Goal: Communication & Community: Answer question/provide support

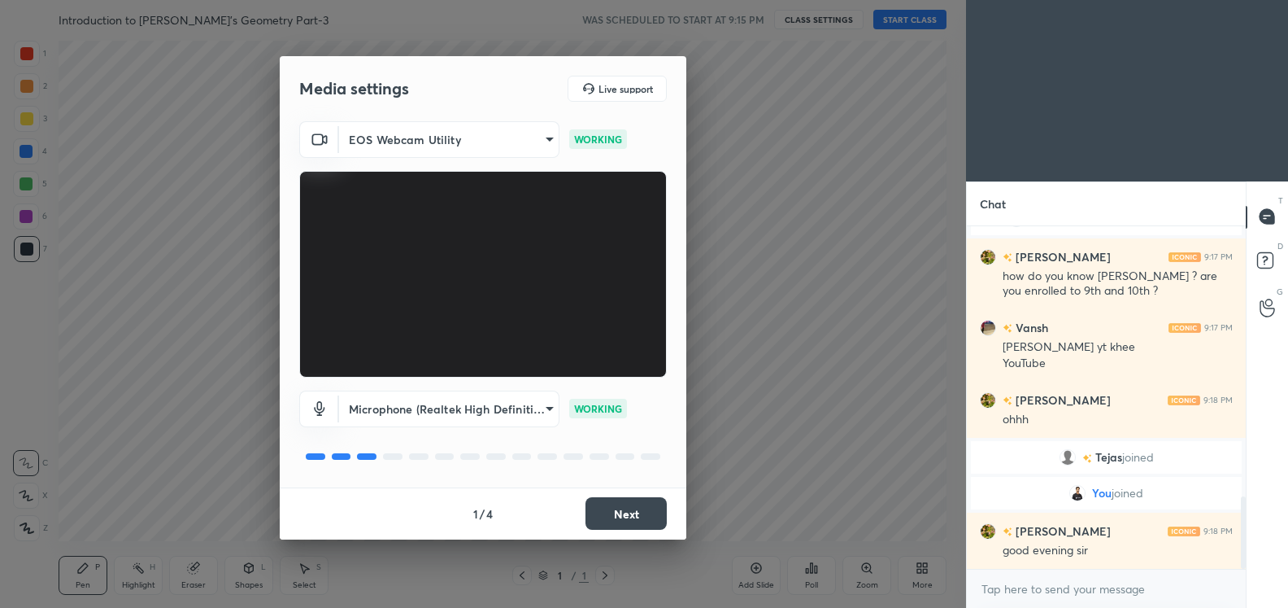
scroll to position [1283, 0]
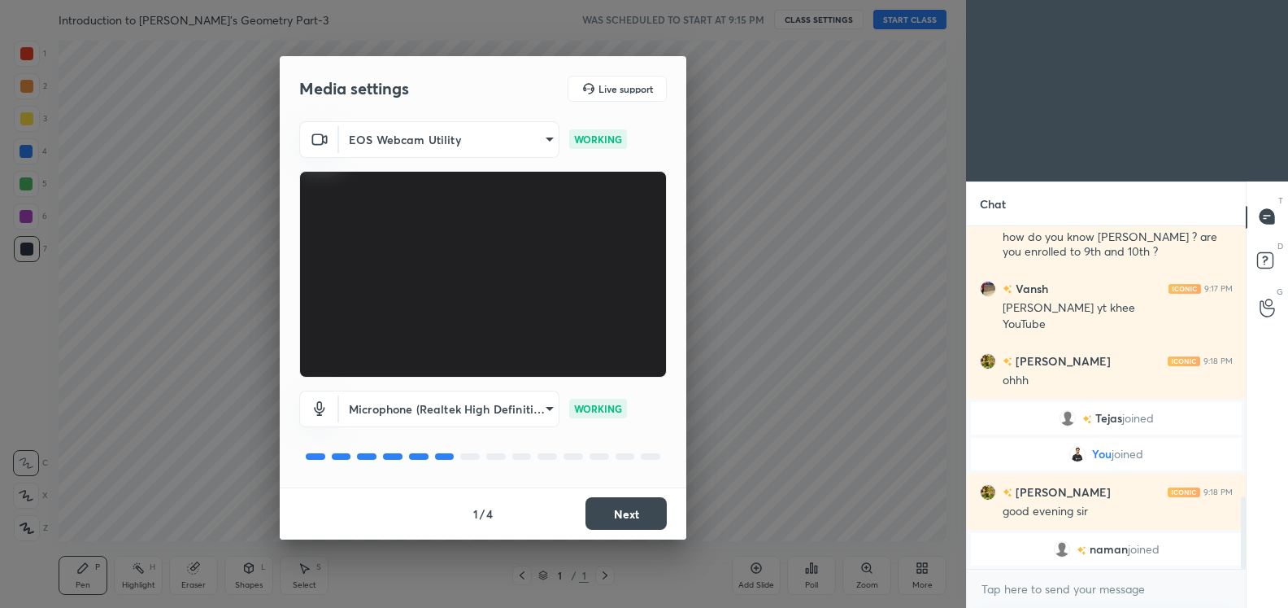
click at [546, 142] on body "1 2 3 4 5 6 7 C X Z C X Z E E Erase all H H Introduction to Euclid's Geometry P…" at bounding box center [644, 304] width 1288 height 608
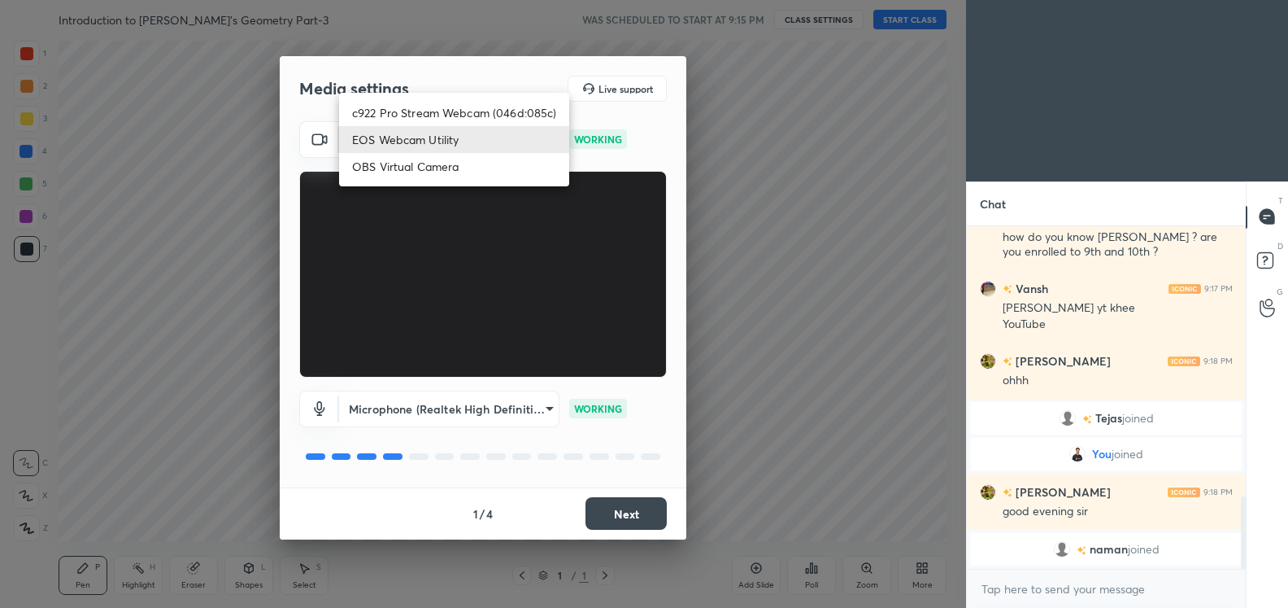
click at [437, 118] on li "c922 Pro Stream Webcam (046d:085c)" at bounding box center [454, 112] width 230 height 27
type input "dd8a9fde4df74cb47d112984edaee74db86fd91e2ffdc0be847a41f493db6c42"
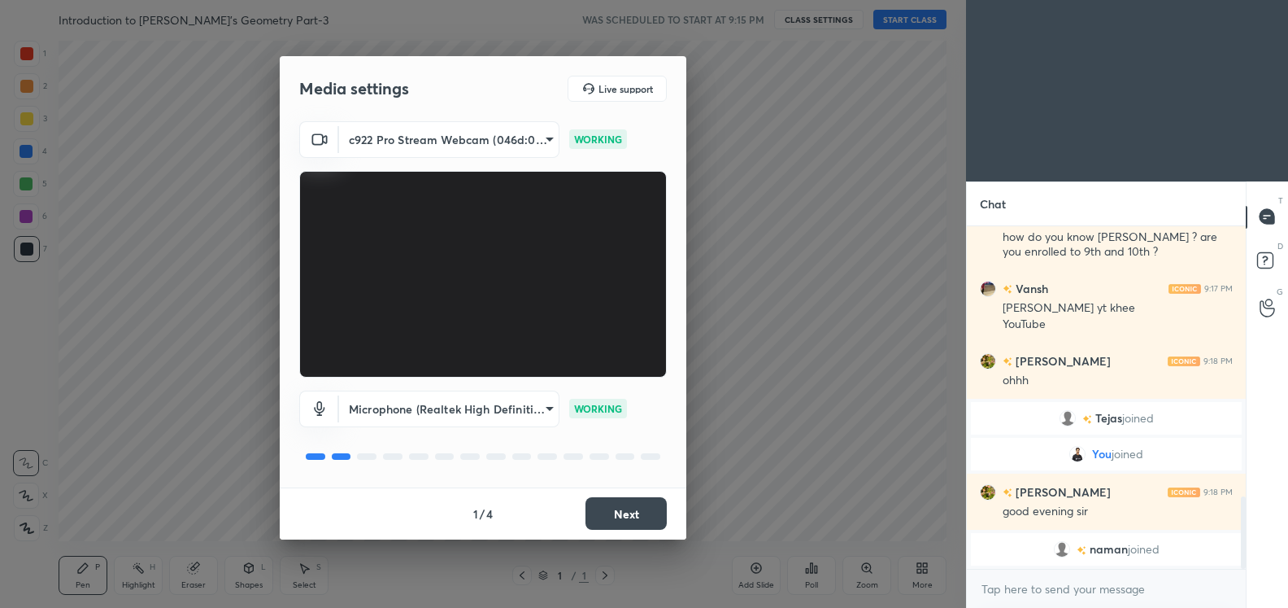
click at [633, 508] on button "Next" at bounding box center [626, 513] width 81 height 33
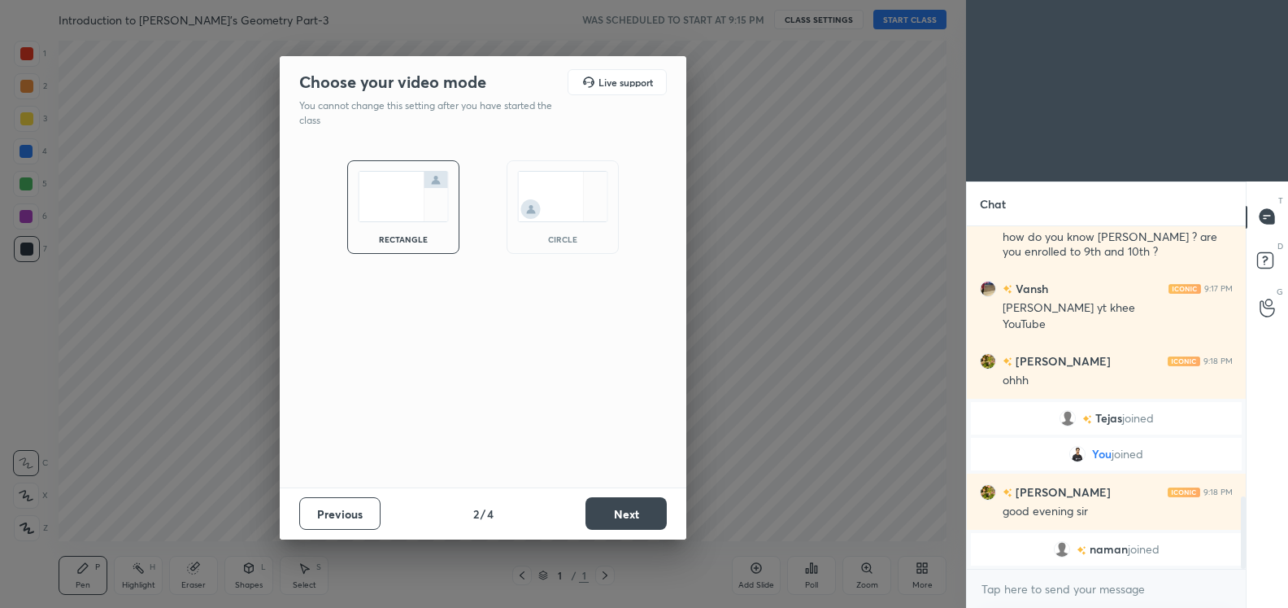
click at [633, 508] on button "Next" at bounding box center [626, 513] width 81 height 33
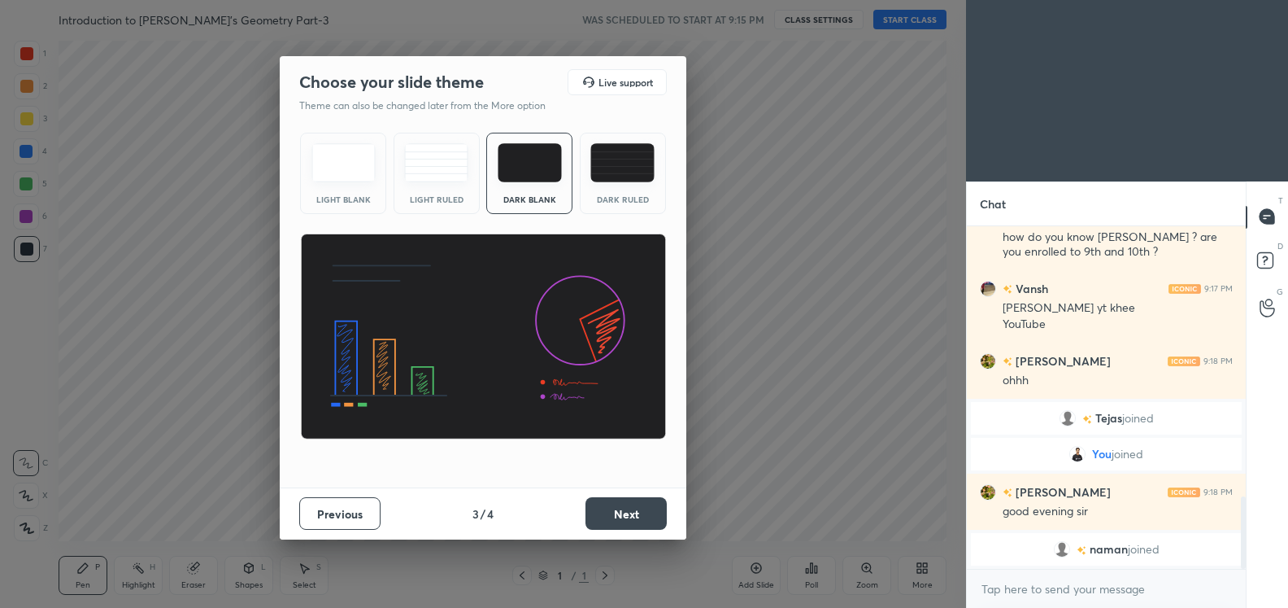
click at [633, 508] on button "Next" at bounding box center [626, 513] width 81 height 33
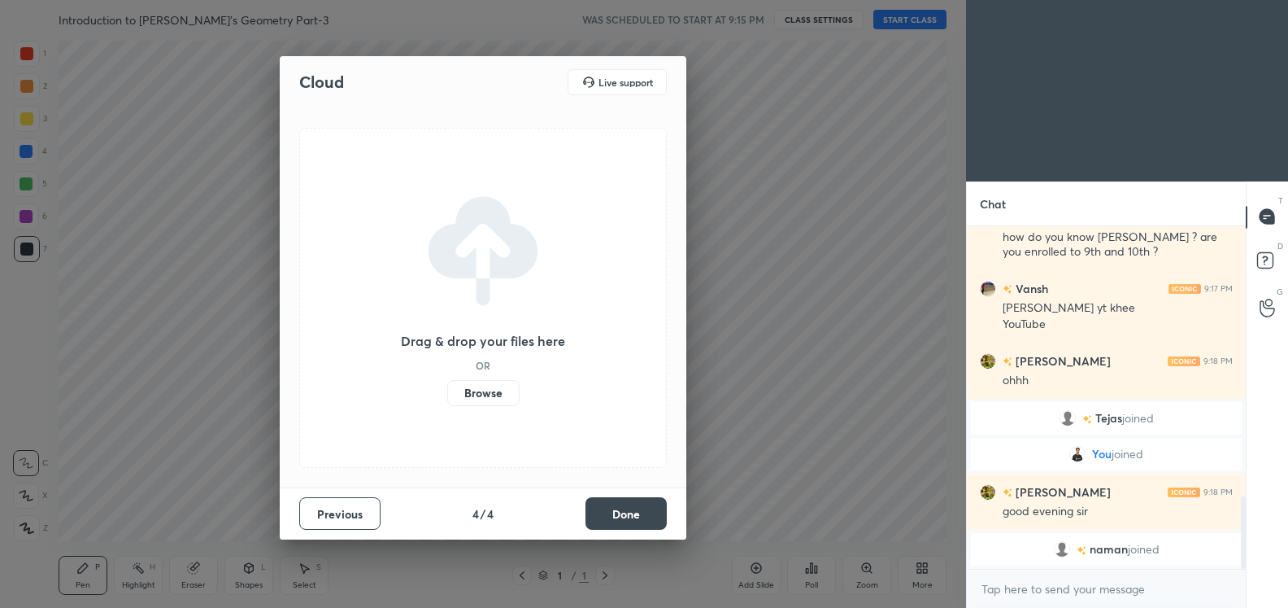
click at [466, 391] on label "Browse" at bounding box center [483, 393] width 72 height 26
click at [447, 391] on input "Browse" at bounding box center [447, 393] width 0 height 26
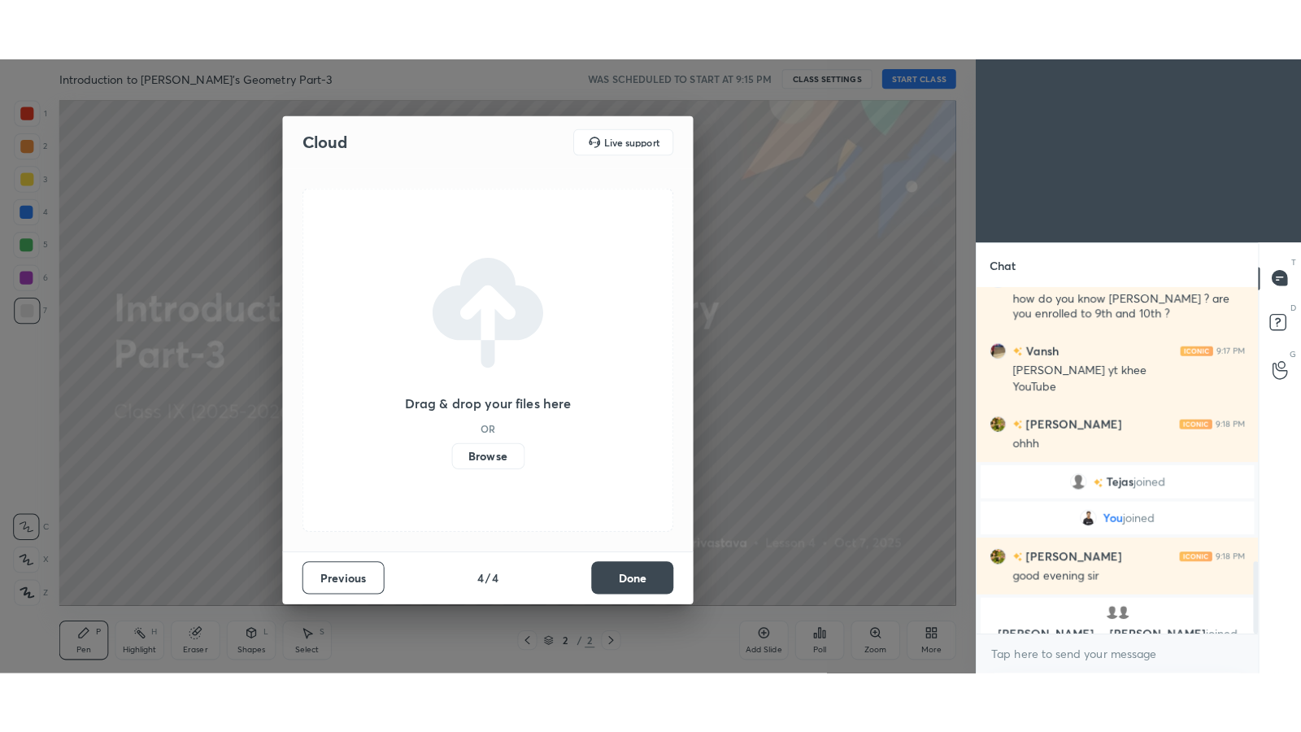
scroll to position [1302, 0]
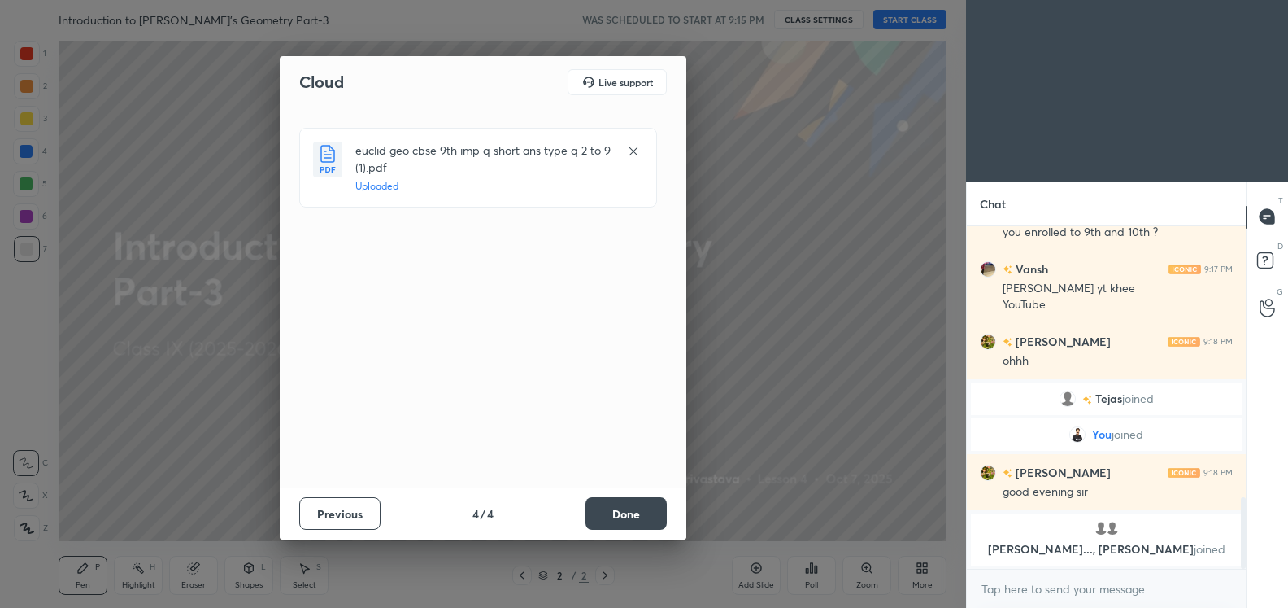
click at [609, 510] on button "Done" at bounding box center [626, 513] width 81 height 33
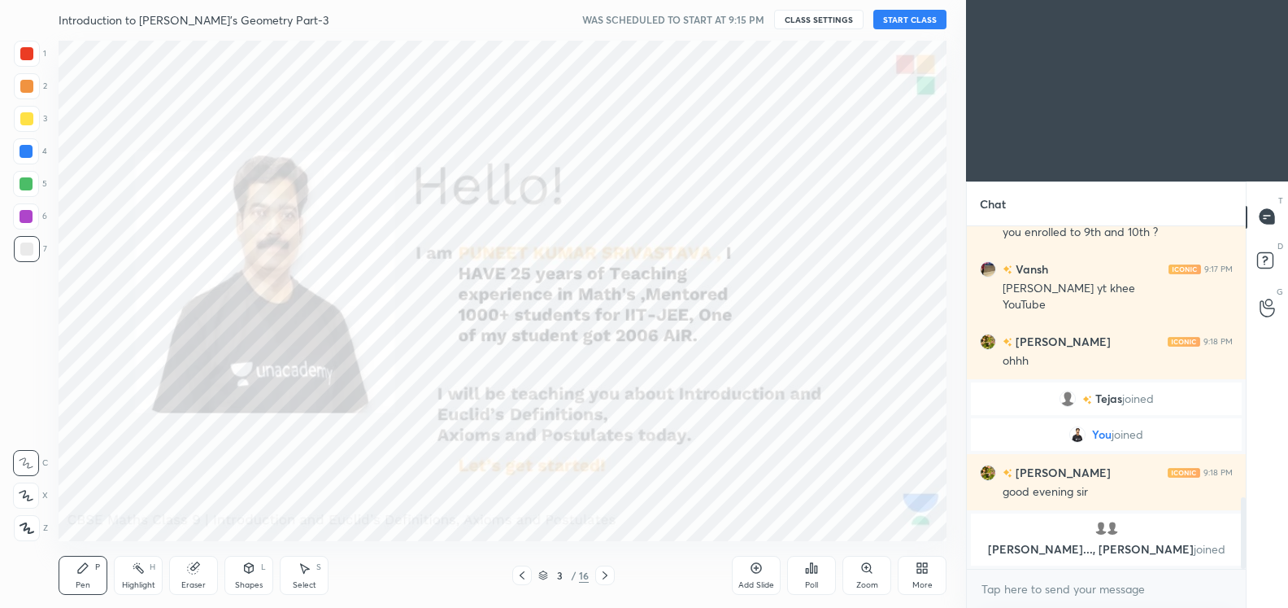
click at [25, 523] on icon at bounding box center [26, 528] width 13 height 10
click at [516, 572] on icon at bounding box center [522, 575] width 13 height 13
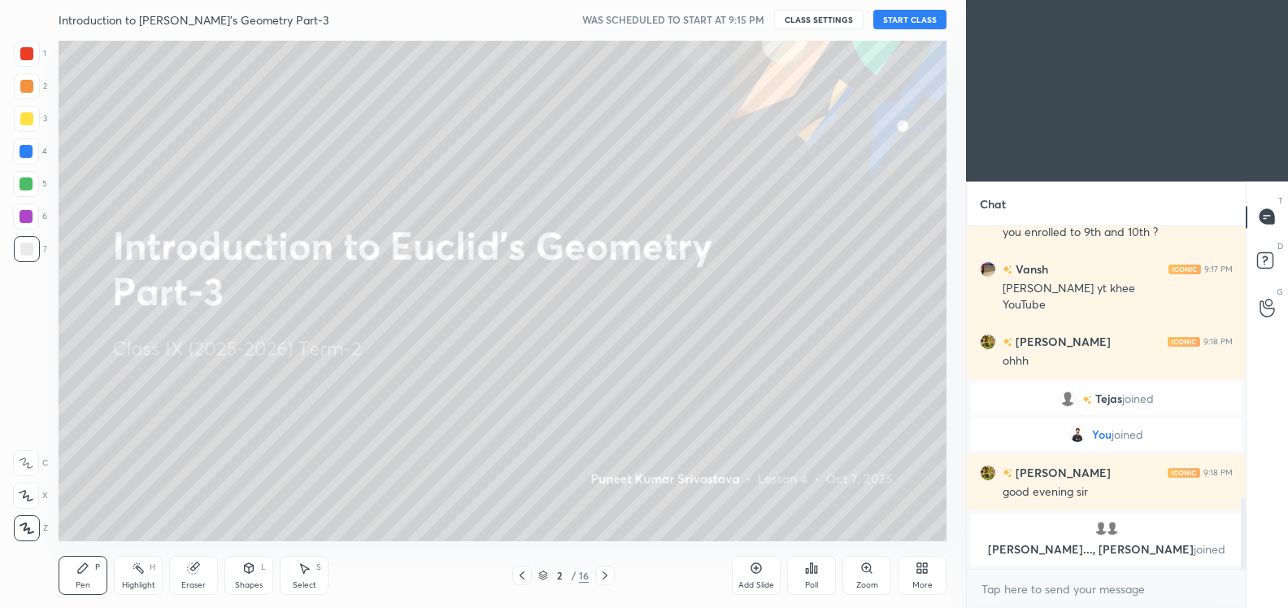
click at [911, 23] on button "START CLASS" at bounding box center [909, 20] width 73 height 20
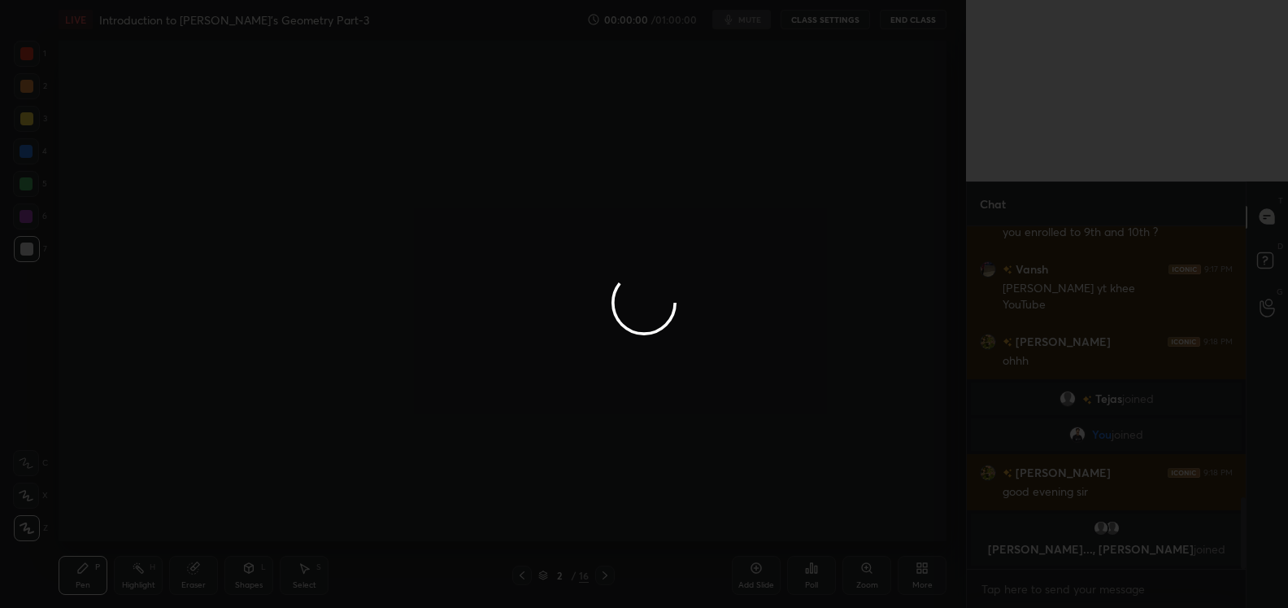
click at [919, 574] on div at bounding box center [644, 304] width 1288 height 608
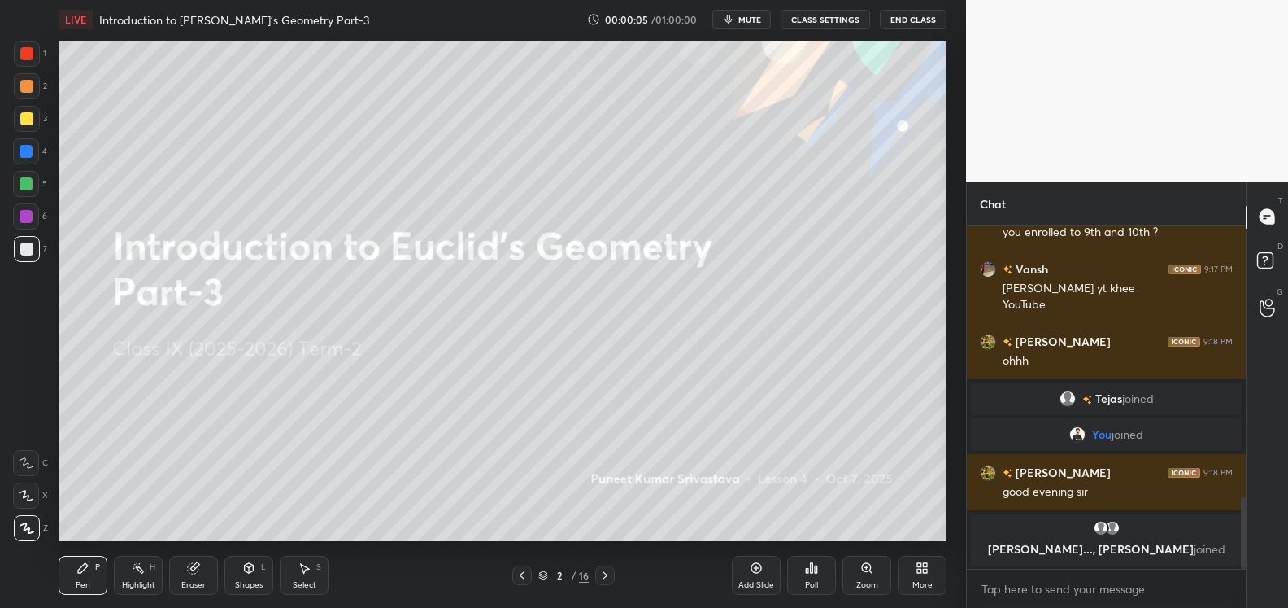
click at [929, 568] on div "More" at bounding box center [922, 574] width 49 height 39
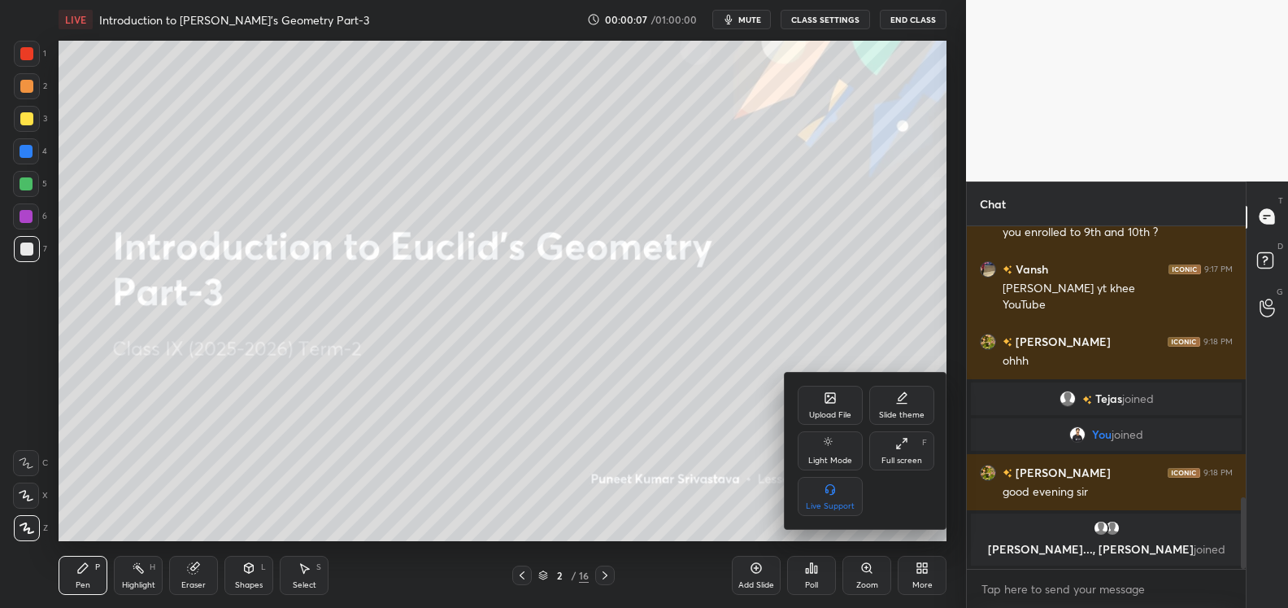
click at [901, 443] on icon at bounding box center [901, 443] width 13 height 13
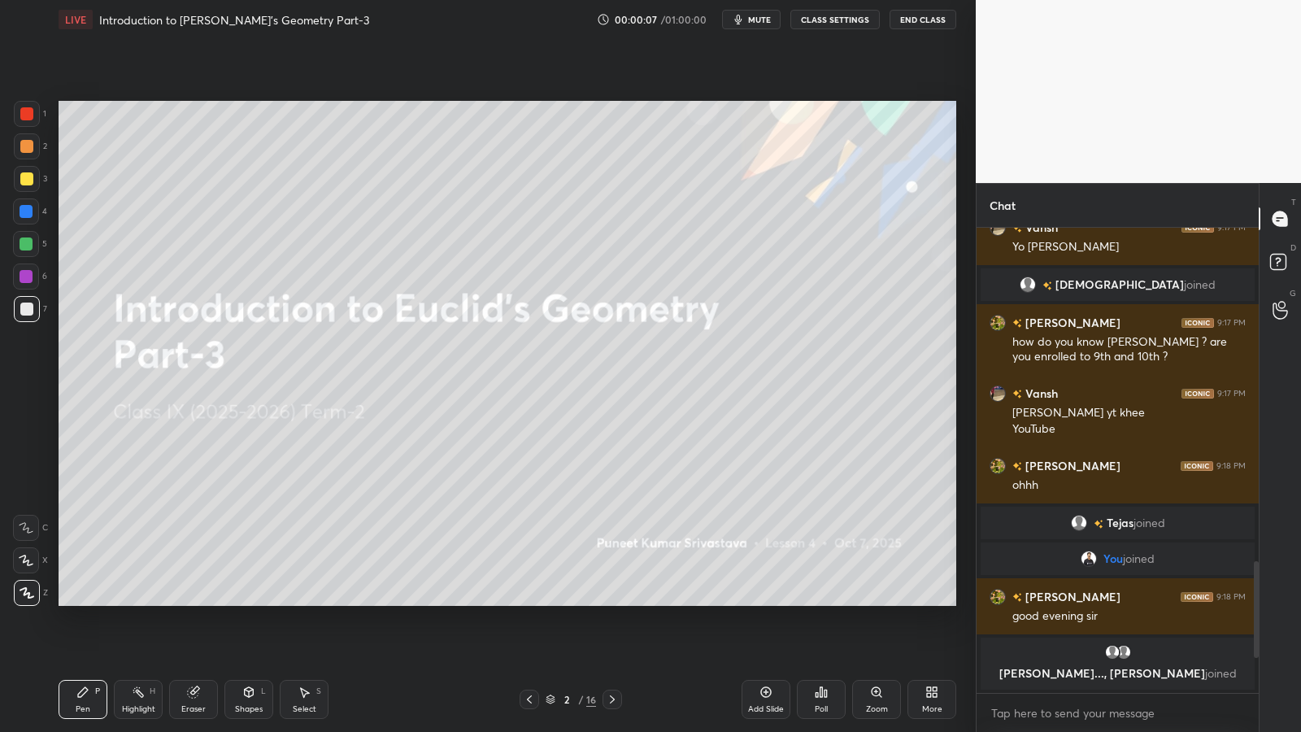
scroll to position [0, 0]
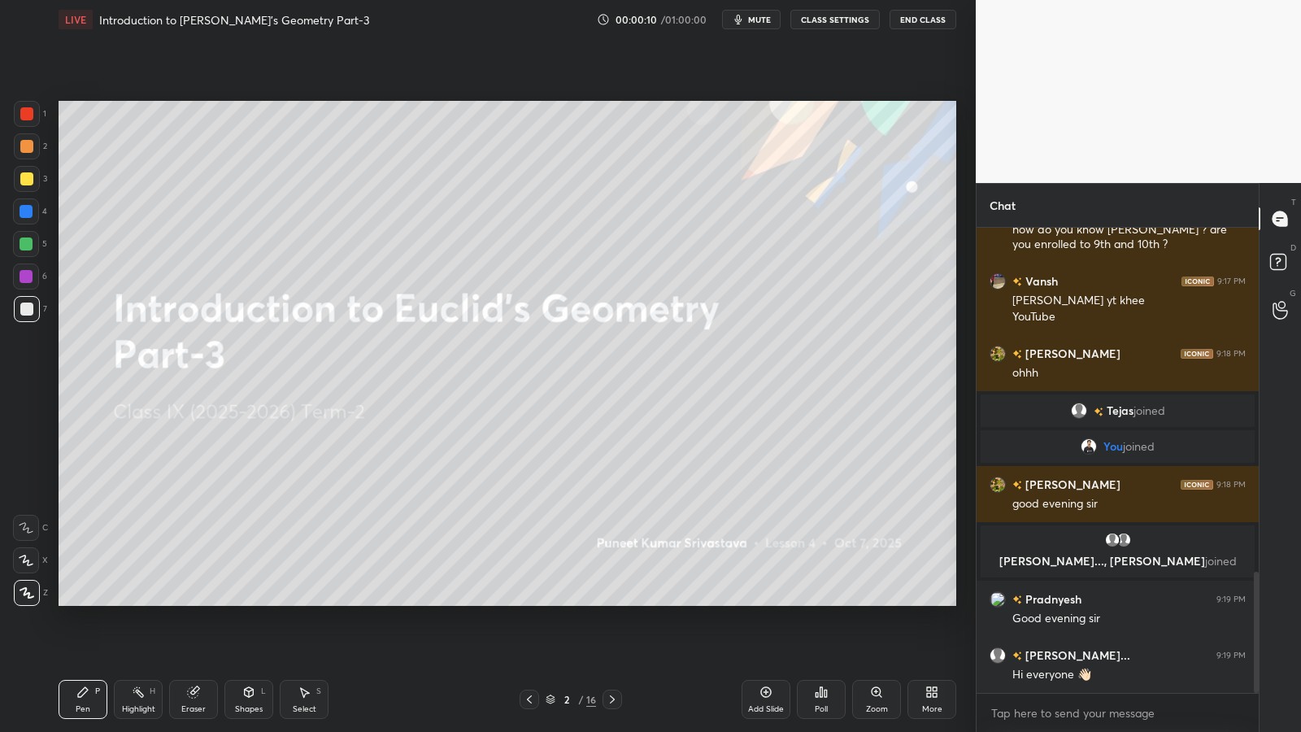
click at [930, 607] on icon at bounding box center [929, 695] width 4 height 4
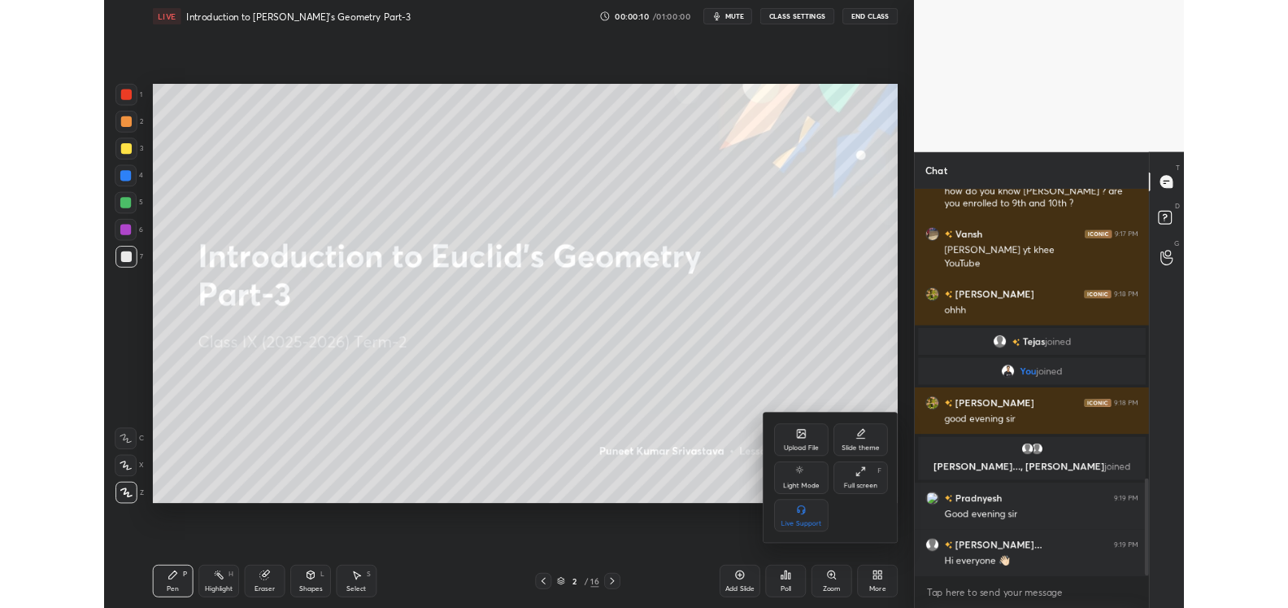
scroll to position [1378, 0]
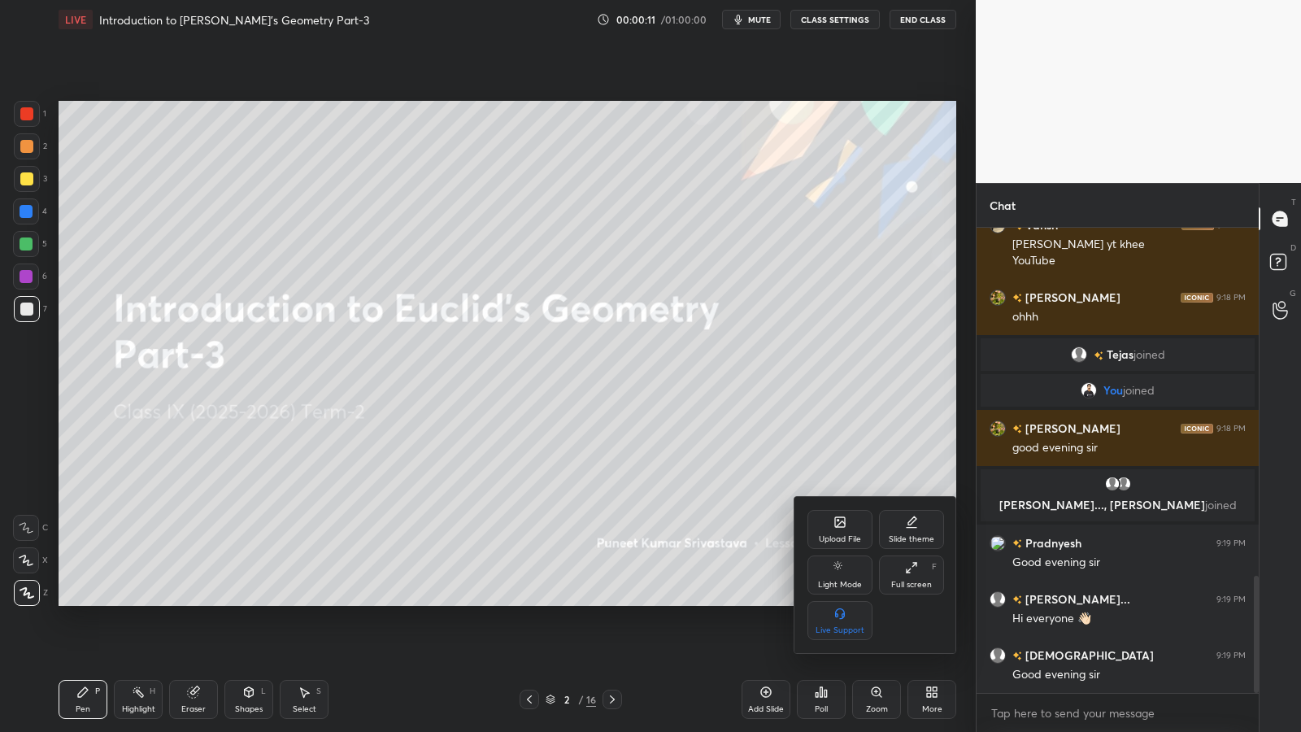
drag, startPoint x: 909, startPoint y: 575, endPoint x: 896, endPoint y: 477, distance: 99.3
click at [909, 575] on div "Full screen F" at bounding box center [911, 574] width 65 height 39
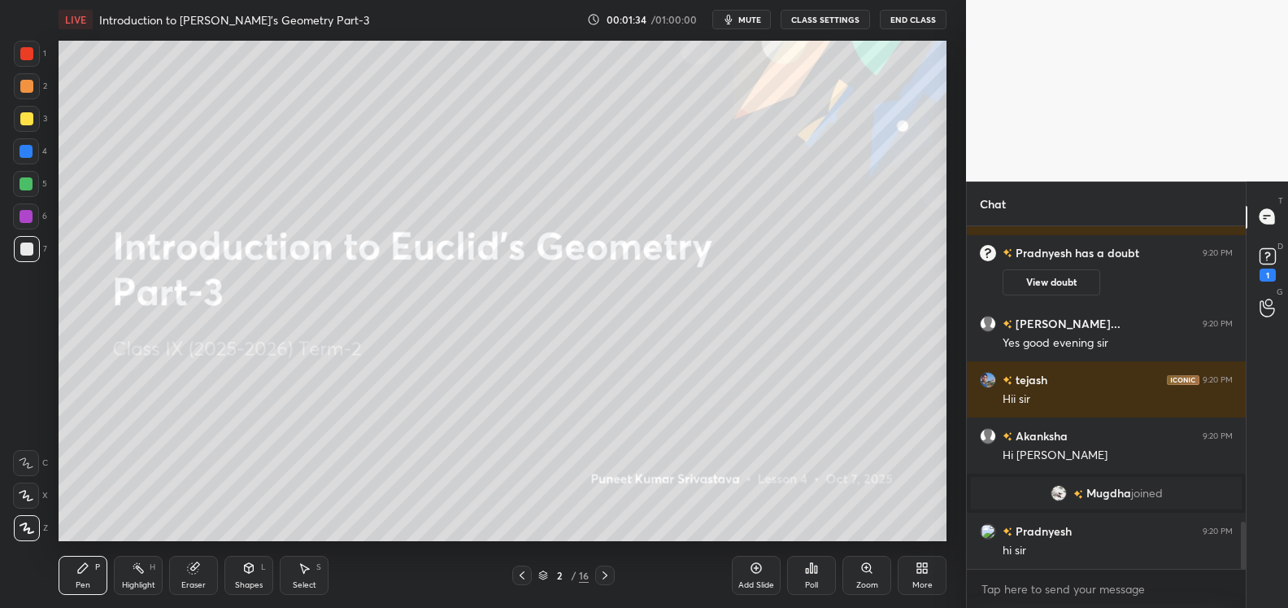
scroll to position [2200, 0]
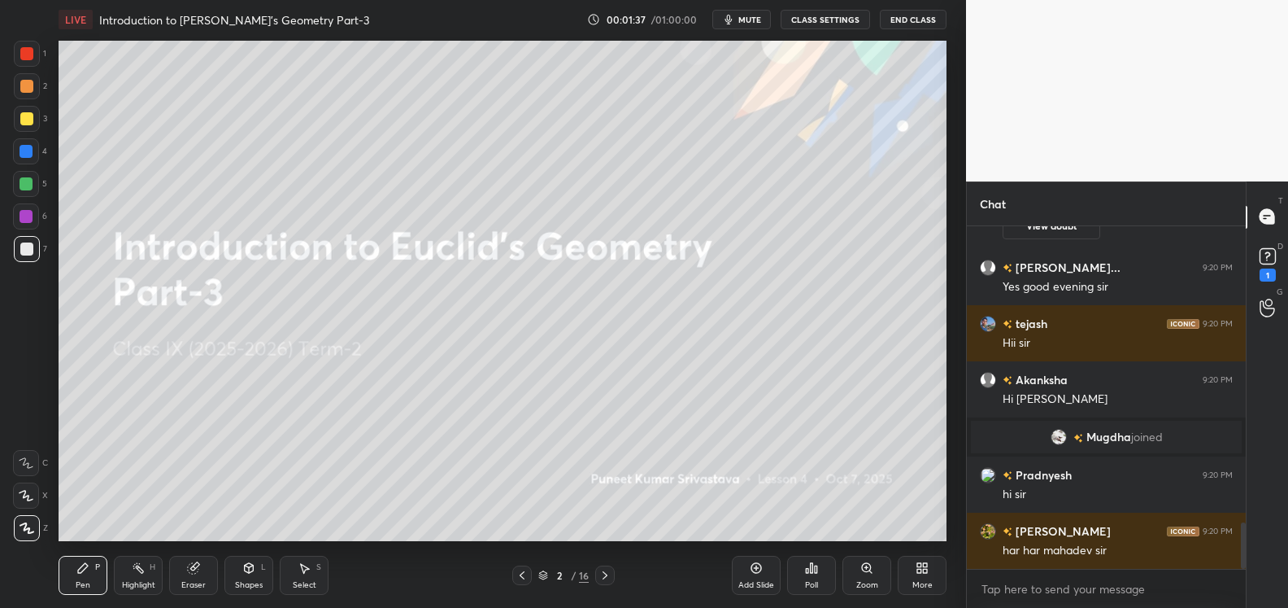
click at [1021, 587] on body "1 2 3 4 5 6 7 C X Z C X Z E E Erase all H H LIVE Introduction to Euclid's Geome…" at bounding box center [644, 304] width 1288 height 608
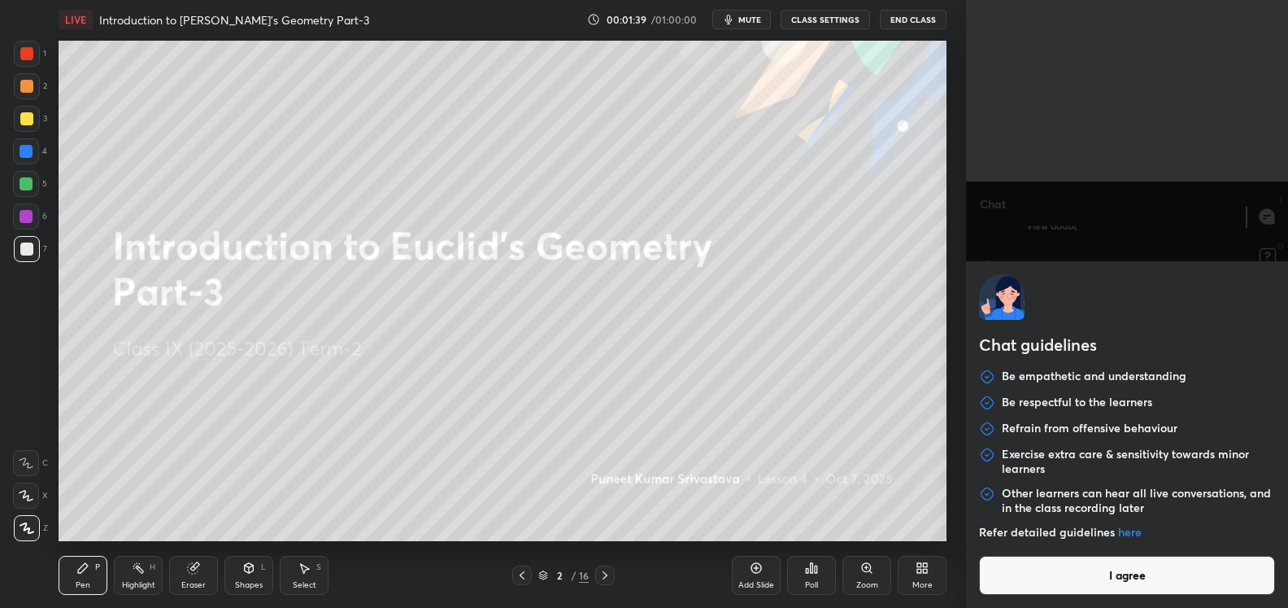
click at [1050, 565] on button "I agree" at bounding box center [1127, 574] width 296 height 39
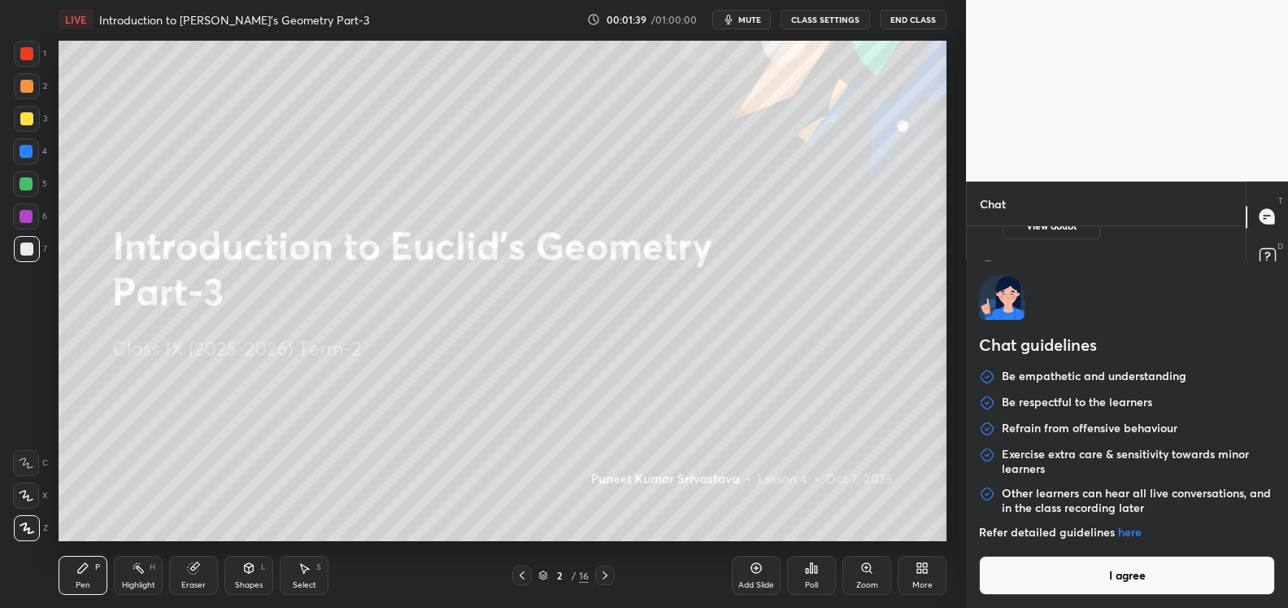
type textarea "x"
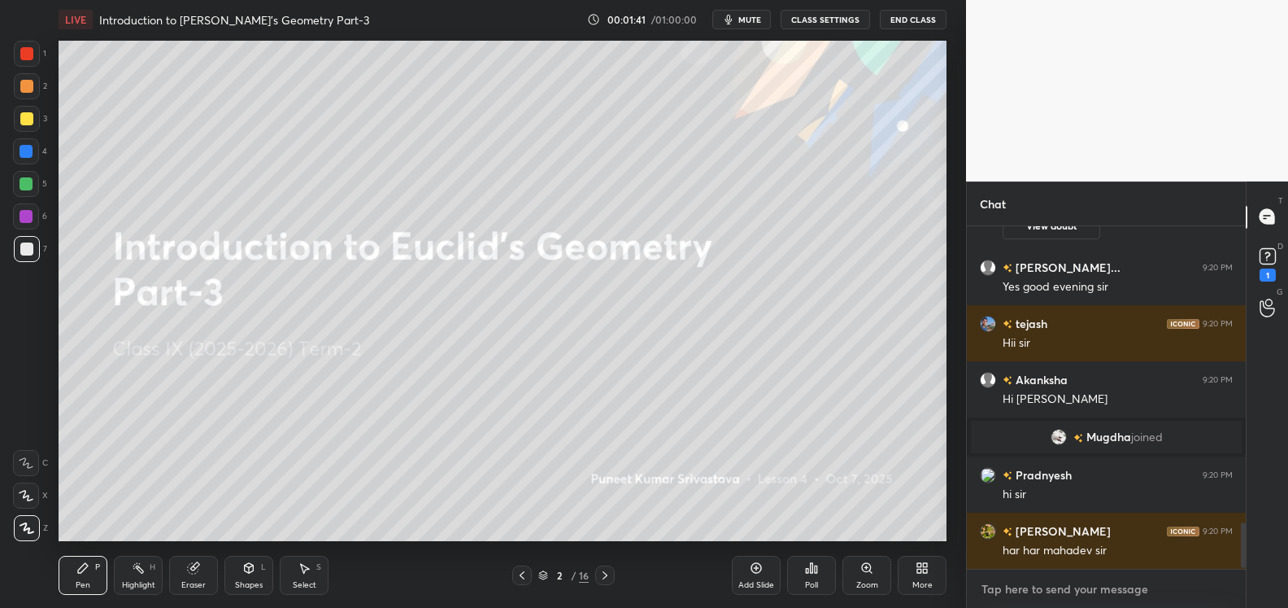
scroll to position [2256, 0]
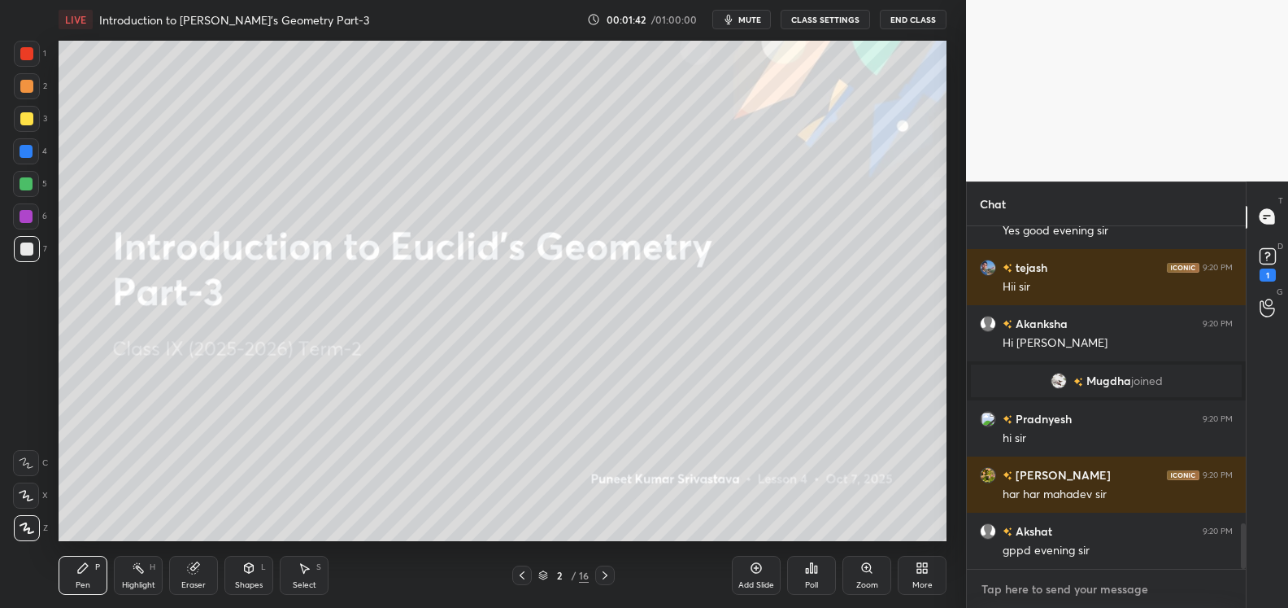
paste textarea "[URL][DOMAIN_NAME]"
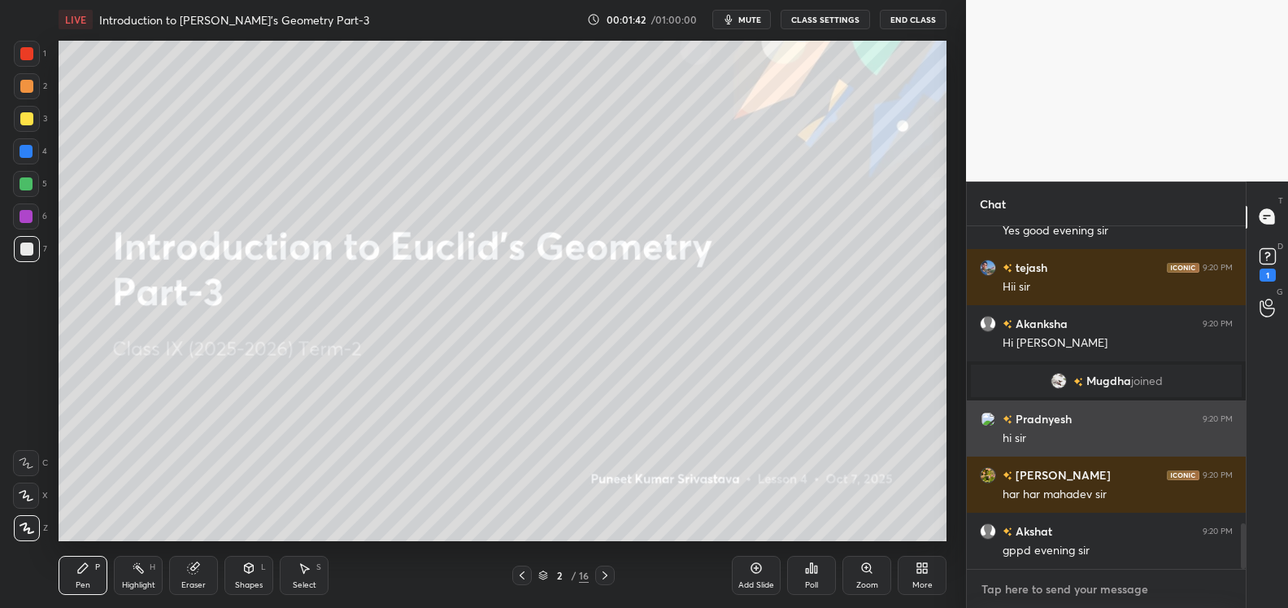
type textarea "[URL][DOMAIN_NAME]"
type textarea "x"
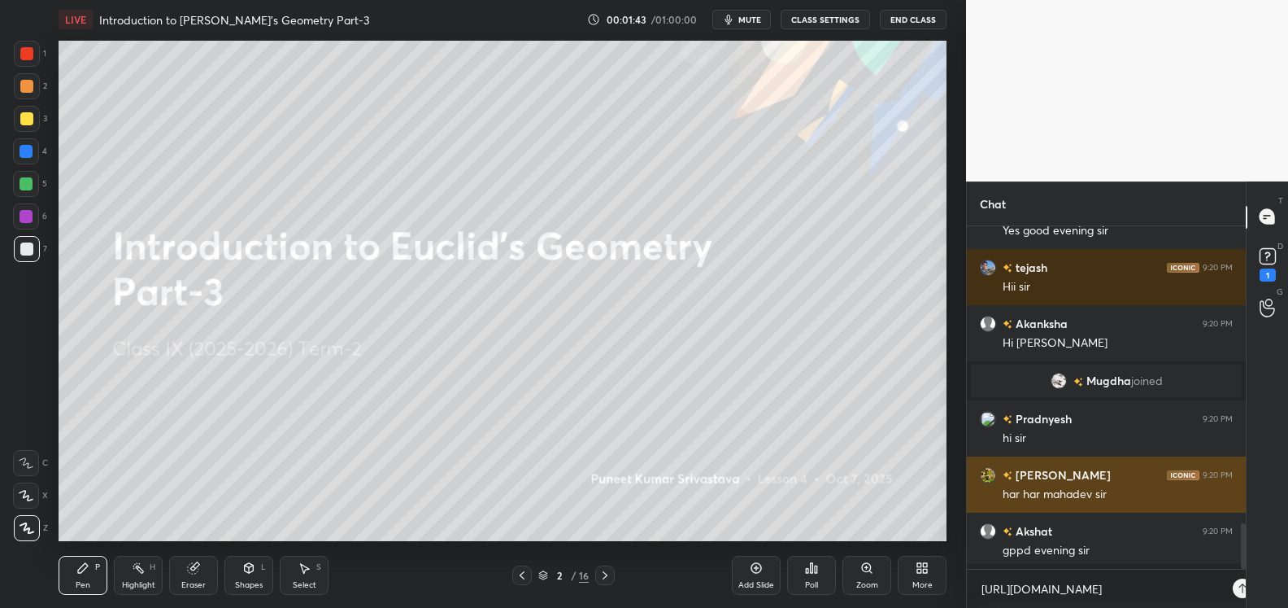
scroll to position [377, 274]
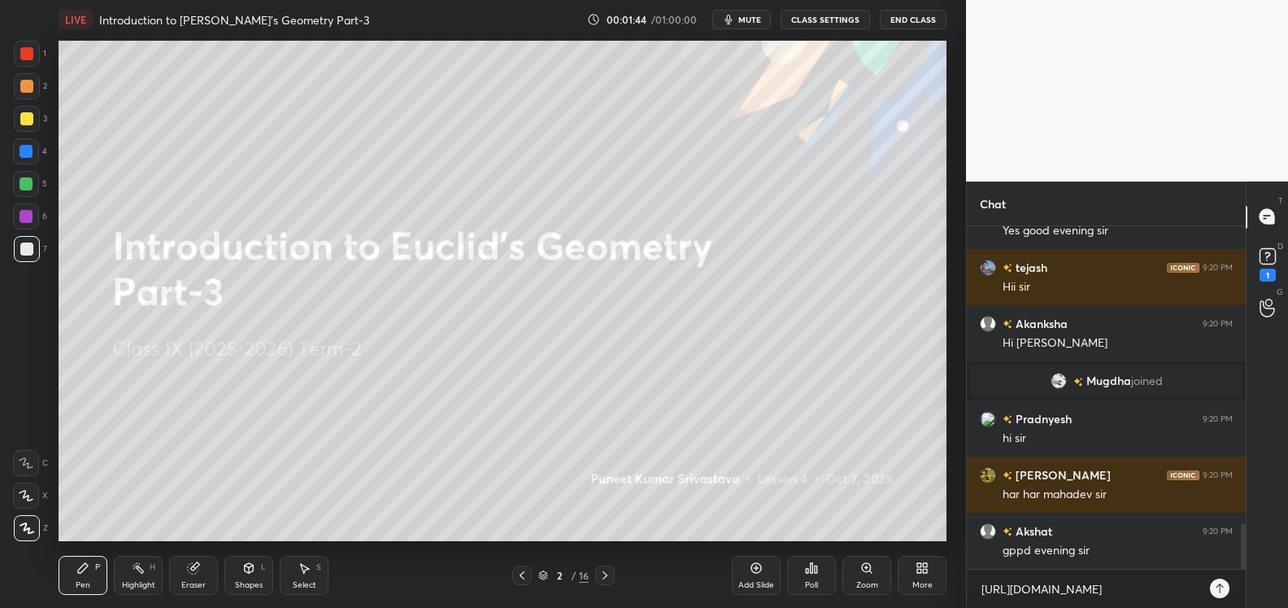
click at [1216, 590] on icon at bounding box center [1219, 588] width 13 height 13
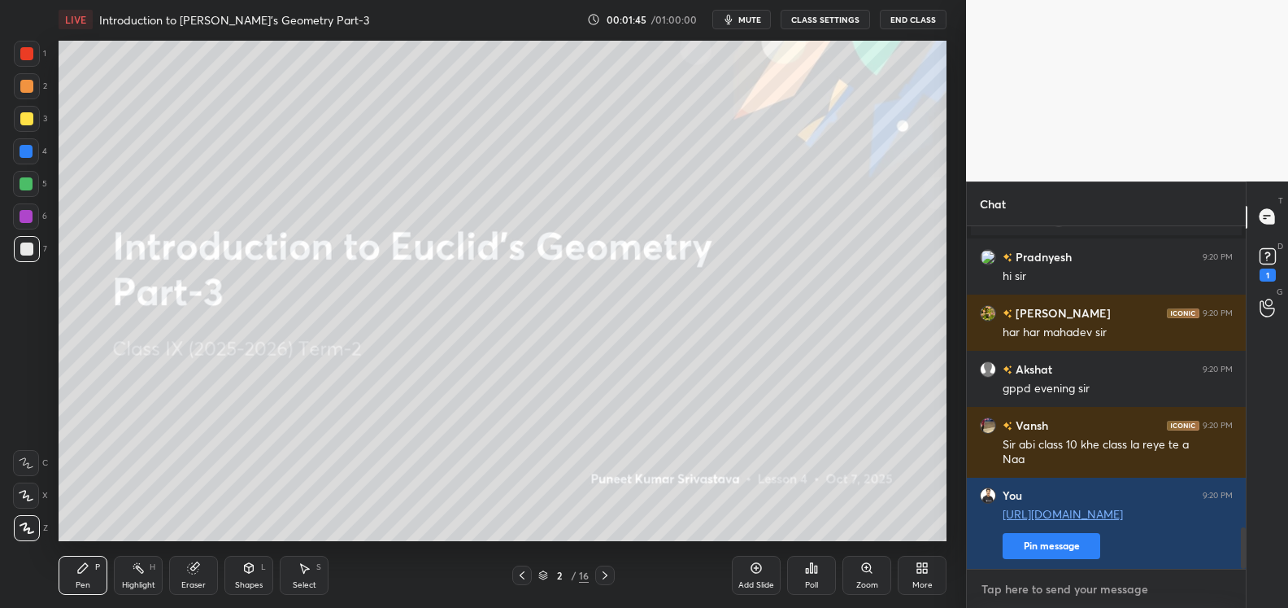
scroll to position [2474, 0]
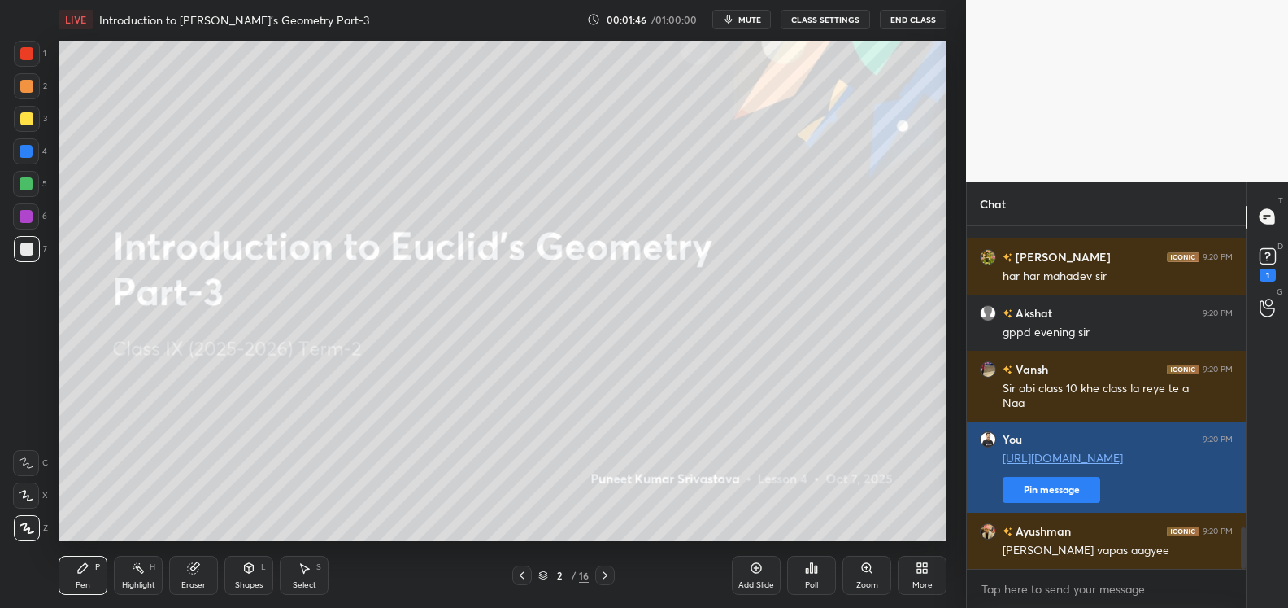
click at [1051, 493] on button "Pin message" at bounding box center [1052, 490] width 98 height 26
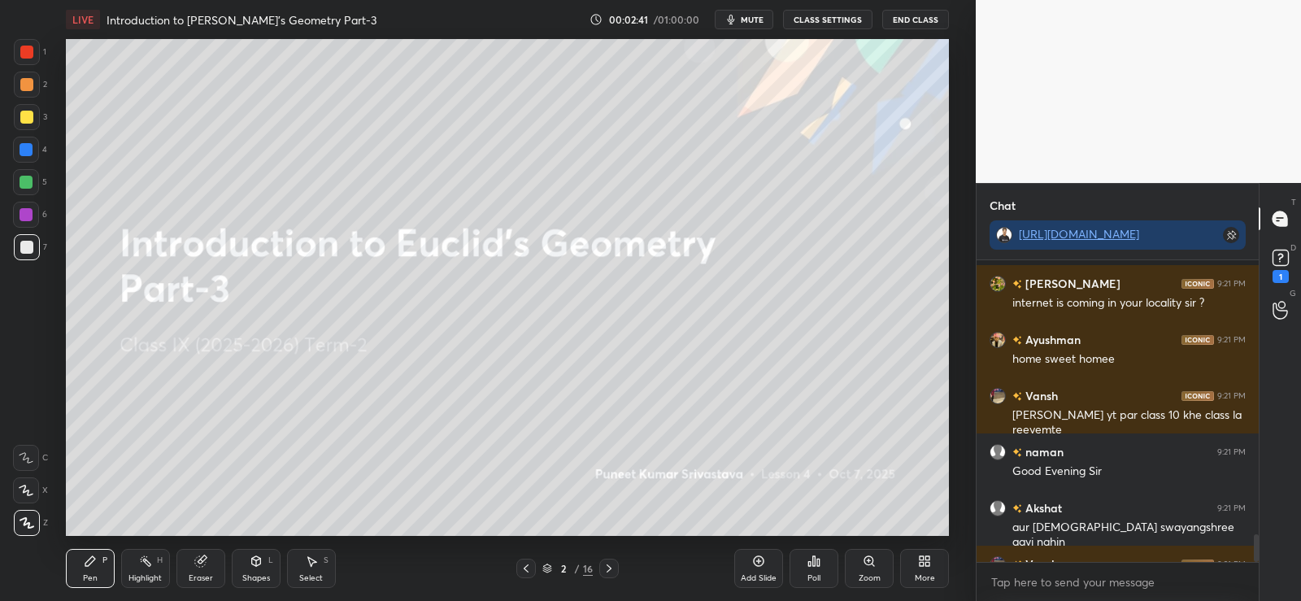
scroll to position [3032, 0]
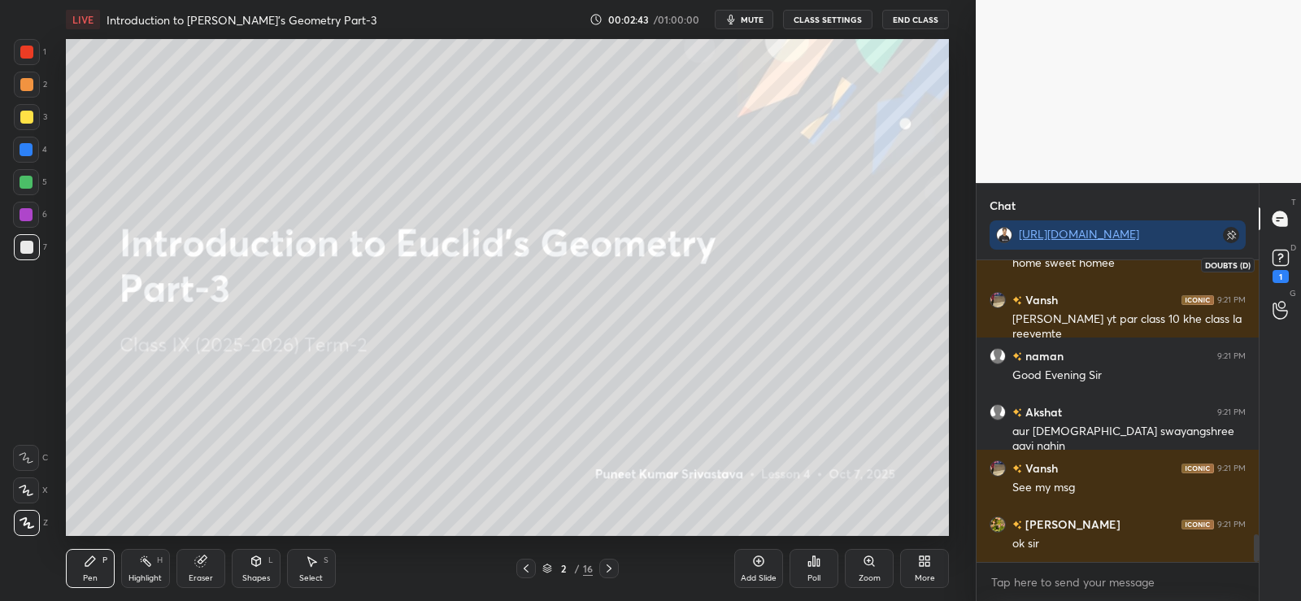
click at [1279, 259] on icon at bounding box center [1281, 257] width 6 height 7
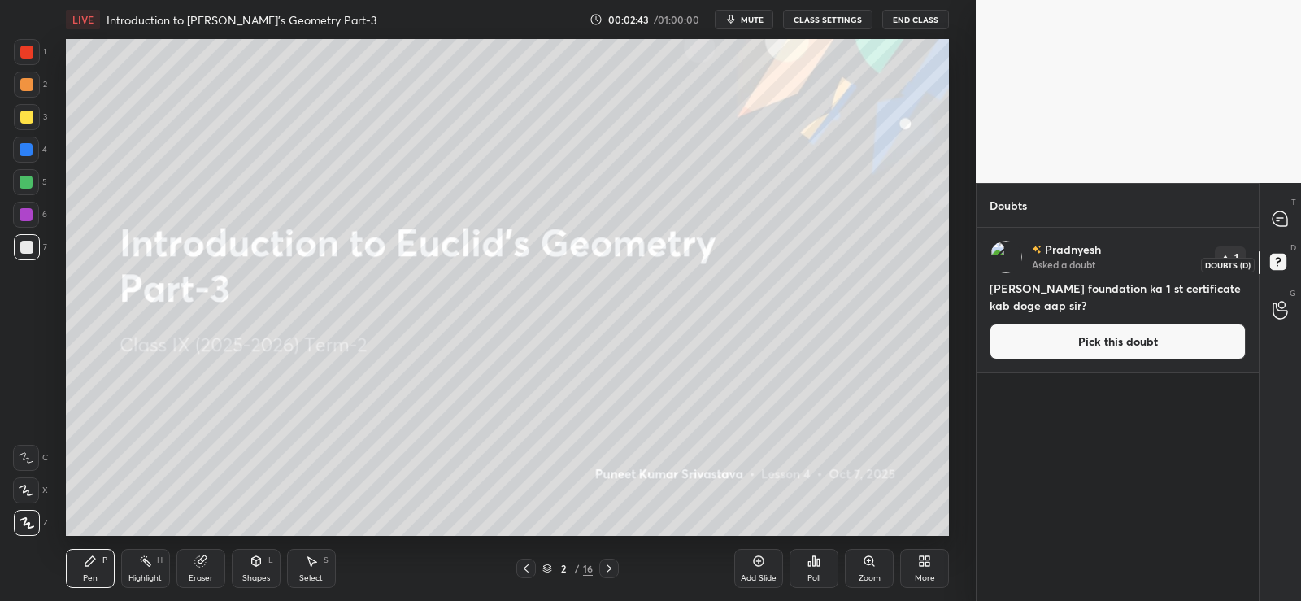
scroll to position [368, 277]
click at [1090, 345] on button "Pick this doubt" at bounding box center [1118, 342] width 256 height 36
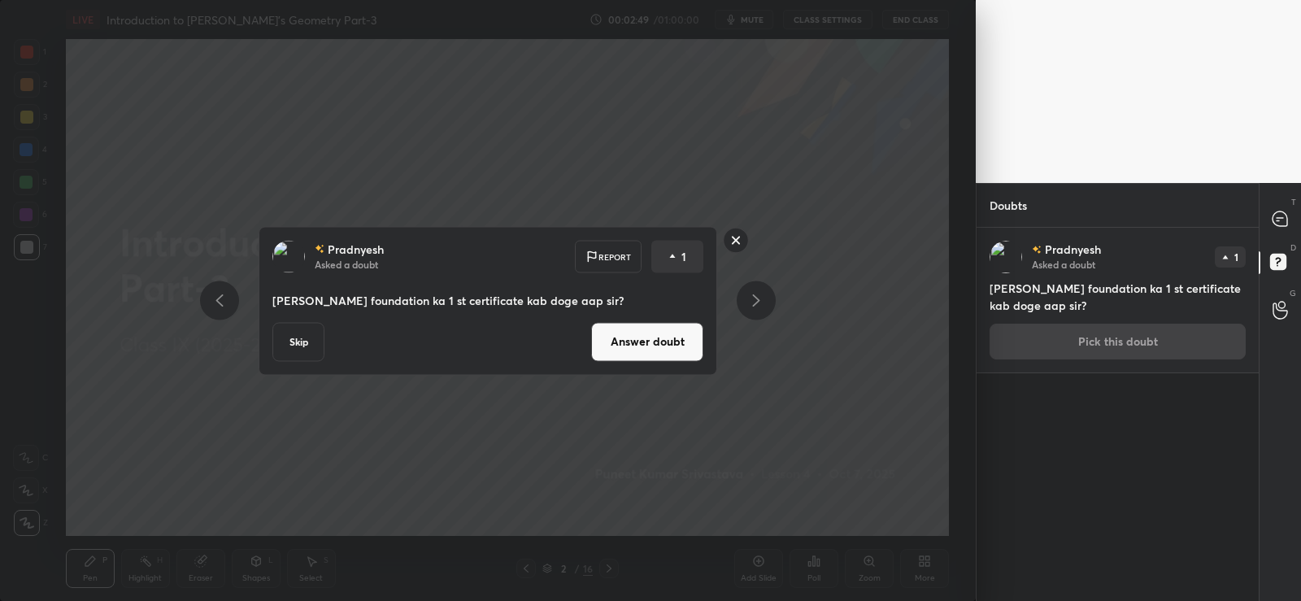
click at [669, 340] on button "Answer doubt" at bounding box center [647, 341] width 112 height 39
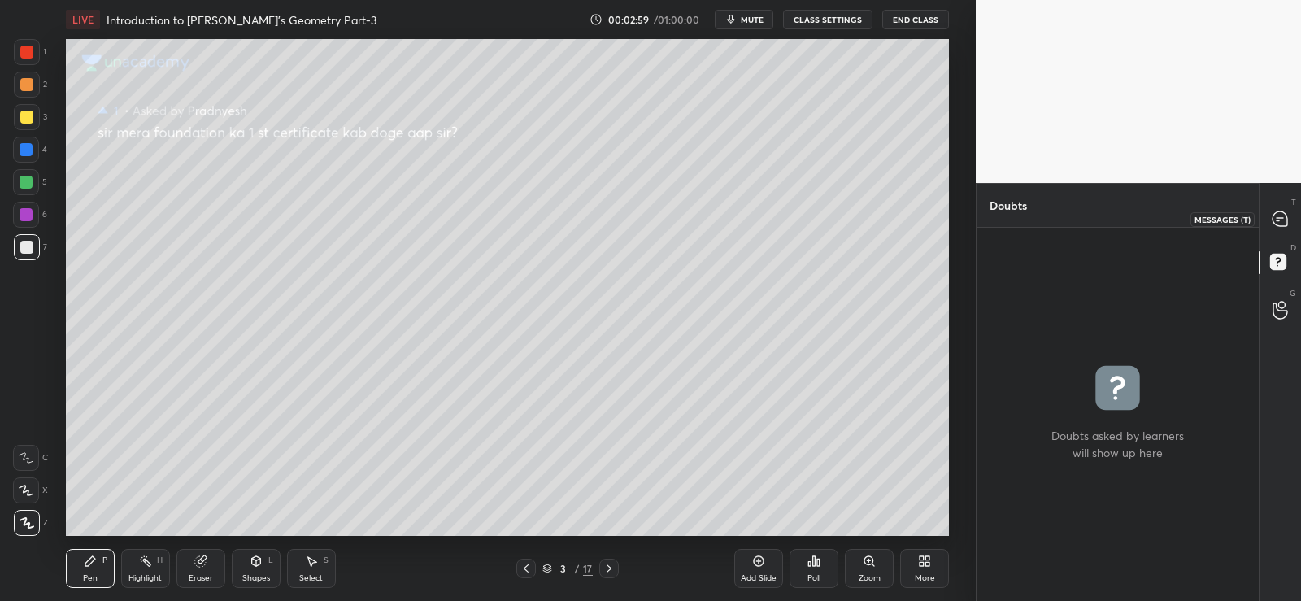
click at [1281, 218] on icon at bounding box center [1280, 218] width 7 height 0
type textarea "x"
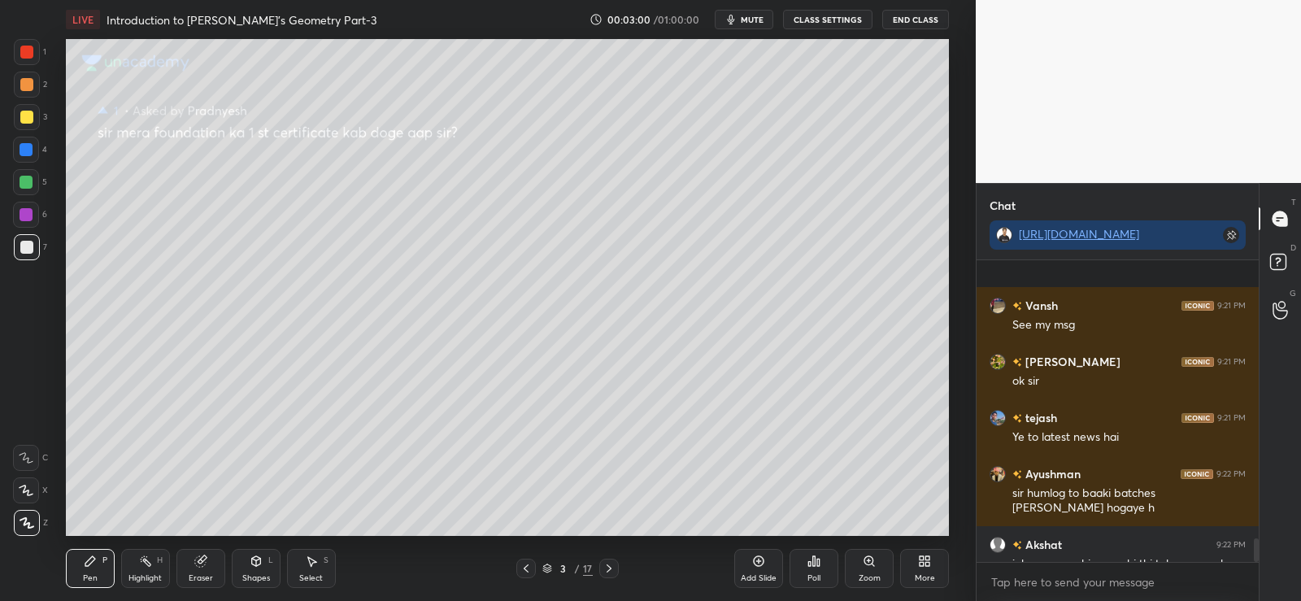
scroll to position [3530, 0]
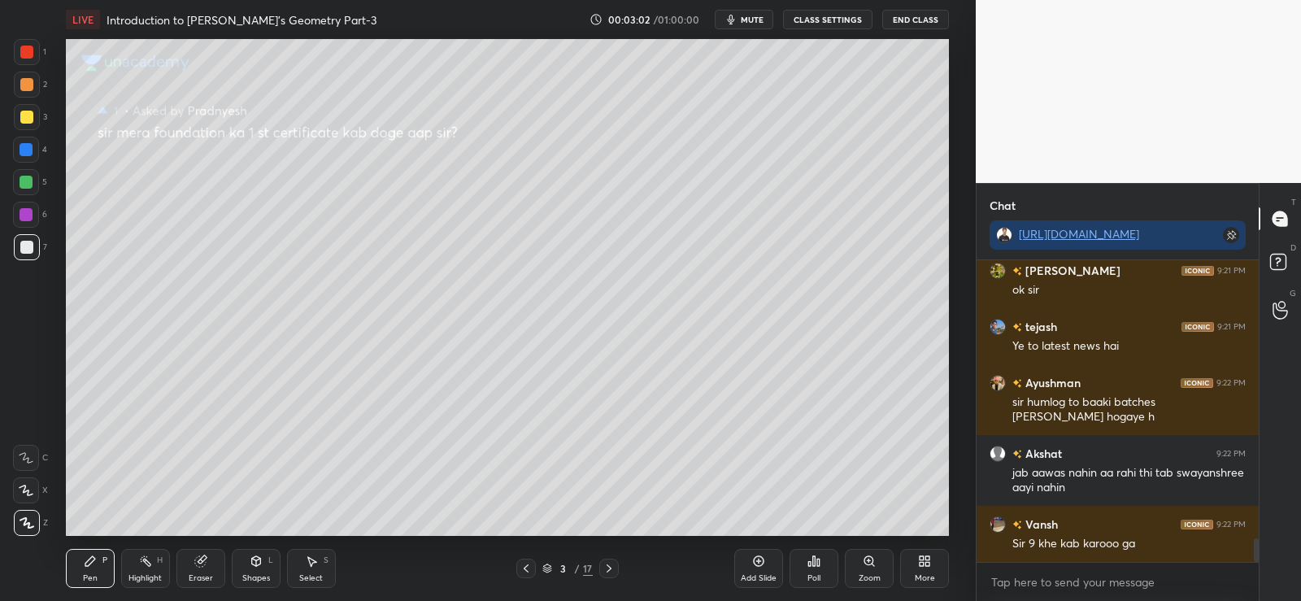
click at [581, 565] on div "3 / 17" at bounding box center [567, 568] width 50 height 15
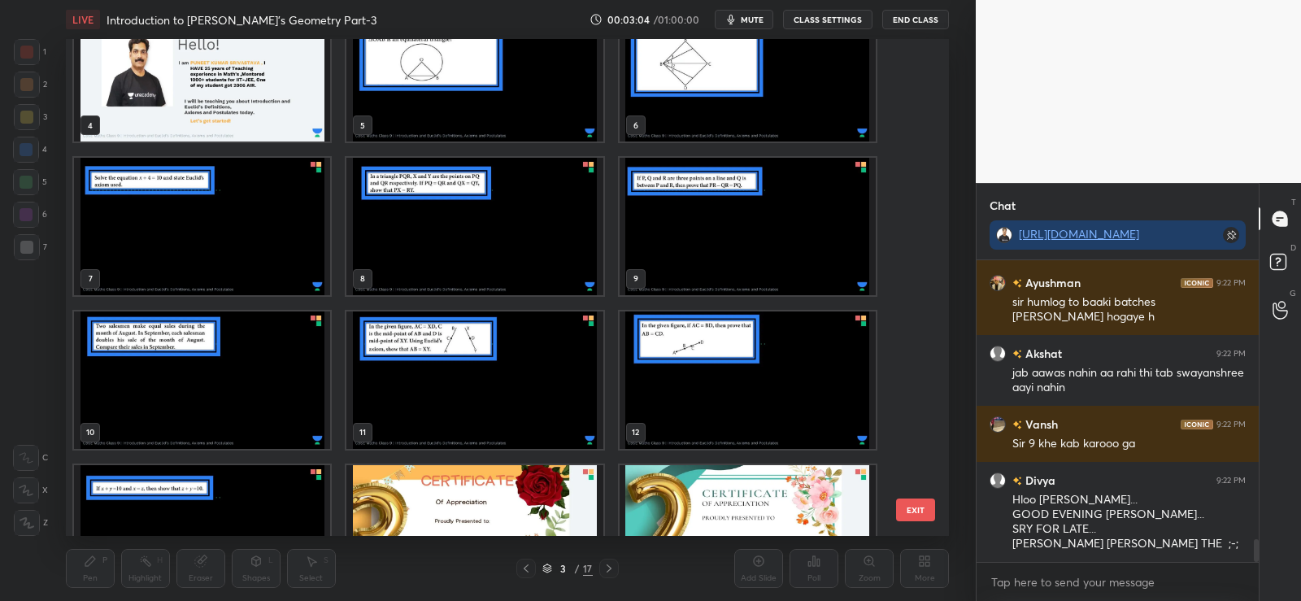
scroll to position [424, 0]
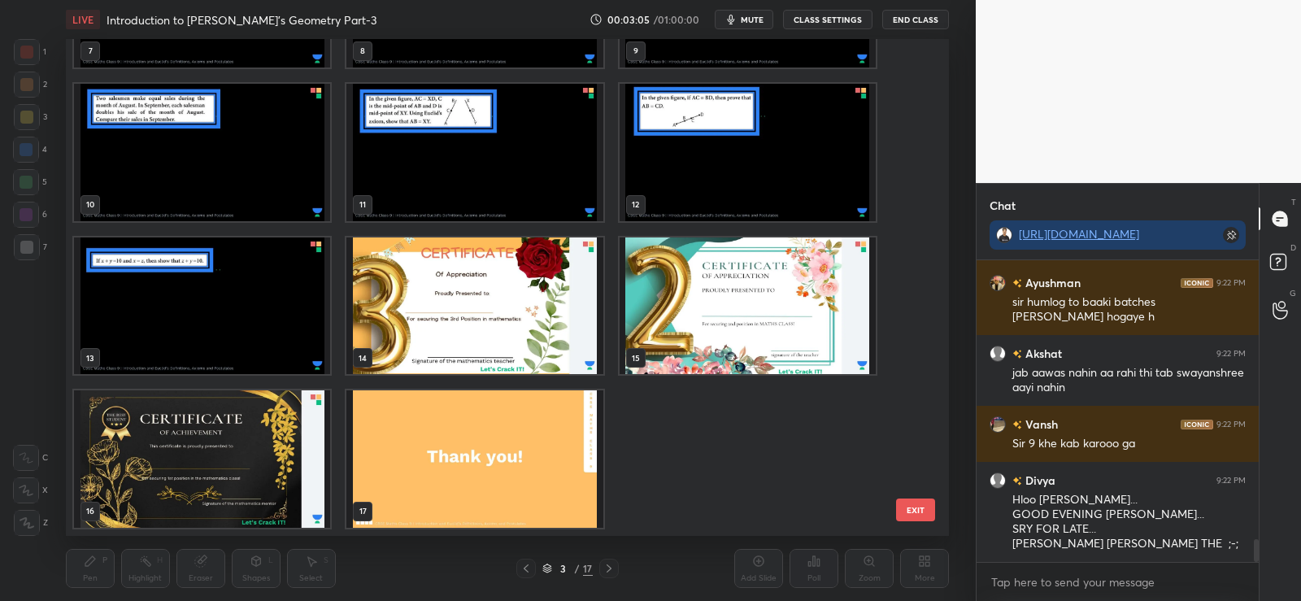
click at [240, 449] on img "grid" at bounding box center [202, 458] width 256 height 137
click at [245, 448] on img "grid" at bounding box center [202, 458] width 256 height 137
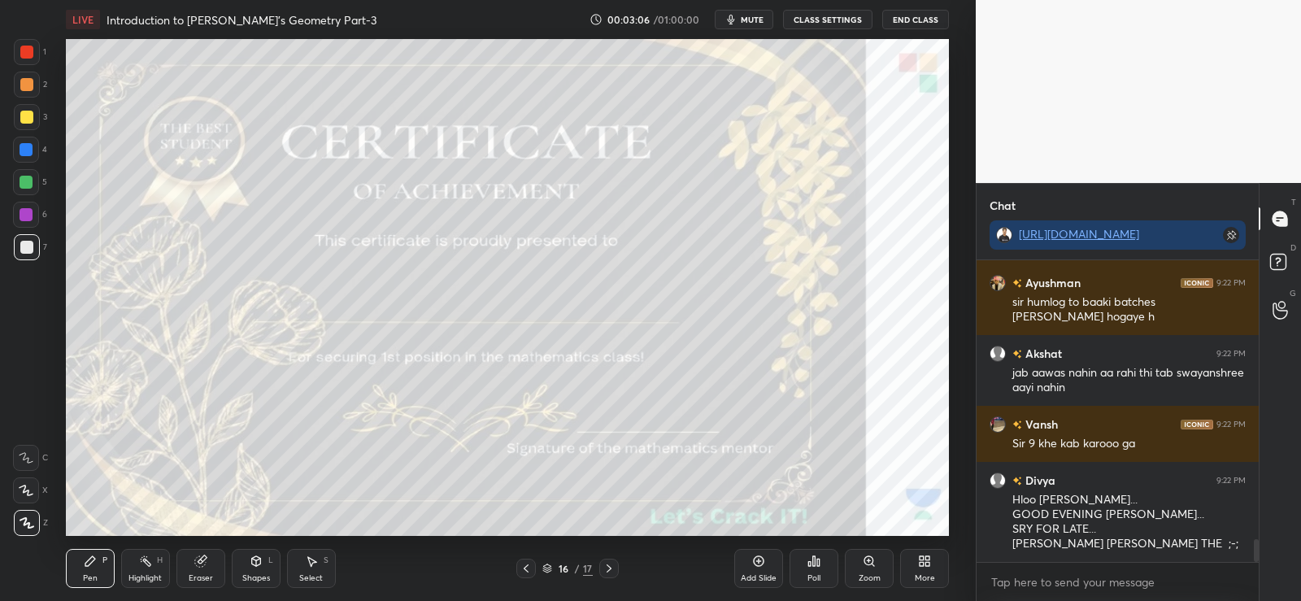
scroll to position [3686, 0]
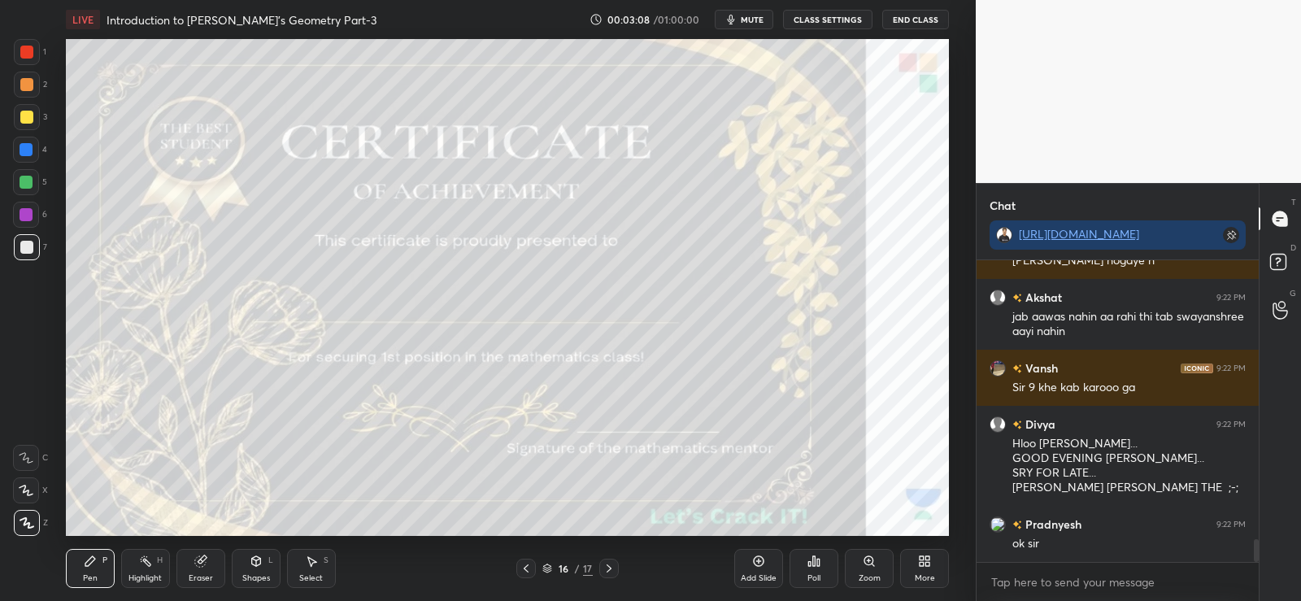
click at [29, 186] on div at bounding box center [26, 182] width 13 height 13
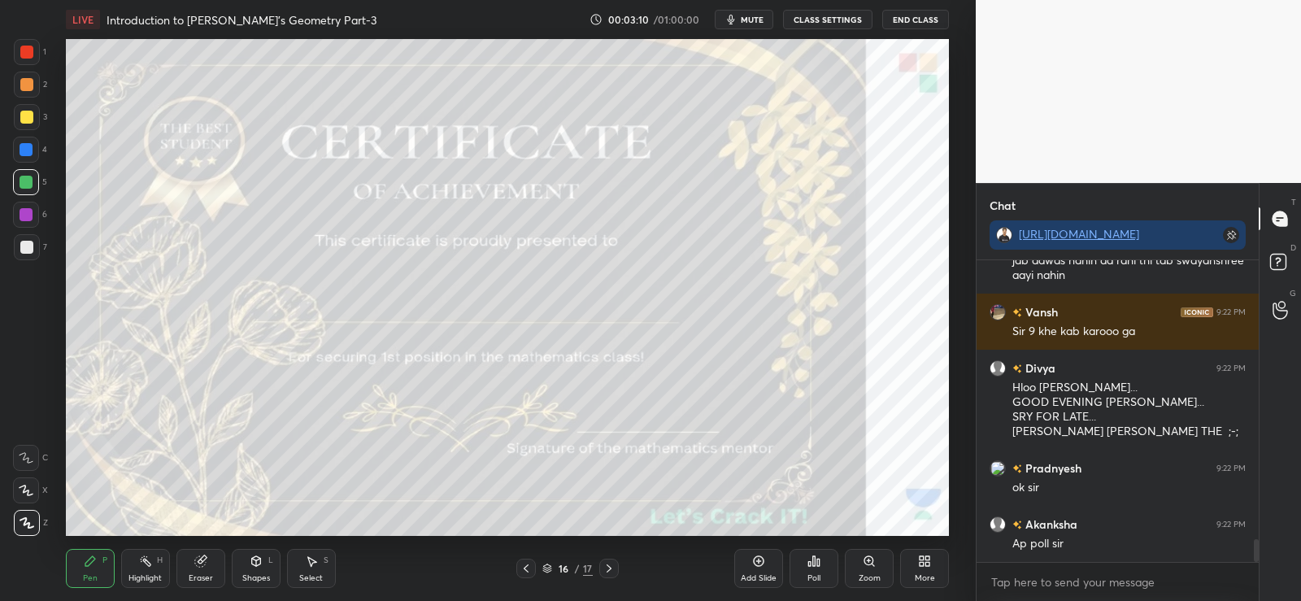
scroll to position [3798, 0]
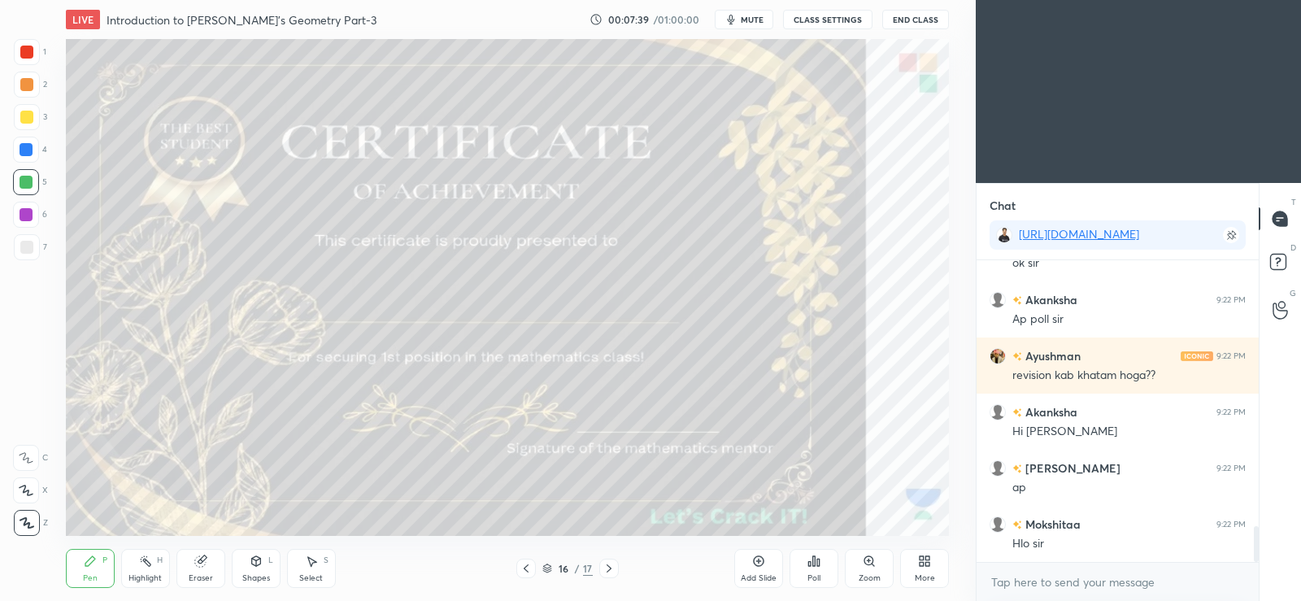
scroll to position [2299, 0]
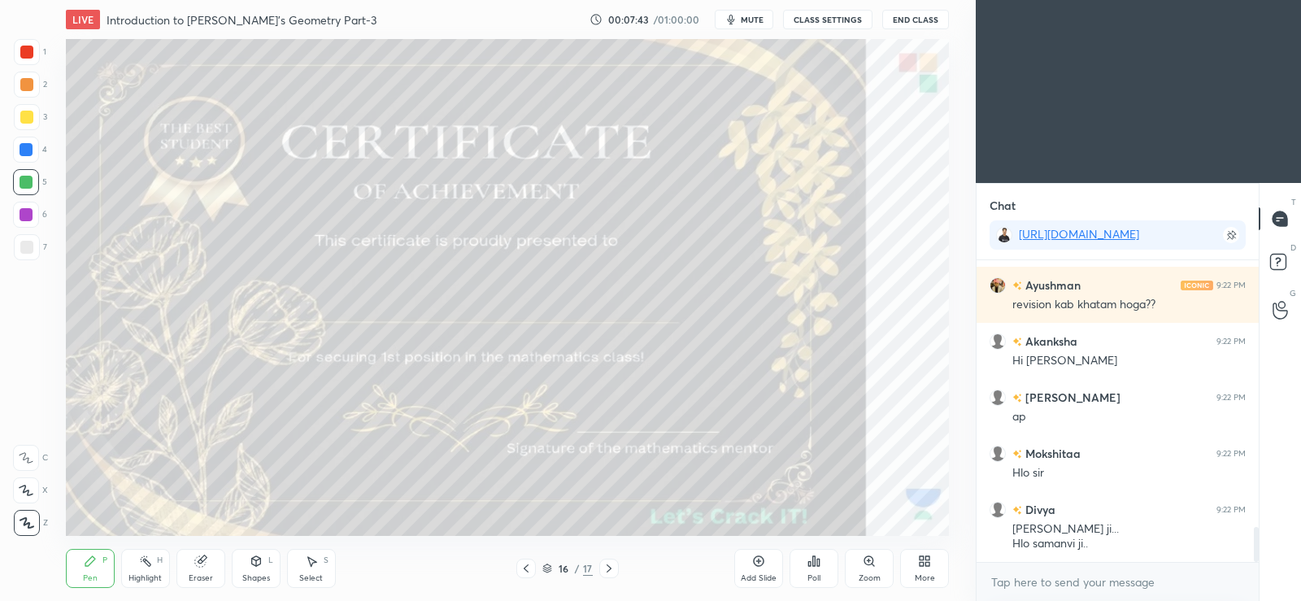
click at [921, 564] on icon at bounding box center [922, 564] width 4 height 4
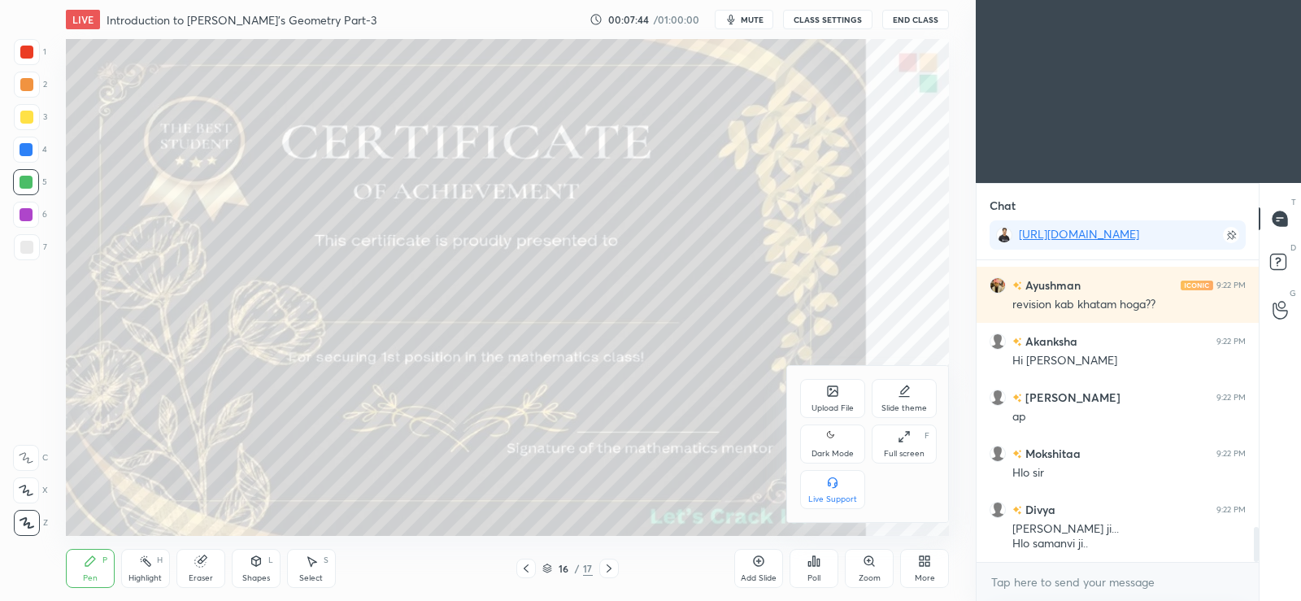
click at [834, 438] on icon at bounding box center [832, 437] width 13 height 20
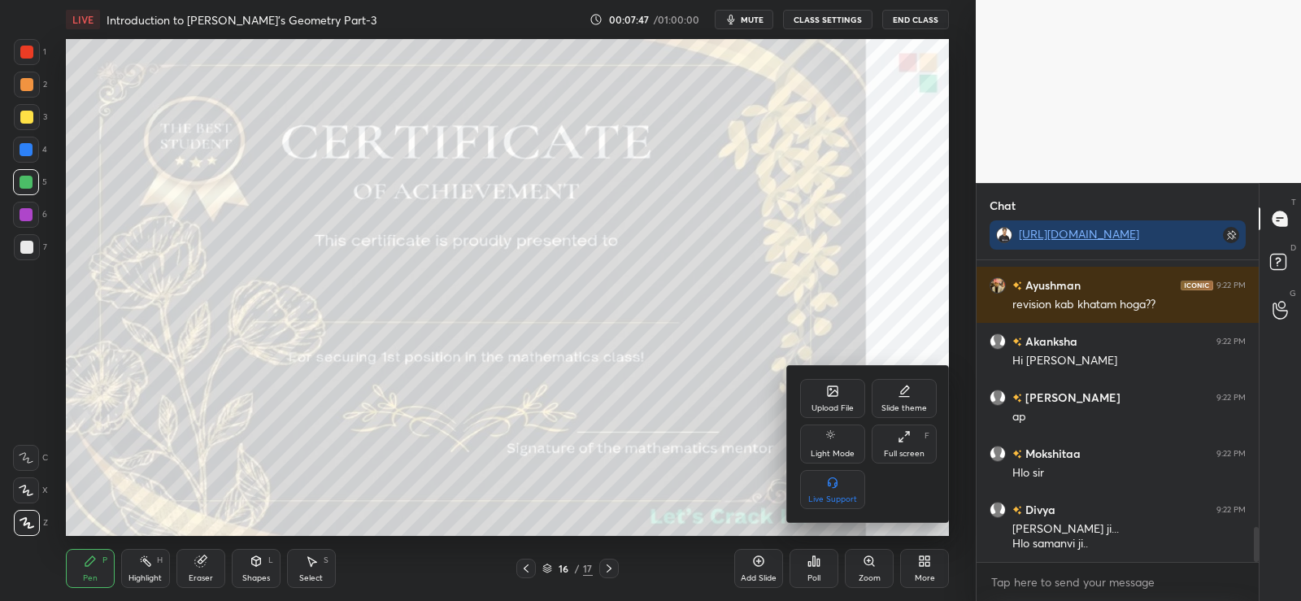
click at [651, 440] on div at bounding box center [650, 300] width 1301 height 601
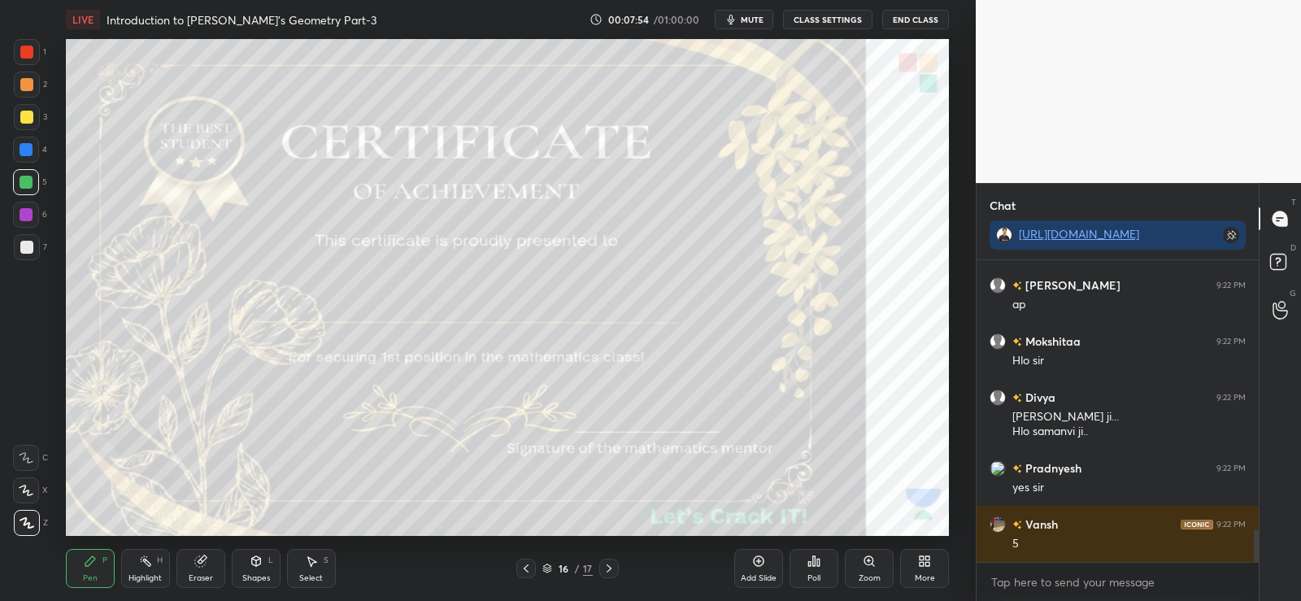
scroll to position [2468, 0]
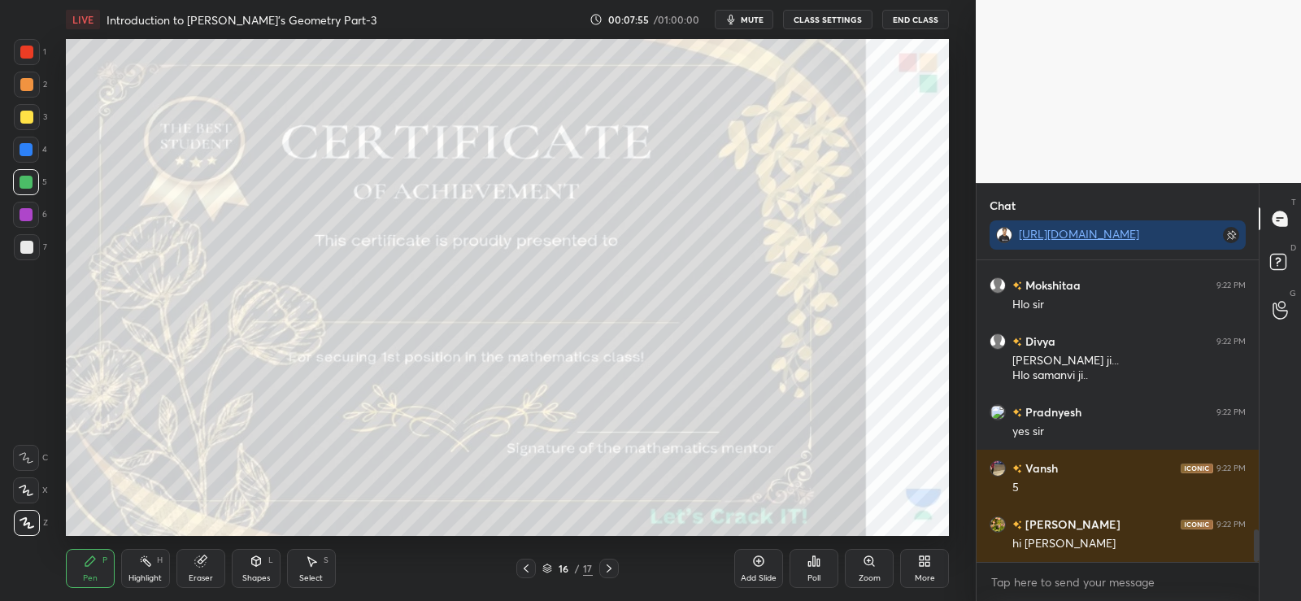
click at [25, 46] on div at bounding box center [26, 52] width 13 height 13
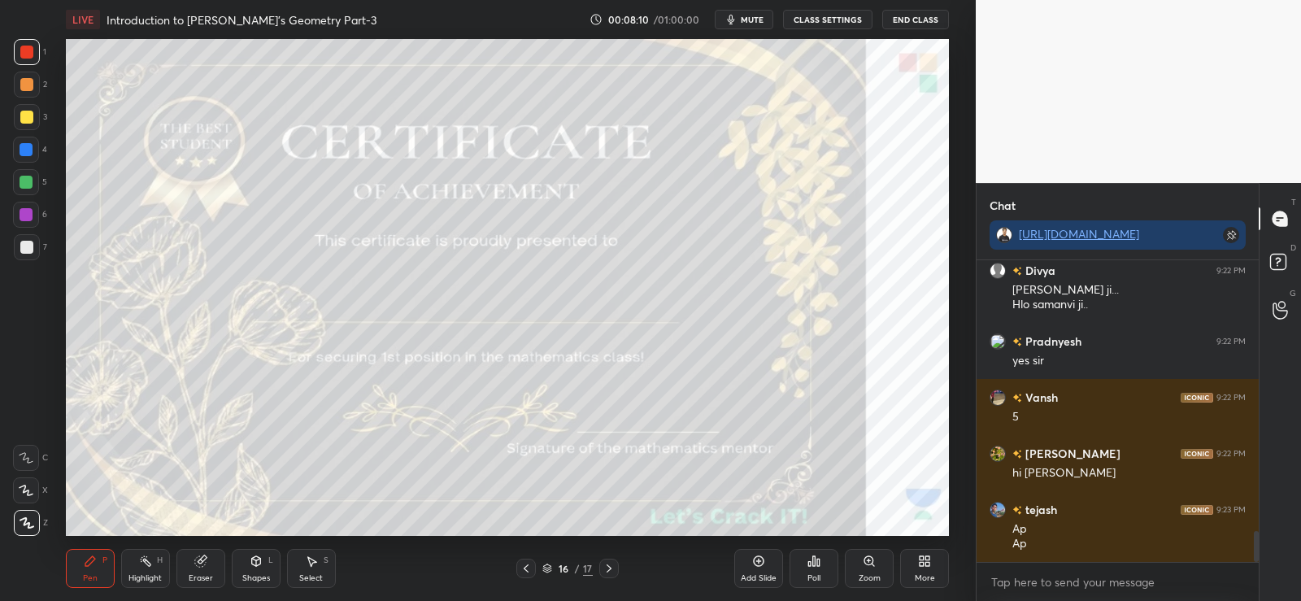
scroll to position [2609, 0]
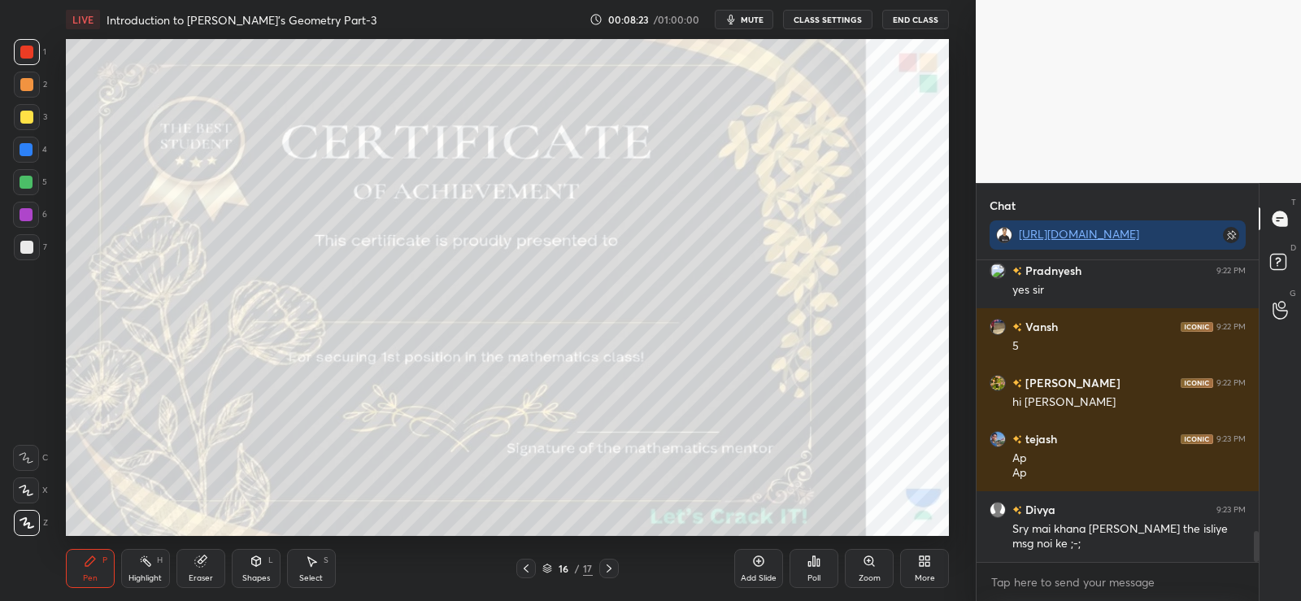
click at [206, 568] on div "Eraser" at bounding box center [200, 568] width 49 height 39
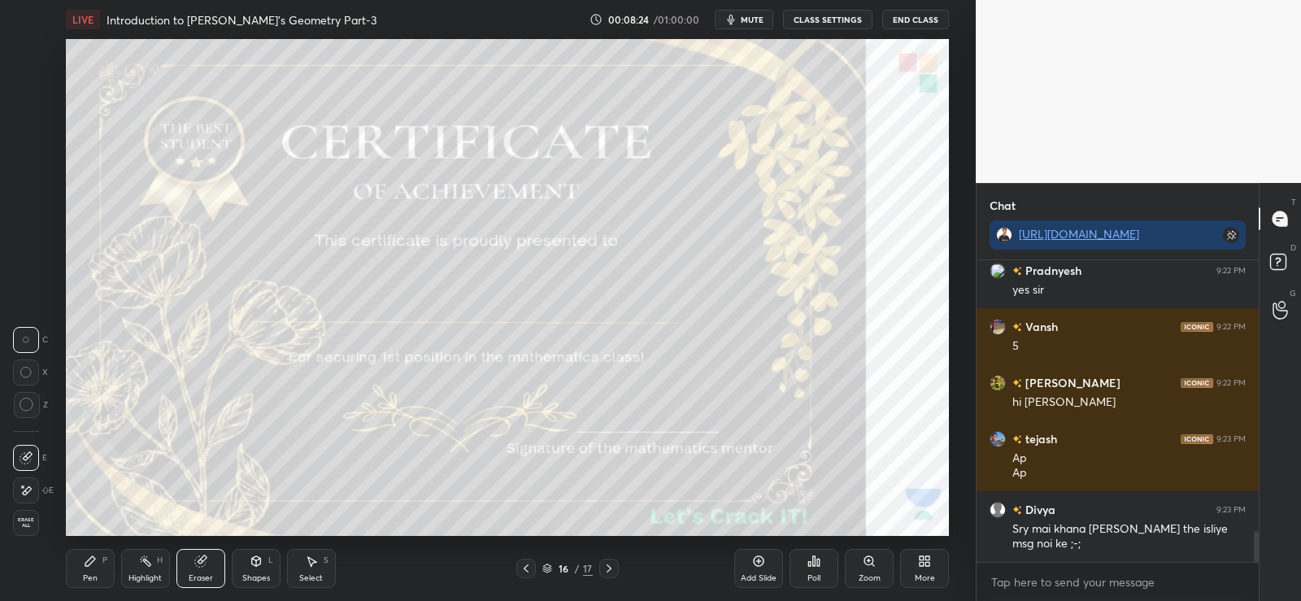
click at [205, 564] on icon at bounding box center [200, 561] width 11 height 11
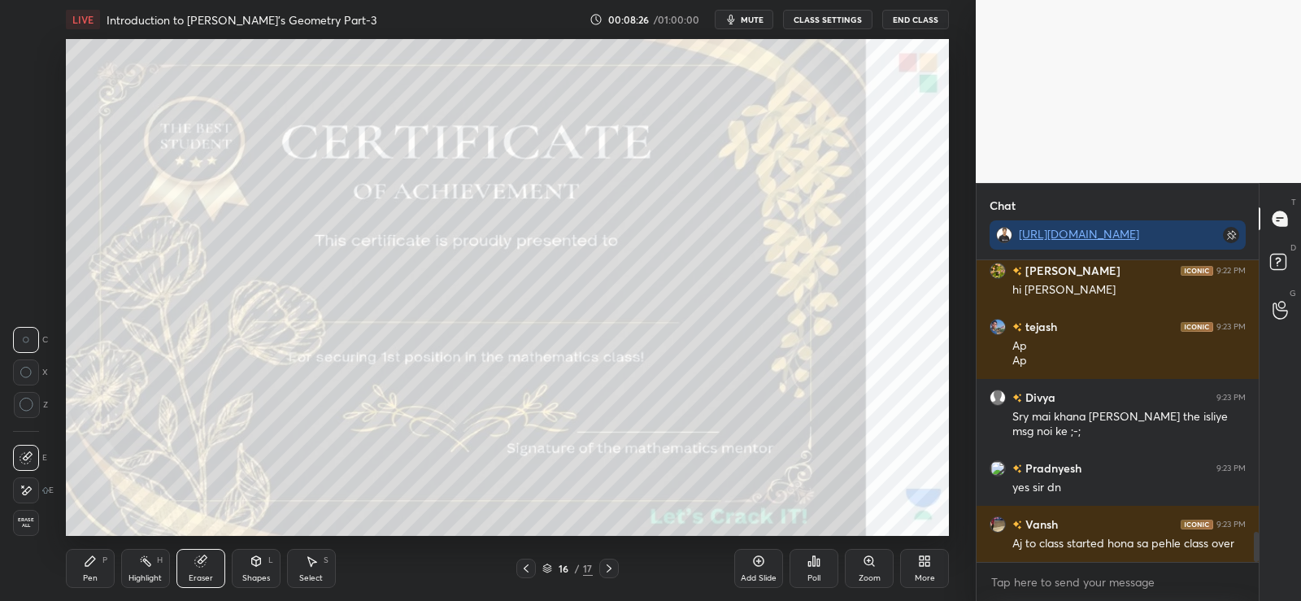
click at [205, 566] on icon at bounding box center [200, 561] width 13 height 13
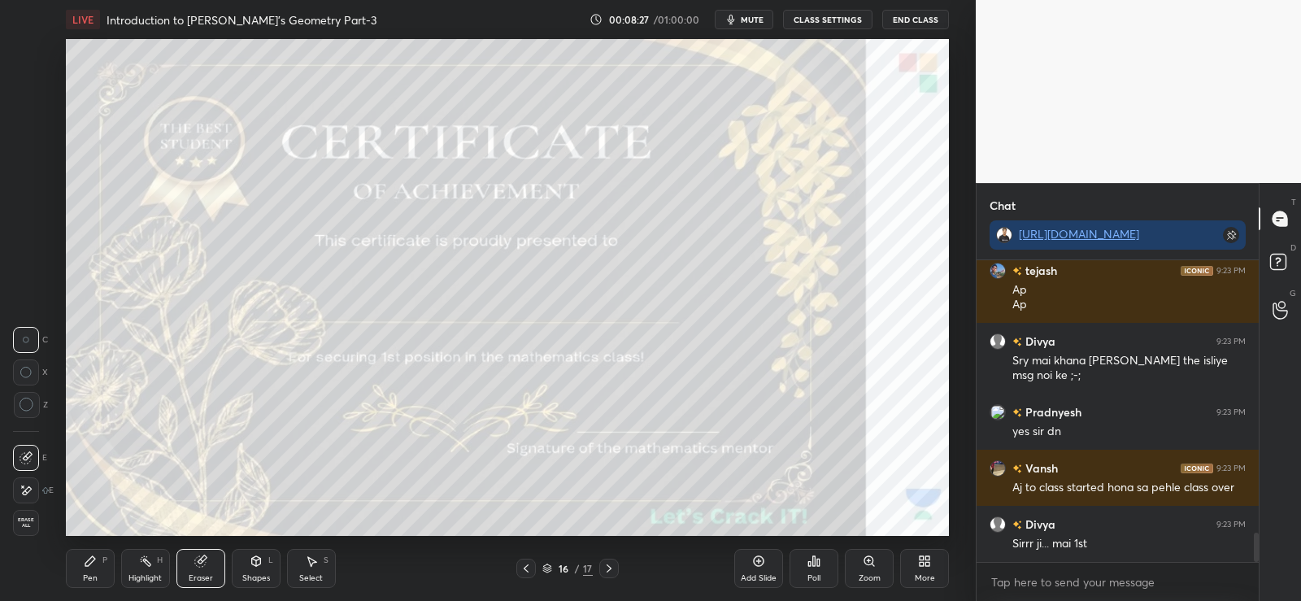
click at [21, 533] on div "Erase all" at bounding box center [26, 523] width 26 height 26
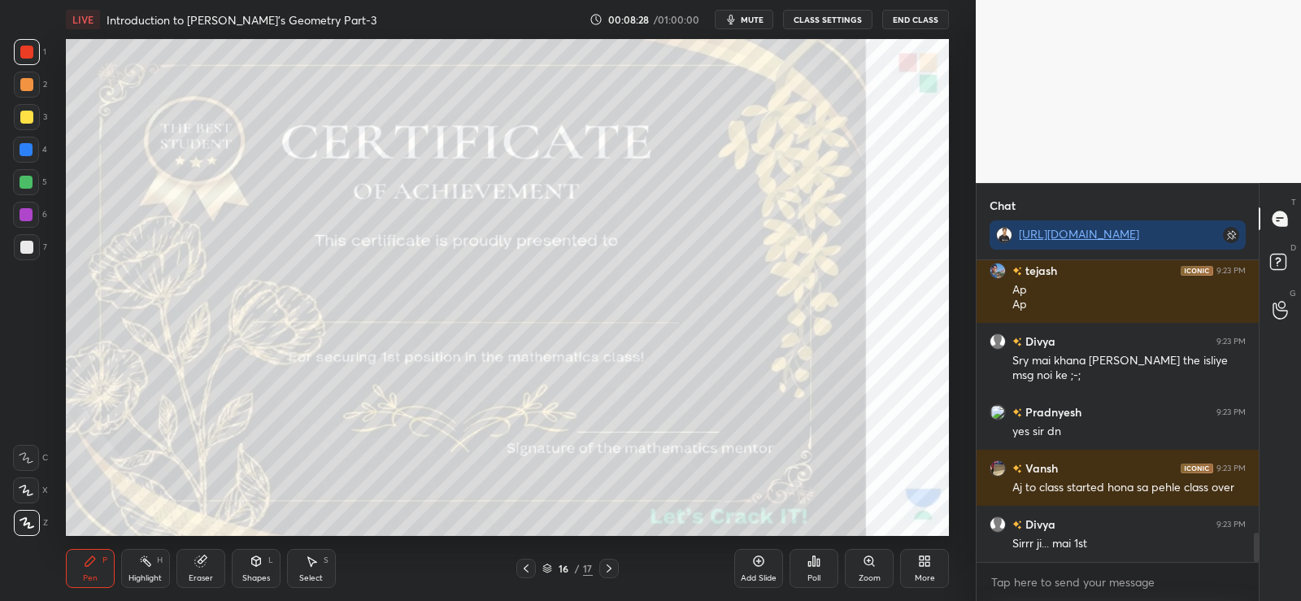
click at [817, 560] on icon at bounding box center [818, 562] width 2 height 7
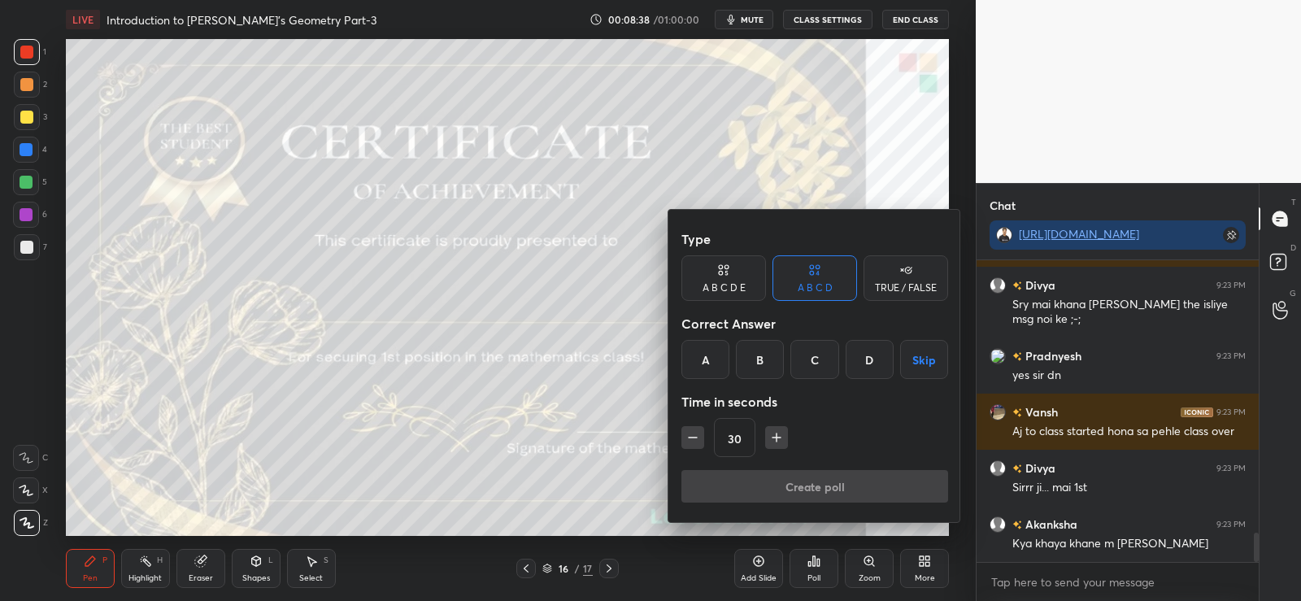
scroll to position [2890, 0]
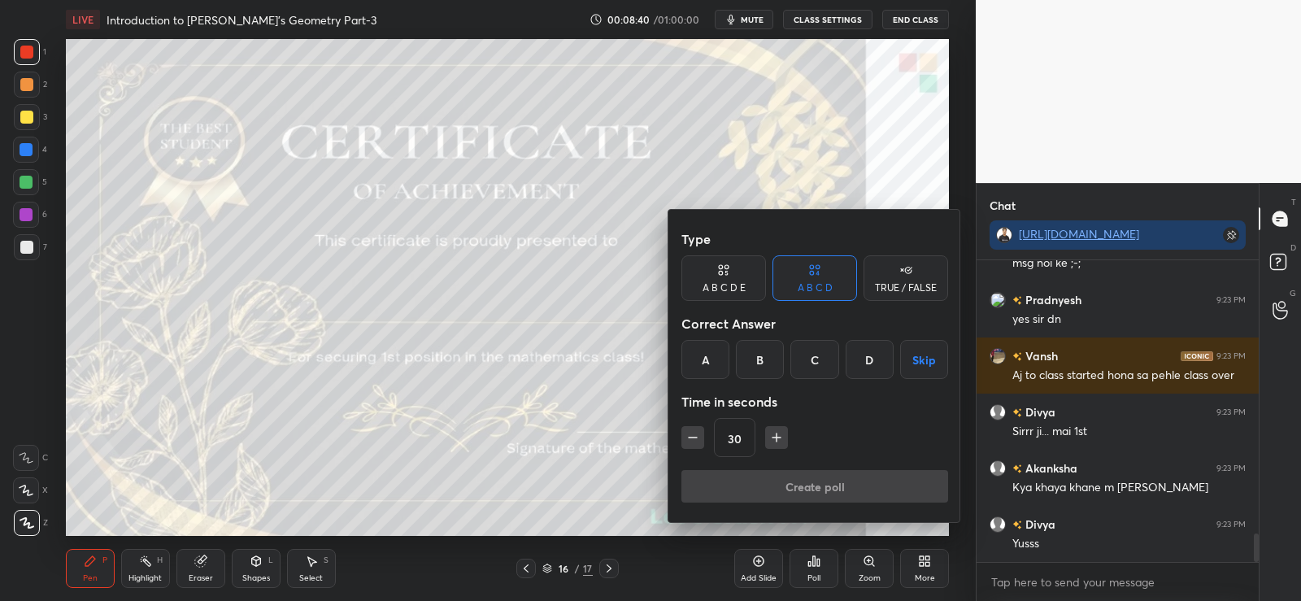
click at [590, 471] on div at bounding box center [650, 300] width 1301 height 601
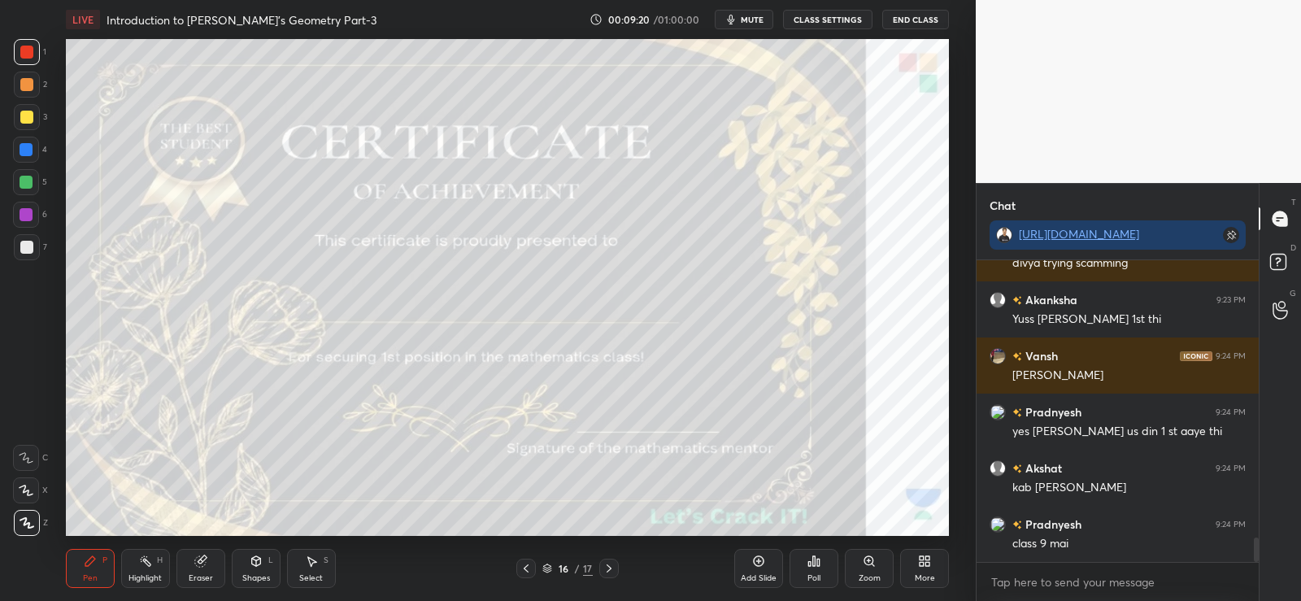
scroll to position [3451, 0]
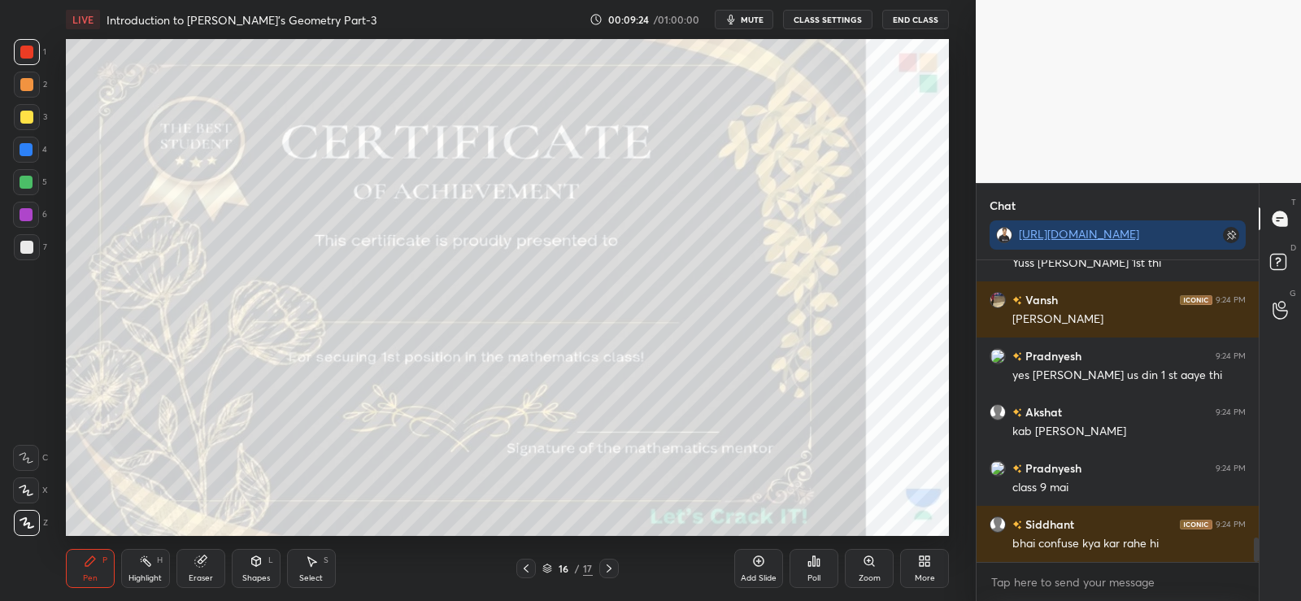
click at [29, 178] on div at bounding box center [26, 182] width 13 height 13
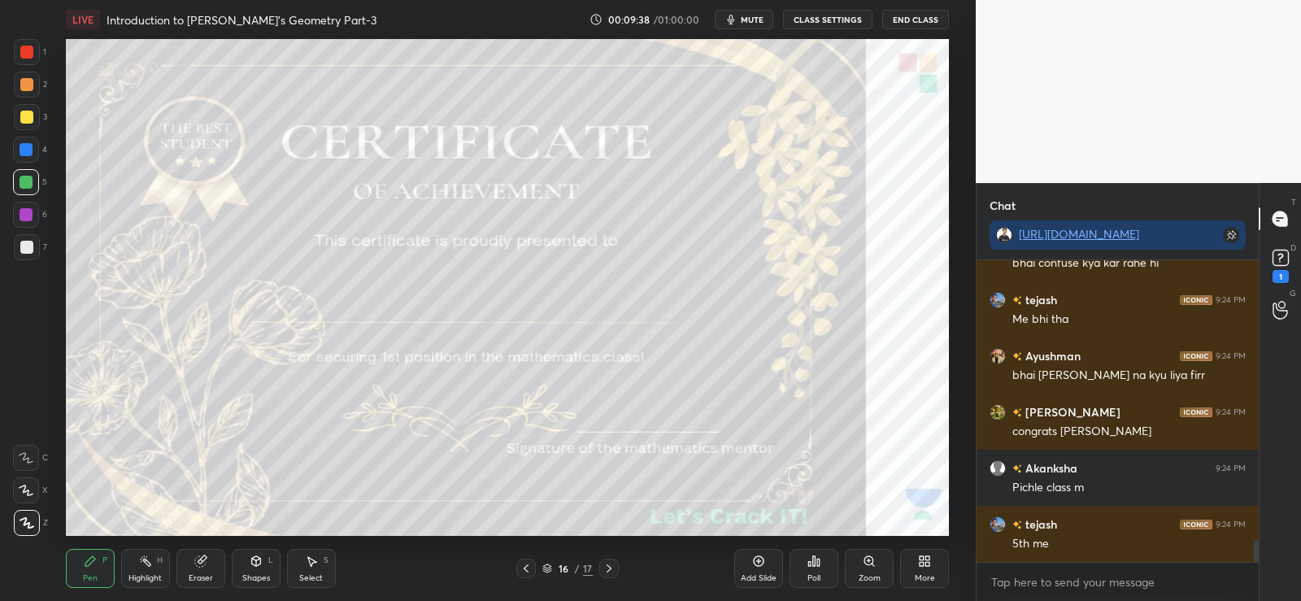
scroll to position [3801, 0]
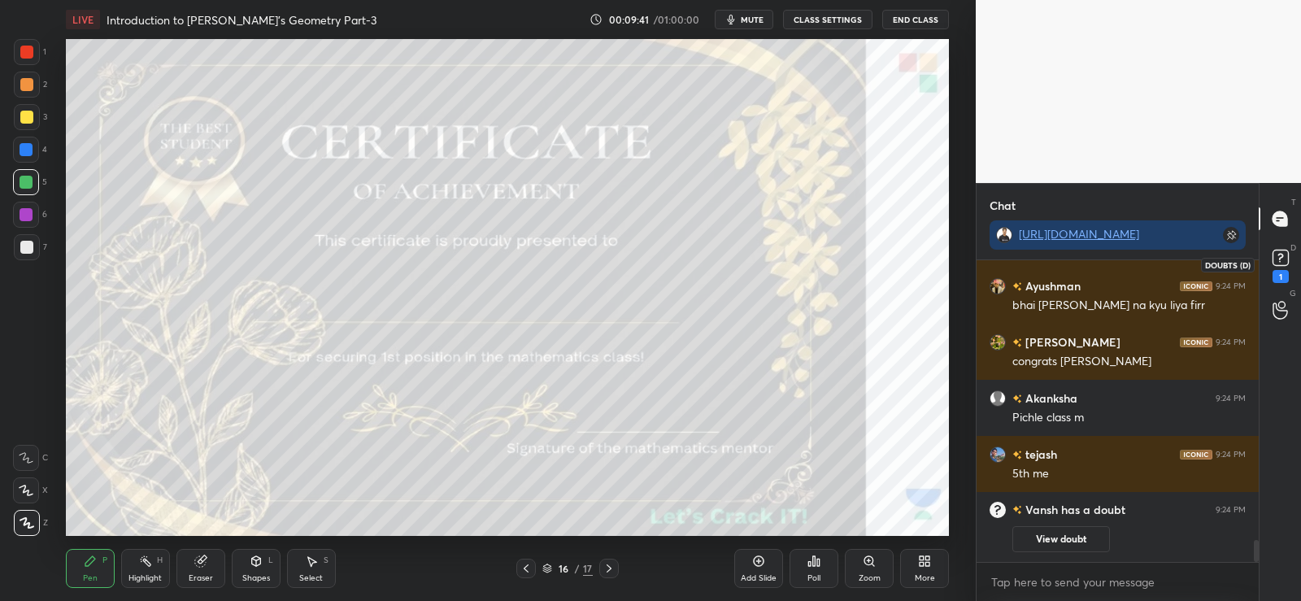
click at [1276, 258] on rect at bounding box center [1280, 257] width 15 height 15
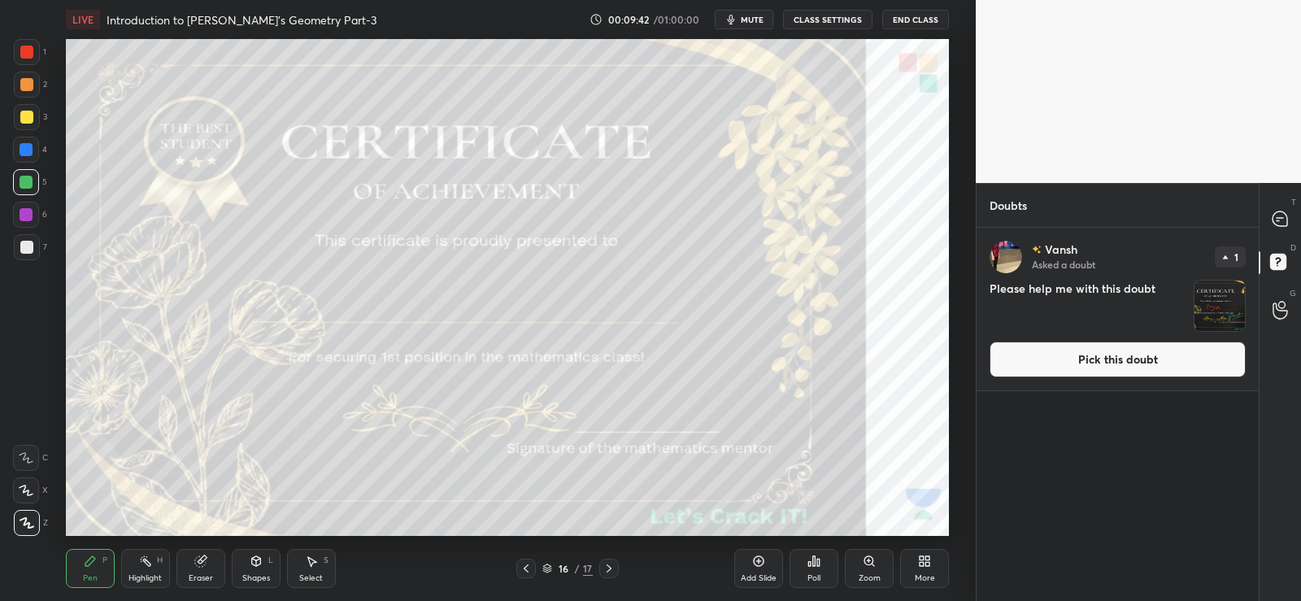
click at [1222, 308] on img "grid" at bounding box center [1220, 306] width 50 height 50
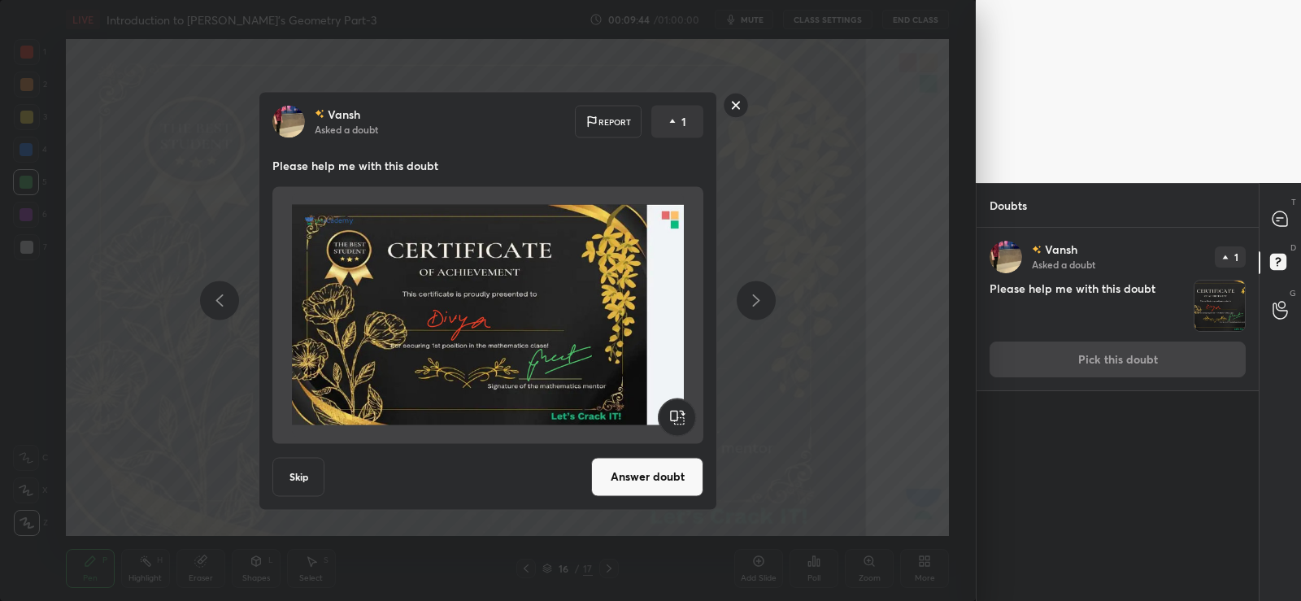
click at [739, 107] on rect at bounding box center [736, 105] width 25 height 25
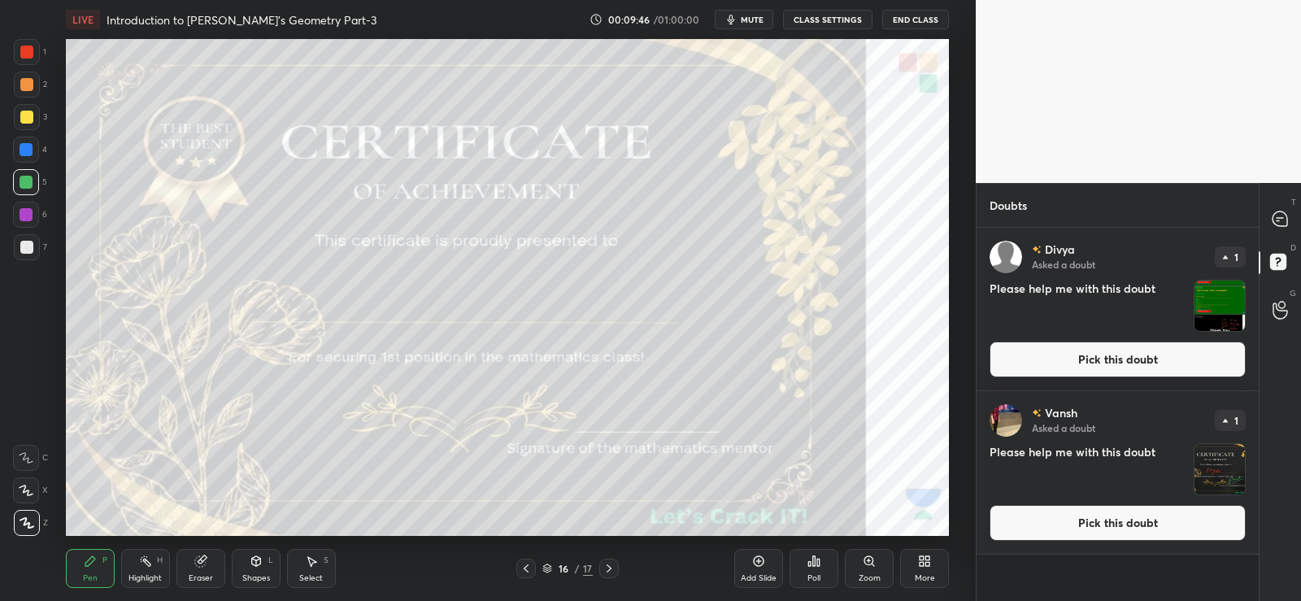
click at [1214, 470] on img "grid" at bounding box center [1220, 469] width 50 height 50
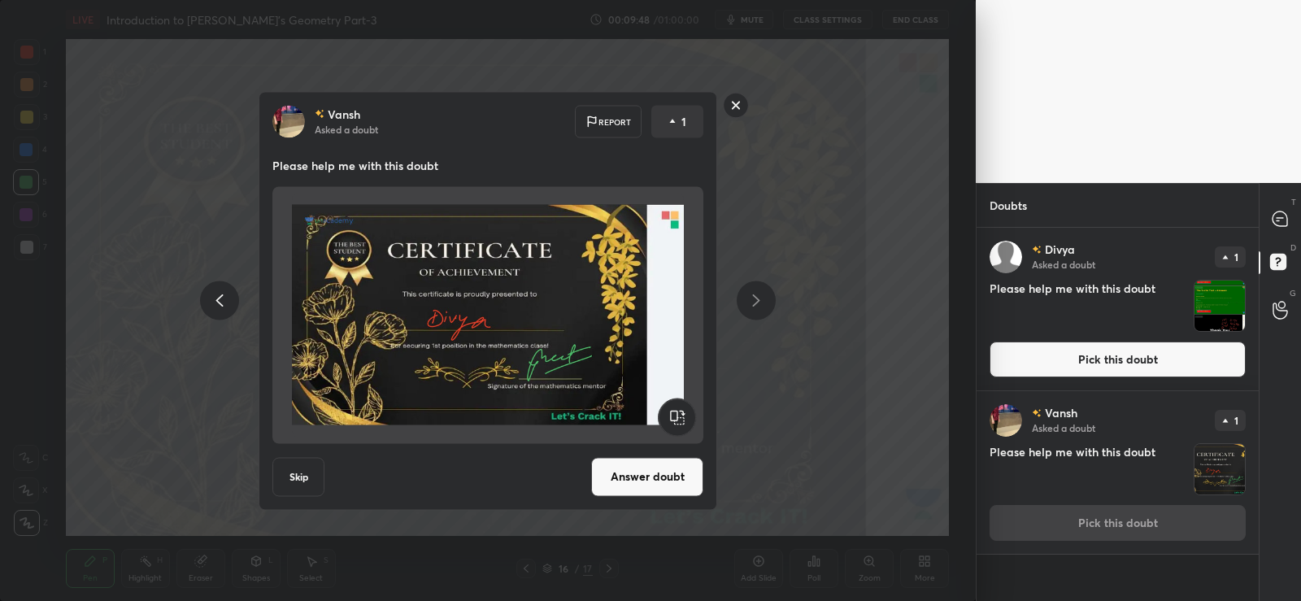
click at [744, 102] on rect at bounding box center [736, 105] width 25 height 25
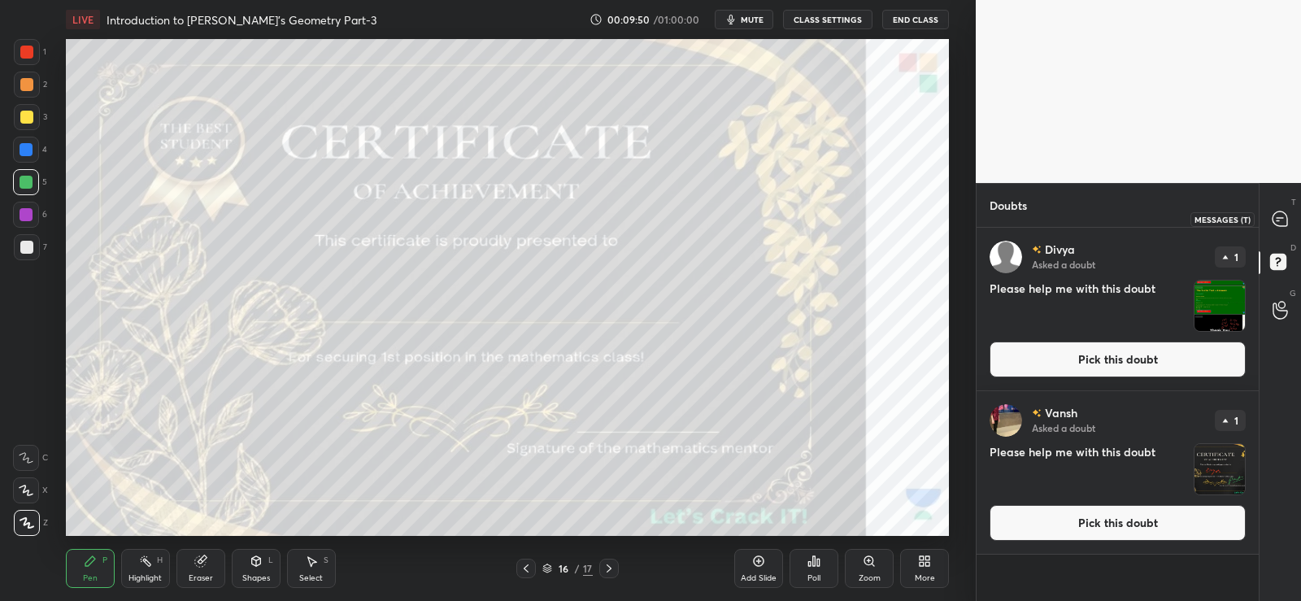
click at [1285, 217] on icon at bounding box center [1280, 218] width 15 height 15
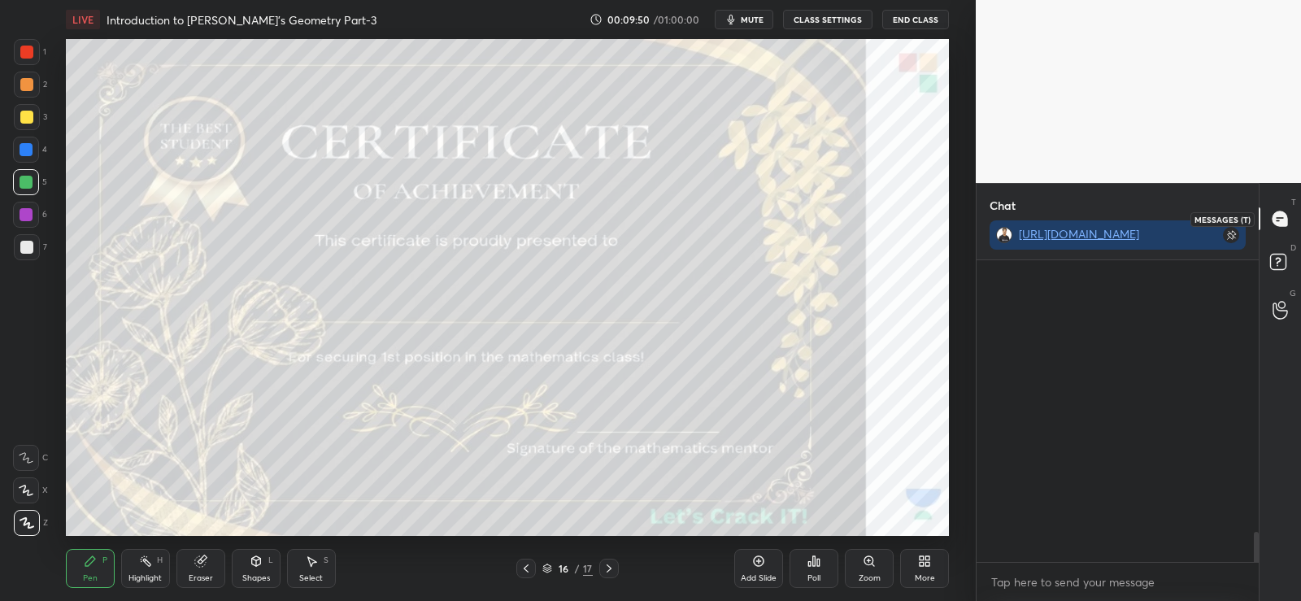
scroll to position [297, 277]
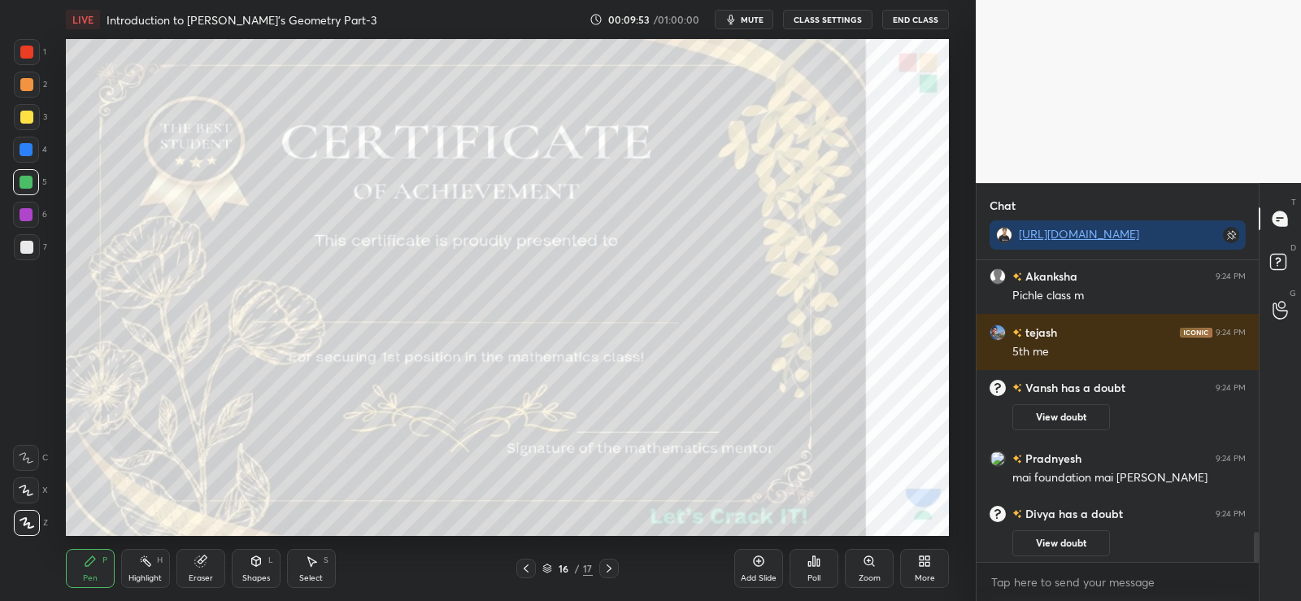
click at [1083, 537] on button "View doubt" at bounding box center [1062, 543] width 98 height 26
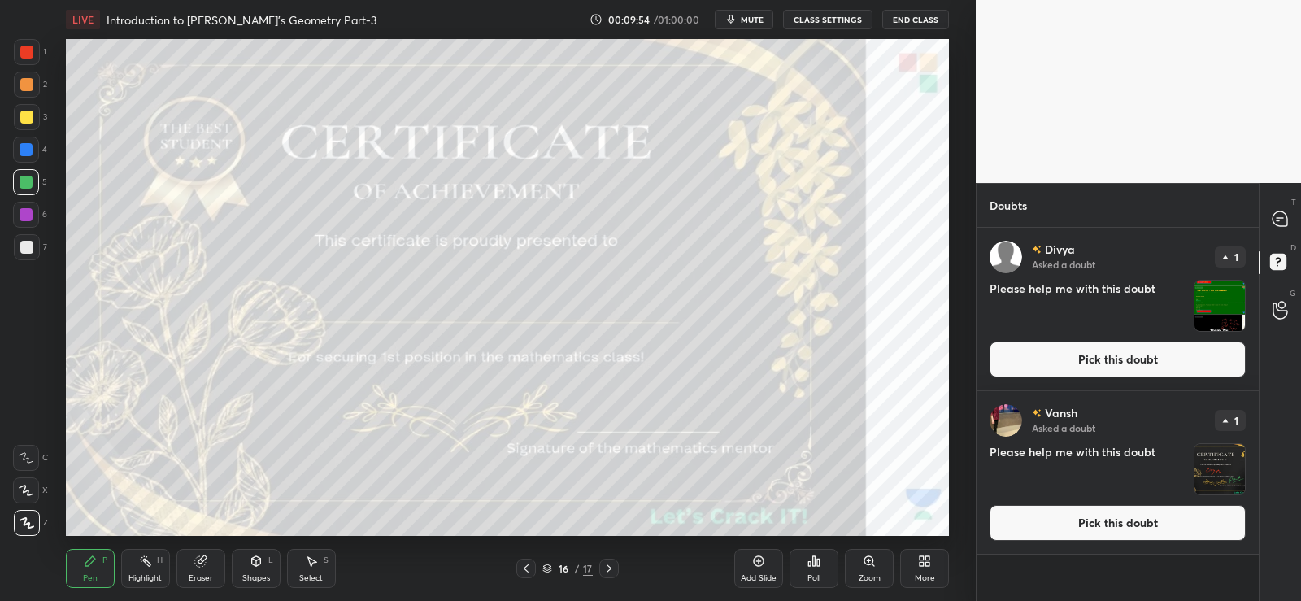
click at [1221, 304] on img "grid" at bounding box center [1220, 306] width 50 height 50
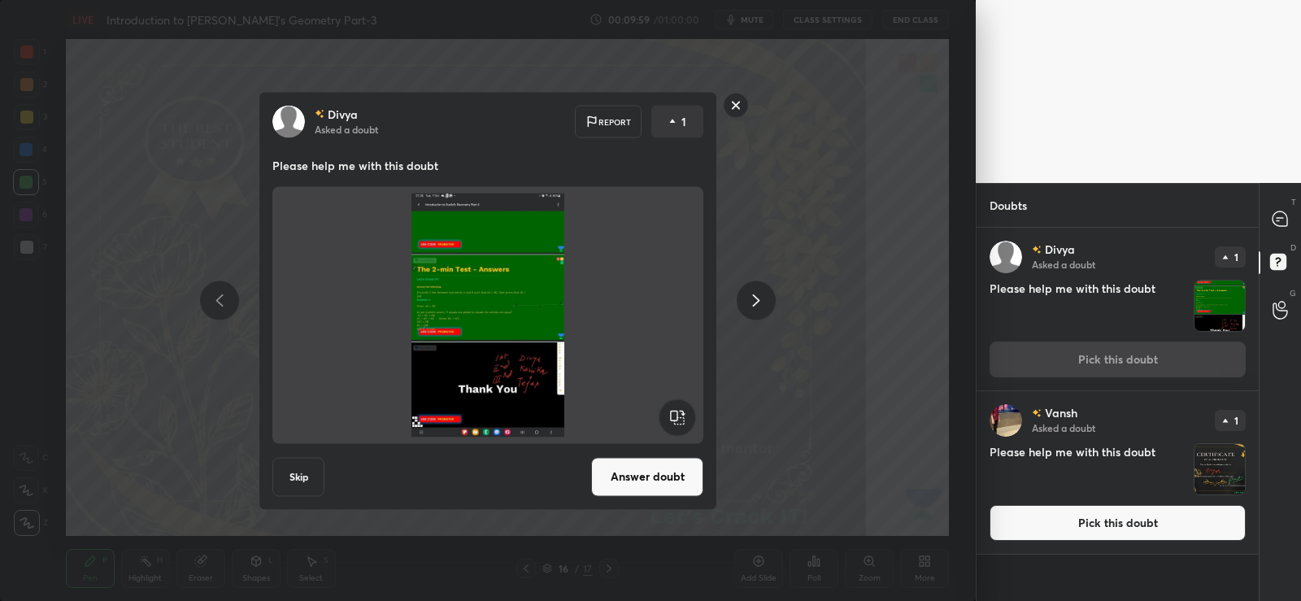
click at [736, 102] on rect at bounding box center [736, 105] width 25 height 25
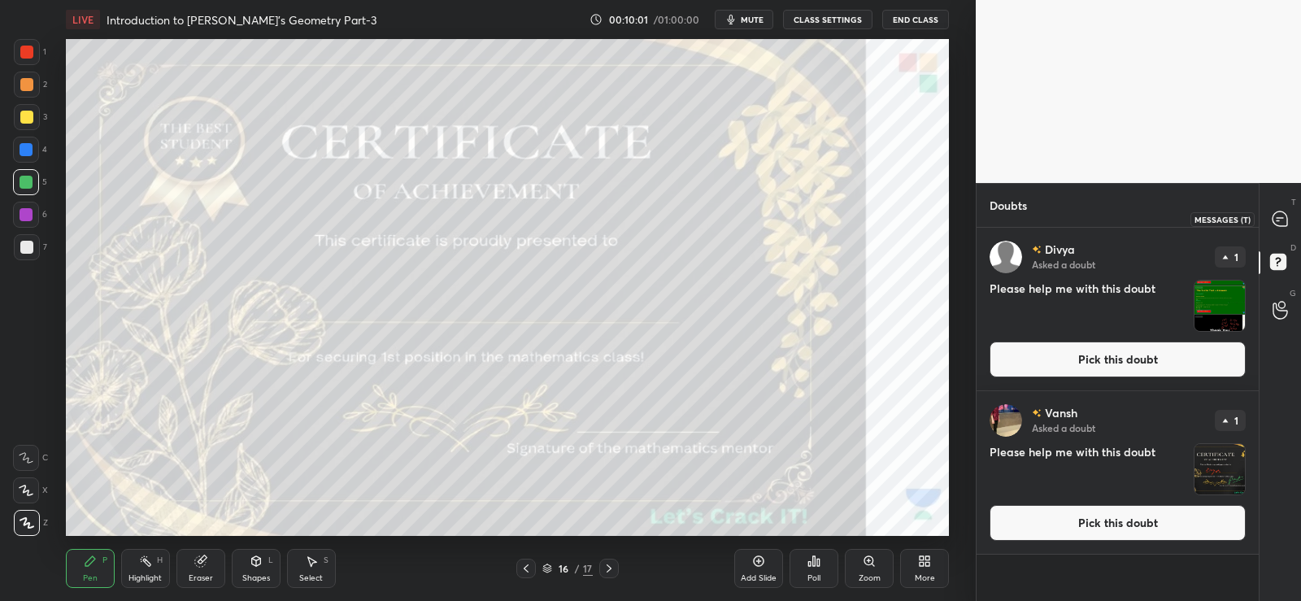
click at [1282, 216] on icon at bounding box center [1280, 218] width 15 height 15
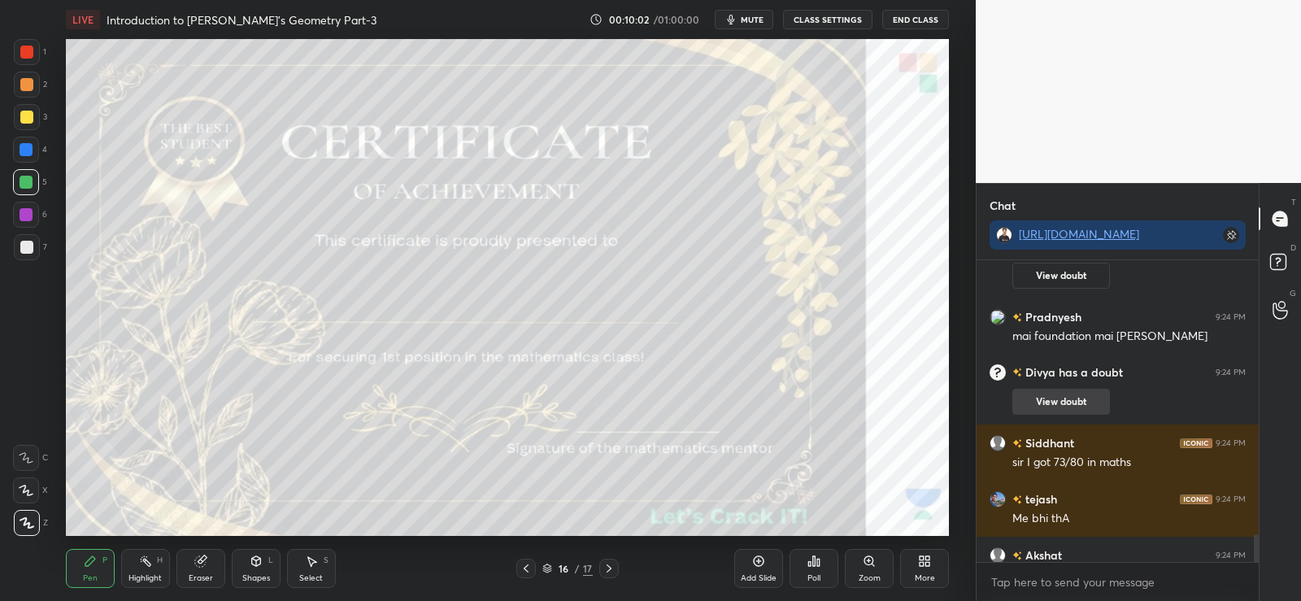
scroll to position [3483, 0]
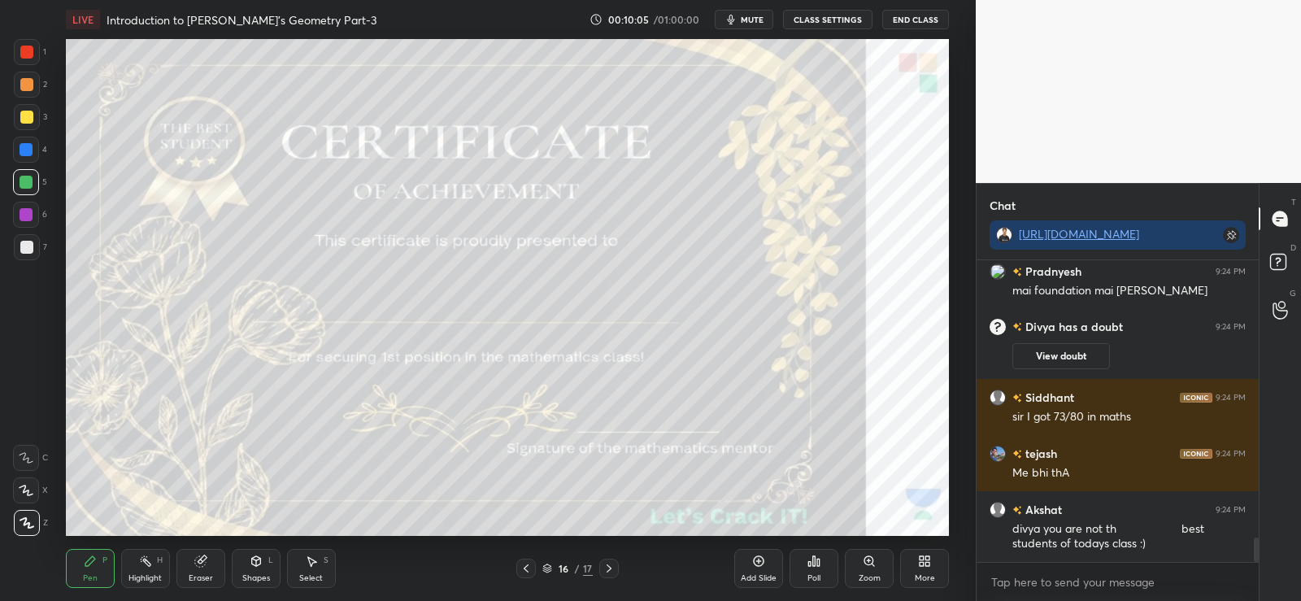
click at [580, 568] on div "16 / 17" at bounding box center [567, 568] width 50 height 15
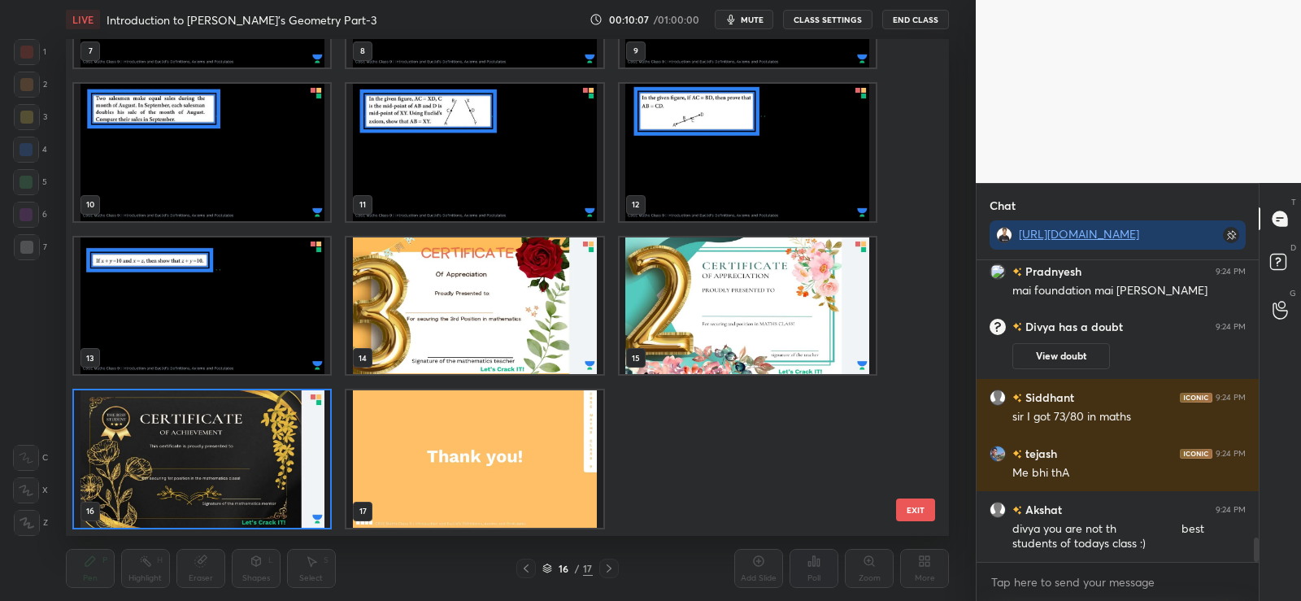
scroll to position [3540, 0]
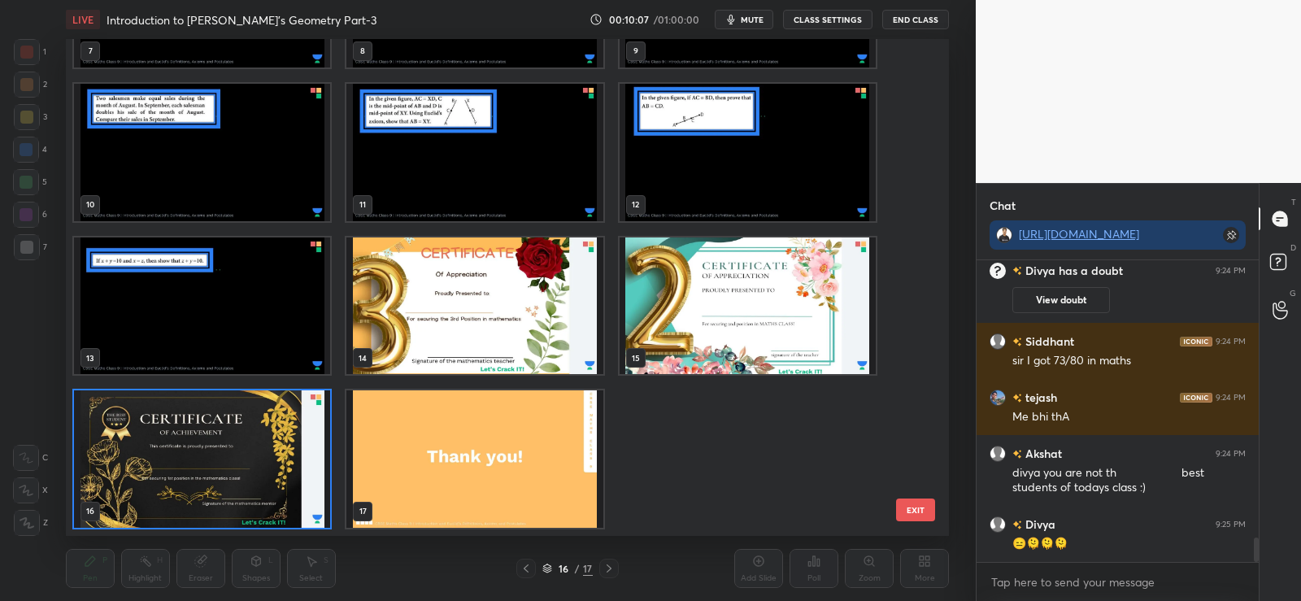
click at [243, 468] on img "grid" at bounding box center [202, 458] width 256 height 137
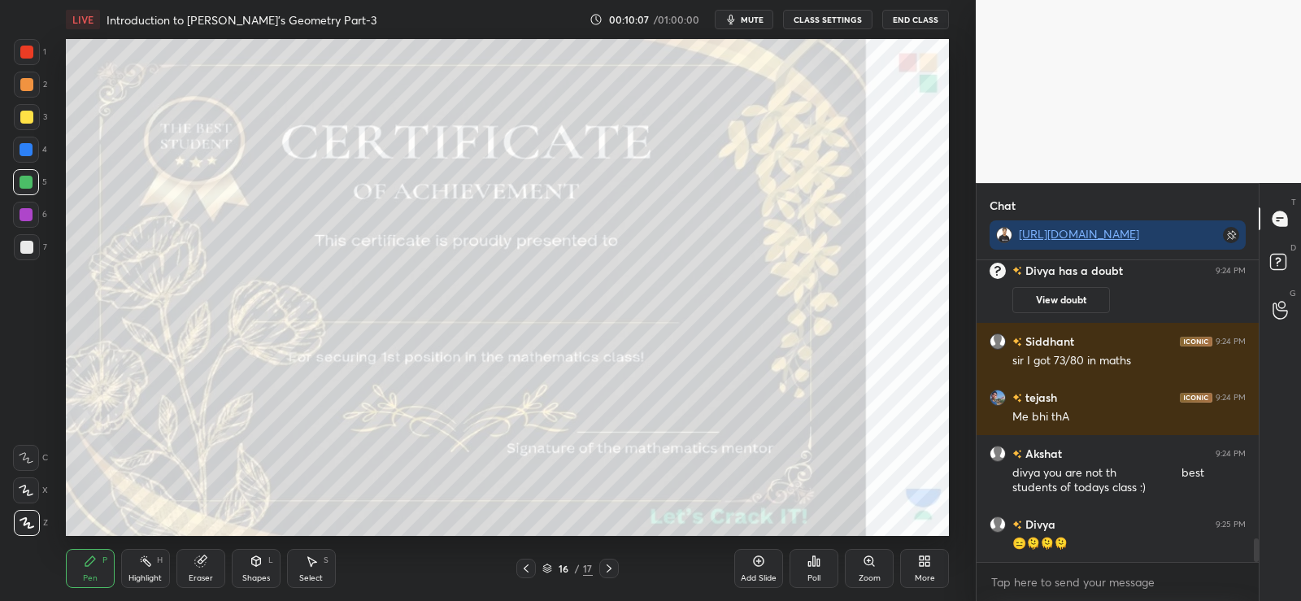
click at [253, 472] on img "grid" at bounding box center [202, 458] width 256 height 137
click at [203, 569] on div "Eraser" at bounding box center [200, 568] width 49 height 39
click at [28, 521] on span "Erase all" at bounding box center [26, 522] width 24 height 11
click at [815, 563] on icon at bounding box center [814, 561] width 2 height 10
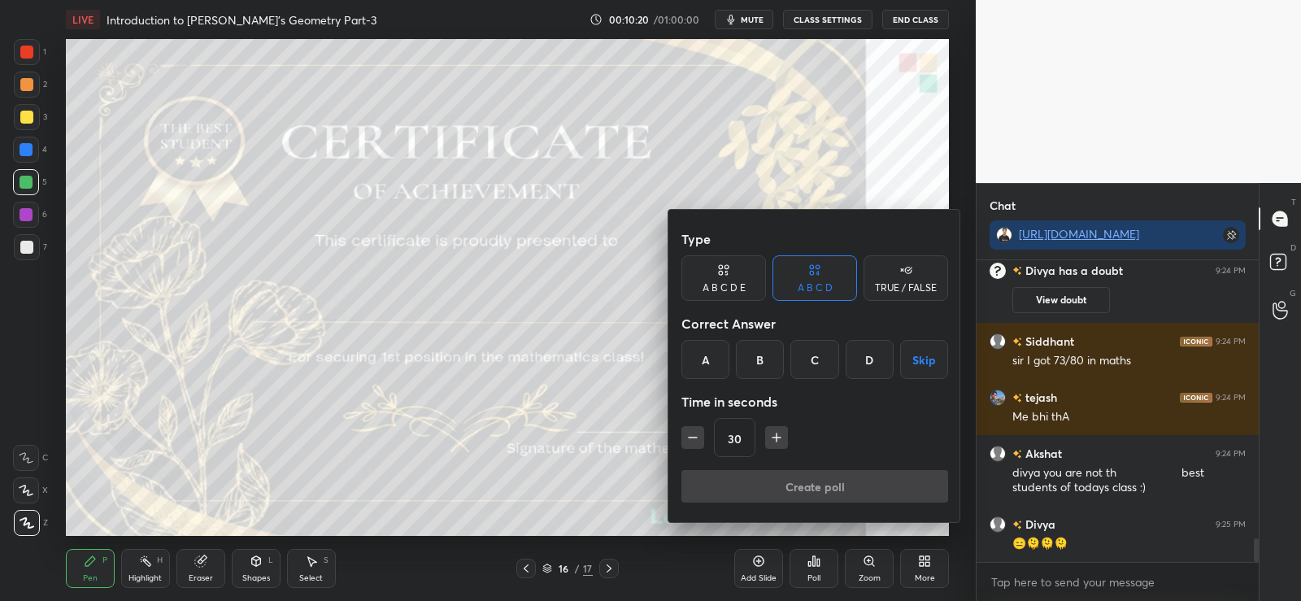
click at [813, 557] on div at bounding box center [650, 300] width 1301 height 601
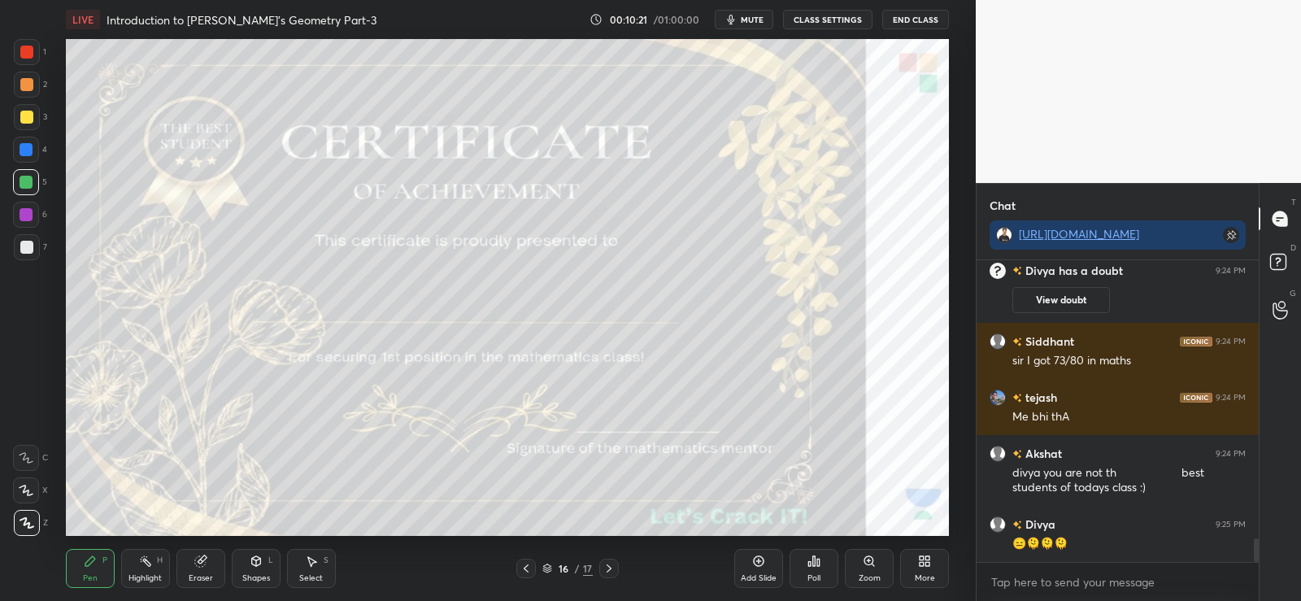
scroll to position [3556, 0]
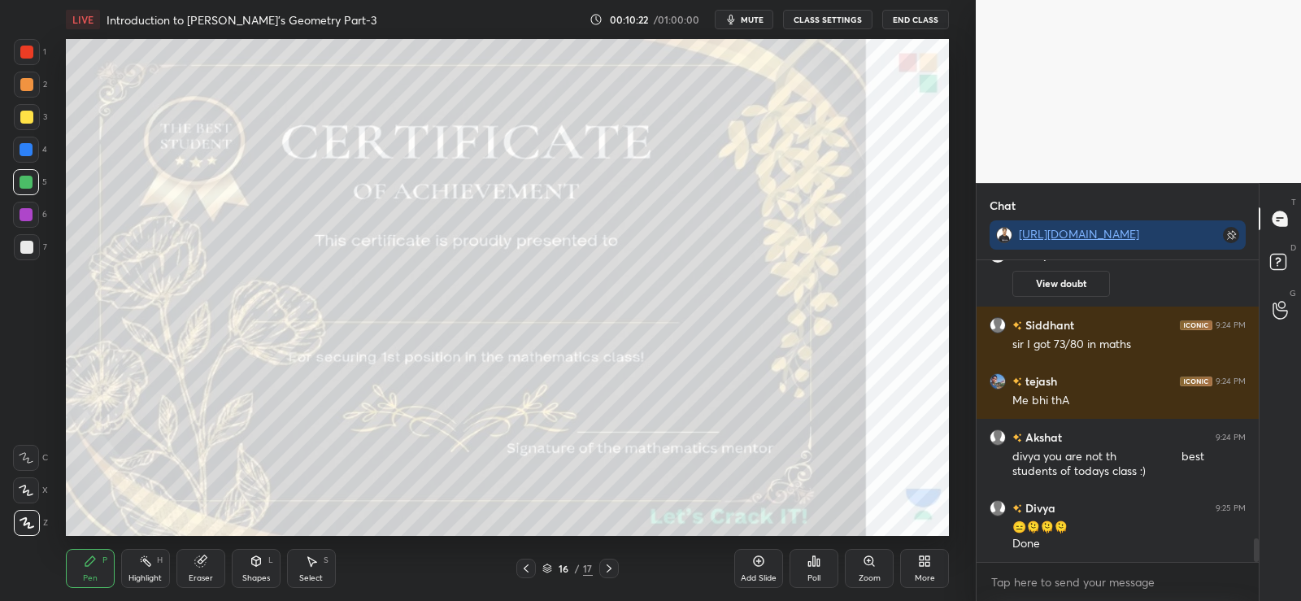
click at [582, 566] on div "16 / 17" at bounding box center [567, 568] width 50 height 15
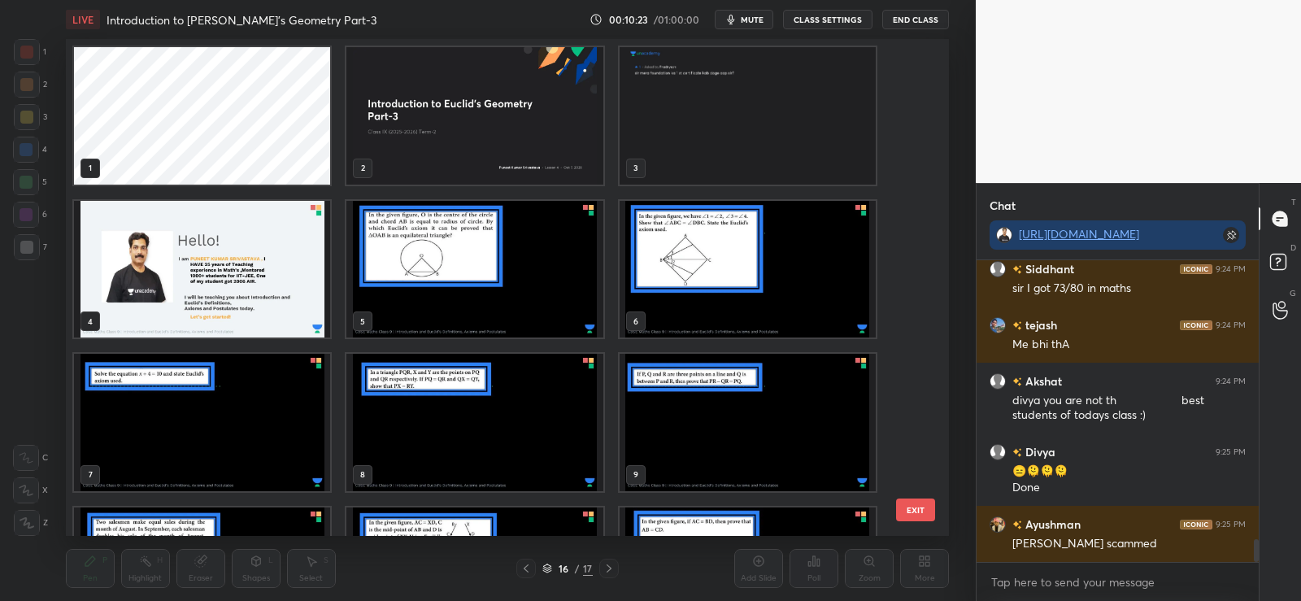
scroll to position [3668, 0]
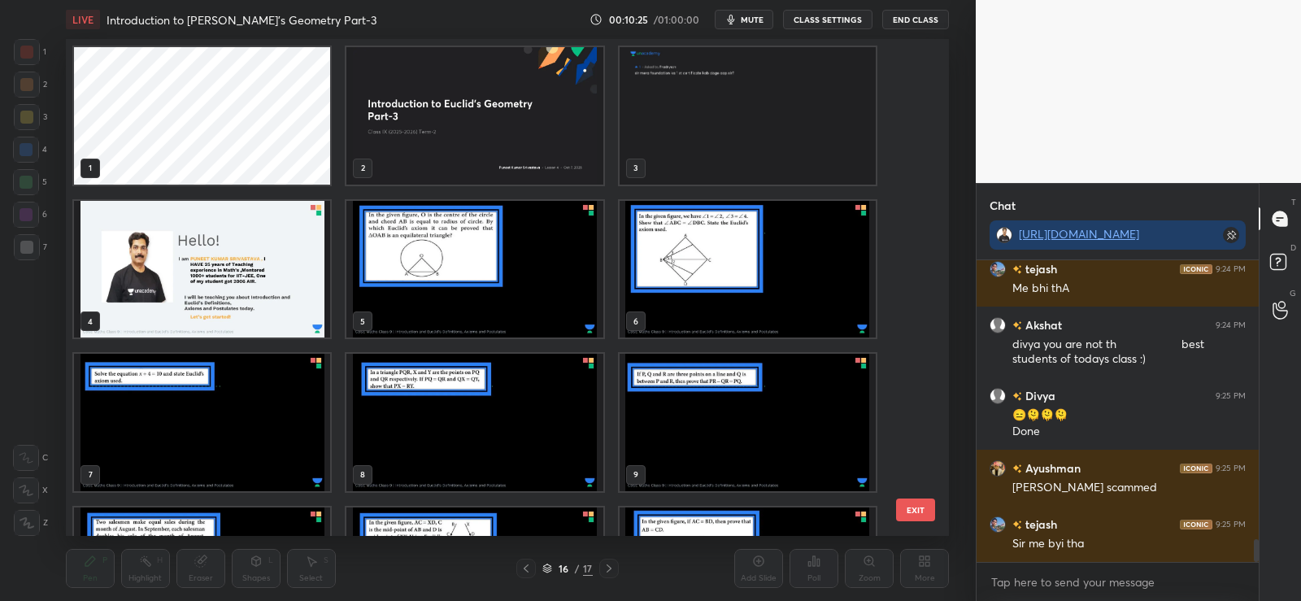
click at [496, 119] on img "grid" at bounding box center [474, 115] width 256 height 137
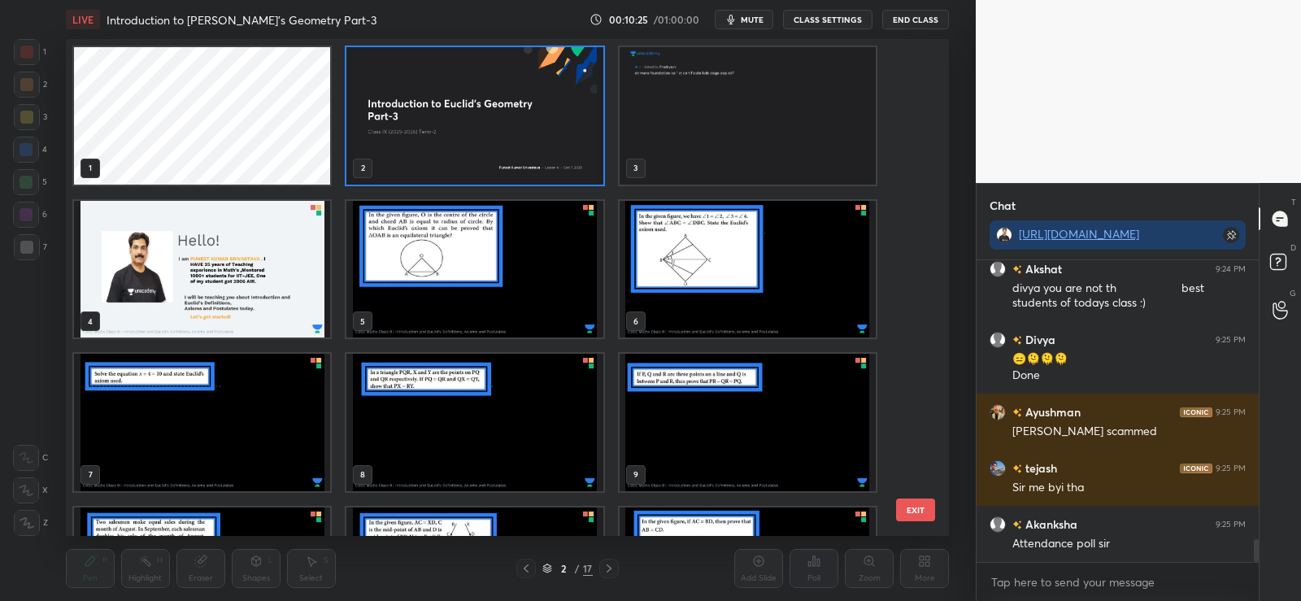
click at [498, 121] on img "grid" at bounding box center [474, 115] width 256 height 137
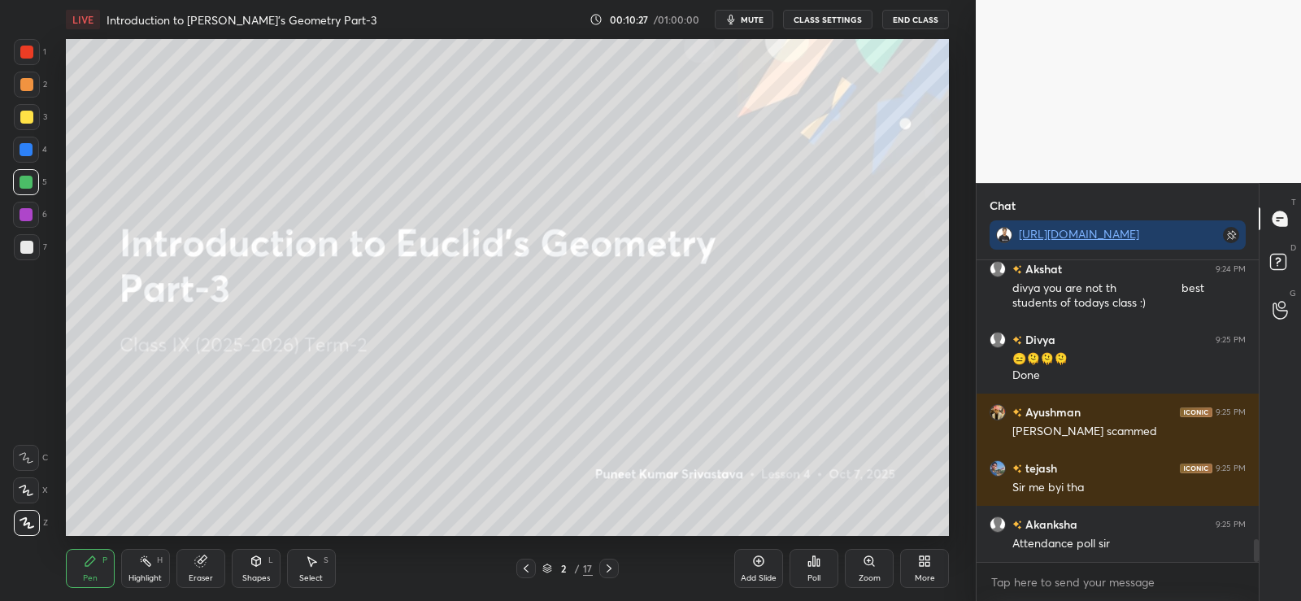
click at [804, 568] on div "Poll" at bounding box center [814, 568] width 49 height 39
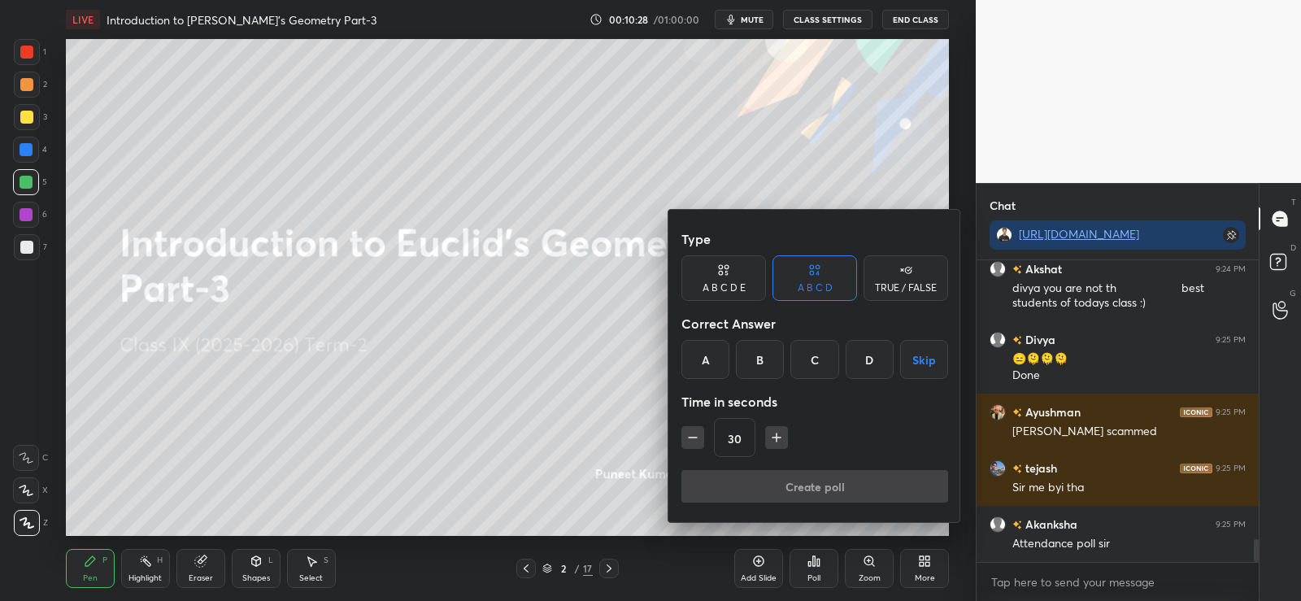
click at [707, 359] on div "A" at bounding box center [706, 359] width 48 height 39
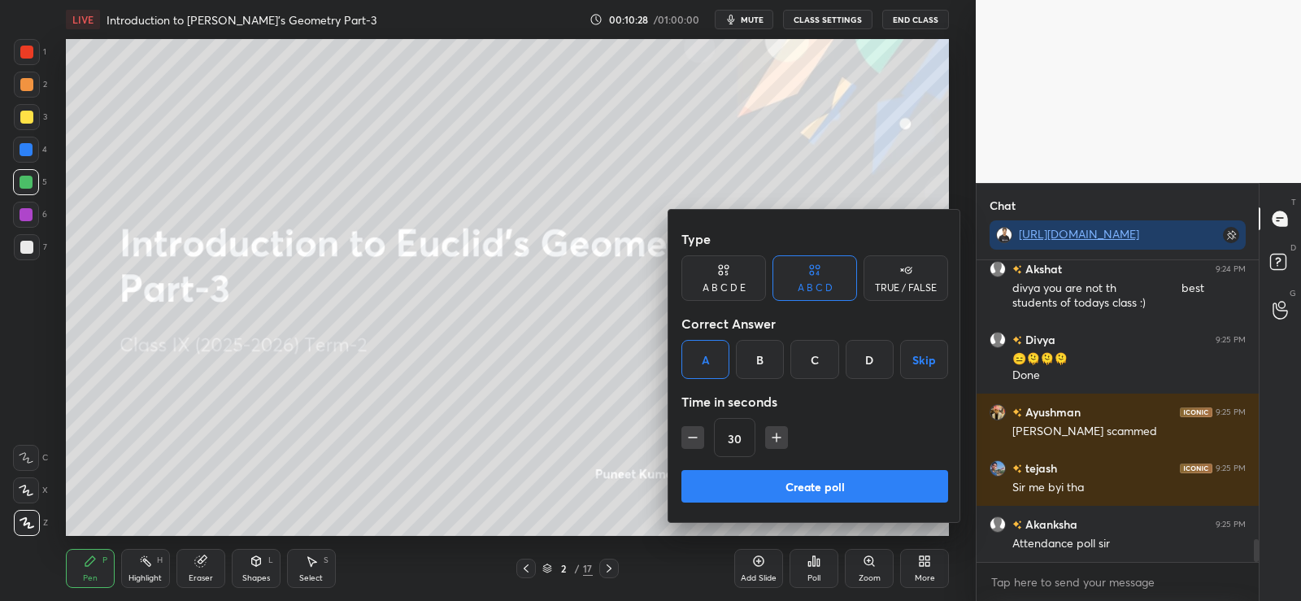
click at [785, 486] on button "Create poll" at bounding box center [815, 486] width 267 height 33
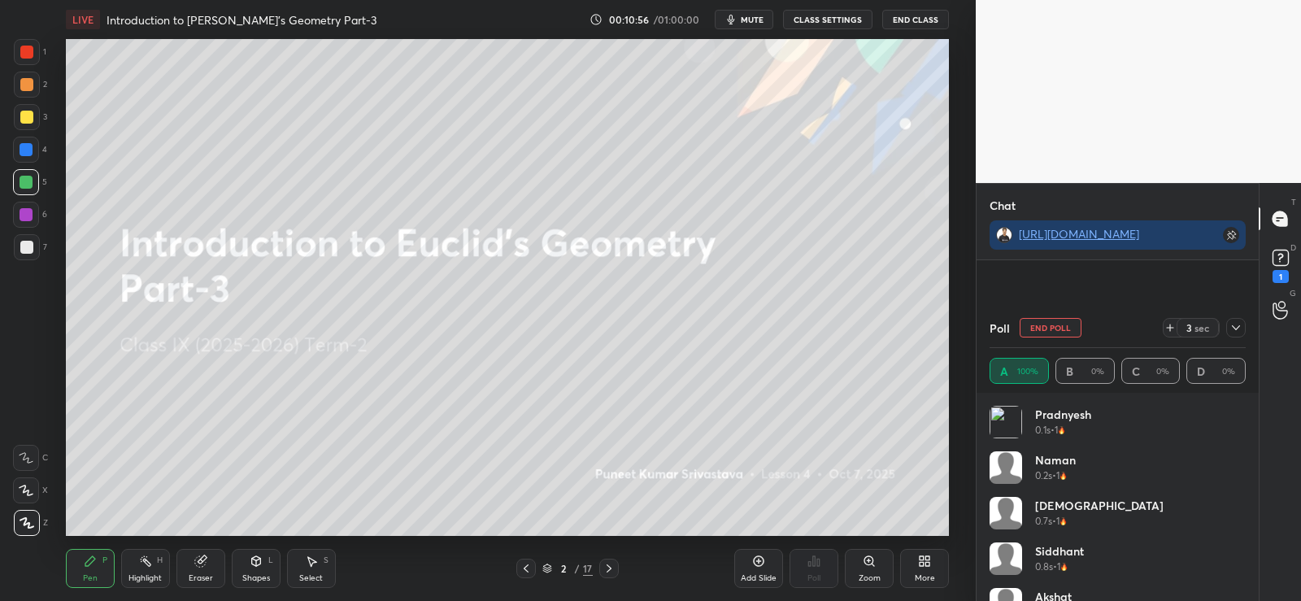
scroll to position [3807, 0]
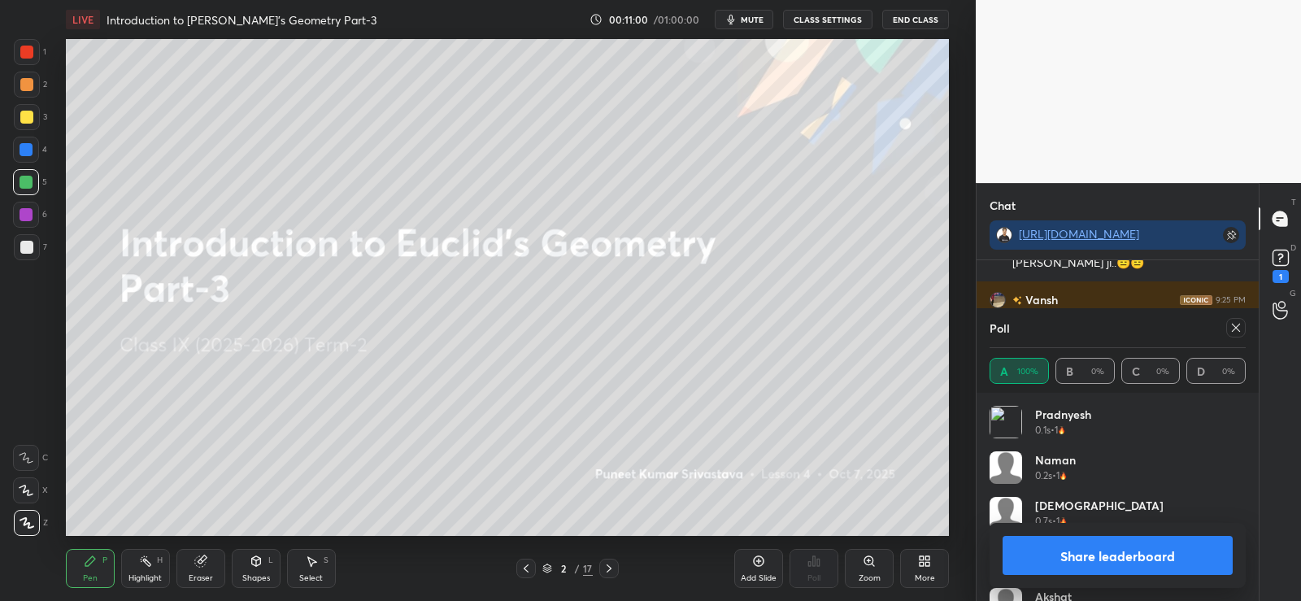
click at [1134, 559] on button "Share leaderboard" at bounding box center [1118, 555] width 230 height 39
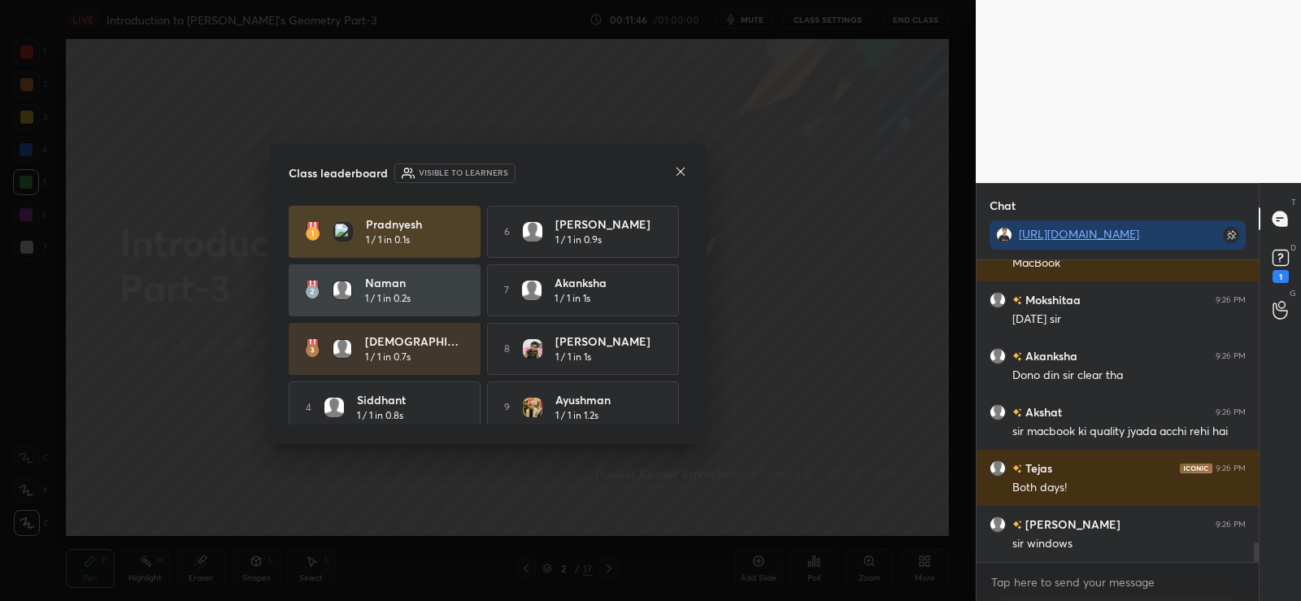
scroll to position [4299, 0]
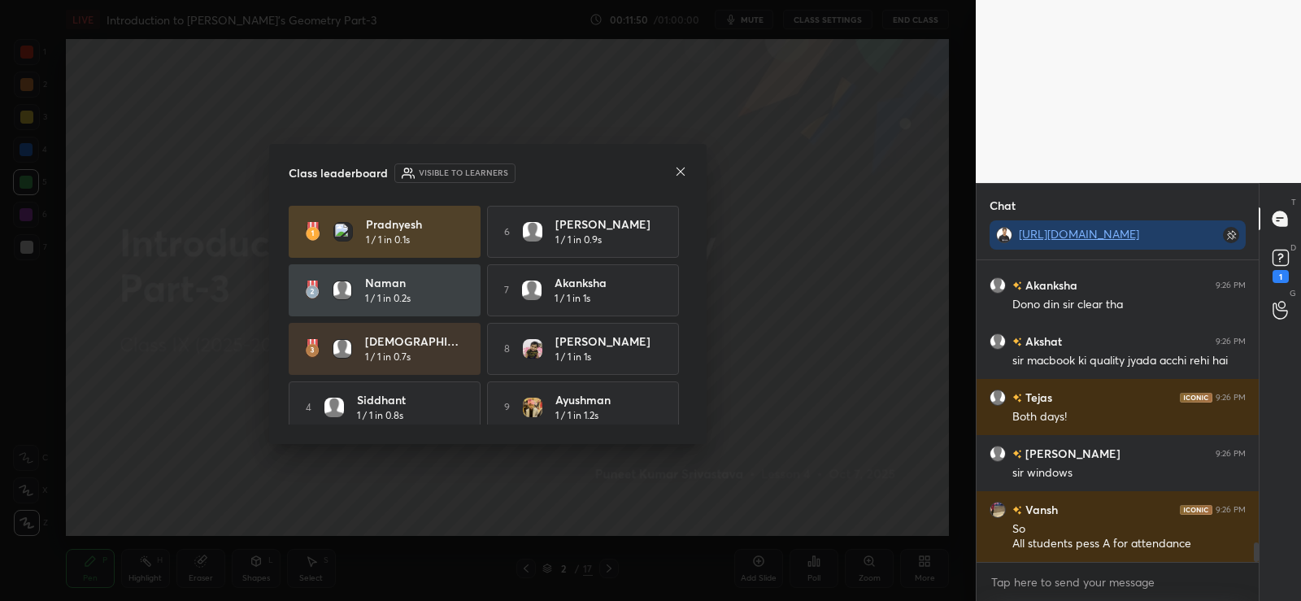
click at [681, 166] on icon at bounding box center [680, 171] width 13 height 13
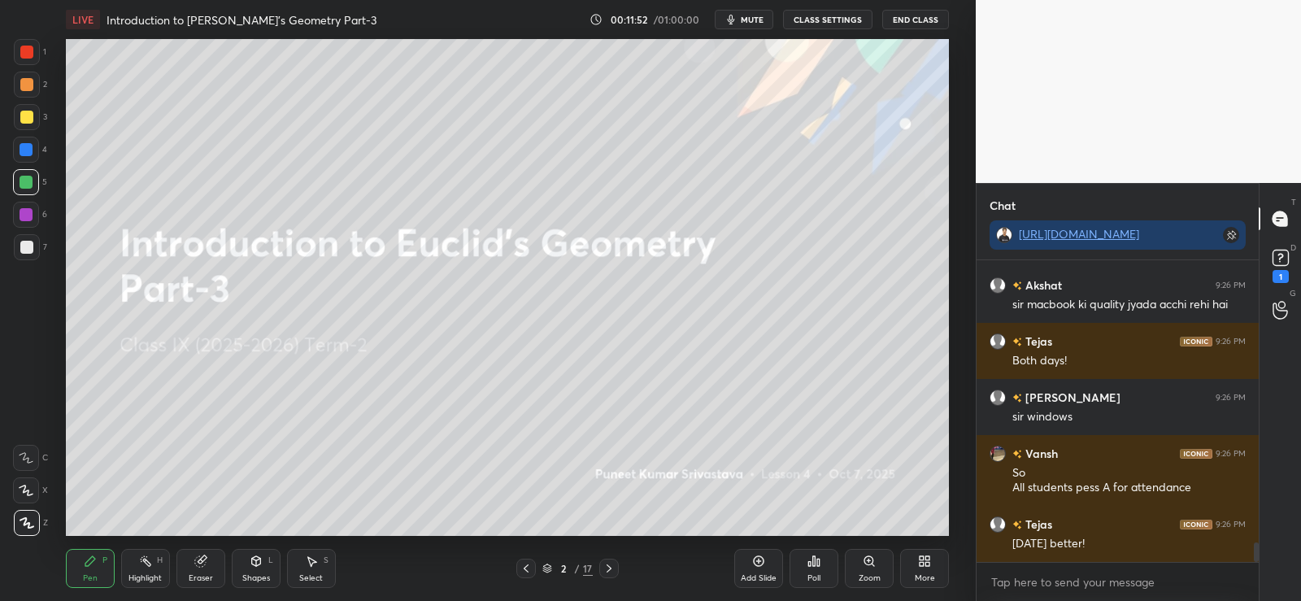
click at [817, 563] on icon at bounding box center [814, 561] width 13 height 13
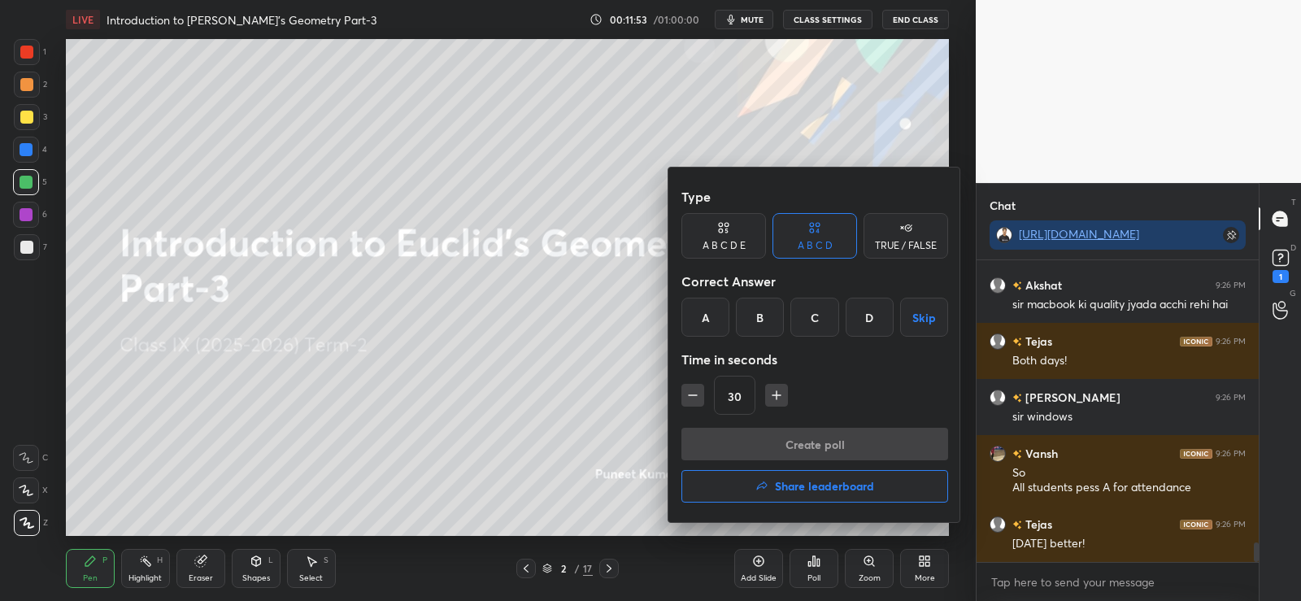
click at [702, 317] on div "A" at bounding box center [706, 317] width 48 height 39
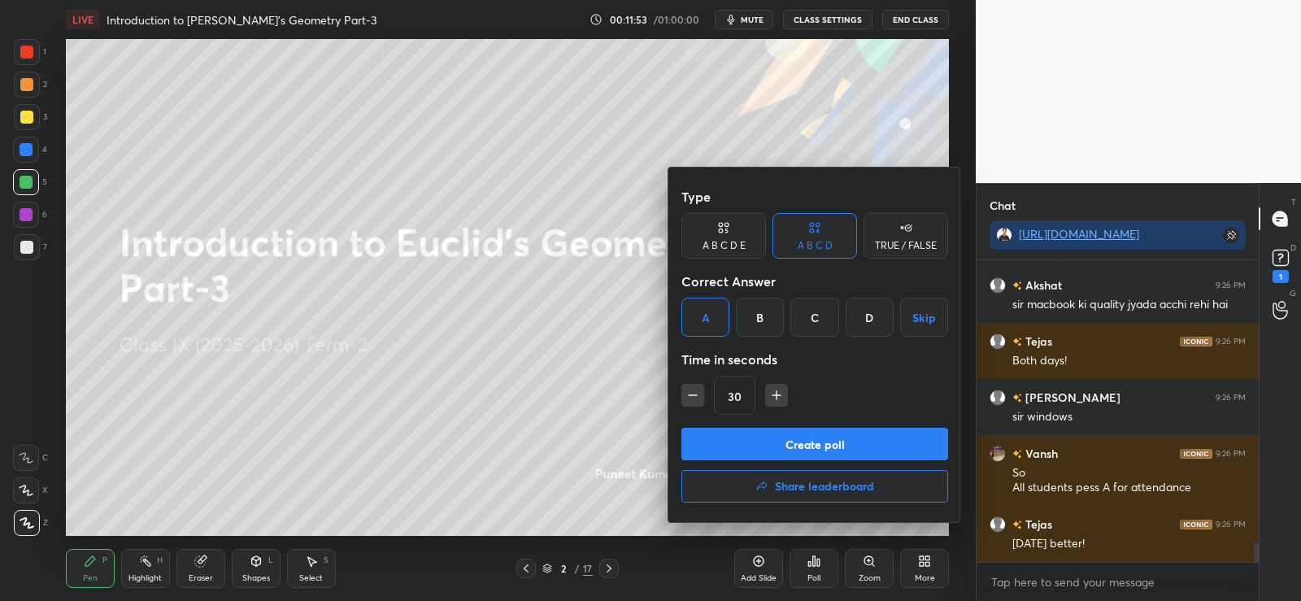
click at [752, 447] on button "Create poll" at bounding box center [815, 444] width 267 height 33
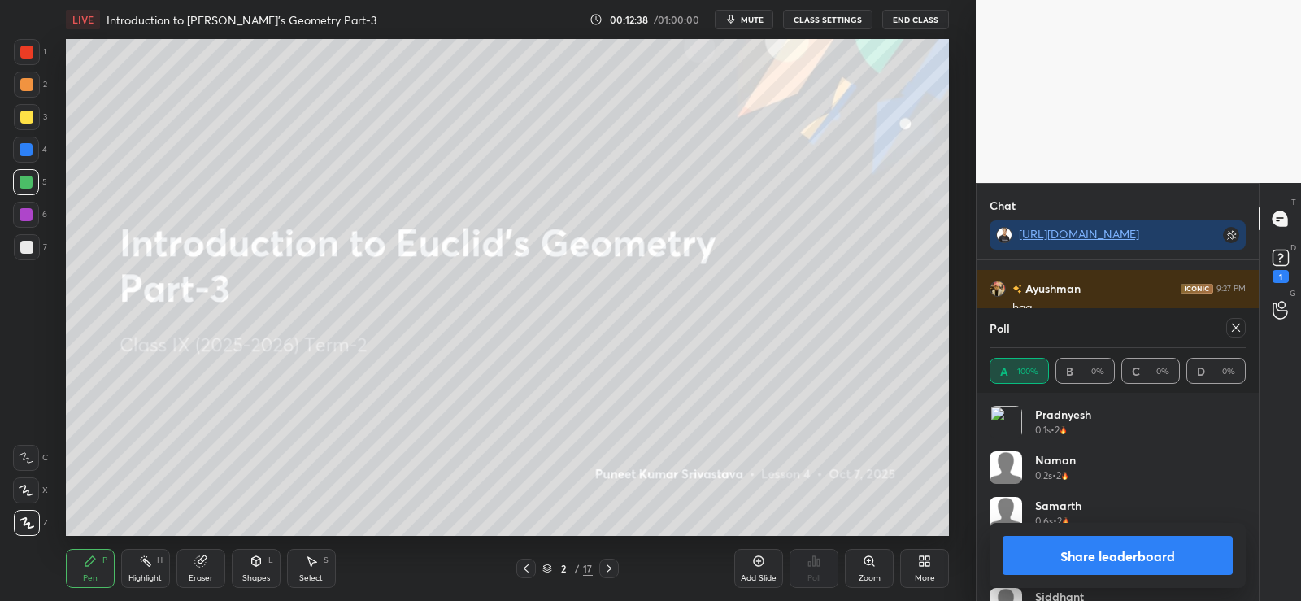
scroll to position [4490, 0]
click at [1105, 552] on button "Share leaderboard" at bounding box center [1118, 555] width 230 height 39
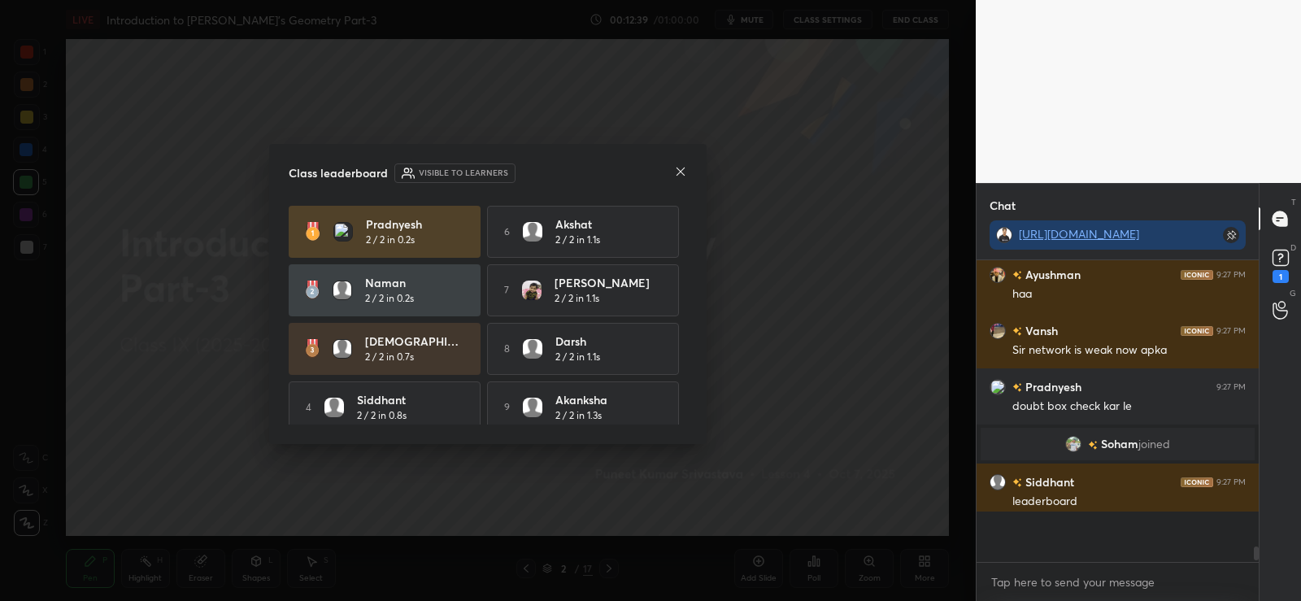
scroll to position [334, 277]
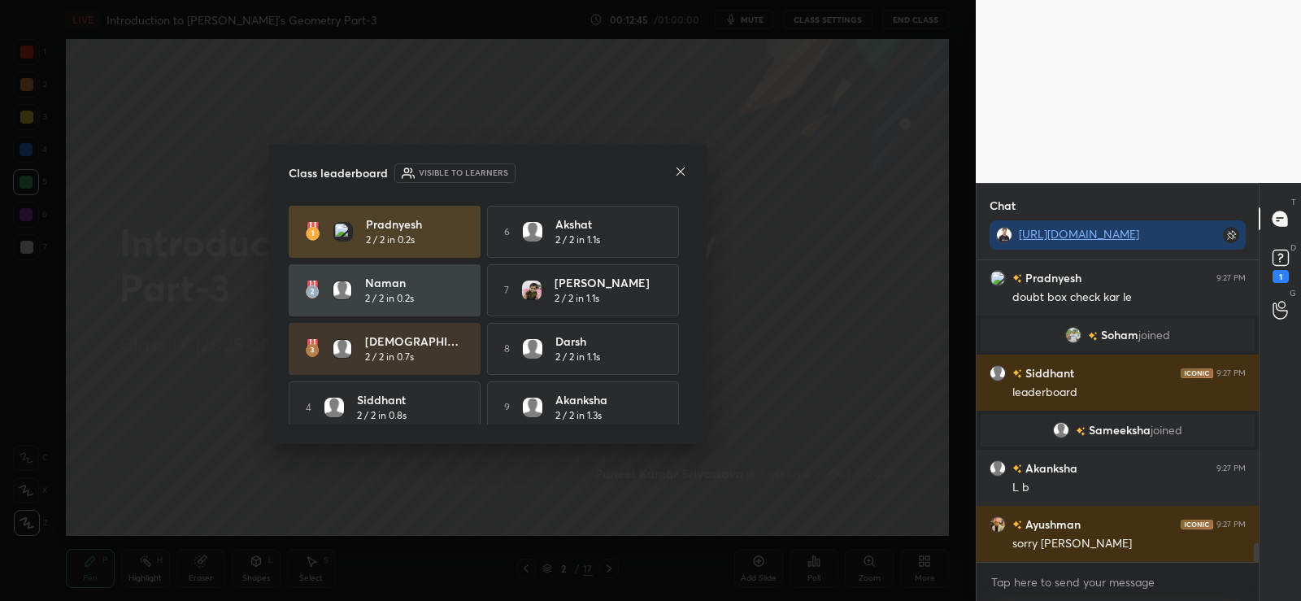
click at [684, 176] on icon at bounding box center [680, 171] width 13 height 13
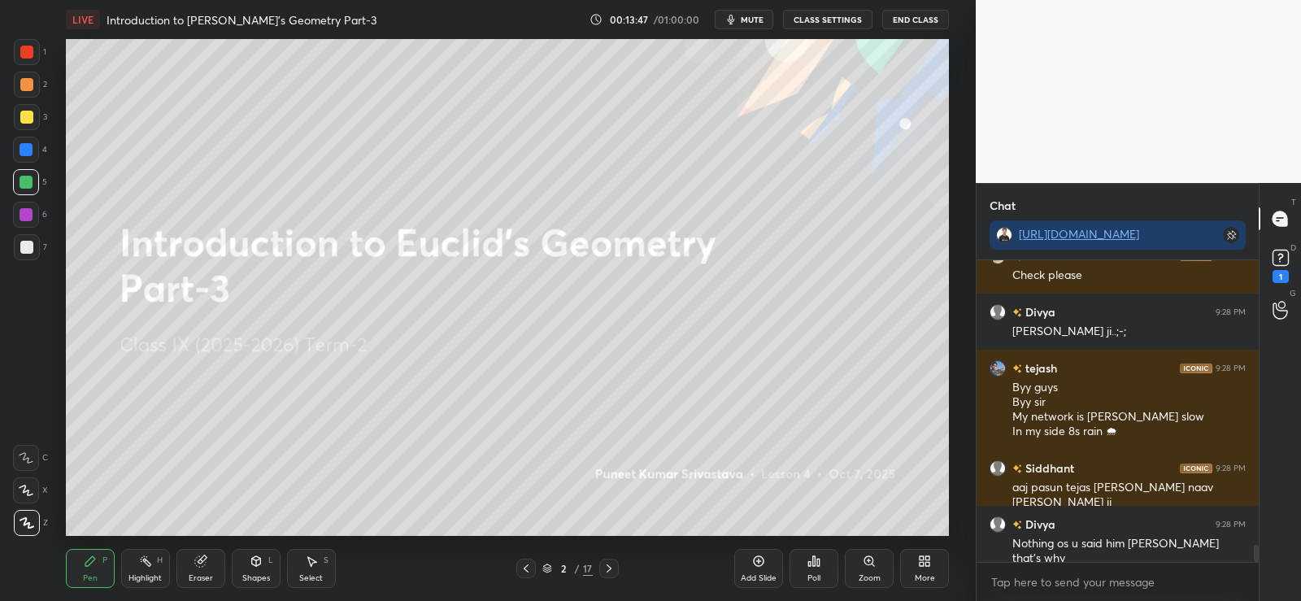
scroll to position [5161, 0]
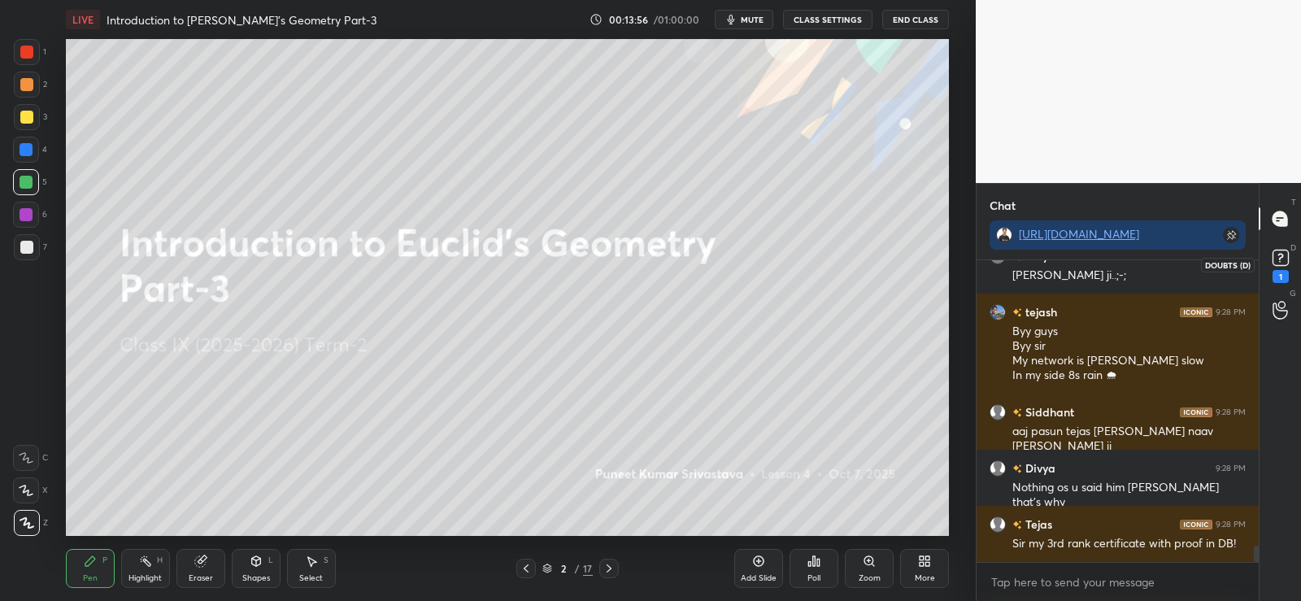
click at [1283, 263] on rect at bounding box center [1280, 257] width 15 height 15
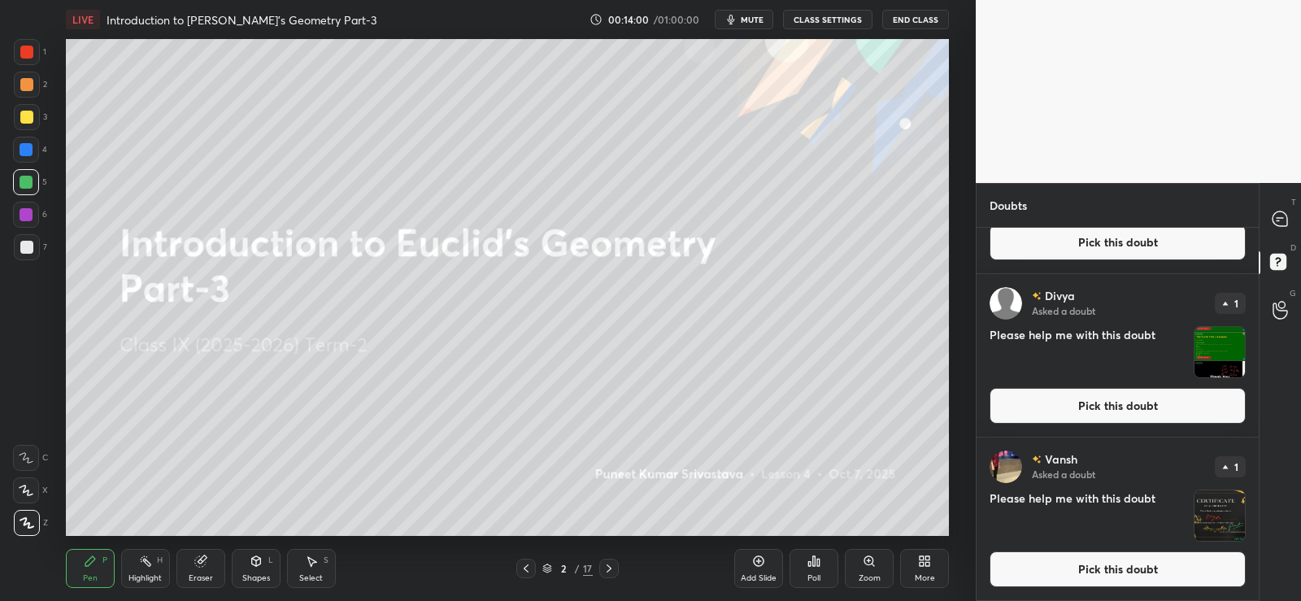
scroll to position [0, 0]
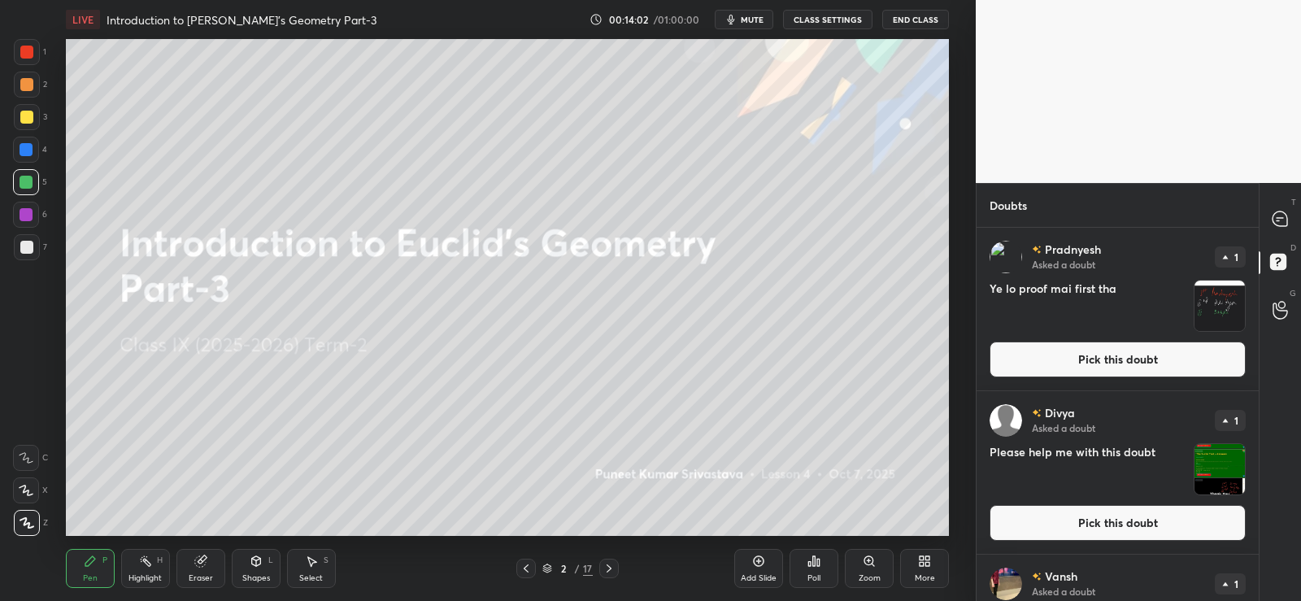
click at [1217, 306] on img "grid" at bounding box center [1220, 306] width 50 height 50
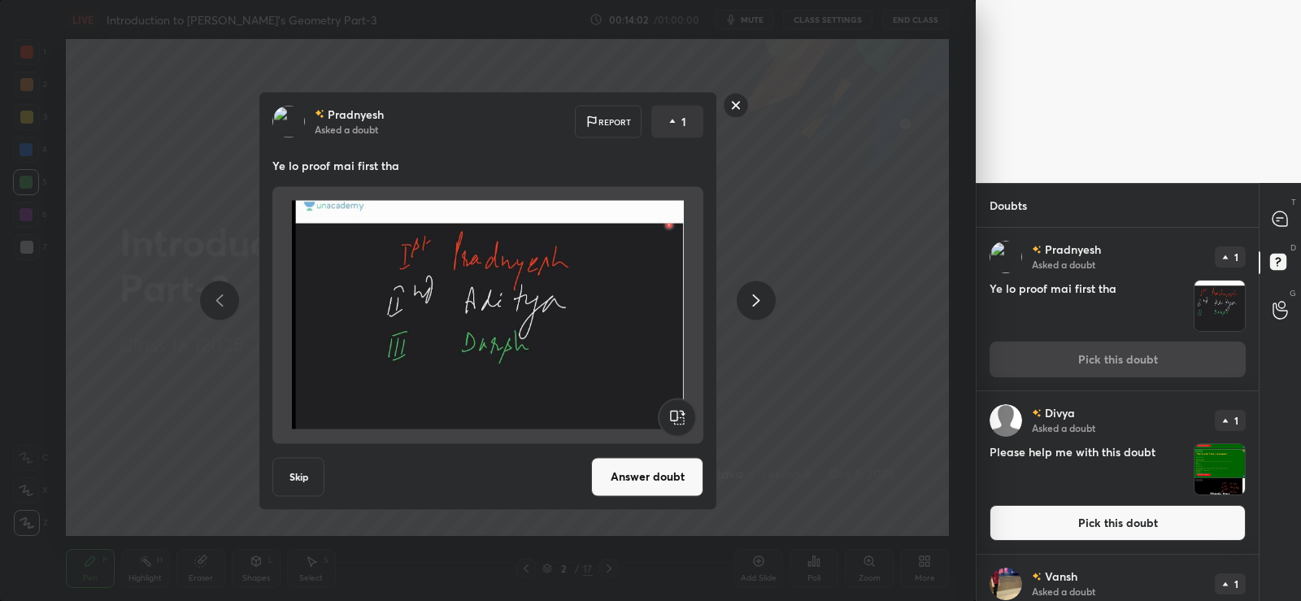
click at [1216, 304] on img "grid" at bounding box center [1220, 306] width 50 height 50
click at [1208, 470] on img "grid" at bounding box center [1220, 469] width 50 height 50
click at [1209, 465] on img "grid" at bounding box center [1220, 469] width 50 height 50
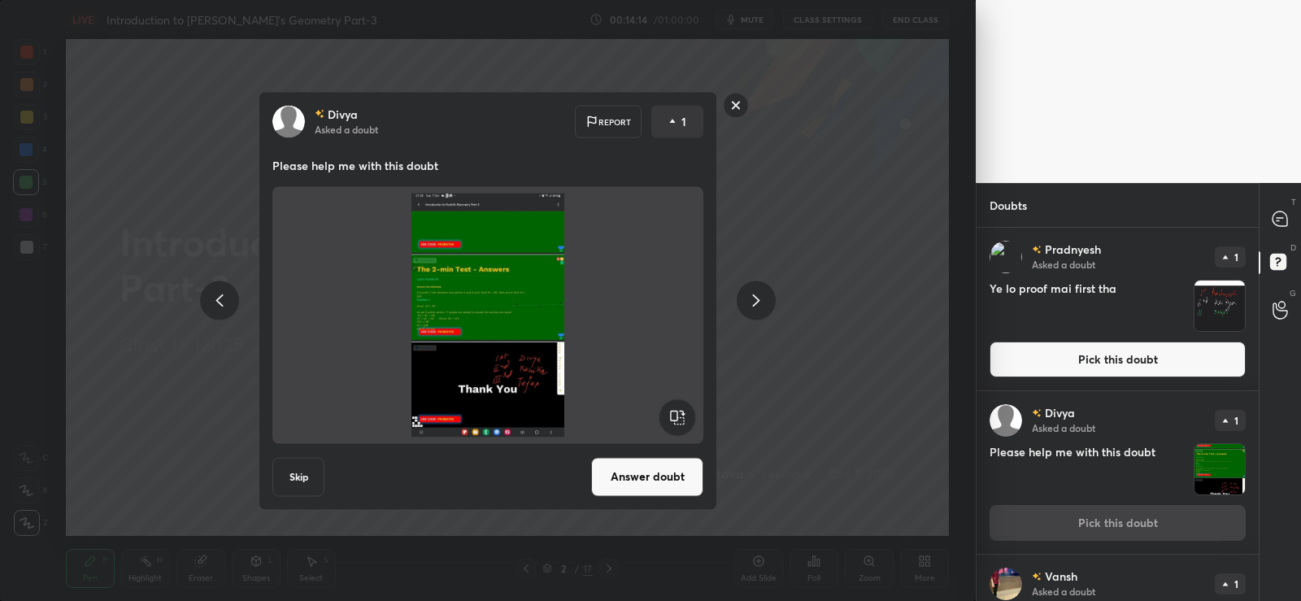
click at [624, 477] on button "Answer doubt" at bounding box center [647, 476] width 112 height 39
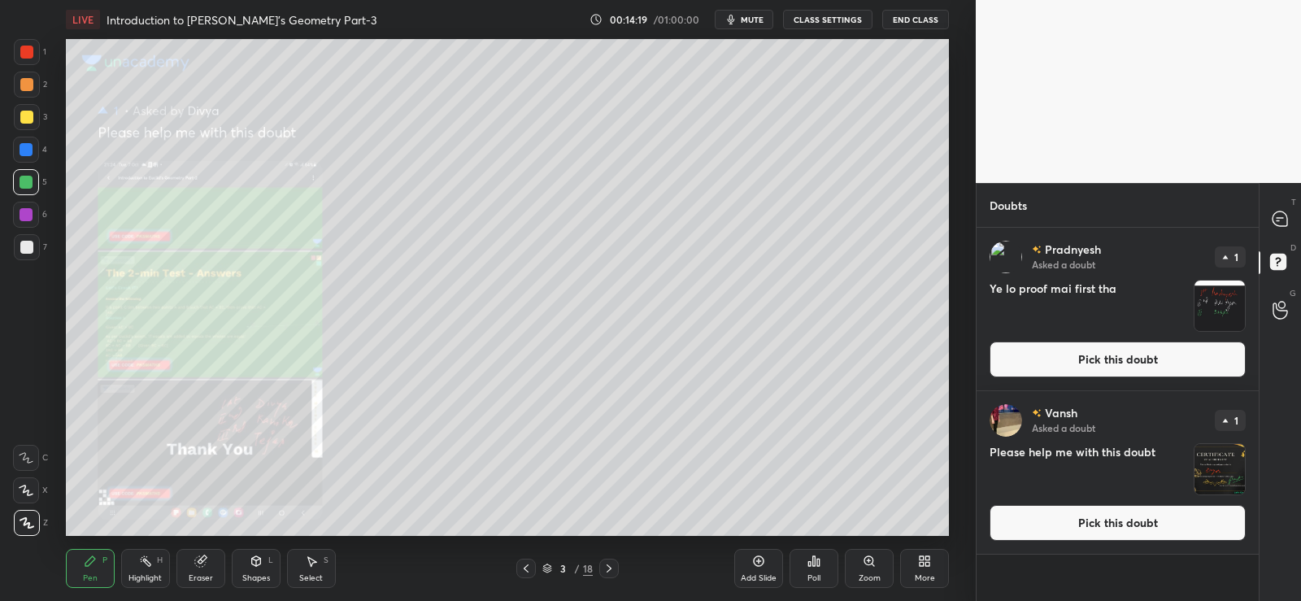
click at [569, 572] on div "3" at bounding box center [563, 569] width 16 height 10
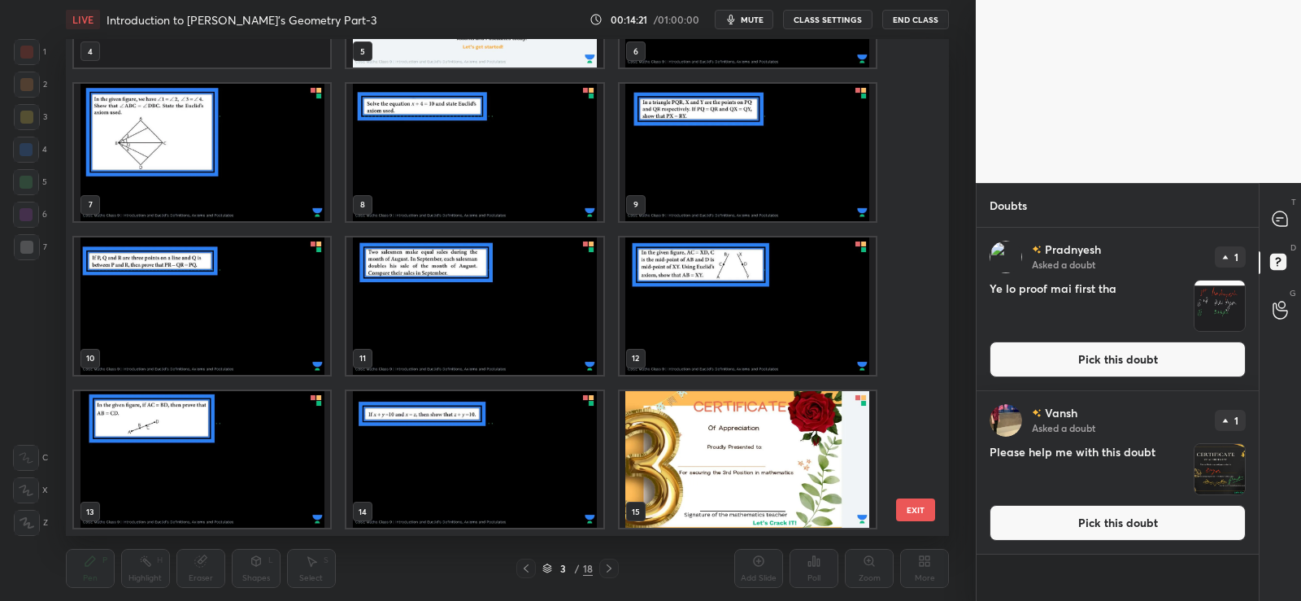
scroll to position [424, 0]
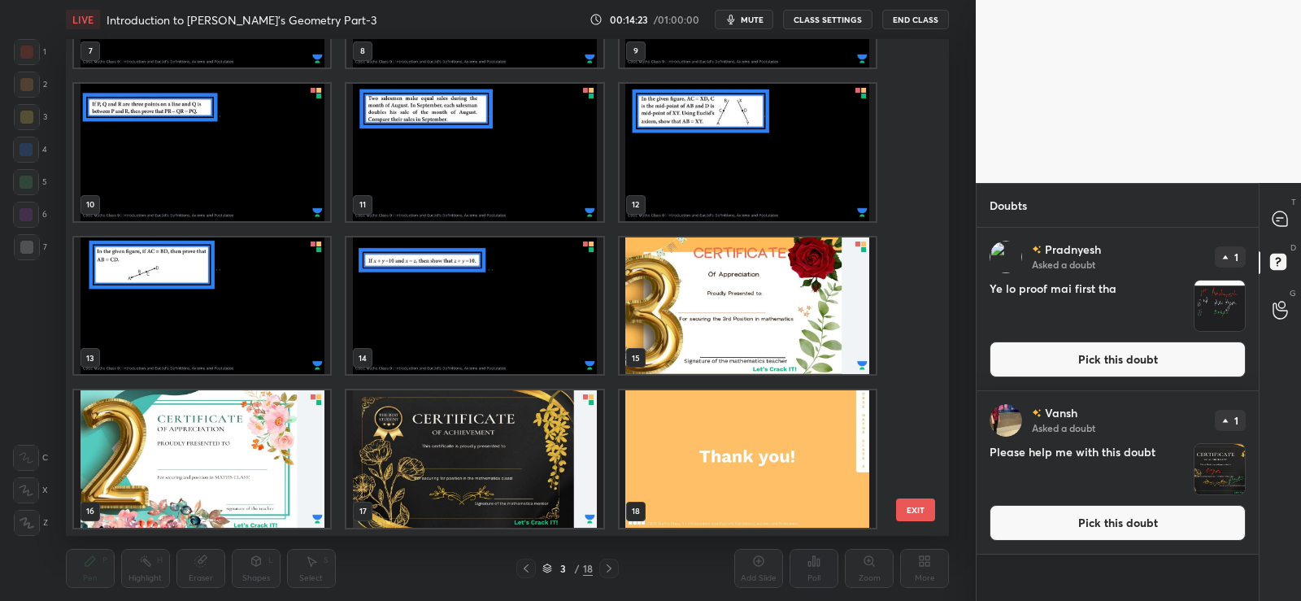
click at [726, 317] on img "grid" at bounding box center [748, 305] width 256 height 137
click at [728, 317] on img "grid" at bounding box center [748, 305] width 256 height 137
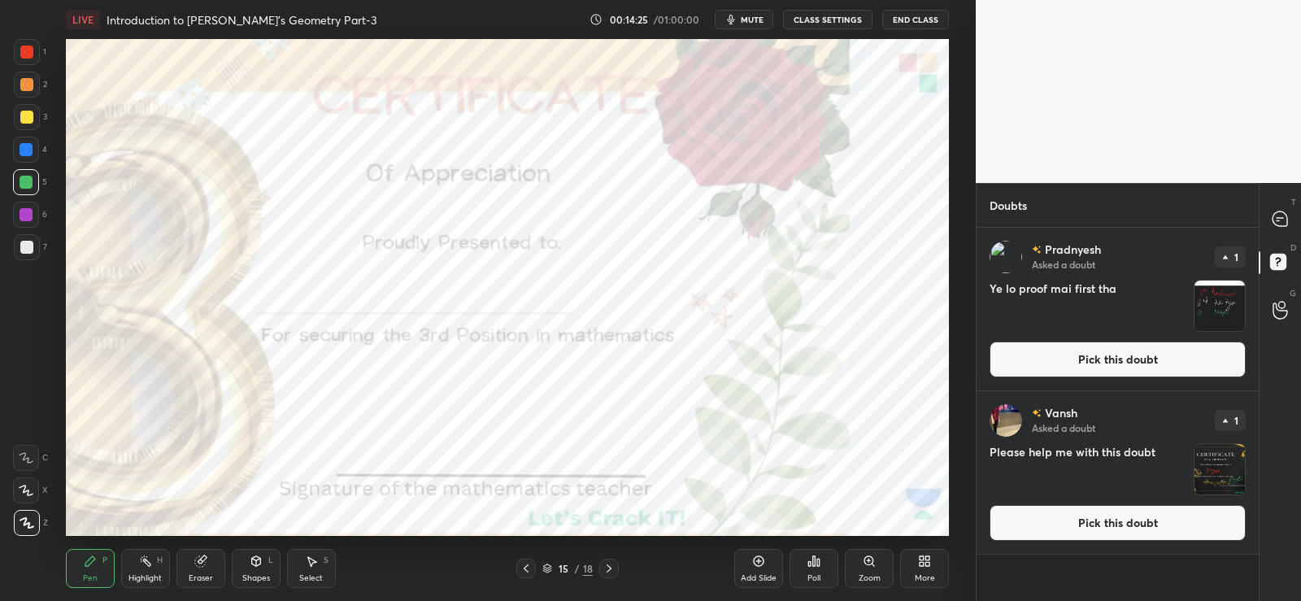
click at [23, 52] on div at bounding box center [26, 52] width 13 height 13
click at [19, 183] on div at bounding box center [26, 182] width 26 height 26
click at [202, 562] on icon at bounding box center [200, 561] width 11 height 11
click at [33, 522] on span "Erase all" at bounding box center [26, 522] width 24 height 11
click at [1200, 480] on img "grid" at bounding box center [1220, 469] width 50 height 50
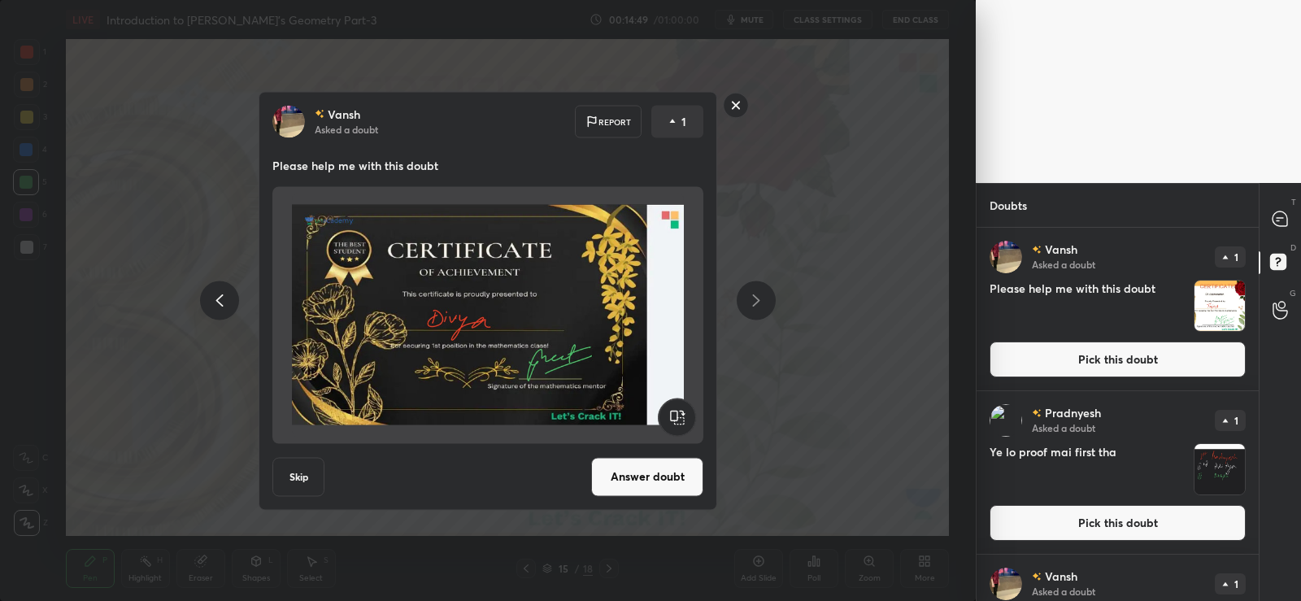
click at [1217, 311] on img "grid" at bounding box center [1220, 306] width 50 height 50
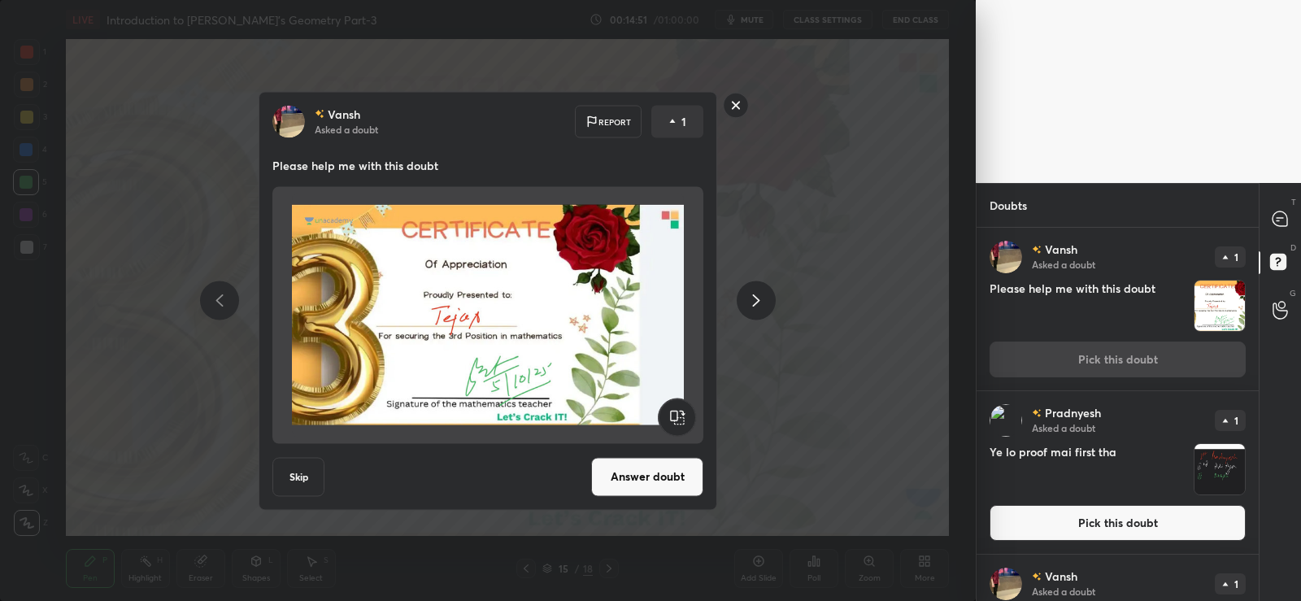
click at [734, 105] on rect at bounding box center [736, 105] width 25 height 25
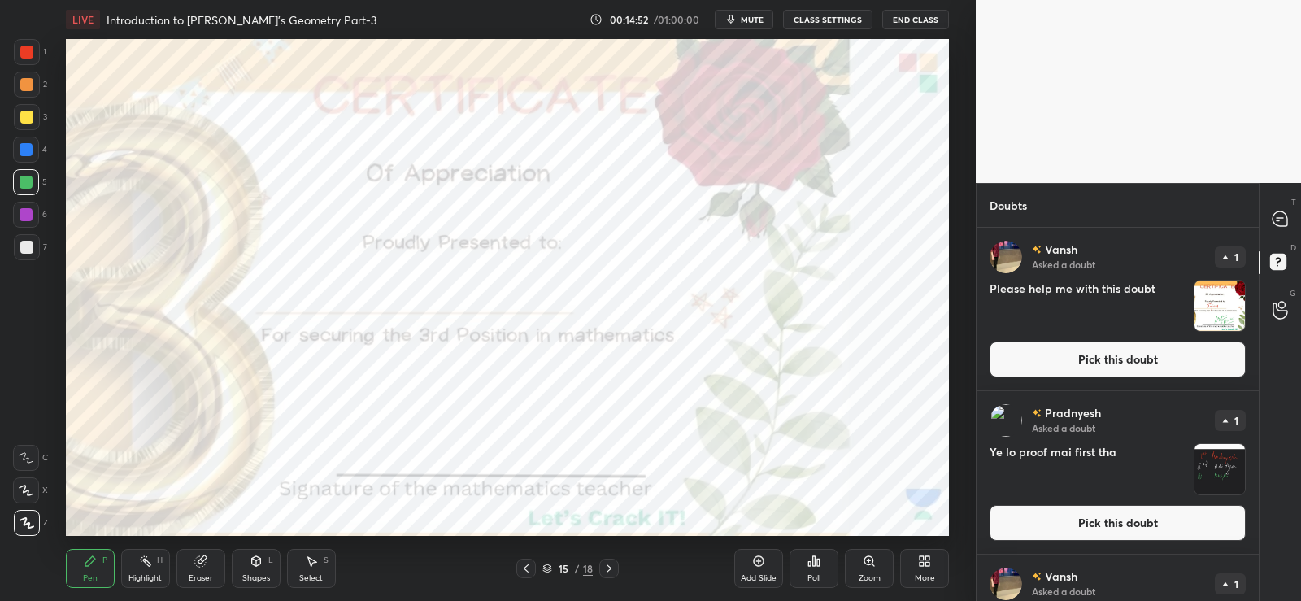
click at [1158, 446] on h4 "Ye lo proof mai first tha" at bounding box center [1089, 469] width 198 height 52
click at [1151, 447] on h4 "Ye lo proof mai first tha" at bounding box center [1089, 469] width 198 height 52
click at [1156, 446] on h4 "Ye lo proof mai first tha" at bounding box center [1089, 469] width 198 height 52
click at [1200, 465] on img "grid" at bounding box center [1220, 469] width 50 height 50
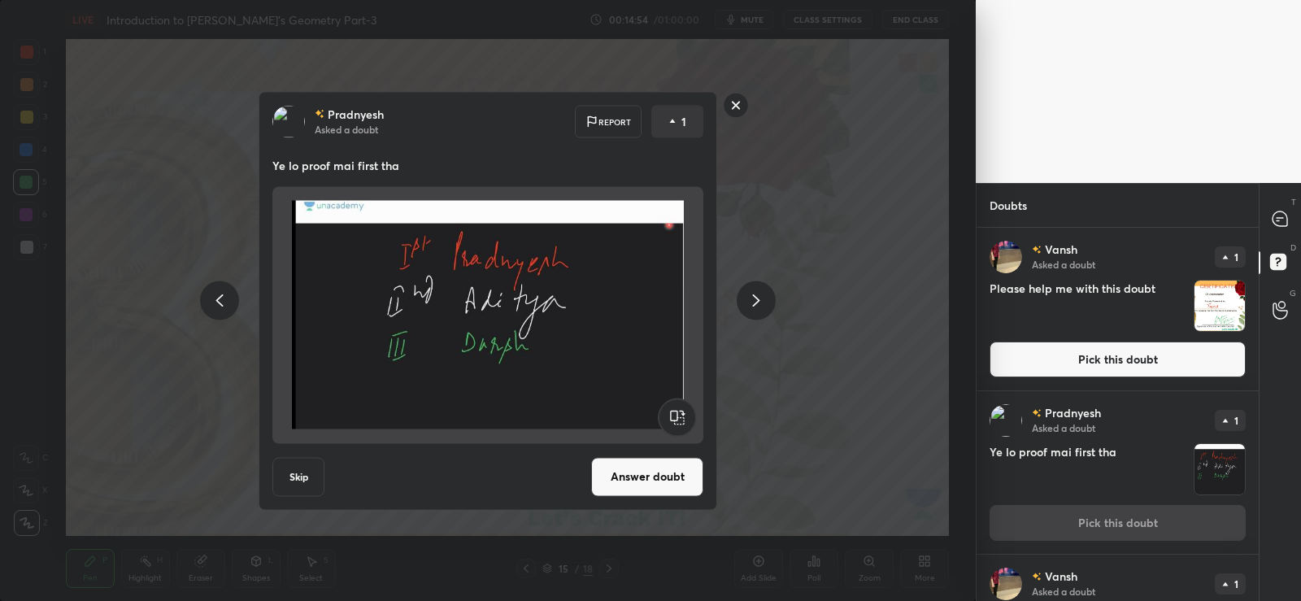
click at [1206, 466] on img "grid" at bounding box center [1220, 469] width 50 height 50
click at [737, 106] on rect at bounding box center [736, 105] width 25 height 25
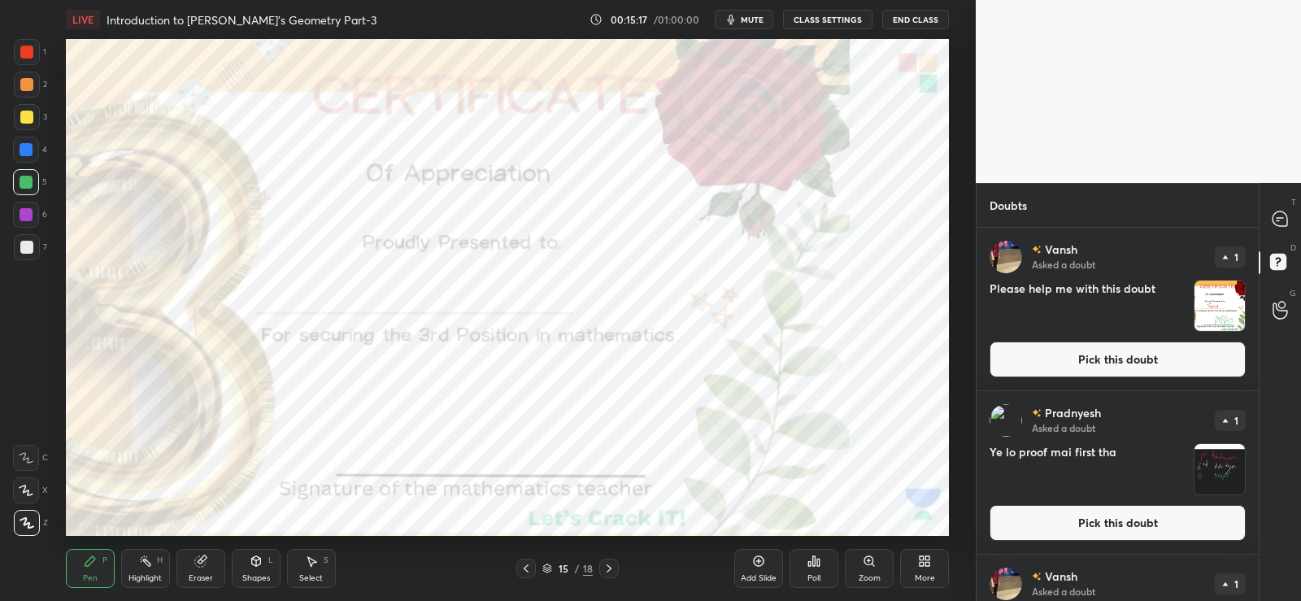
click at [202, 565] on icon at bounding box center [200, 561] width 11 height 11
click at [26, 520] on span "Erase all" at bounding box center [26, 522] width 24 height 11
click at [1283, 218] on icon at bounding box center [1280, 218] width 7 height 0
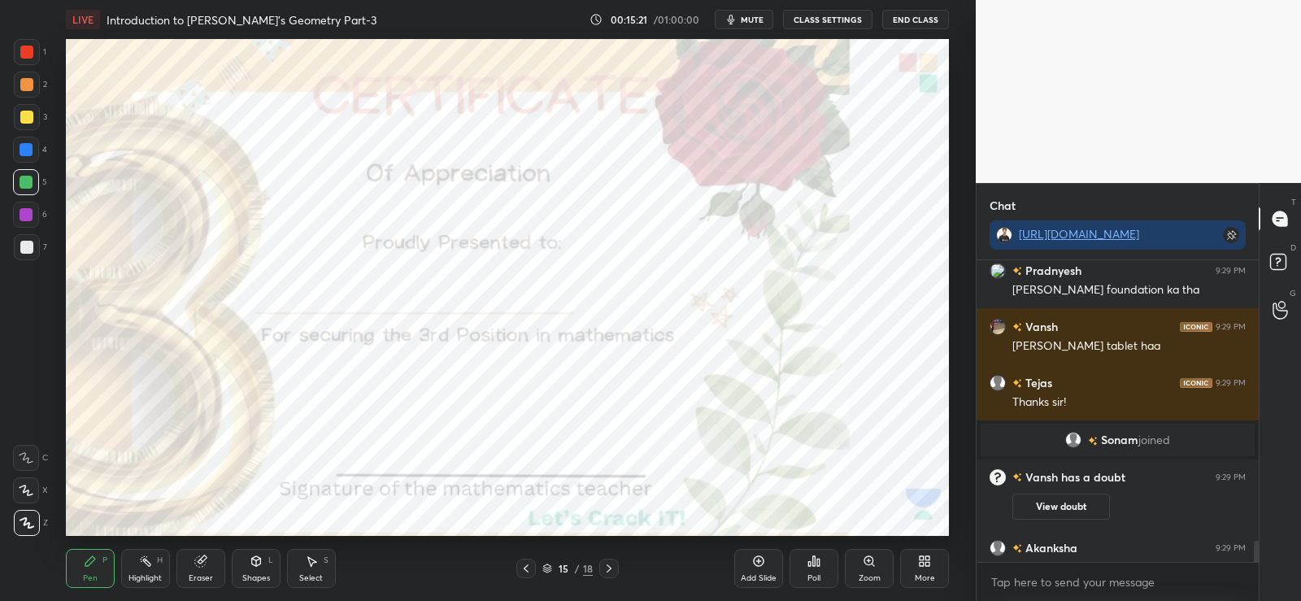
scroll to position [5984, 0]
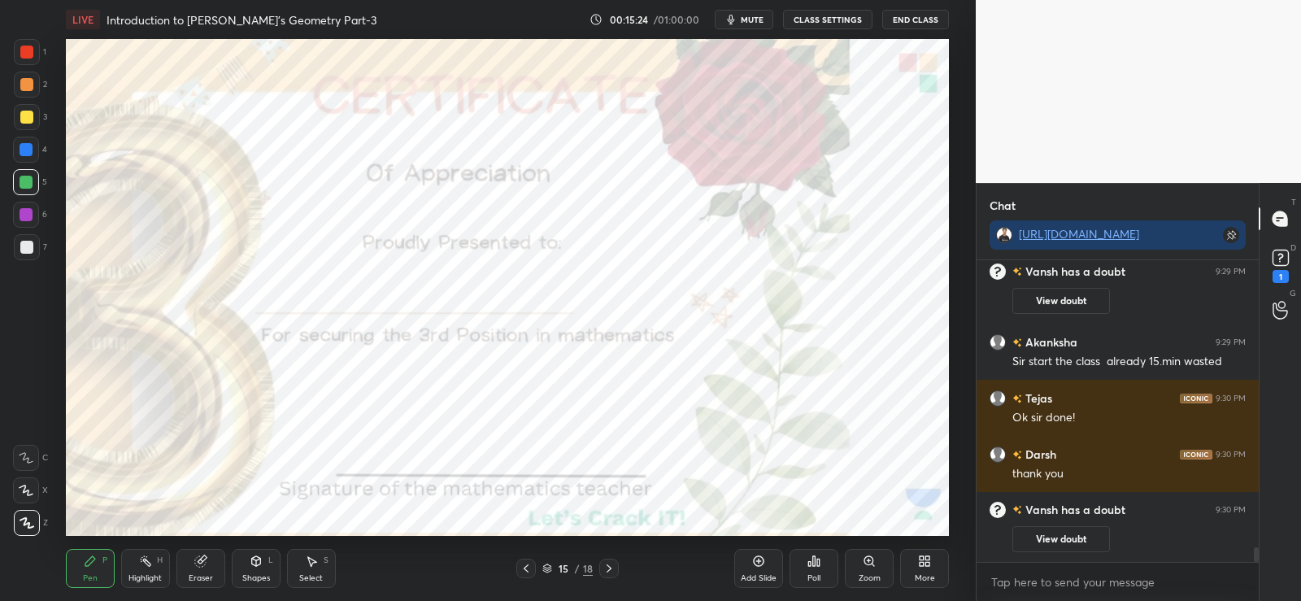
click at [514, 564] on div "15 / 18" at bounding box center [567, 569] width 334 height 20
click at [513, 564] on div "15 / 18" at bounding box center [567, 569] width 334 height 20
click at [516, 562] on div at bounding box center [526, 569] width 20 height 20
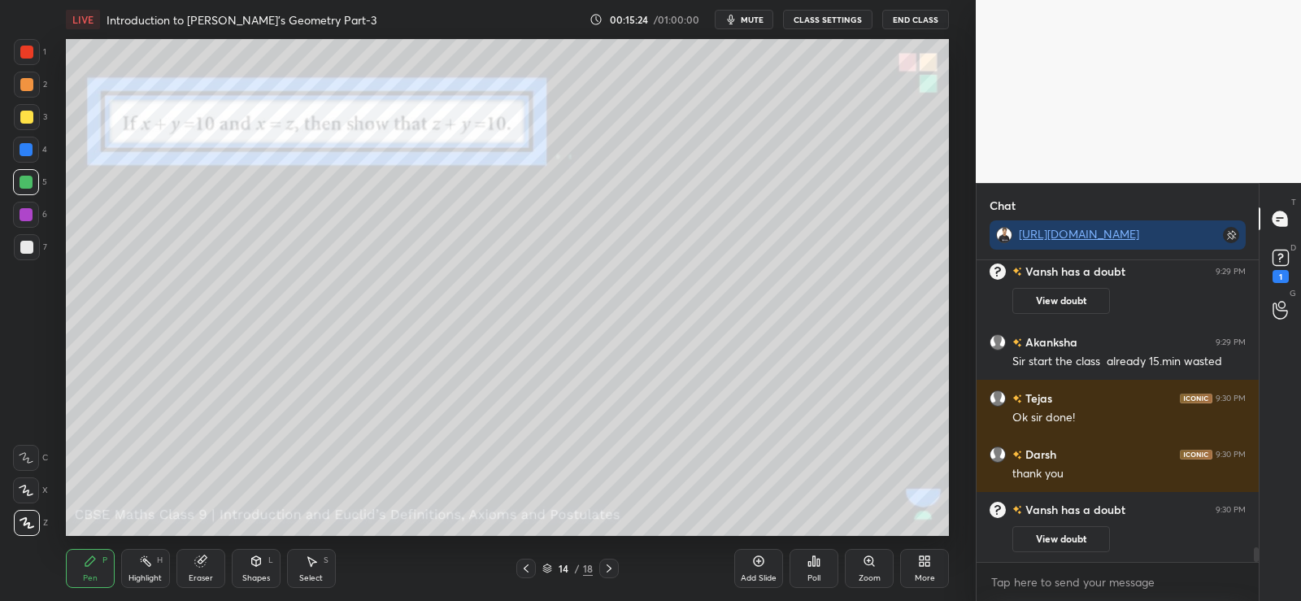
click at [575, 569] on div "/" at bounding box center [577, 569] width 5 height 10
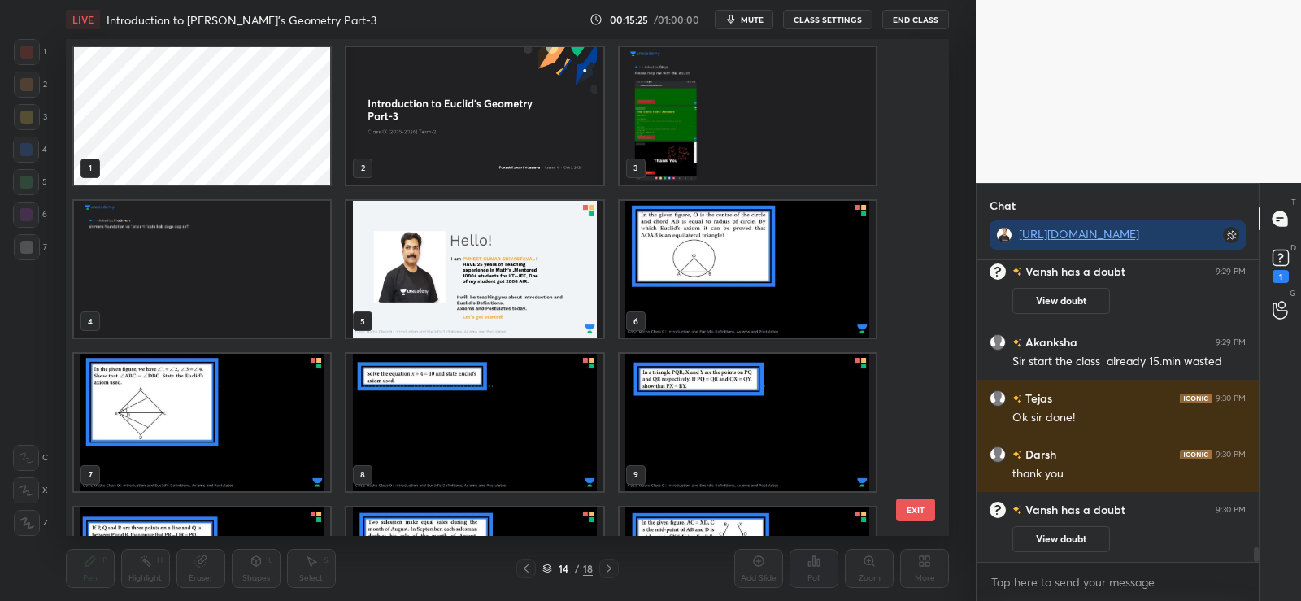
click at [573, 564] on div "14 / 18" at bounding box center [567, 568] width 50 height 15
click at [575, 564] on div "/" at bounding box center [577, 569] width 5 height 10
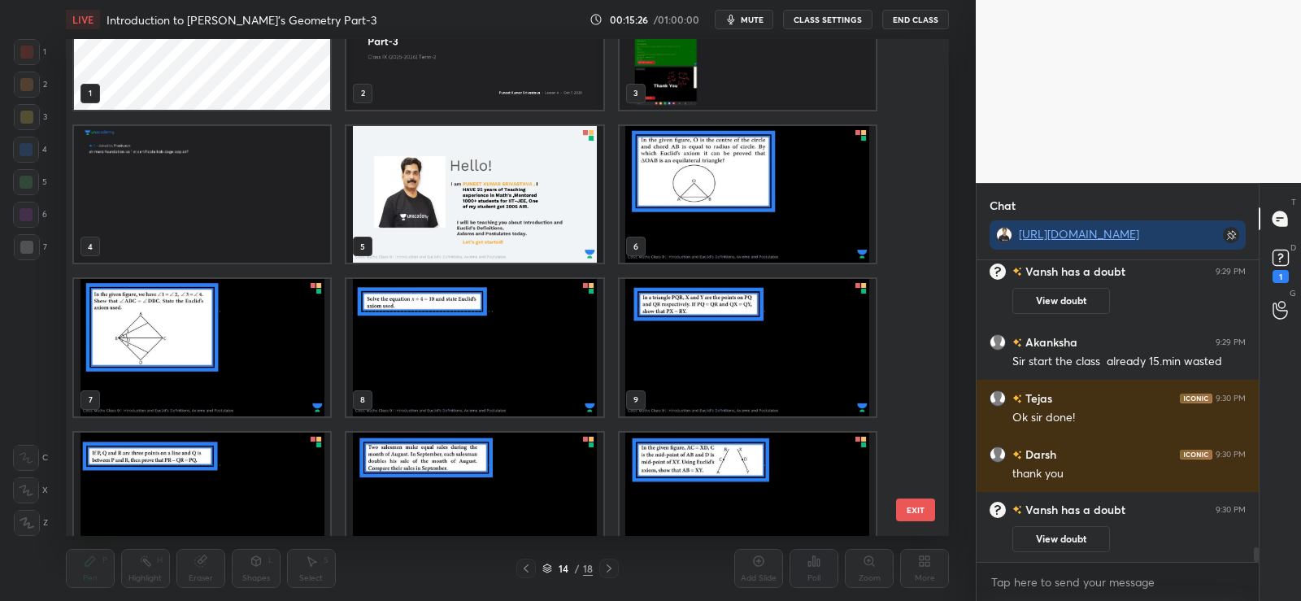
scroll to position [0, 0]
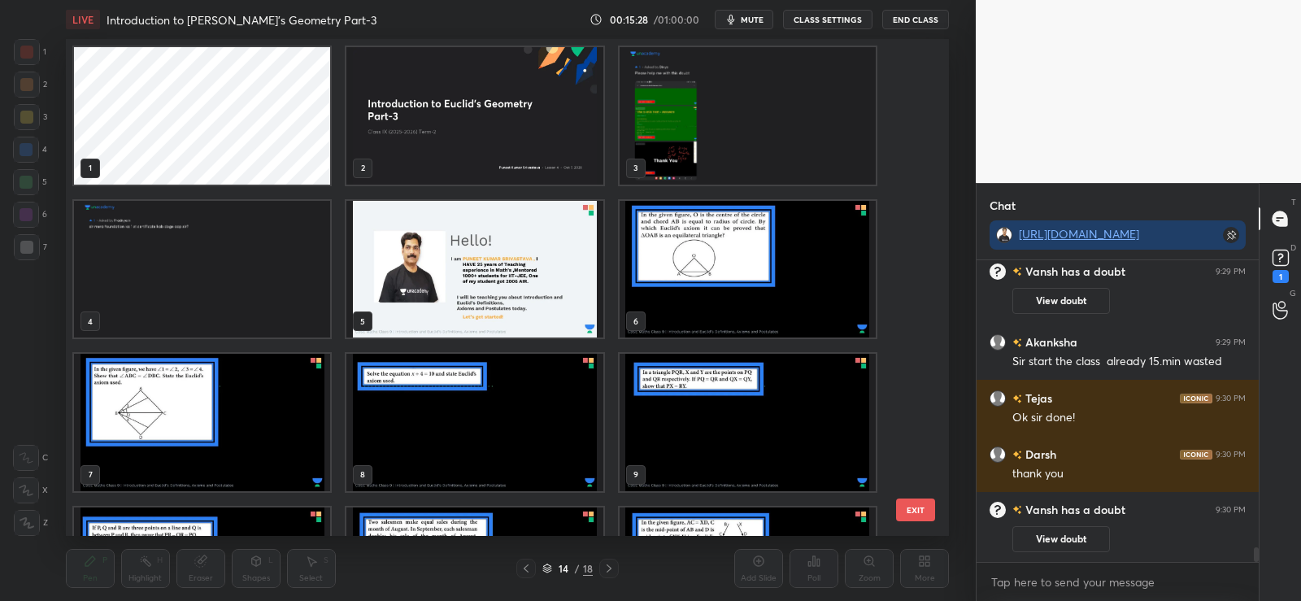
click at [513, 123] on img "grid" at bounding box center [474, 115] width 256 height 137
click at [508, 127] on img "grid" at bounding box center [474, 115] width 256 height 137
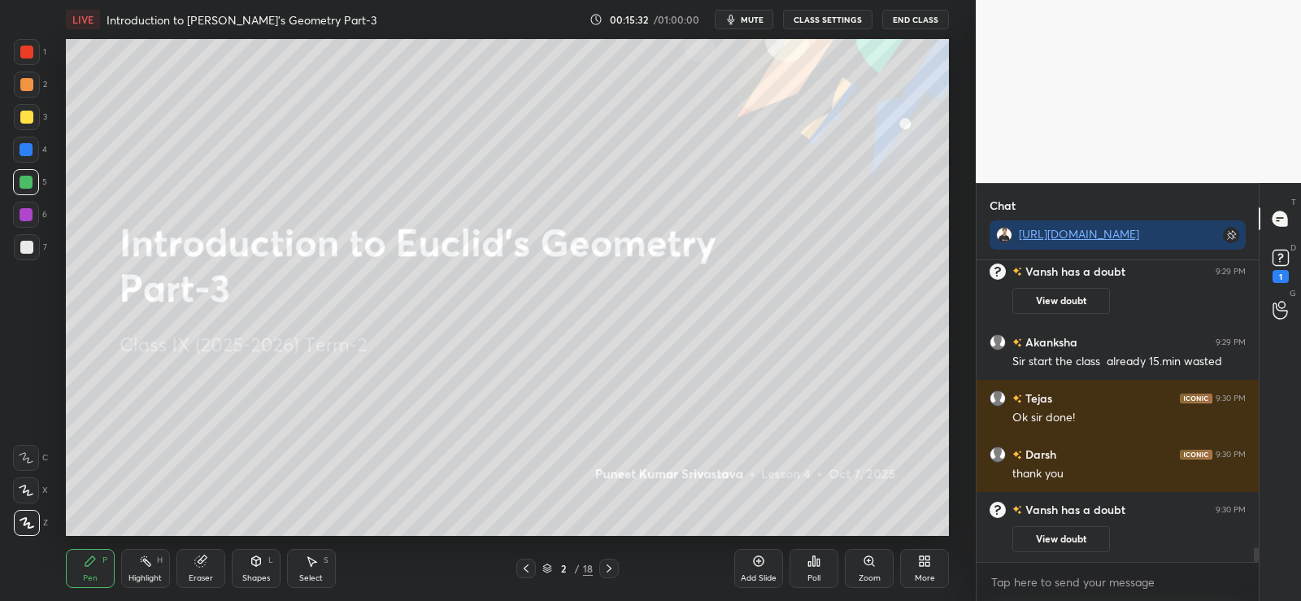
scroll to position [5539, 0]
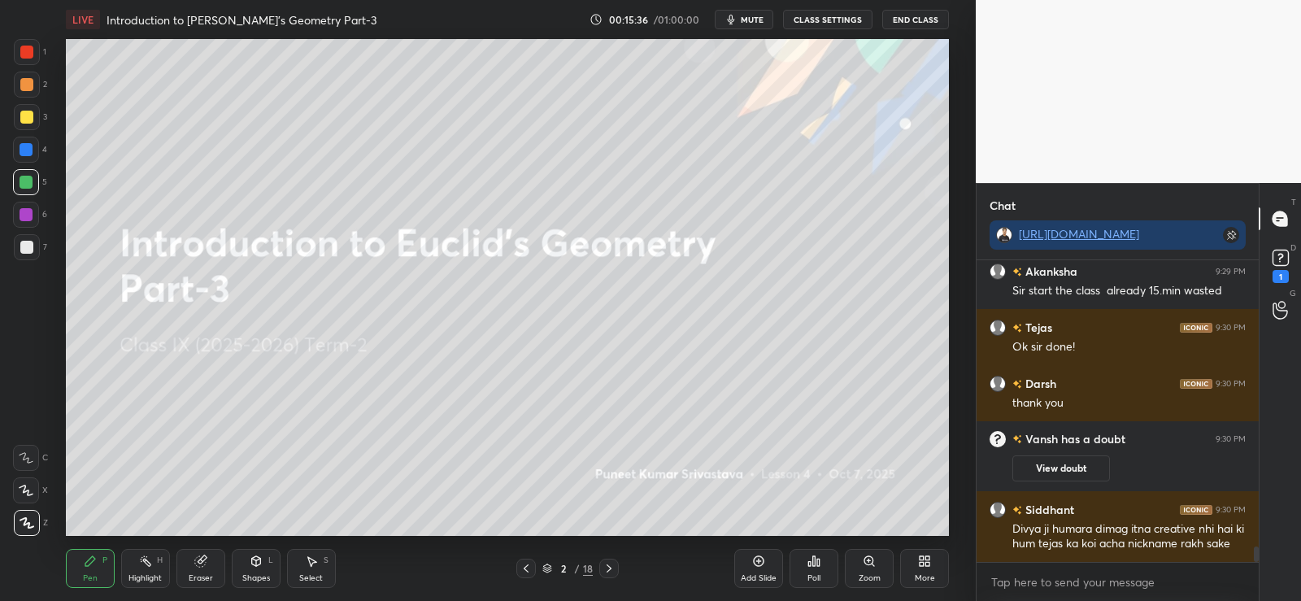
click at [609, 565] on icon at bounding box center [609, 568] width 13 height 13
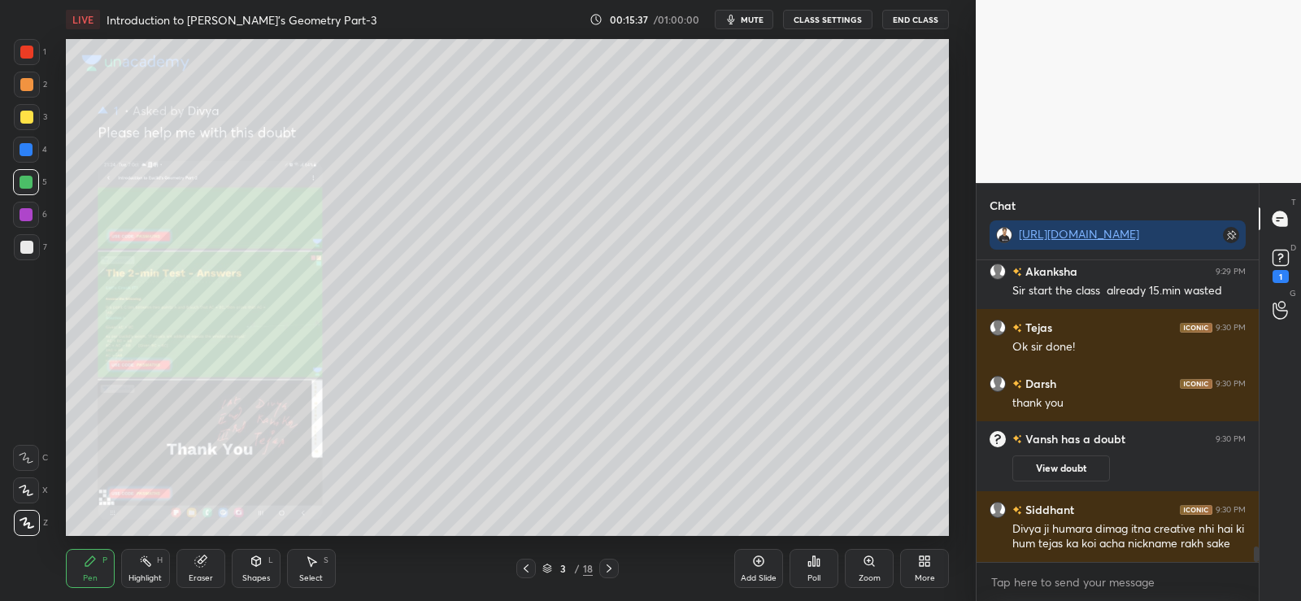
click at [609, 564] on icon at bounding box center [609, 568] width 13 height 13
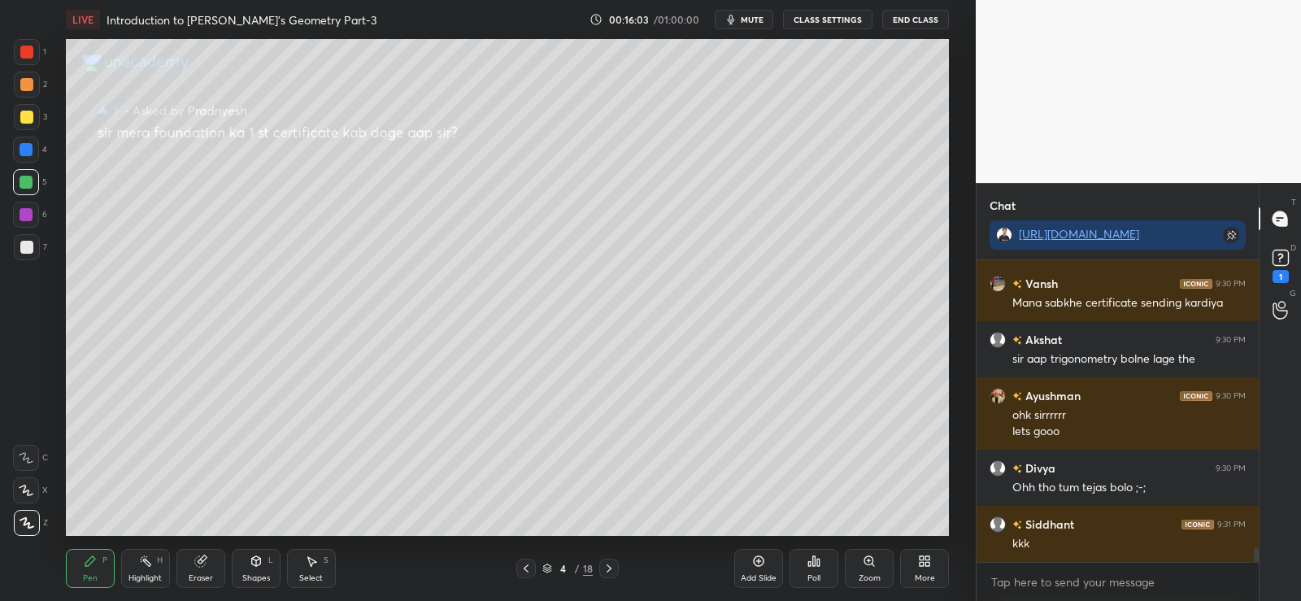
scroll to position [5892, 0]
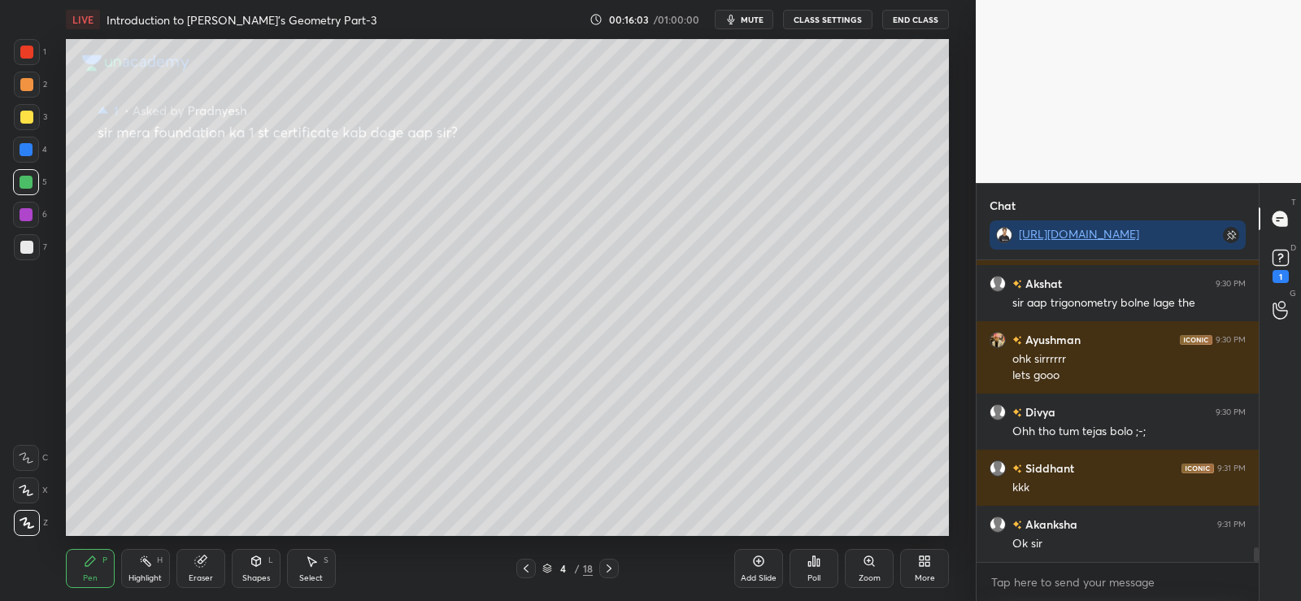
click at [613, 560] on div at bounding box center [609, 569] width 20 height 20
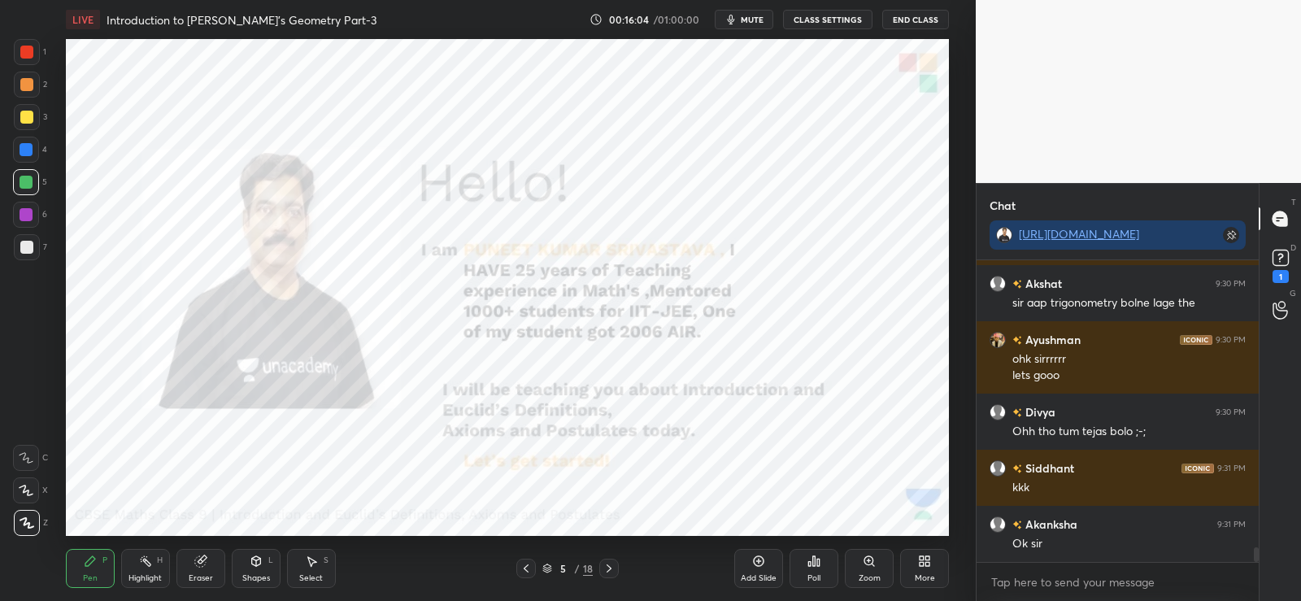
scroll to position [5949, 0]
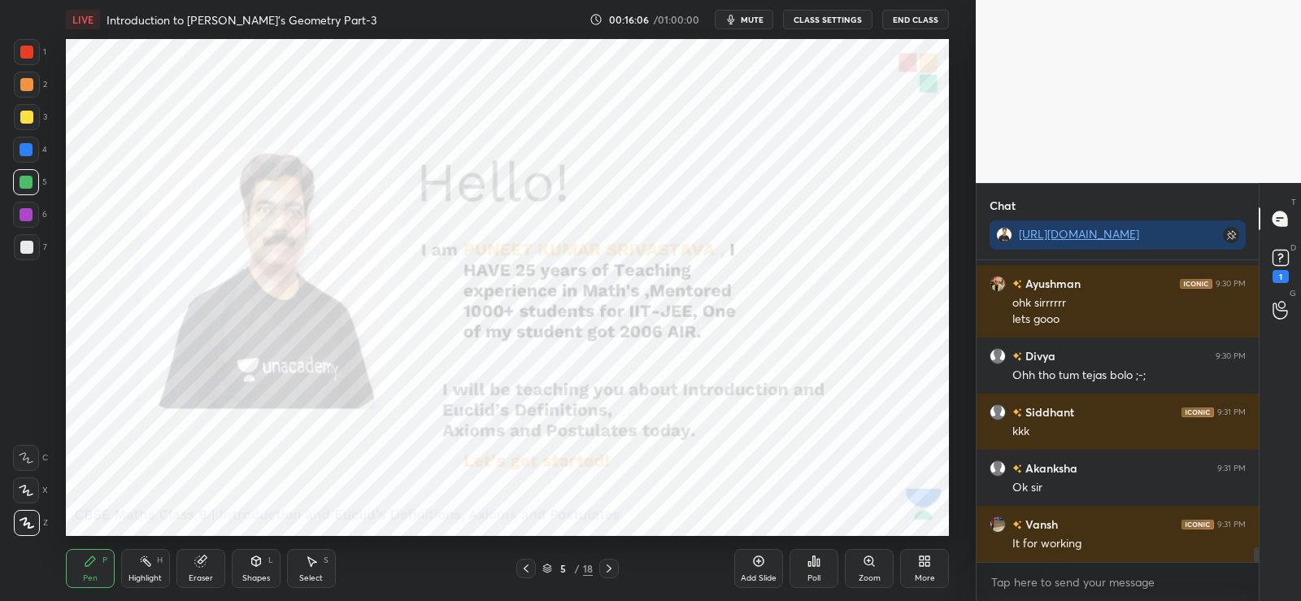
click at [256, 570] on div "Shapes L" at bounding box center [256, 568] width 49 height 39
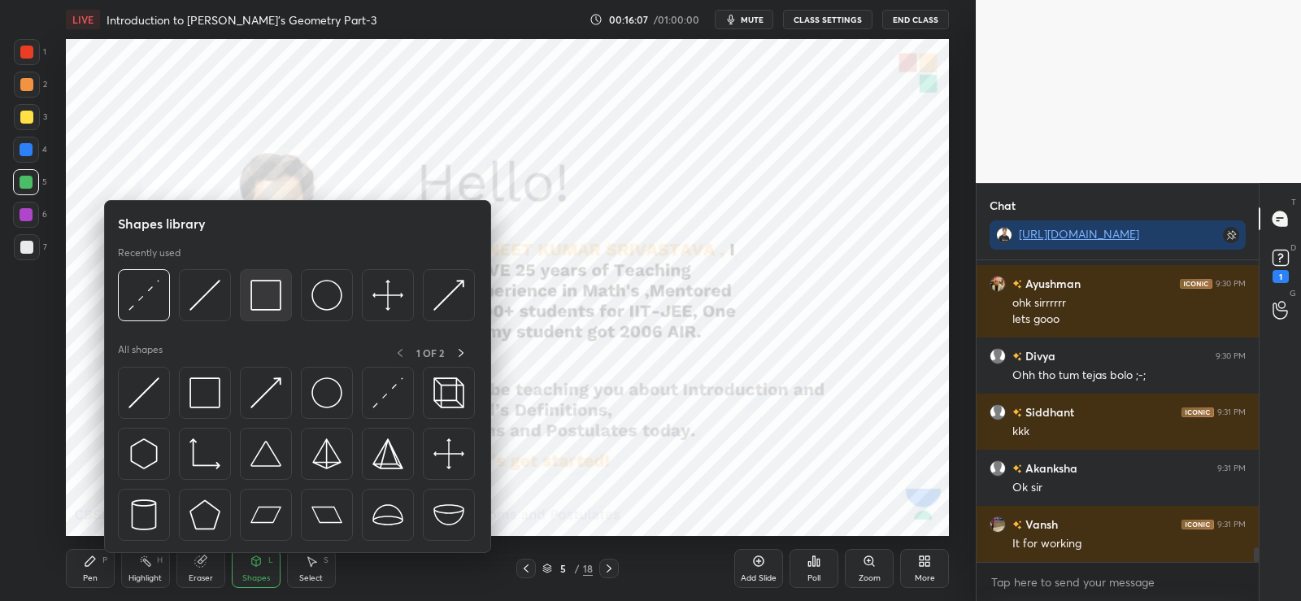
click at [269, 305] on img at bounding box center [265, 295] width 31 height 31
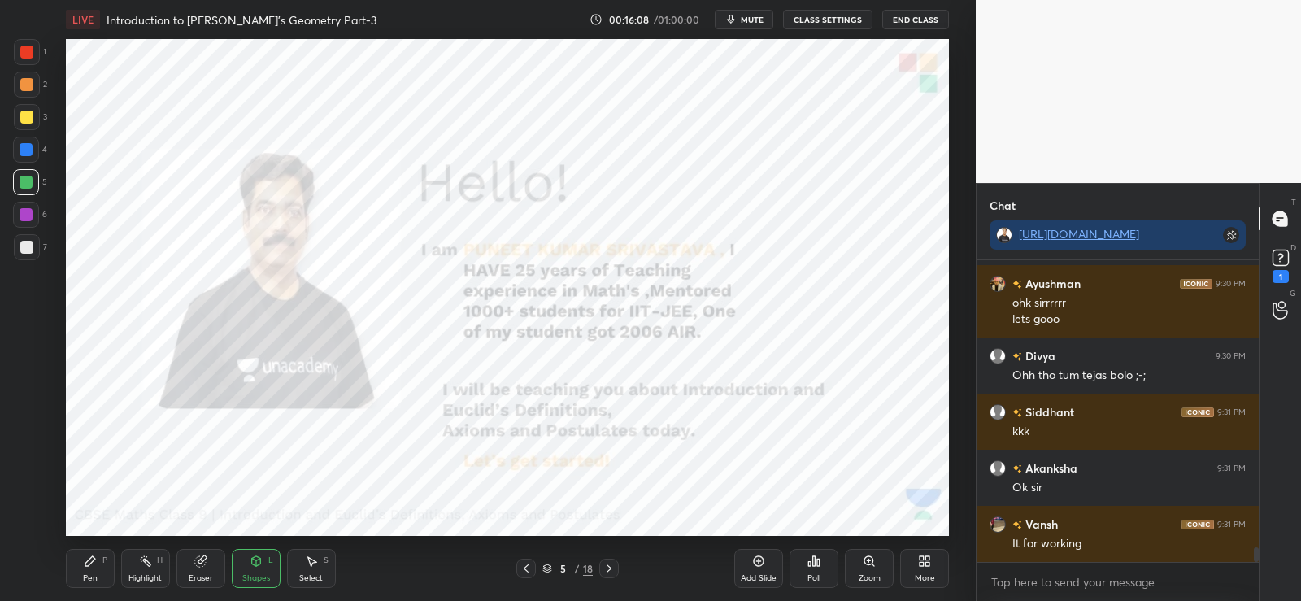
click at [29, 45] on div at bounding box center [27, 52] width 26 height 26
click at [610, 561] on div at bounding box center [609, 569] width 20 height 20
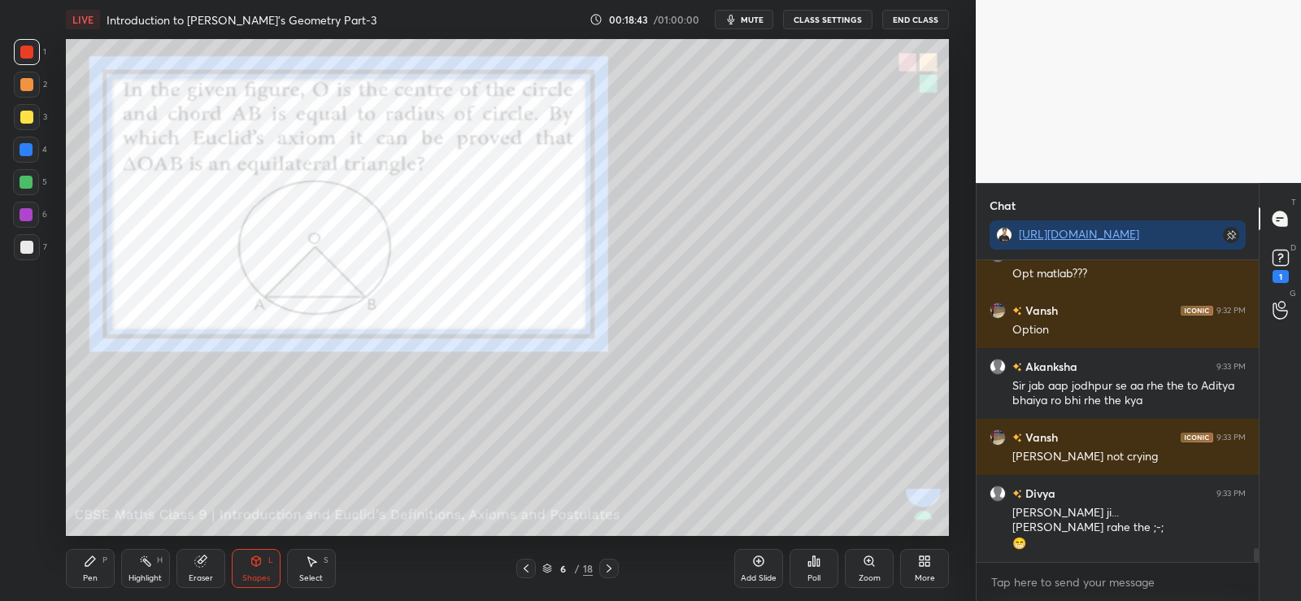
scroll to position [6459, 0]
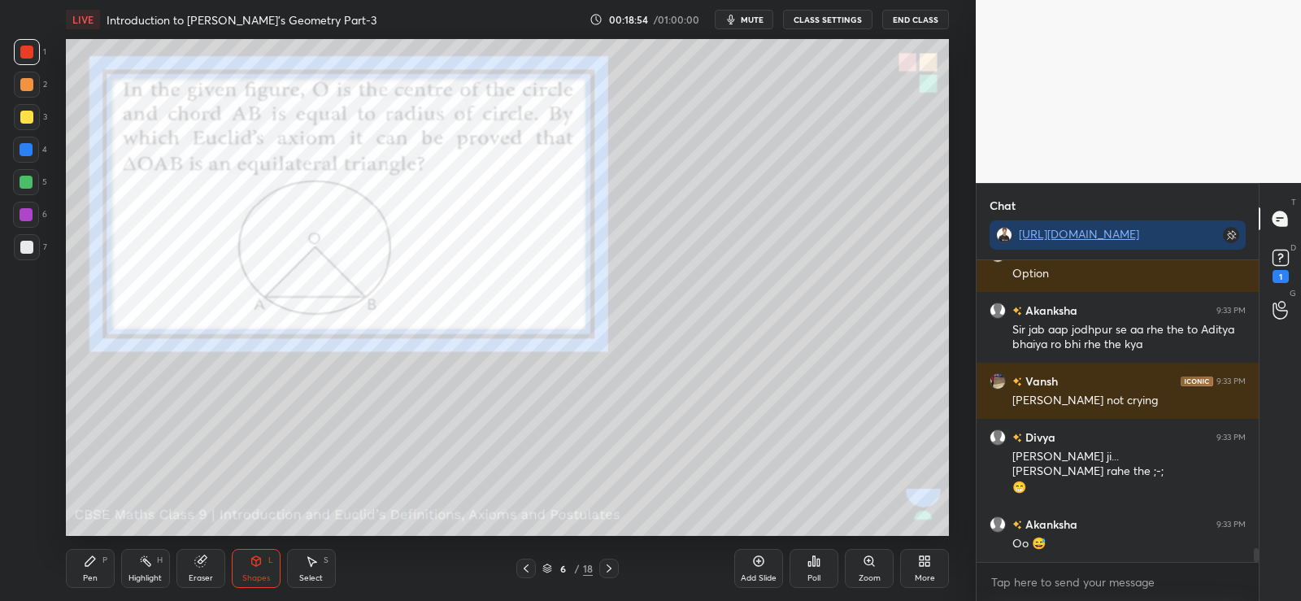
click at [26, 85] on div at bounding box center [26, 84] width 13 height 13
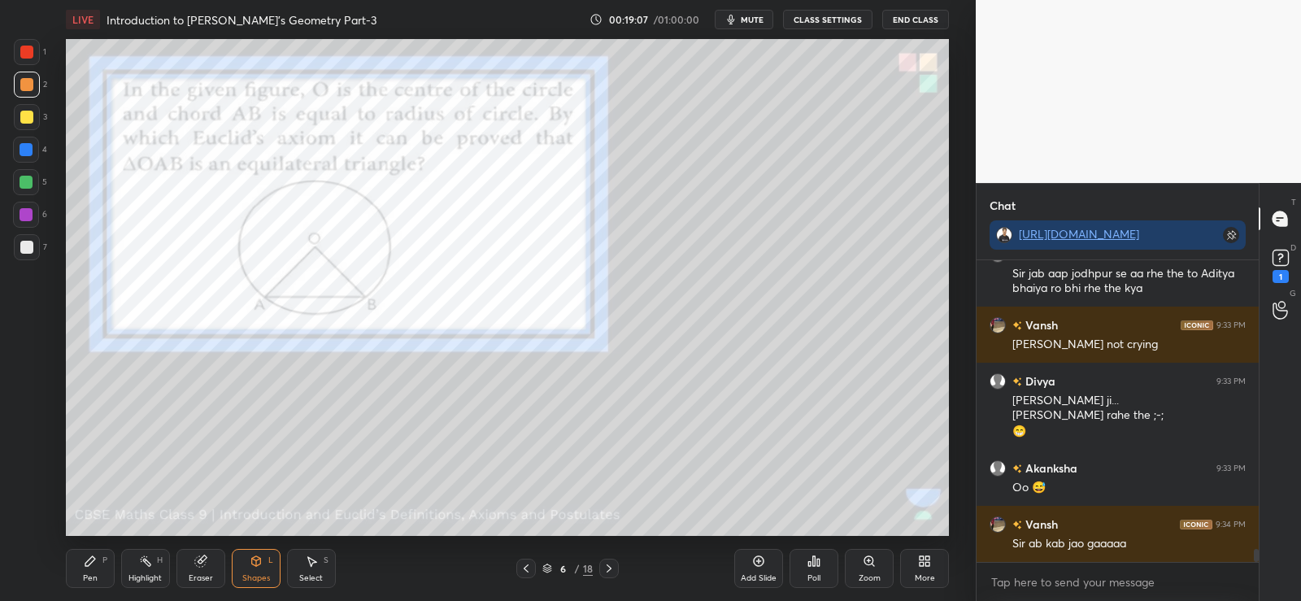
scroll to position [6572, 0]
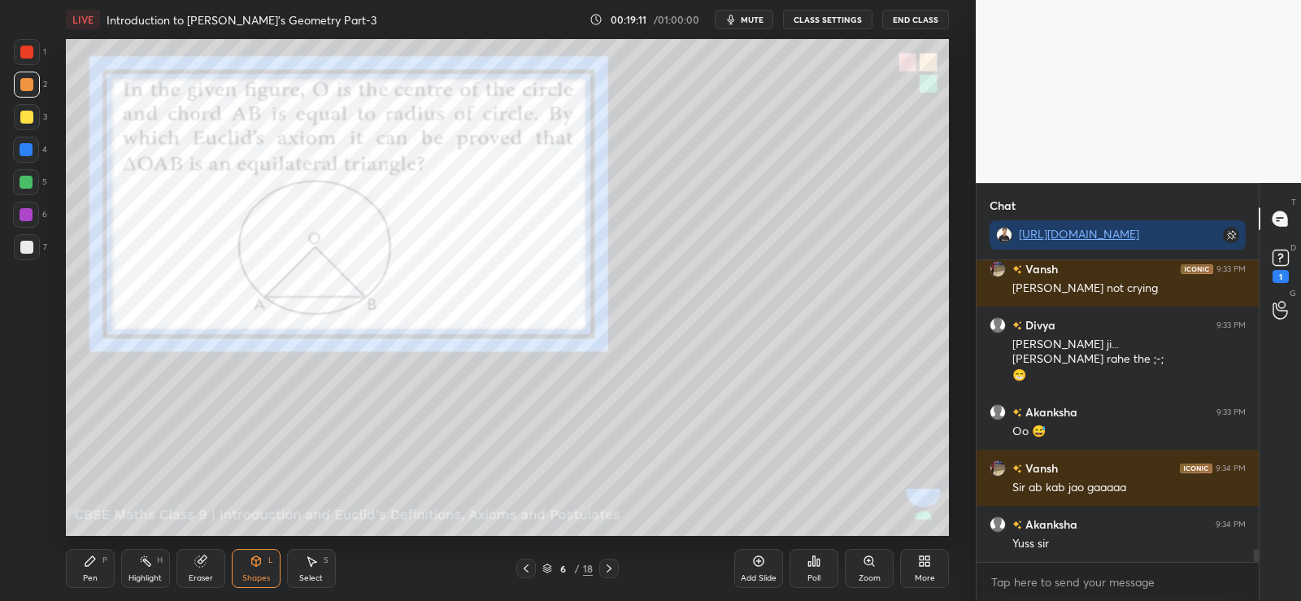
click at [27, 85] on div at bounding box center [26, 84] width 13 height 13
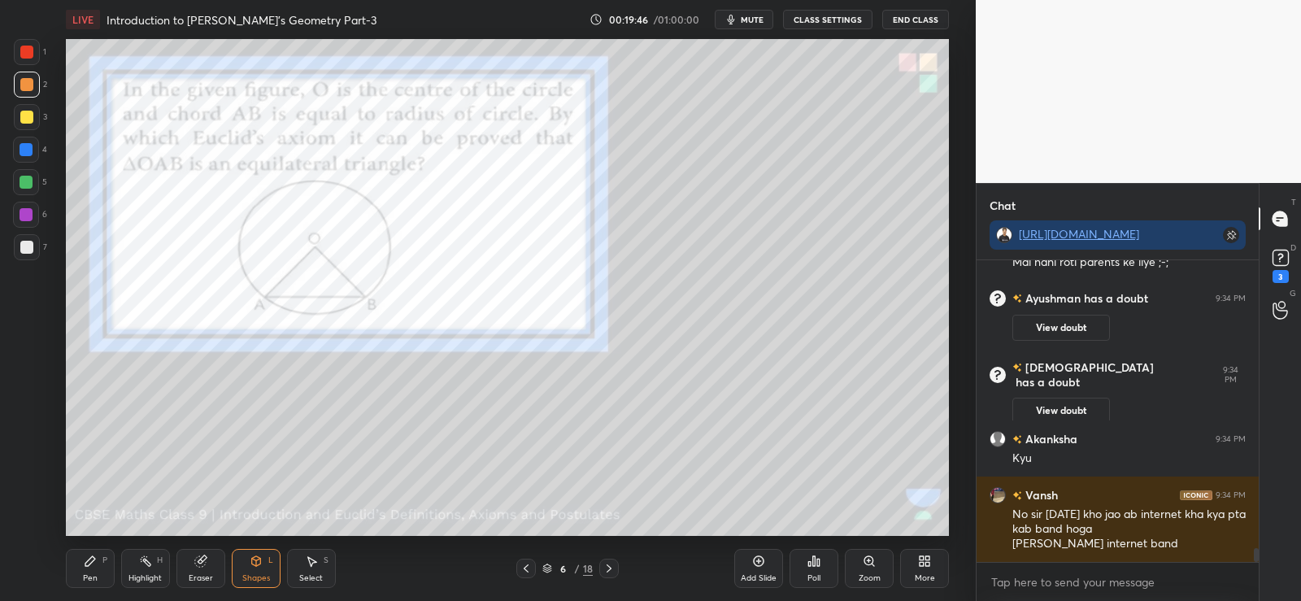
scroll to position [6569, 0]
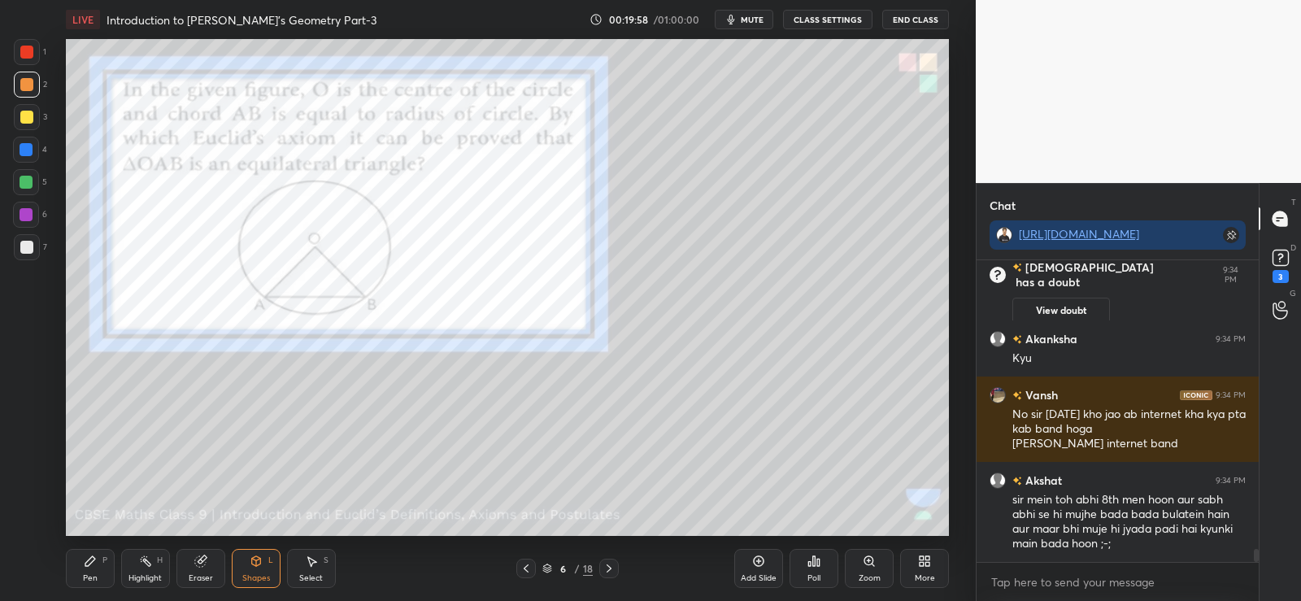
click at [20, 78] on div at bounding box center [26, 84] width 13 height 13
click at [101, 562] on div "Pen P" at bounding box center [90, 568] width 49 height 39
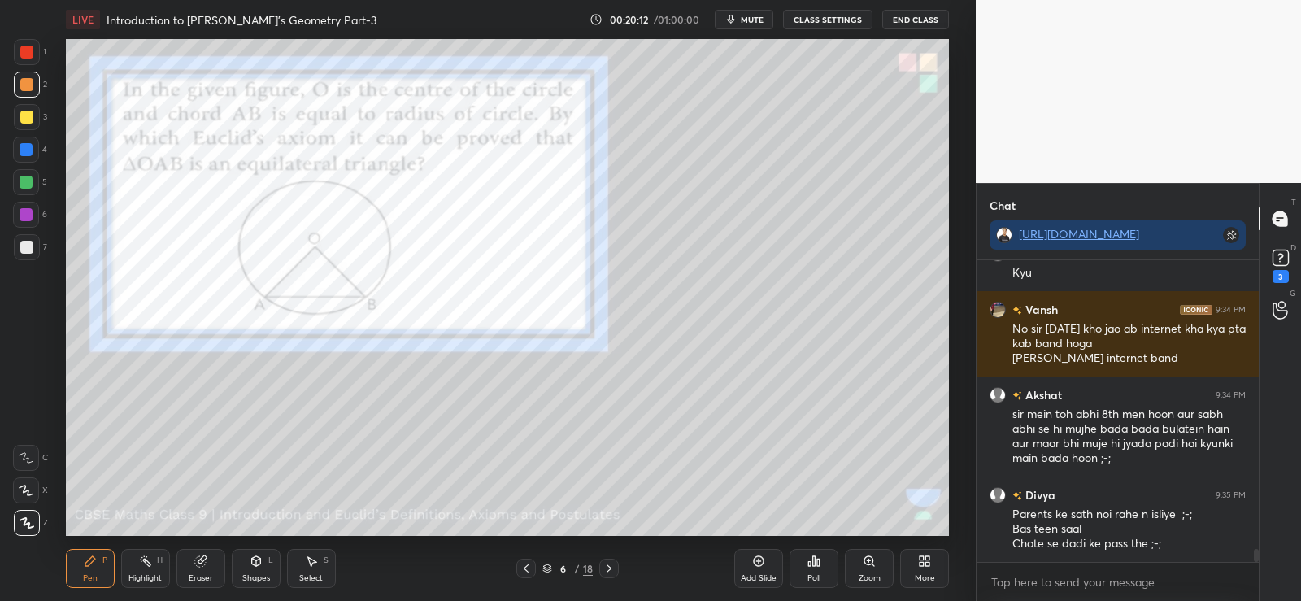
scroll to position [6711, 0]
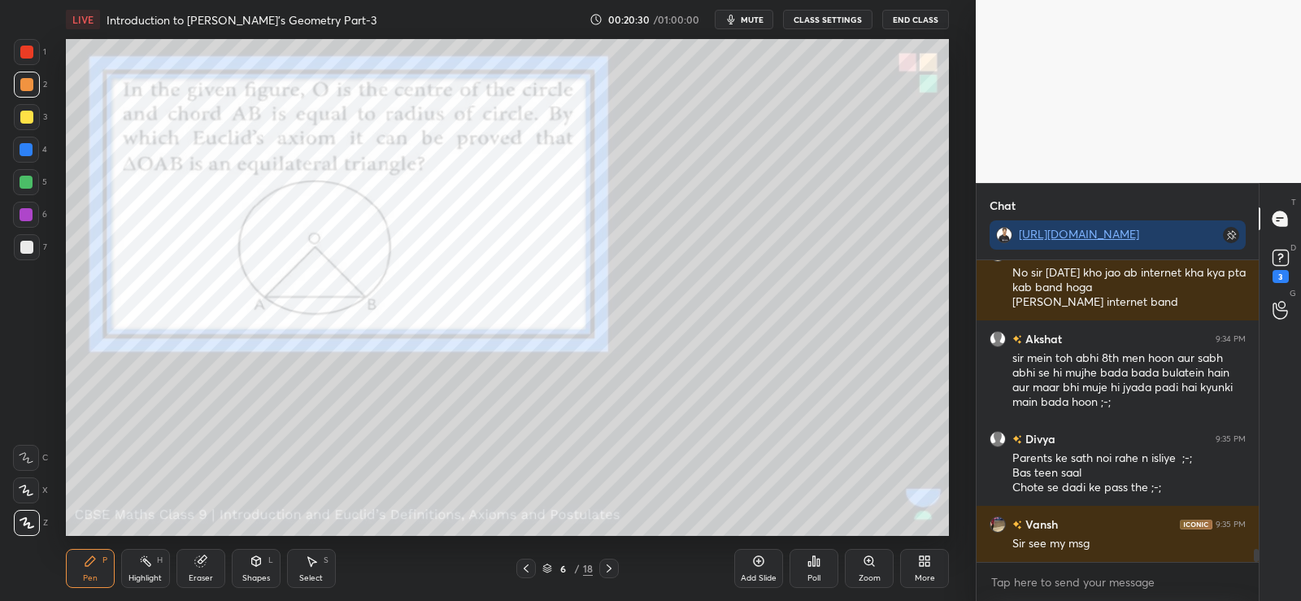
click at [25, 246] on div at bounding box center [26, 247] width 13 height 13
click at [25, 85] on div at bounding box center [26, 84] width 13 height 13
click at [211, 562] on div "Eraser" at bounding box center [200, 568] width 49 height 39
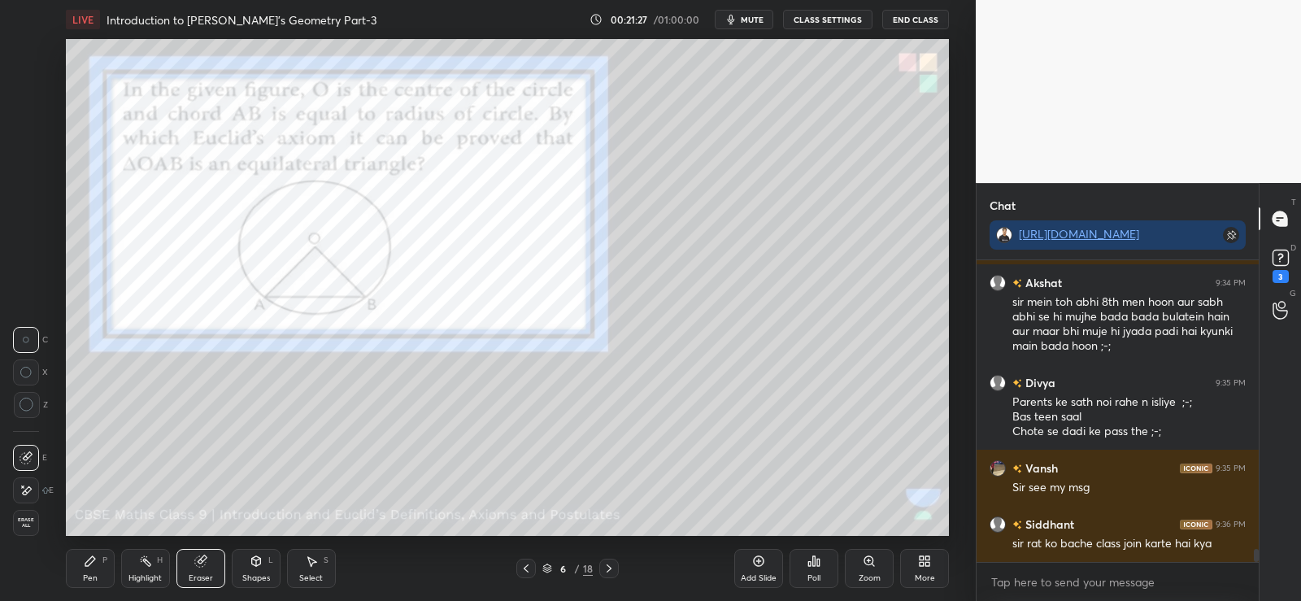
scroll to position [6627, 0]
click at [25, 487] on icon at bounding box center [26, 491] width 13 height 14
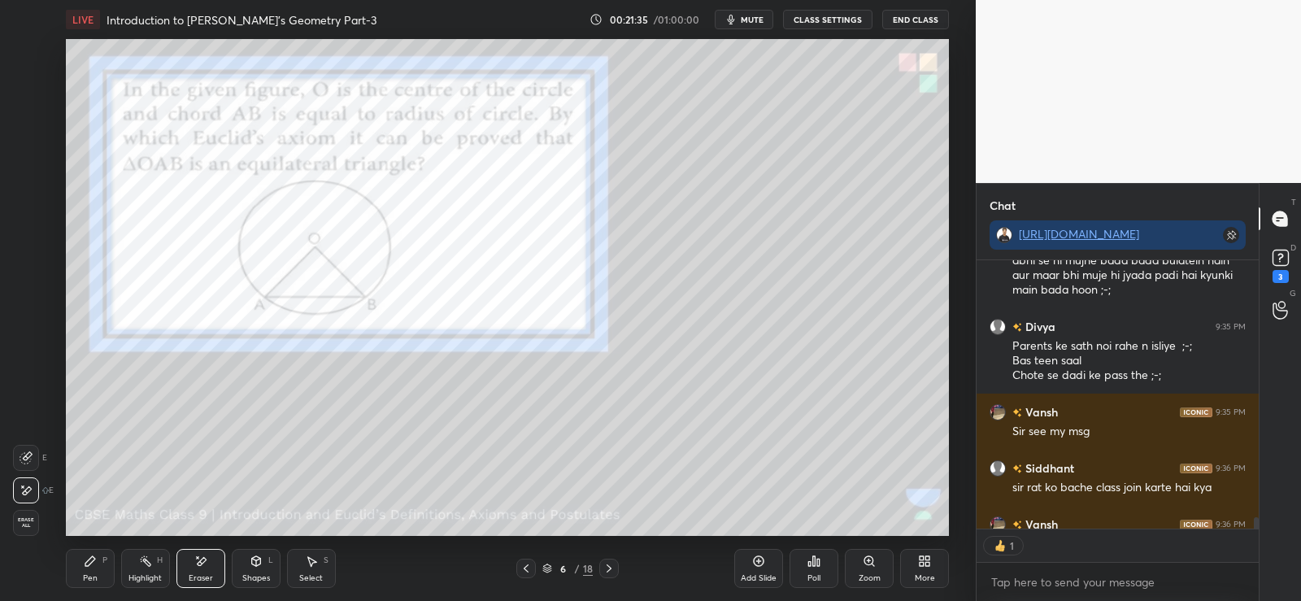
scroll to position [264, 277]
click at [92, 570] on div "Pen P" at bounding box center [90, 568] width 49 height 39
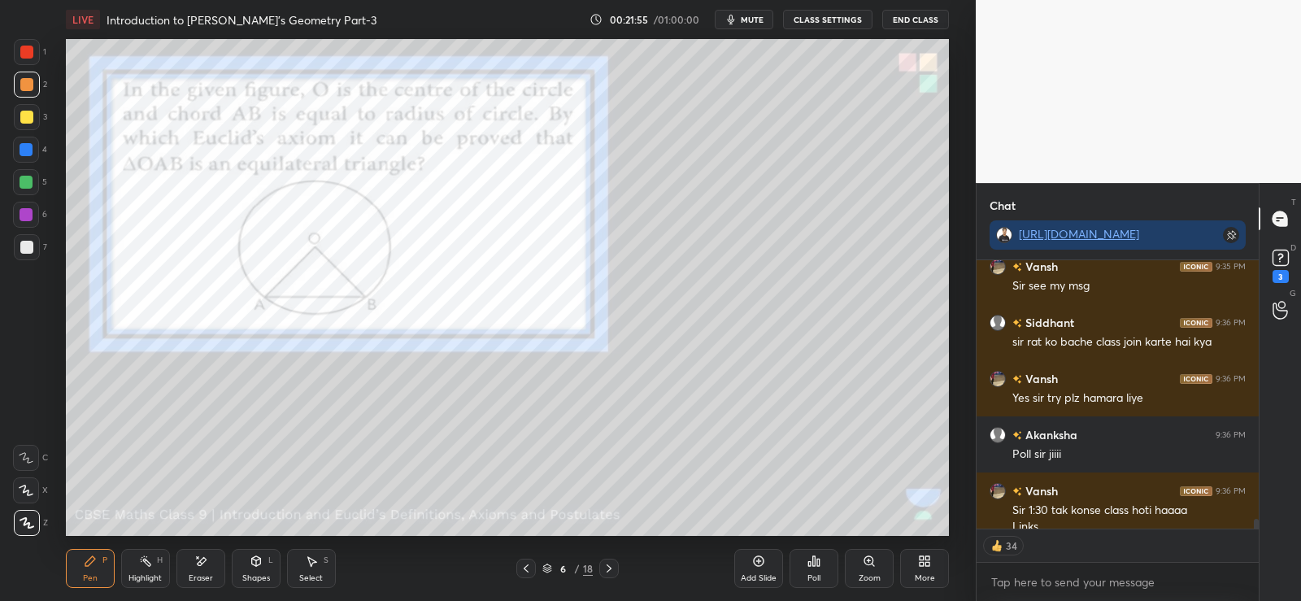
scroll to position [6845, 0]
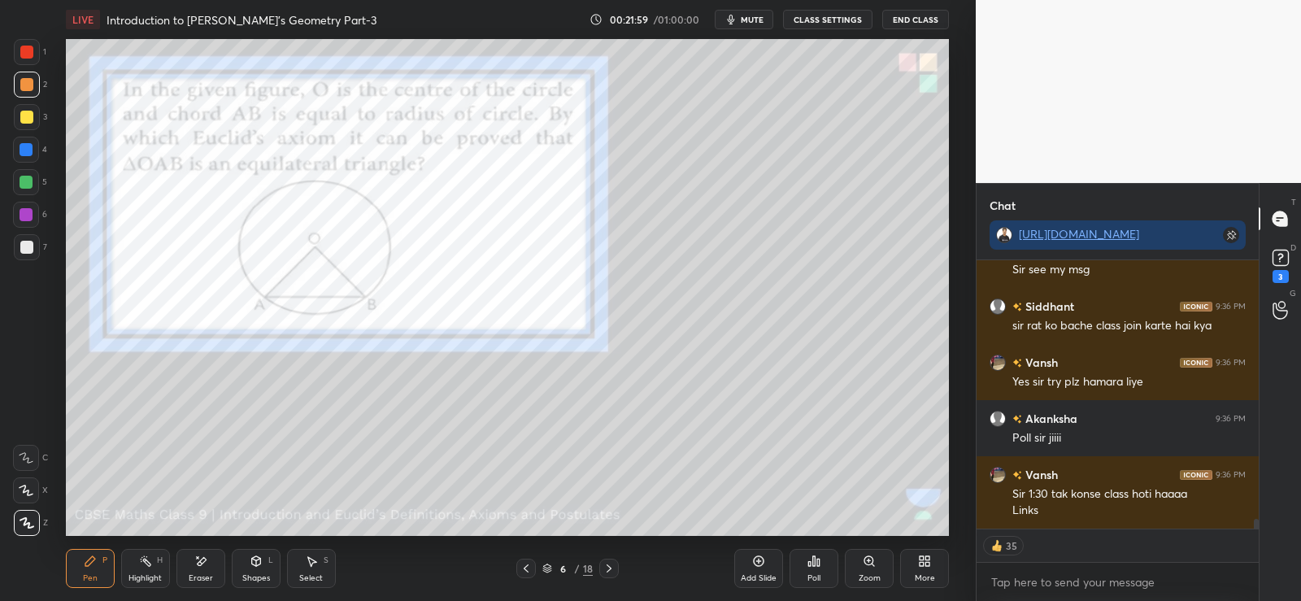
click at [818, 562] on icon at bounding box center [818, 562] width 2 height 7
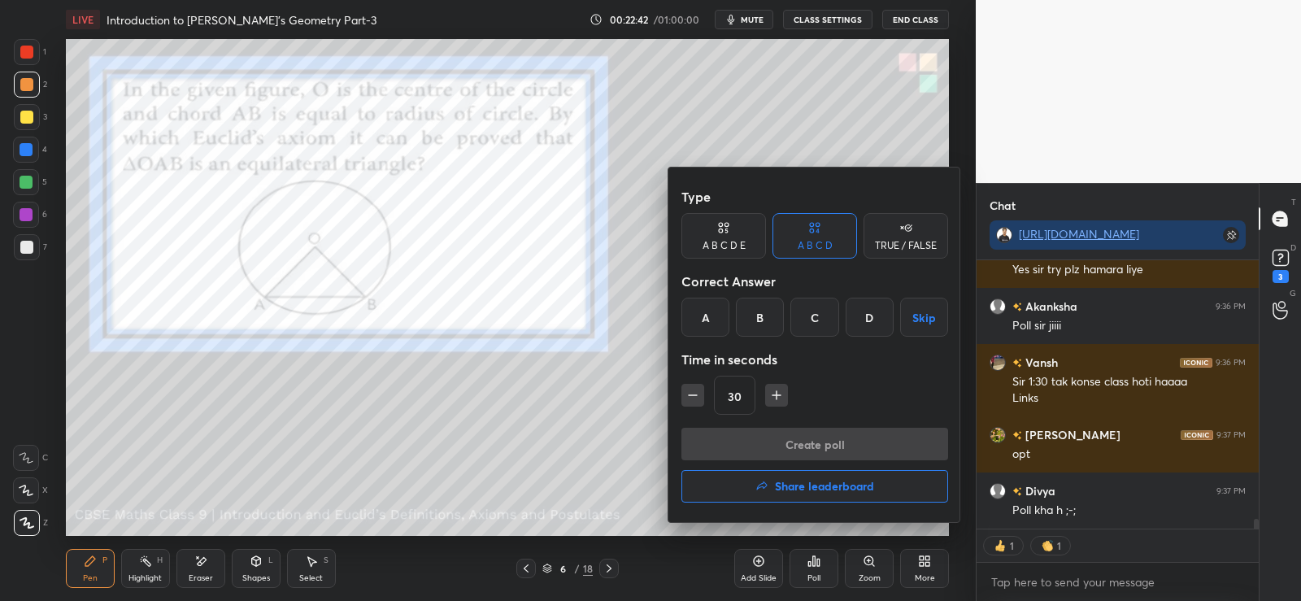
scroll to position [7013, 0]
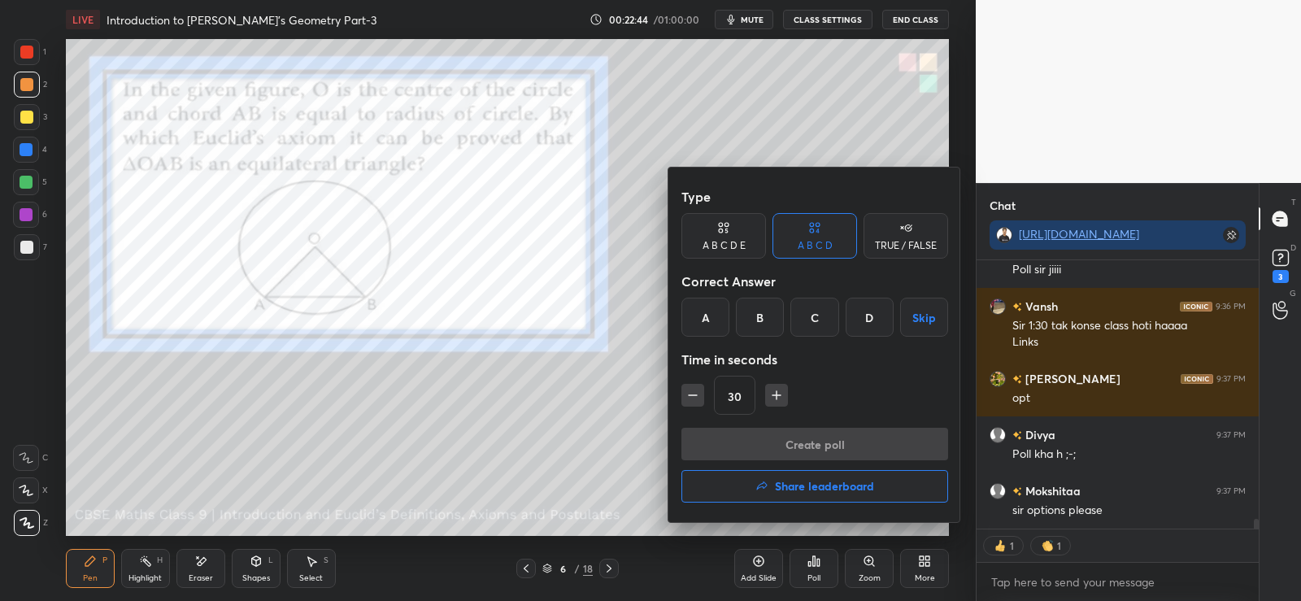
click at [599, 407] on div at bounding box center [650, 300] width 1301 height 601
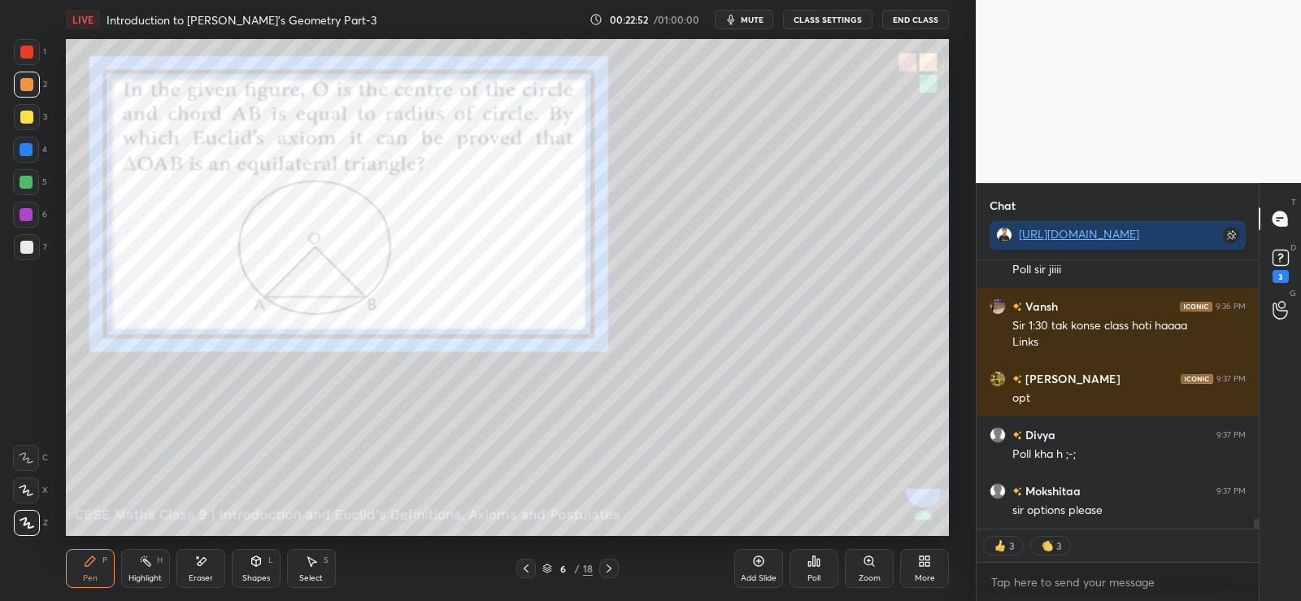
scroll to position [7069, 0]
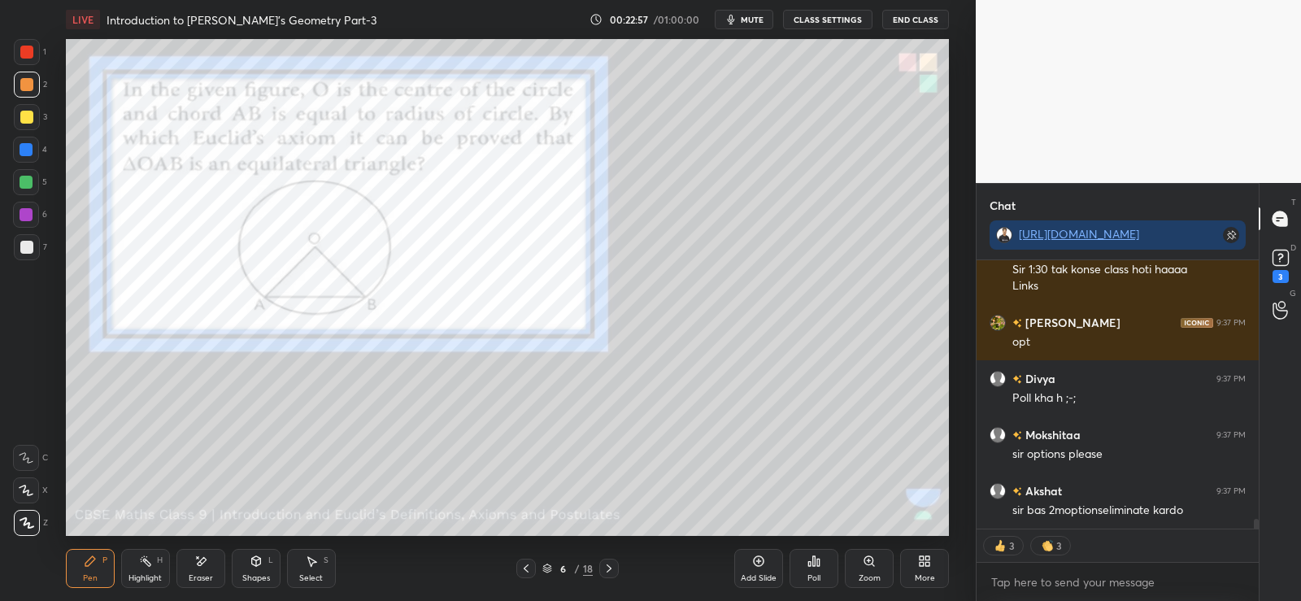
type textarea "x"
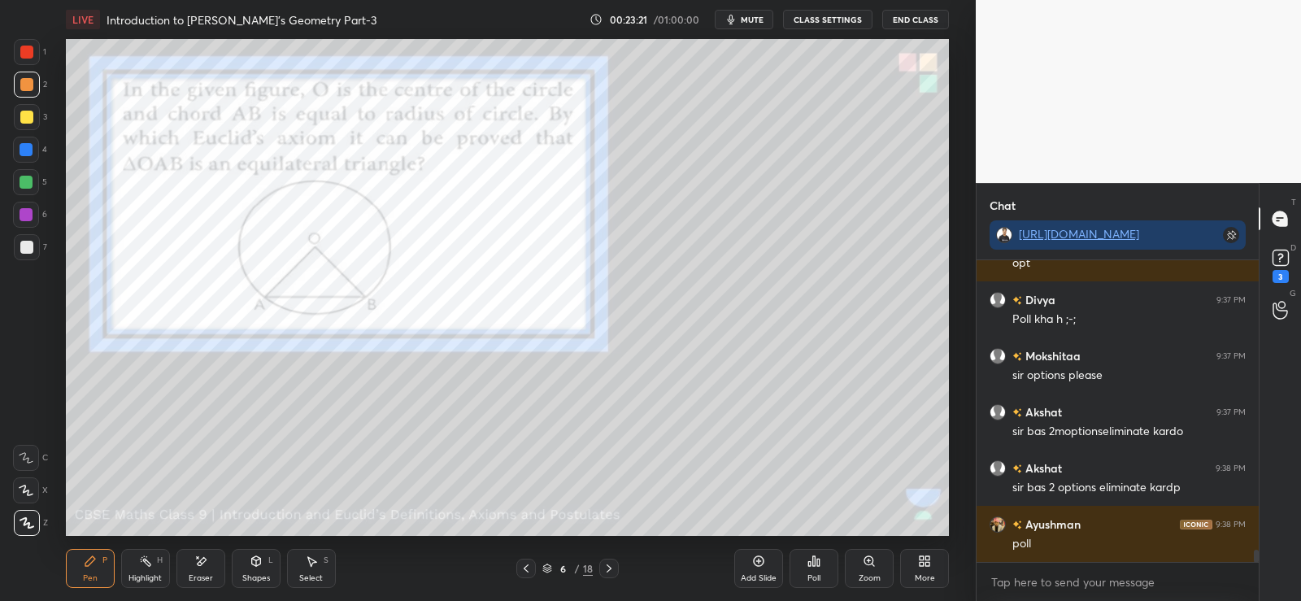
scroll to position [7204, 0]
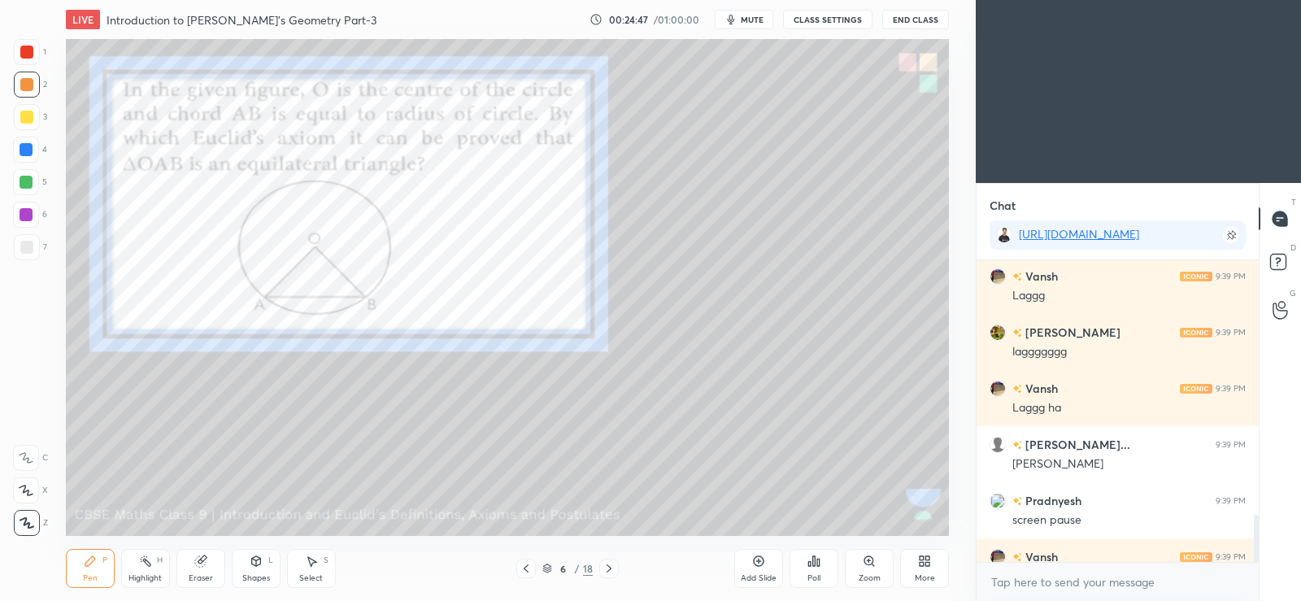
scroll to position [1716, 0]
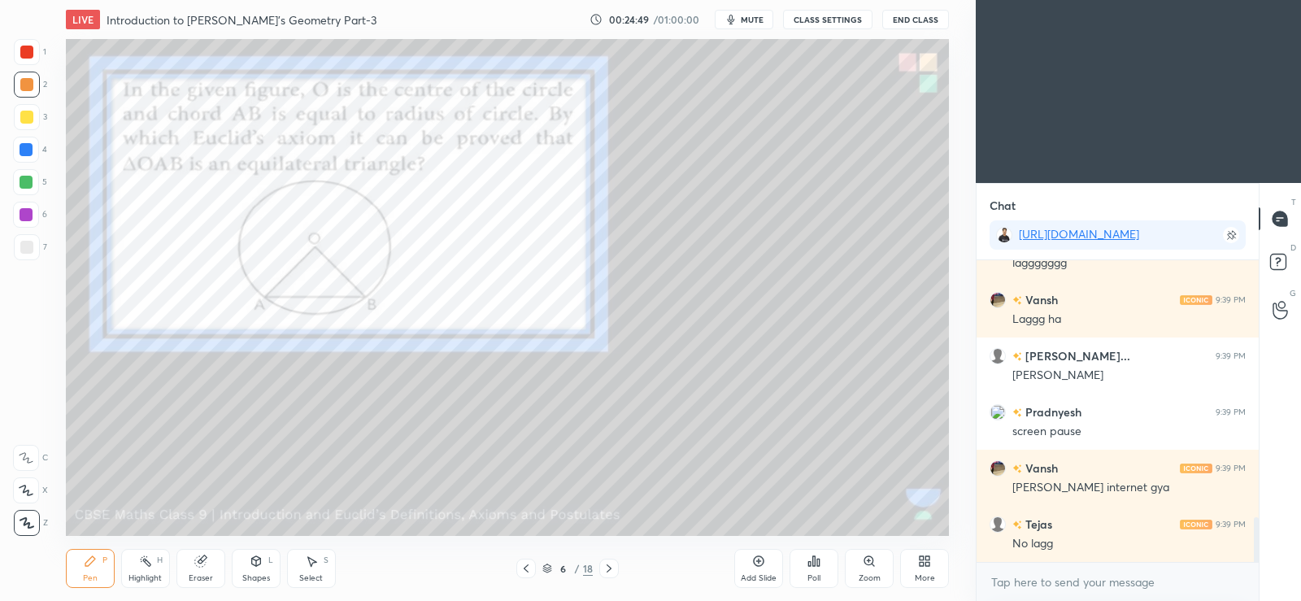
click at [926, 563] on icon at bounding box center [928, 564] width 4 height 4
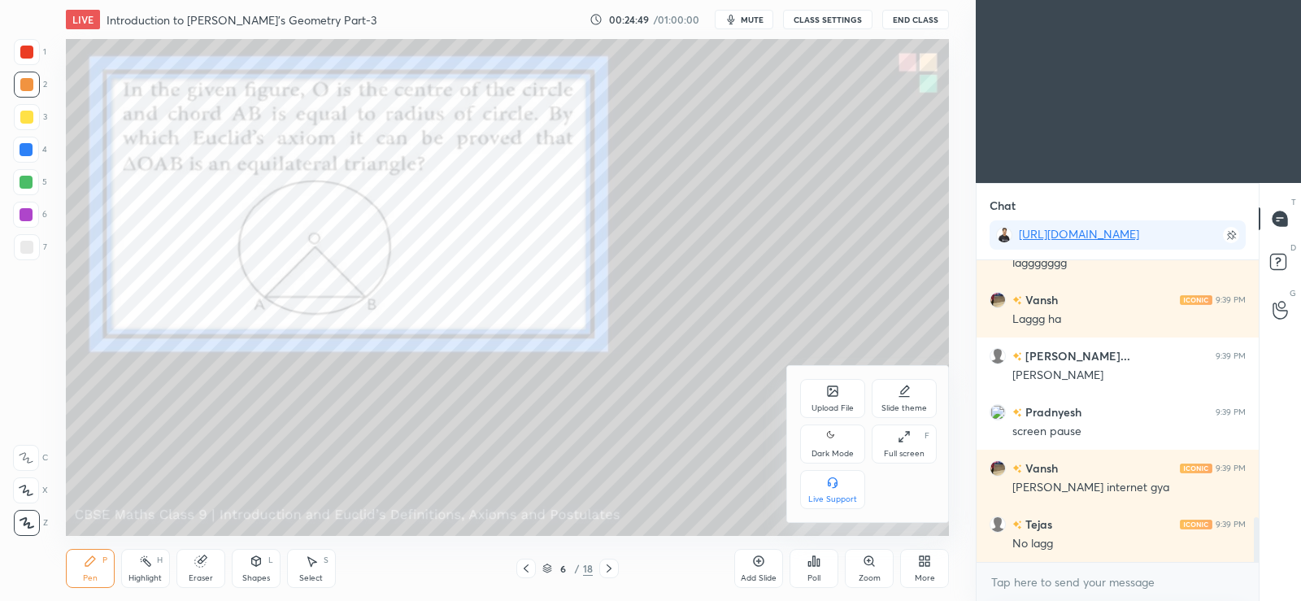
scroll to position [264, 277]
click at [834, 435] on icon at bounding box center [832, 437] width 13 height 20
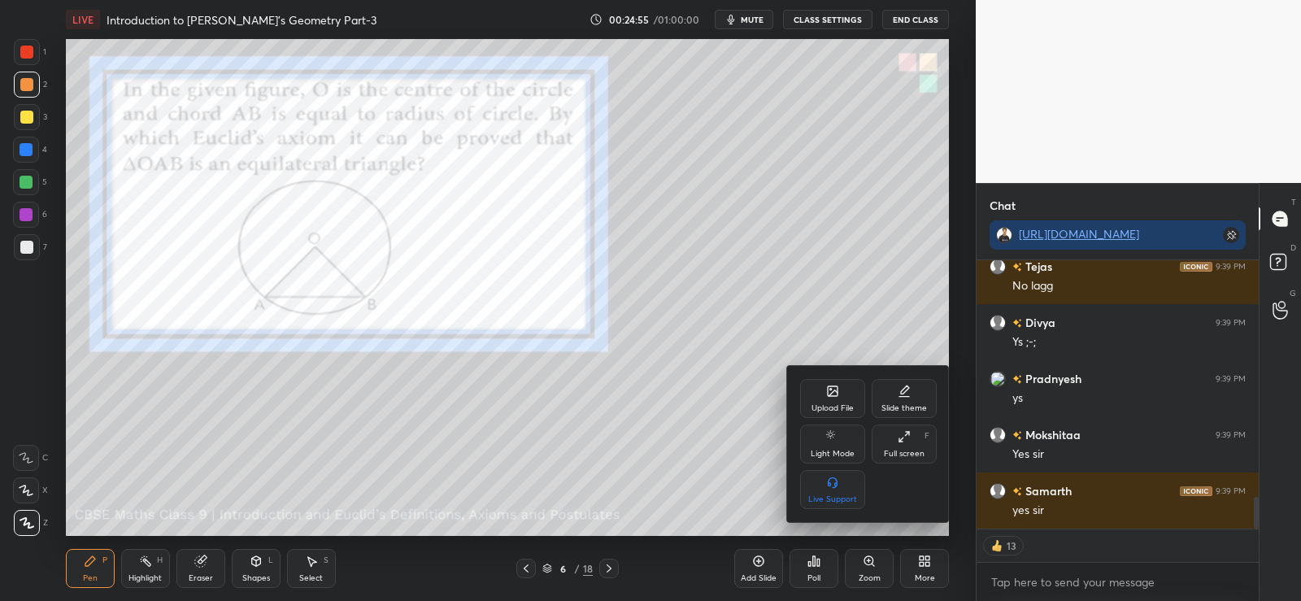
scroll to position [2030, 0]
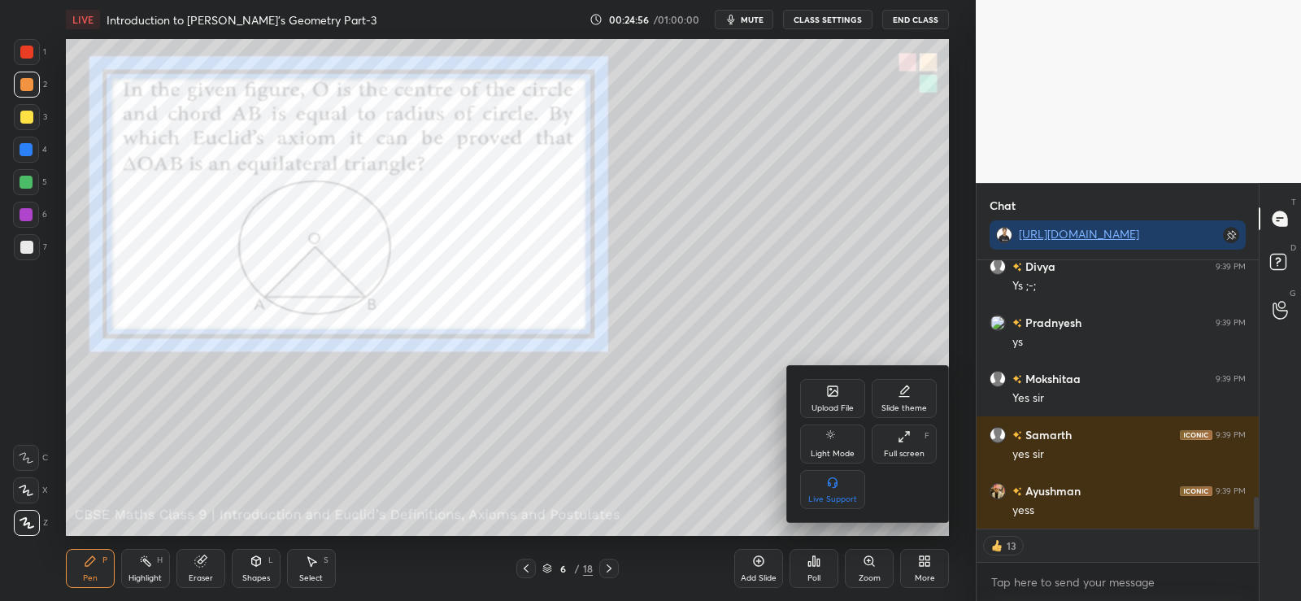
click at [922, 563] on div at bounding box center [650, 300] width 1301 height 601
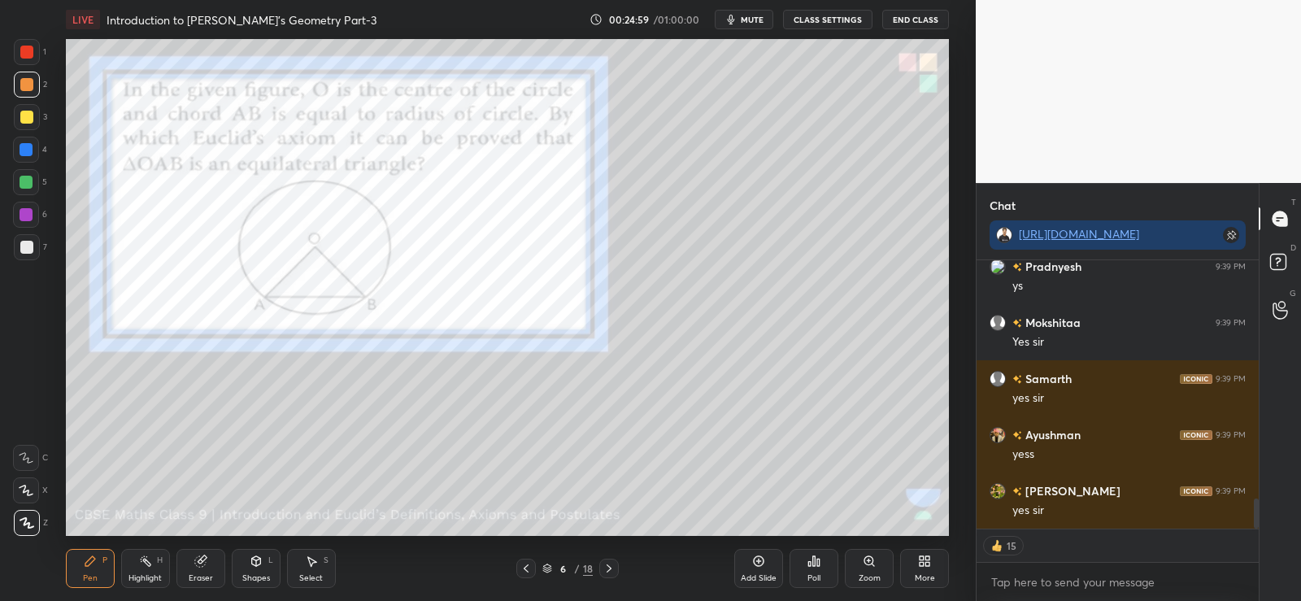
scroll to position [2142, 0]
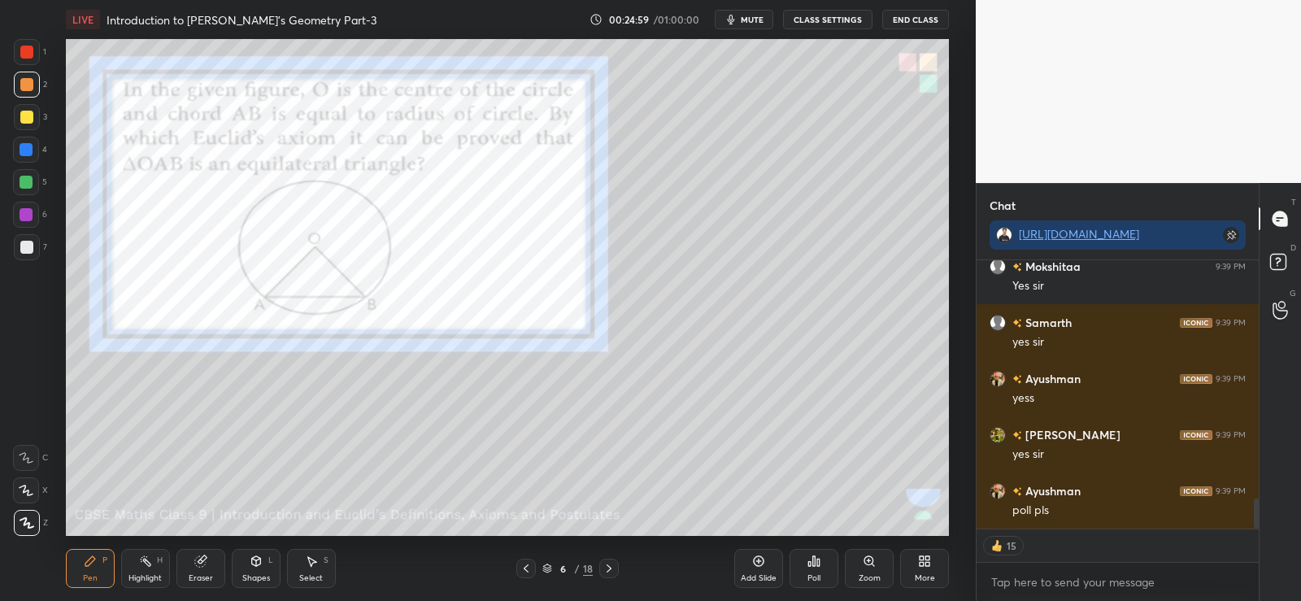
click at [819, 569] on div "Poll" at bounding box center [814, 568] width 49 height 39
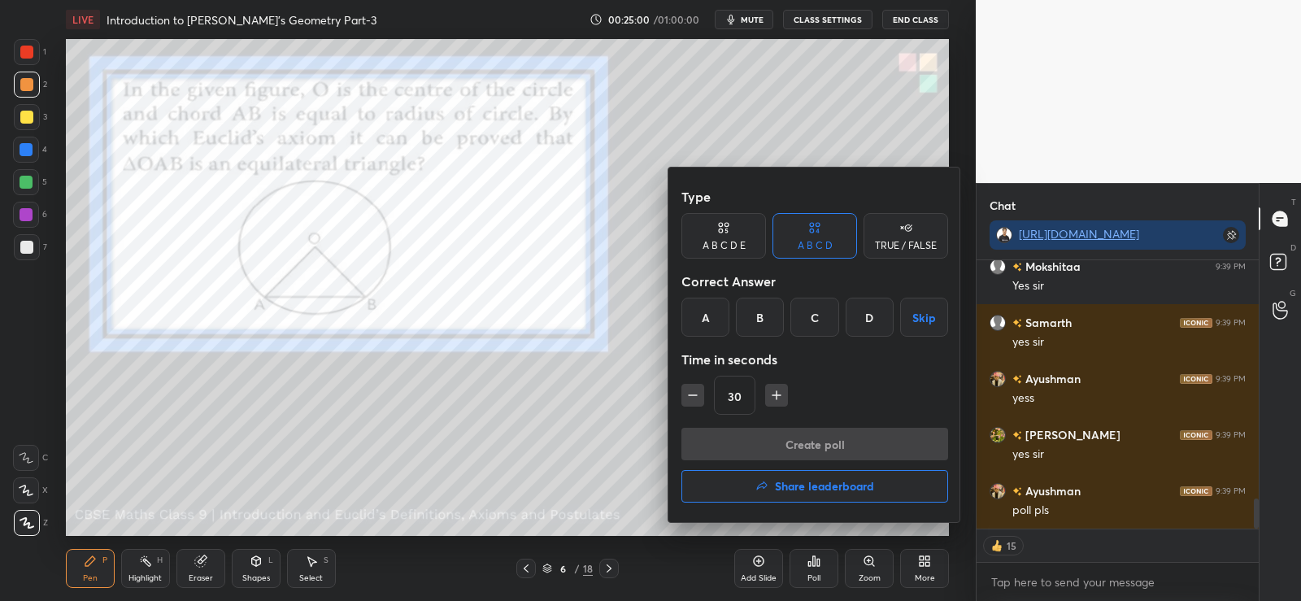
click at [706, 316] on div "A" at bounding box center [706, 317] width 48 height 39
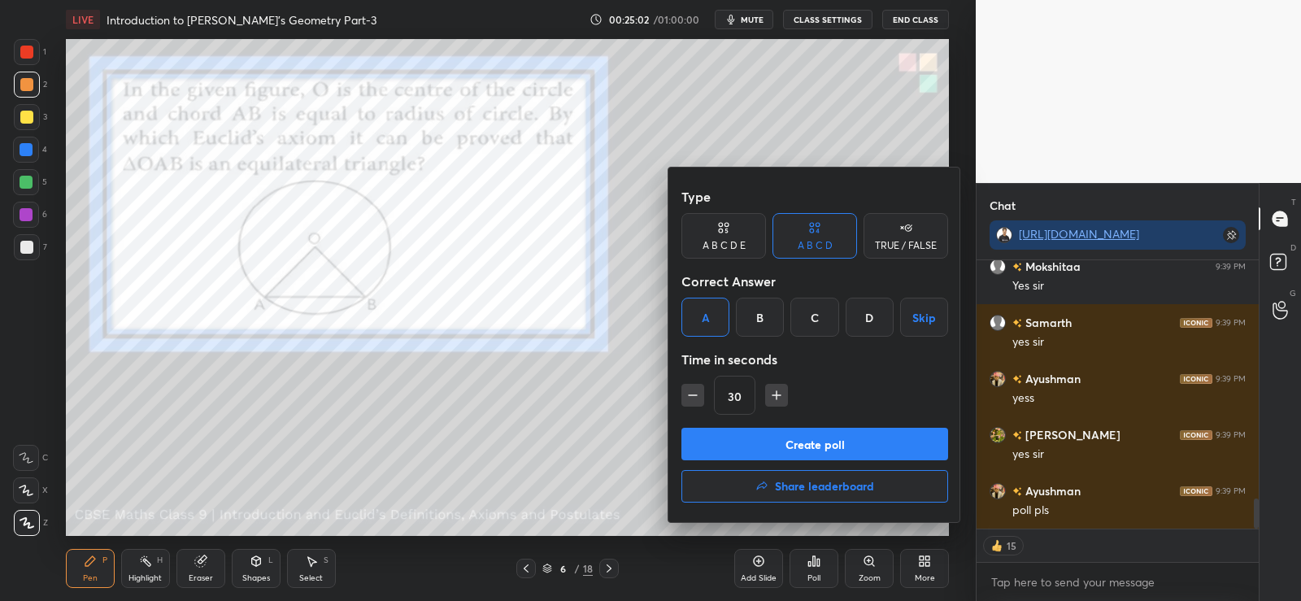
click at [791, 441] on button "Create poll" at bounding box center [815, 444] width 267 height 33
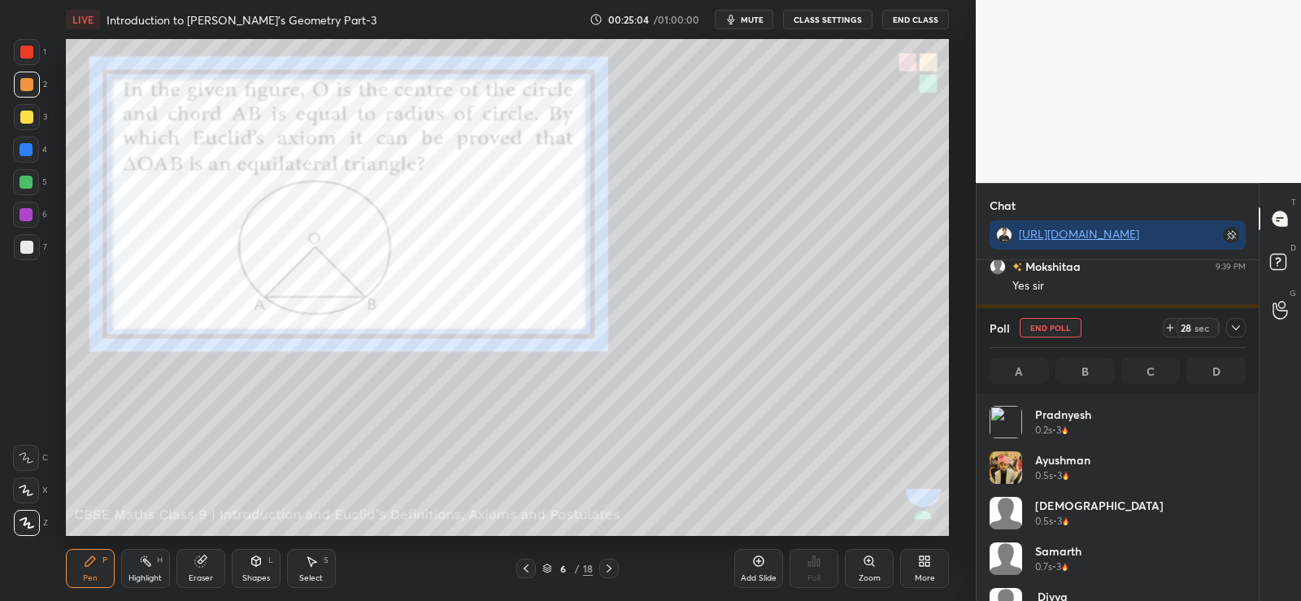
scroll to position [0, 0]
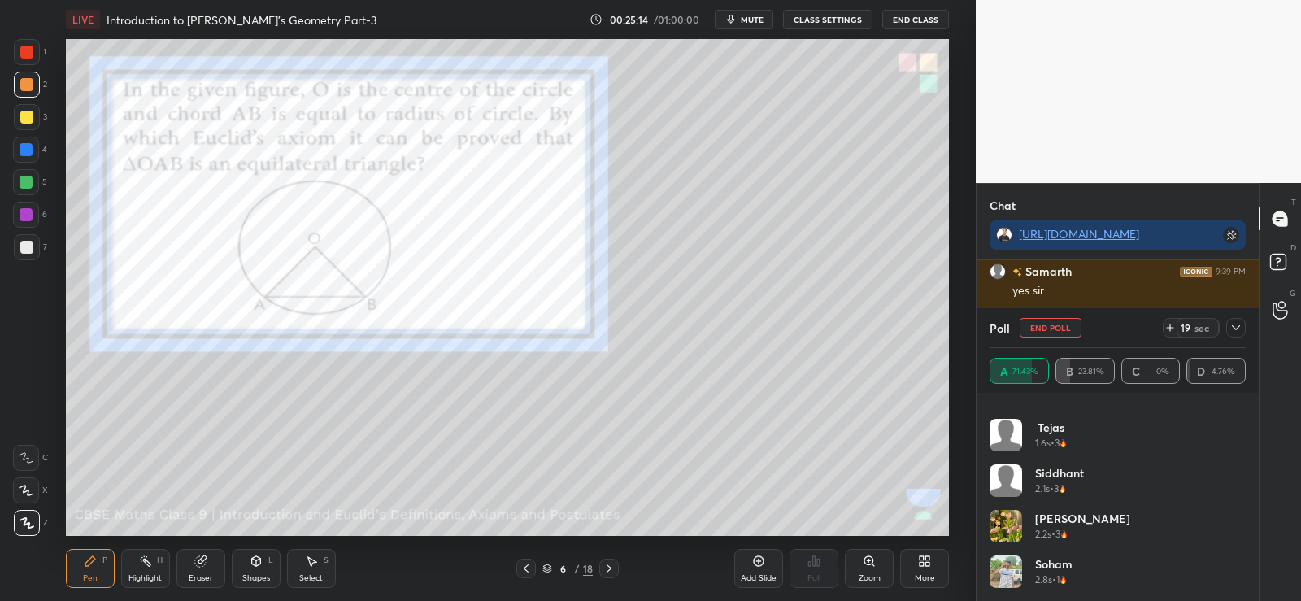
click at [33, 489] on icon at bounding box center [26, 490] width 15 height 11
click at [203, 564] on icon at bounding box center [200, 561] width 11 height 11
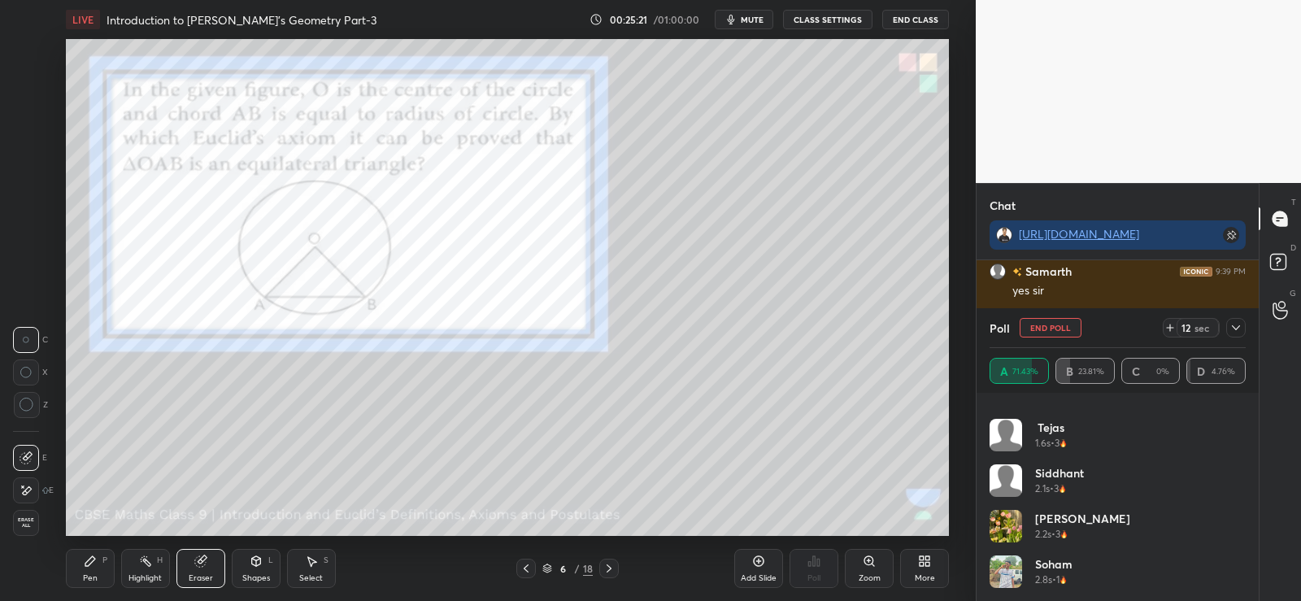
click at [31, 492] on icon at bounding box center [26, 491] width 13 height 14
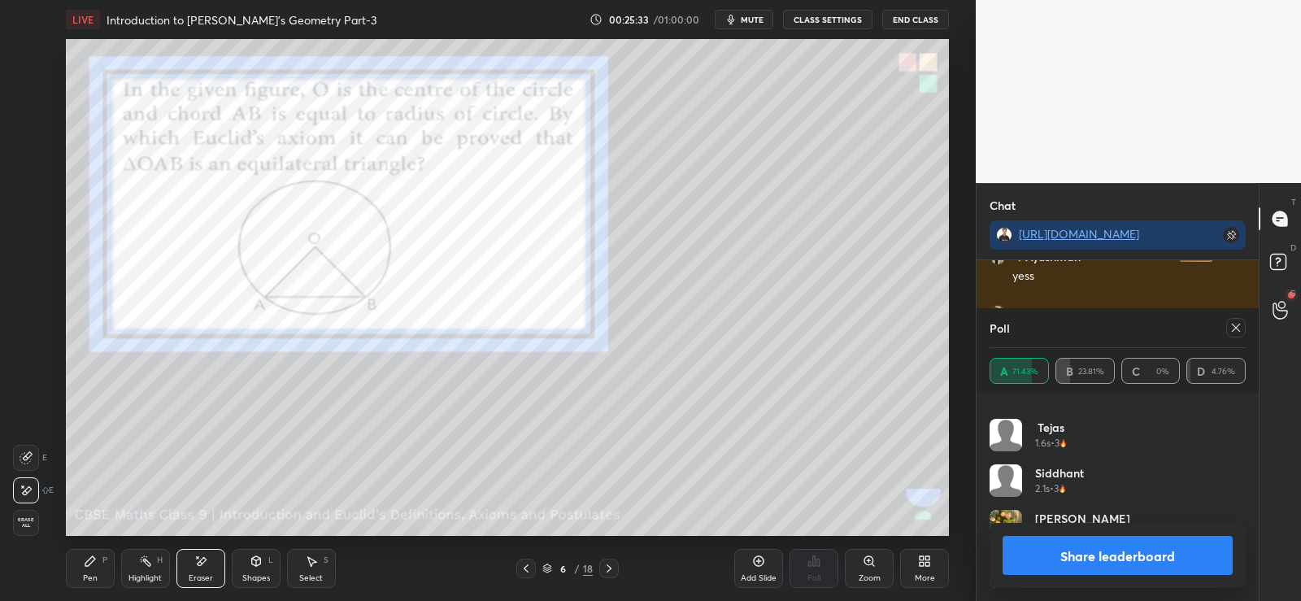
click at [80, 568] on div "Pen P" at bounding box center [90, 568] width 49 height 39
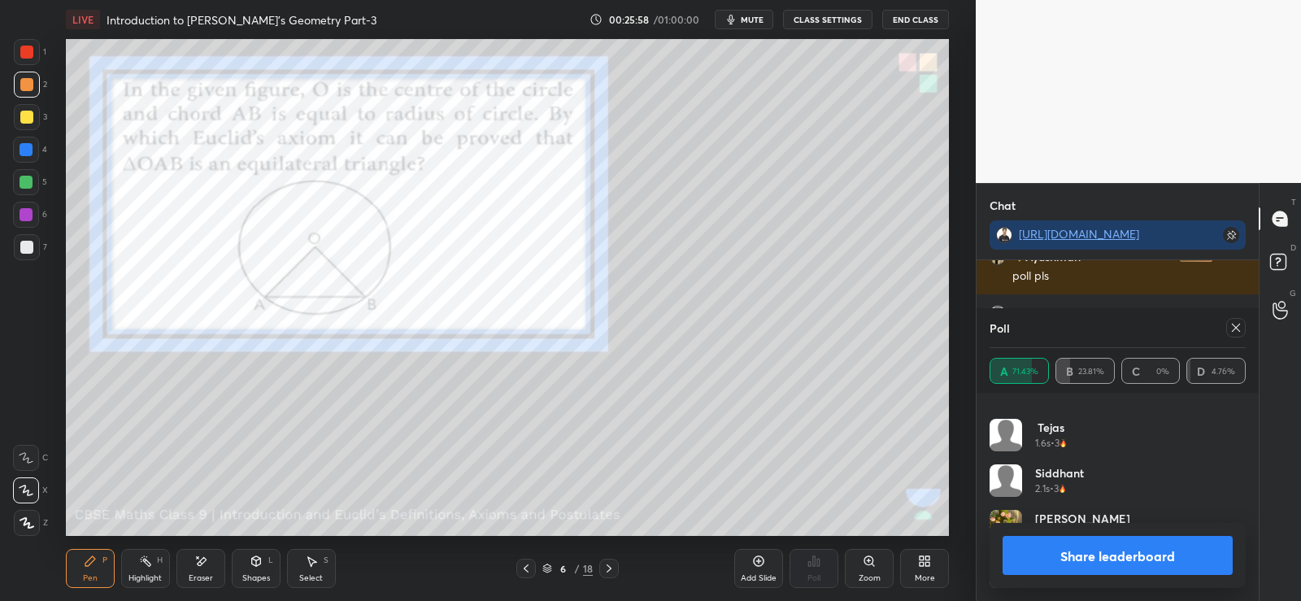
click at [30, 248] on div at bounding box center [26, 247] width 13 height 13
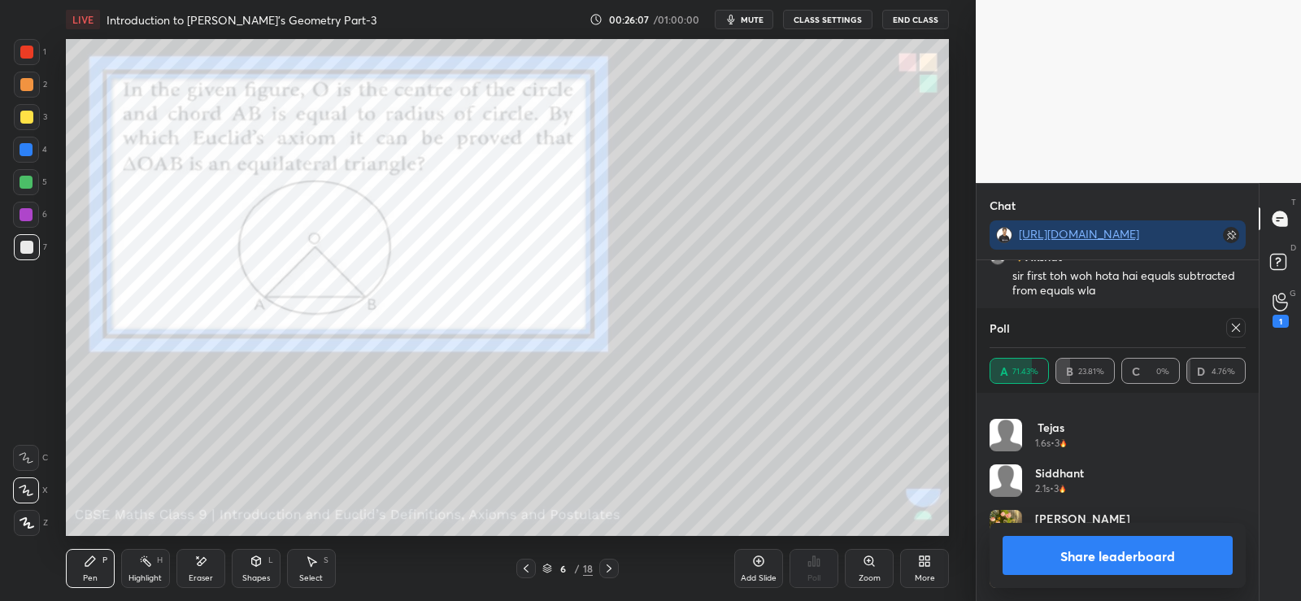
click at [24, 181] on div at bounding box center [26, 182] width 13 height 13
click at [1282, 307] on icon at bounding box center [1280, 302] width 15 height 19
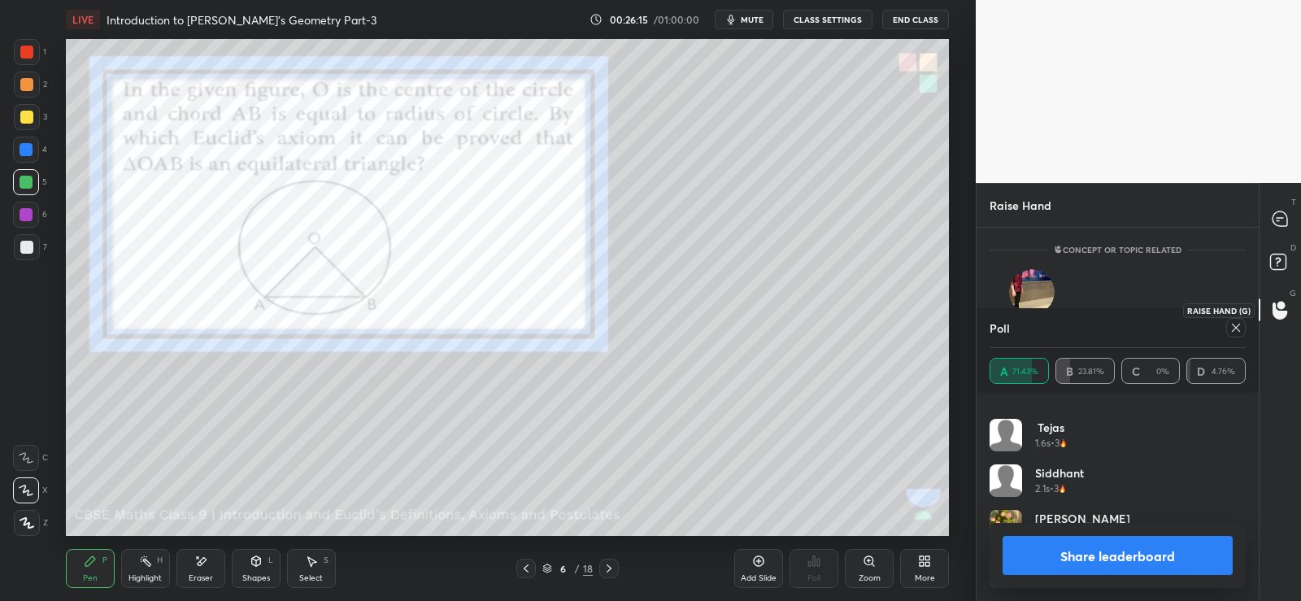
scroll to position [6, 6]
click at [1146, 558] on button "Share leaderboard" at bounding box center [1118, 555] width 230 height 39
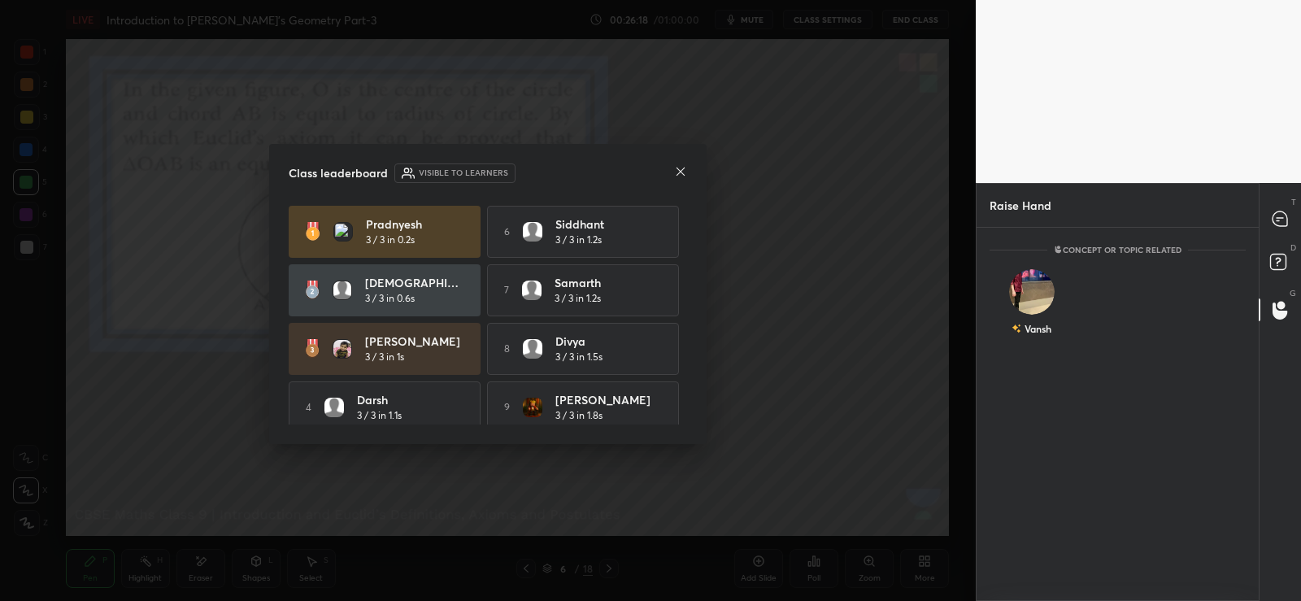
click at [682, 169] on icon at bounding box center [680, 171] width 13 height 13
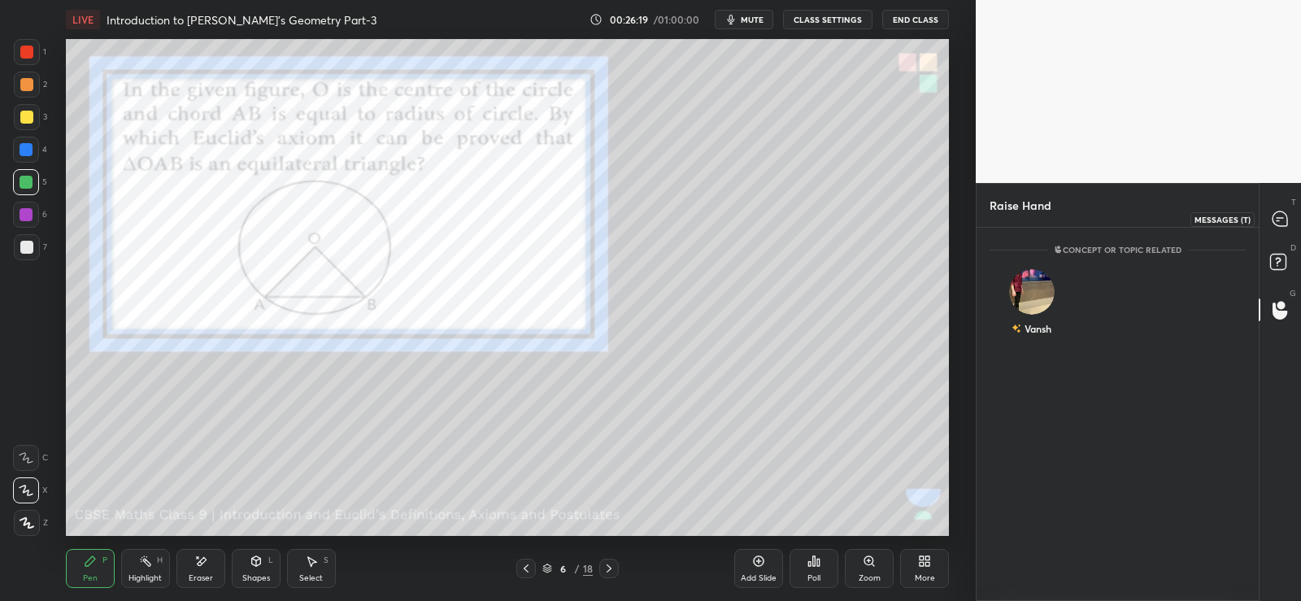
click at [1281, 218] on icon at bounding box center [1280, 218] width 7 height 0
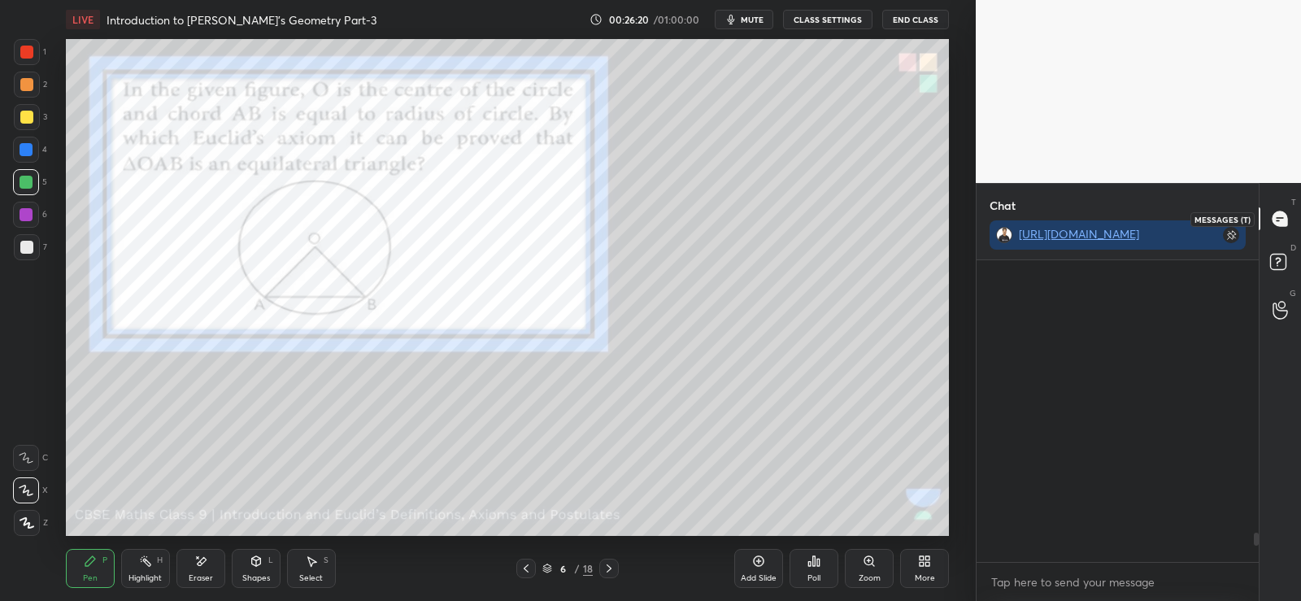
scroll to position [297, 277]
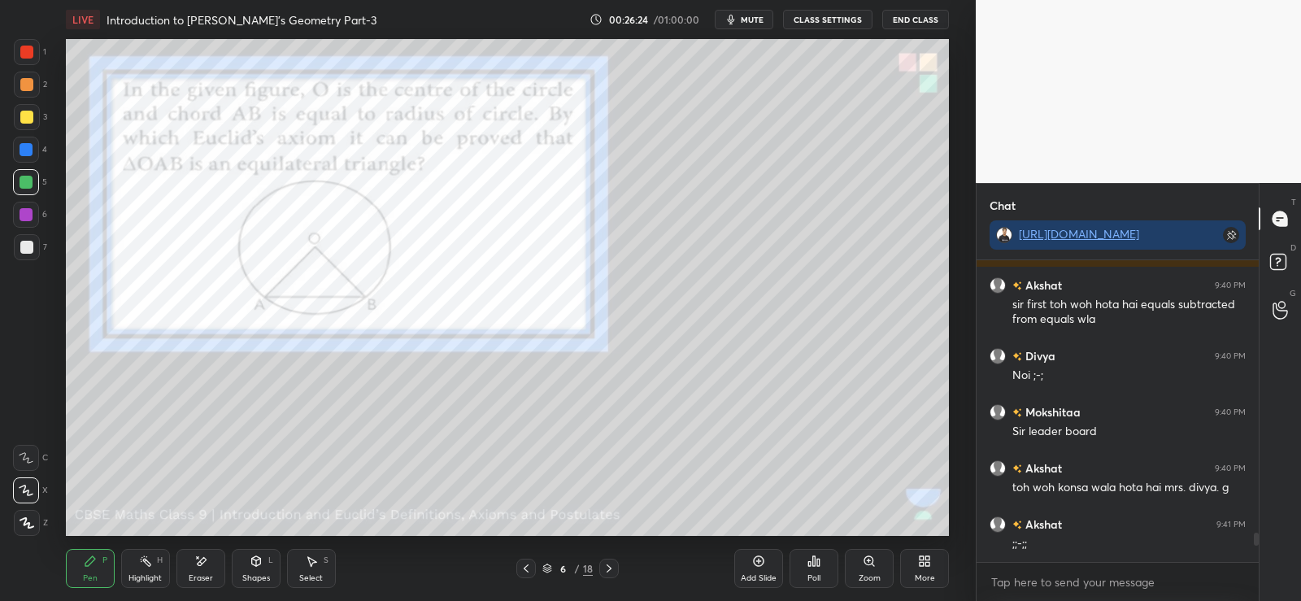
click at [20, 249] on div at bounding box center [26, 247] width 13 height 13
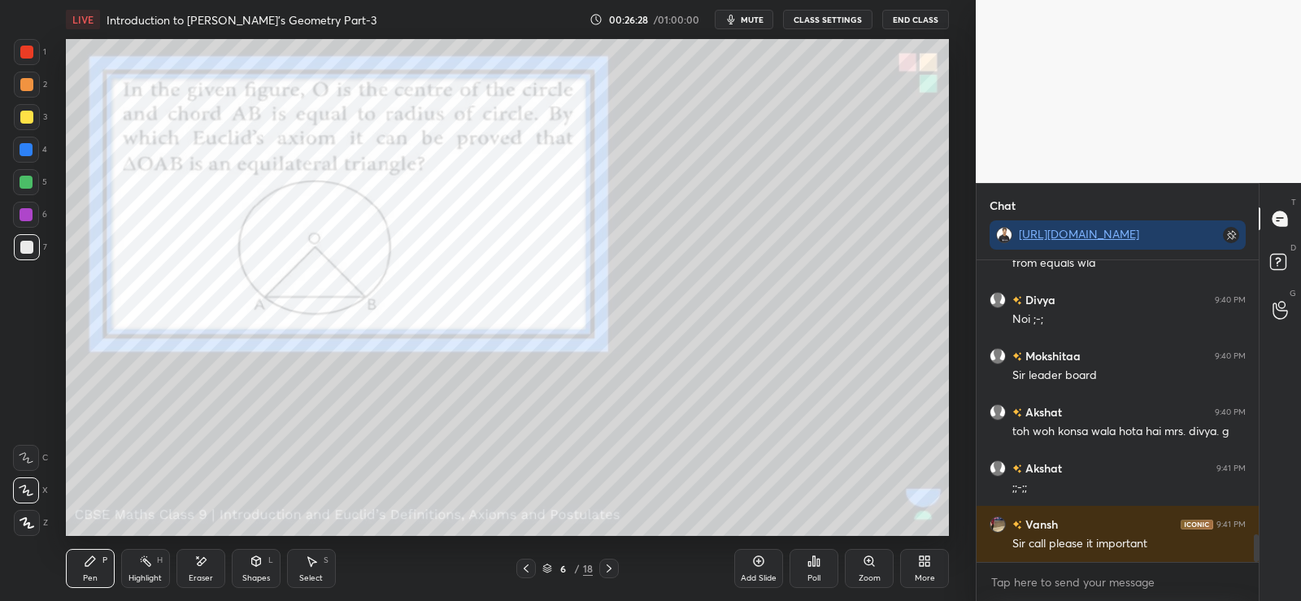
scroll to position [2956, 0]
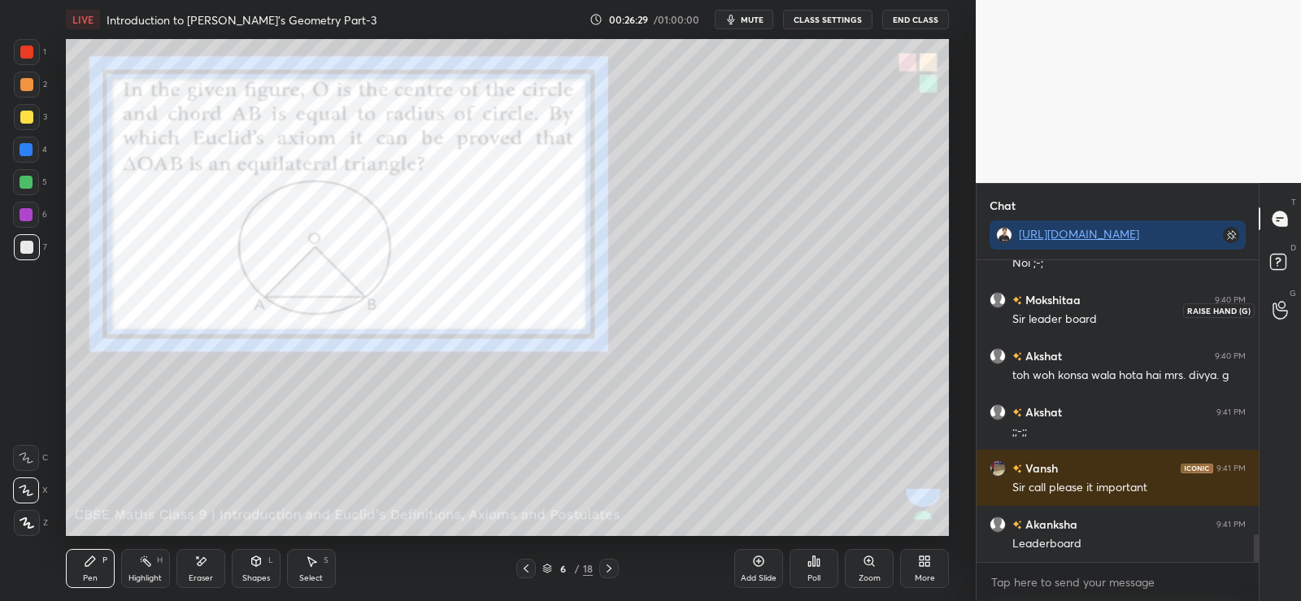
click at [1283, 315] on icon at bounding box center [1280, 310] width 15 height 19
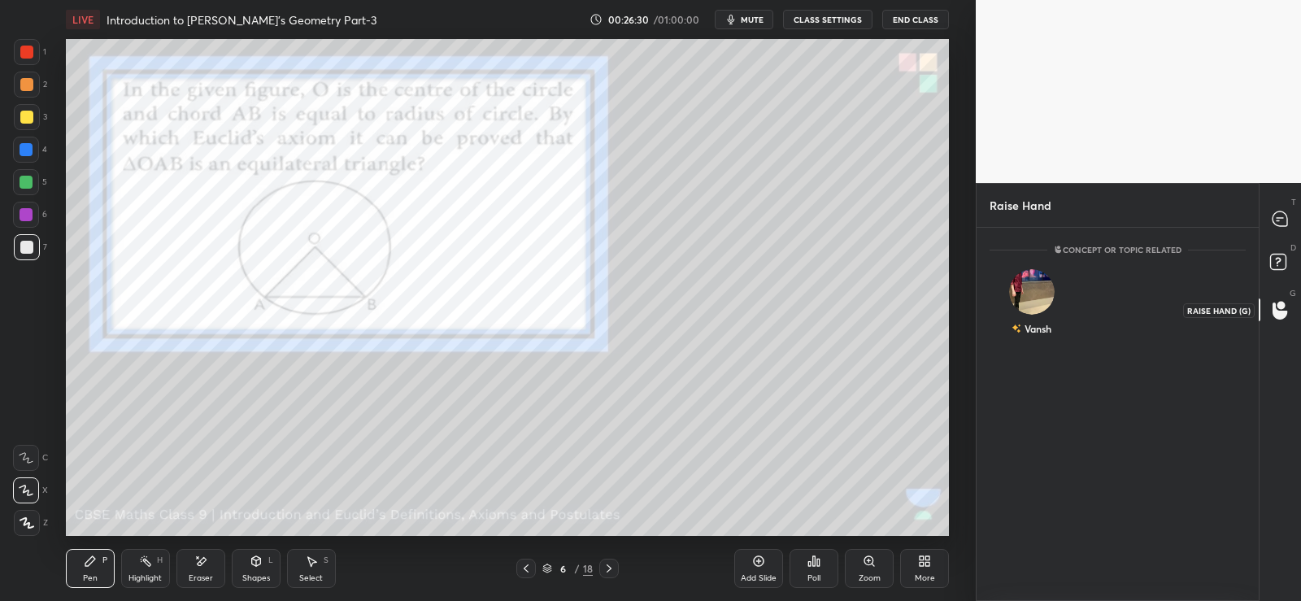
scroll to position [368, 277]
click at [1026, 305] on div "Vansh" at bounding box center [1032, 306] width 85 height 94
click at [1029, 340] on button "INVITE" at bounding box center [1032, 339] width 70 height 21
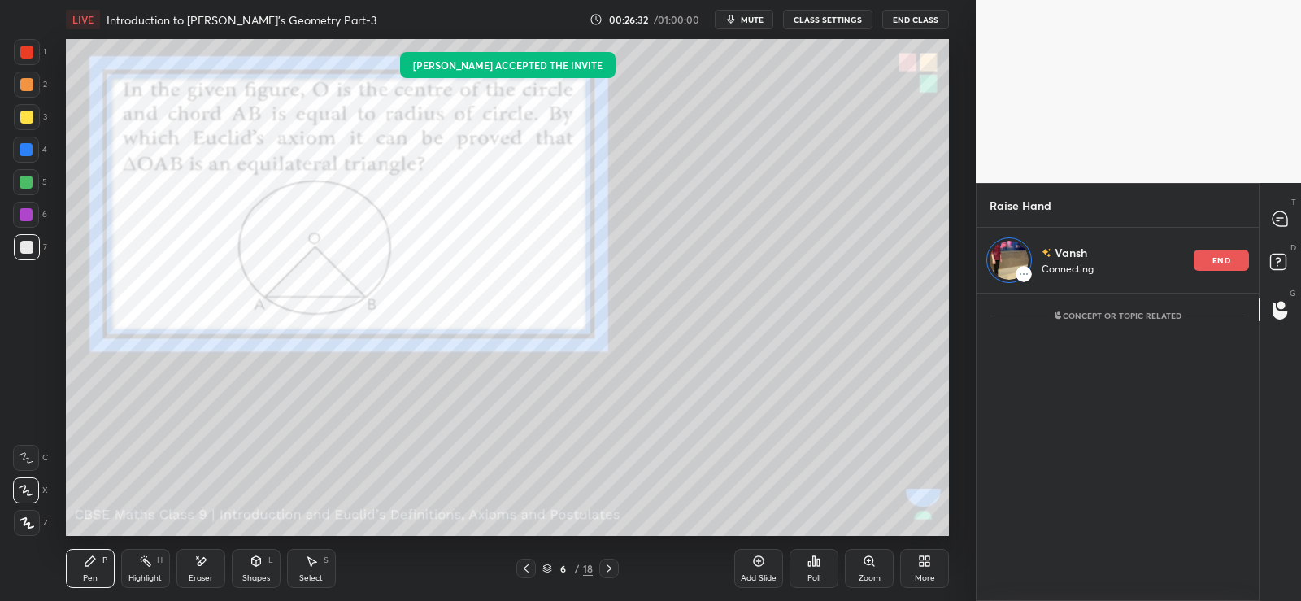
click at [31, 78] on div at bounding box center [26, 84] width 13 height 13
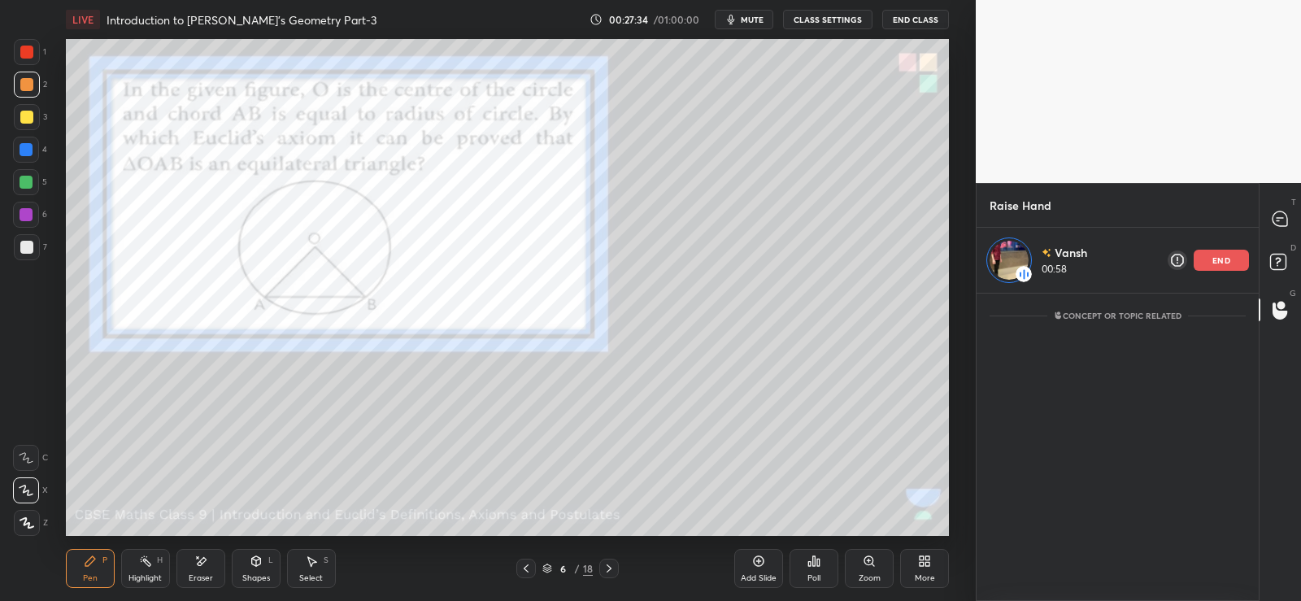
click at [204, 562] on icon at bounding box center [201, 561] width 9 height 8
click at [1220, 258] on p "end" at bounding box center [1222, 260] width 18 height 8
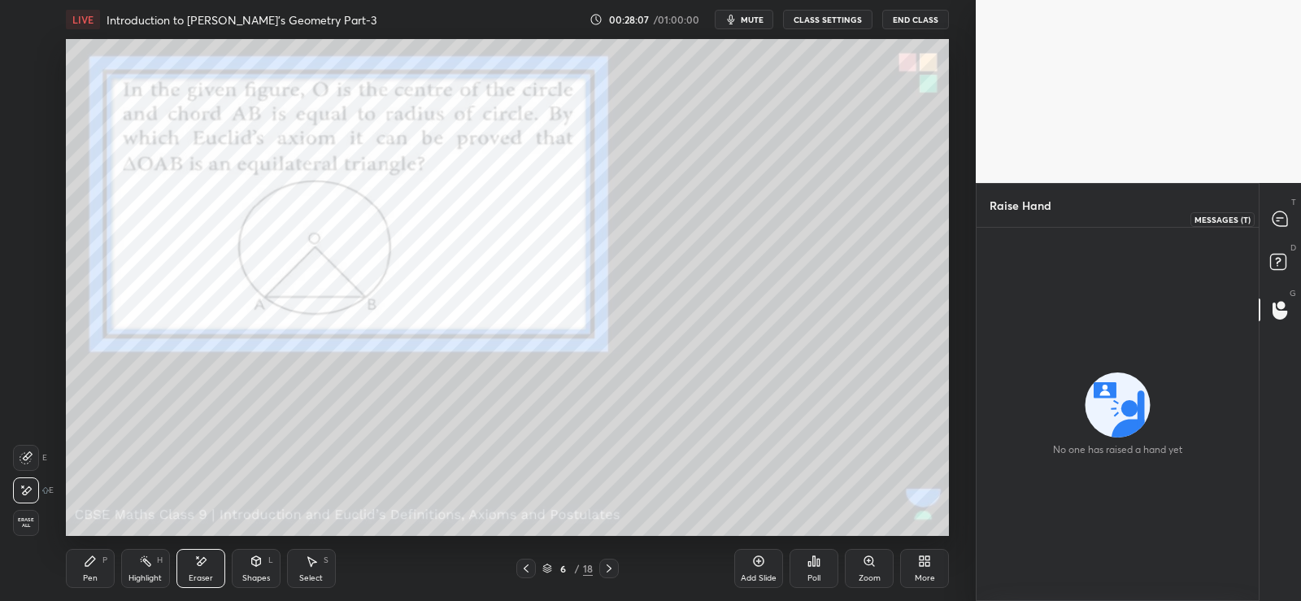
click at [1279, 223] on icon at bounding box center [1280, 218] width 15 height 15
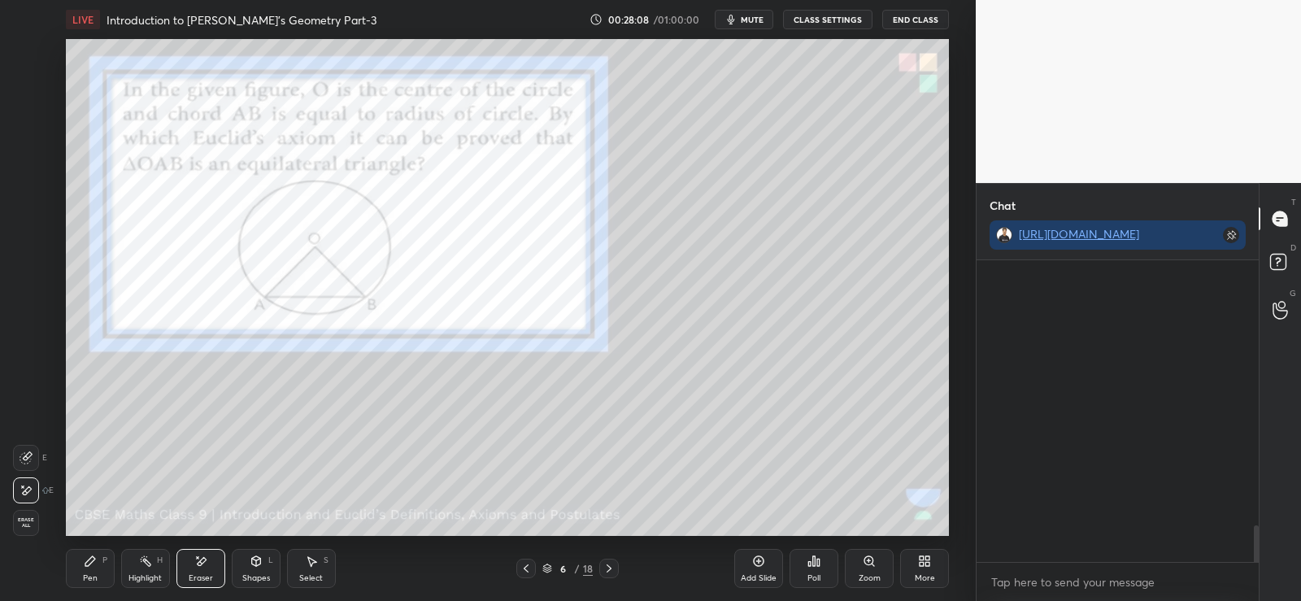
scroll to position [297, 277]
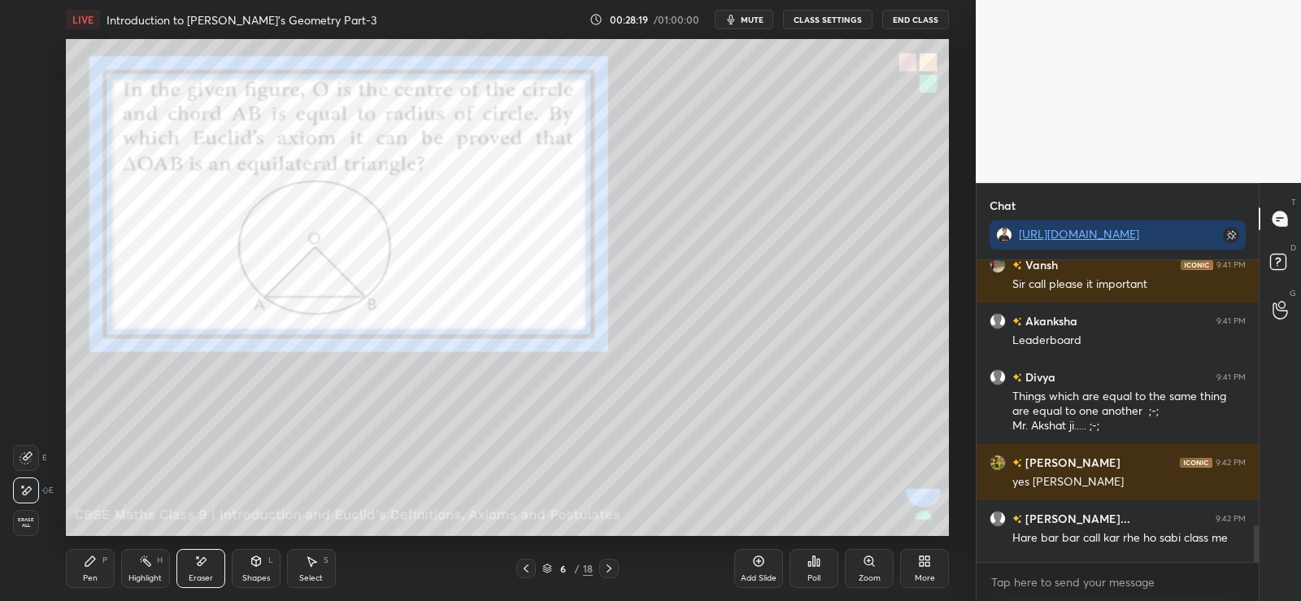
click at [81, 559] on div "Pen P" at bounding box center [90, 568] width 49 height 39
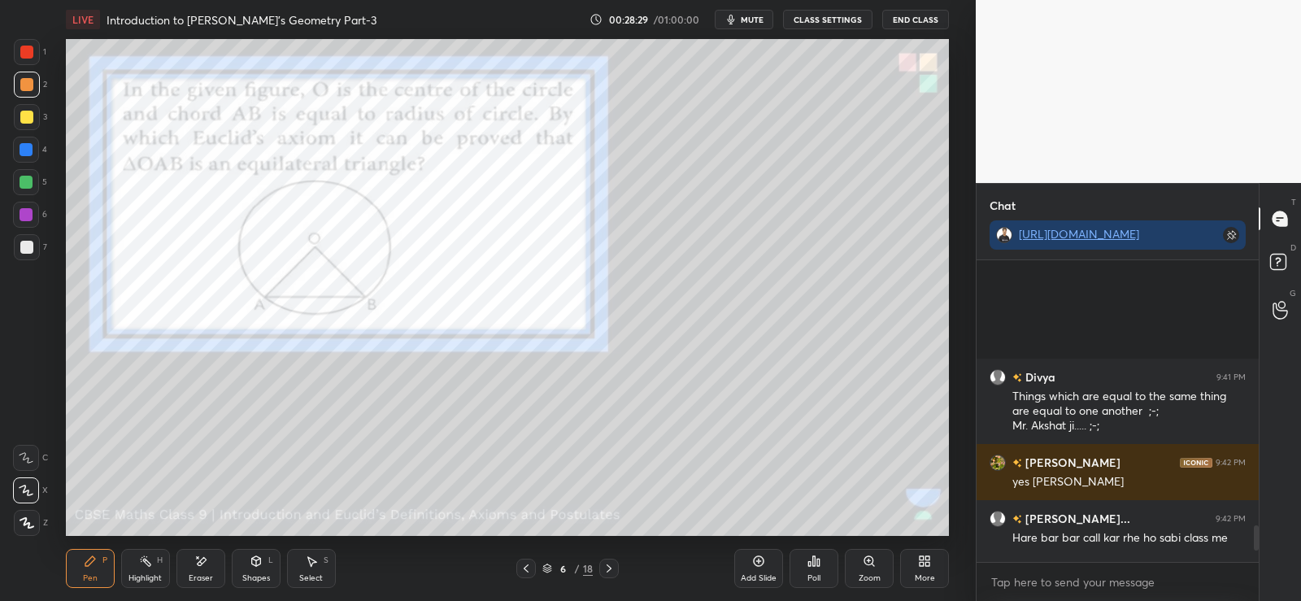
scroll to position [3351, 0]
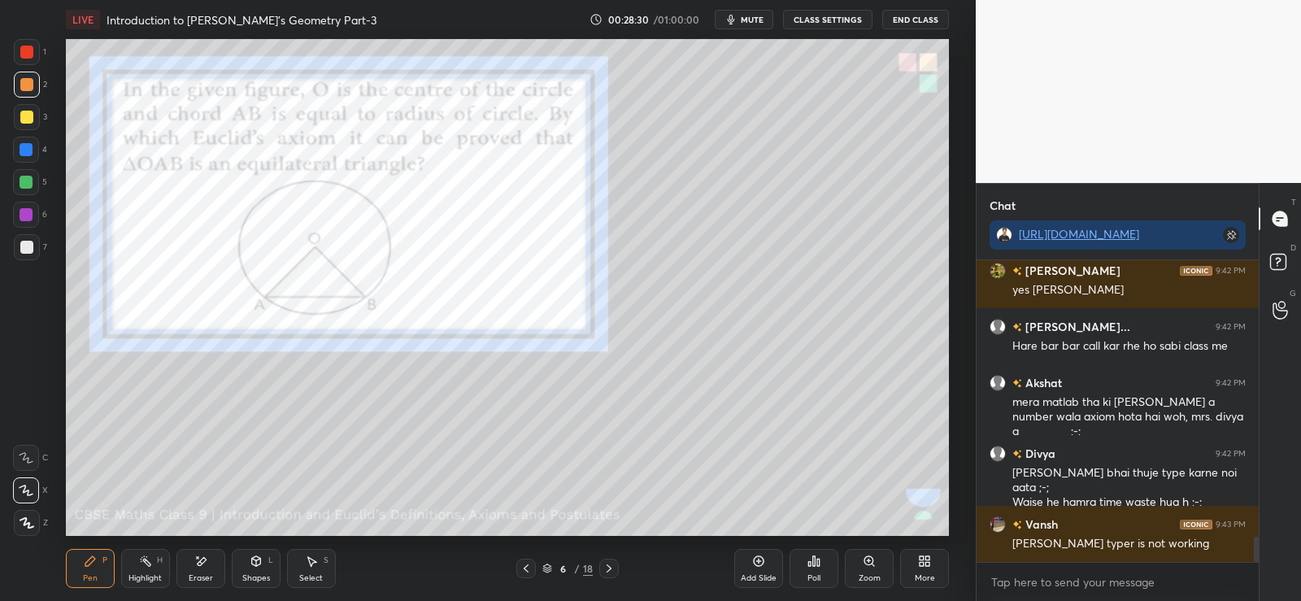
click at [27, 243] on div at bounding box center [26, 247] width 13 height 13
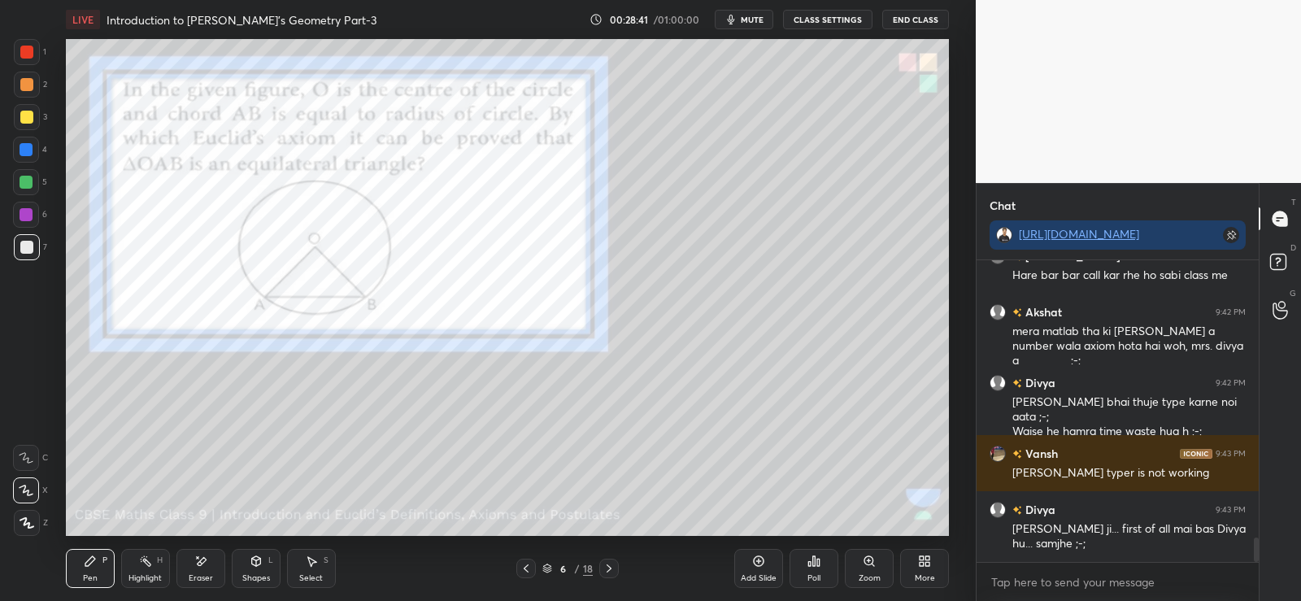
click at [25, 179] on div at bounding box center [26, 182] width 13 height 13
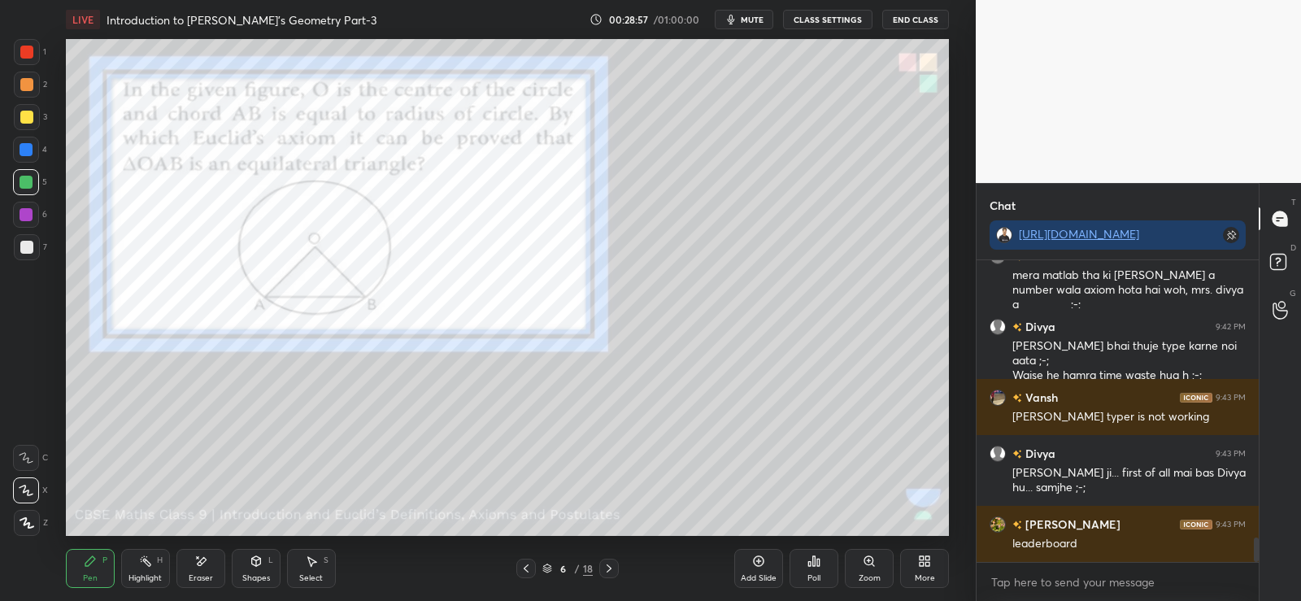
click at [25, 248] on div at bounding box center [26, 247] width 13 height 13
click at [370, 468] on p "Undo" at bounding box center [376, 470] width 24 height 13
click at [27, 185] on div at bounding box center [26, 182] width 13 height 13
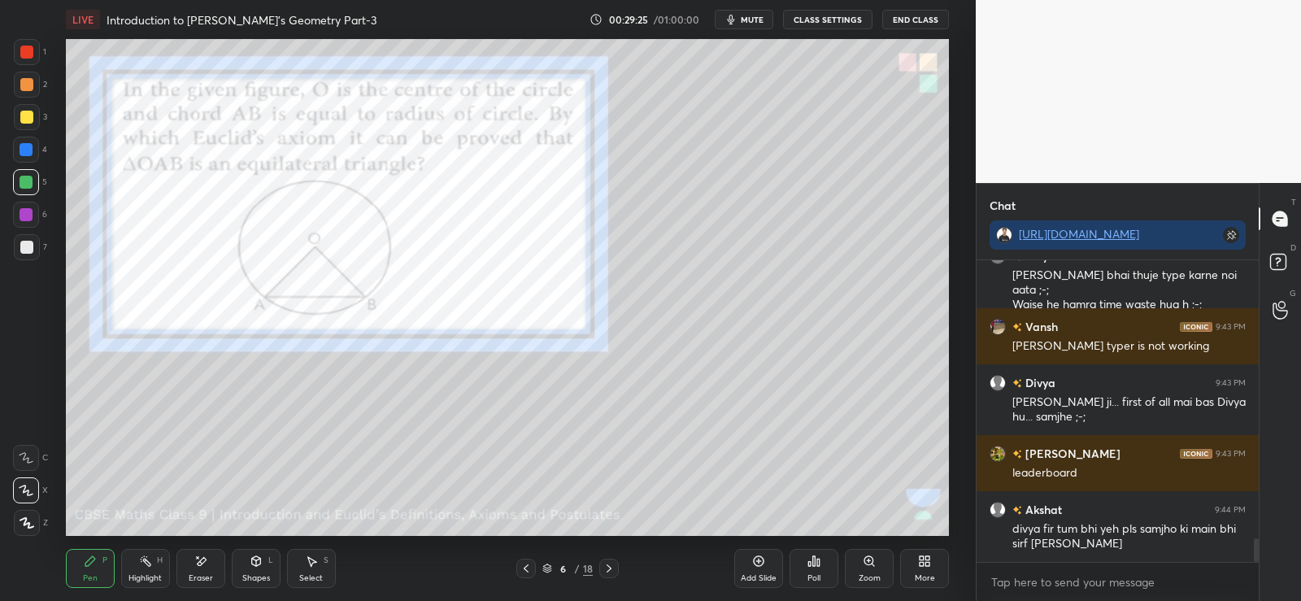
click at [611, 562] on icon at bounding box center [609, 568] width 13 height 13
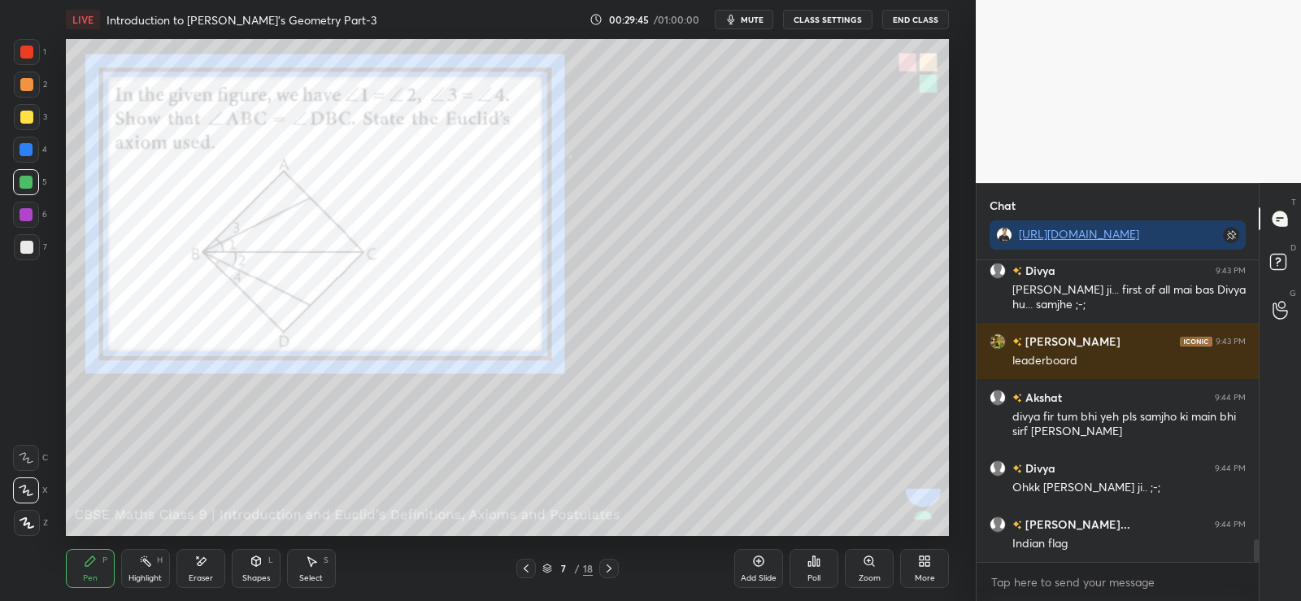
scroll to position [3717, 0]
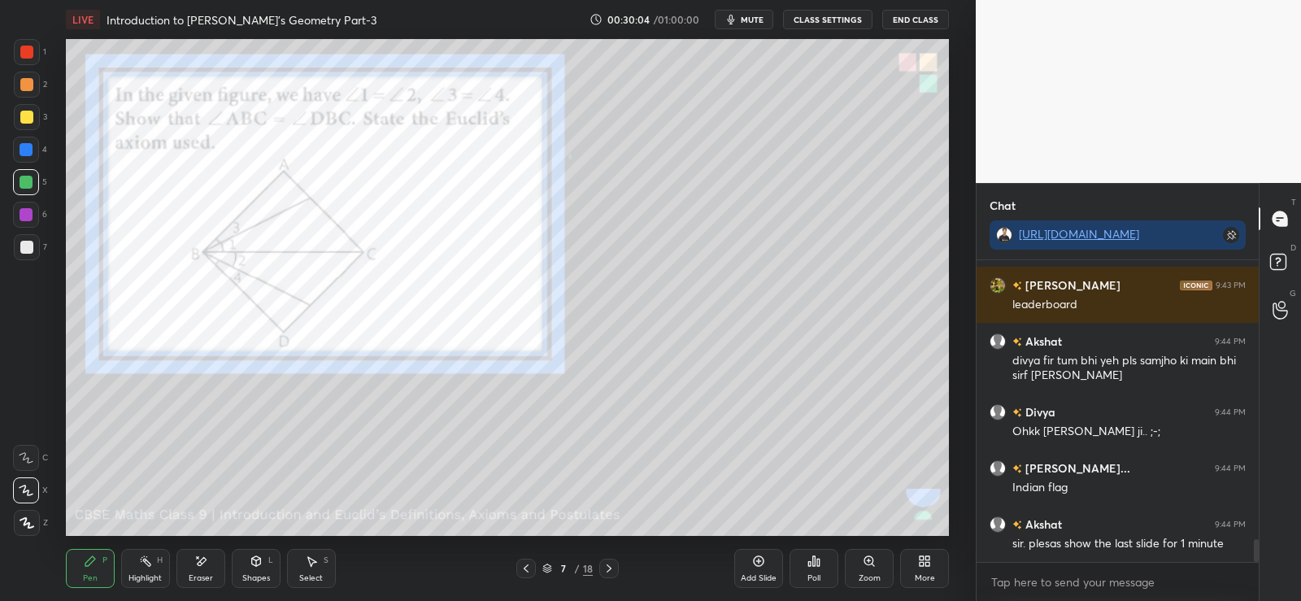
click at [20, 85] on div at bounding box center [26, 84] width 13 height 13
click at [24, 248] on div at bounding box center [26, 247] width 13 height 13
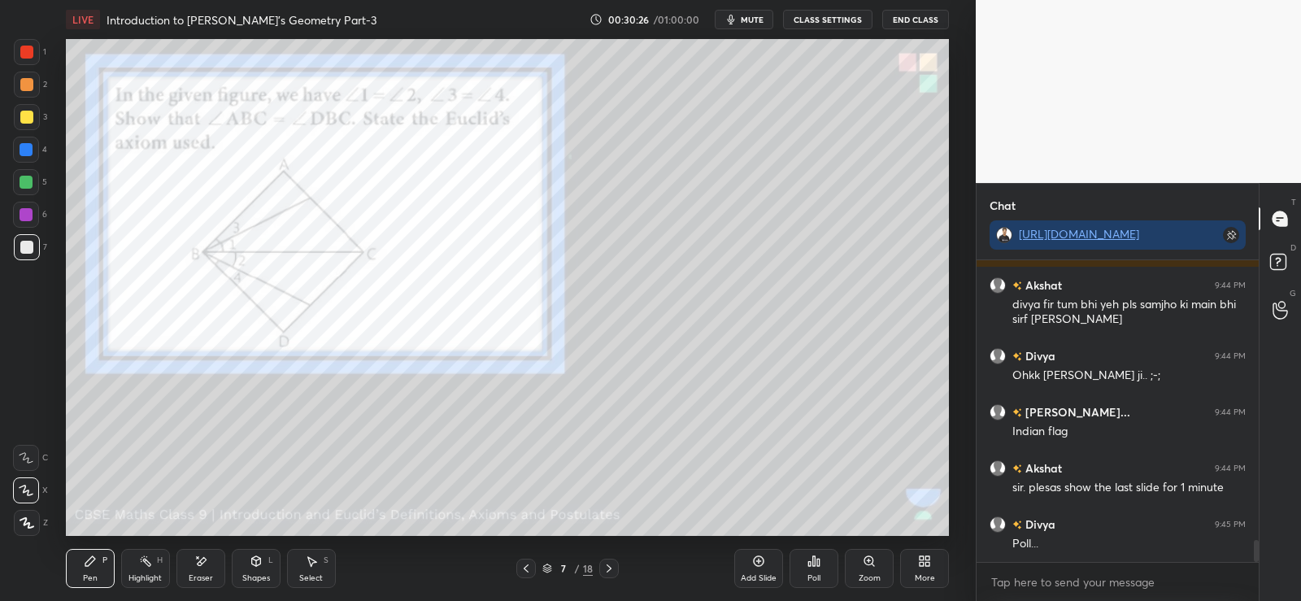
click at [523, 570] on icon at bounding box center [526, 568] width 13 height 13
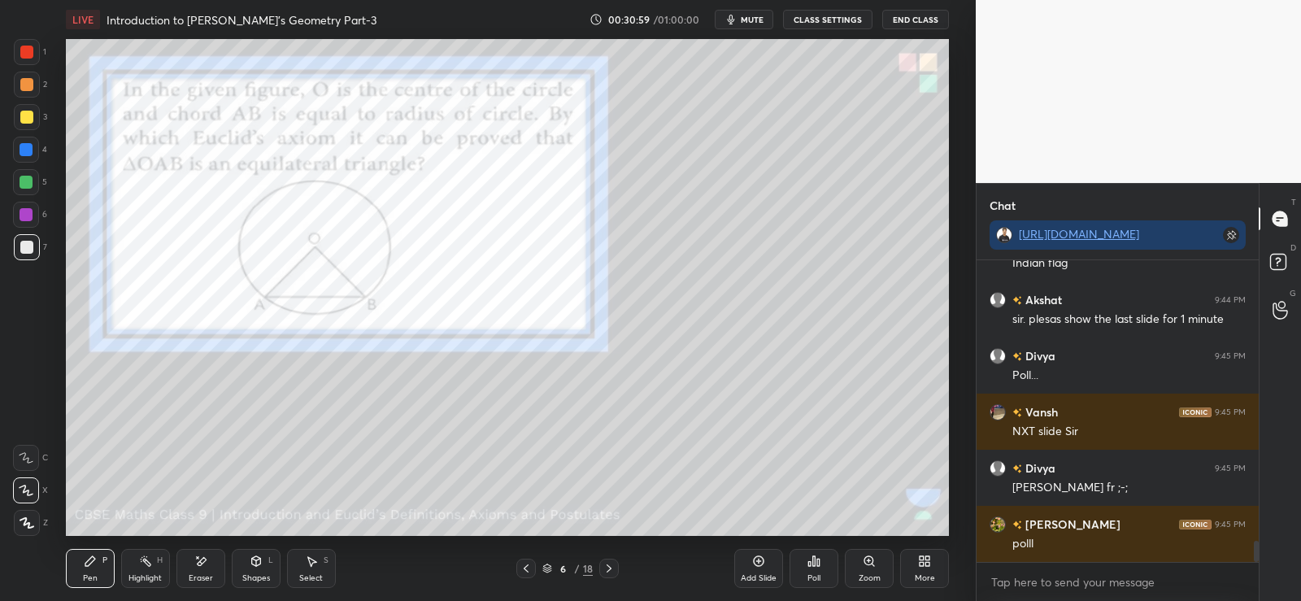
scroll to position [3997, 0]
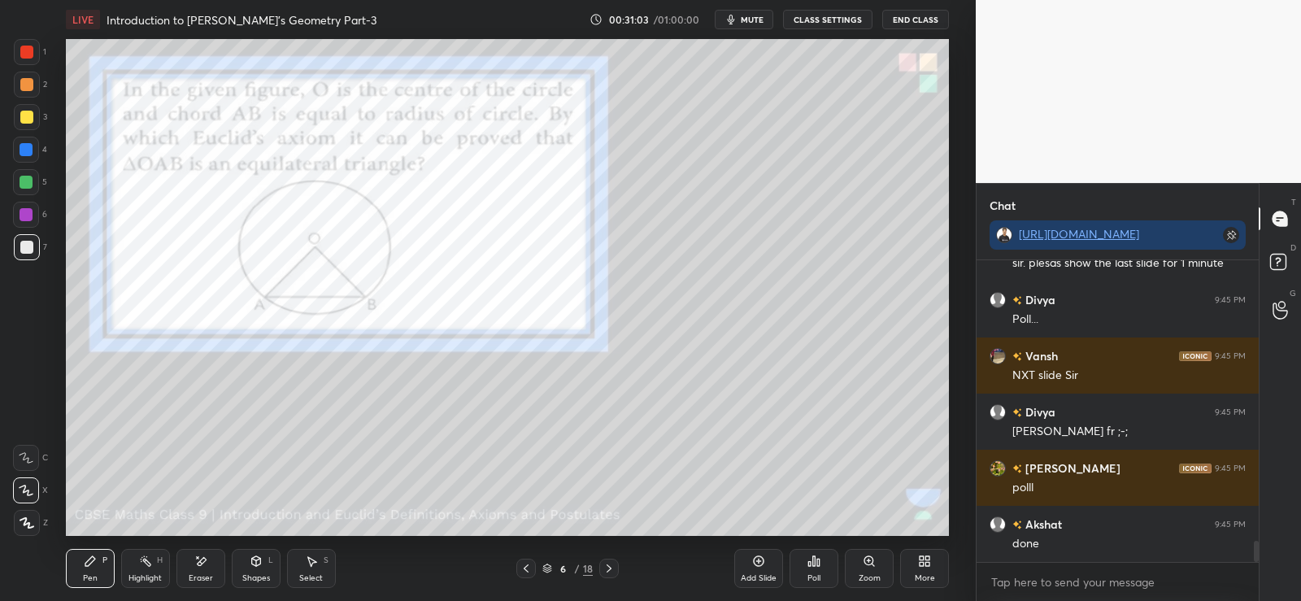
click at [612, 567] on icon at bounding box center [609, 568] width 13 height 13
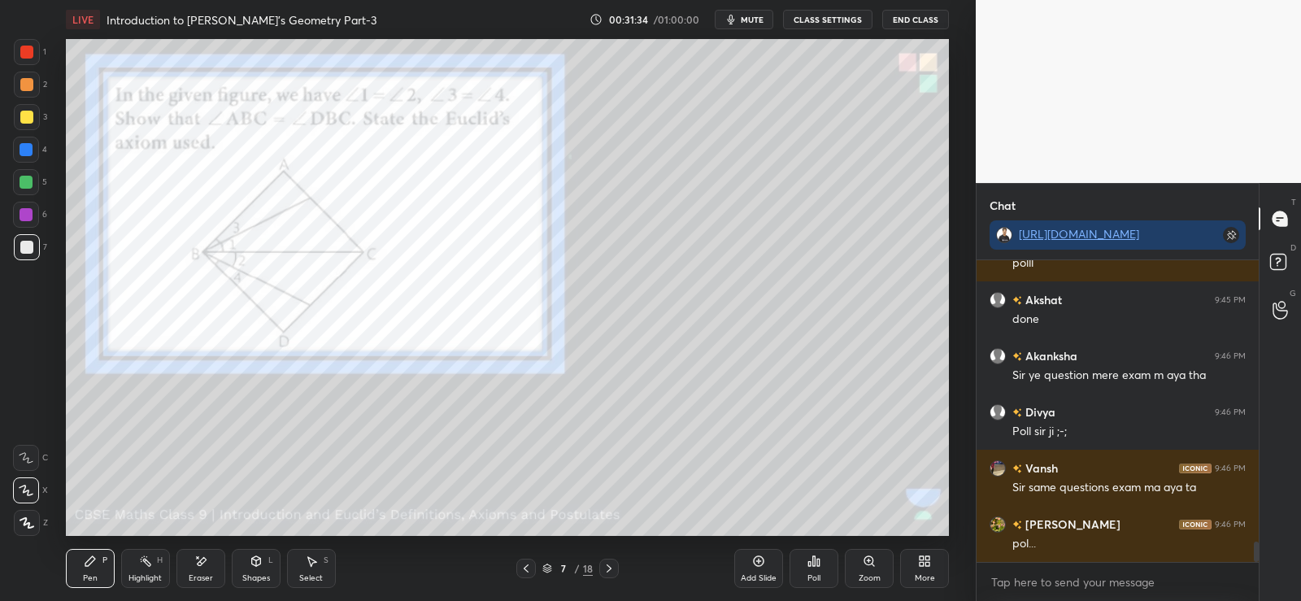
scroll to position [4278, 0]
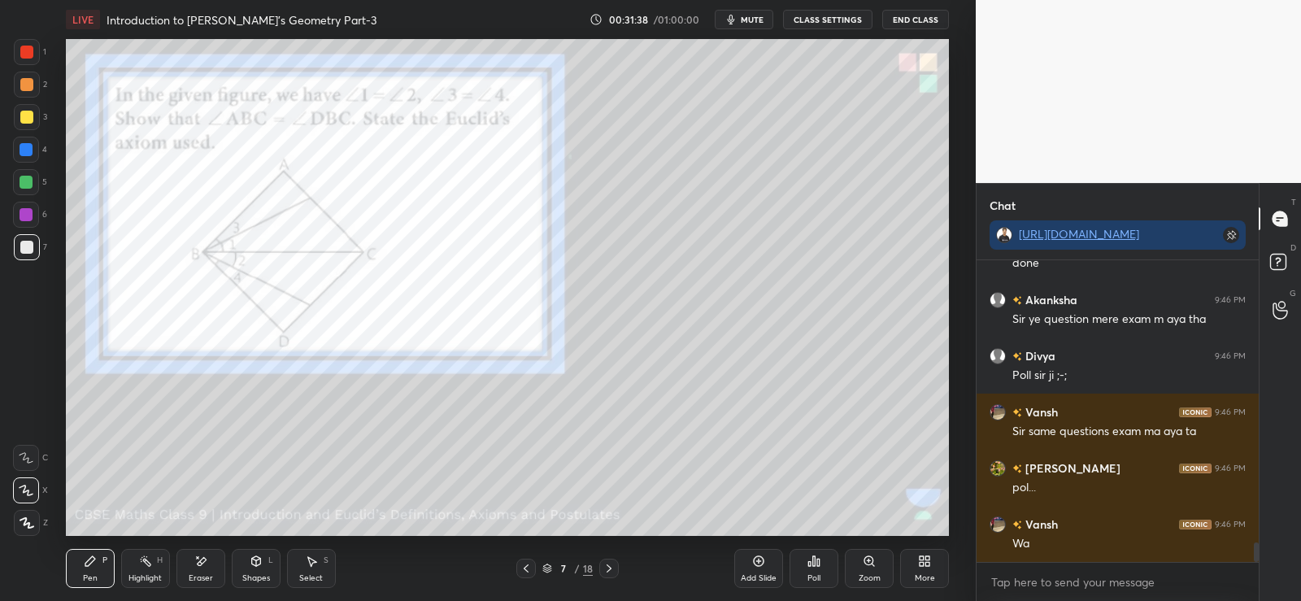
click at [812, 570] on div "Poll" at bounding box center [814, 568] width 49 height 39
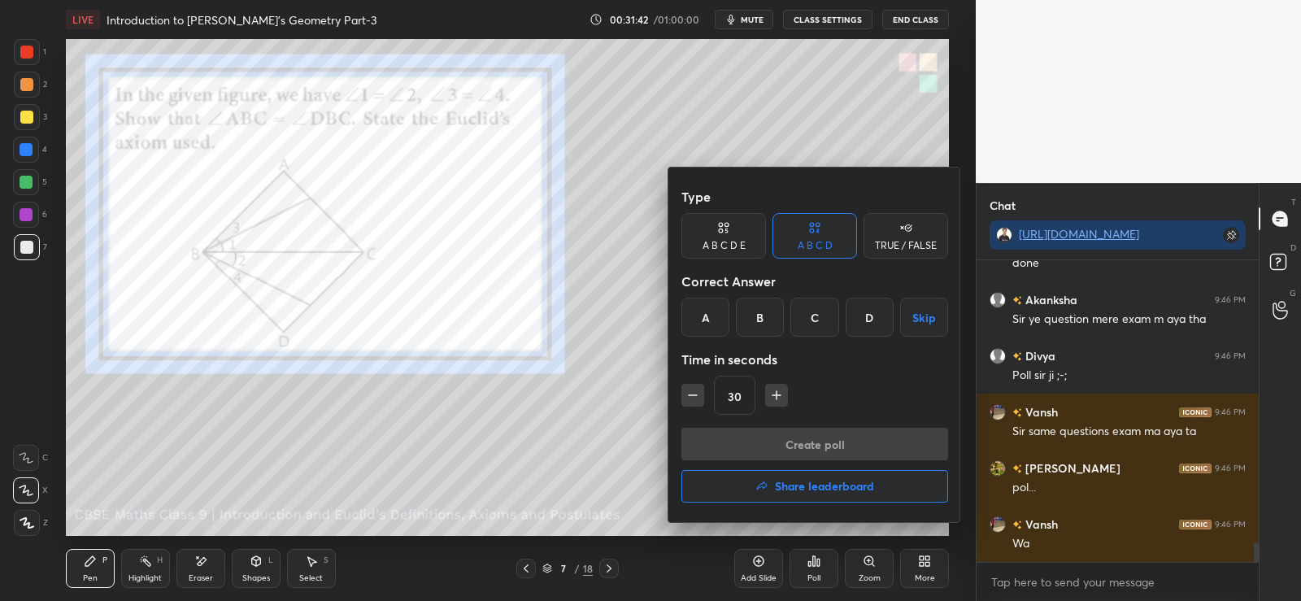
click at [769, 318] on div "B" at bounding box center [760, 317] width 48 height 39
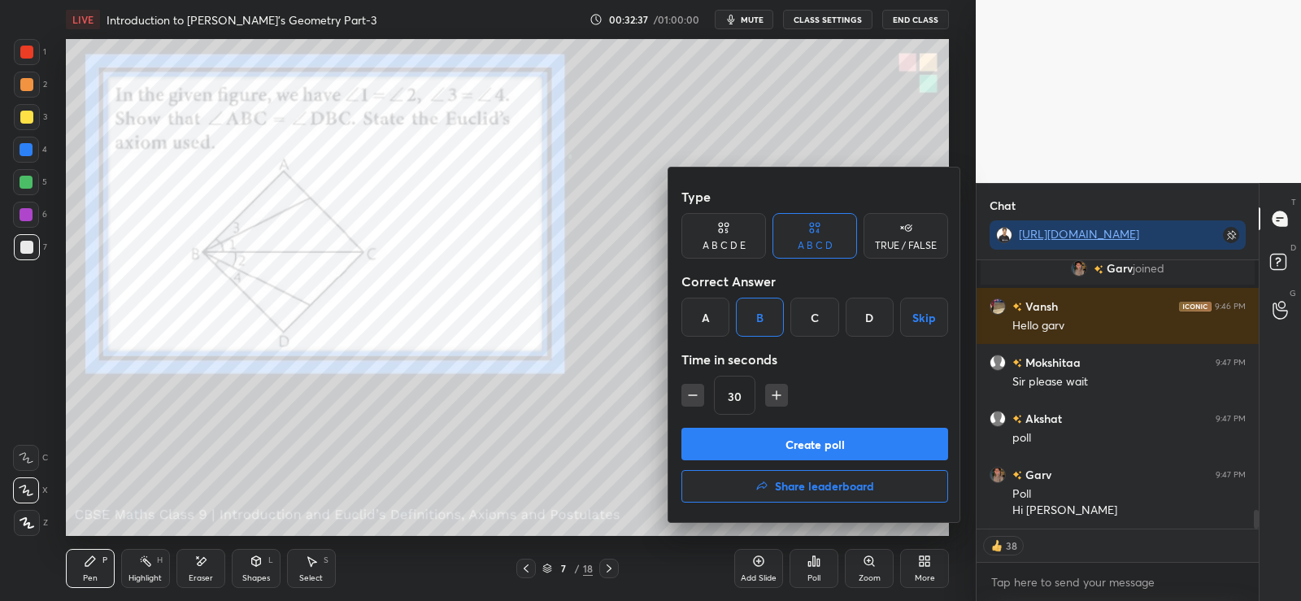
scroll to position [3531, 0]
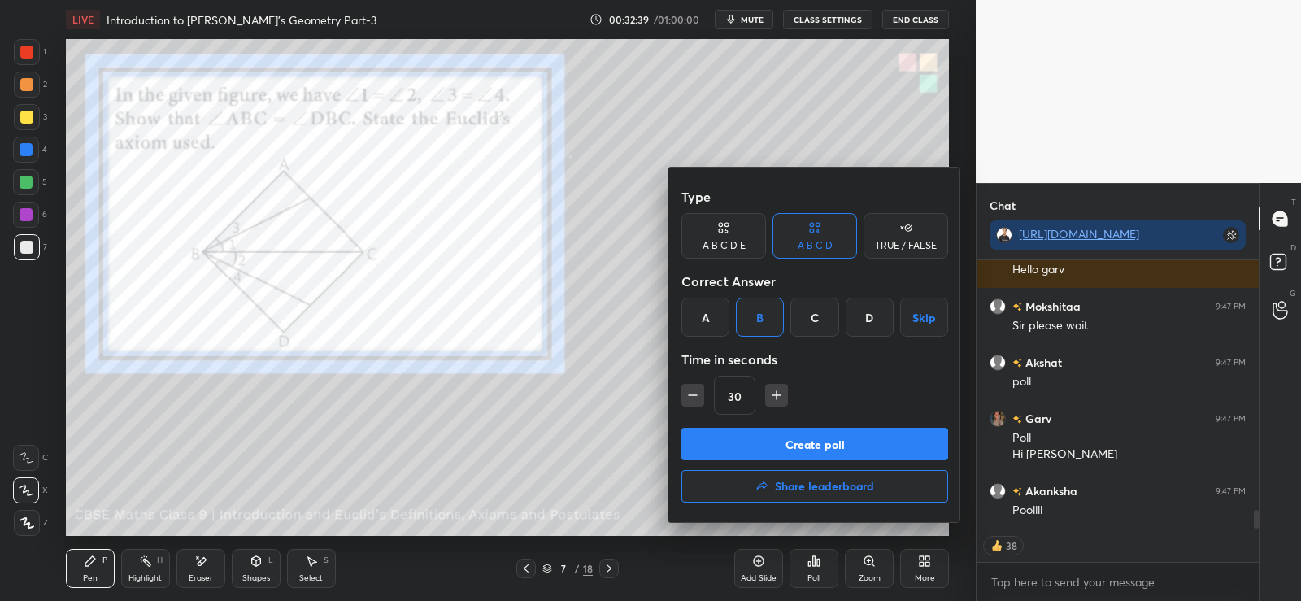
click at [785, 438] on button "Create poll" at bounding box center [815, 444] width 267 height 33
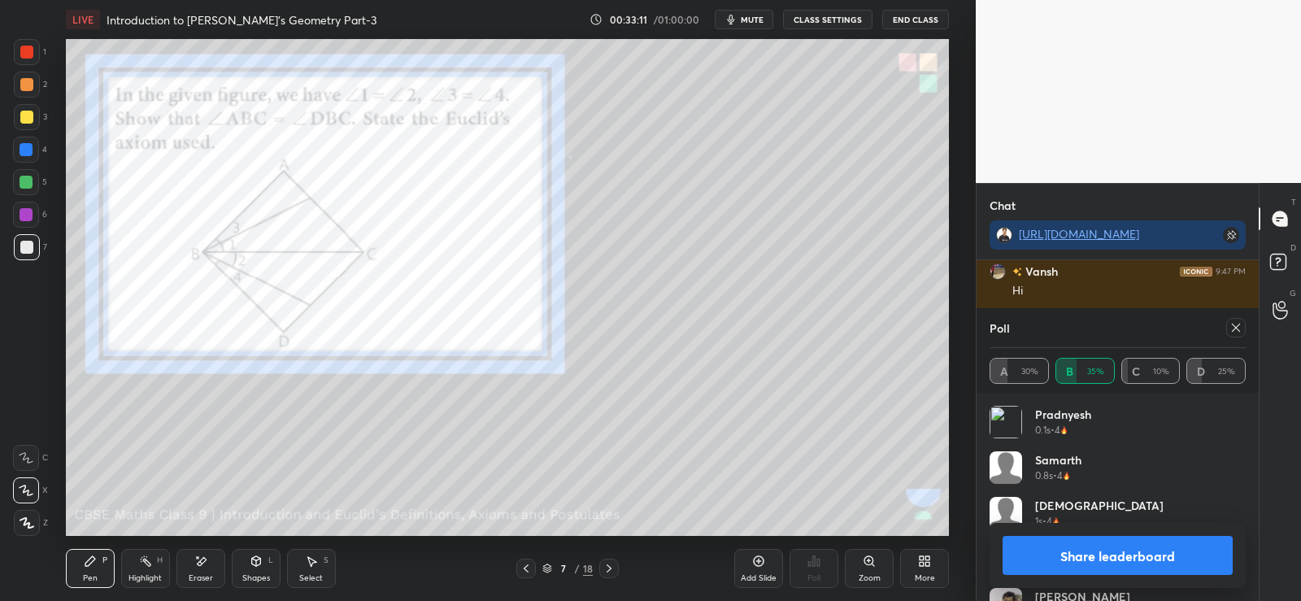
scroll to position [3863, 0]
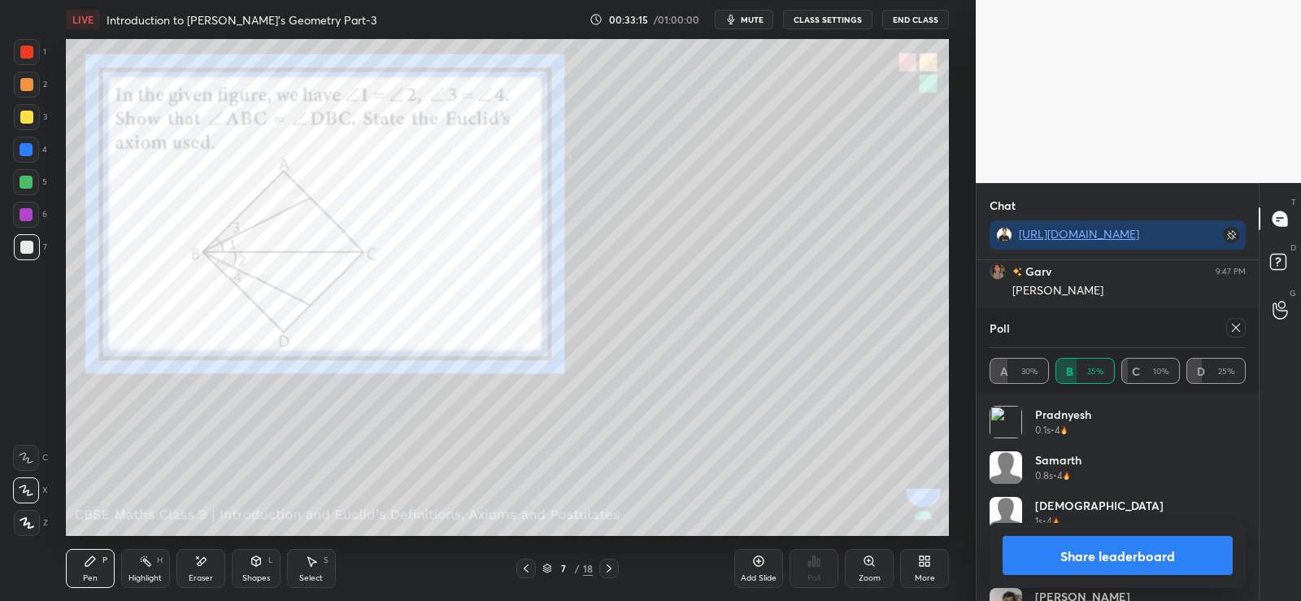
click at [1031, 551] on button "Share leaderboard" at bounding box center [1118, 555] width 230 height 39
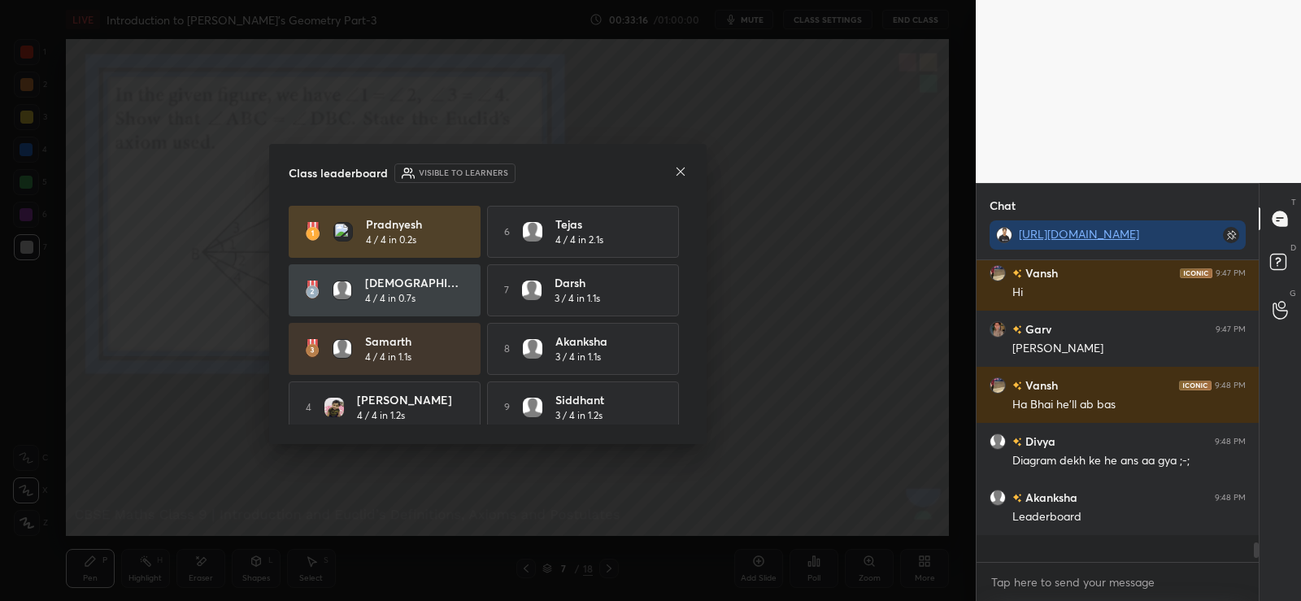
scroll to position [3779, 0]
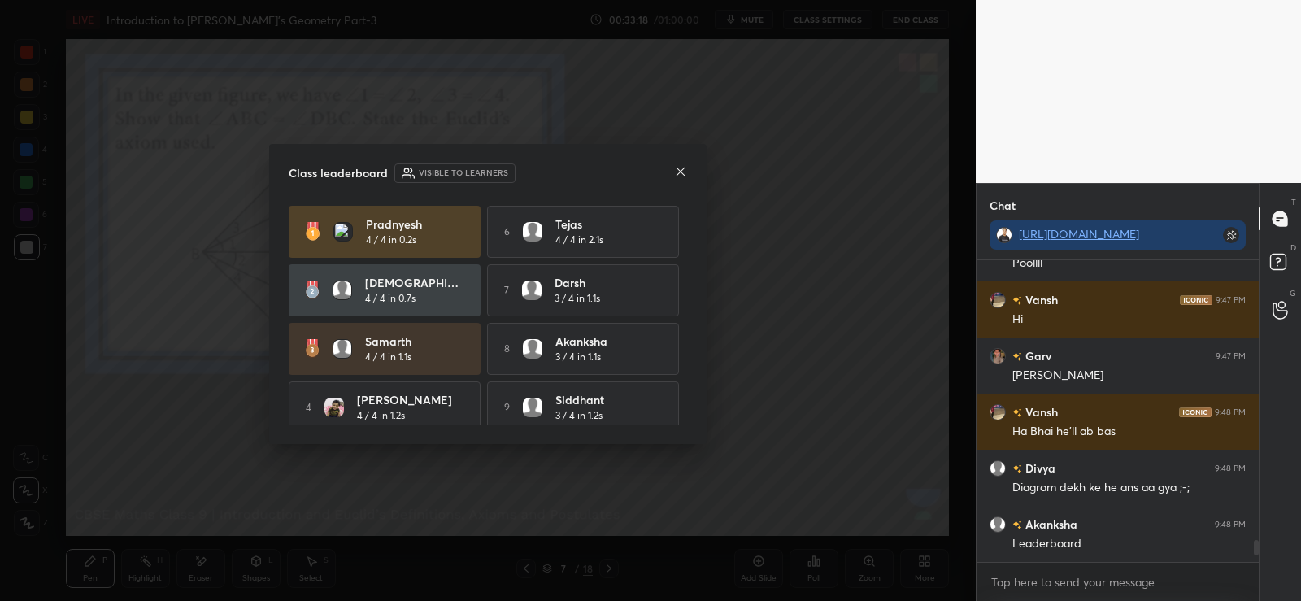
click at [677, 176] on icon at bounding box center [680, 171] width 13 height 13
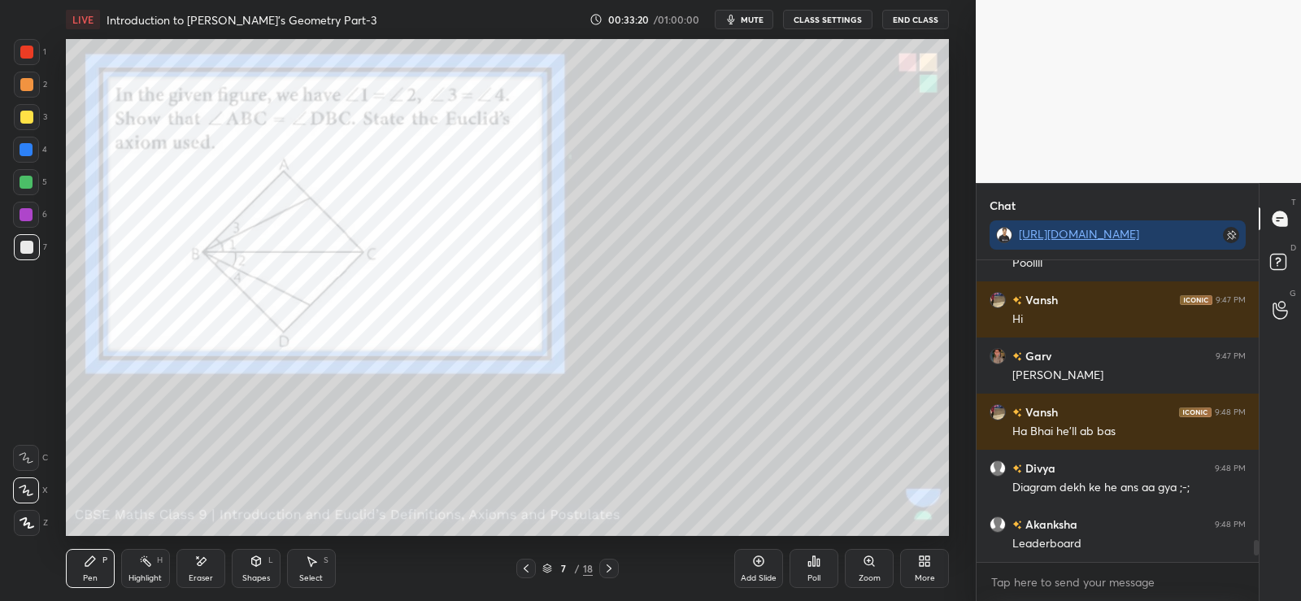
click at [301, 559] on div "Select S" at bounding box center [311, 568] width 49 height 39
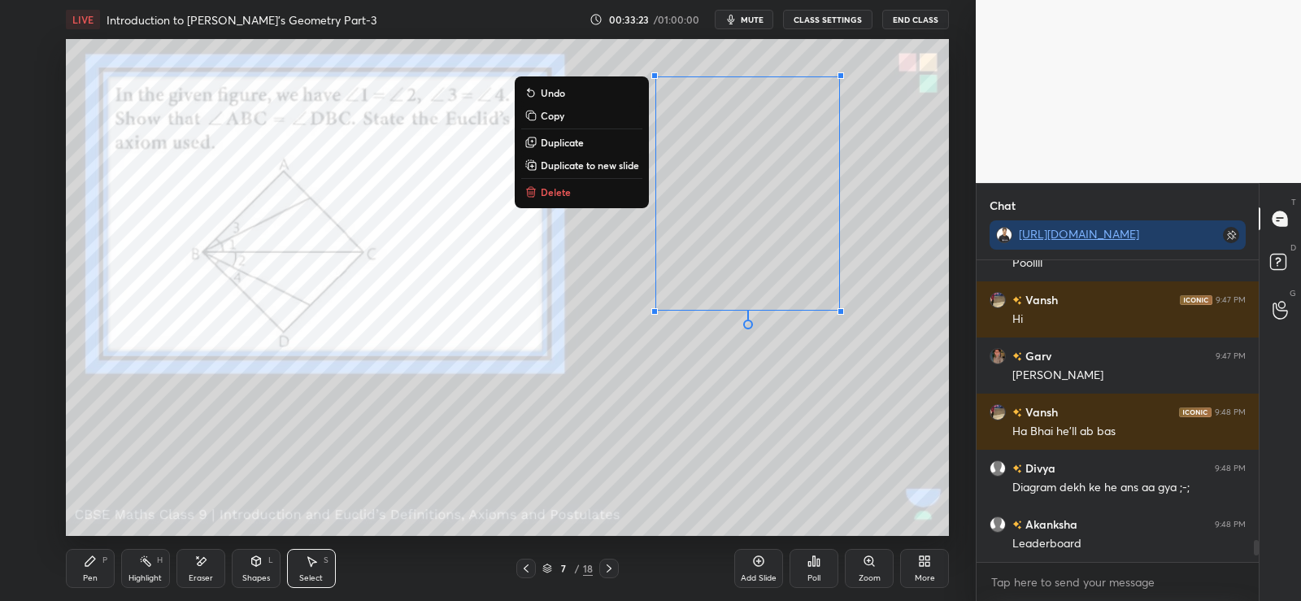
click at [548, 110] on p "Copy" at bounding box center [553, 115] width 24 height 13
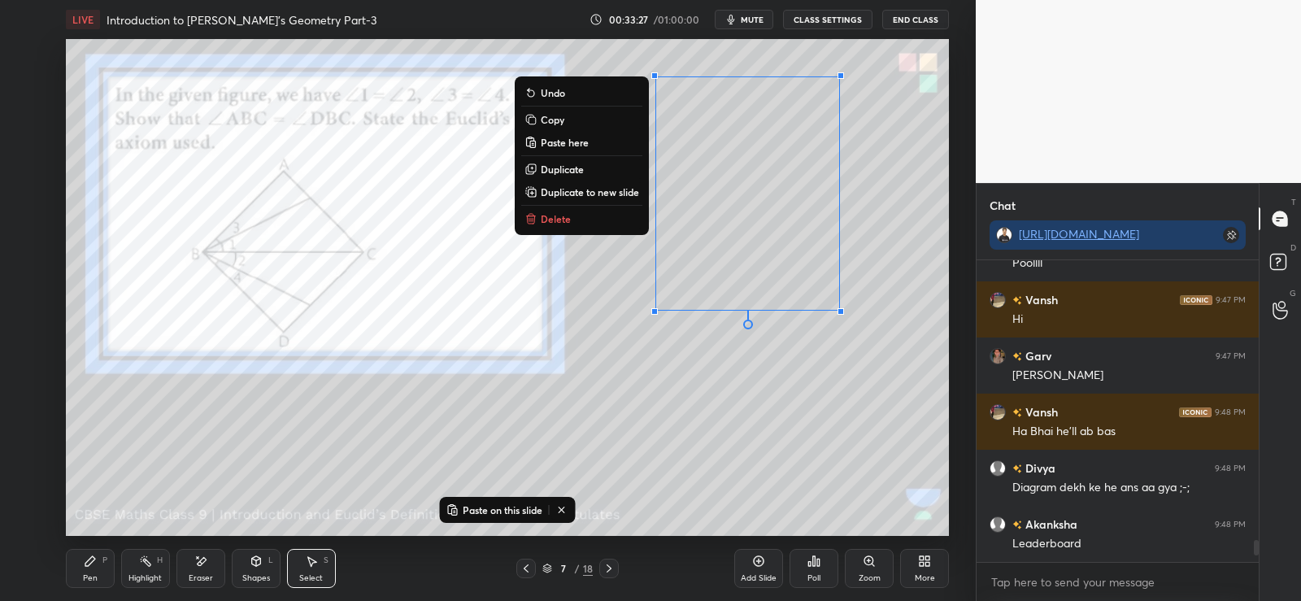
click at [557, 221] on p "Delete" at bounding box center [556, 218] width 30 height 13
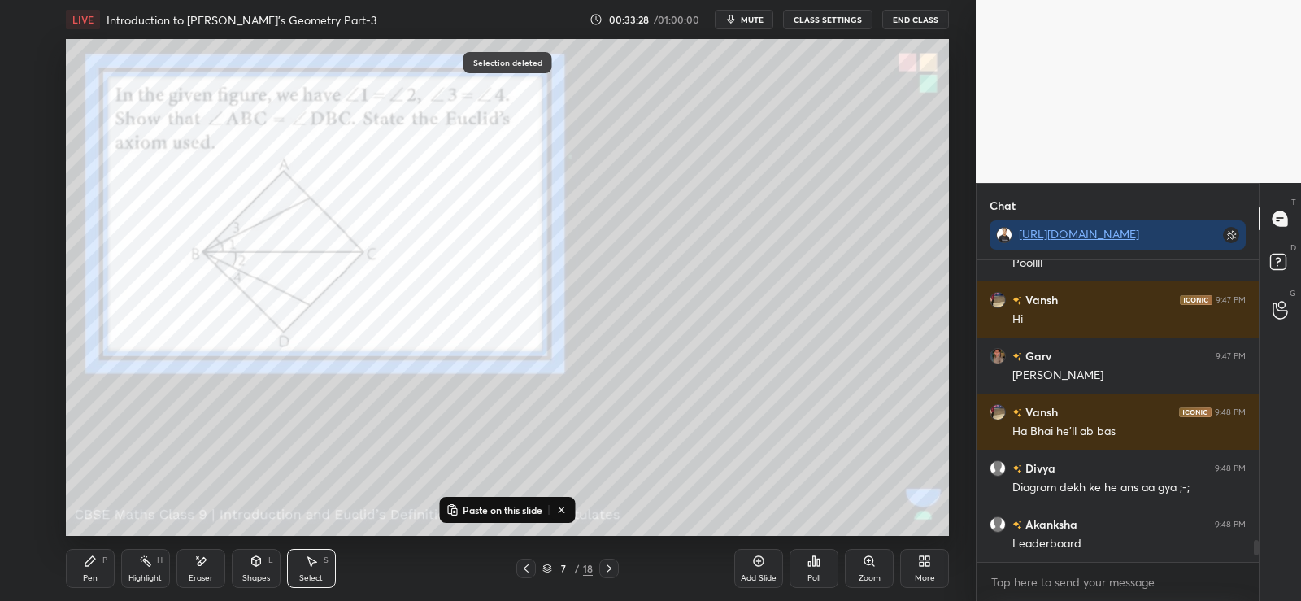
click at [98, 557] on div "Pen P" at bounding box center [90, 568] width 49 height 39
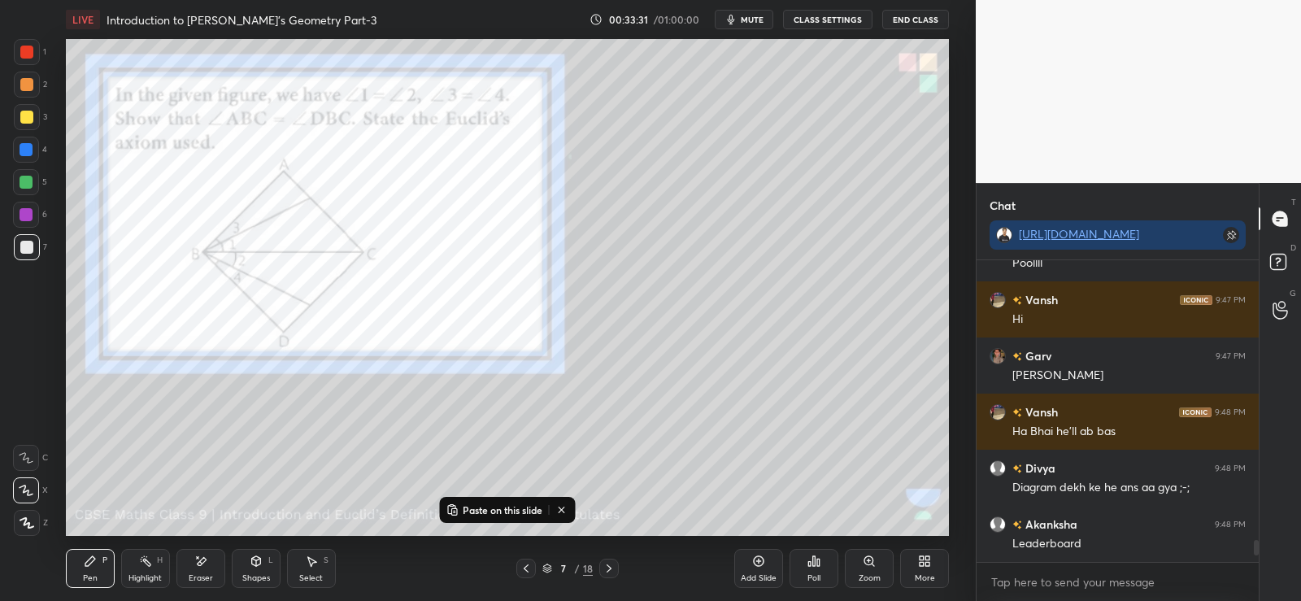
click at [26, 83] on div at bounding box center [26, 84] width 13 height 13
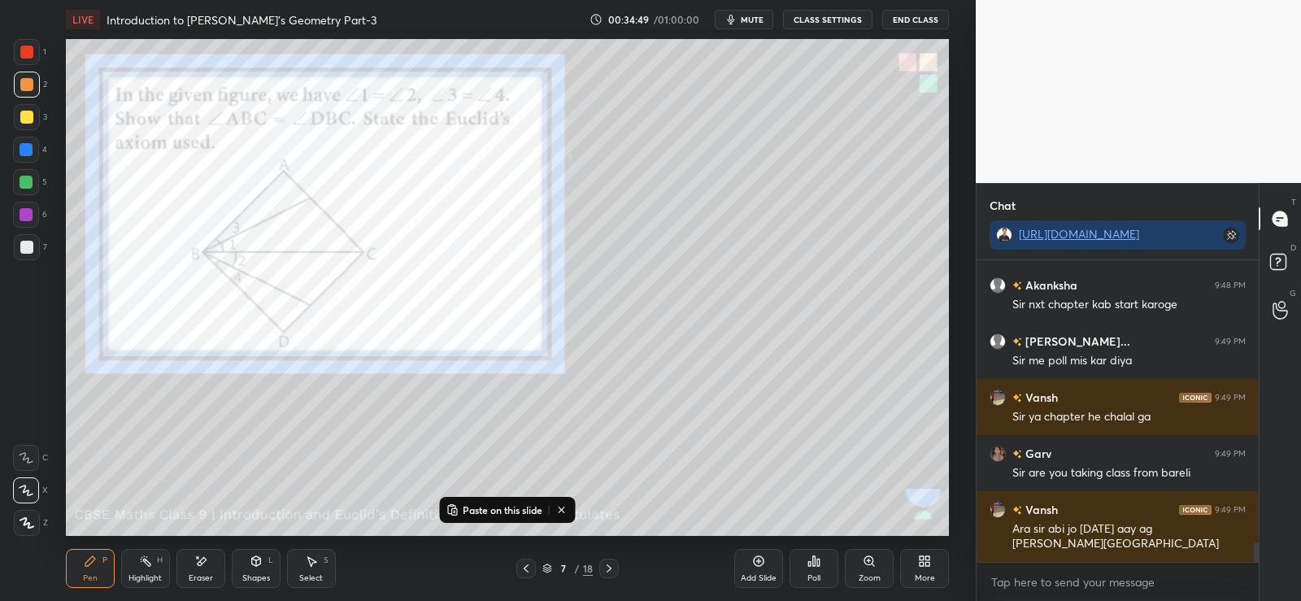
scroll to position [4369, 0]
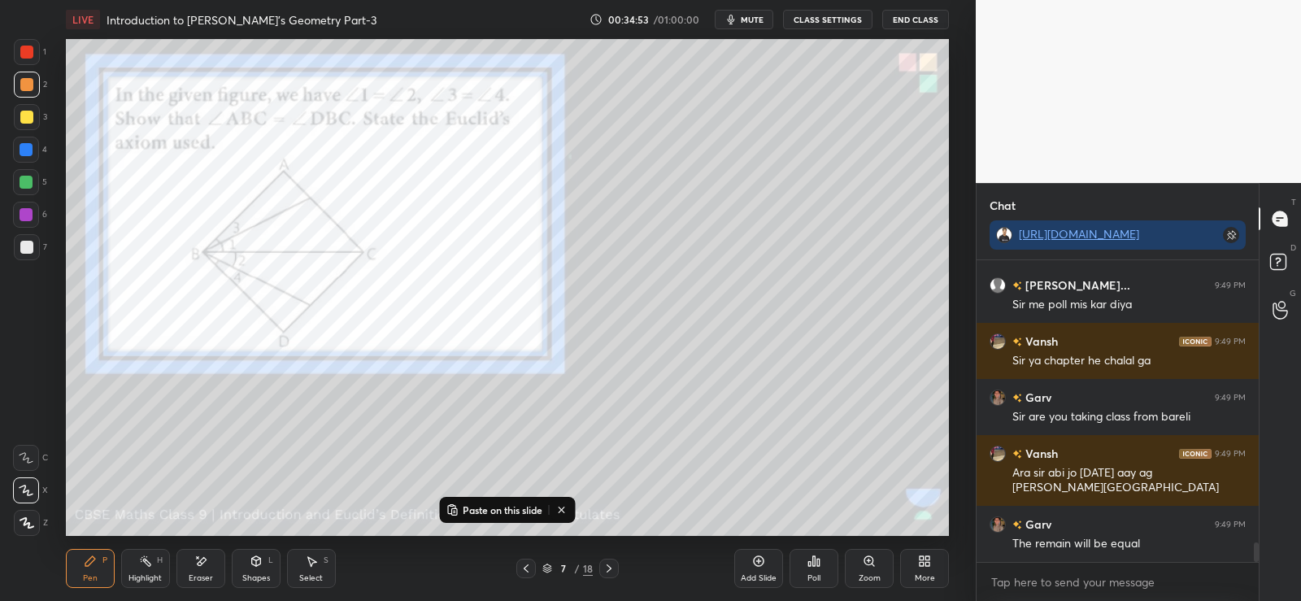
click at [30, 239] on div at bounding box center [27, 247] width 26 height 26
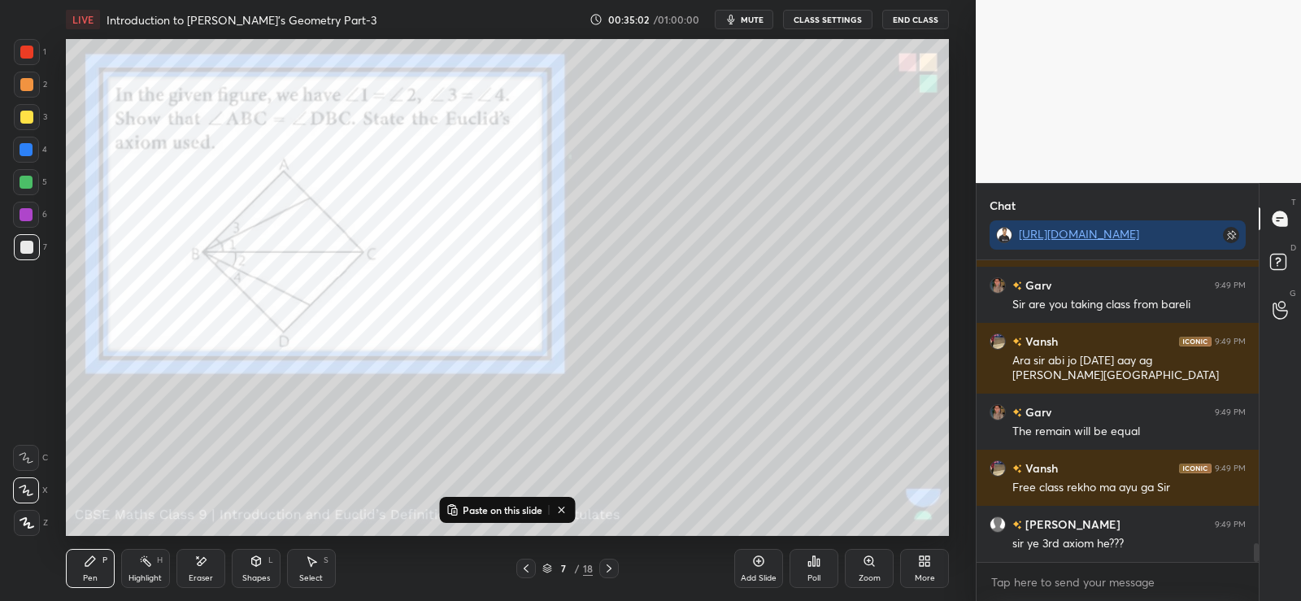
scroll to position [4537, 0]
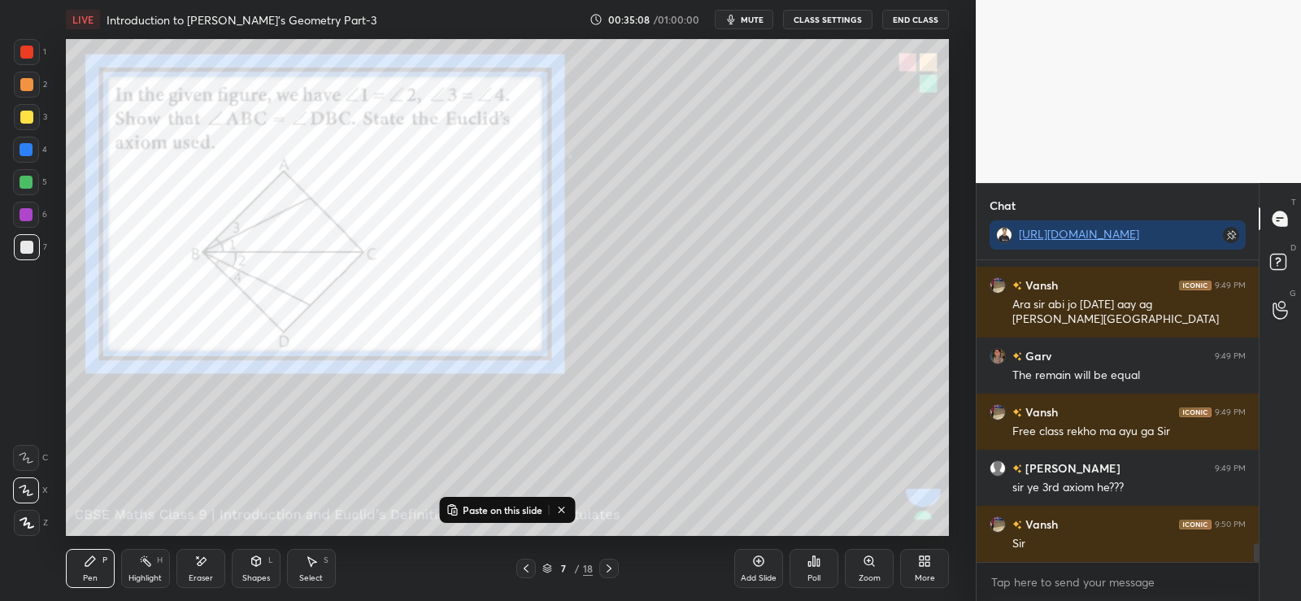
click at [818, 559] on icon at bounding box center [818, 562] width 2 height 7
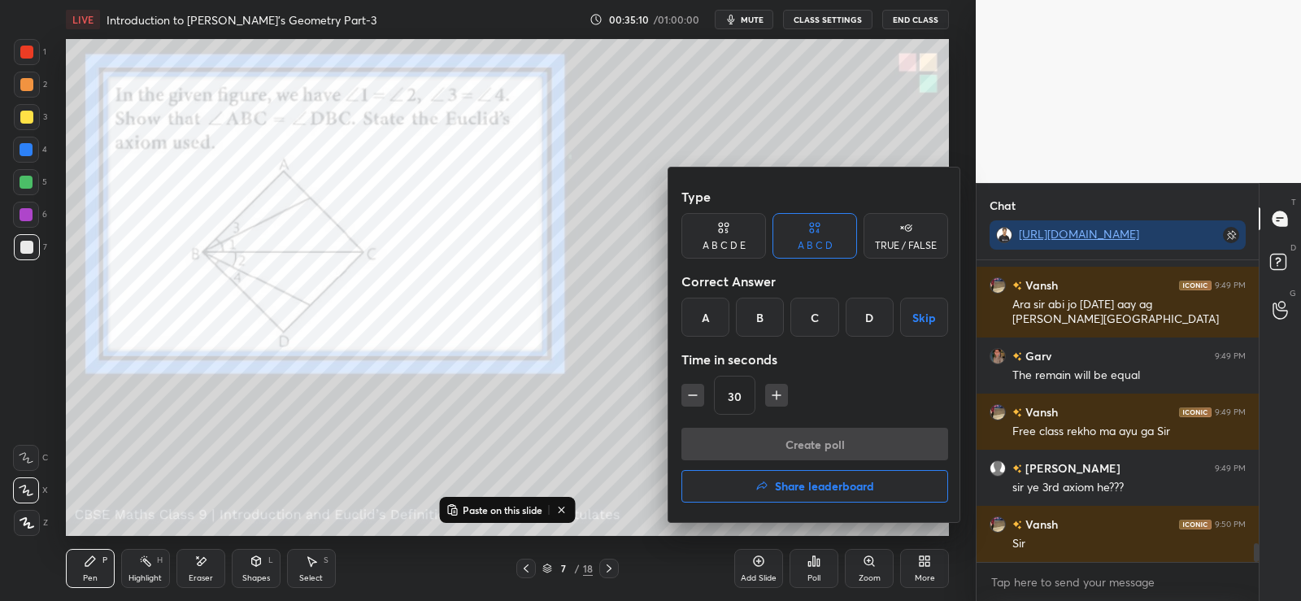
click at [901, 237] on div "TRUE / FALSE" at bounding box center [906, 236] width 85 height 46
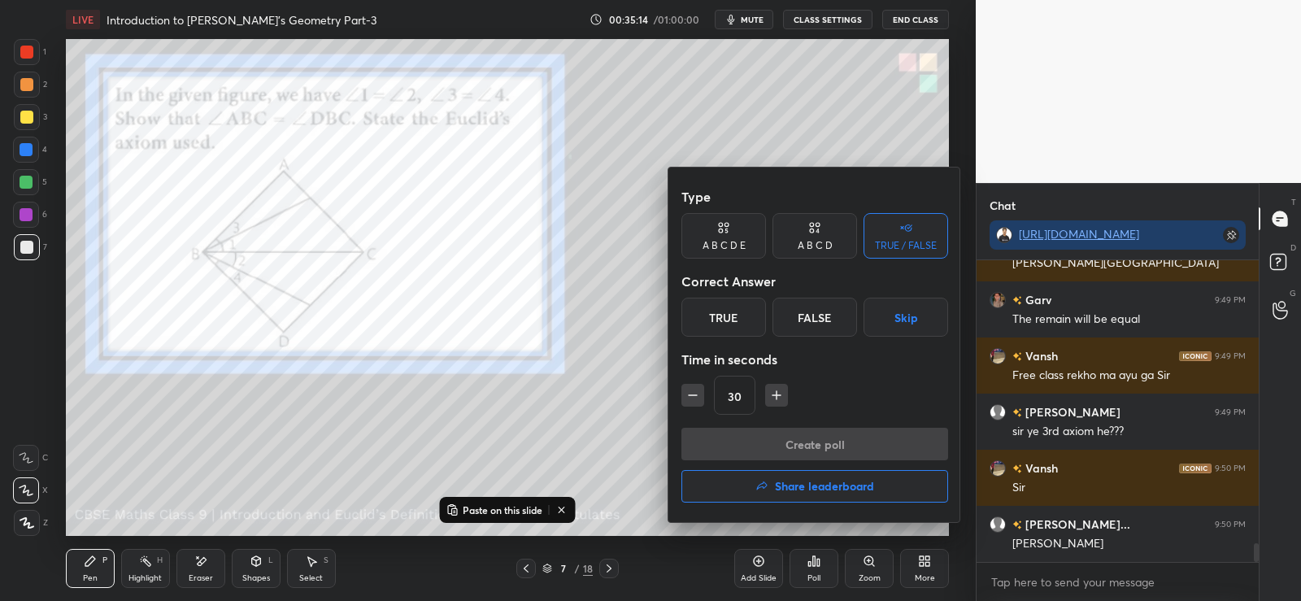
click at [804, 316] on div "False" at bounding box center [815, 317] width 85 height 39
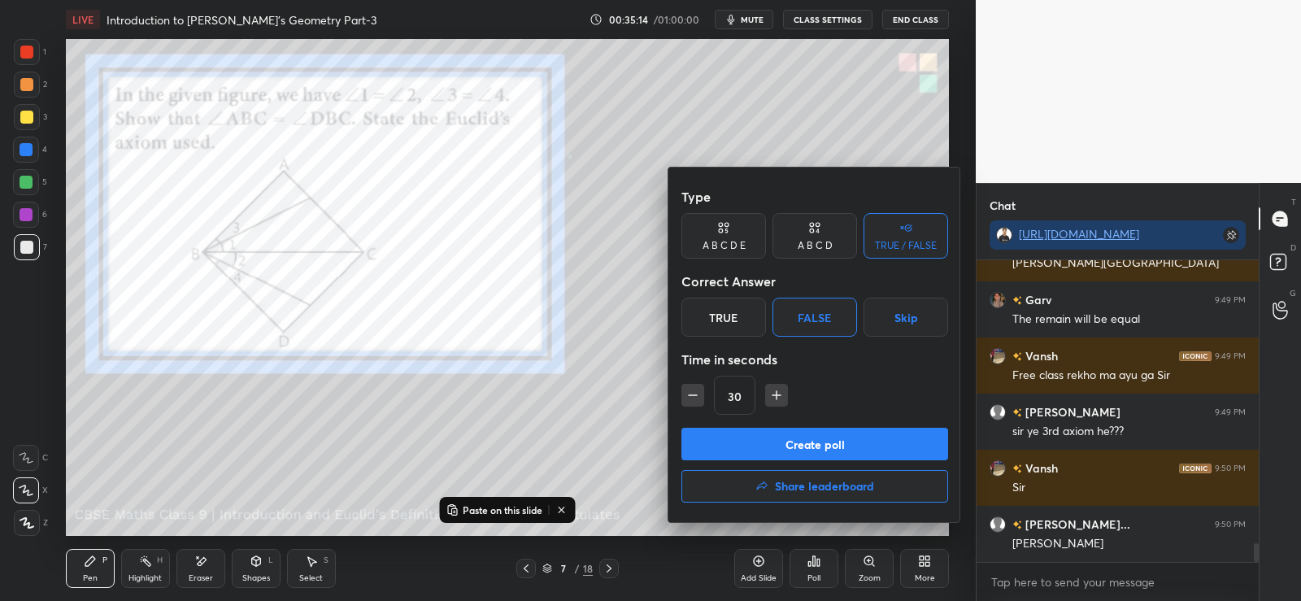
click at [782, 429] on button "Create poll" at bounding box center [815, 444] width 267 height 33
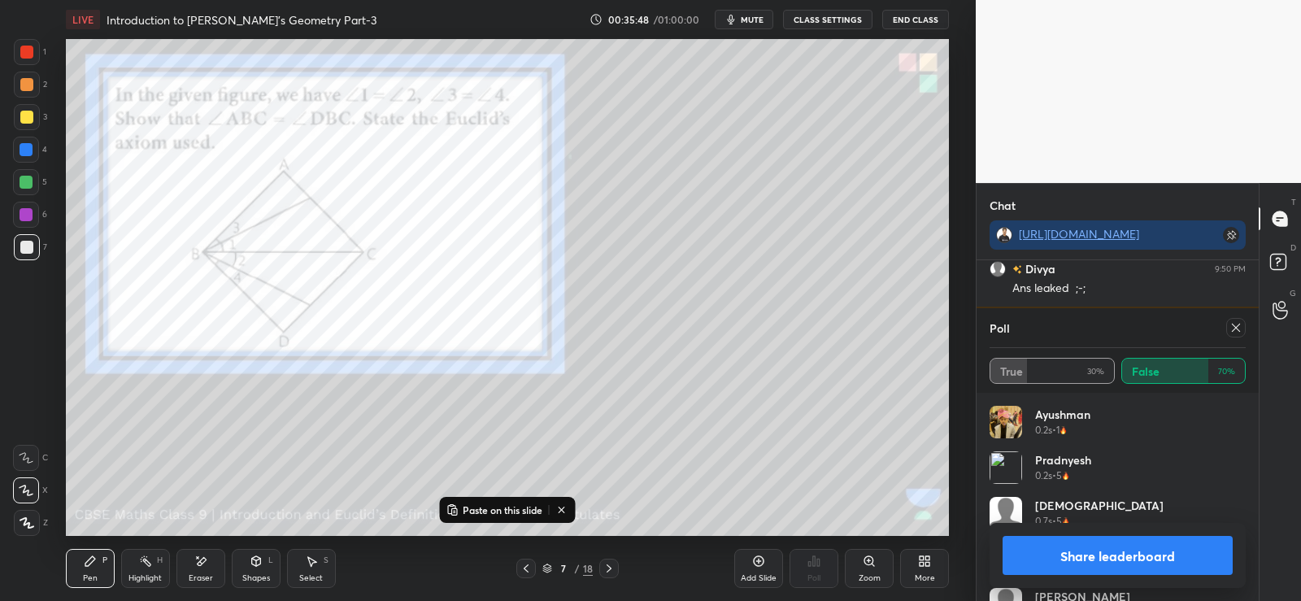
scroll to position [4961, 0]
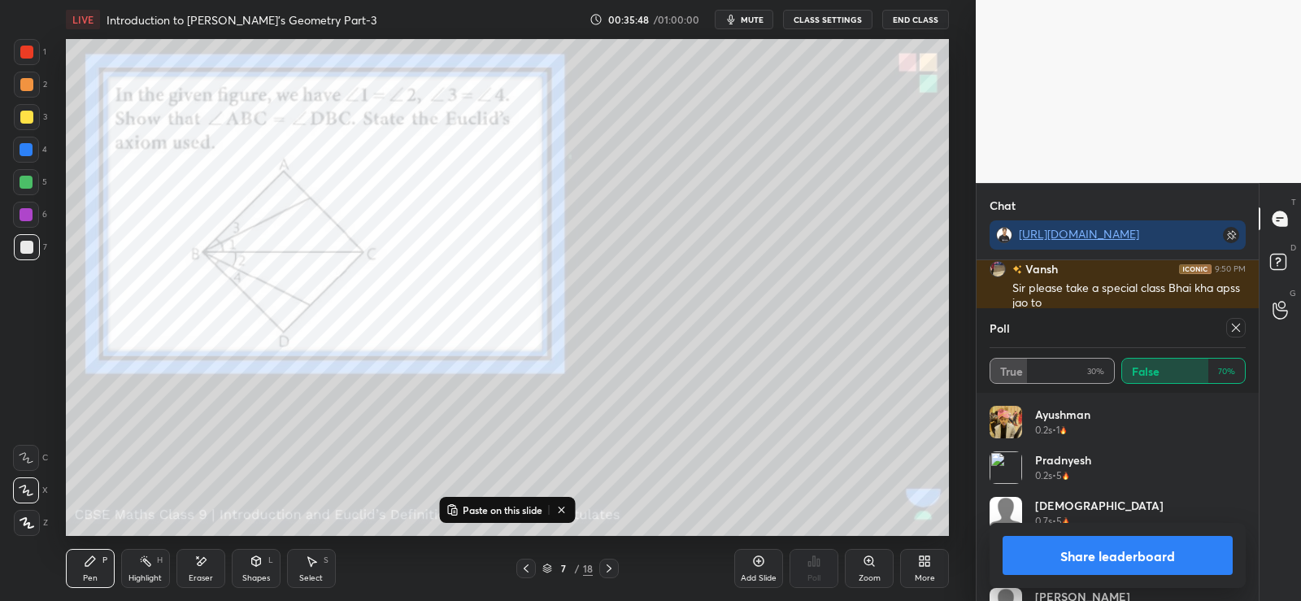
click at [1122, 556] on button "Share leaderboard" at bounding box center [1118, 555] width 230 height 39
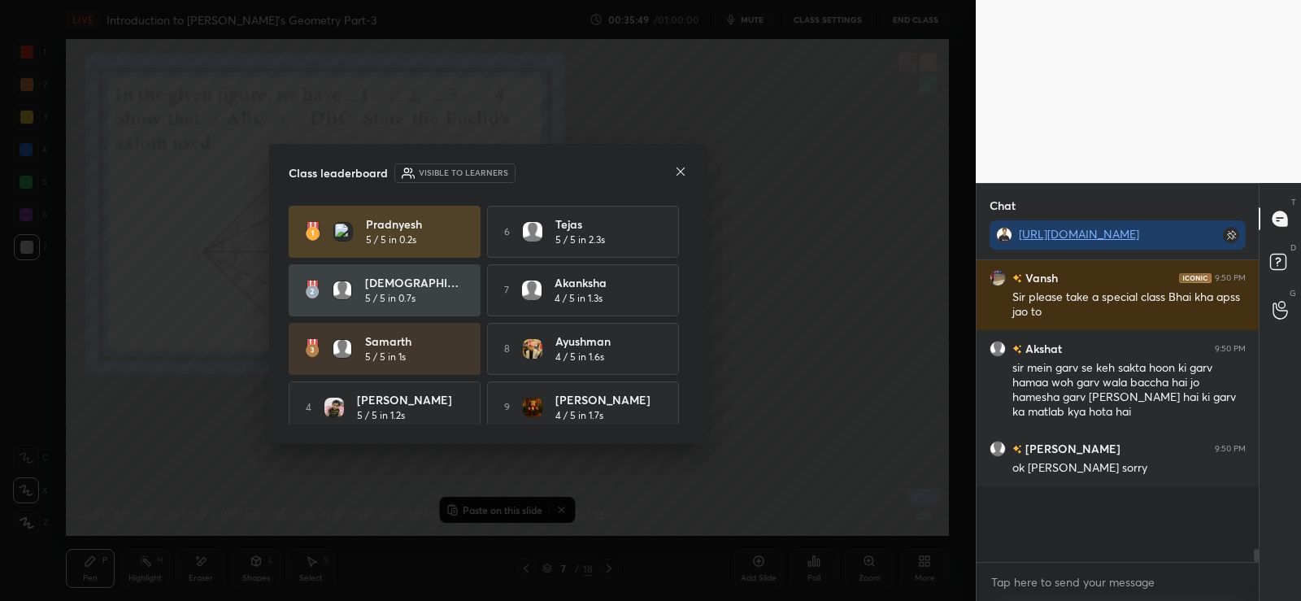
scroll to position [4877, 0]
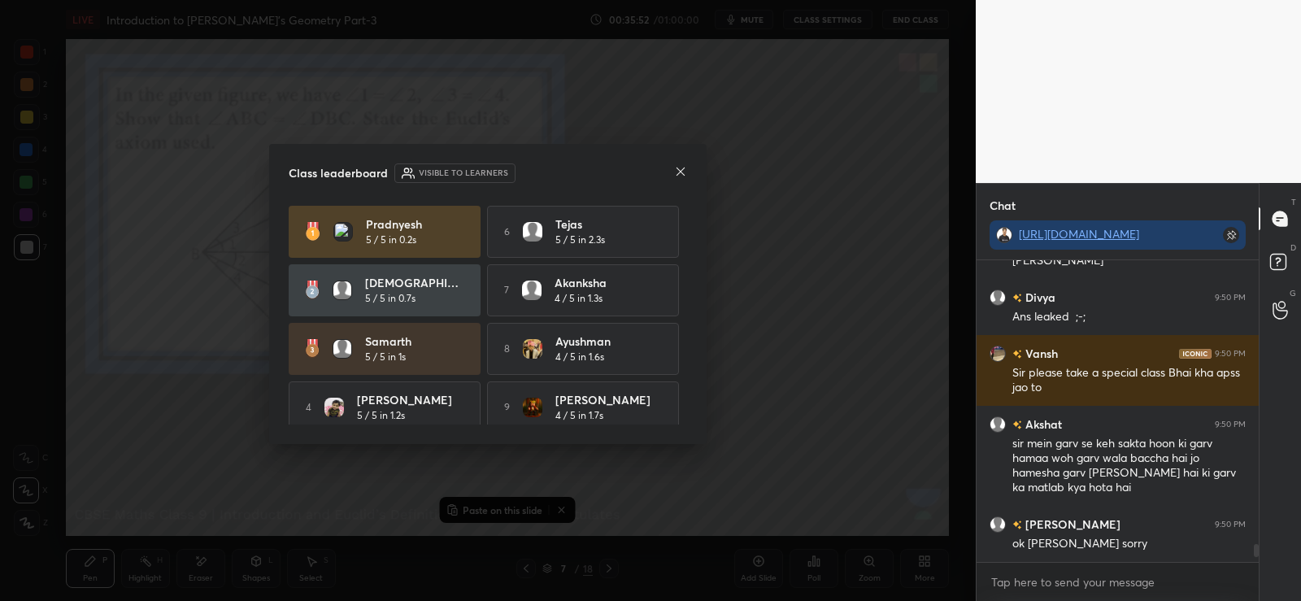
click at [682, 172] on icon at bounding box center [680, 171] width 13 height 13
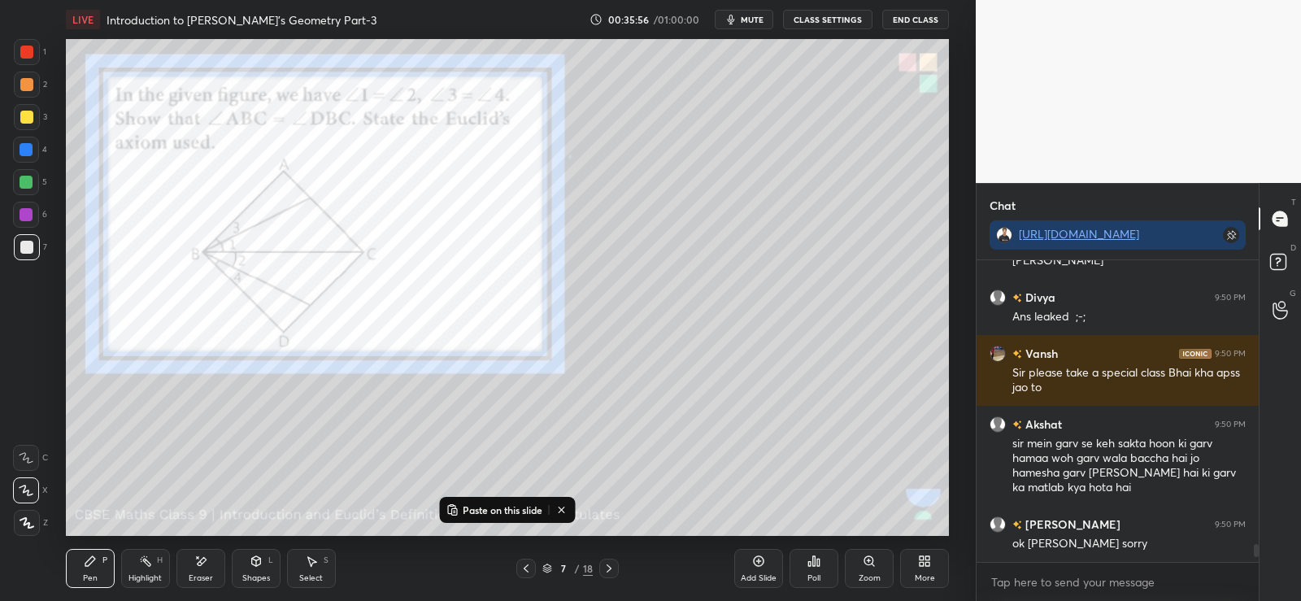
click at [210, 571] on div "Eraser" at bounding box center [200, 568] width 49 height 39
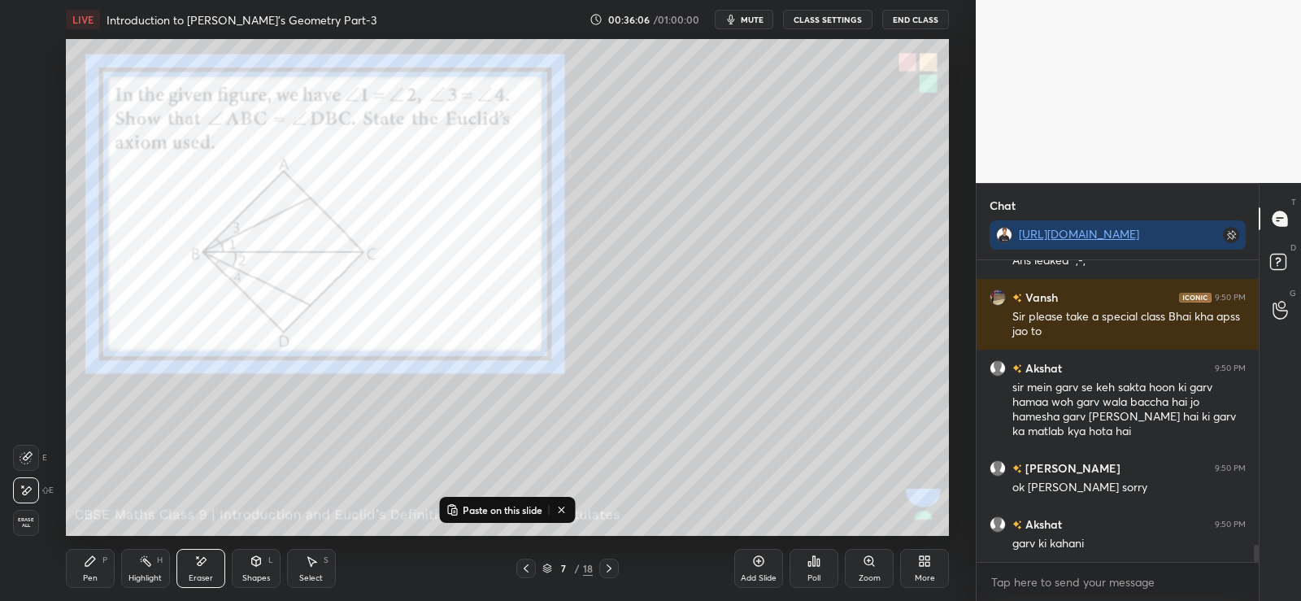
click at [128, 573] on div "Highlight H" at bounding box center [145, 568] width 49 height 39
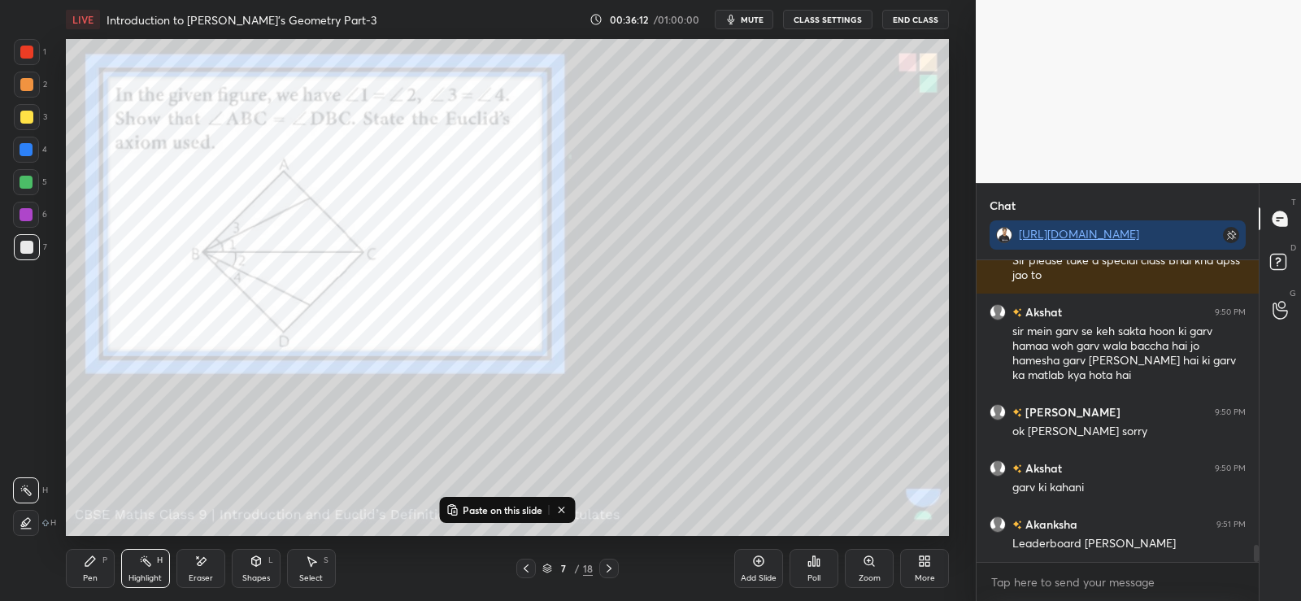
click at [26, 87] on div at bounding box center [26, 84] width 13 height 13
click at [76, 565] on div "Pen P" at bounding box center [90, 568] width 49 height 39
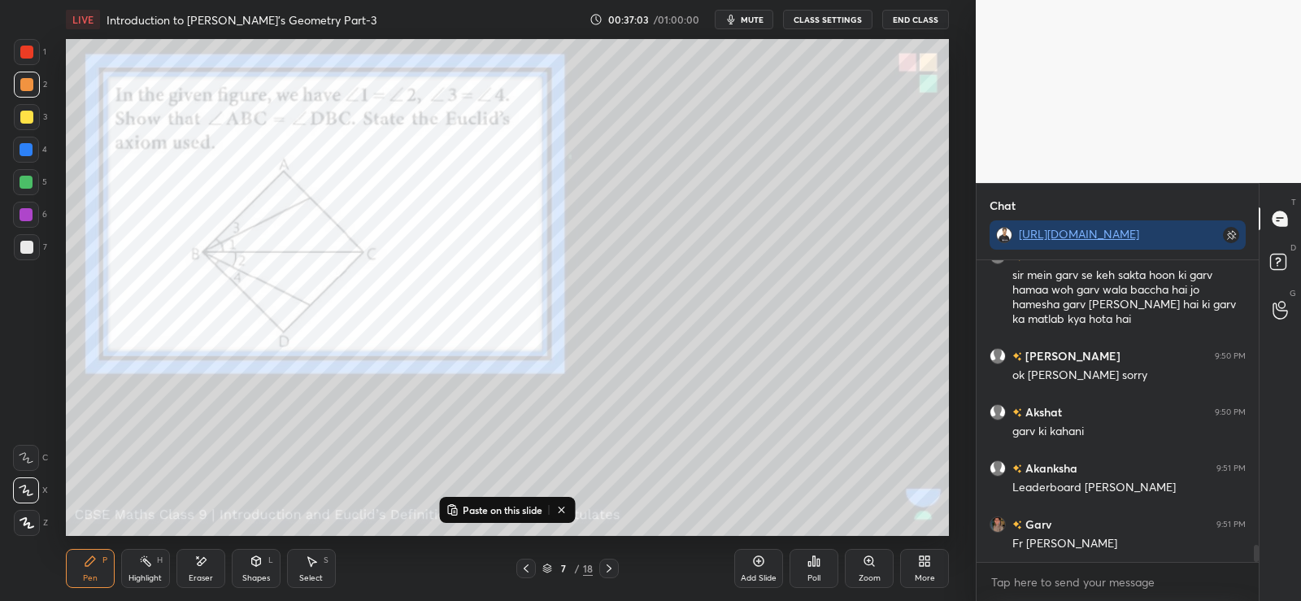
click at [24, 246] on div at bounding box center [26, 247] width 13 height 13
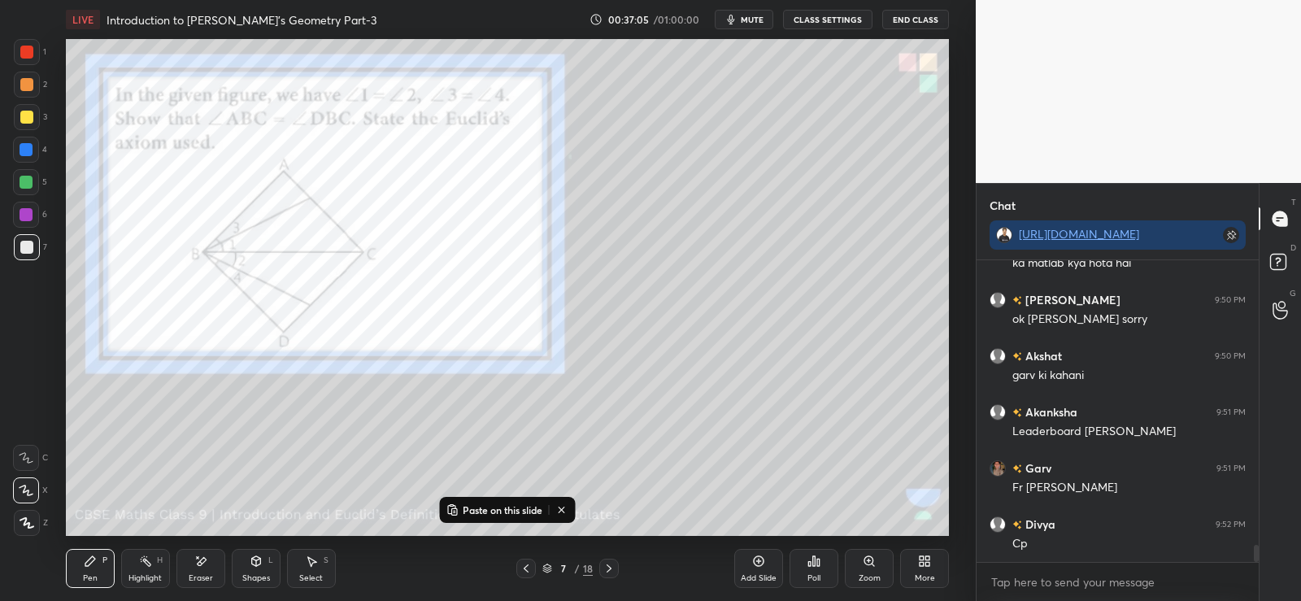
scroll to position [5157, 0]
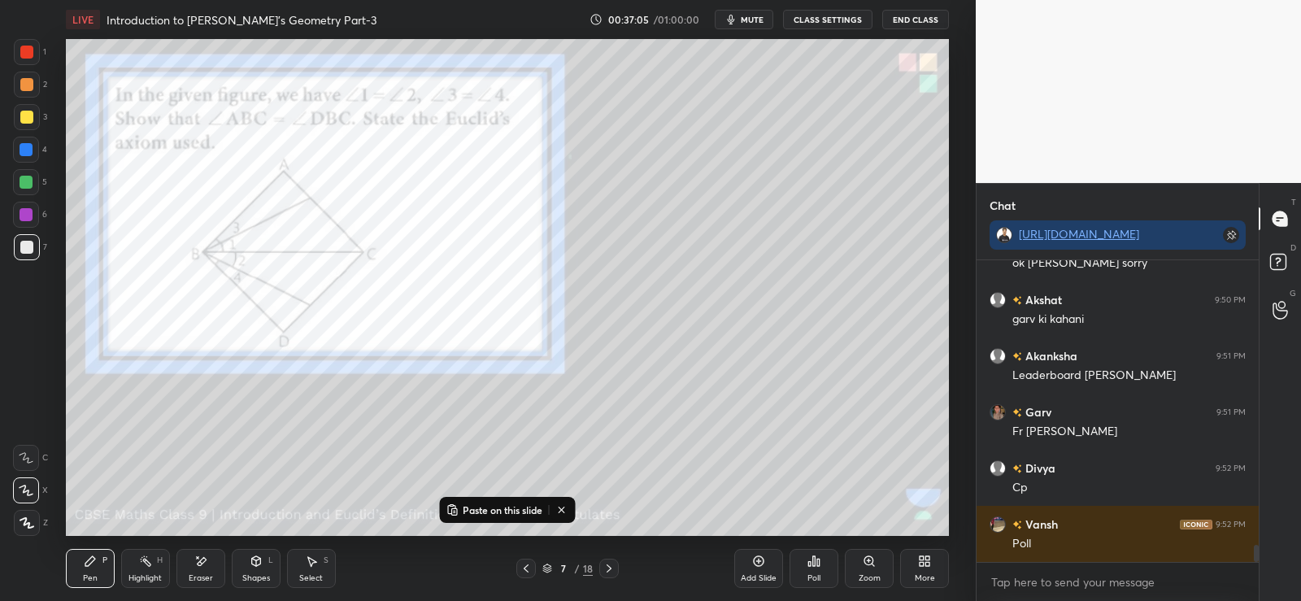
click at [25, 151] on div at bounding box center [26, 149] width 13 height 13
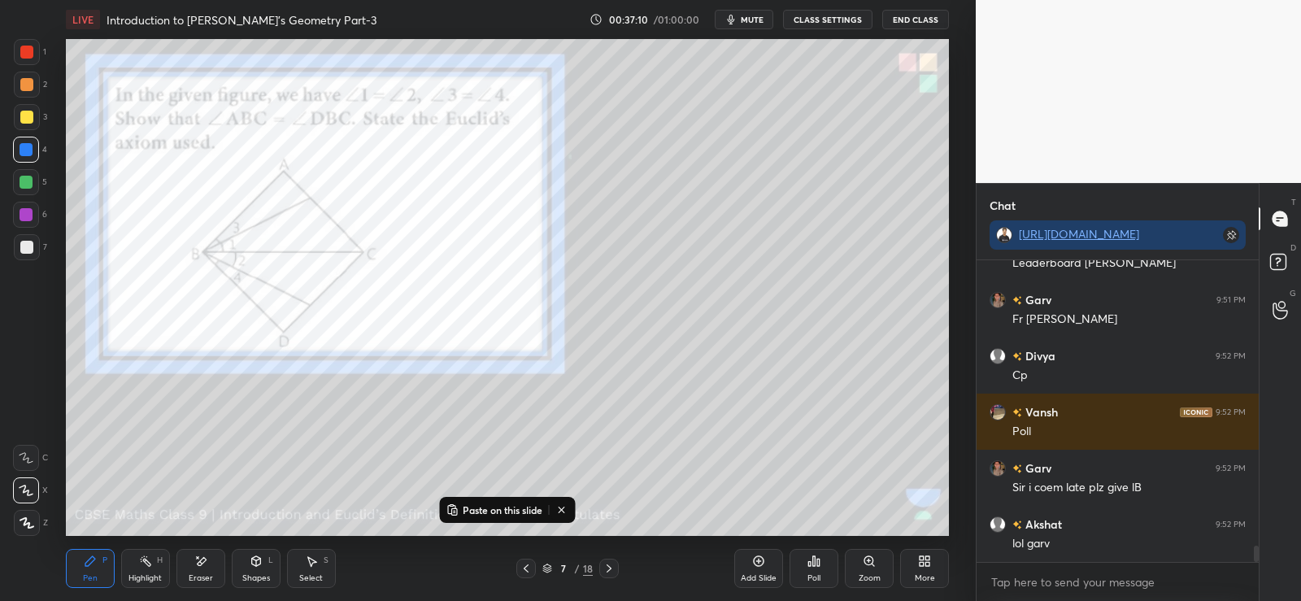
scroll to position [5326, 0]
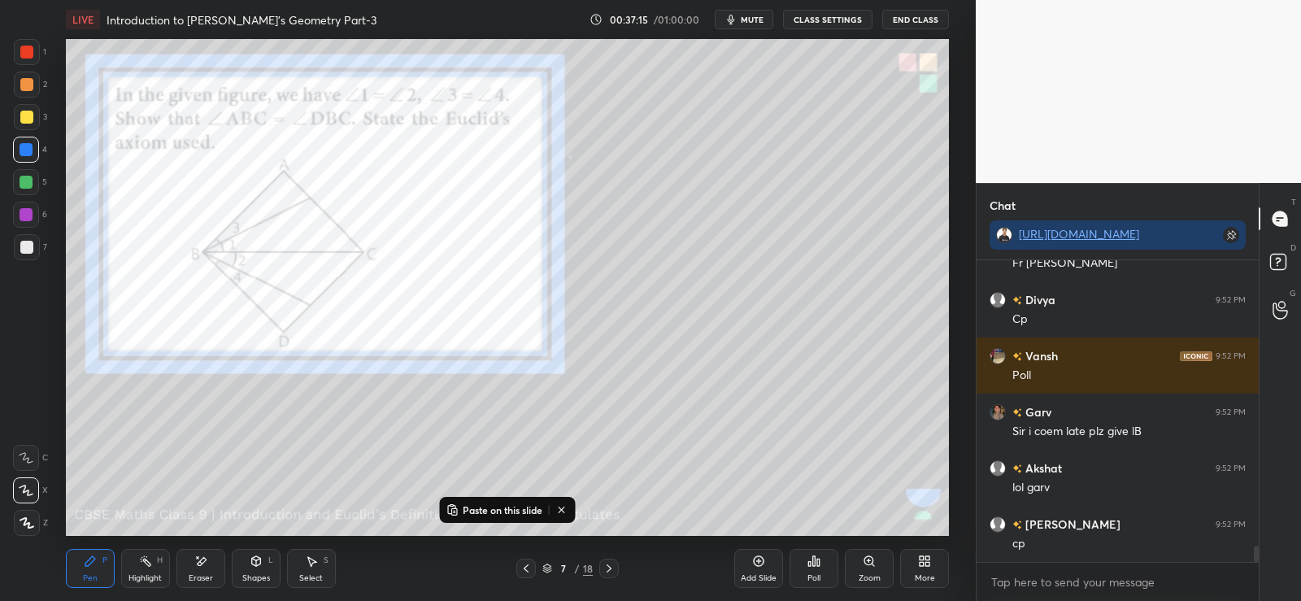
click at [28, 243] on div at bounding box center [26, 247] width 13 height 13
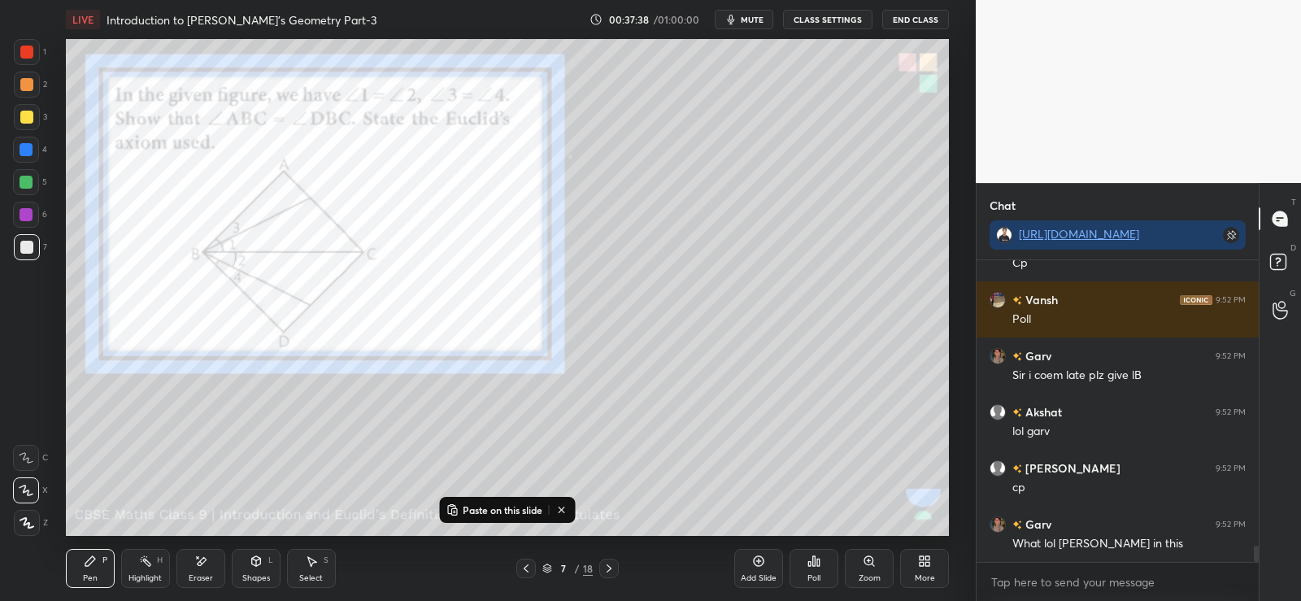
click at [29, 185] on div at bounding box center [26, 182] width 13 height 13
click at [825, 568] on div "Poll" at bounding box center [814, 568] width 49 height 39
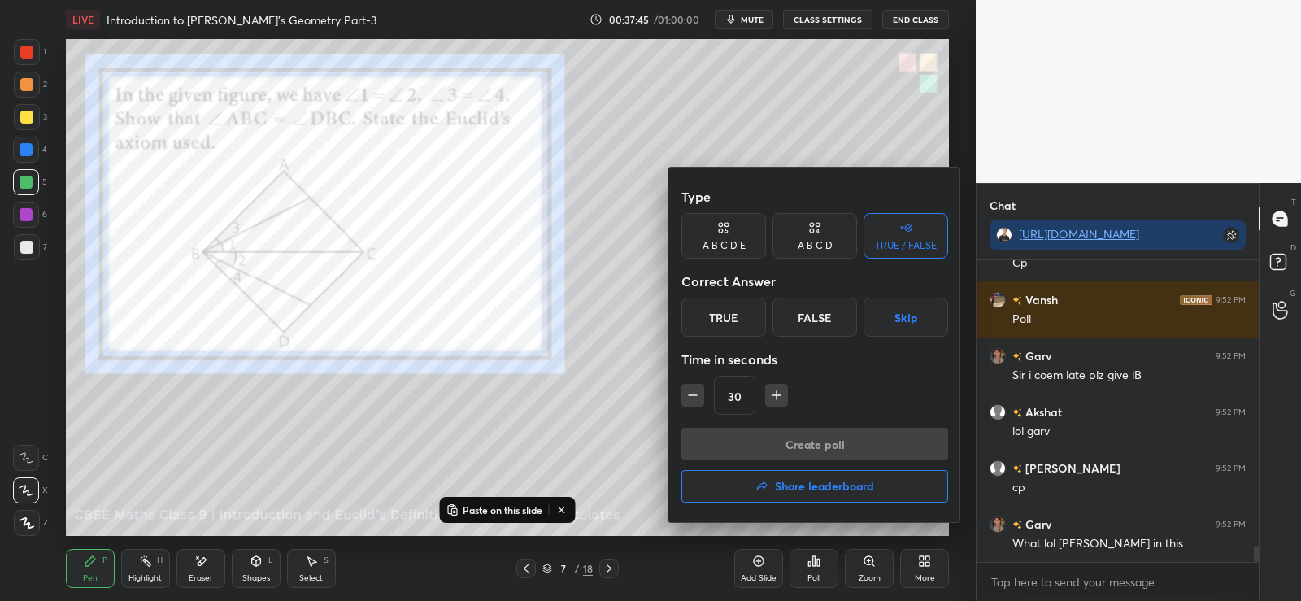
scroll to position [5438, 0]
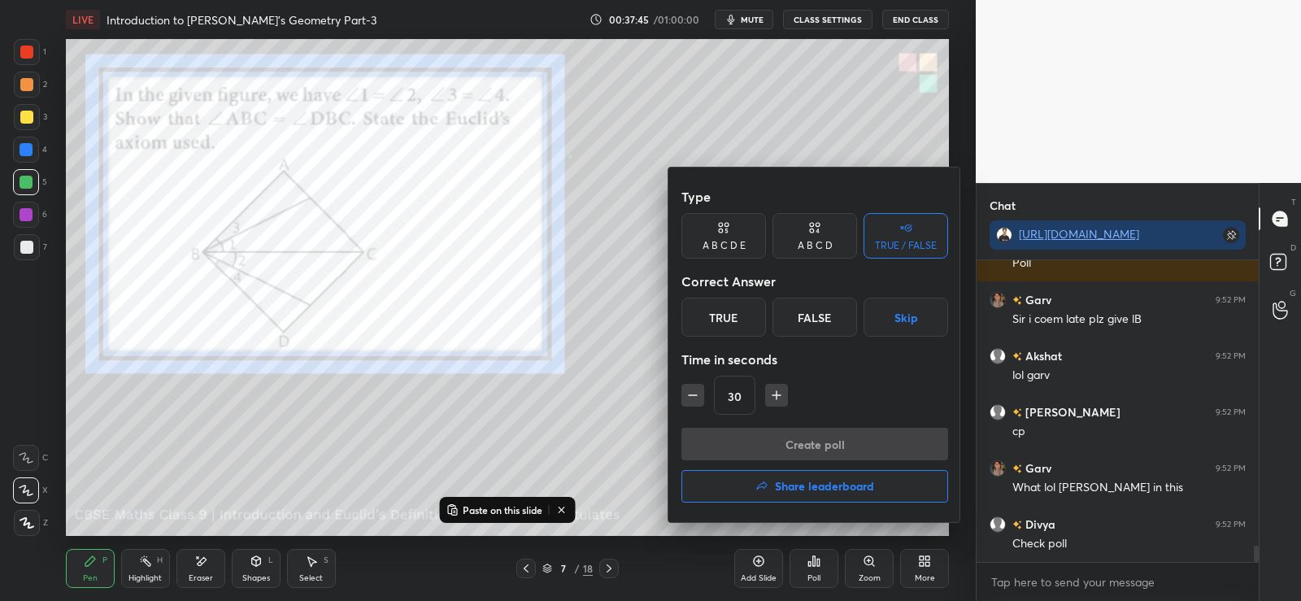
click at [742, 315] on div "True" at bounding box center [724, 317] width 85 height 39
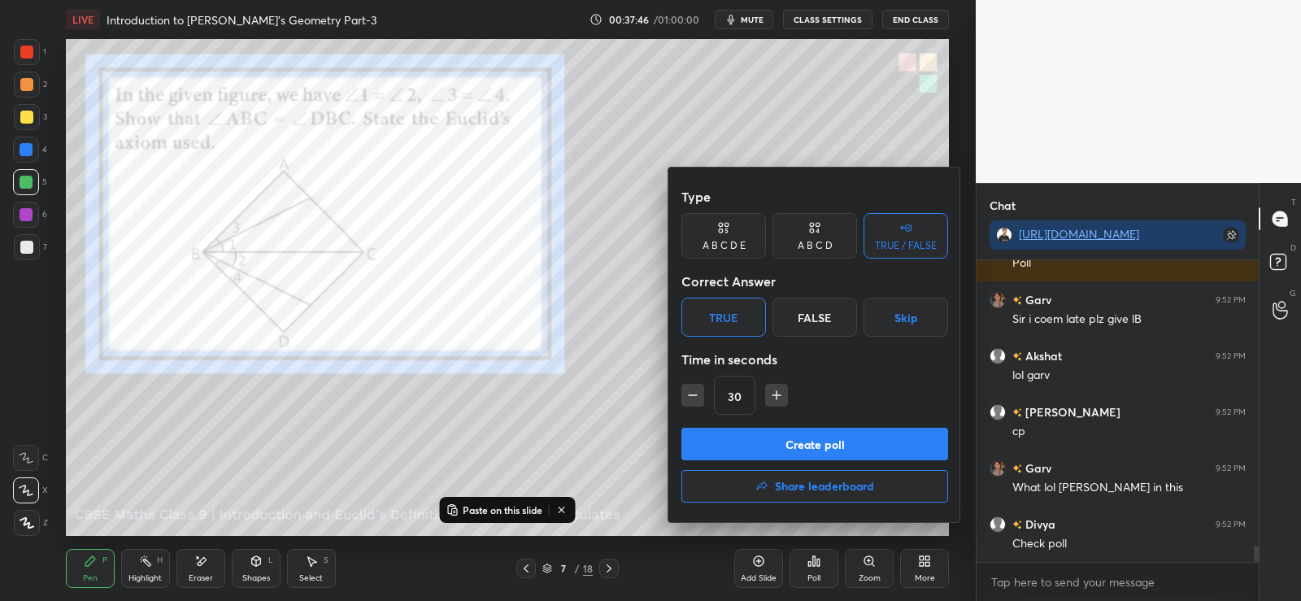
click at [790, 451] on button "Create poll" at bounding box center [815, 444] width 267 height 33
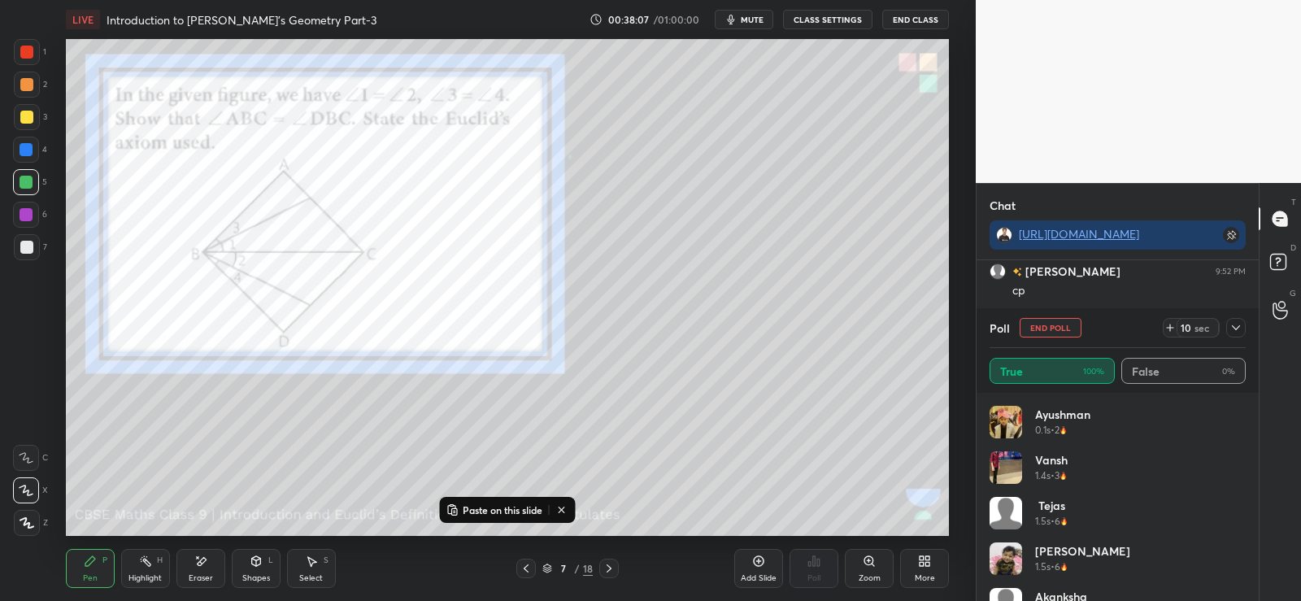
scroll to position [5635, 0]
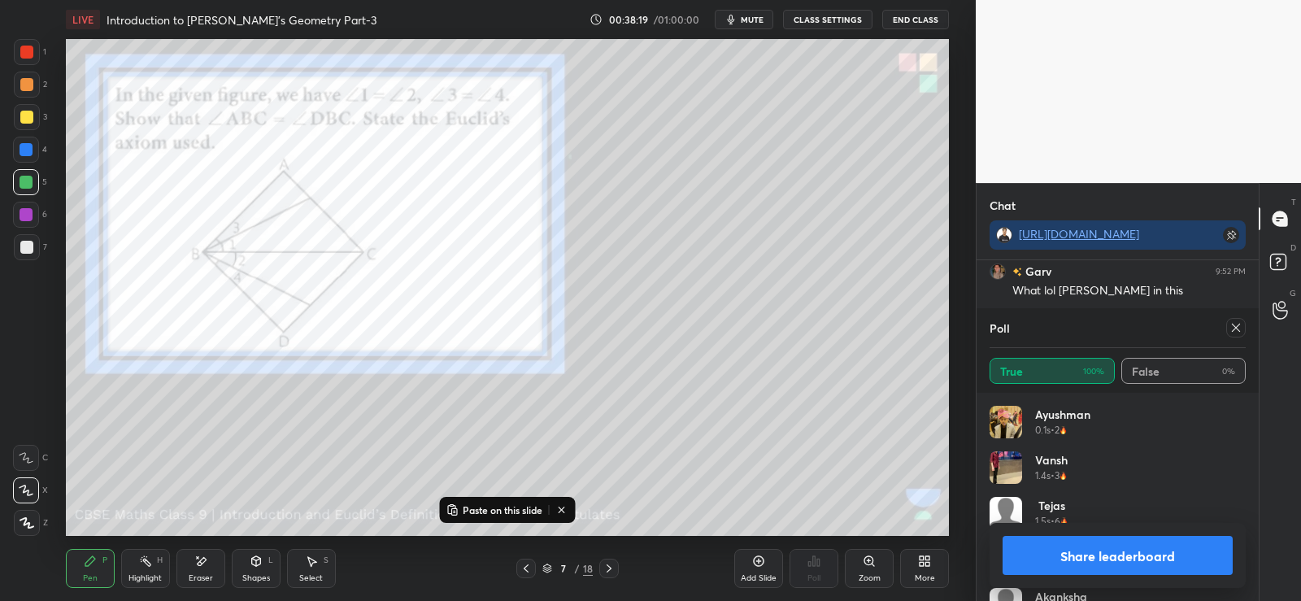
click at [1067, 554] on button "Share leaderboard" at bounding box center [1118, 555] width 230 height 39
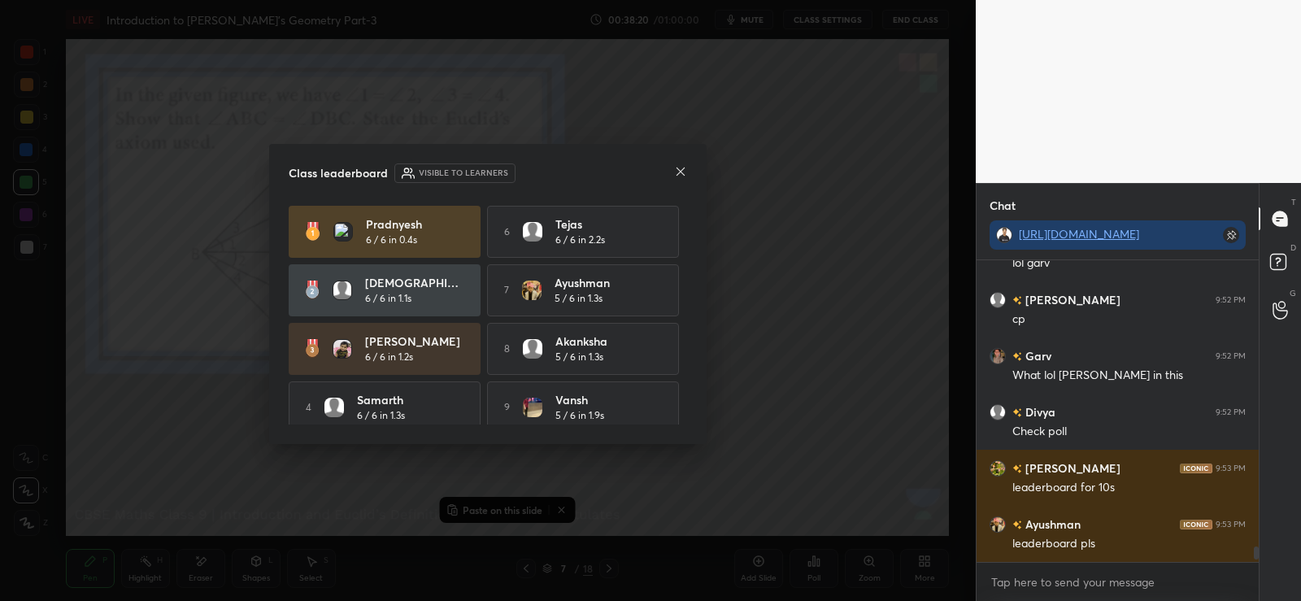
scroll to position [5550, 0]
click at [679, 171] on icon at bounding box center [680, 171] width 13 height 13
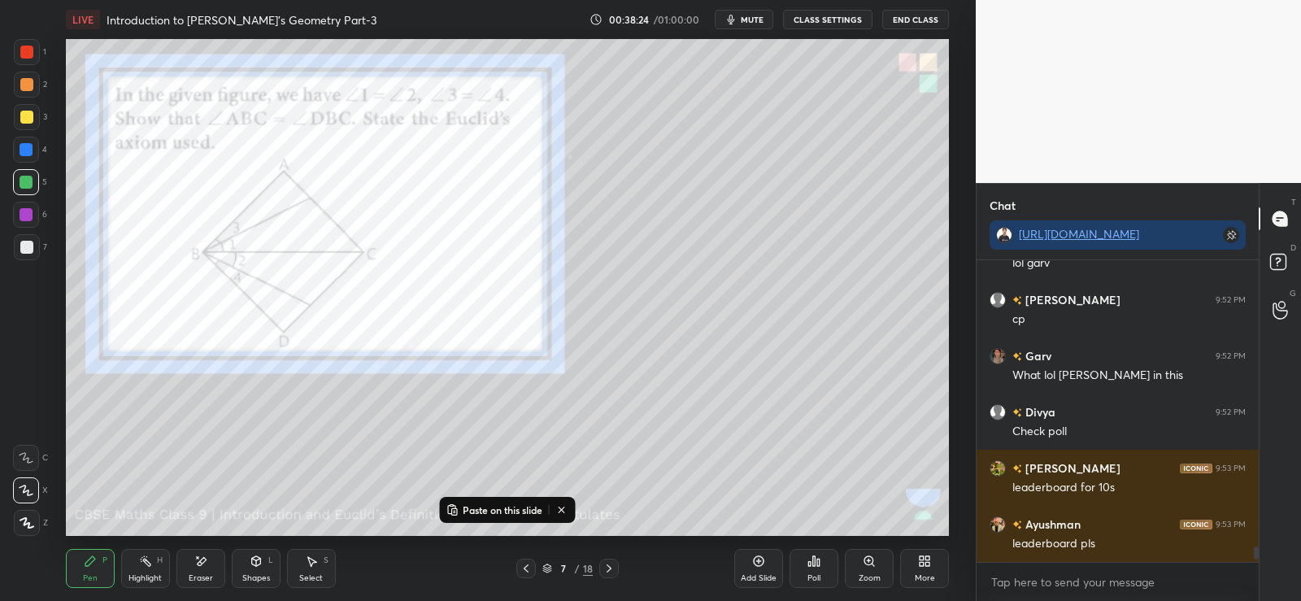
click at [603, 572] on icon at bounding box center [609, 568] width 13 height 13
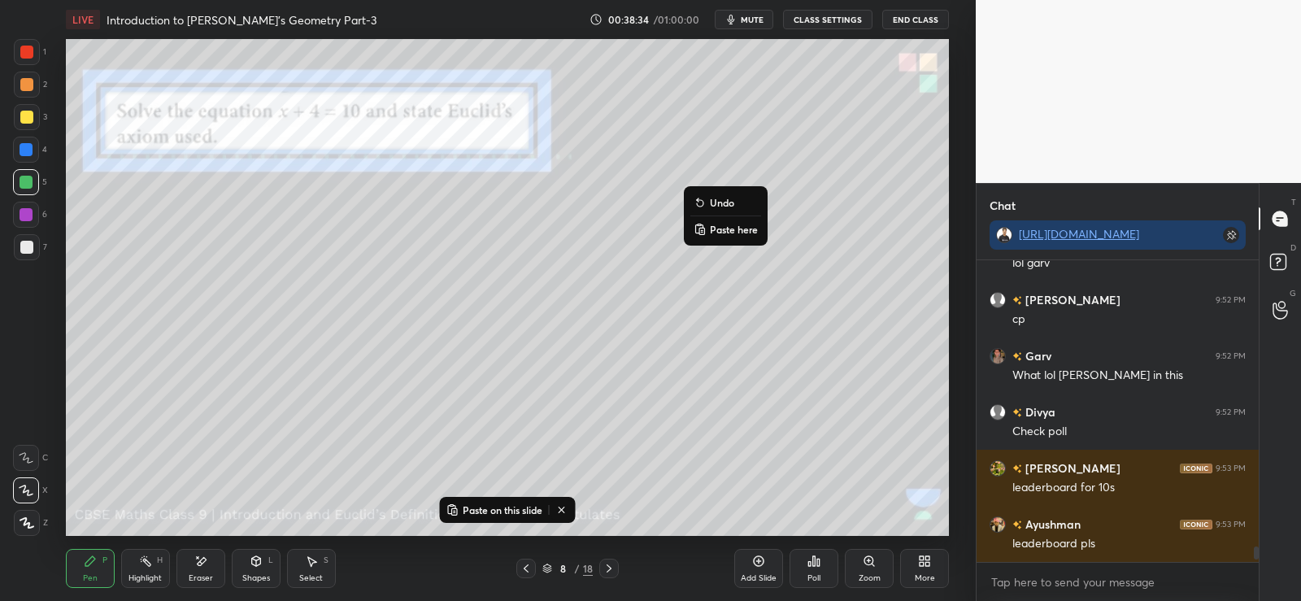
click at [725, 229] on p "Paste here" at bounding box center [734, 229] width 48 height 13
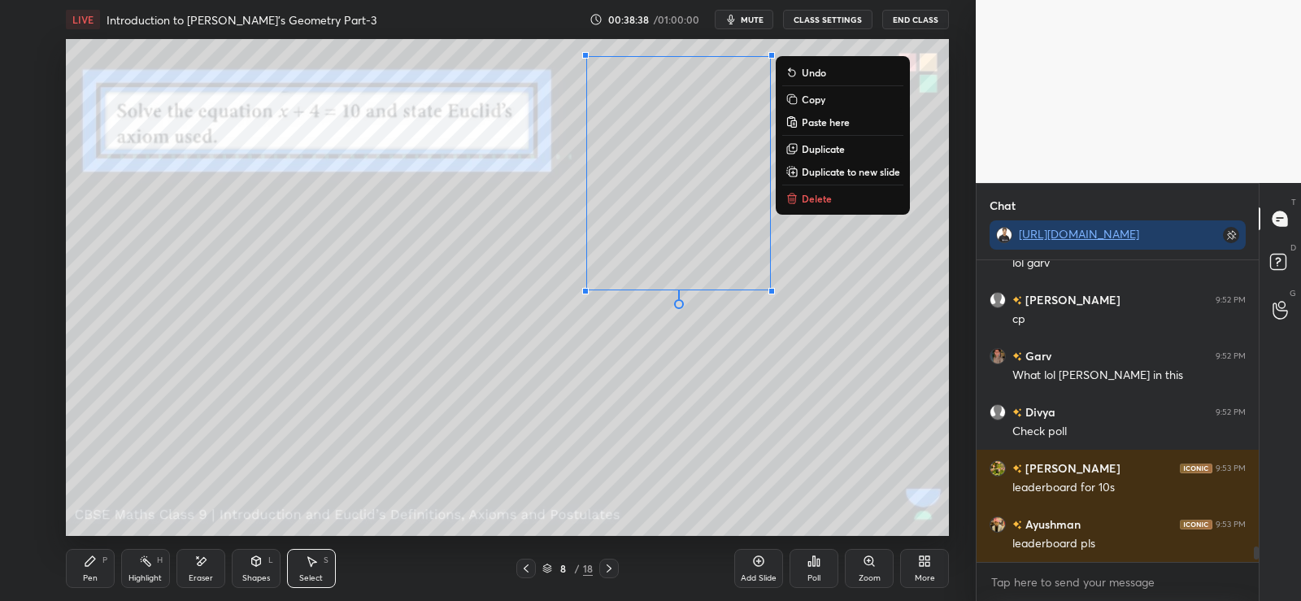
click at [556, 421] on div "0 ° Undo Copy Paste here Duplicate Duplicate to new slide Delete" at bounding box center [507, 287] width 883 height 497
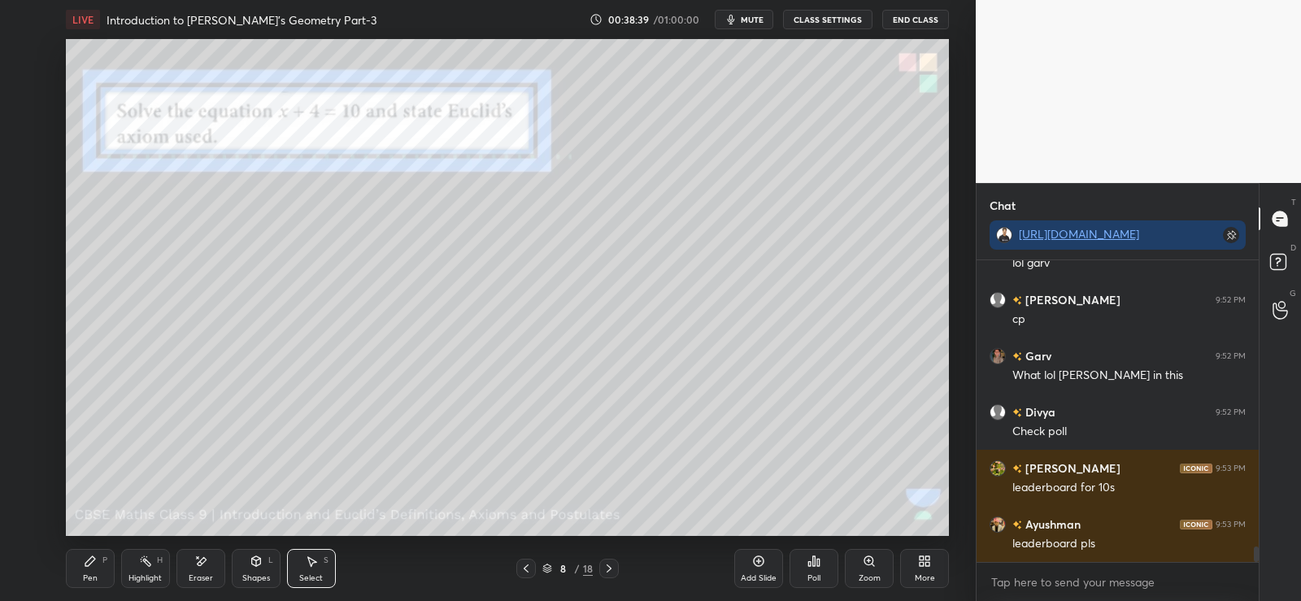
scroll to position [5621, 0]
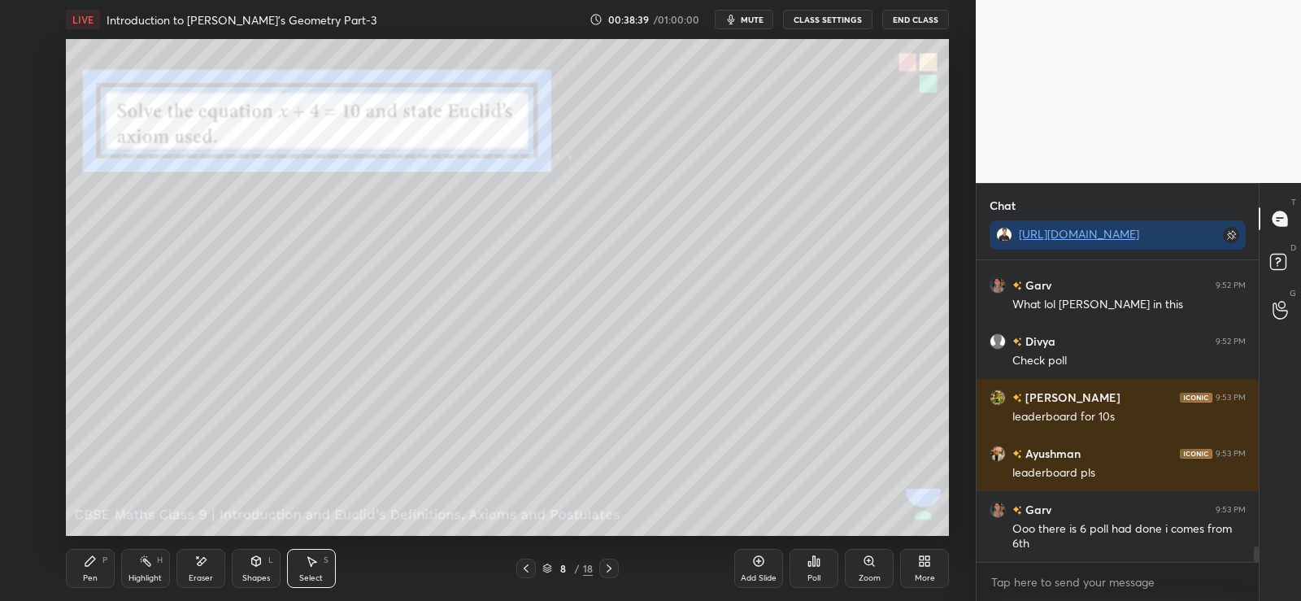
click at [812, 566] on icon at bounding box center [814, 561] width 13 height 13
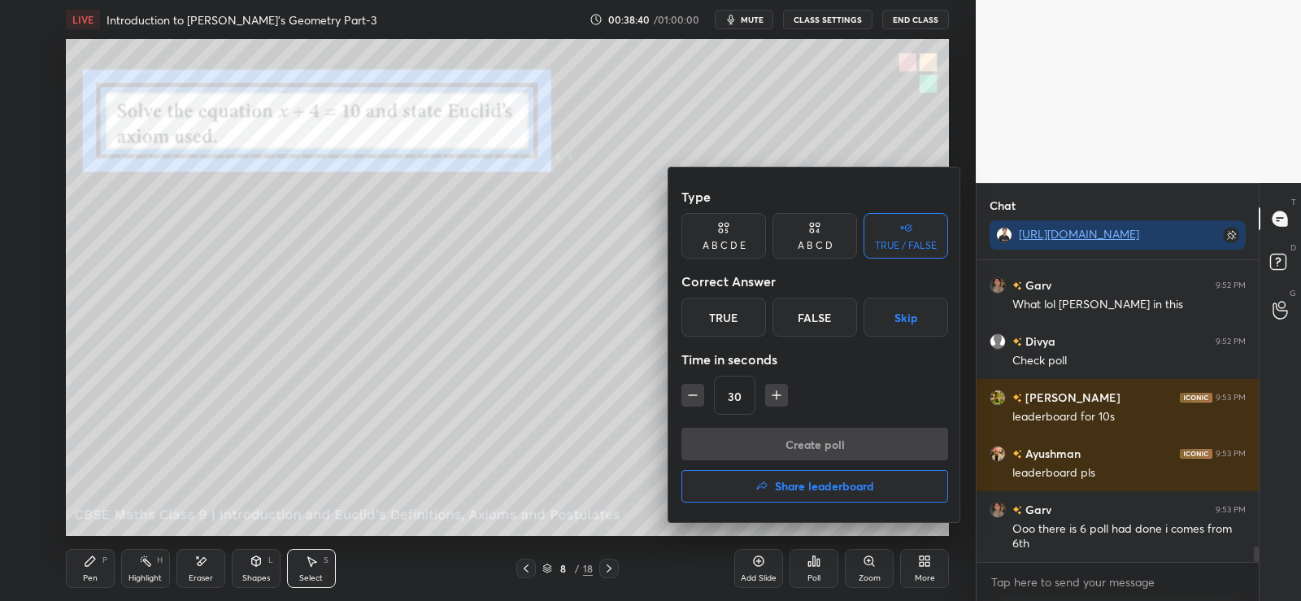
click at [818, 238] on div "A B C D" at bounding box center [815, 236] width 85 height 46
click at [814, 324] on div "C" at bounding box center [815, 317] width 48 height 39
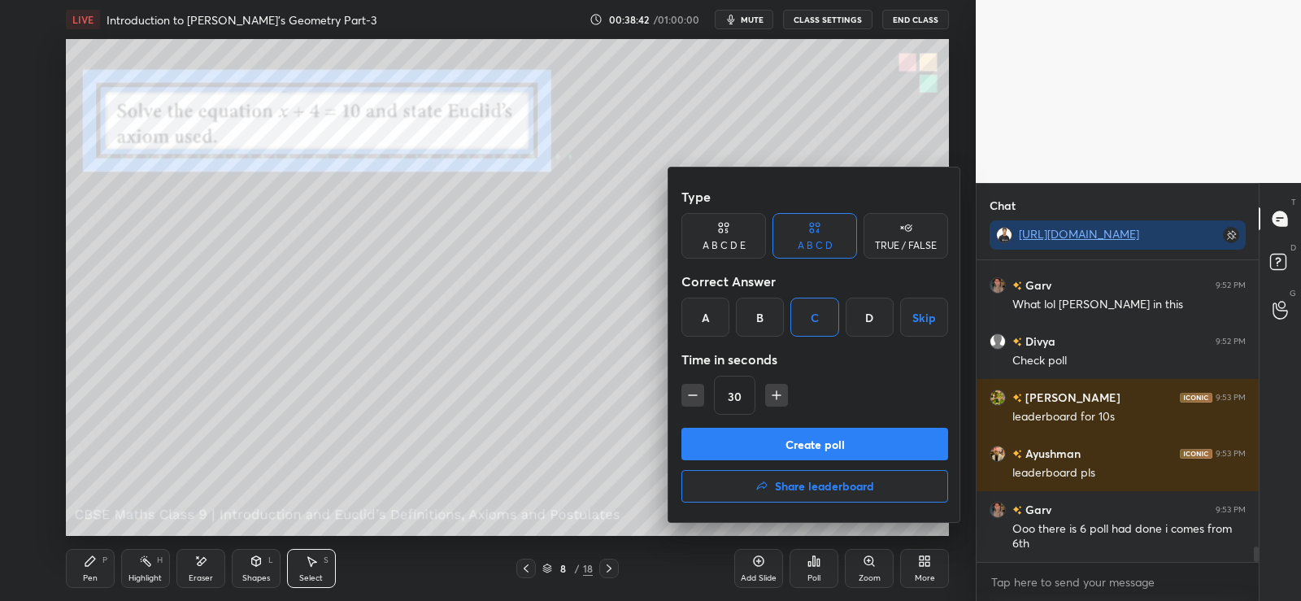
click at [784, 444] on button "Create poll" at bounding box center [815, 444] width 267 height 33
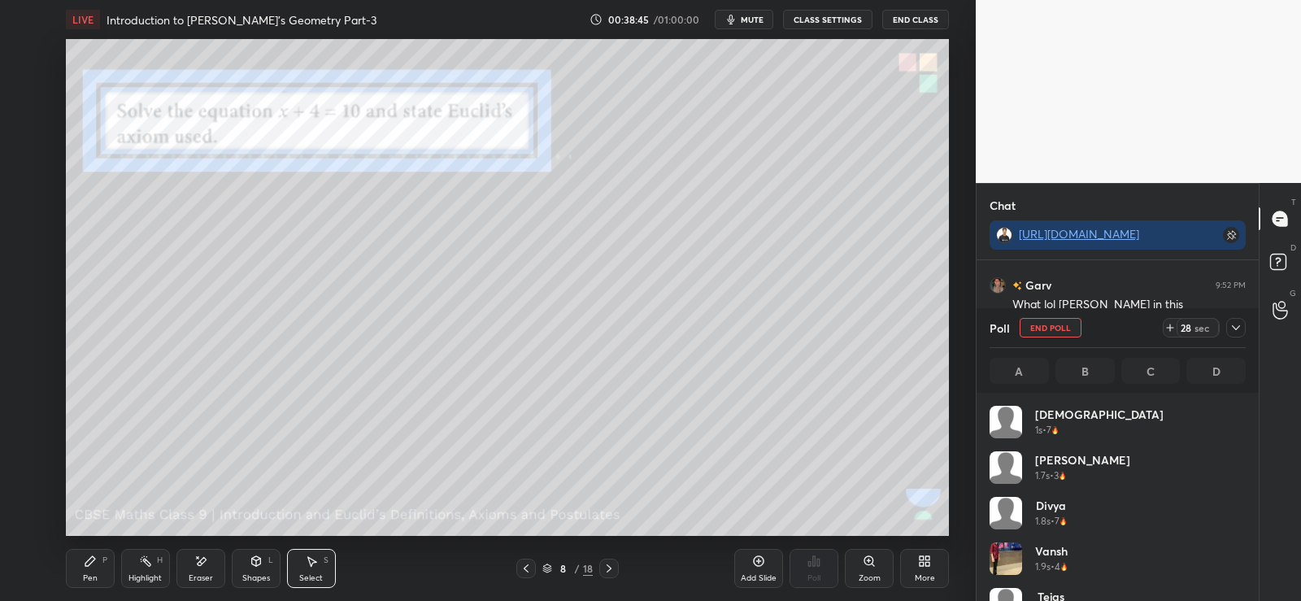
scroll to position [190, 251]
click at [89, 574] on div "Pen" at bounding box center [90, 578] width 15 height 8
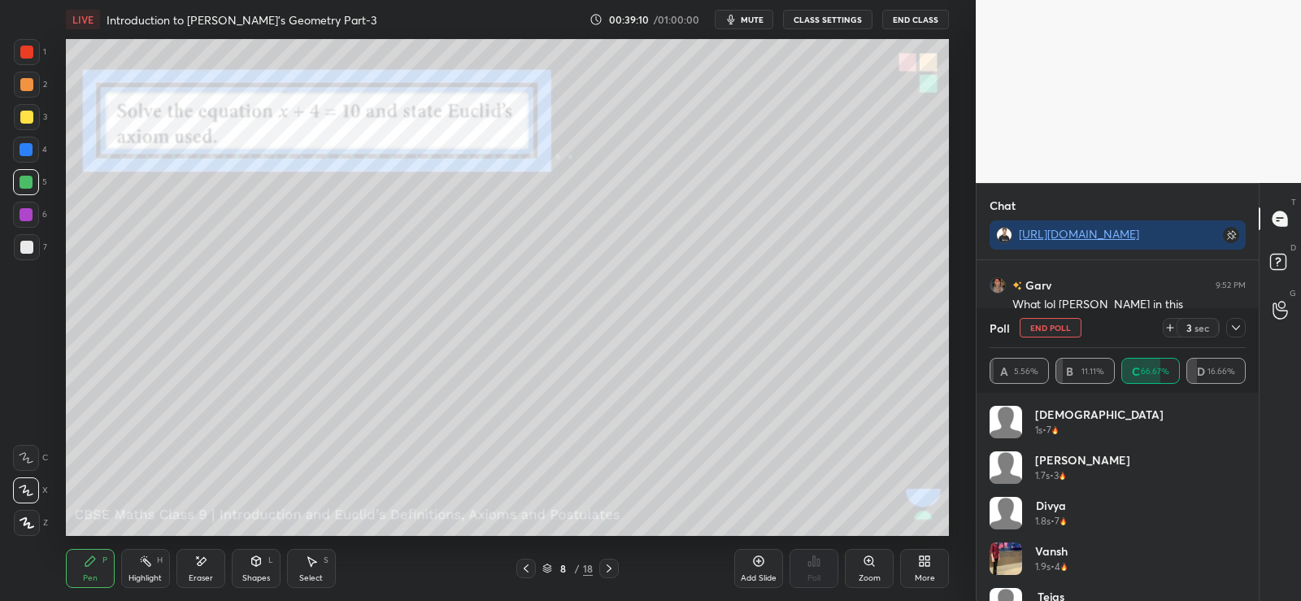
click at [28, 247] on div at bounding box center [26, 247] width 13 height 13
click at [29, 522] on icon at bounding box center [27, 522] width 15 height 11
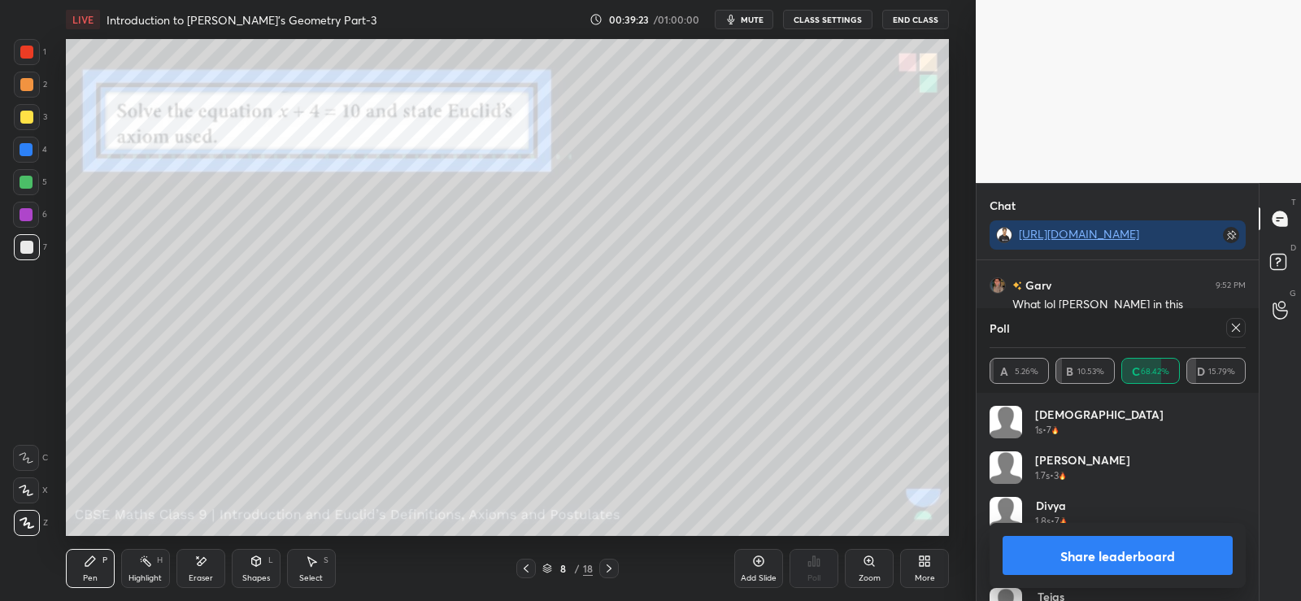
click at [24, 176] on div at bounding box center [26, 182] width 13 height 13
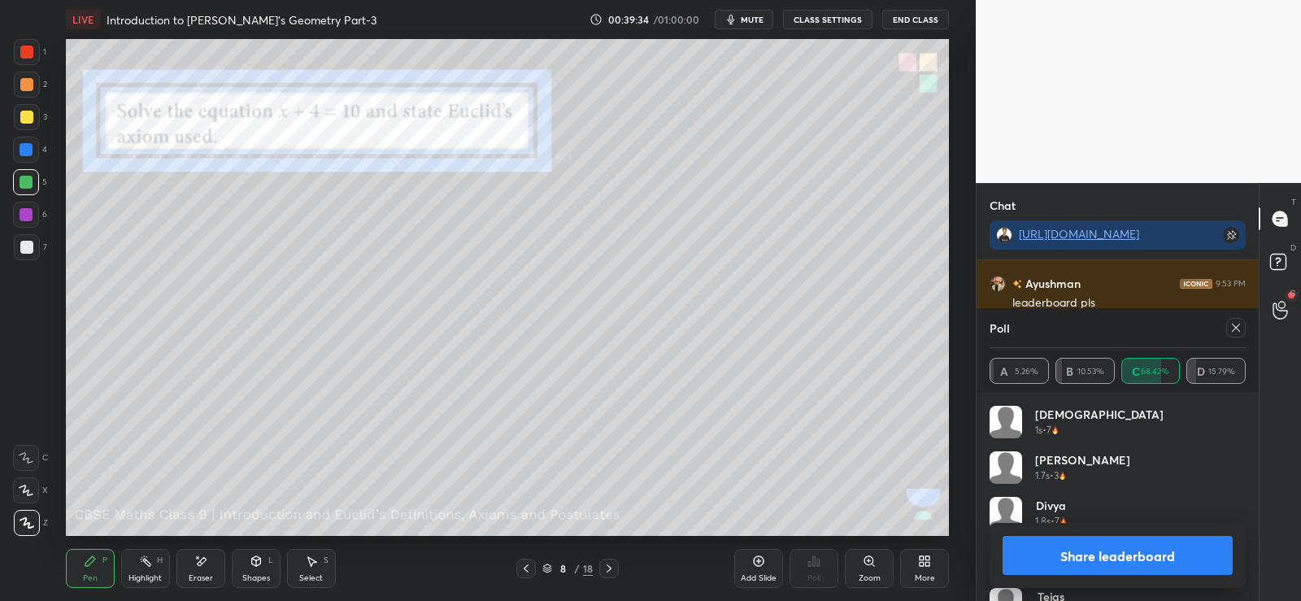
click at [28, 242] on div at bounding box center [26, 247] width 13 height 13
click at [1104, 555] on button "Share leaderboard" at bounding box center [1118, 555] width 230 height 39
type textarea "x"
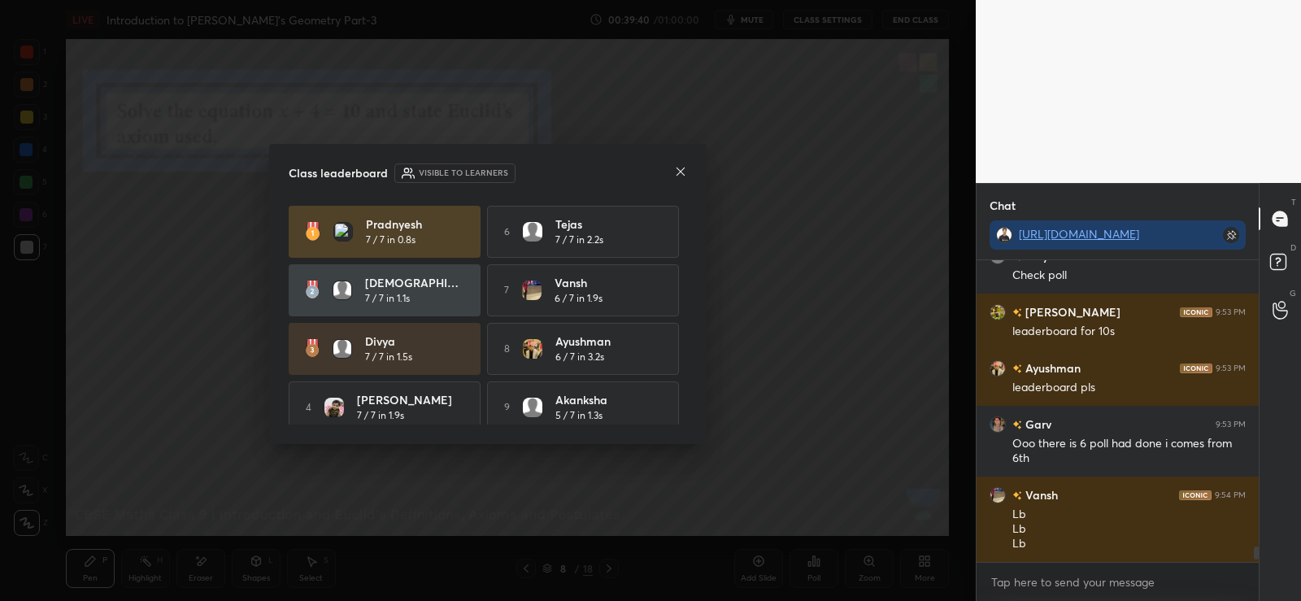
scroll to position [5706, 0]
click at [683, 168] on icon at bounding box center [680, 171] width 13 height 13
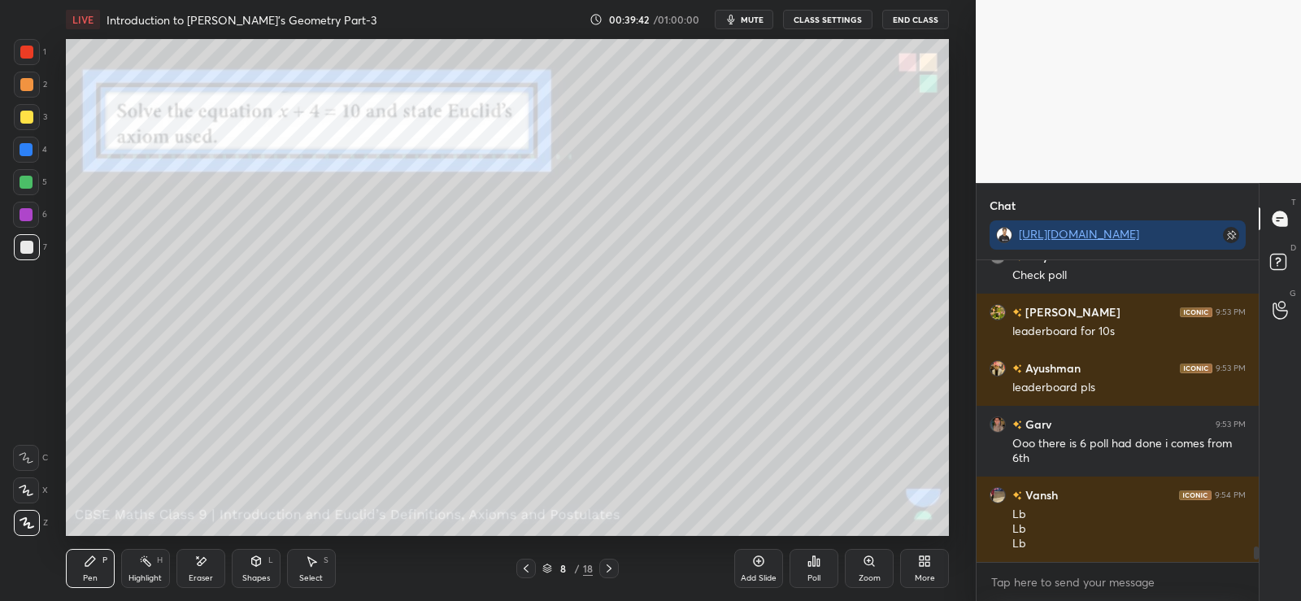
click at [820, 566] on icon at bounding box center [818, 562] width 2 height 7
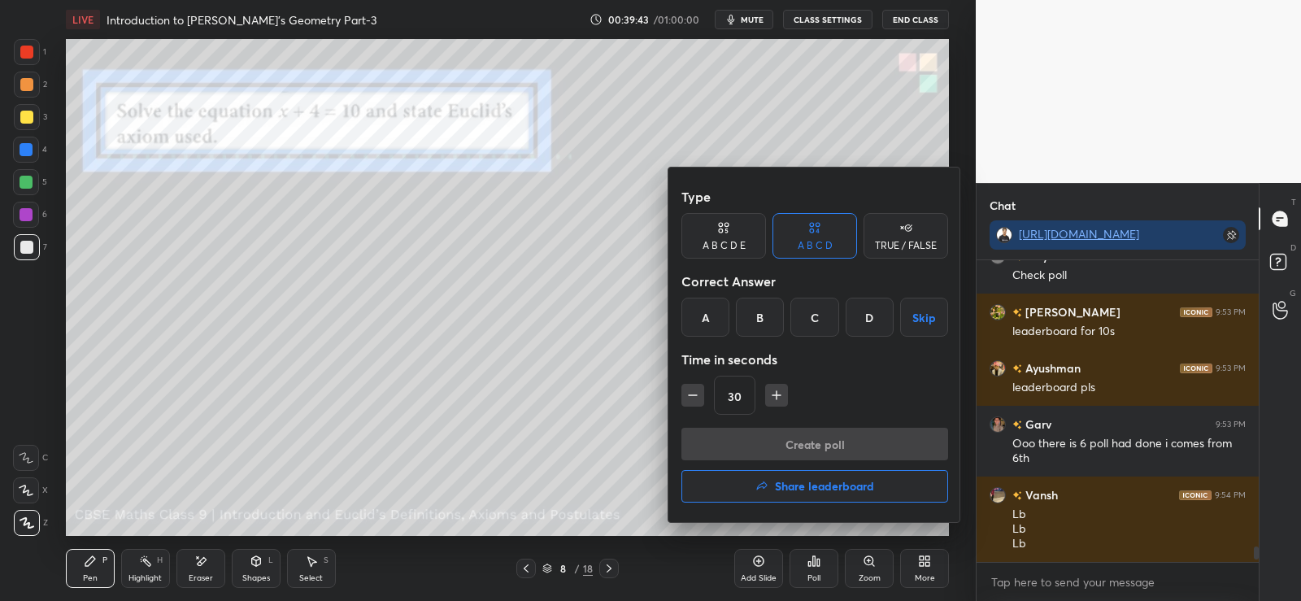
click at [912, 241] on div "TRUE / FALSE" at bounding box center [906, 246] width 62 height 10
click at [816, 313] on div "False" at bounding box center [815, 317] width 85 height 39
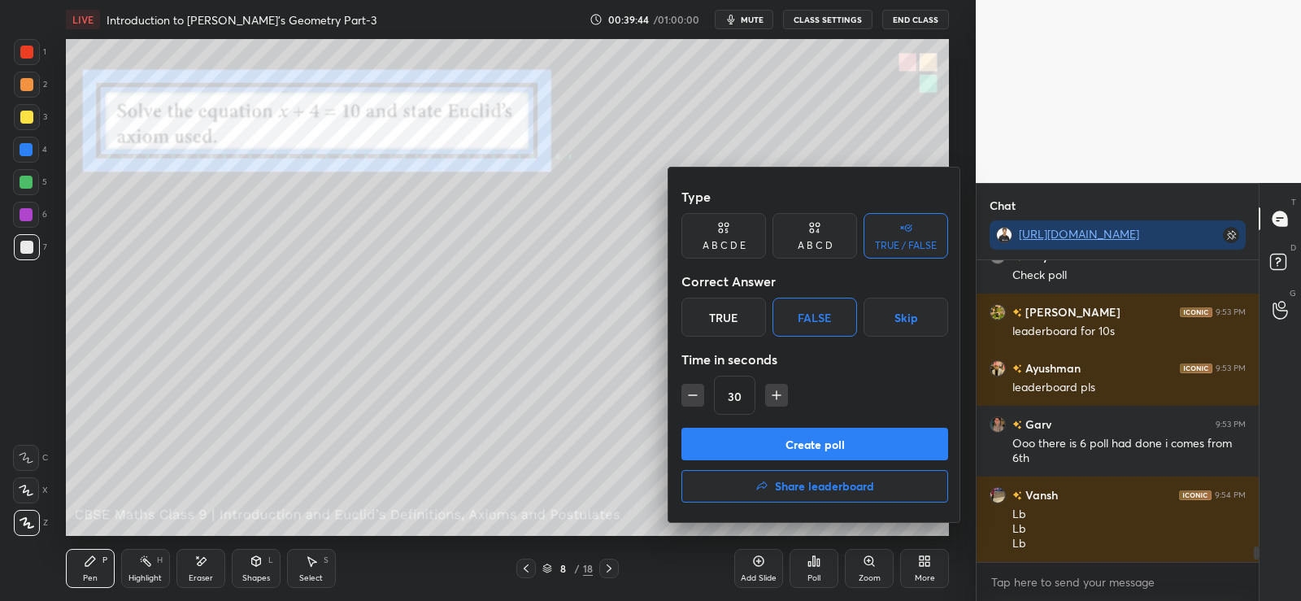
click at [702, 399] on button "button" at bounding box center [693, 395] width 23 height 23
type input "15"
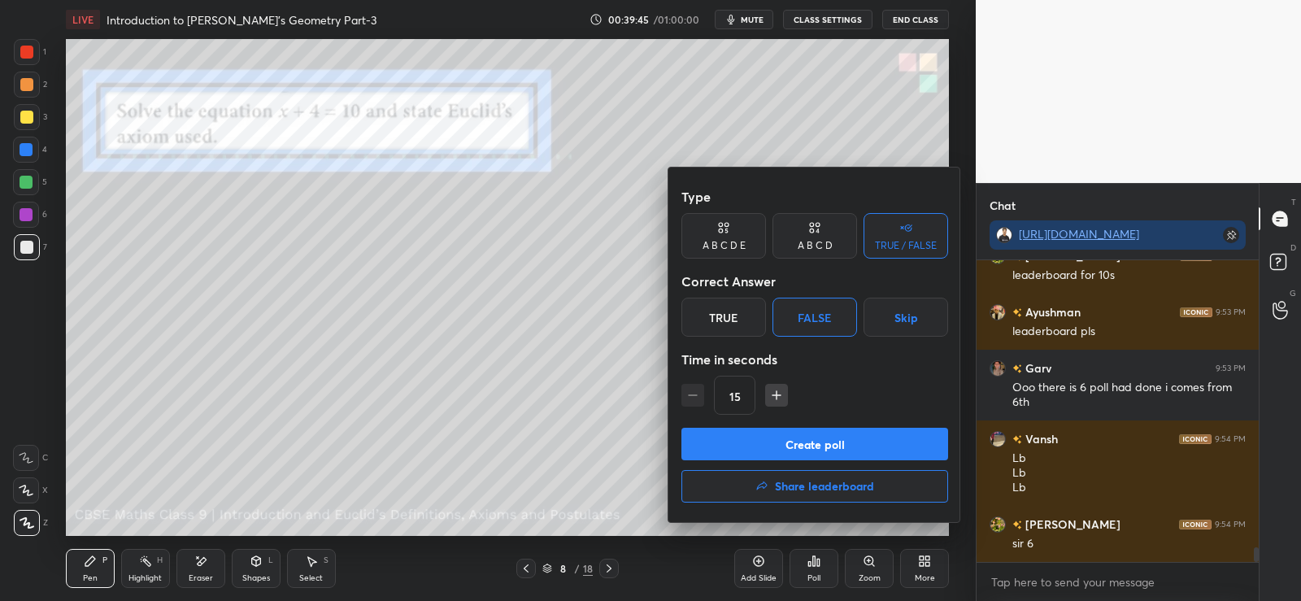
click at [790, 443] on button "Create poll" at bounding box center [815, 444] width 267 height 33
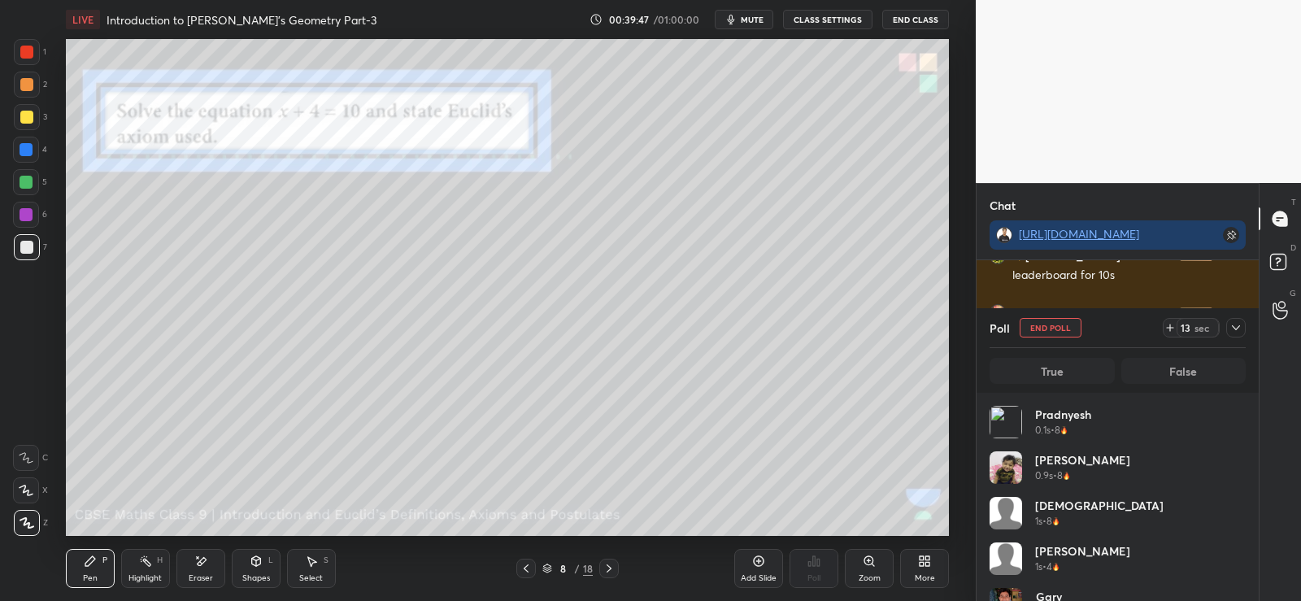
scroll to position [190, 251]
click at [23, 180] on div at bounding box center [26, 182] width 13 height 13
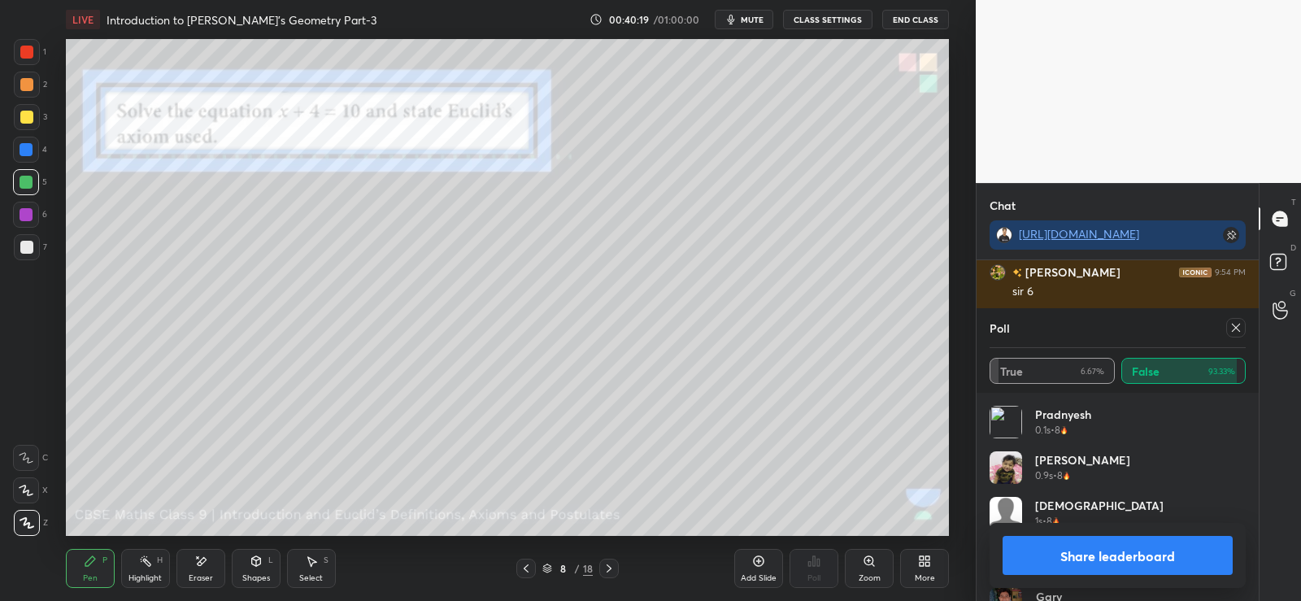
scroll to position [6071, 0]
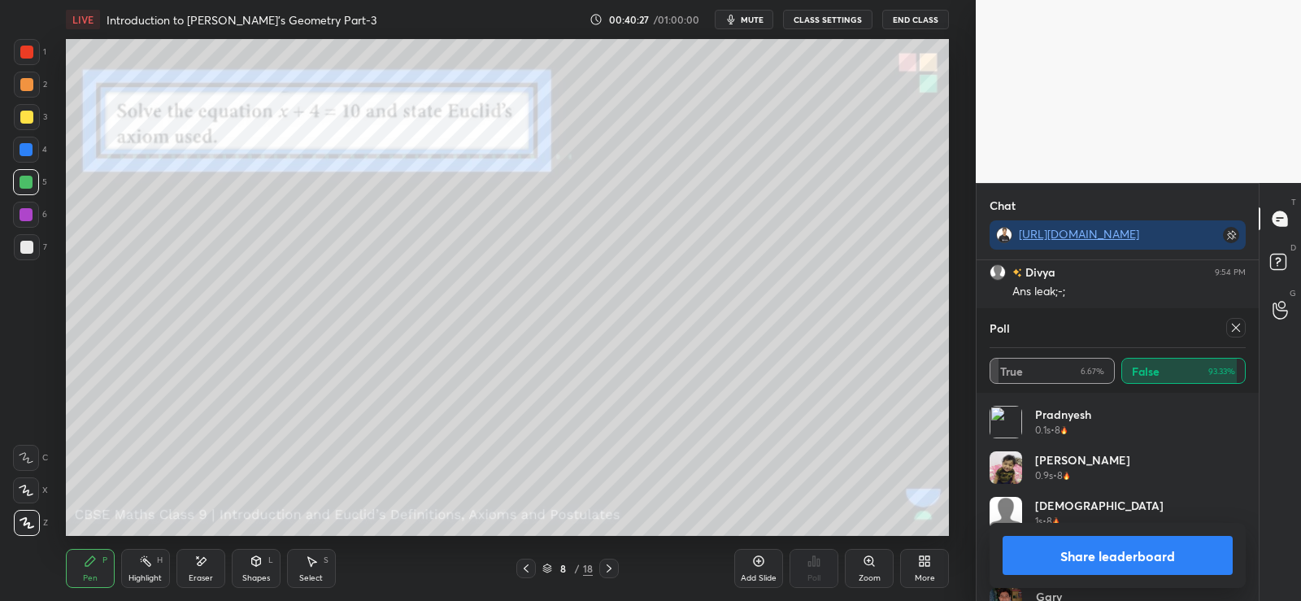
click at [1100, 561] on button "Share leaderboard" at bounding box center [1118, 555] width 230 height 39
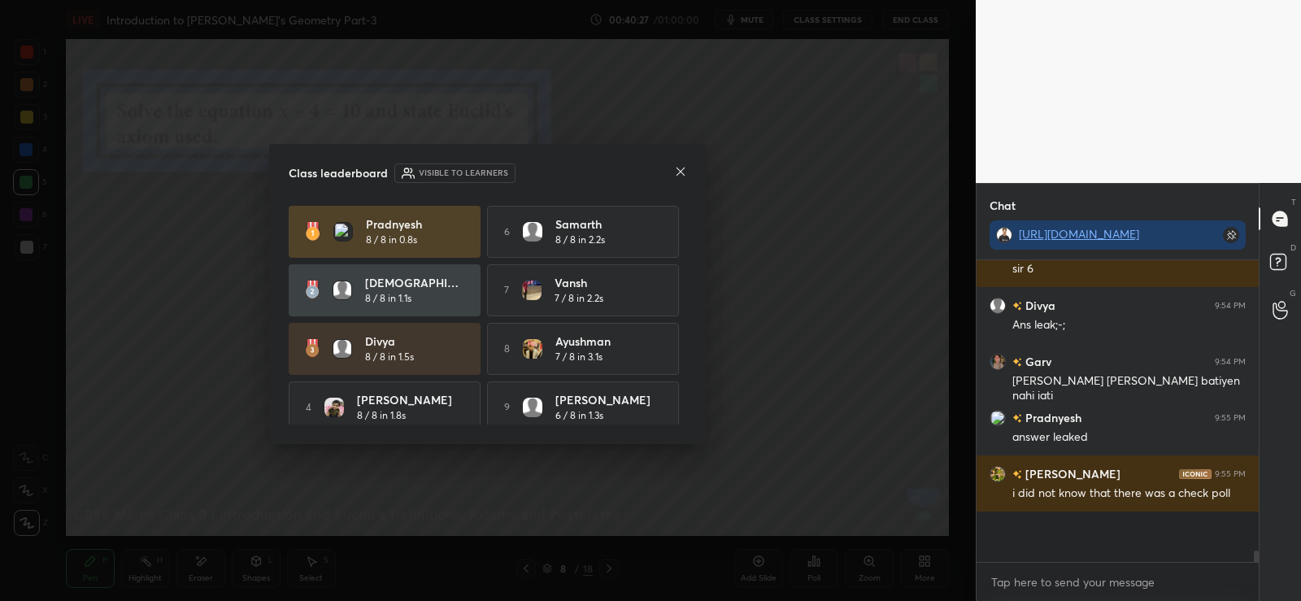
scroll to position [297, 277]
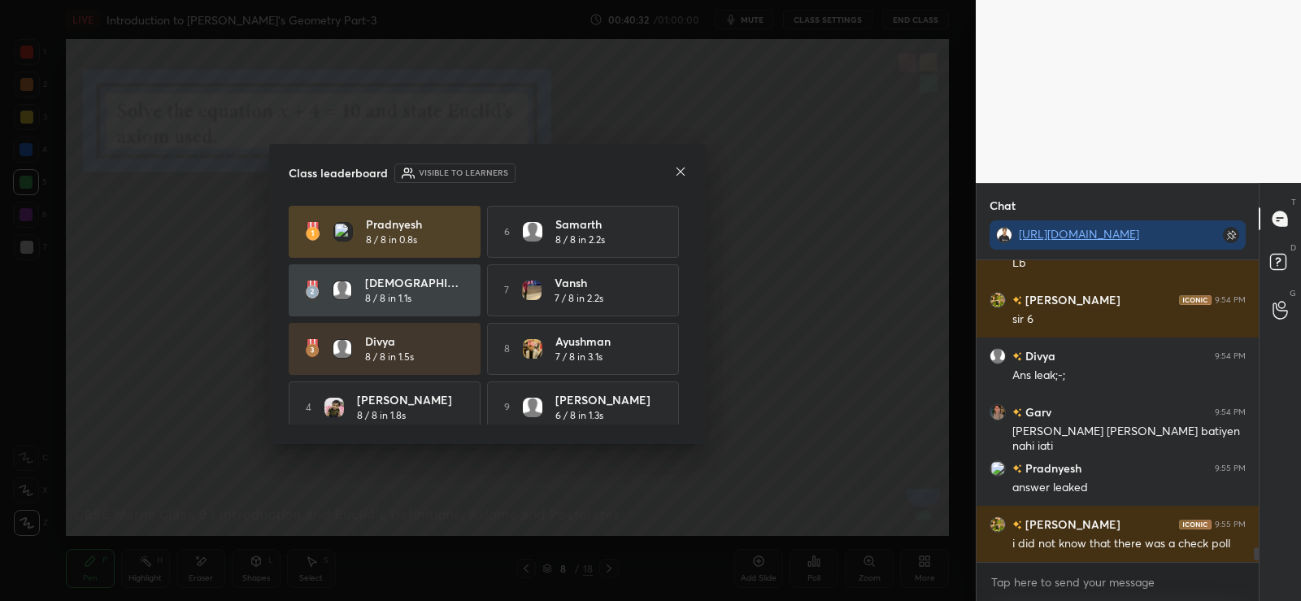
click at [682, 167] on icon at bounding box center [680, 171] width 13 height 13
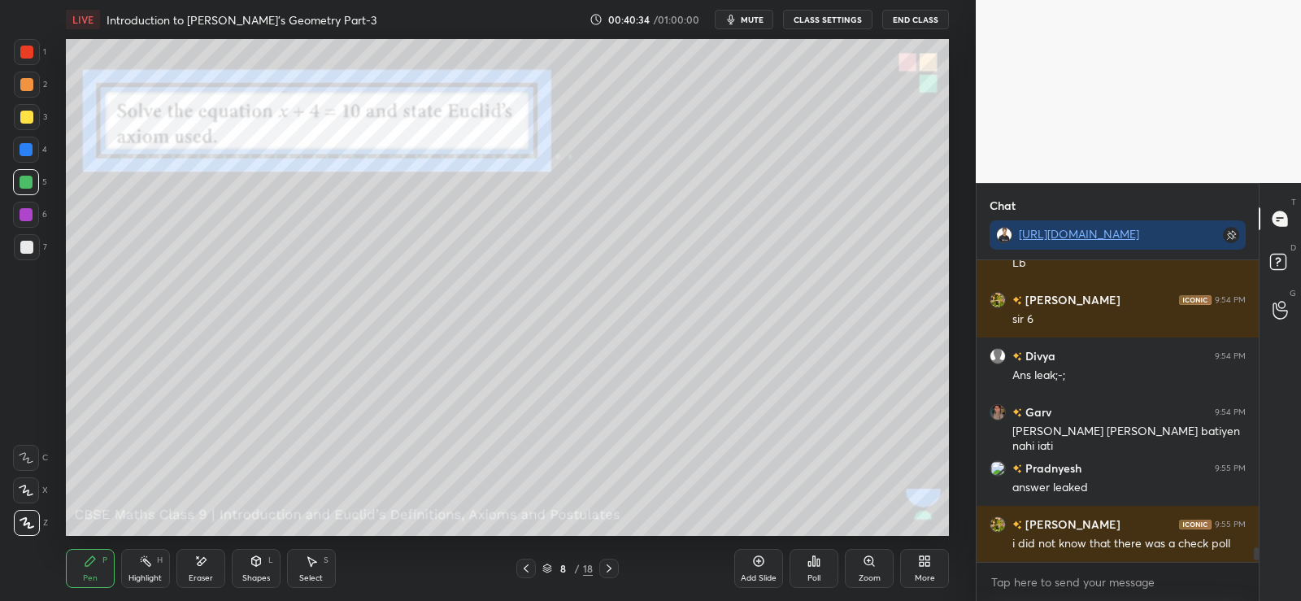
click at [815, 566] on icon at bounding box center [814, 561] width 2 height 10
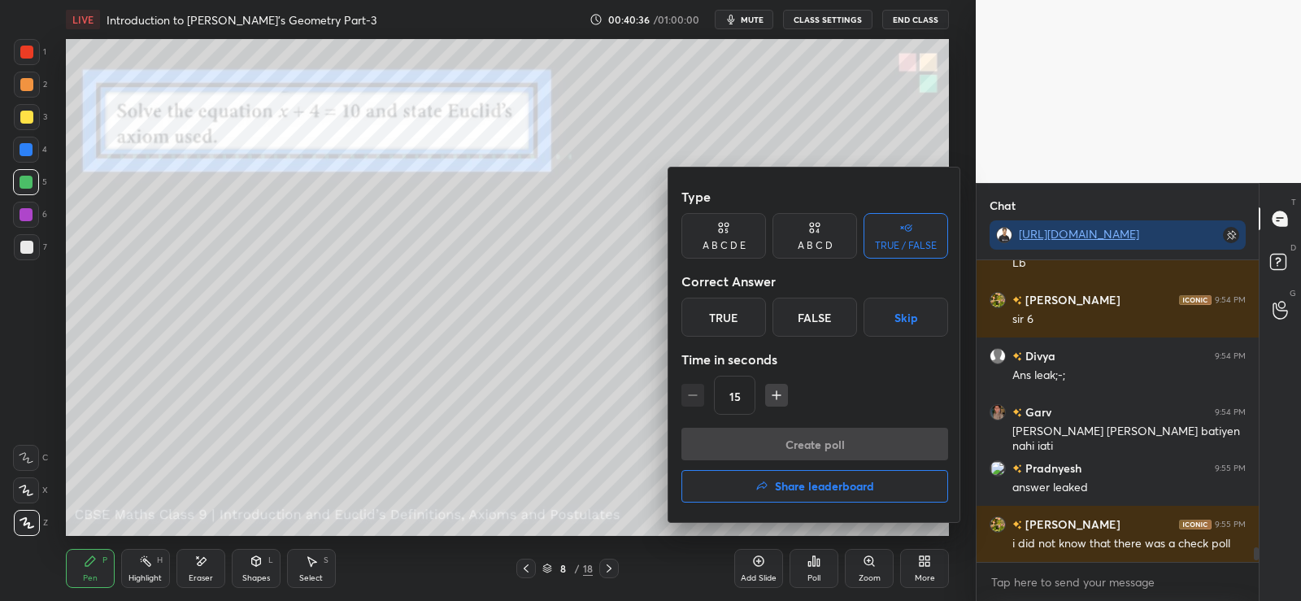
click at [815, 314] on div "False" at bounding box center [815, 317] width 85 height 39
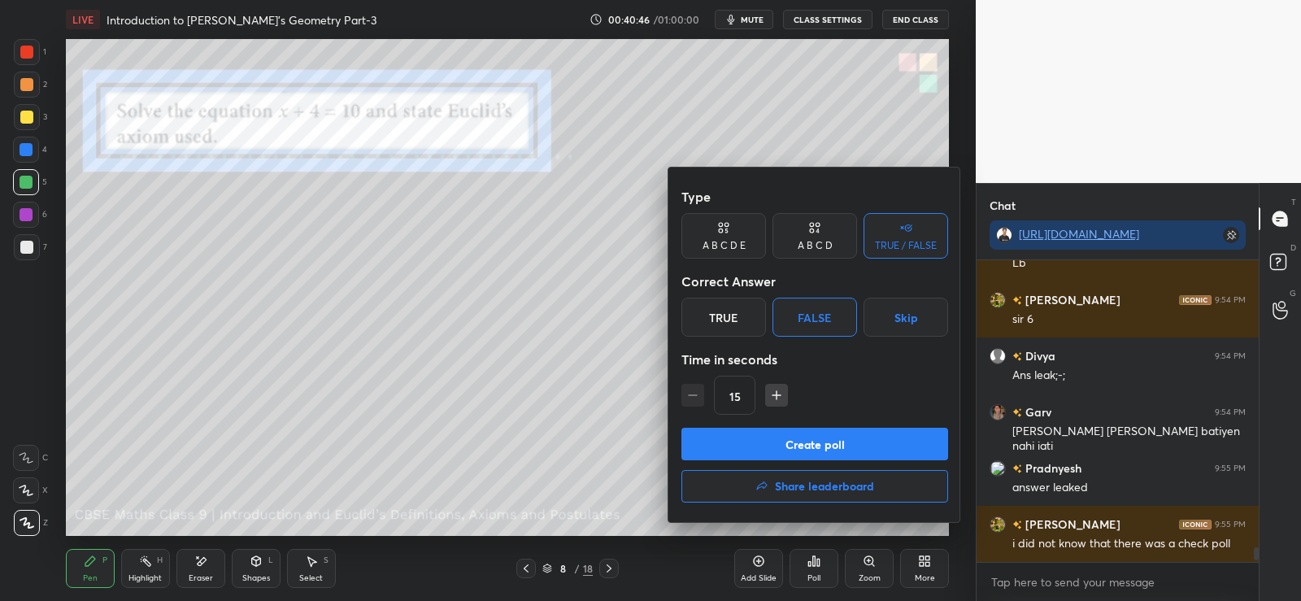
click at [621, 492] on div at bounding box center [650, 300] width 1301 height 601
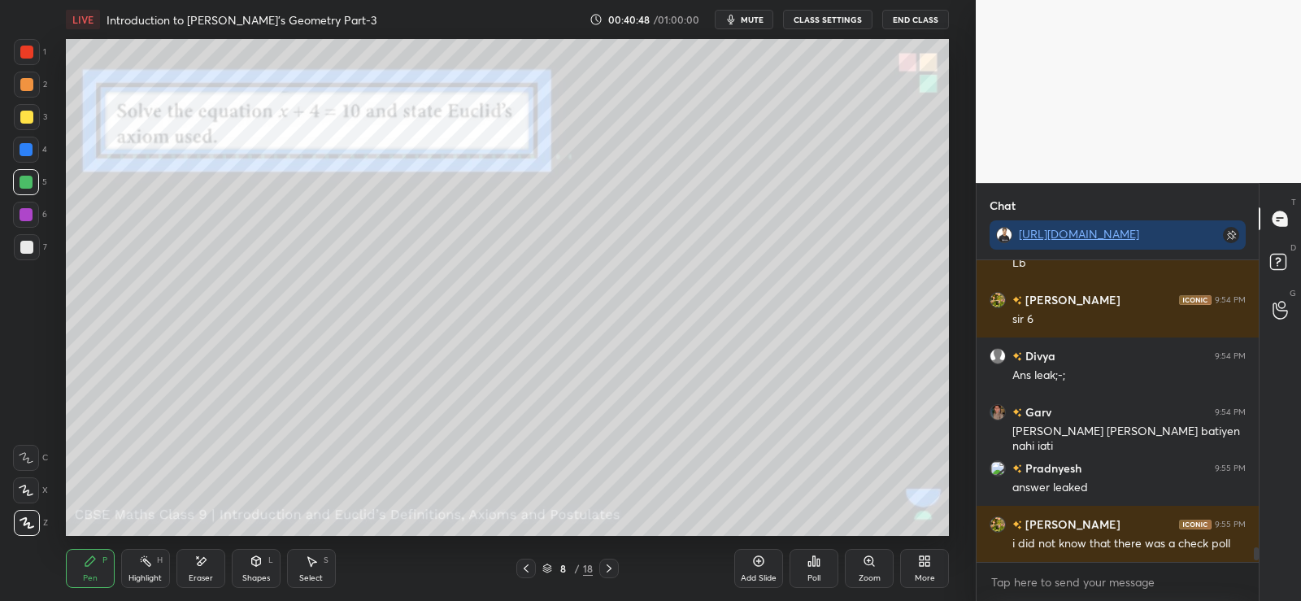
click at [15, 245] on div at bounding box center [27, 247] width 26 height 26
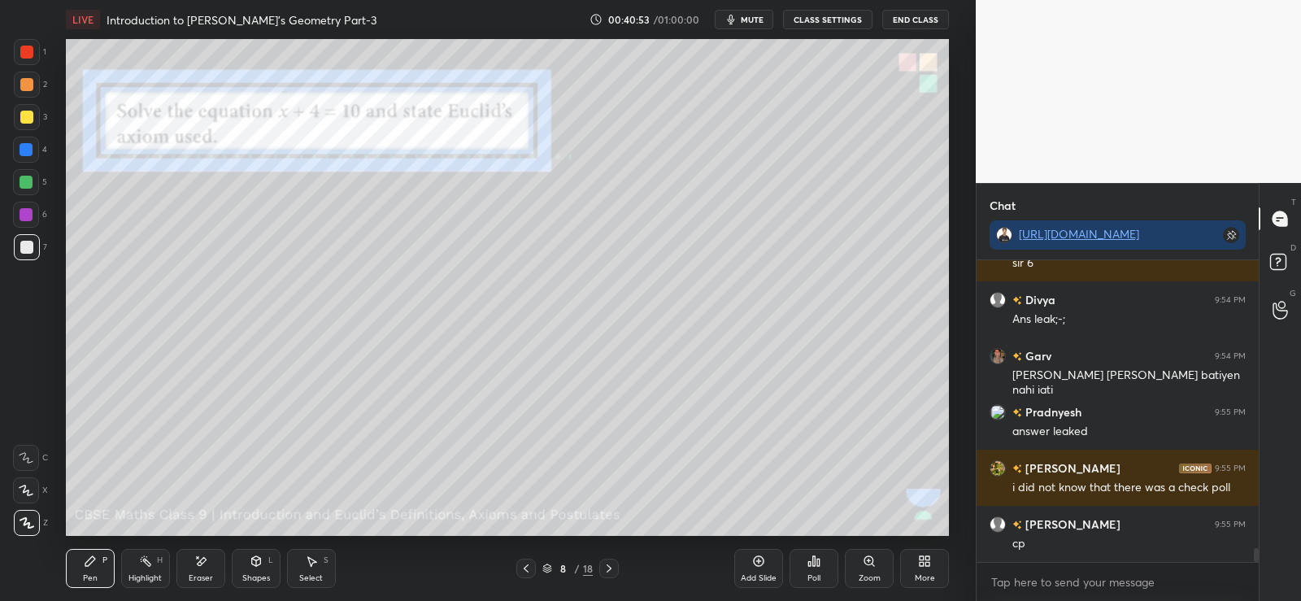
scroll to position [6099, 0]
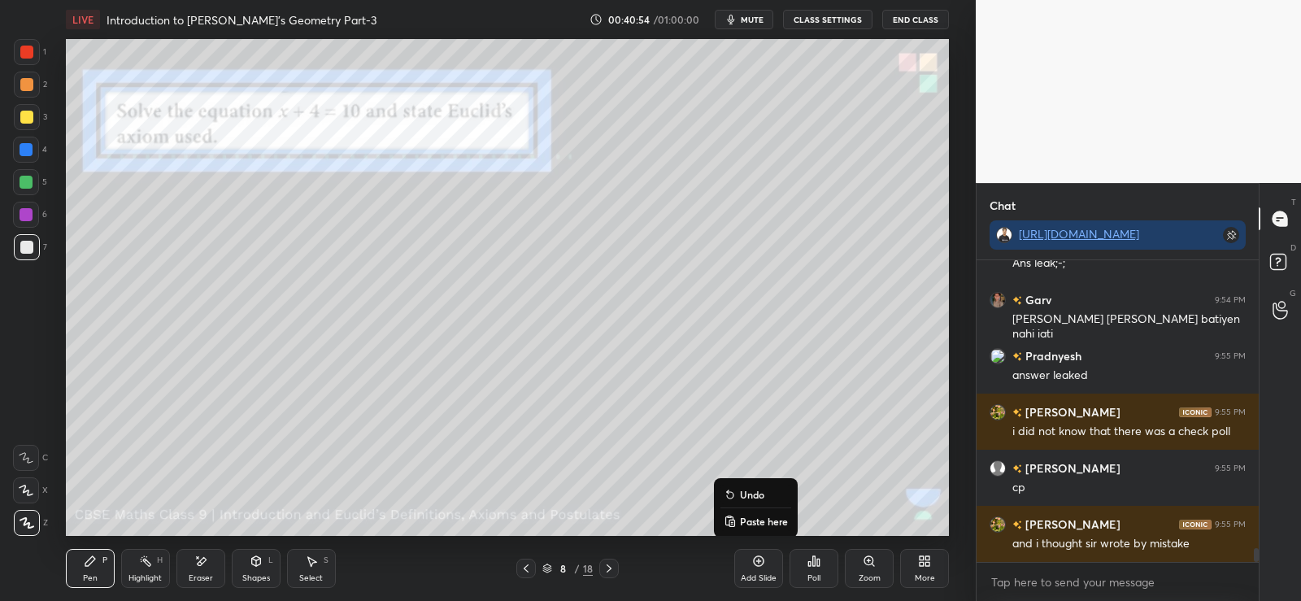
click at [754, 498] on p "Undo" at bounding box center [752, 494] width 24 height 13
click at [820, 566] on icon at bounding box center [818, 562] width 2 height 7
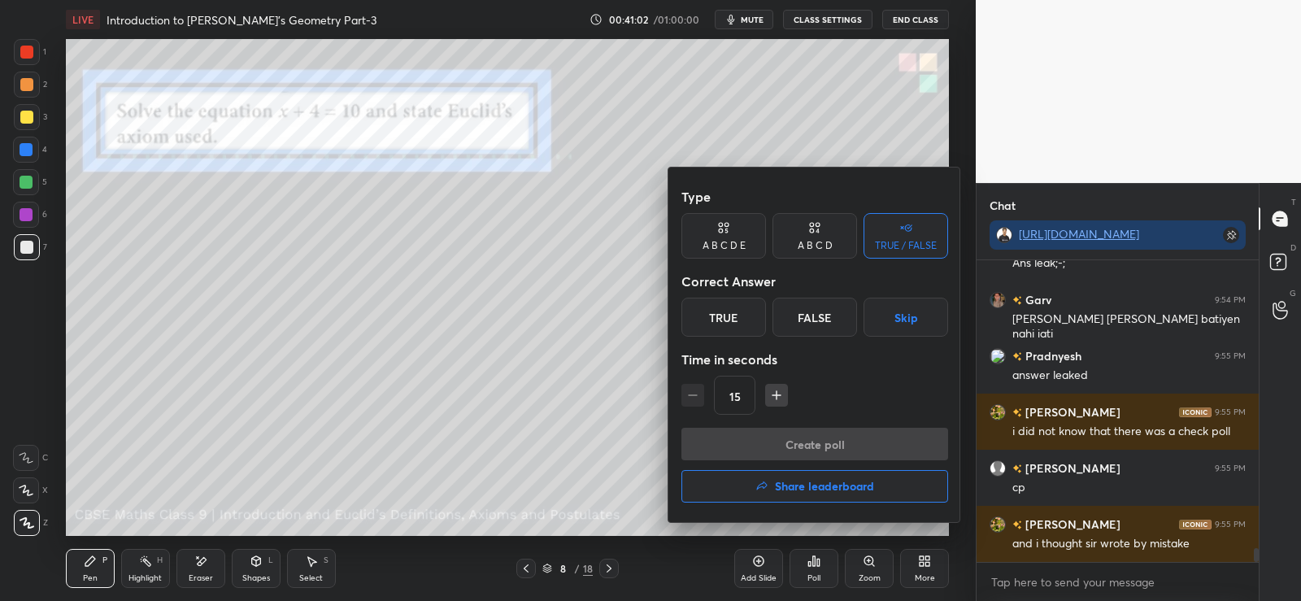
scroll to position [6155, 0]
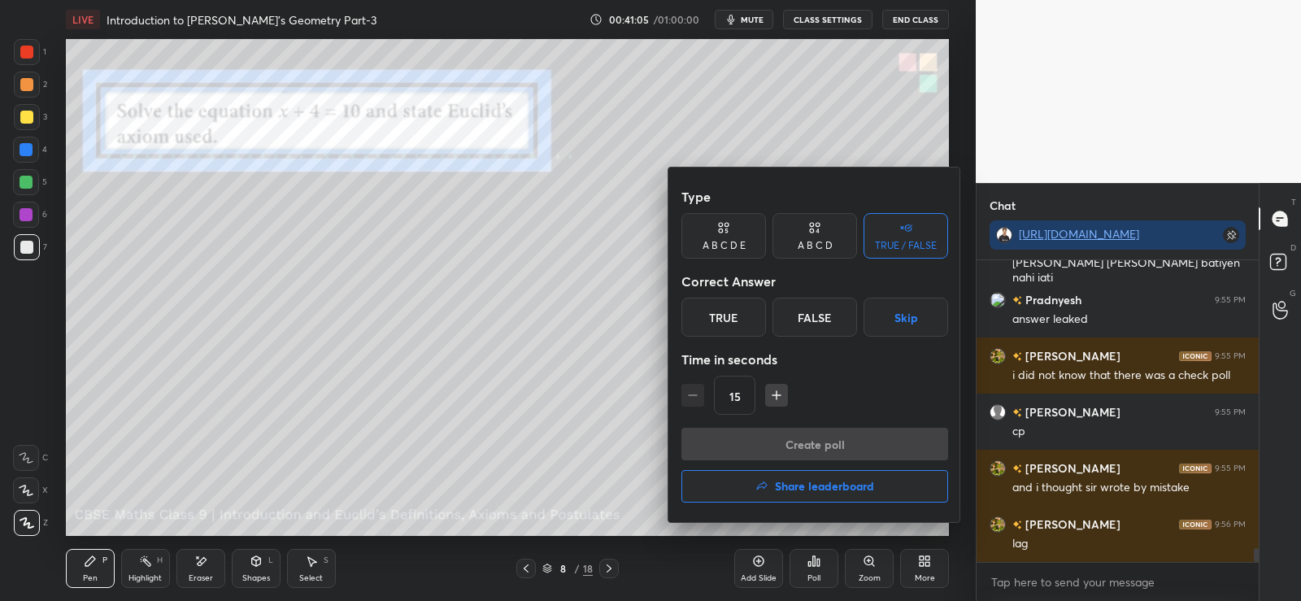
click at [808, 316] on div "False" at bounding box center [815, 317] width 85 height 39
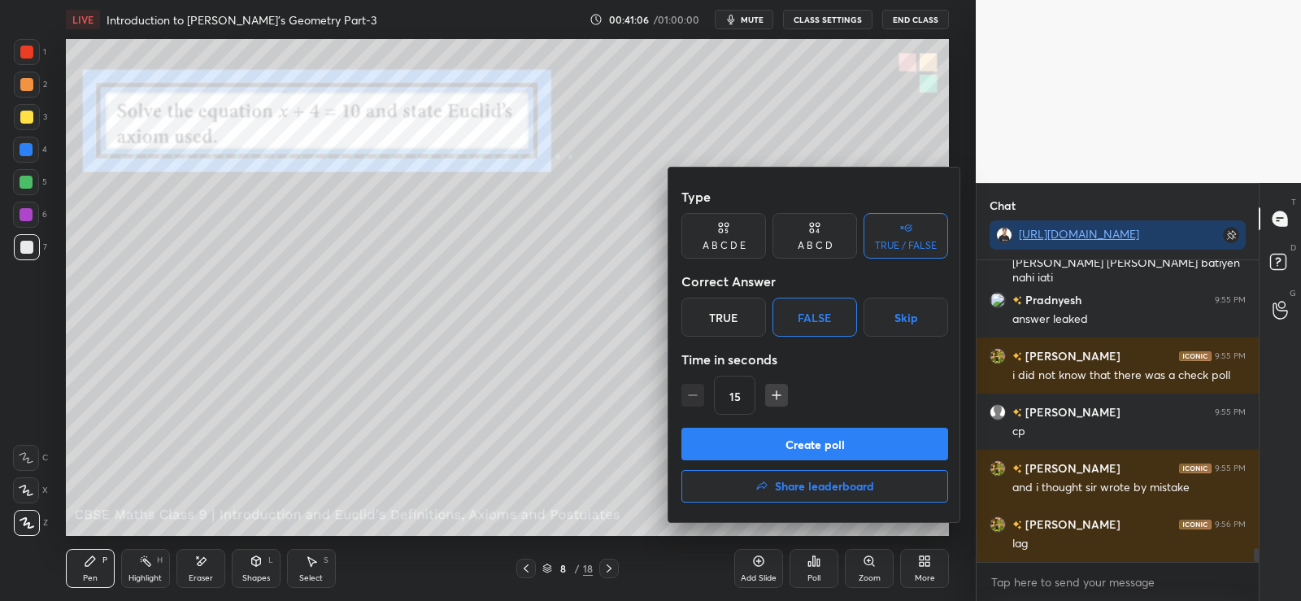
click at [792, 438] on button "Create poll" at bounding box center [815, 444] width 267 height 33
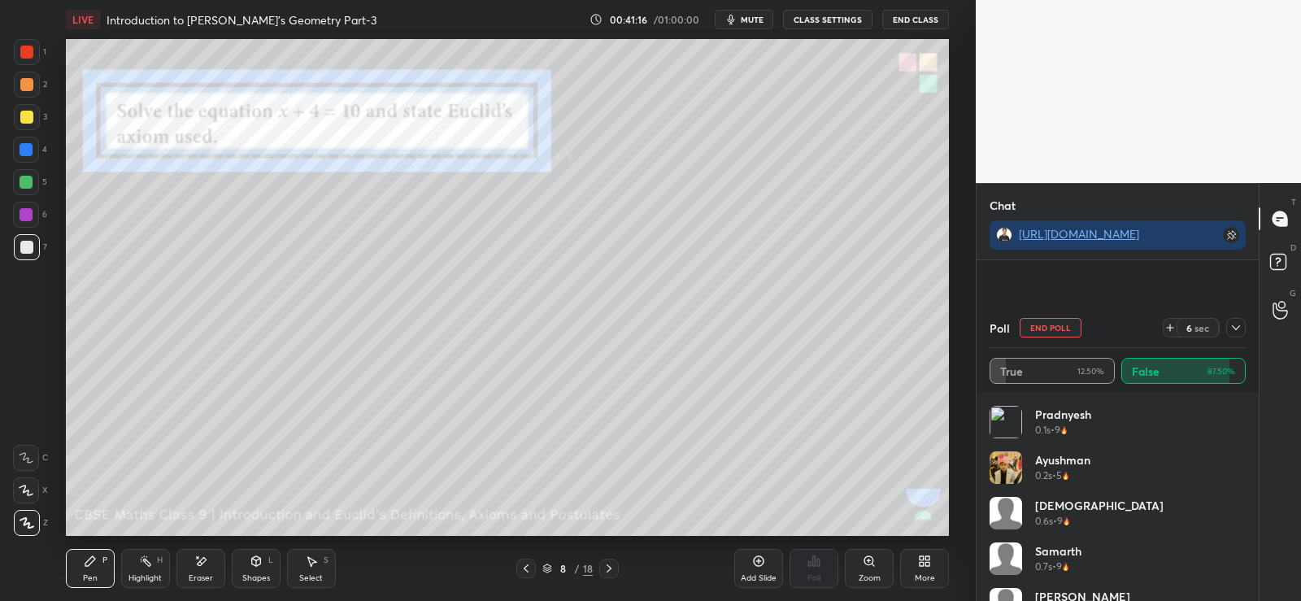
scroll to position [6295, 0]
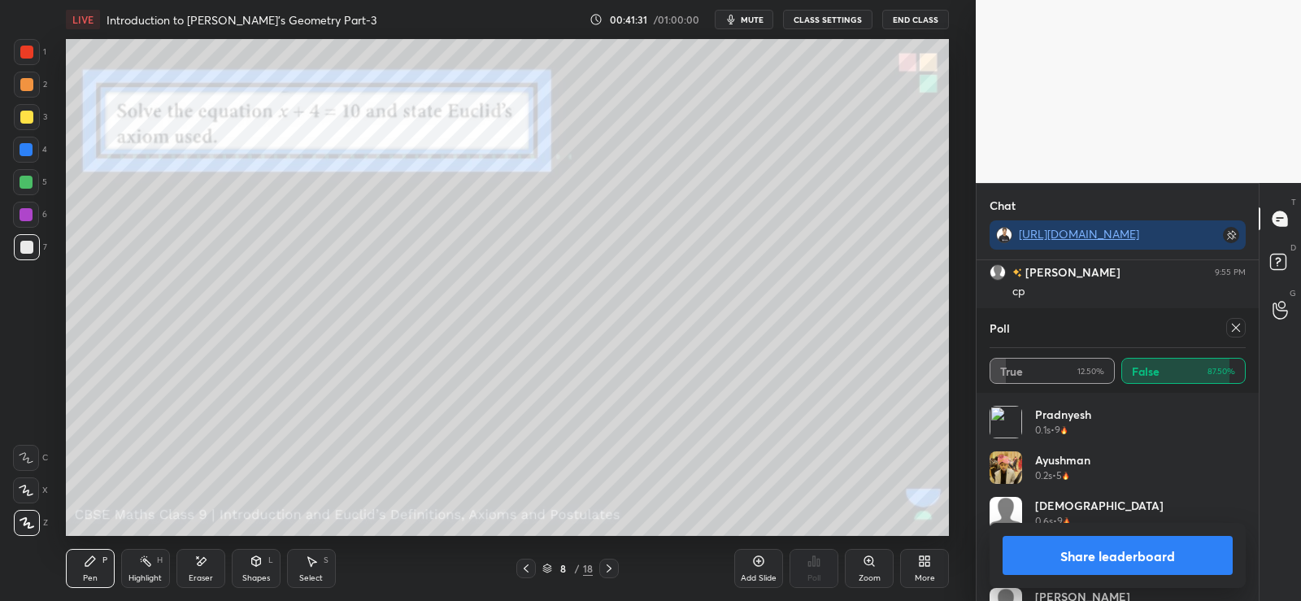
click at [1123, 563] on button "Share leaderboard" at bounding box center [1118, 555] width 230 height 39
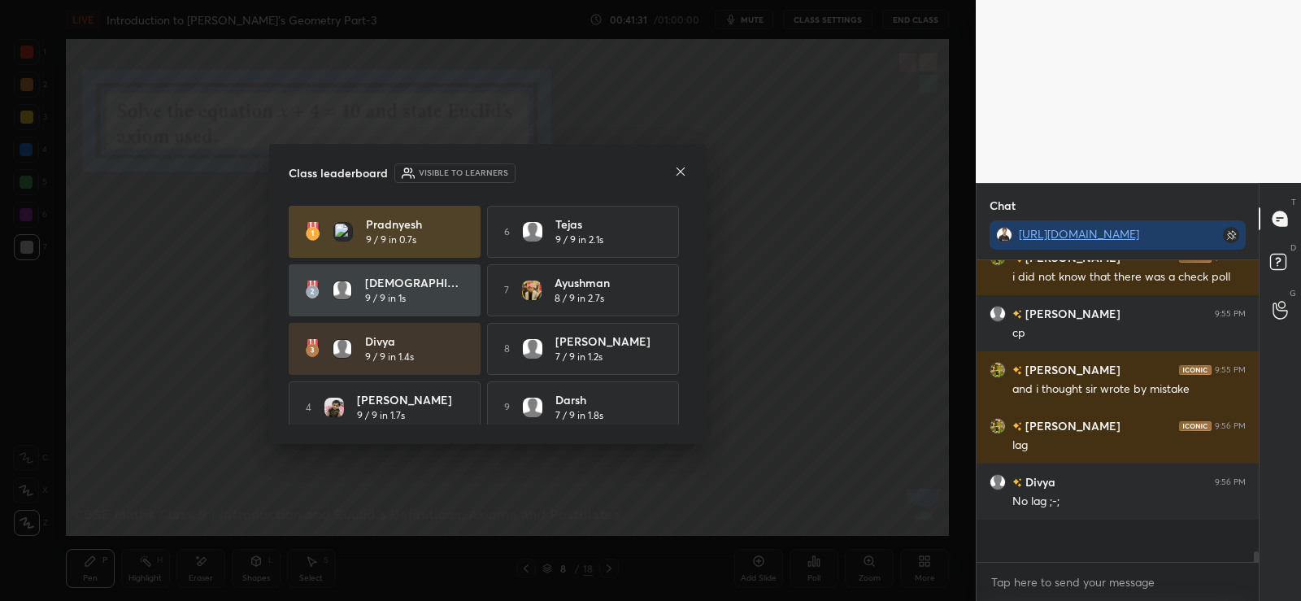
scroll to position [6211, 0]
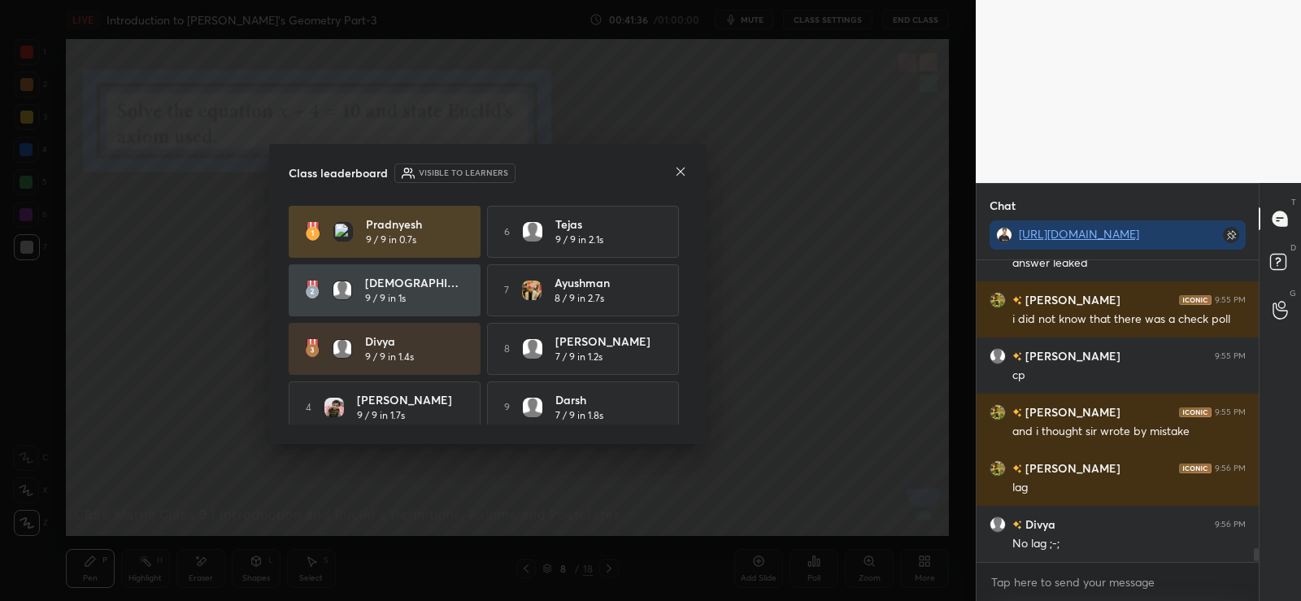
click at [681, 170] on icon at bounding box center [680, 171] width 13 height 13
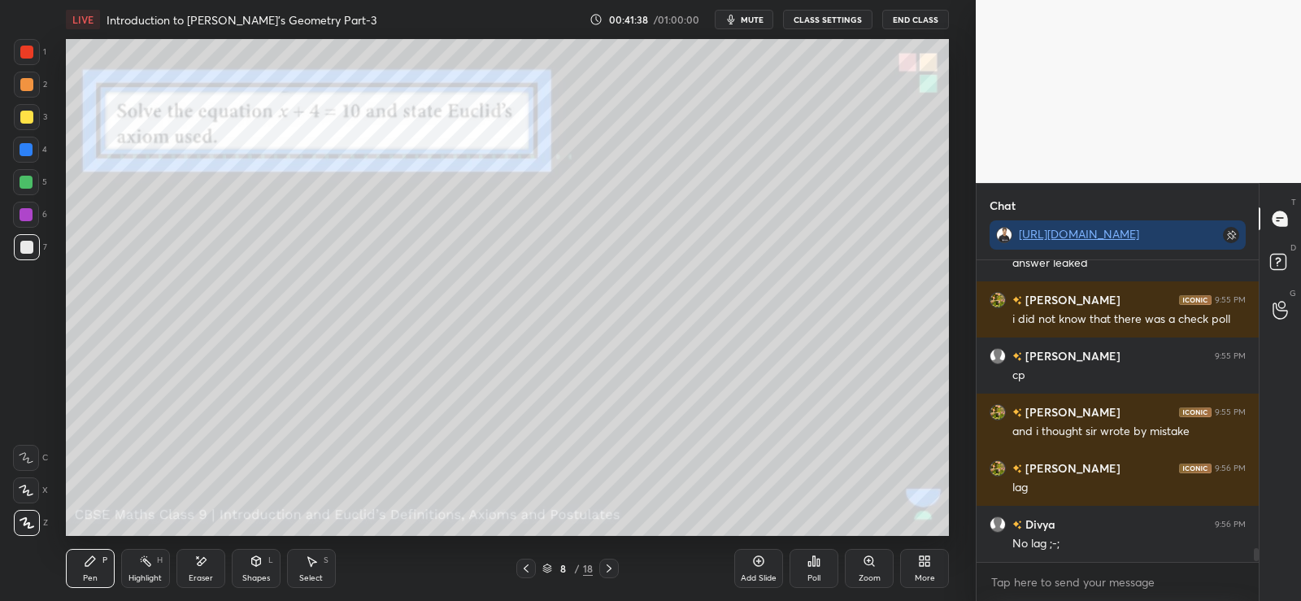
click at [204, 569] on div "Eraser" at bounding box center [200, 568] width 49 height 39
click at [111, 576] on div "Pen P" at bounding box center [90, 568] width 49 height 39
click at [203, 565] on icon at bounding box center [200, 562] width 13 height 14
click at [95, 564] on icon at bounding box center [90, 561] width 13 height 13
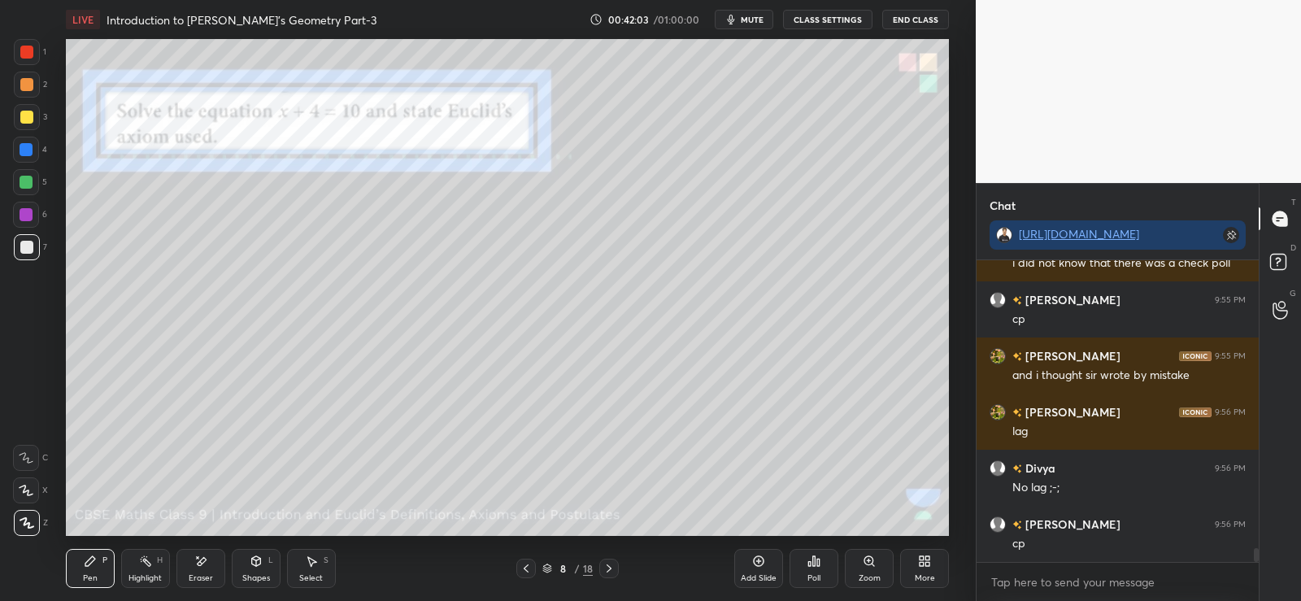
scroll to position [6323, 0]
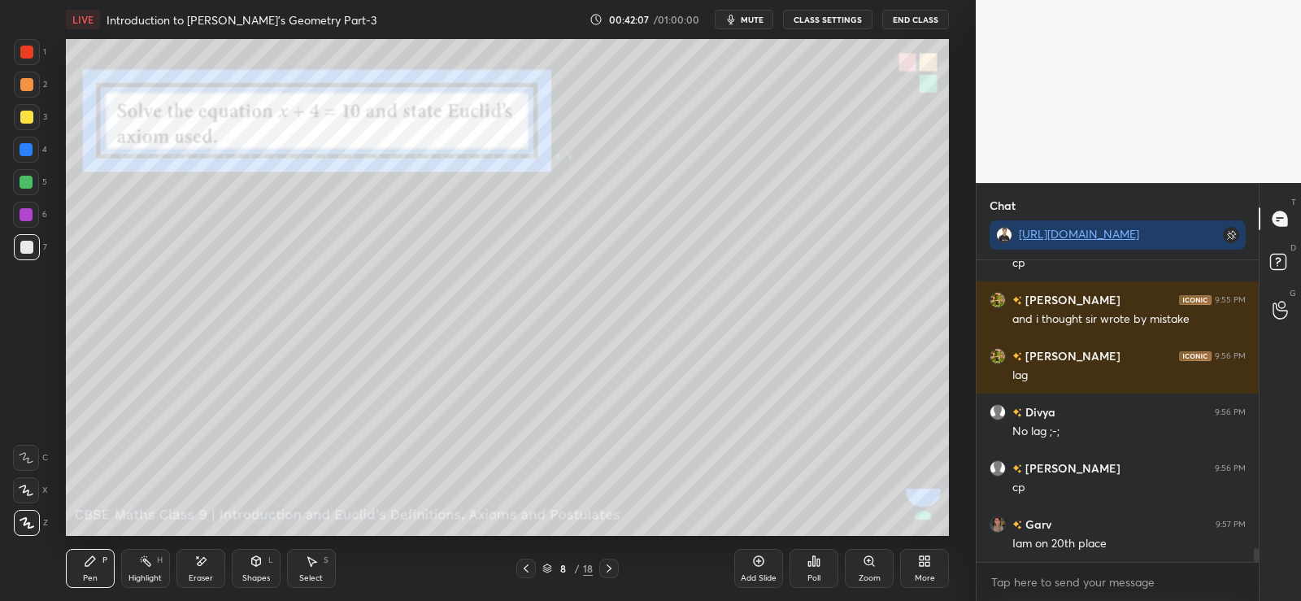
click at [613, 566] on icon at bounding box center [609, 568] width 13 height 13
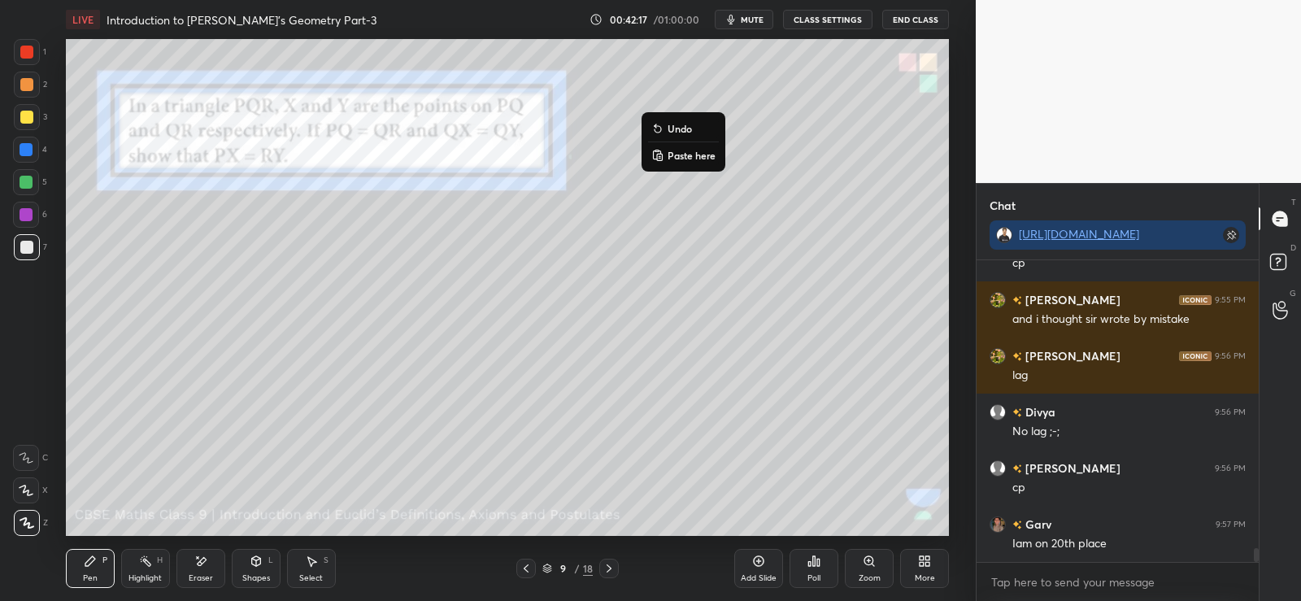
click at [680, 160] on p "Paste here" at bounding box center [692, 155] width 48 height 13
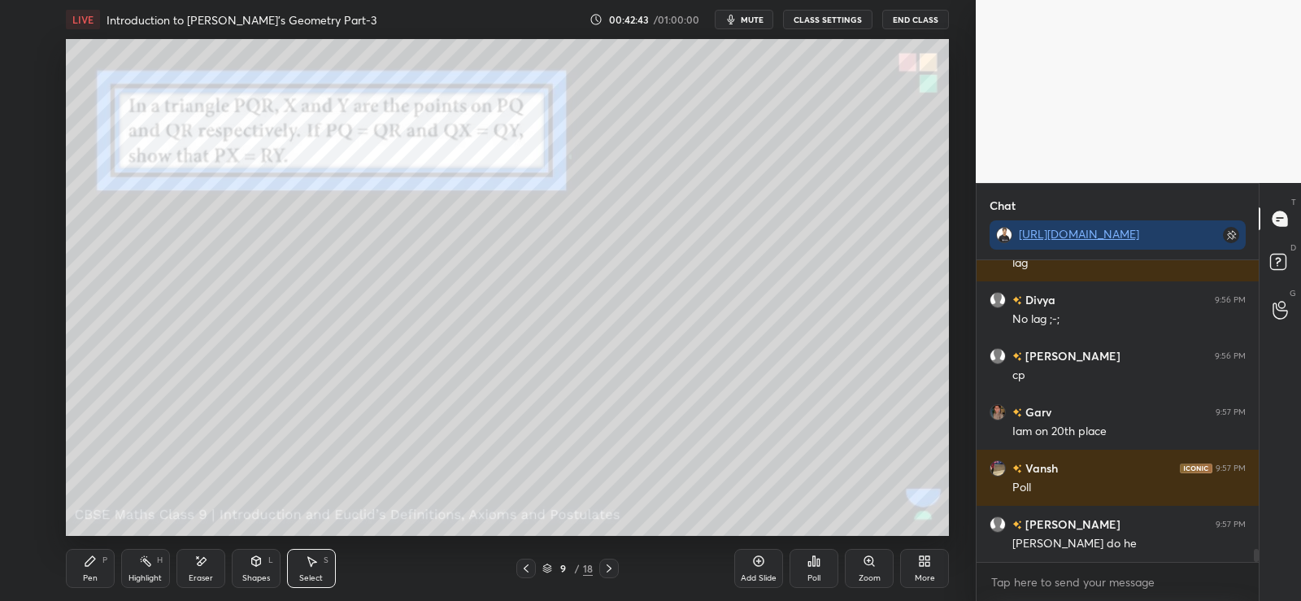
scroll to position [6492, 0]
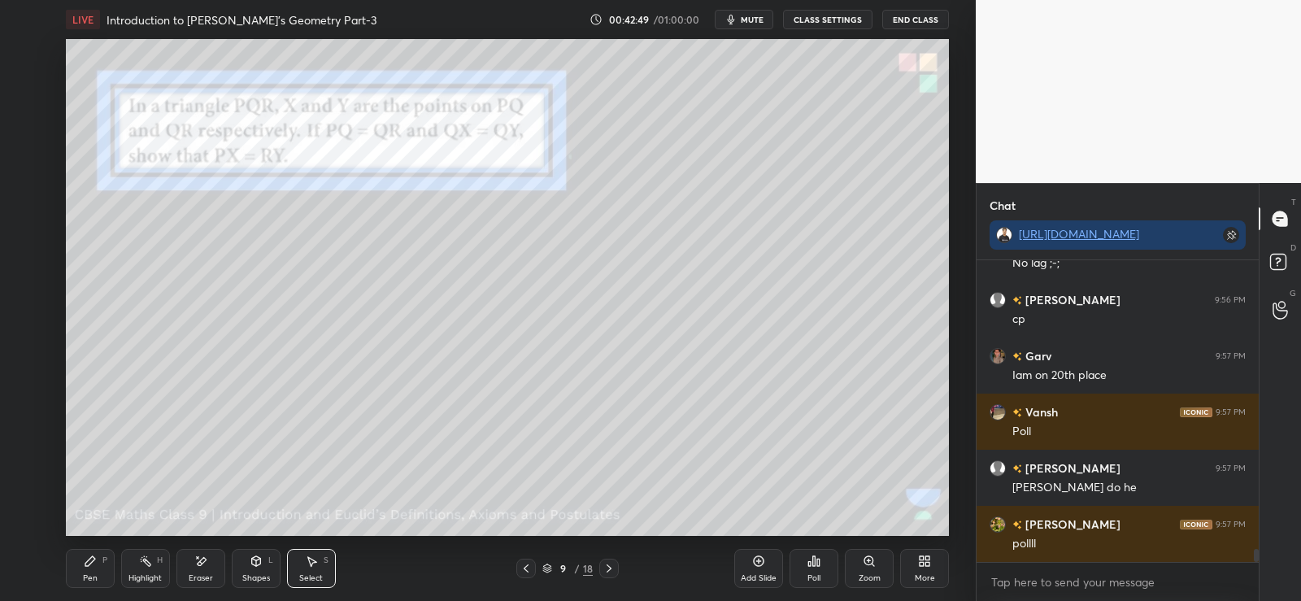
click at [822, 565] on div "Poll" at bounding box center [814, 568] width 49 height 39
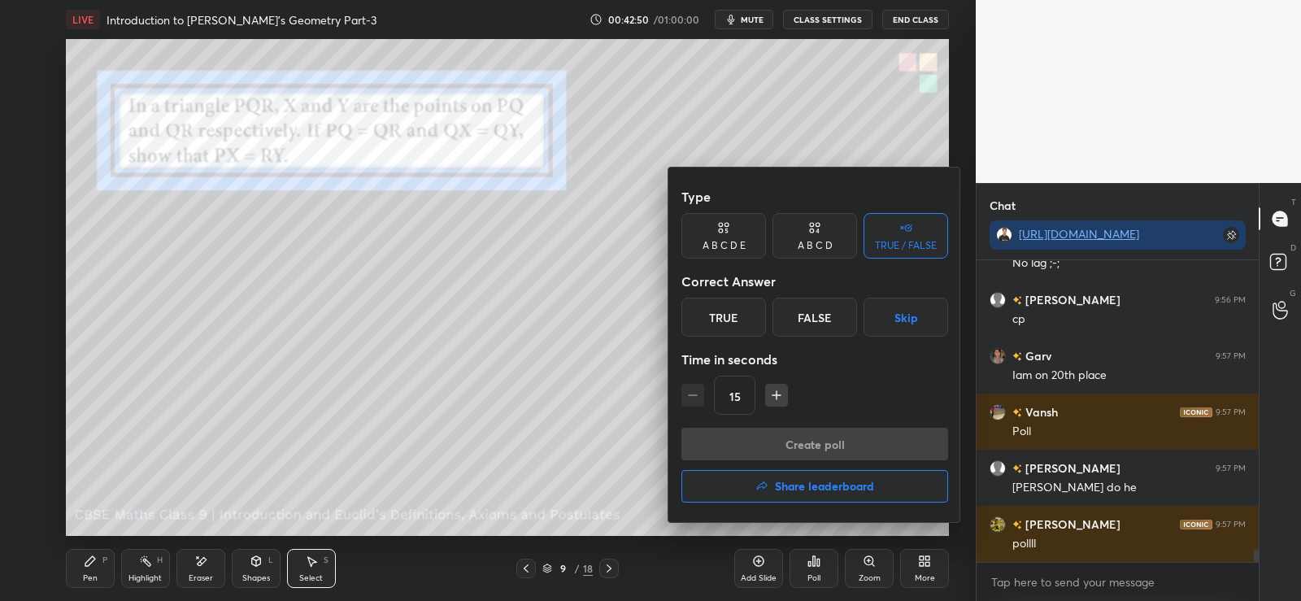
click at [821, 233] on icon at bounding box center [814, 228] width 13 height 16
click at [820, 314] on div "C" at bounding box center [815, 317] width 48 height 39
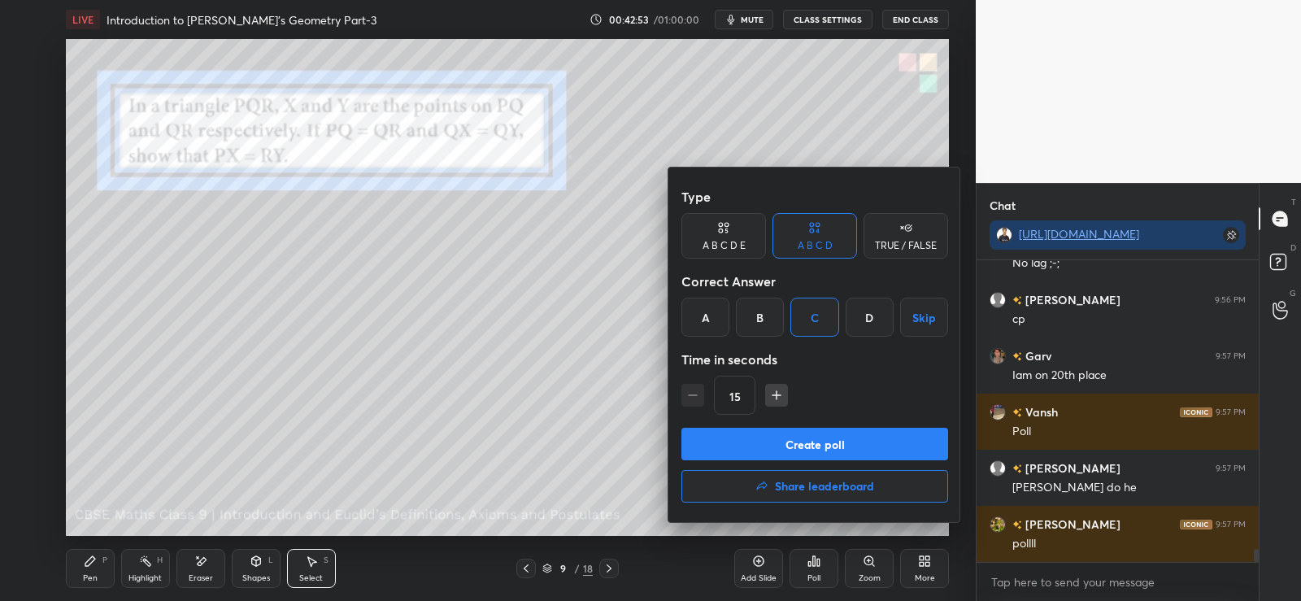
click at [812, 442] on button "Create poll" at bounding box center [815, 444] width 267 height 33
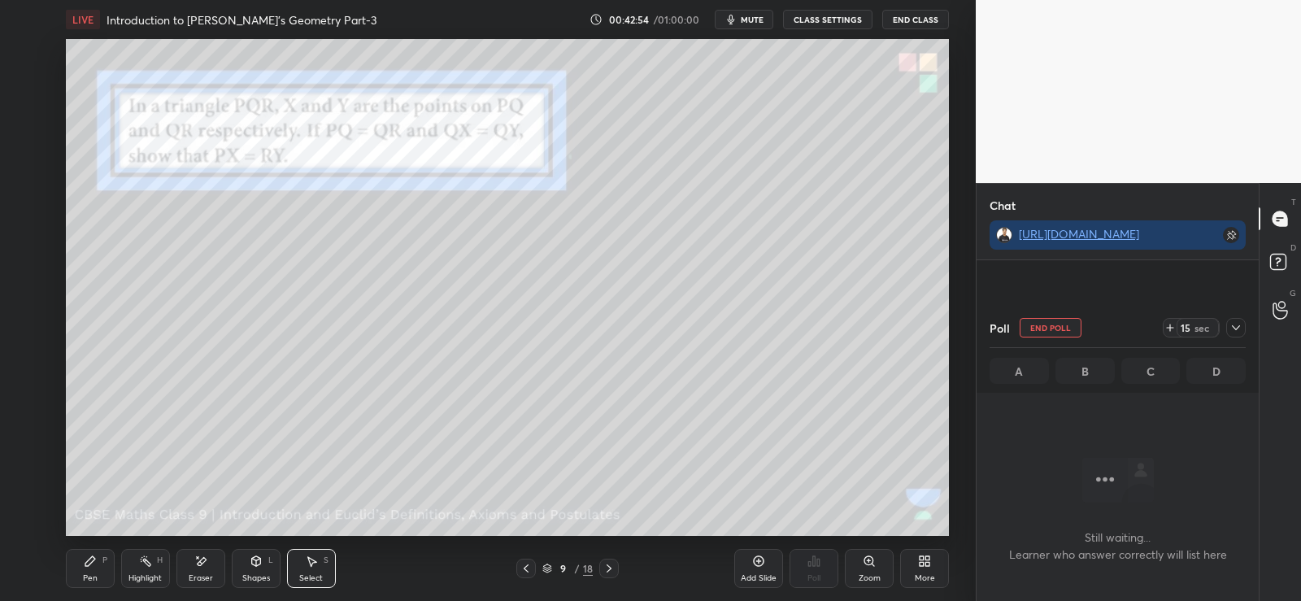
scroll to position [6632, 0]
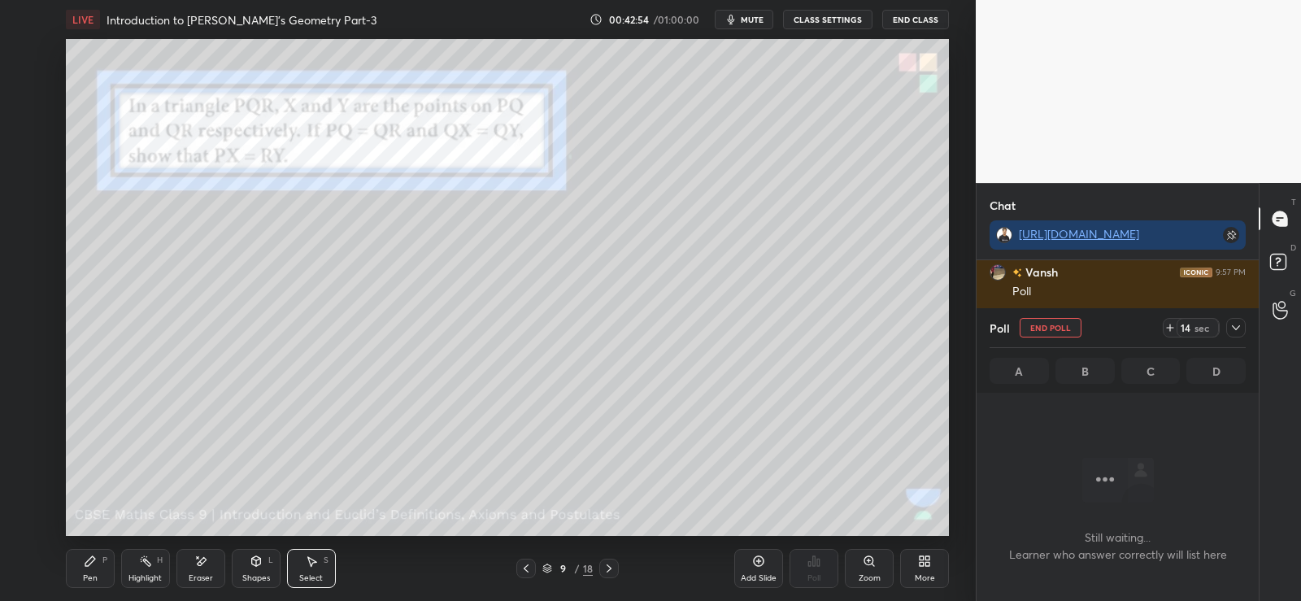
click at [1173, 326] on icon at bounding box center [1170, 327] width 13 height 13
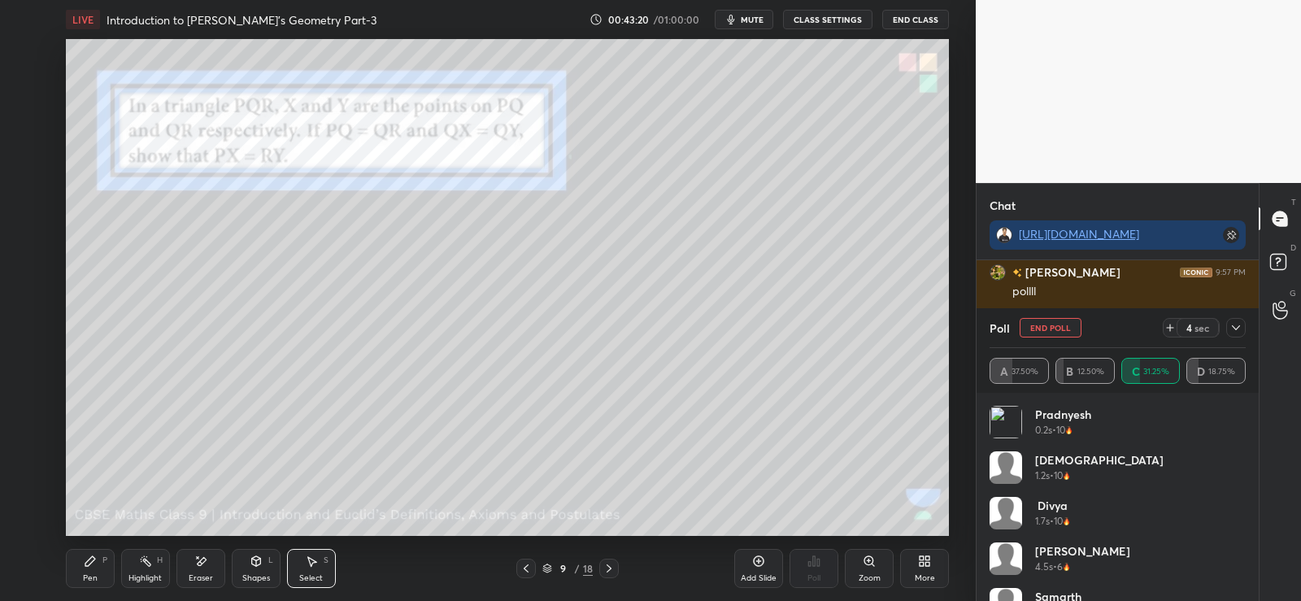
scroll to position [33, 0]
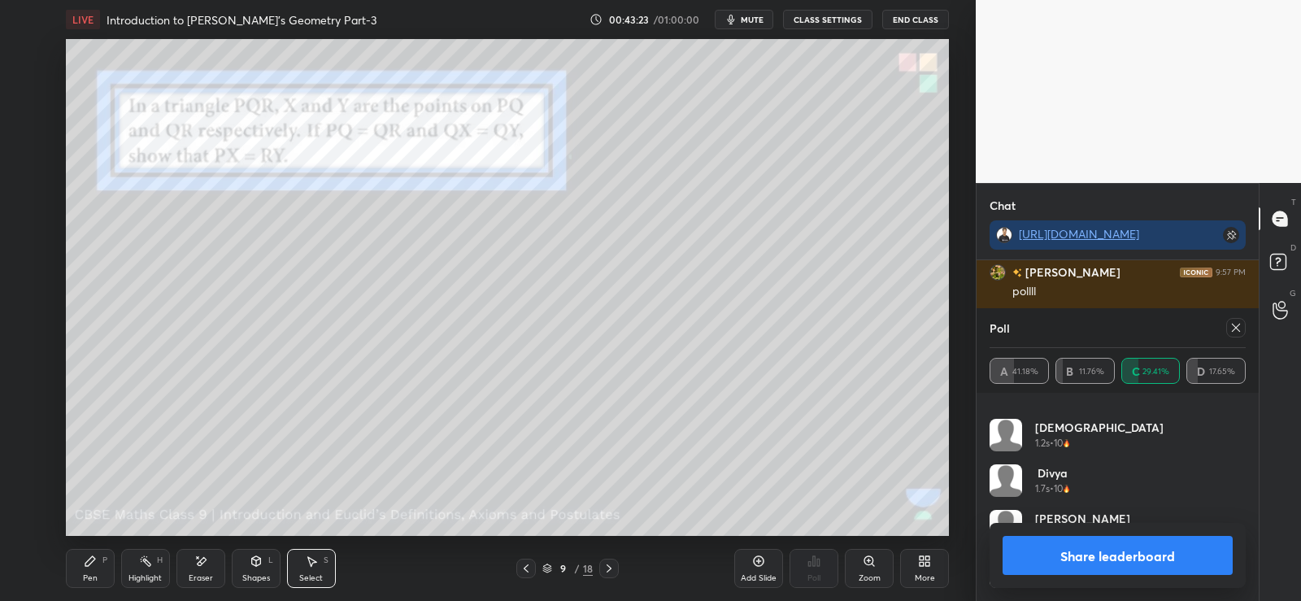
click at [1239, 331] on icon at bounding box center [1236, 327] width 13 height 13
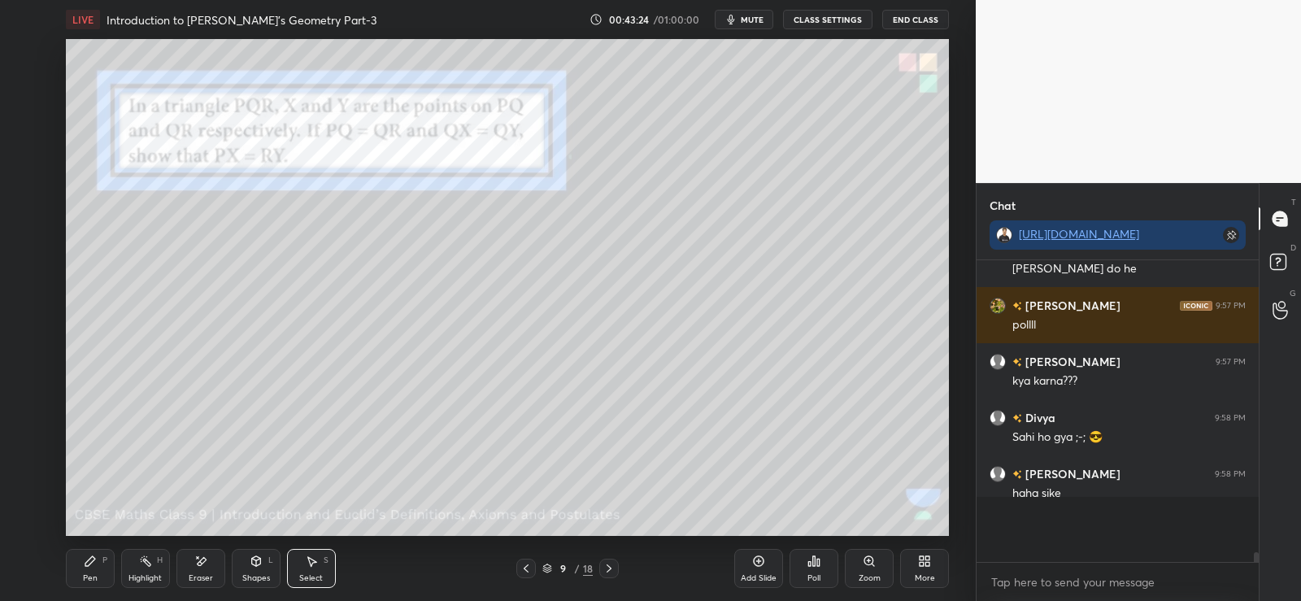
scroll to position [334, 277]
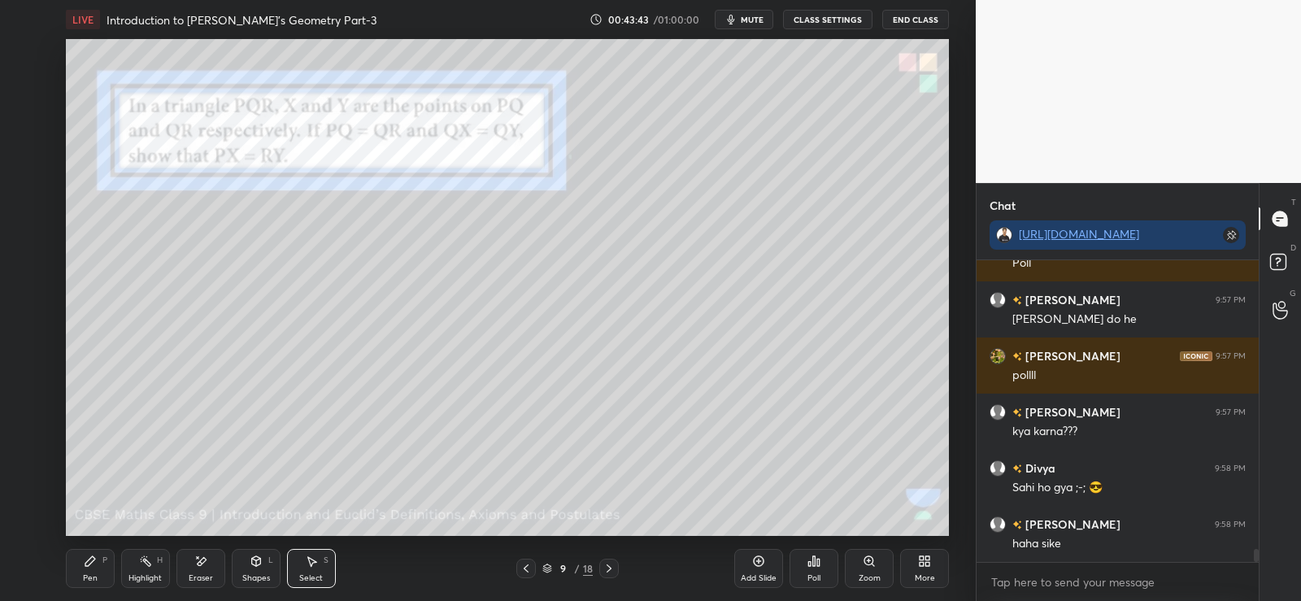
click at [812, 574] on div "Poll" at bounding box center [814, 578] width 13 height 8
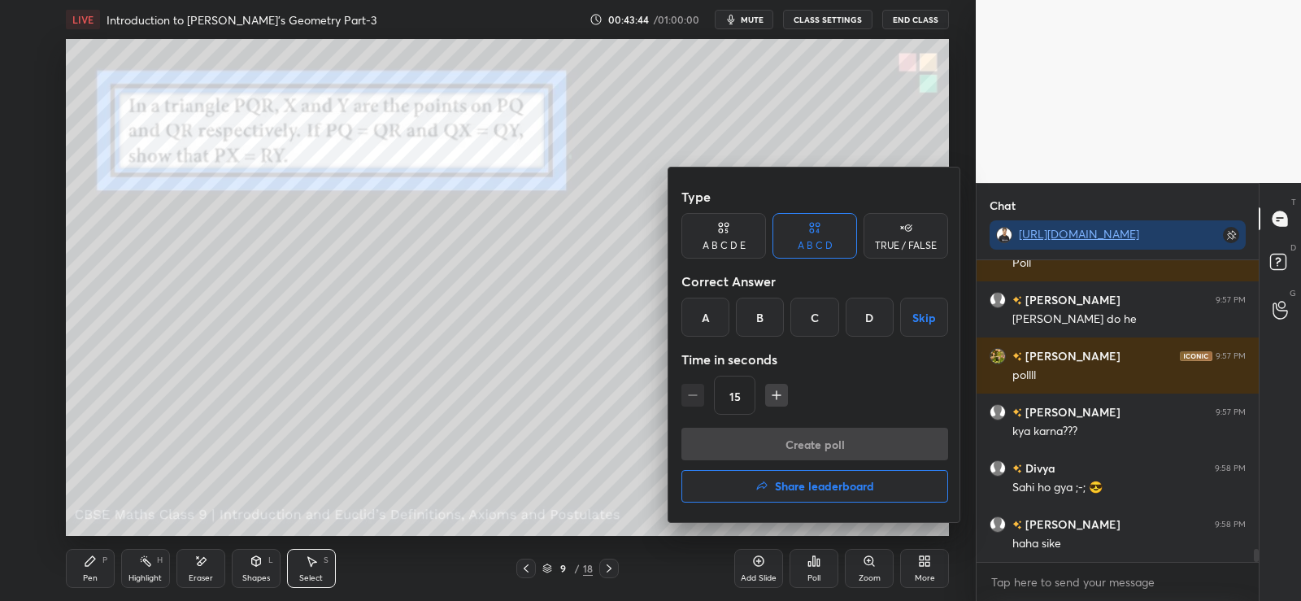
click at [802, 490] on h4 "Share leaderboard" at bounding box center [824, 486] width 99 height 11
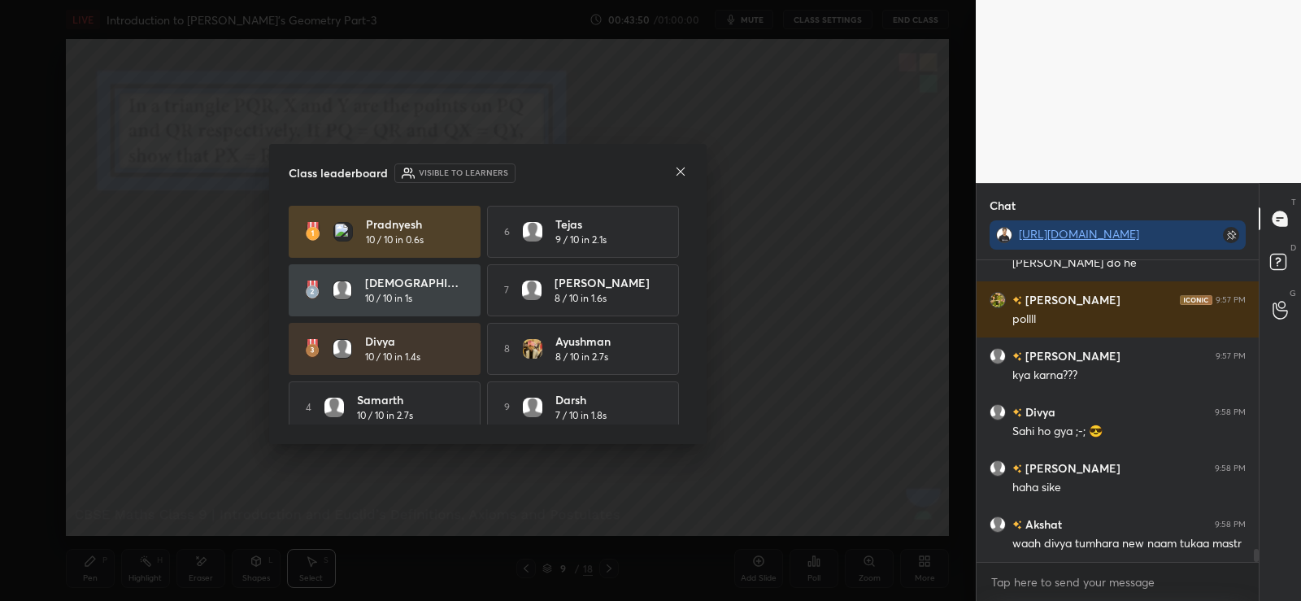
click at [683, 170] on icon at bounding box center [680, 171] width 13 height 13
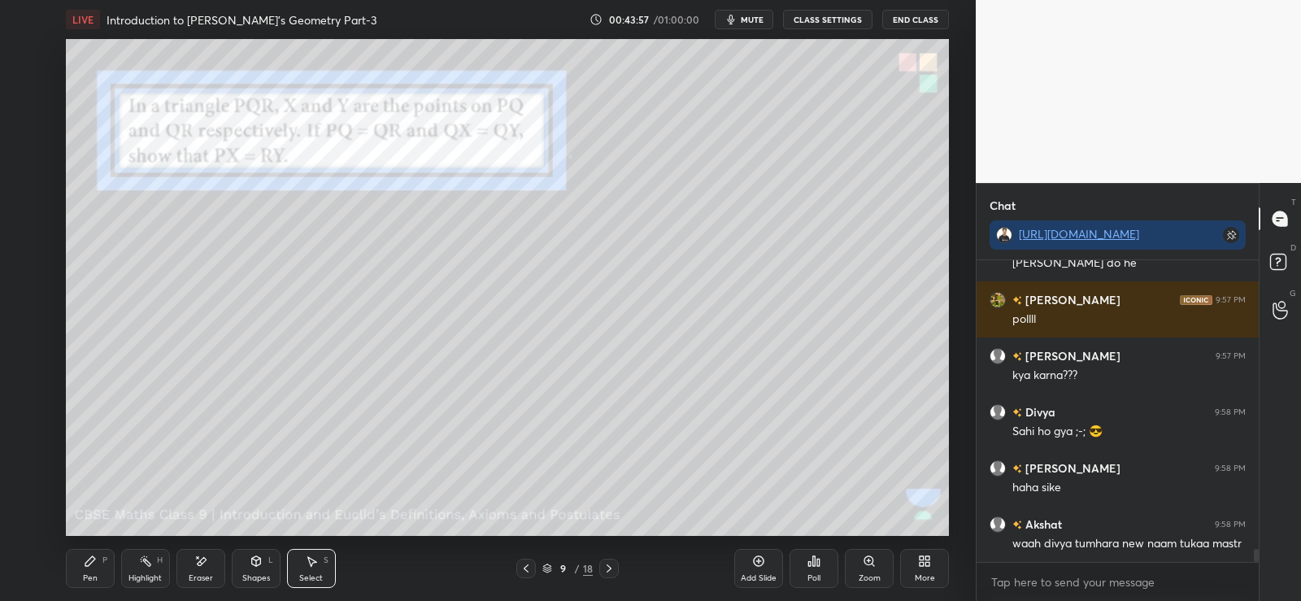
click at [198, 558] on icon at bounding box center [198, 557] width 2 height 2
click at [94, 564] on icon at bounding box center [90, 561] width 13 height 13
click at [526, 565] on icon at bounding box center [526, 568] width 13 height 13
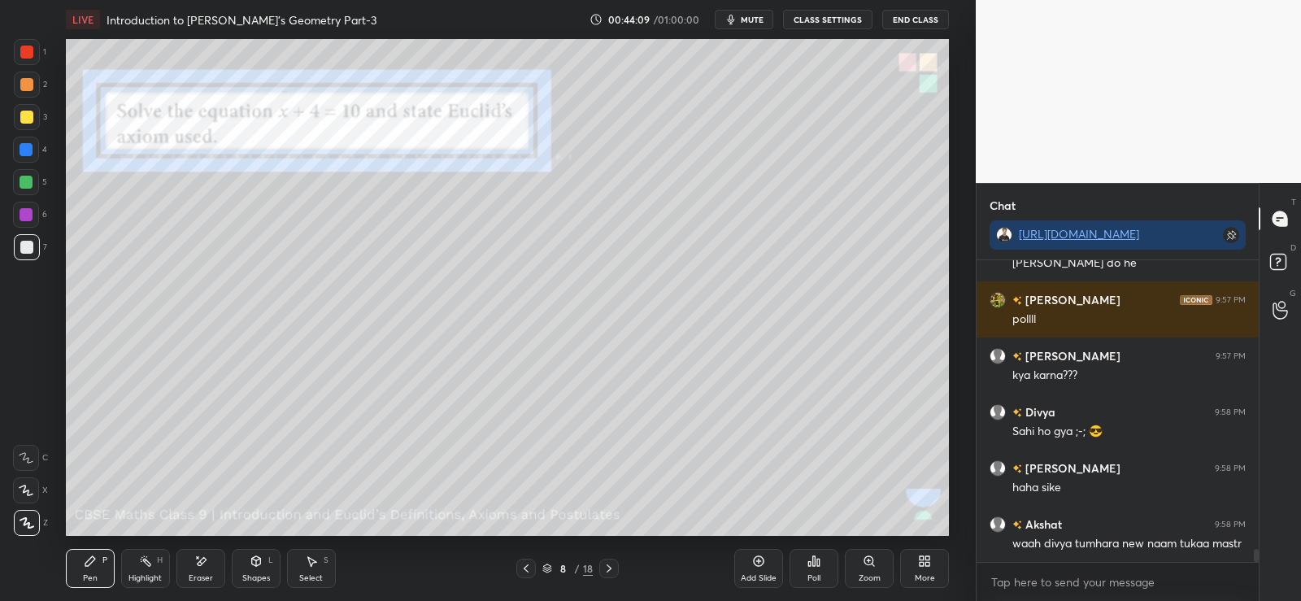
click at [316, 561] on icon at bounding box center [312, 562] width 9 height 10
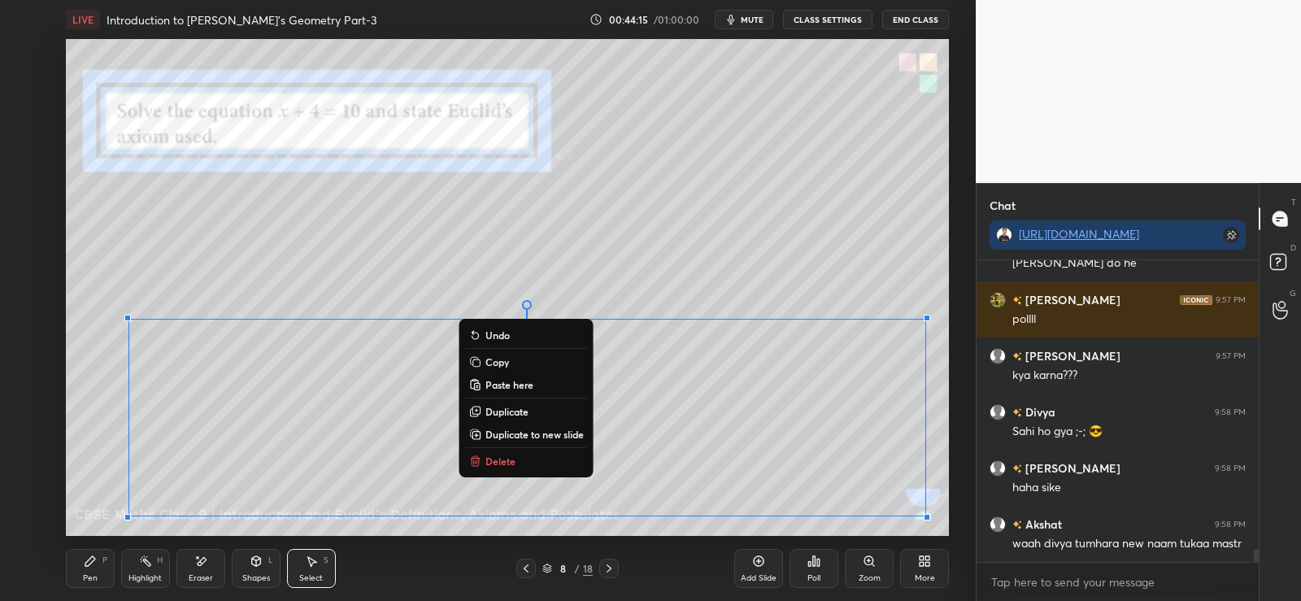
click at [496, 368] on p "Copy" at bounding box center [498, 361] width 24 height 13
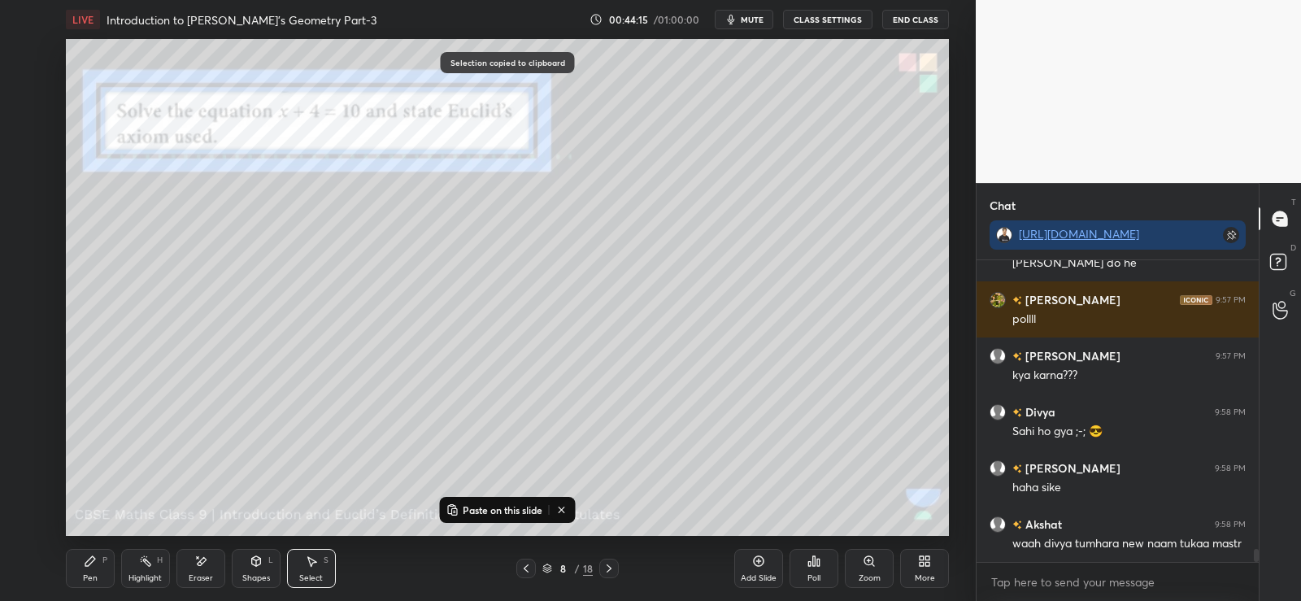
scroll to position [6787, 0]
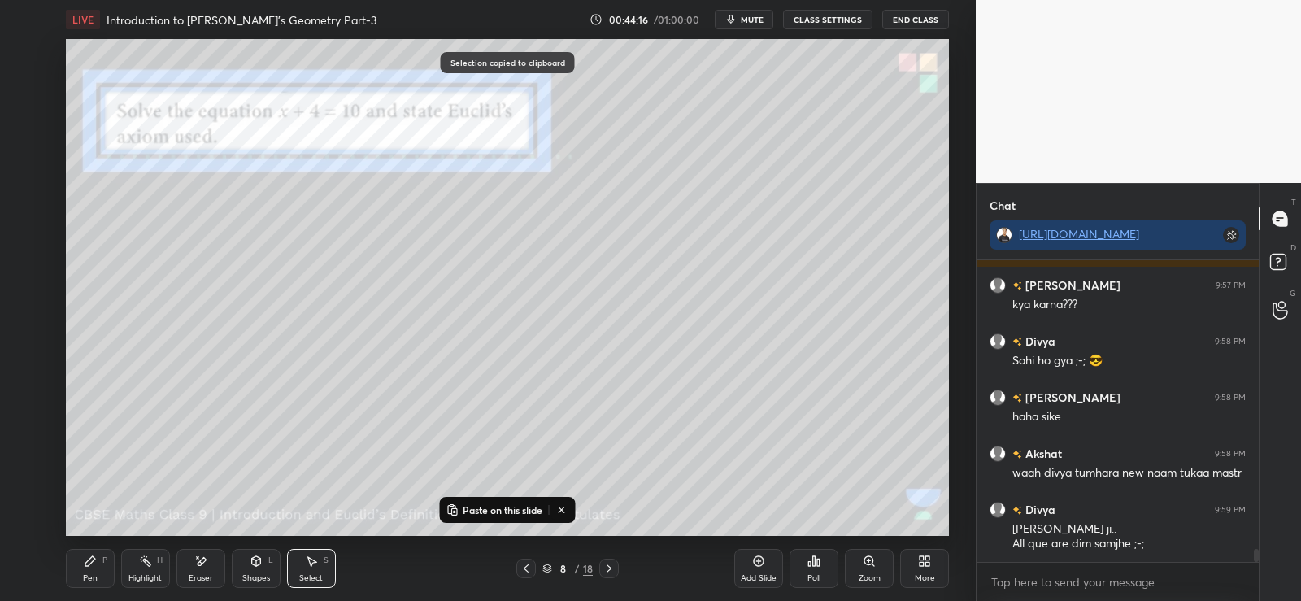
click at [612, 571] on icon at bounding box center [609, 568] width 13 height 13
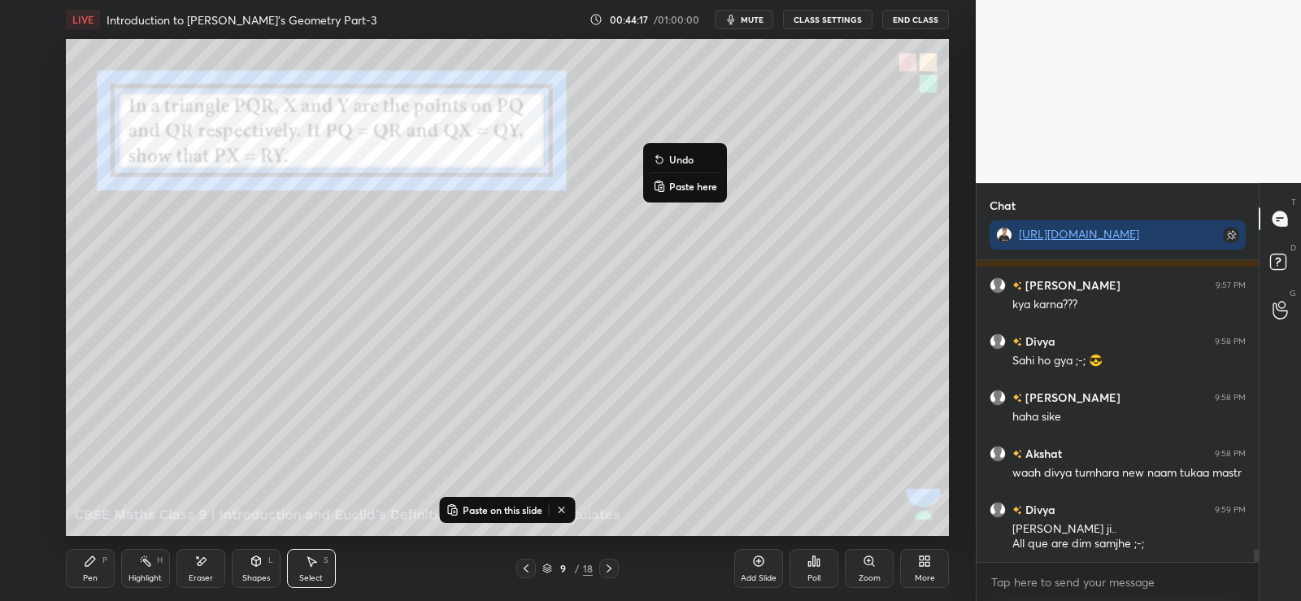
click at [685, 190] on p "Paste here" at bounding box center [693, 186] width 48 height 13
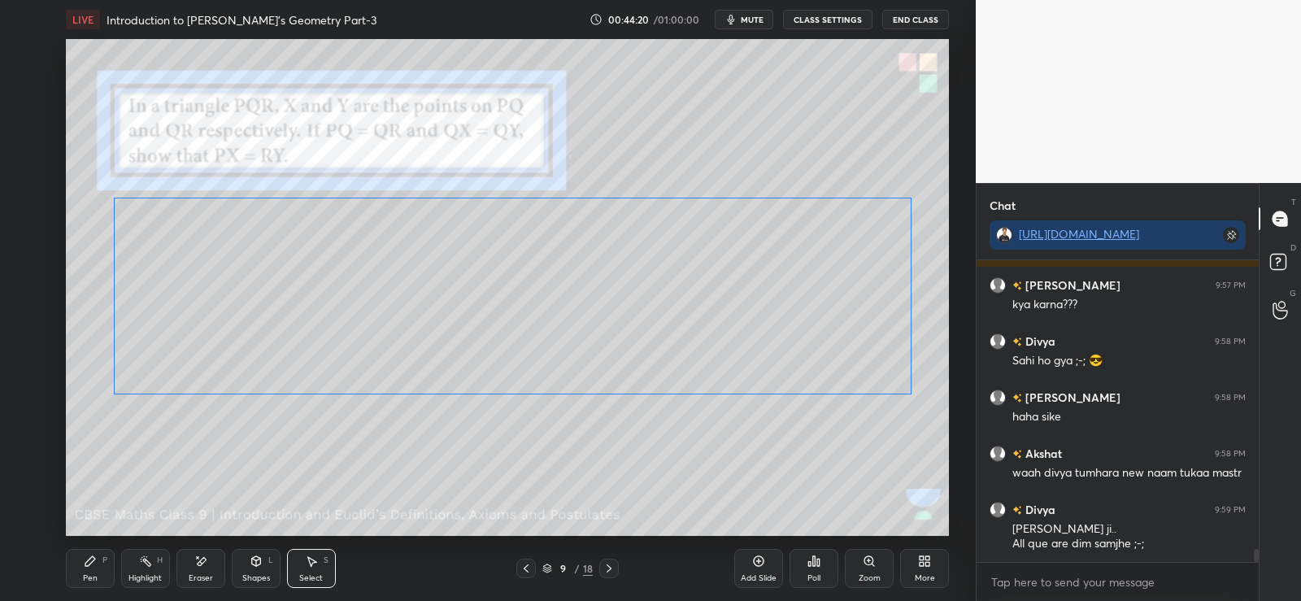
scroll to position [6843, 0]
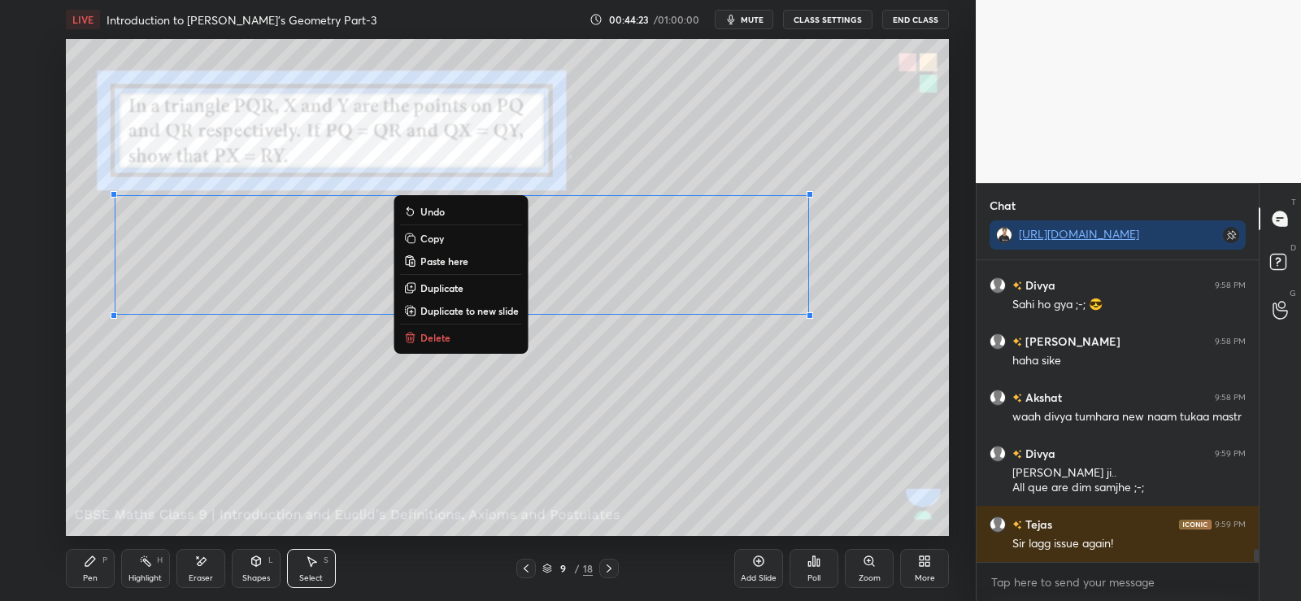
click at [692, 380] on div "0 ° Undo Copy Paste here Duplicate Duplicate to new slide Delete" at bounding box center [507, 287] width 883 height 497
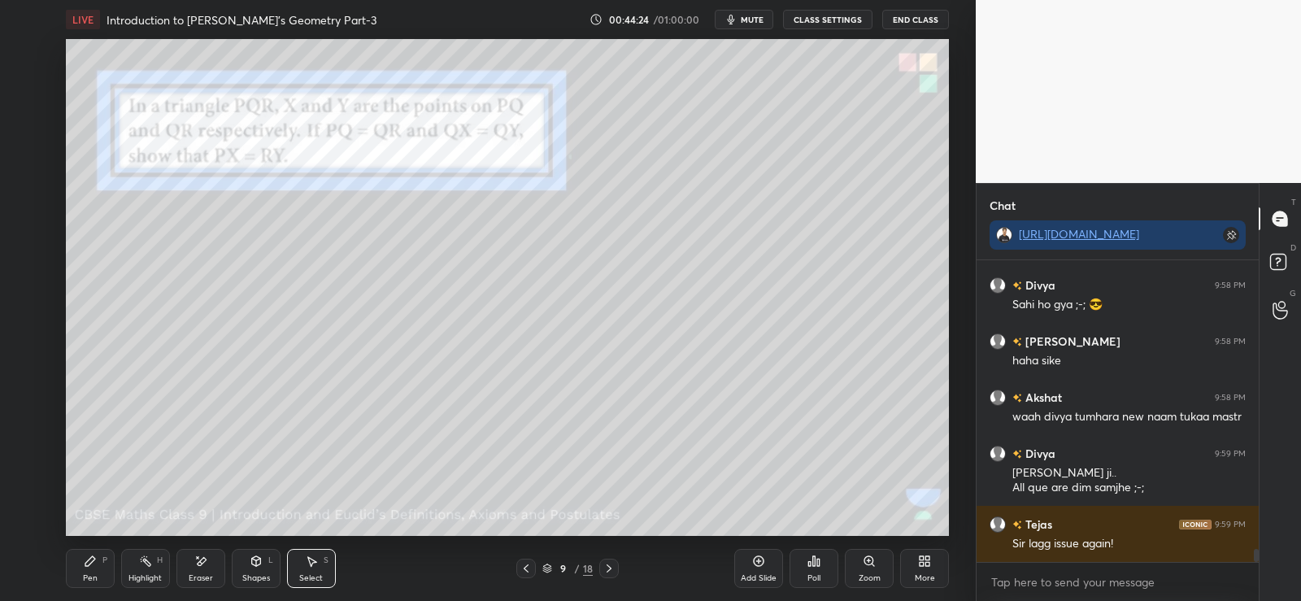
click at [98, 561] on div "Pen P" at bounding box center [90, 568] width 49 height 39
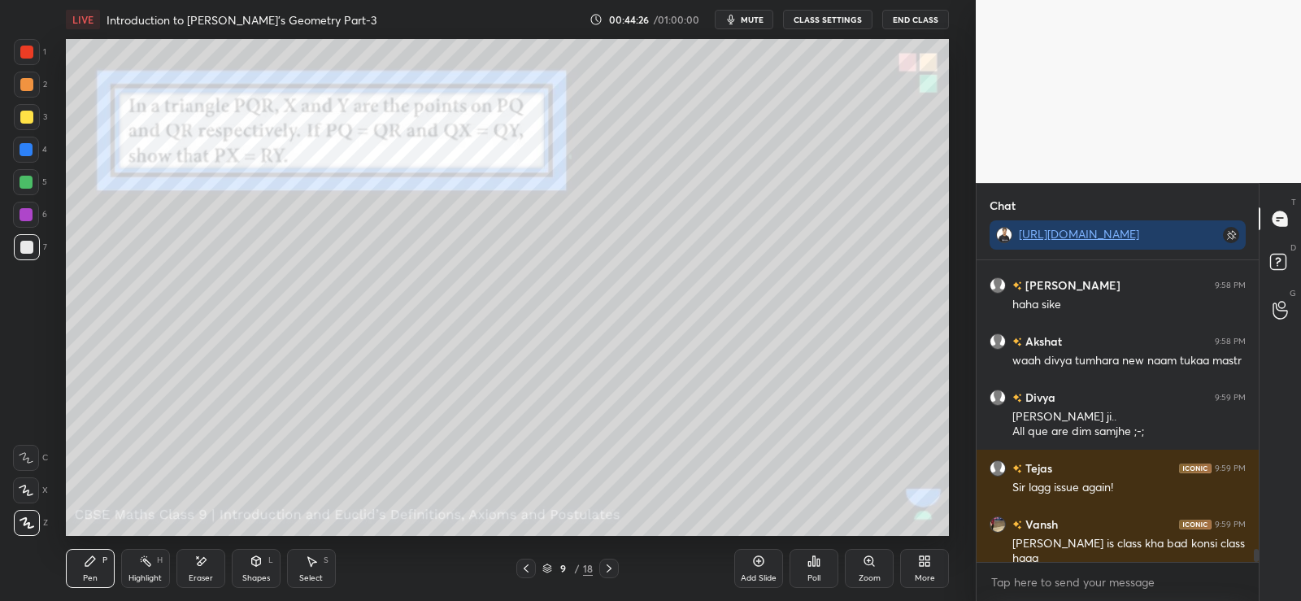
click at [248, 564] on div "Shapes L" at bounding box center [256, 568] width 49 height 39
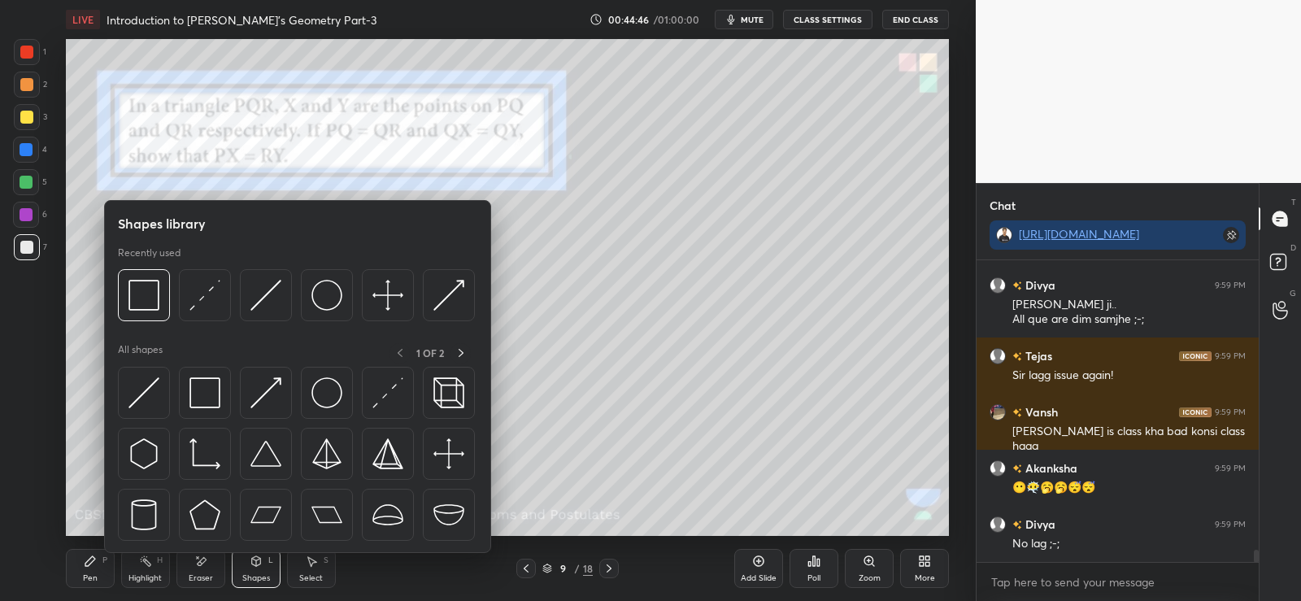
scroll to position [7068, 0]
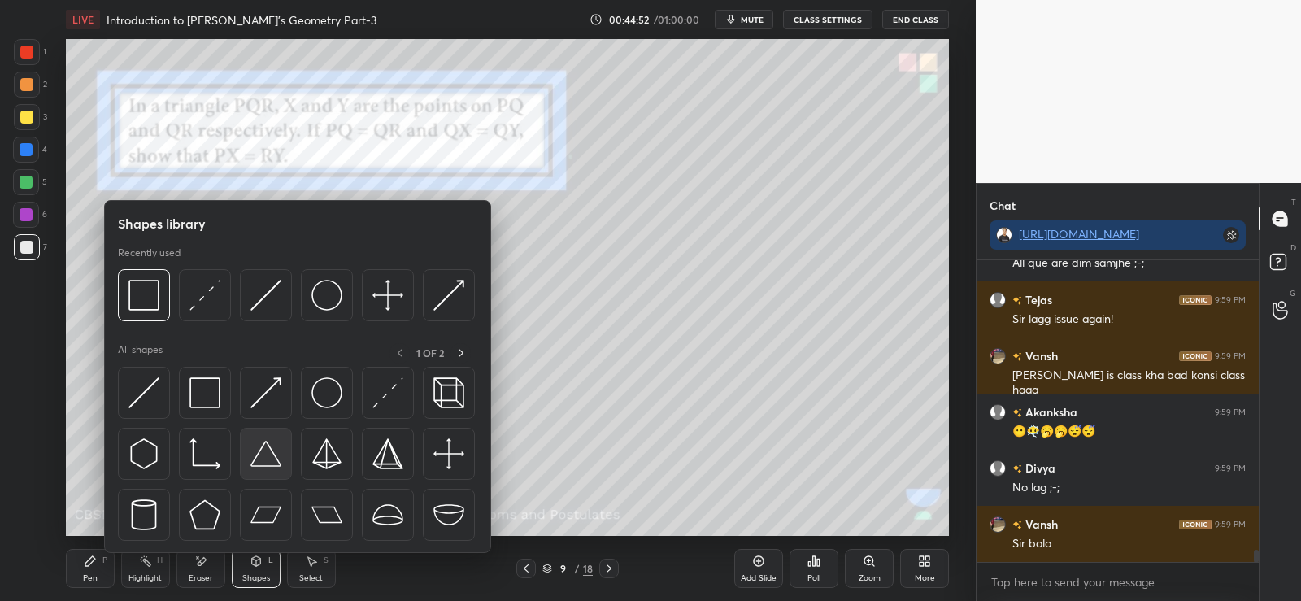
click at [269, 461] on img at bounding box center [265, 453] width 31 height 31
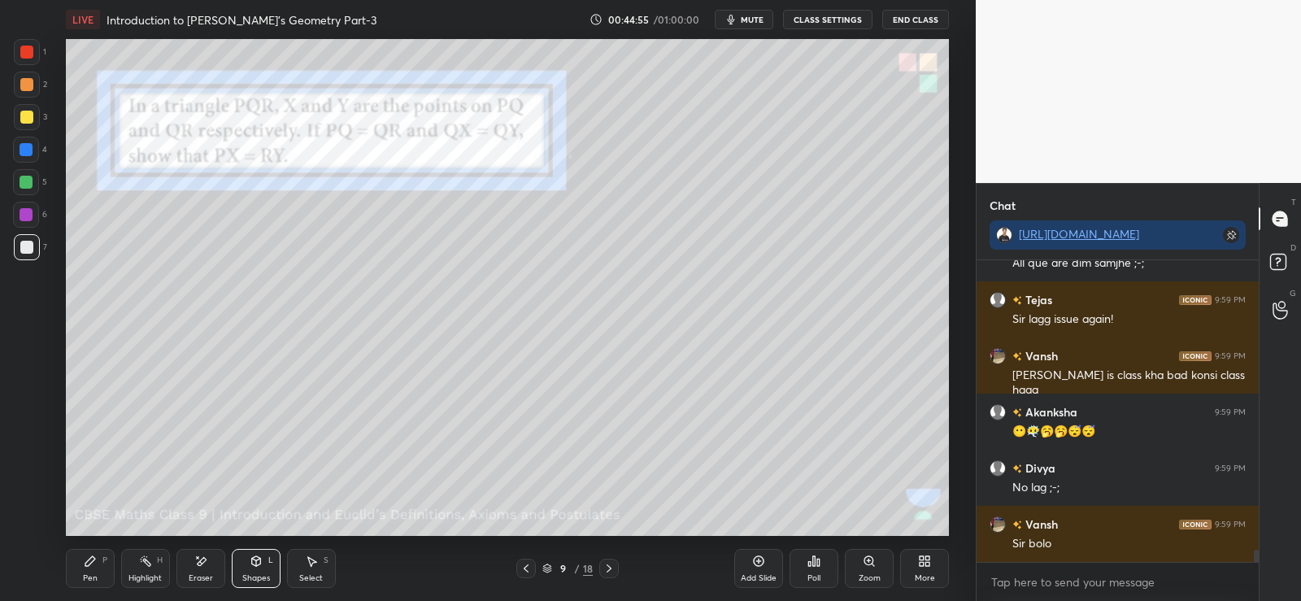
click at [15, 86] on div at bounding box center [27, 85] width 26 height 26
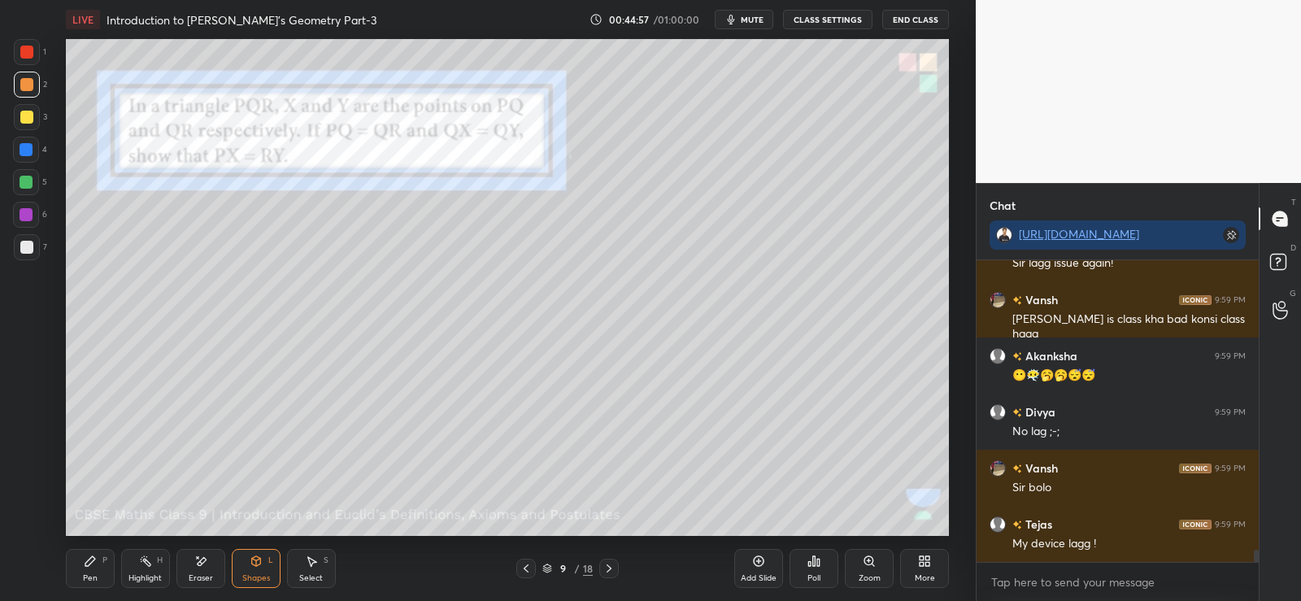
click at [99, 568] on div "Pen P" at bounding box center [90, 568] width 49 height 39
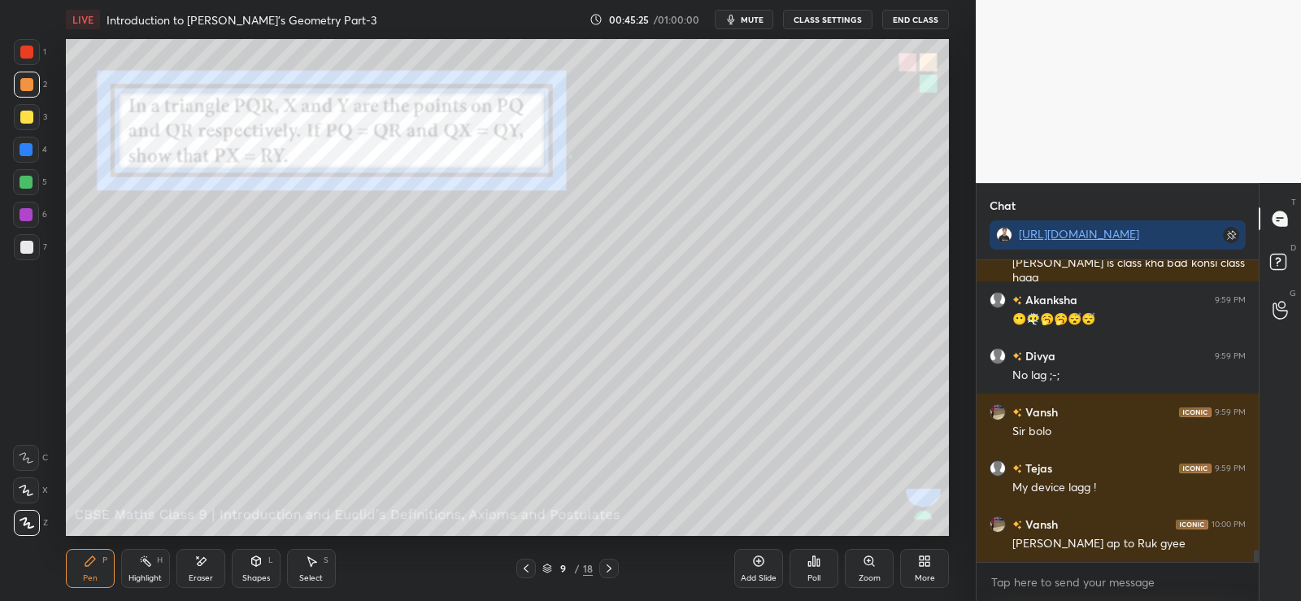
scroll to position [7236, 0]
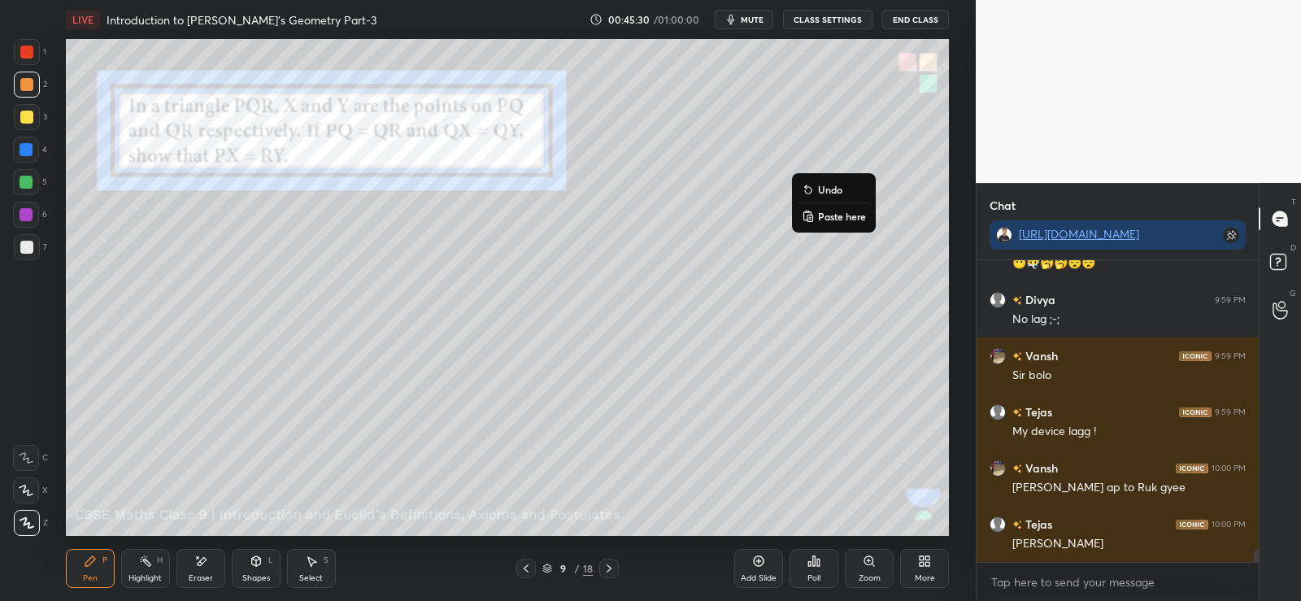
click at [832, 192] on p "Undo" at bounding box center [830, 189] width 24 height 13
click at [833, 208] on p "Undo" at bounding box center [828, 209] width 24 height 13
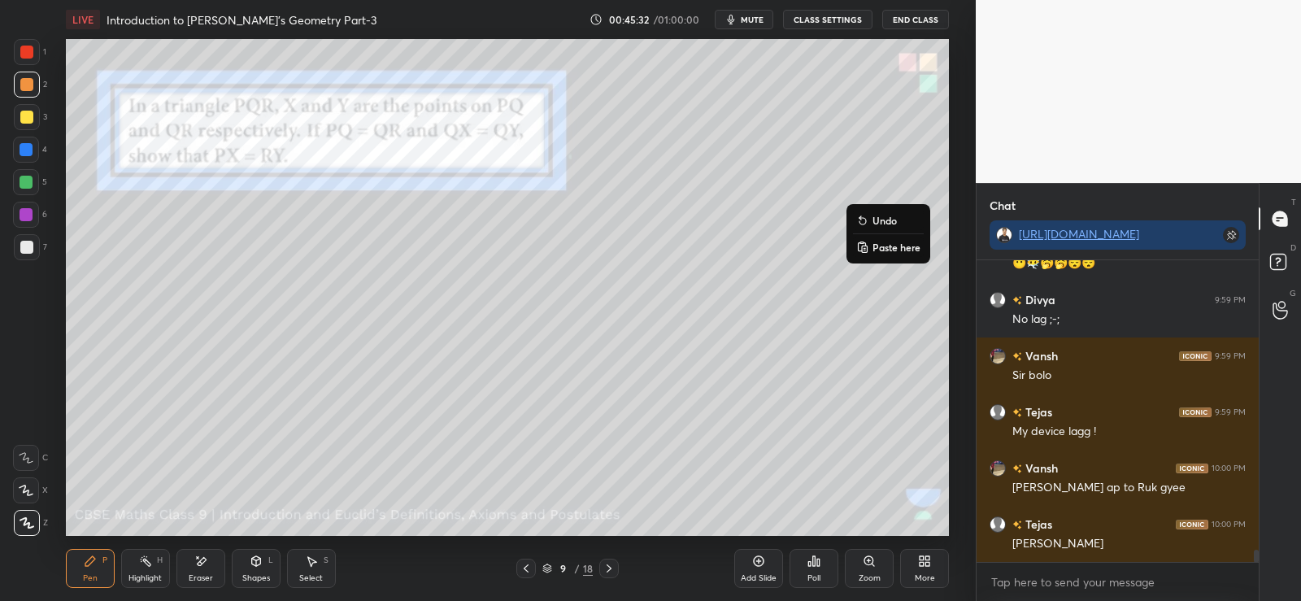
scroll to position [7292, 0]
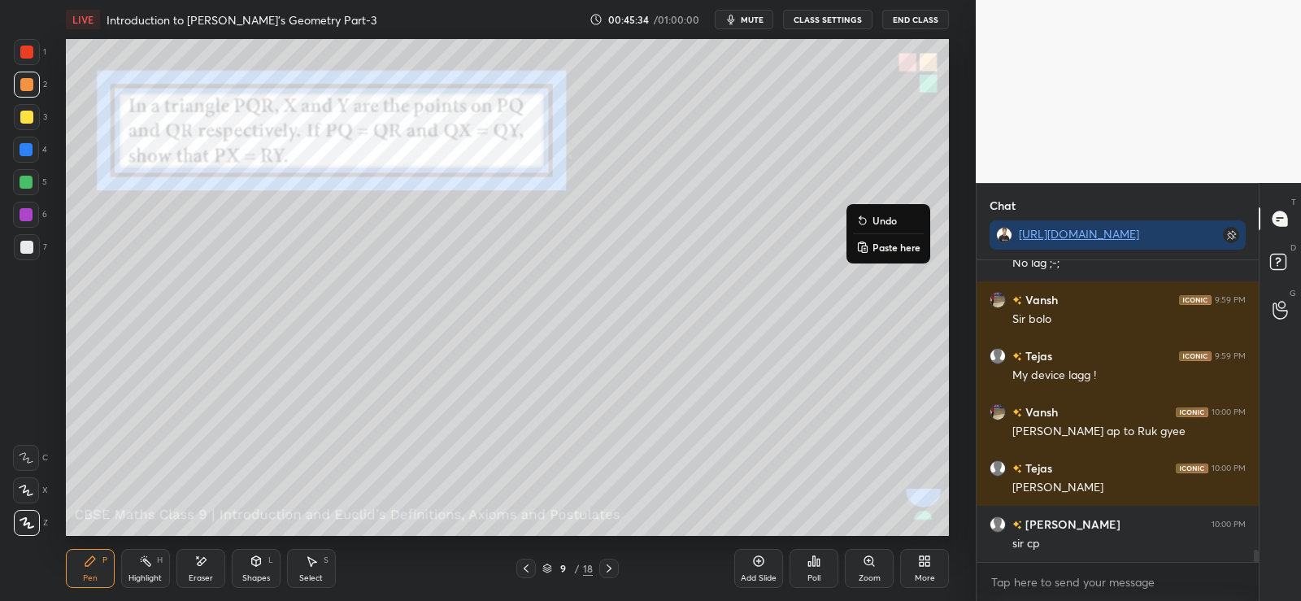
click at [872, 219] on button "Undo" at bounding box center [888, 221] width 71 height 20
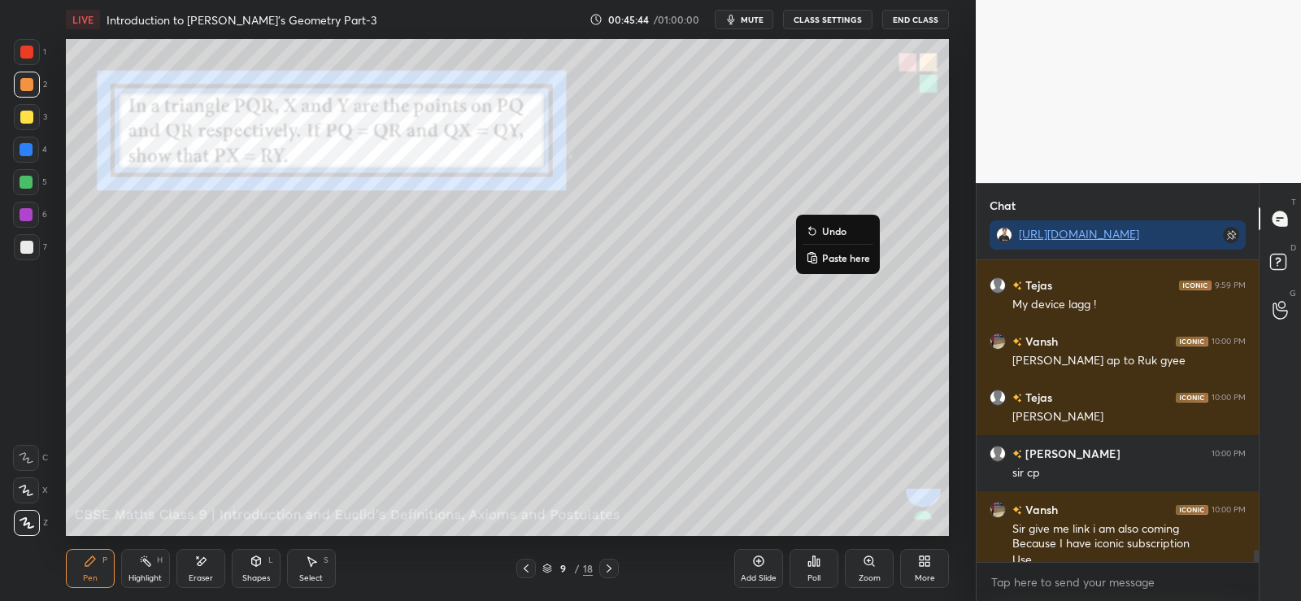
scroll to position [7379, 0]
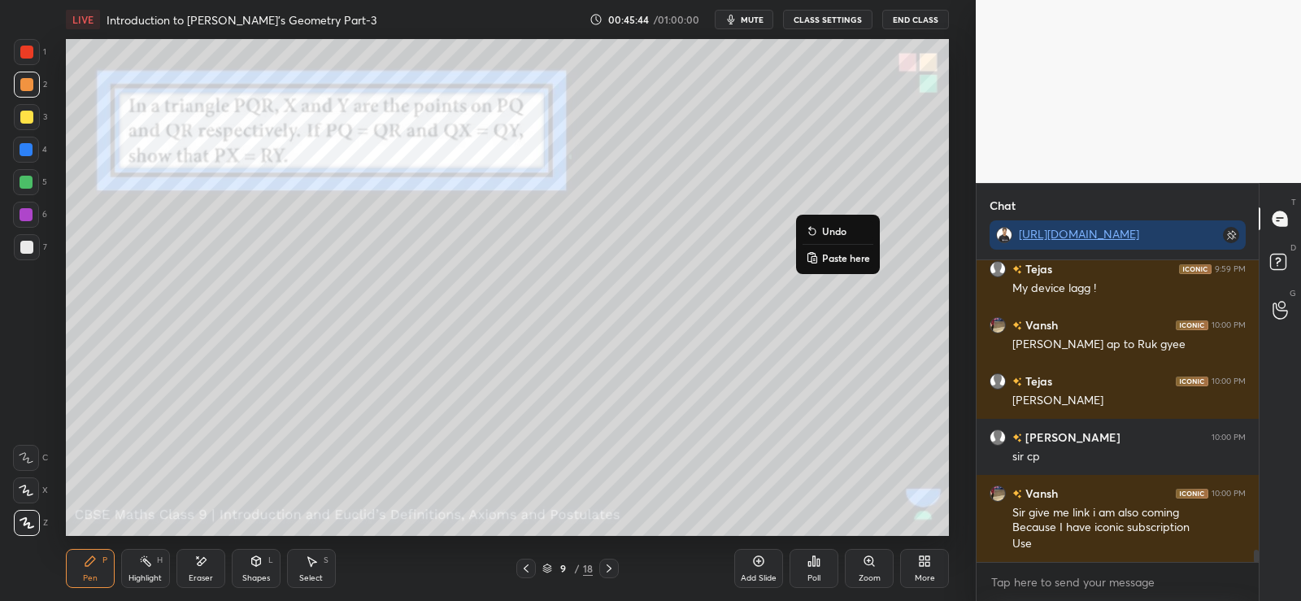
click at [22, 82] on div at bounding box center [26, 84] width 13 height 13
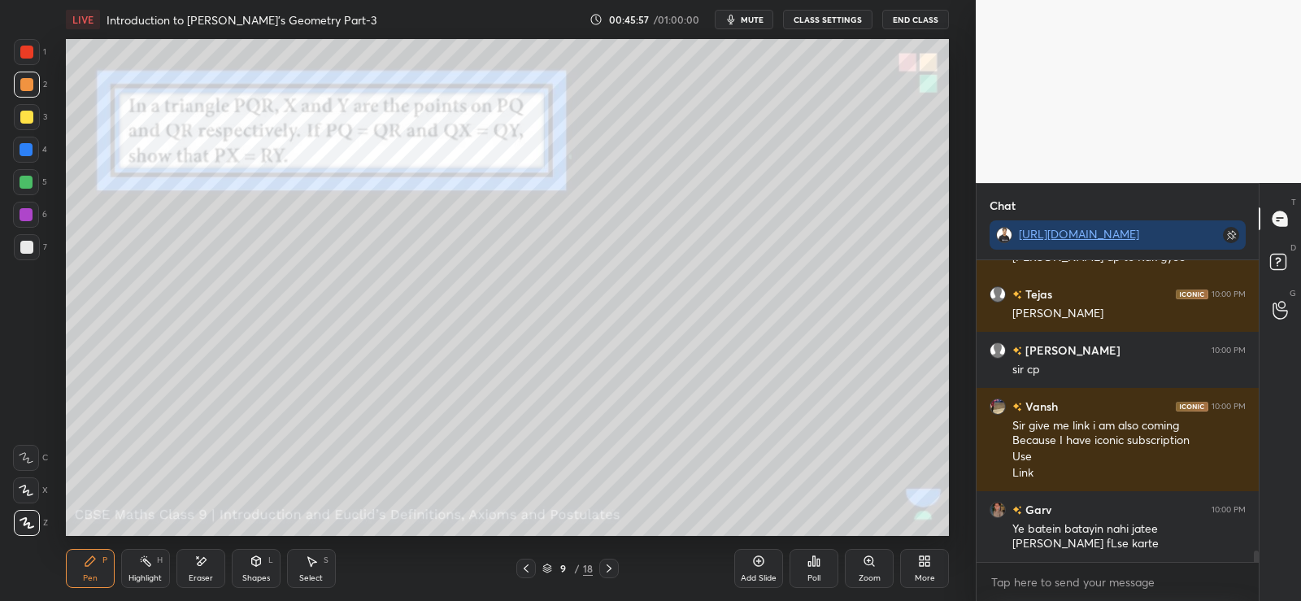
scroll to position [7522, 0]
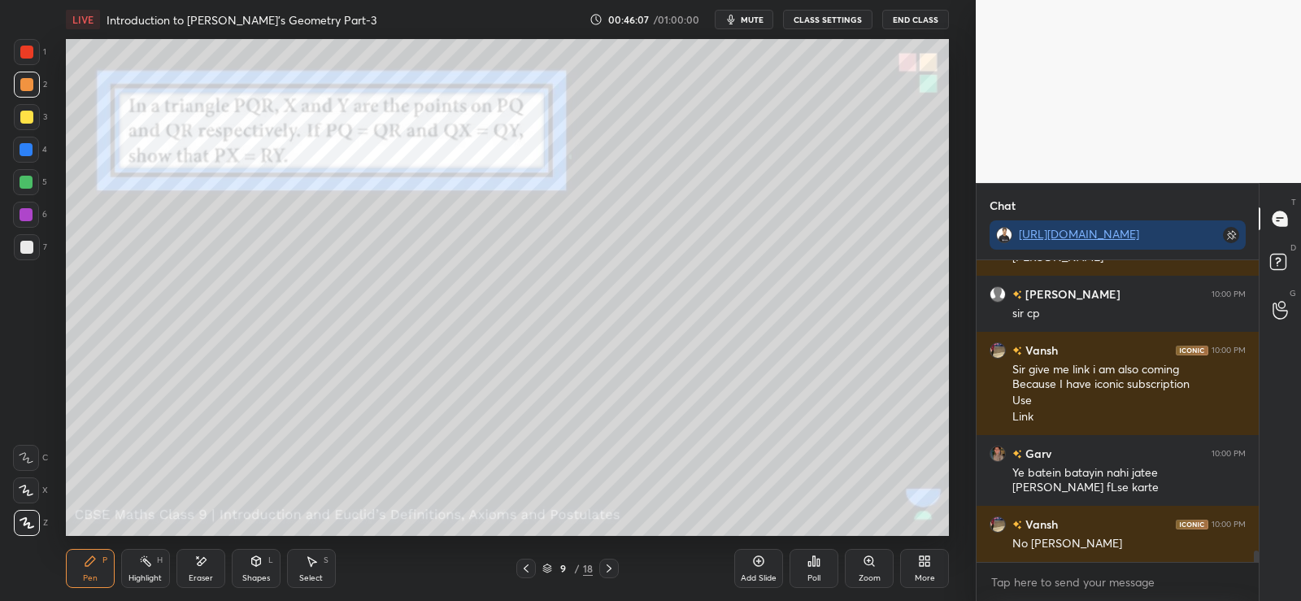
click at [259, 563] on icon at bounding box center [256, 561] width 9 height 10
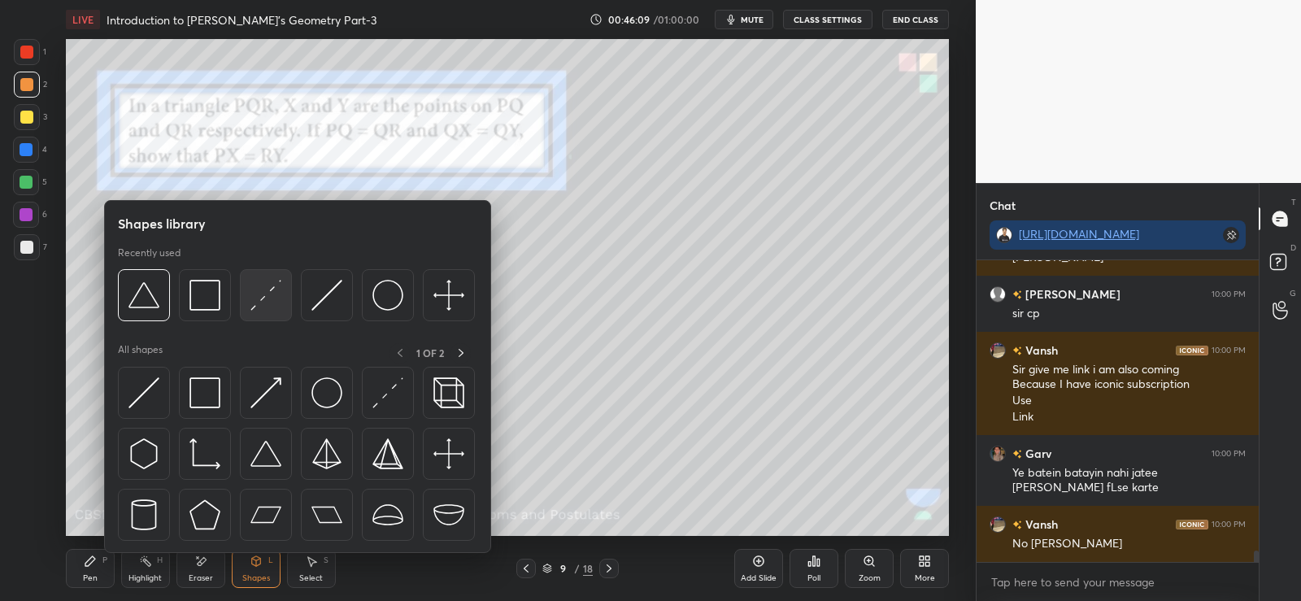
click at [264, 298] on img at bounding box center [265, 295] width 31 height 31
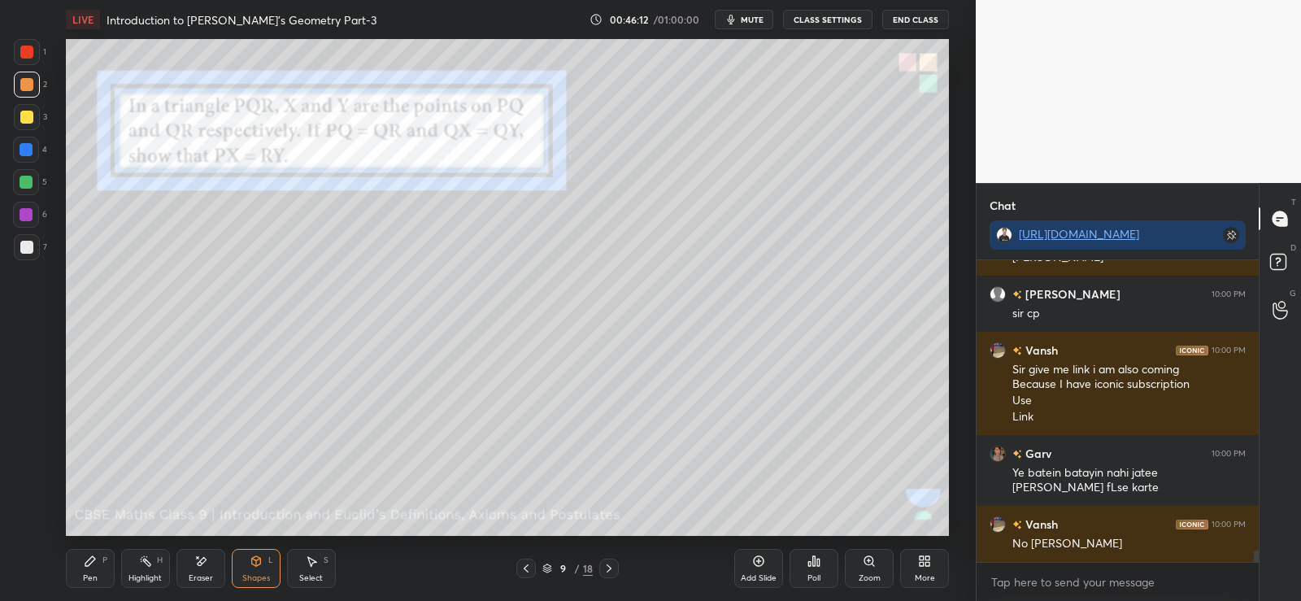
click at [101, 564] on div "Pen P" at bounding box center [90, 568] width 49 height 39
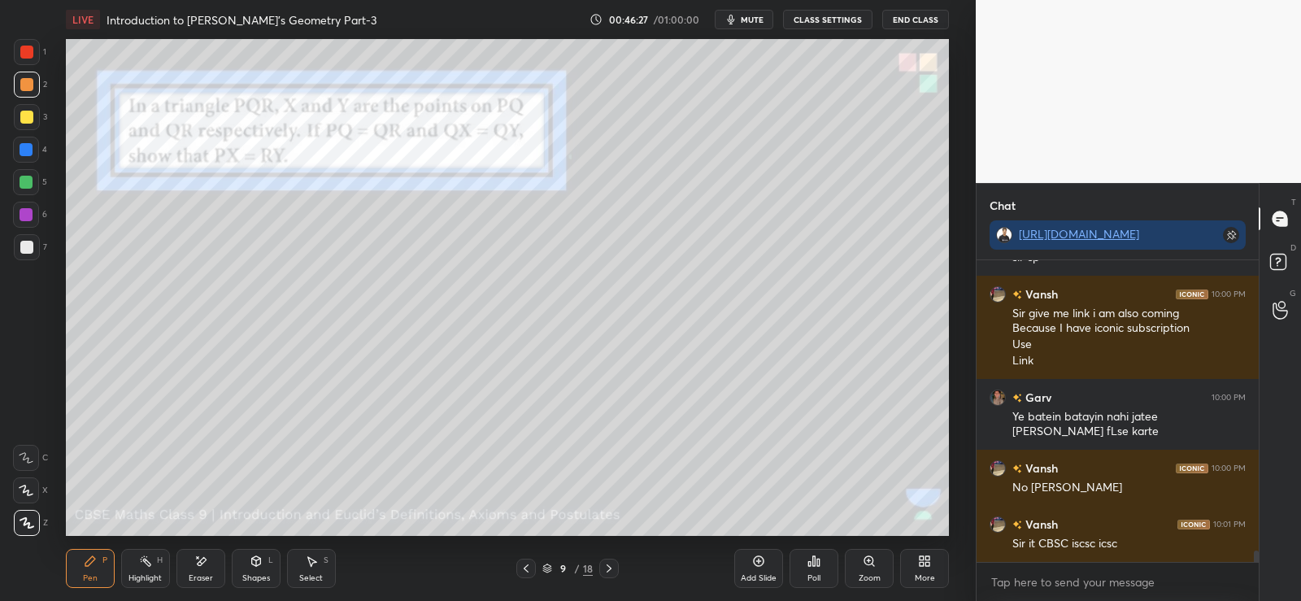
click at [26, 111] on div at bounding box center [26, 117] width 13 height 13
click at [32, 247] on div at bounding box center [26, 247] width 13 height 13
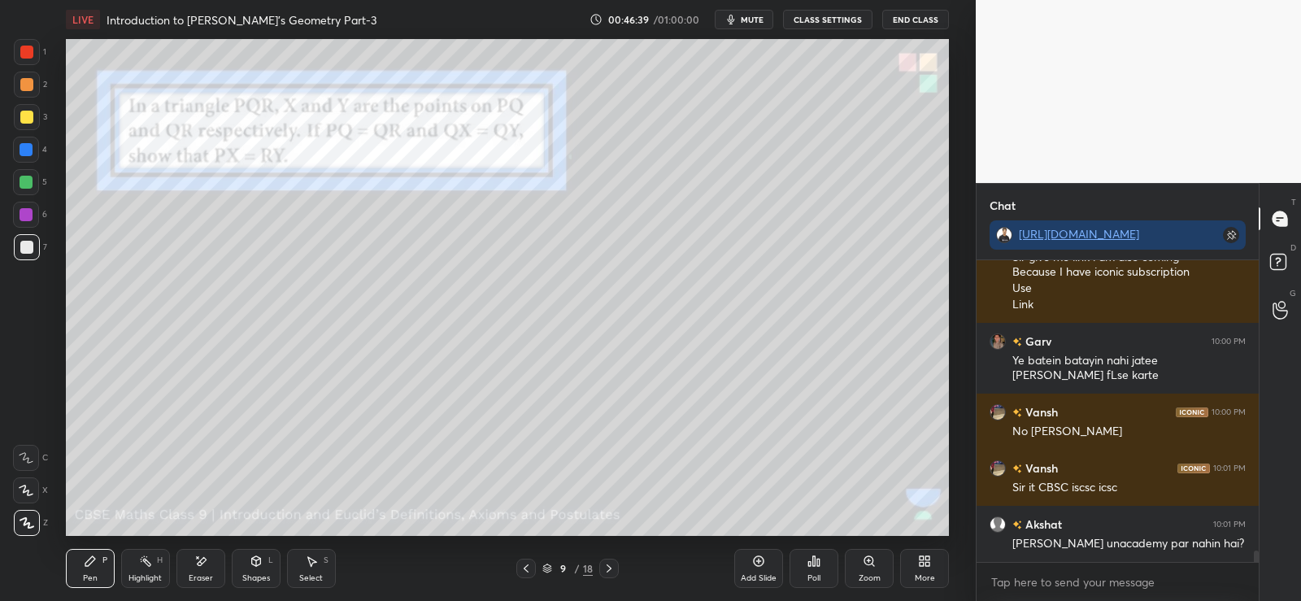
scroll to position [7705, 0]
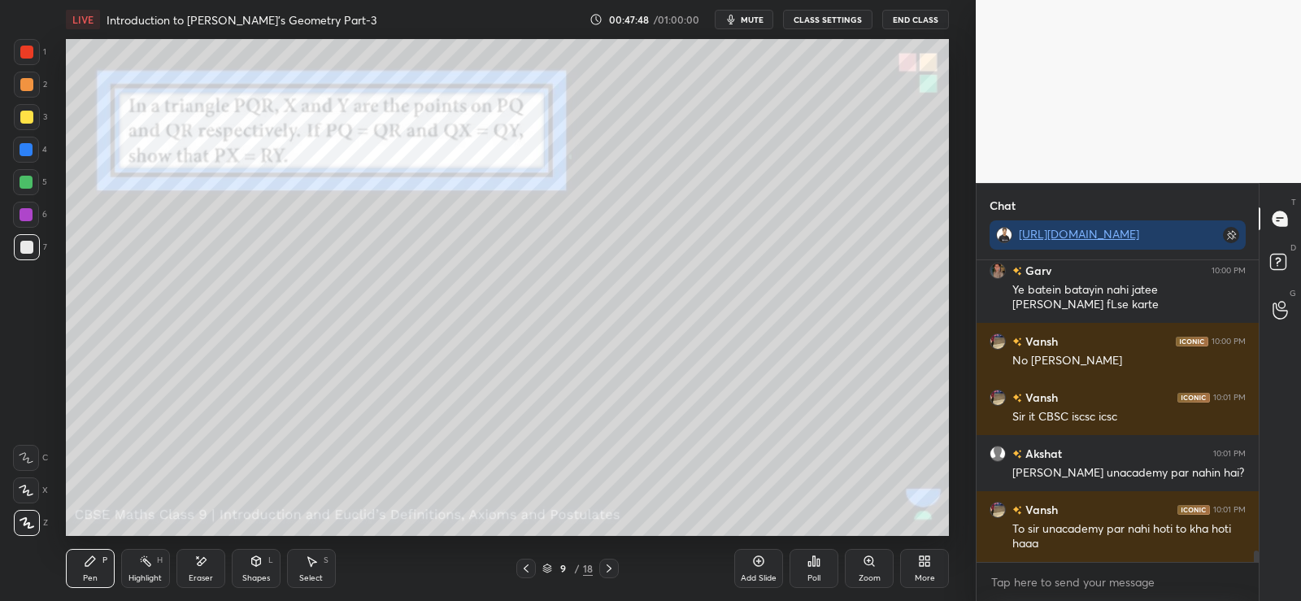
click at [25, 182] on div at bounding box center [26, 182] width 13 height 13
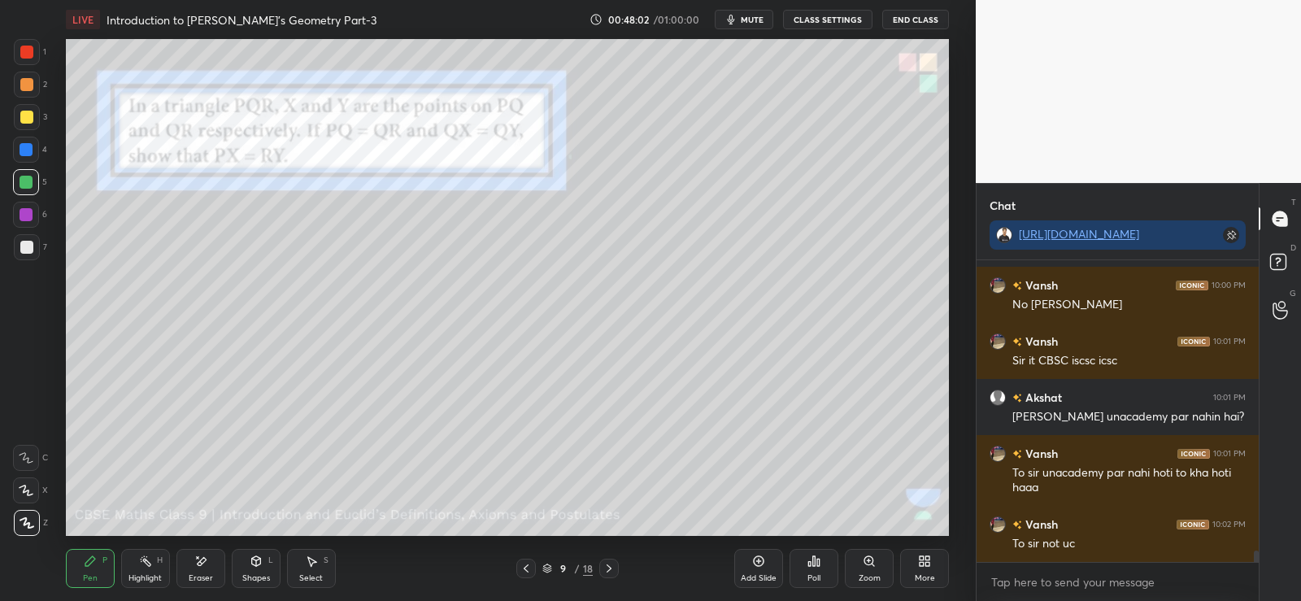
click at [30, 244] on div at bounding box center [26, 247] width 13 height 13
click at [29, 181] on div at bounding box center [26, 182] width 13 height 13
click at [399, 455] on p "Undo" at bounding box center [405, 461] width 24 height 13
click at [614, 566] on icon at bounding box center [609, 568] width 13 height 13
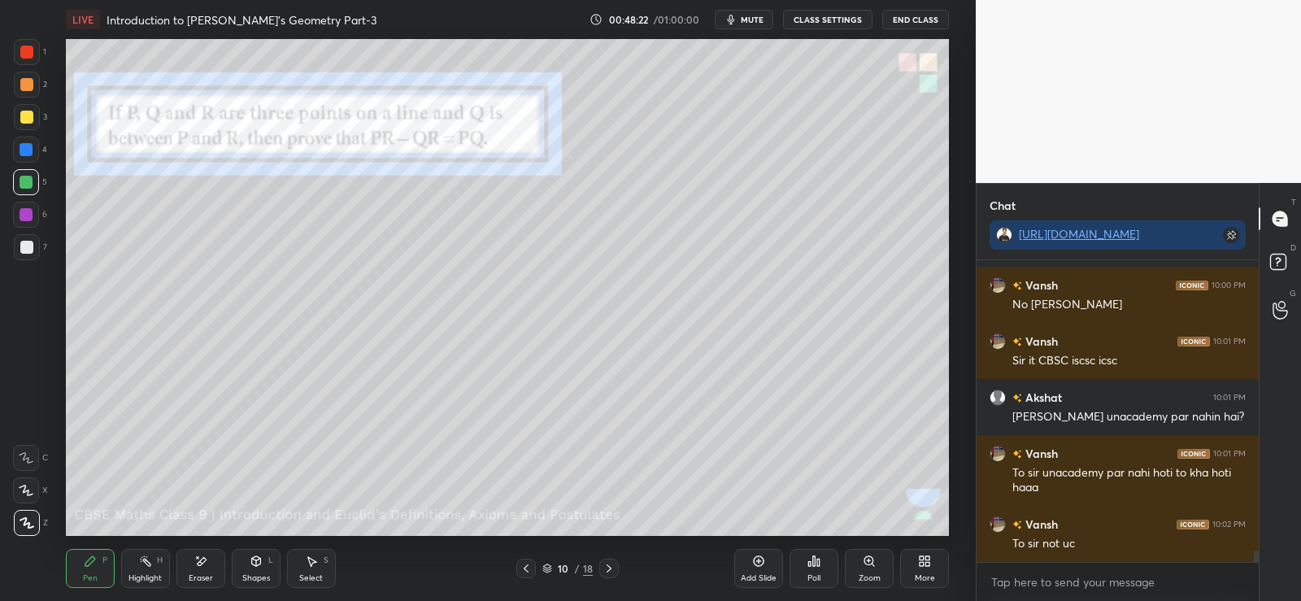
click at [527, 564] on icon at bounding box center [526, 568] width 13 height 13
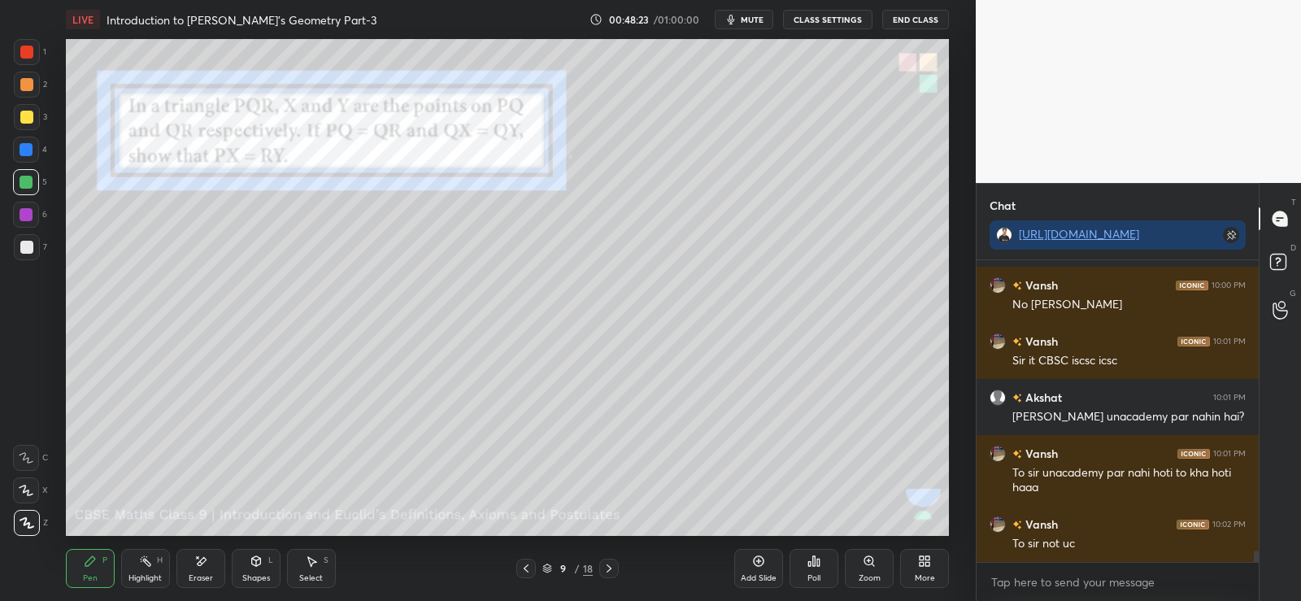
scroll to position [7818, 0]
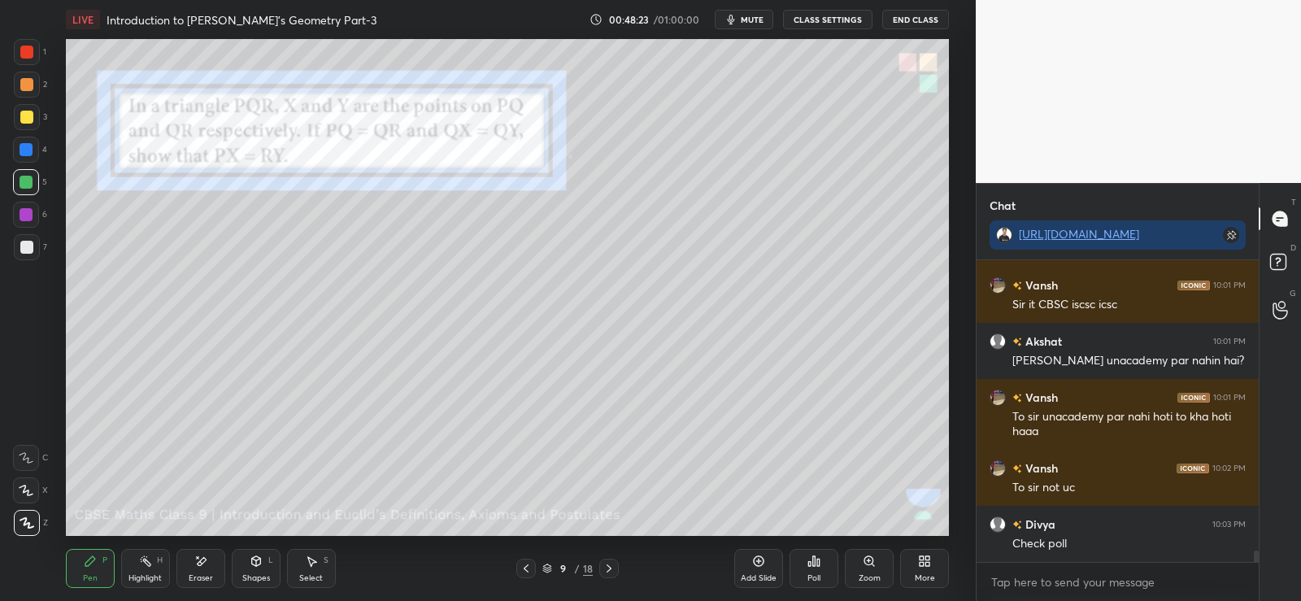
click at [813, 557] on icon at bounding box center [814, 561] width 2 height 10
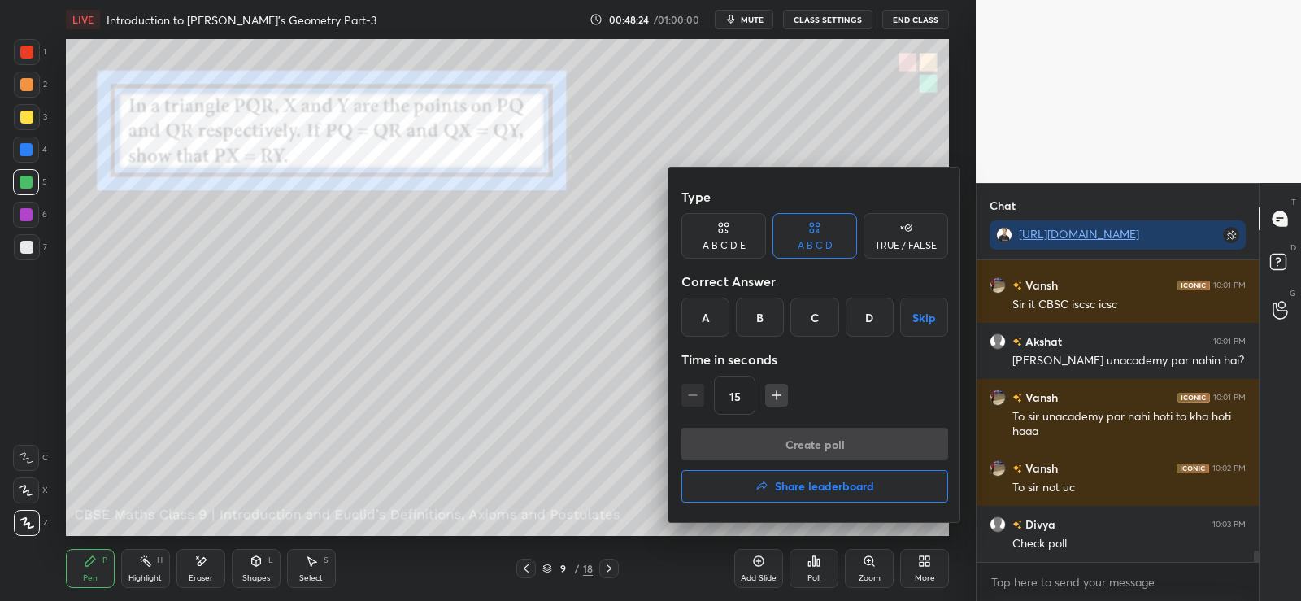
click at [900, 238] on div "TRUE / FALSE" at bounding box center [906, 236] width 85 height 46
click at [736, 321] on div "True" at bounding box center [724, 317] width 85 height 39
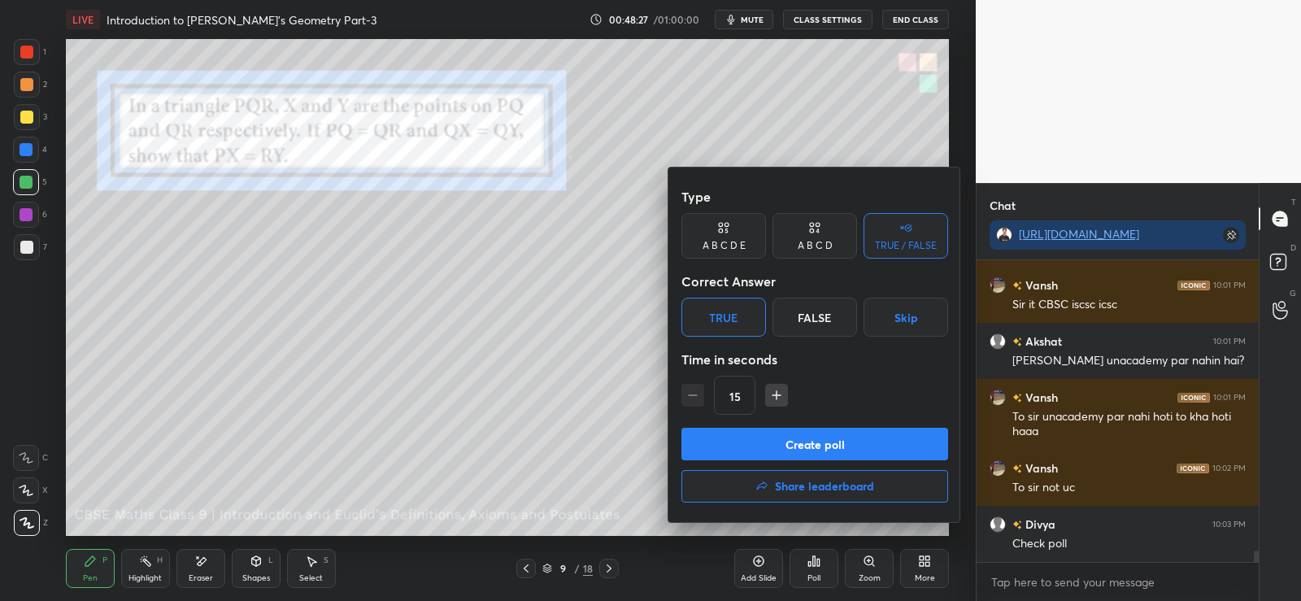
click at [769, 442] on button "Create poll" at bounding box center [815, 444] width 267 height 33
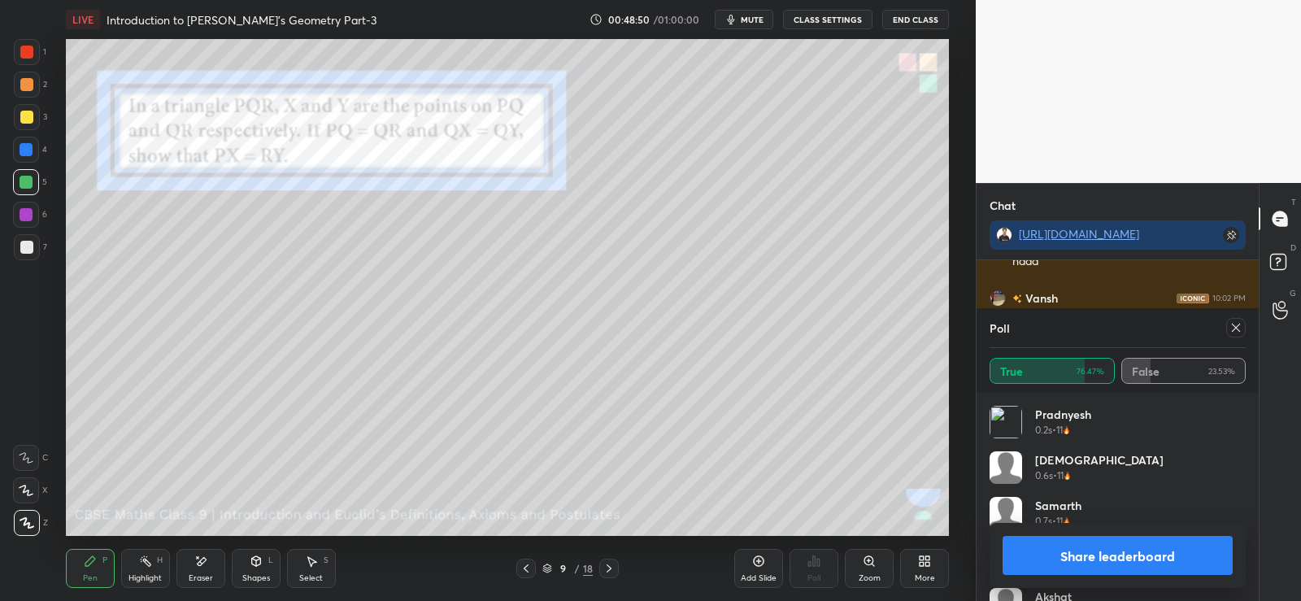
scroll to position [8044, 0]
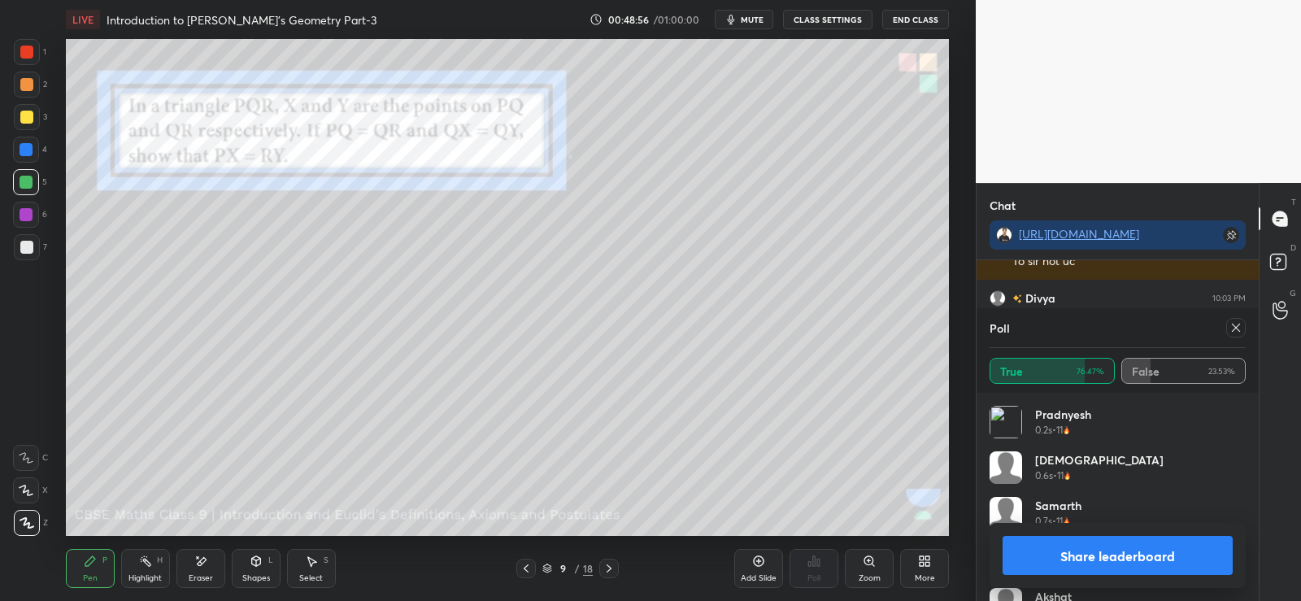
click at [1056, 551] on button "Share leaderboard" at bounding box center [1118, 555] width 230 height 39
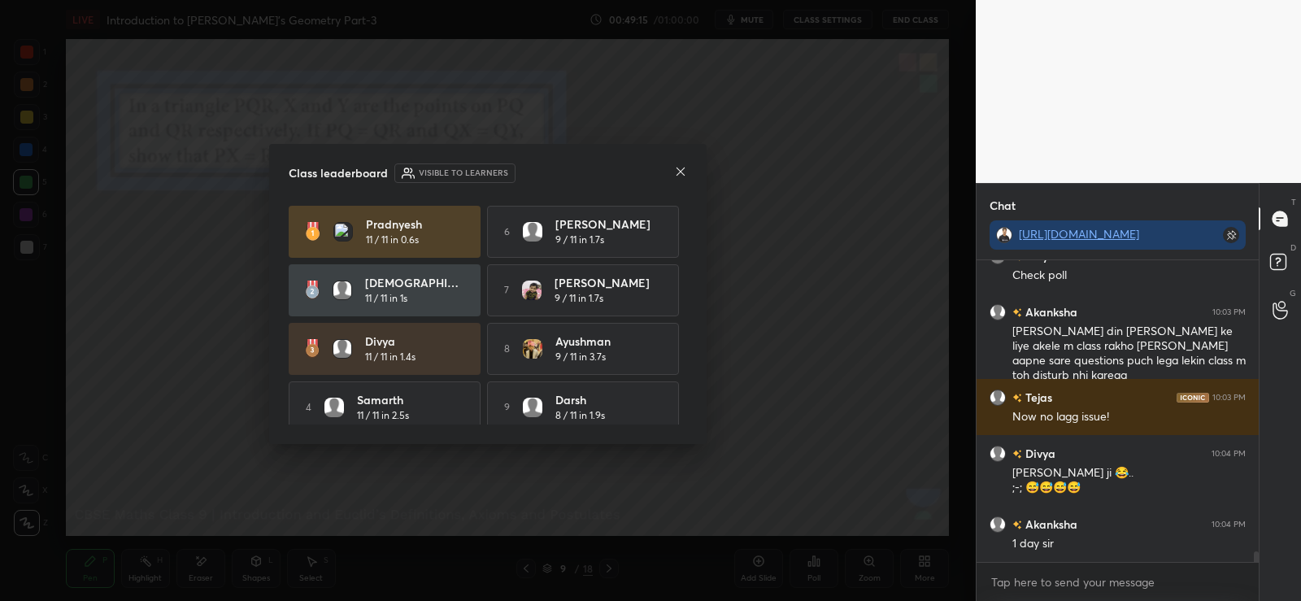
scroll to position [8142, 0]
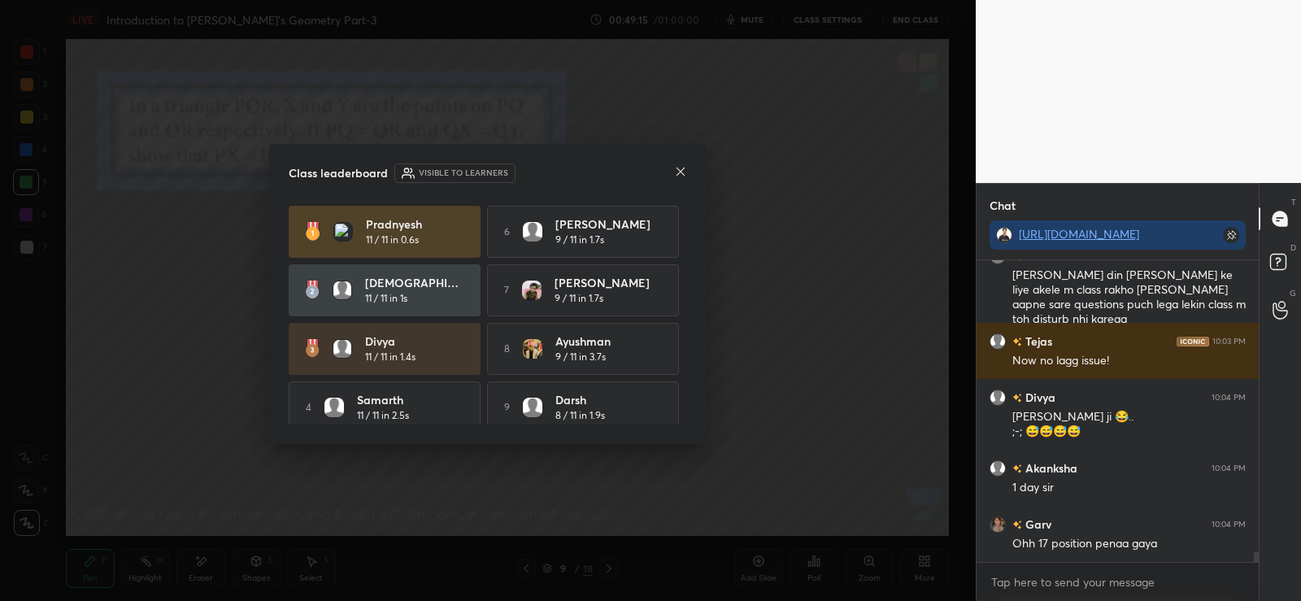
click at [680, 177] on icon at bounding box center [680, 171] width 13 height 13
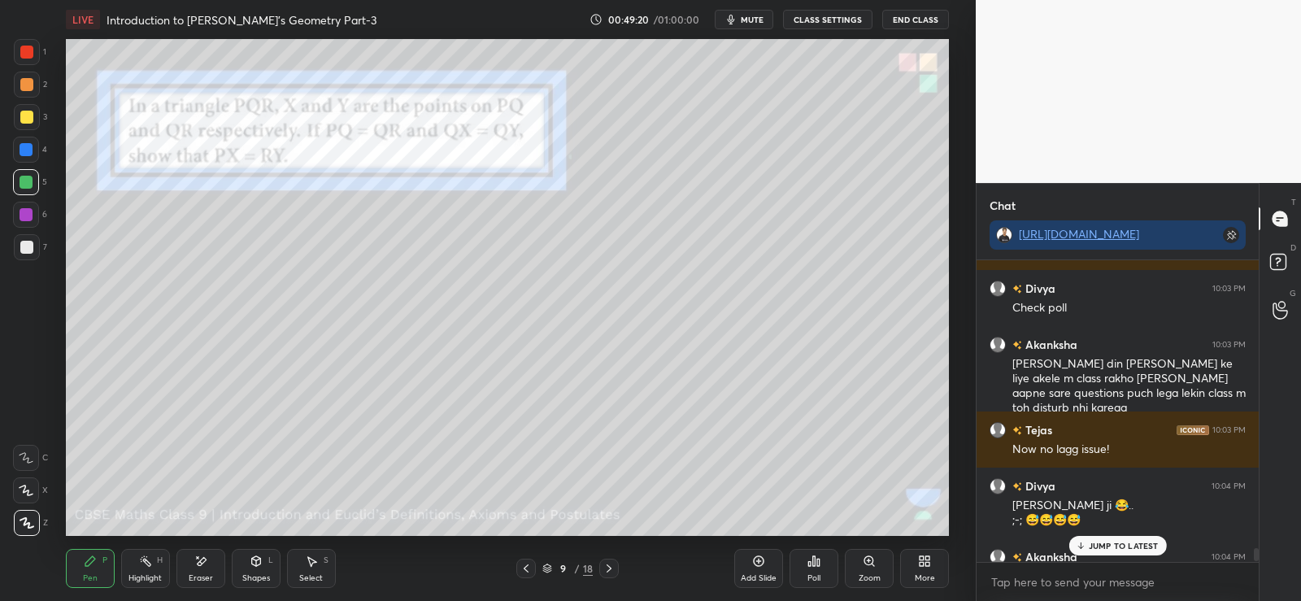
scroll to position [8057, 0]
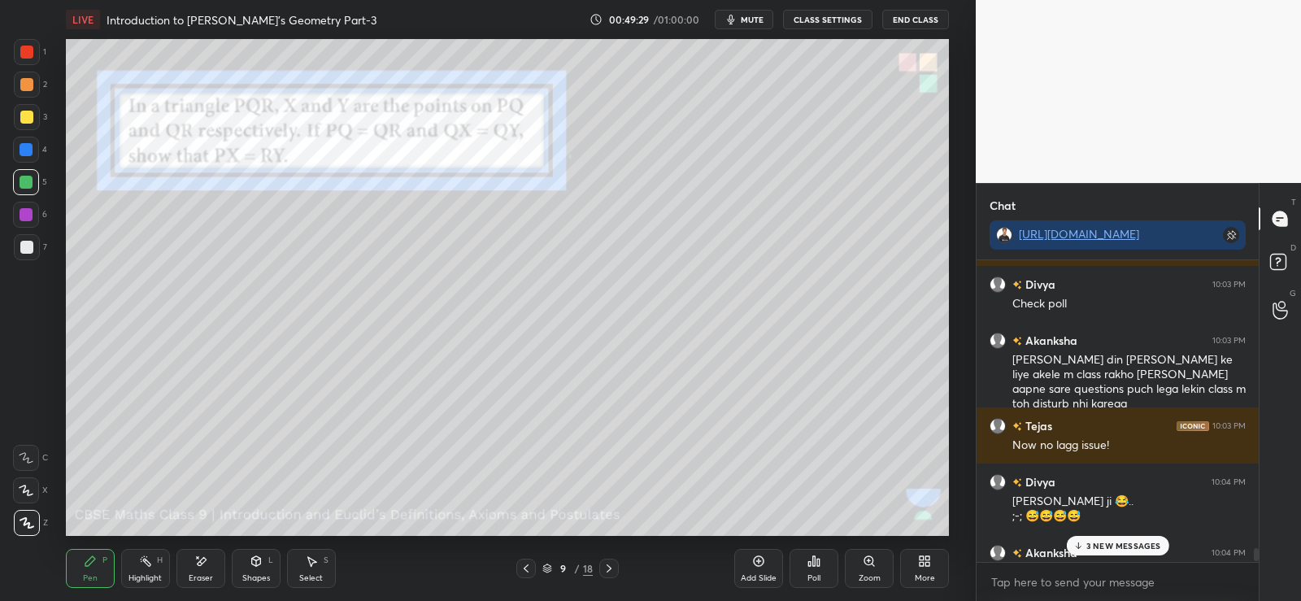
click at [1120, 548] on p "3 NEW MESSAGES" at bounding box center [1124, 546] width 75 height 10
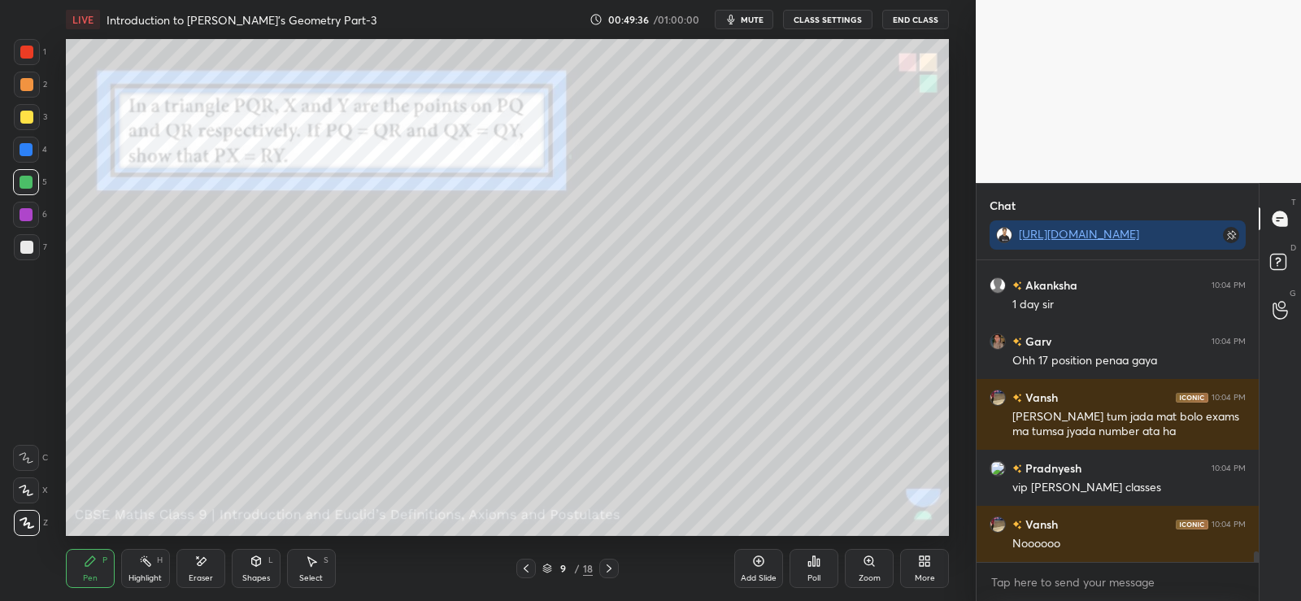
scroll to position [8381, 0]
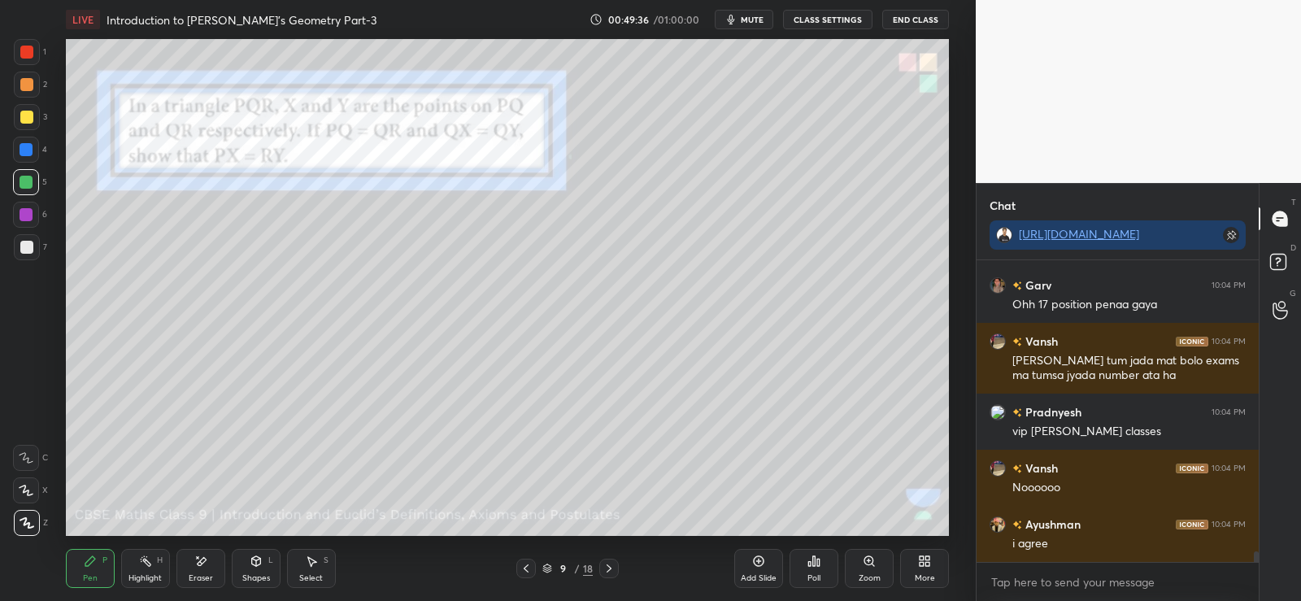
click at [621, 567] on div "9 / 18" at bounding box center [567, 569] width 334 height 20
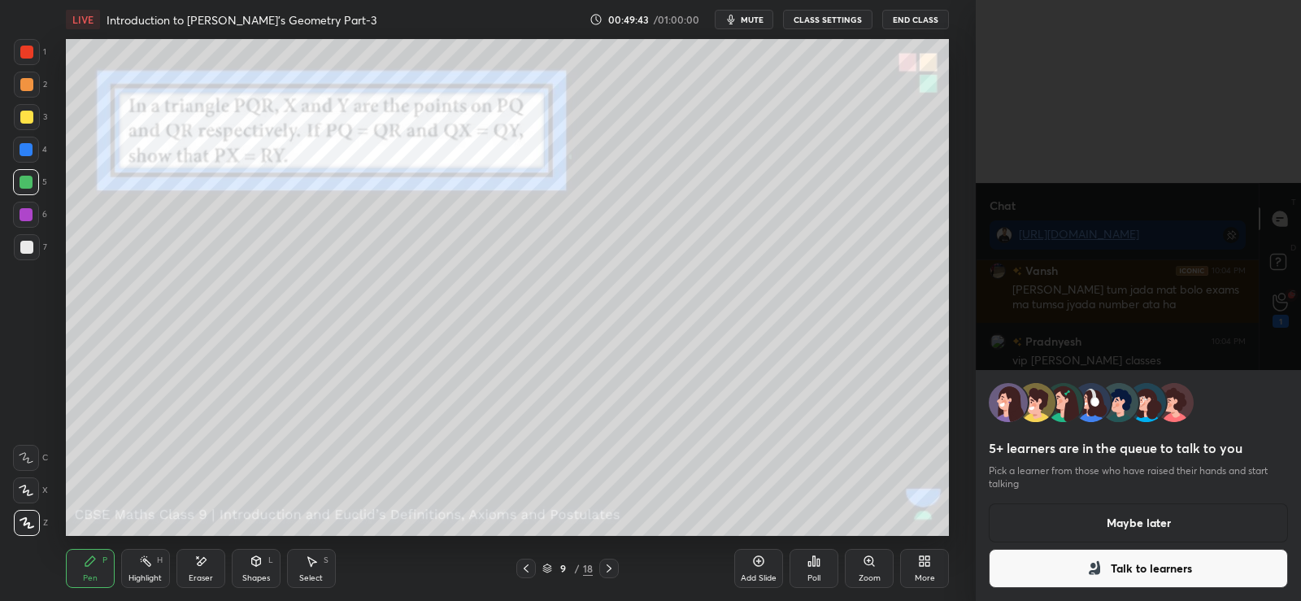
scroll to position [8508, 0]
click at [1073, 573] on button "Talk to learners" at bounding box center [1138, 568] width 299 height 39
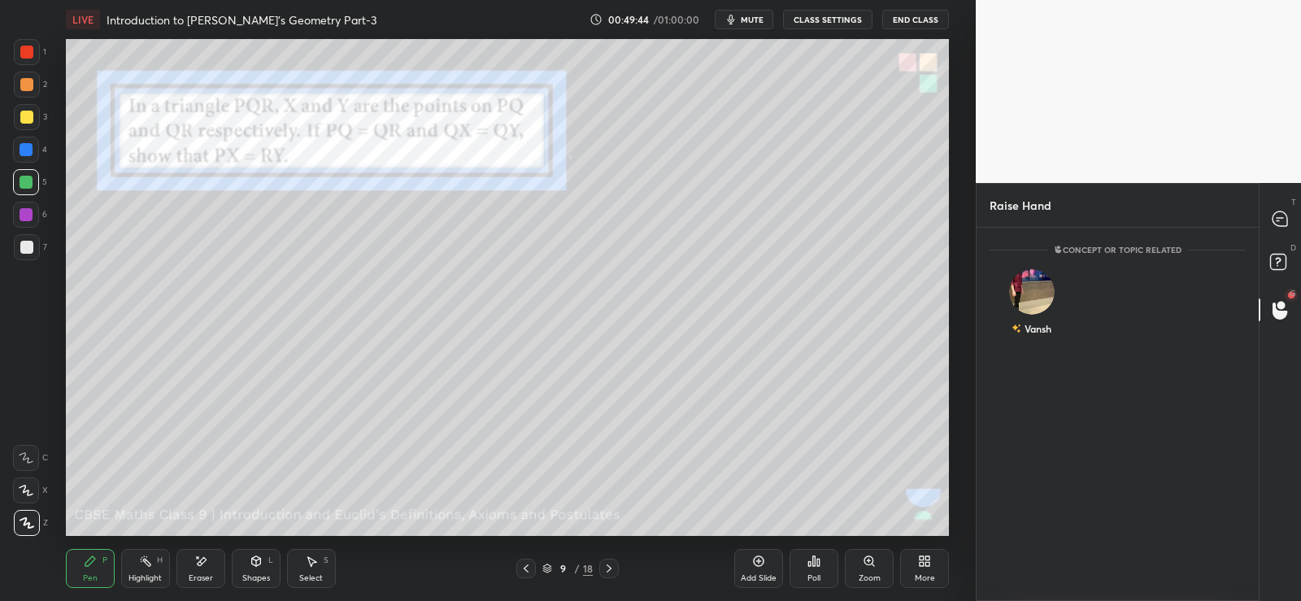
scroll to position [6, 6]
click at [1283, 216] on icon at bounding box center [1280, 218] width 15 height 15
type textarea "x"
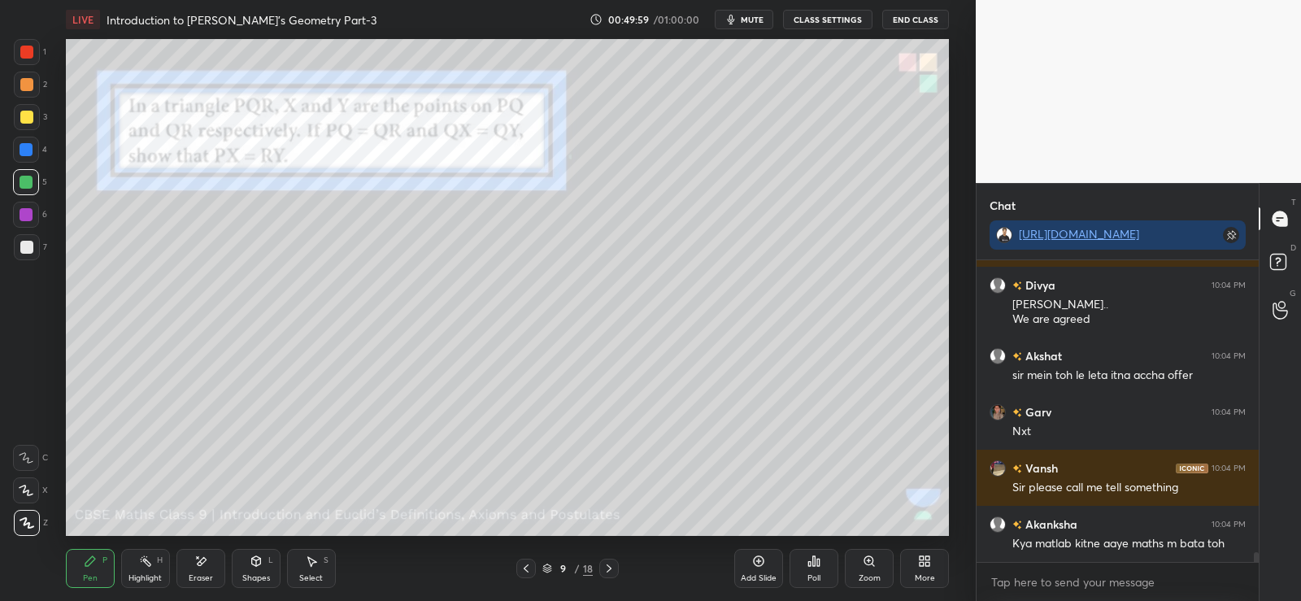
scroll to position [9186, 0]
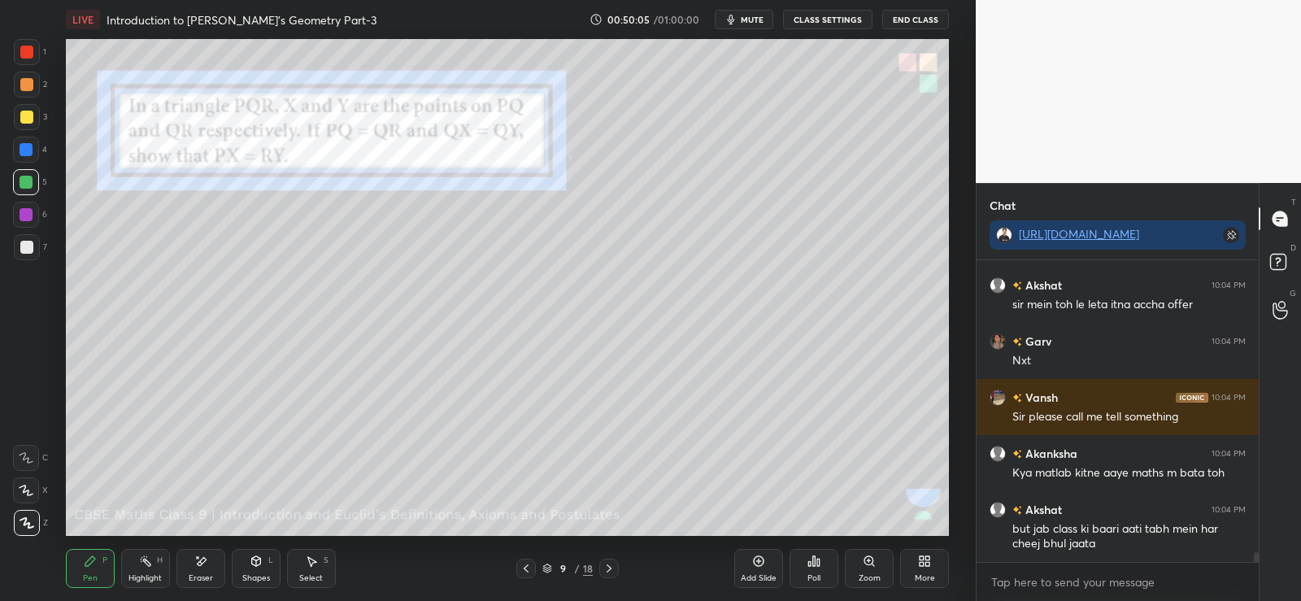
click at [613, 567] on icon at bounding box center [609, 568] width 13 height 13
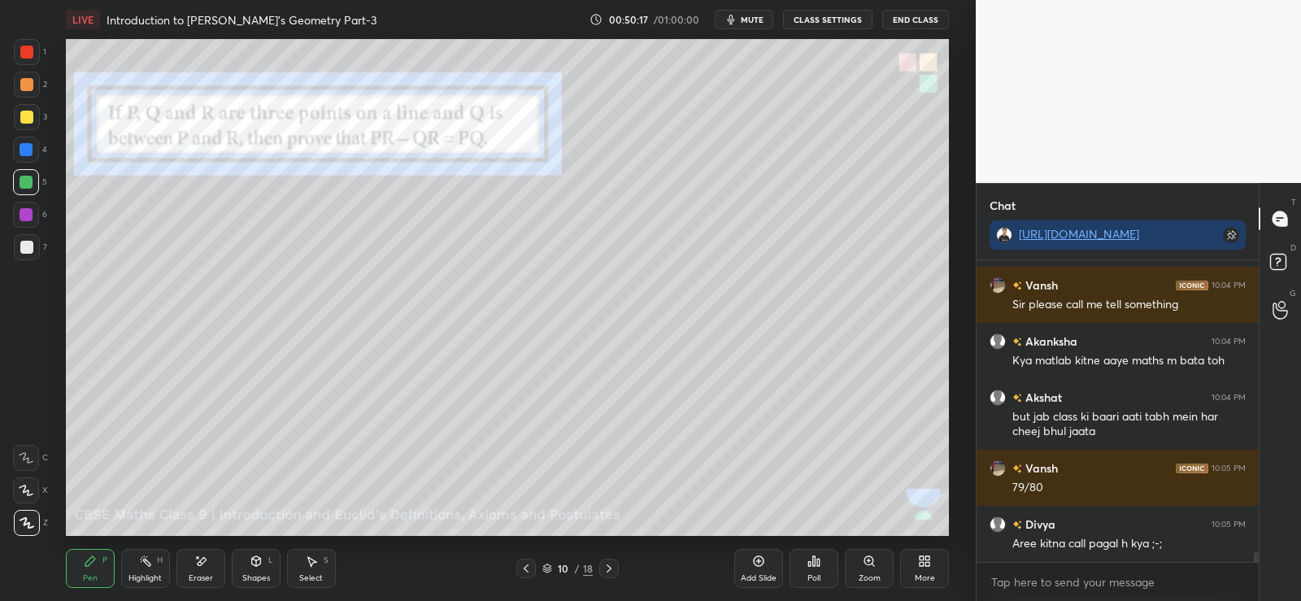
scroll to position [9355, 0]
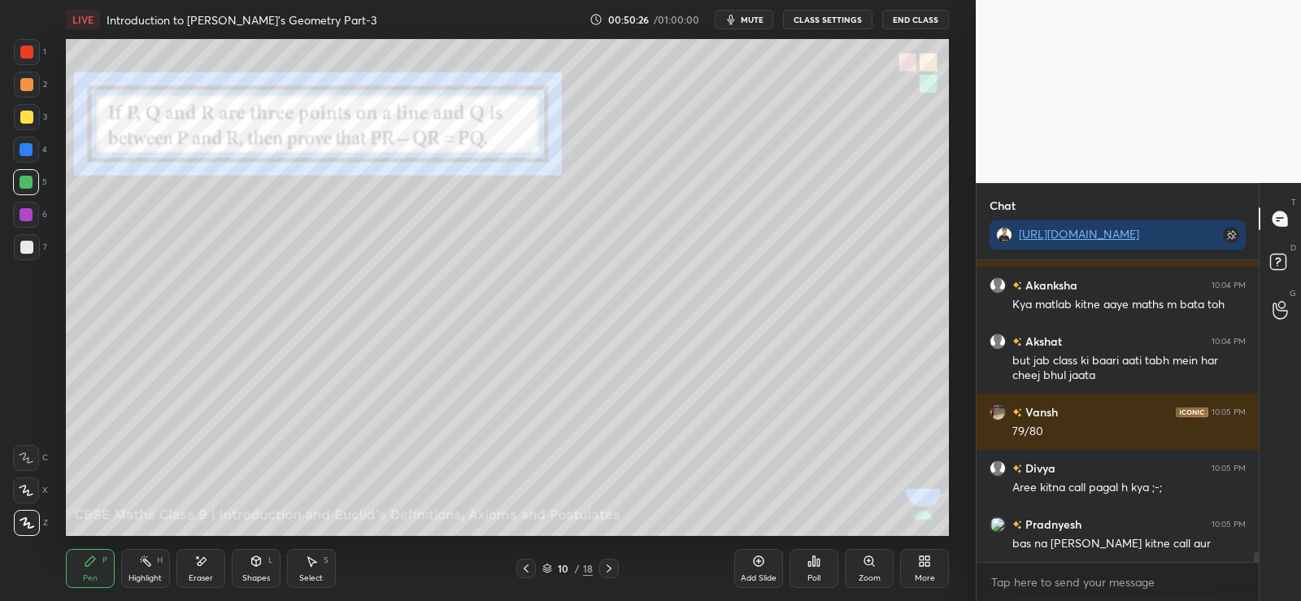
click at [27, 78] on div at bounding box center [26, 84] width 13 height 13
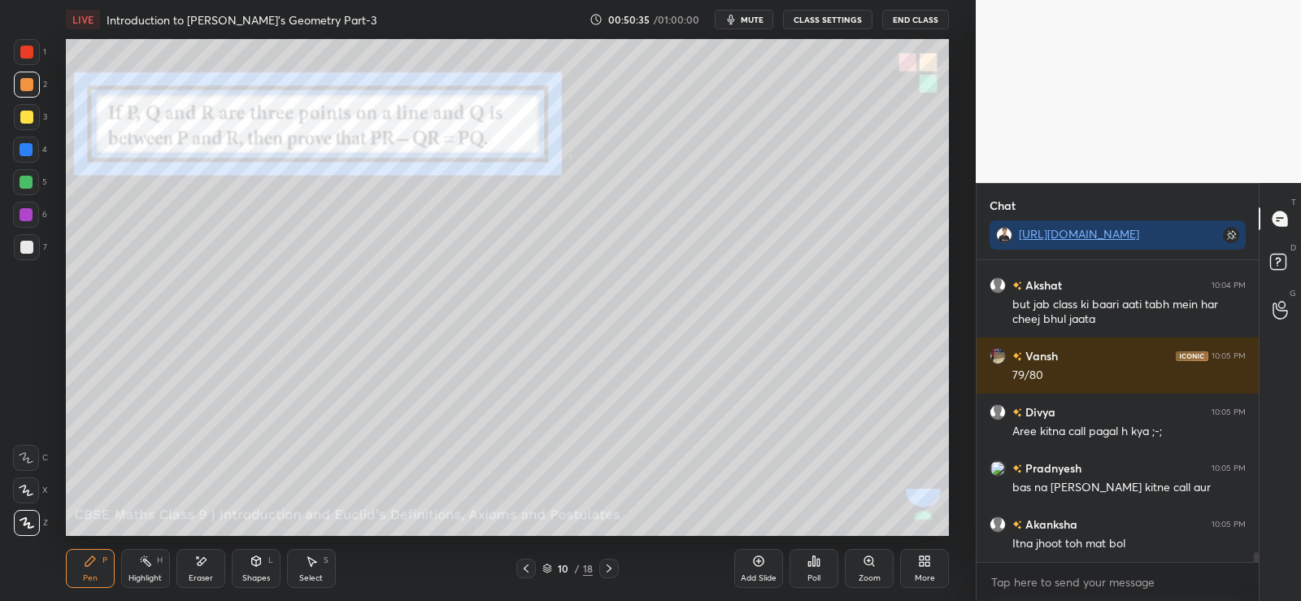
click at [262, 563] on icon at bounding box center [256, 561] width 13 height 13
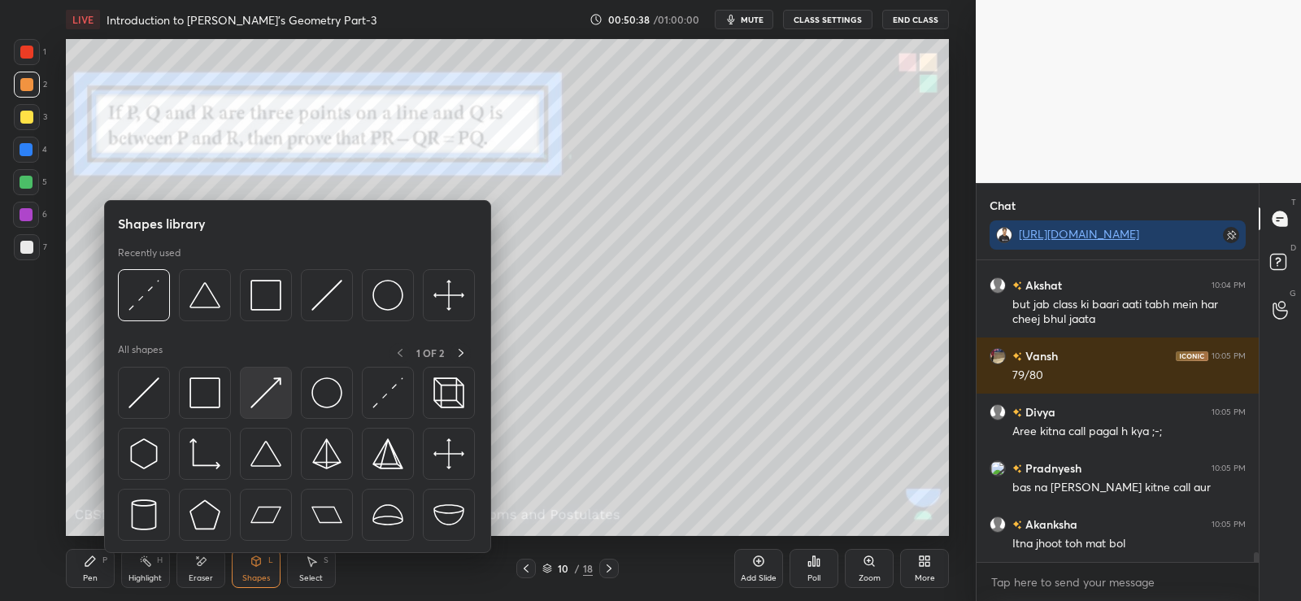
click at [283, 390] on div at bounding box center [266, 393] width 52 height 52
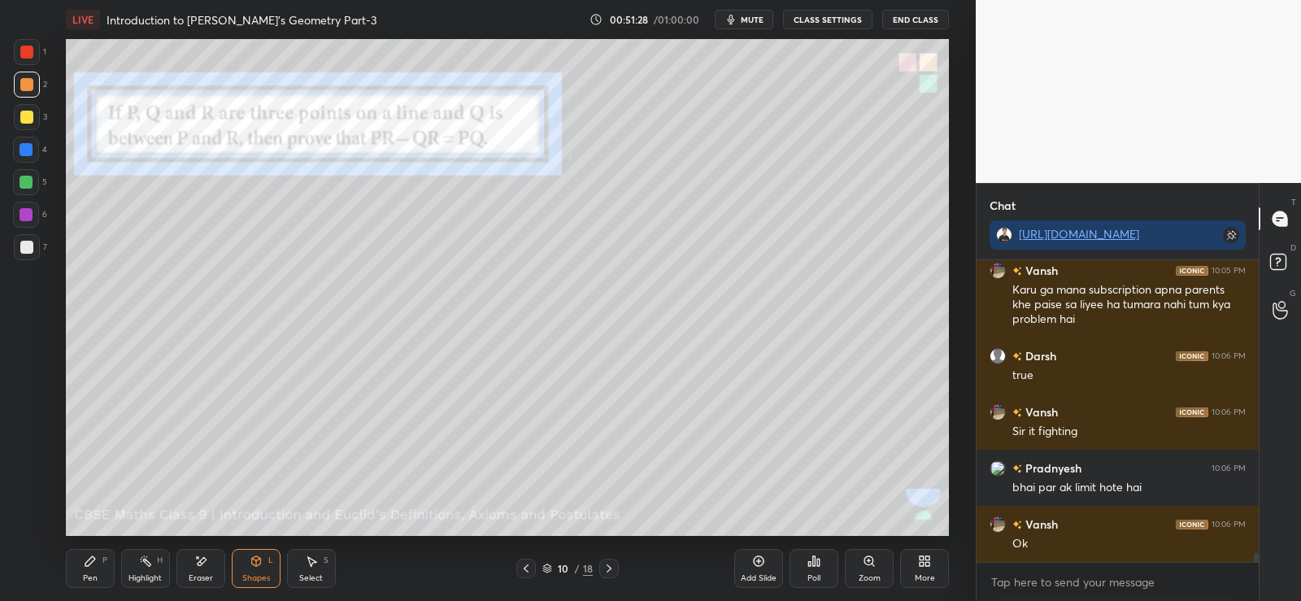
scroll to position [9920, 0]
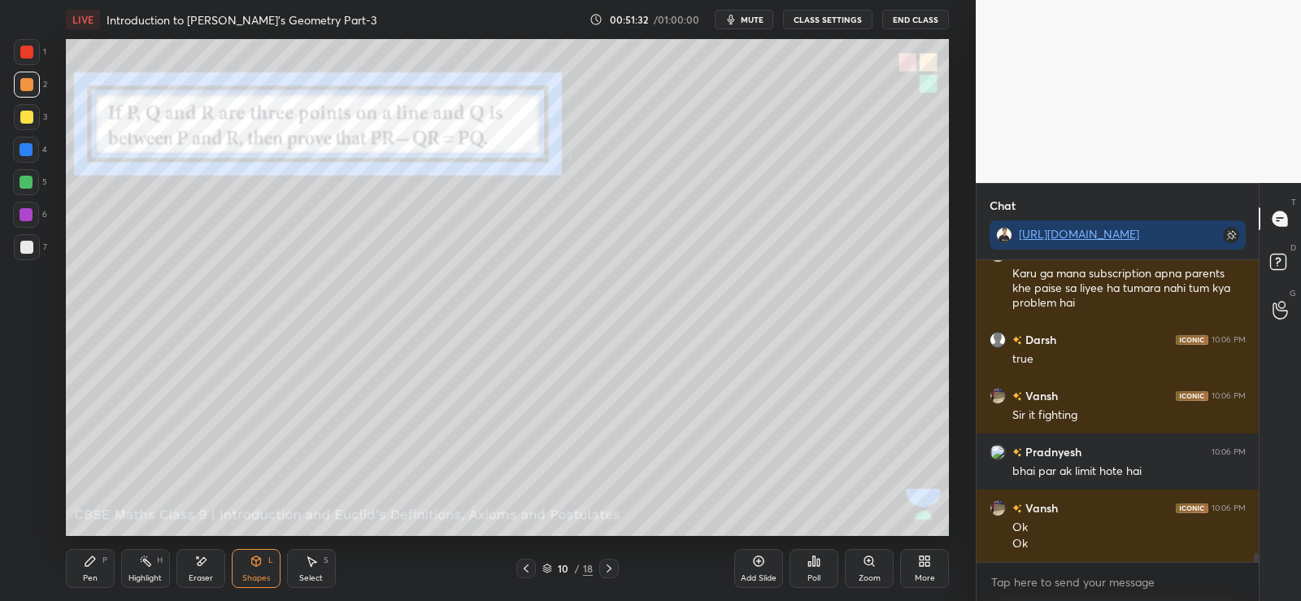
click at [81, 570] on div "Pen P" at bounding box center [90, 568] width 49 height 39
click at [14, 251] on div at bounding box center [27, 247] width 26 height 26
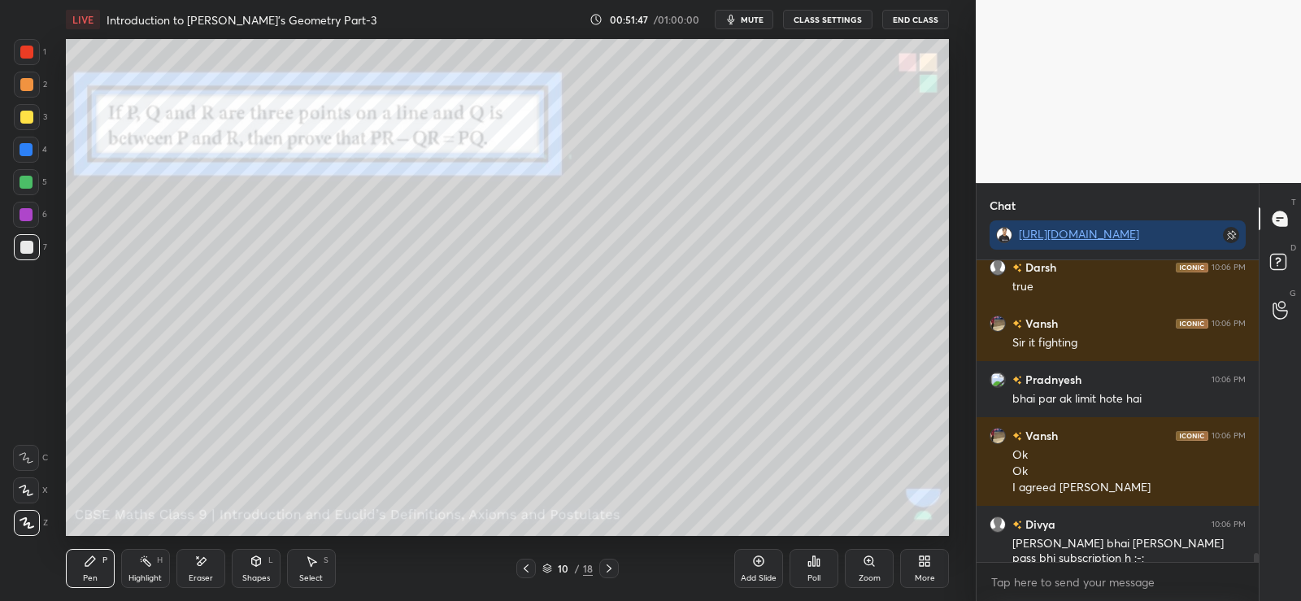
scroll to position [10048, 0]
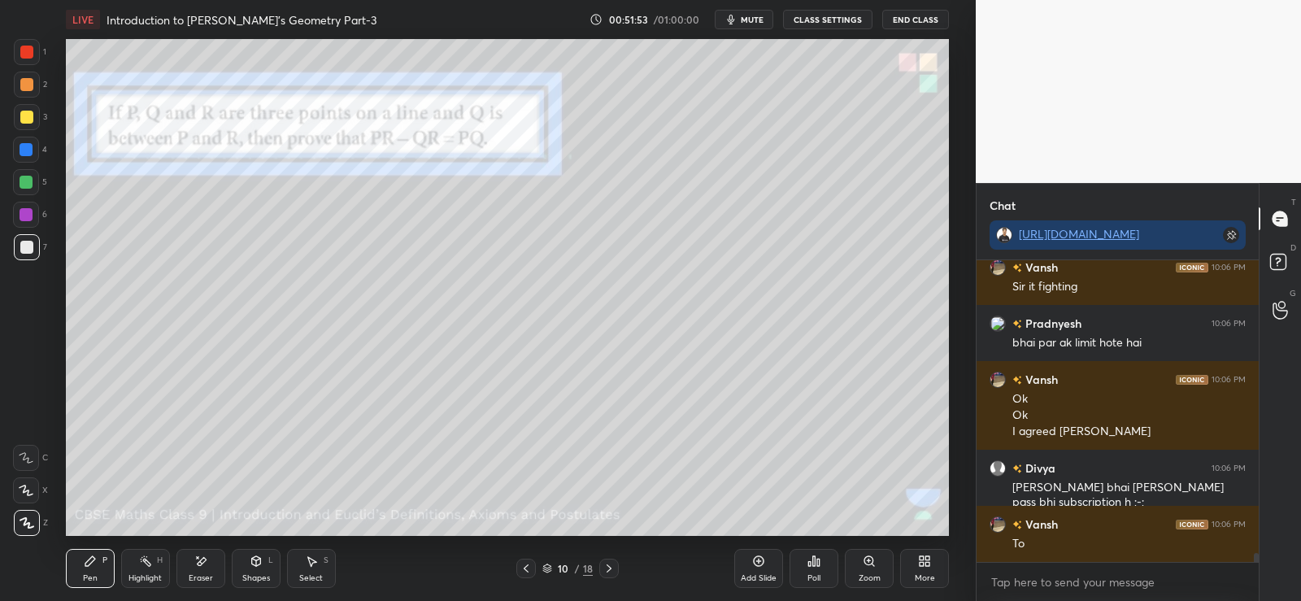
click at [24, 85] on div at bounding box center [26, 84] width 13 height 13
click at [24, 86] on div at bounding box center [26, 84] width 13 height 13
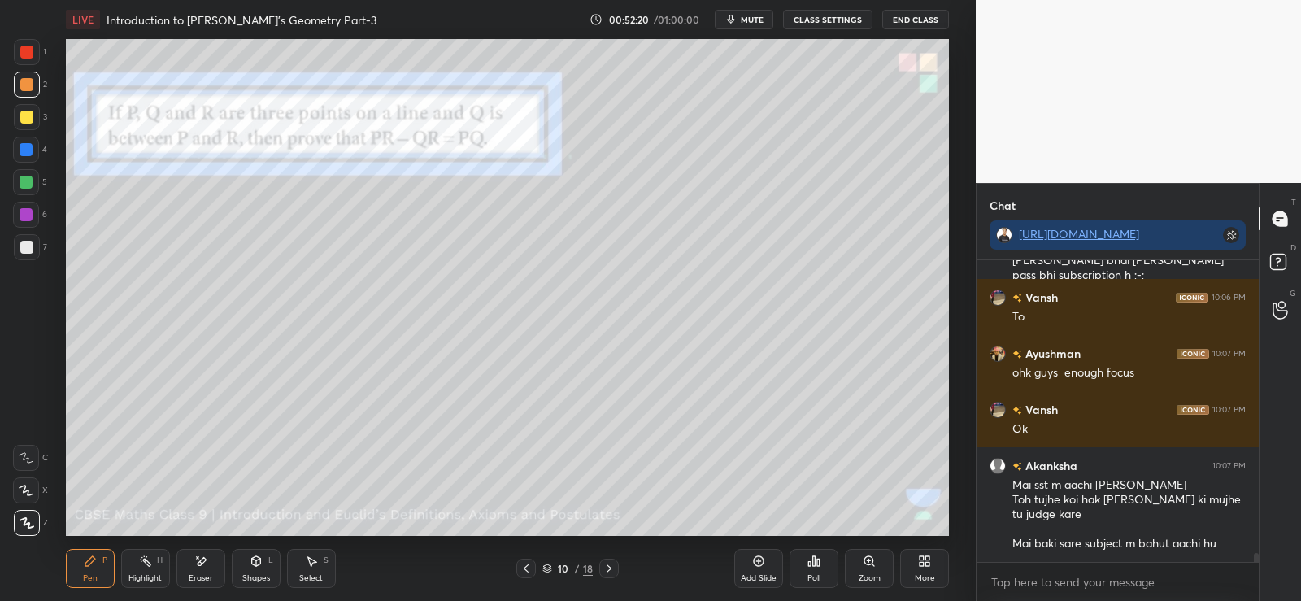
scroll to position [10331, 0]
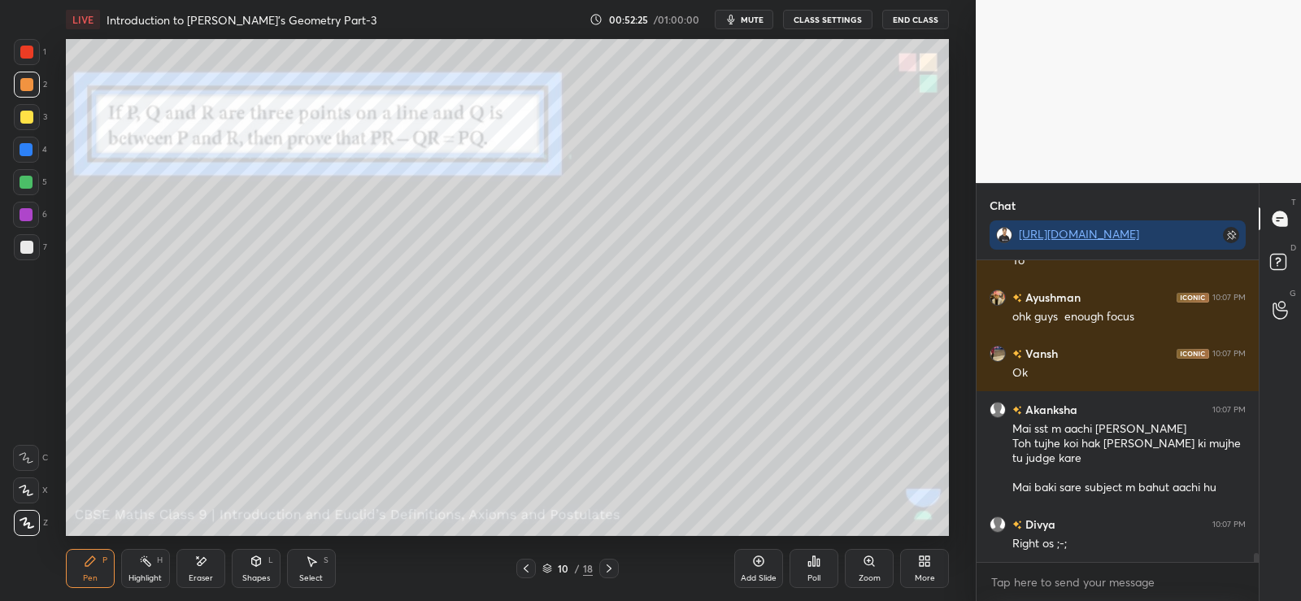
click at [18, 238] on div at bounding box center [27, 247] width 26 height 26
click at [743, 285] on button "Undo" at bounding box center [760, 287] width 71 height 20
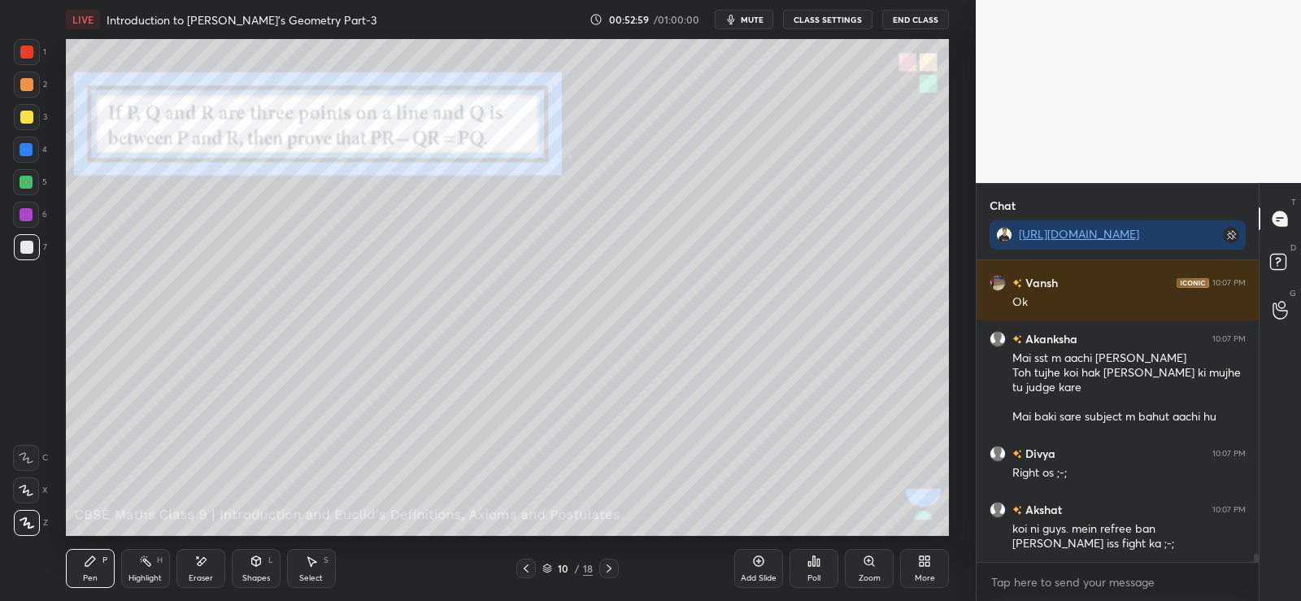
click at [823, 560] on div "Poll" at bounding box center [814, 568] width 49 height 39
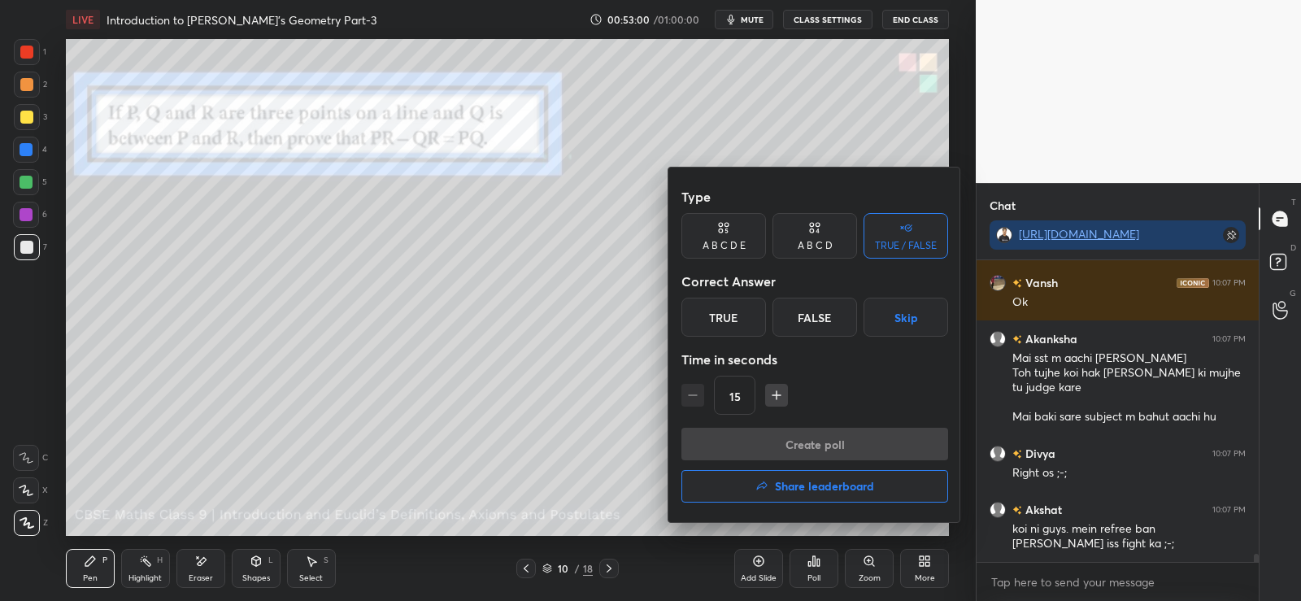
click at [821, 321] on div "False" at bounding box center [815, 317] width 85 height 39
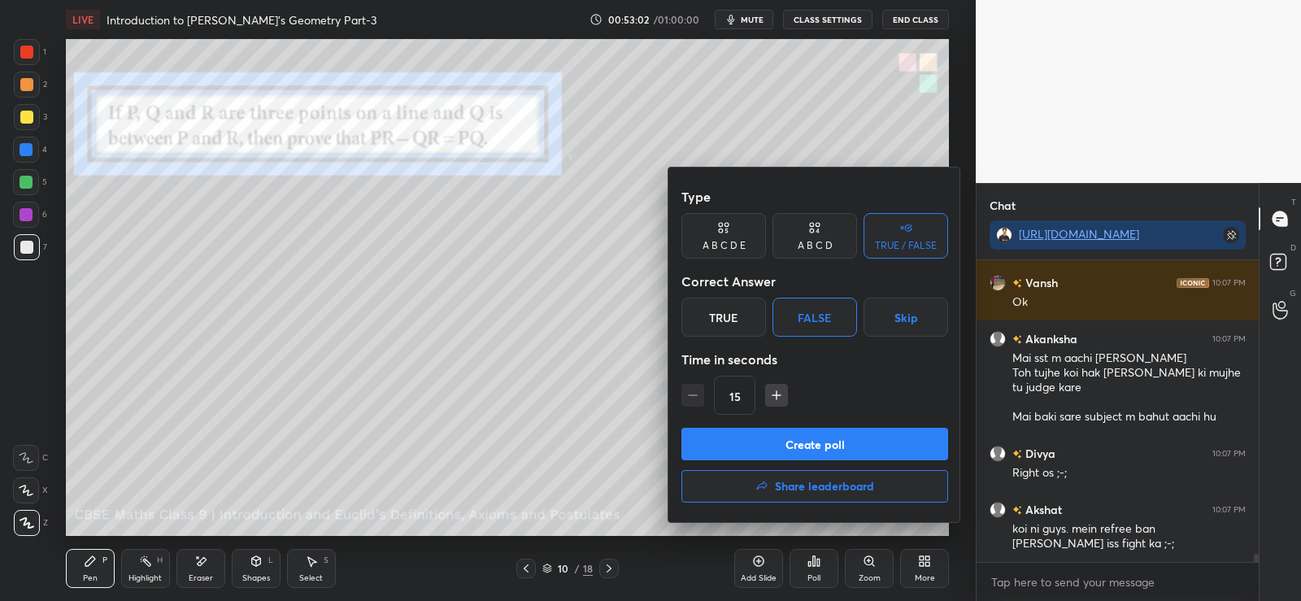
click at [778, 394] on icon "button" at bounding box center [777, 395] width 16 height 16
type input "30"
click at [799, 446] on button "Create poll" at bounding box center [815, 444] width 267 height 33
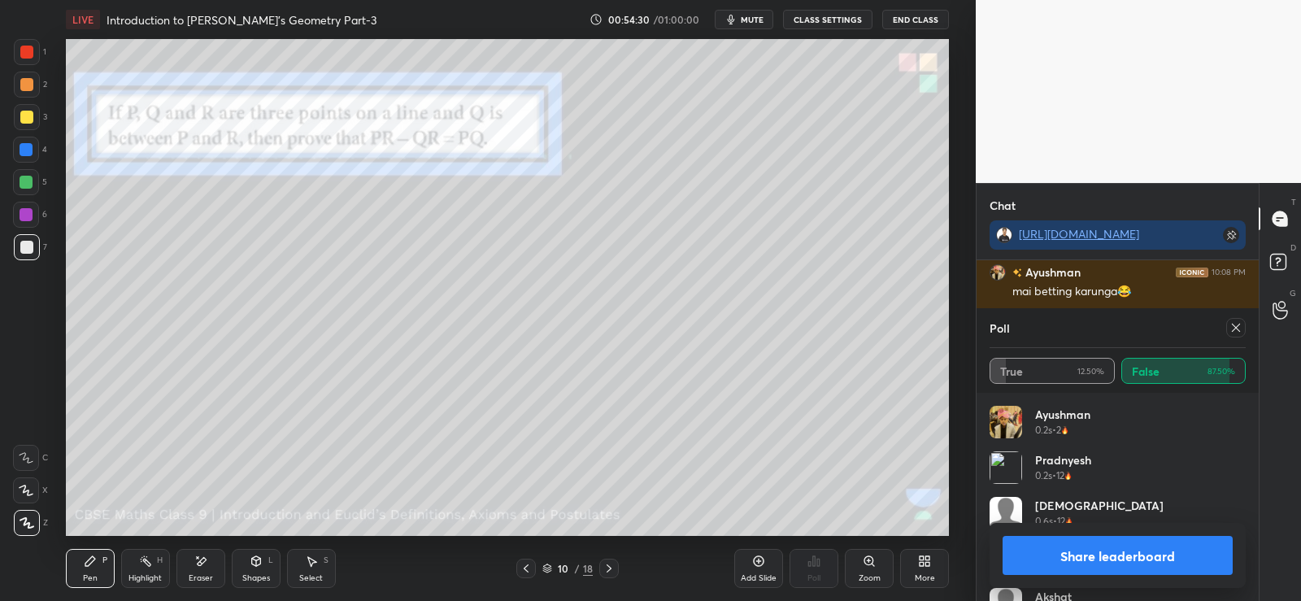
scroll to position [10823, 0]
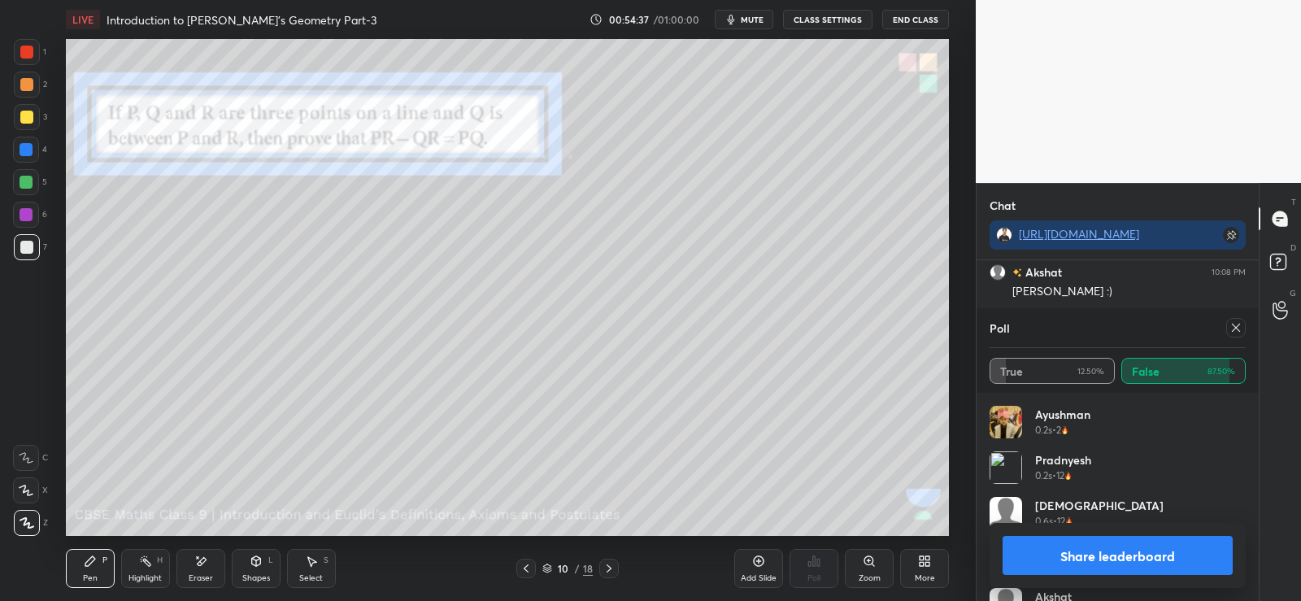
click at [28, 177] on div at bounding box center [26, 182] width 13 height 13
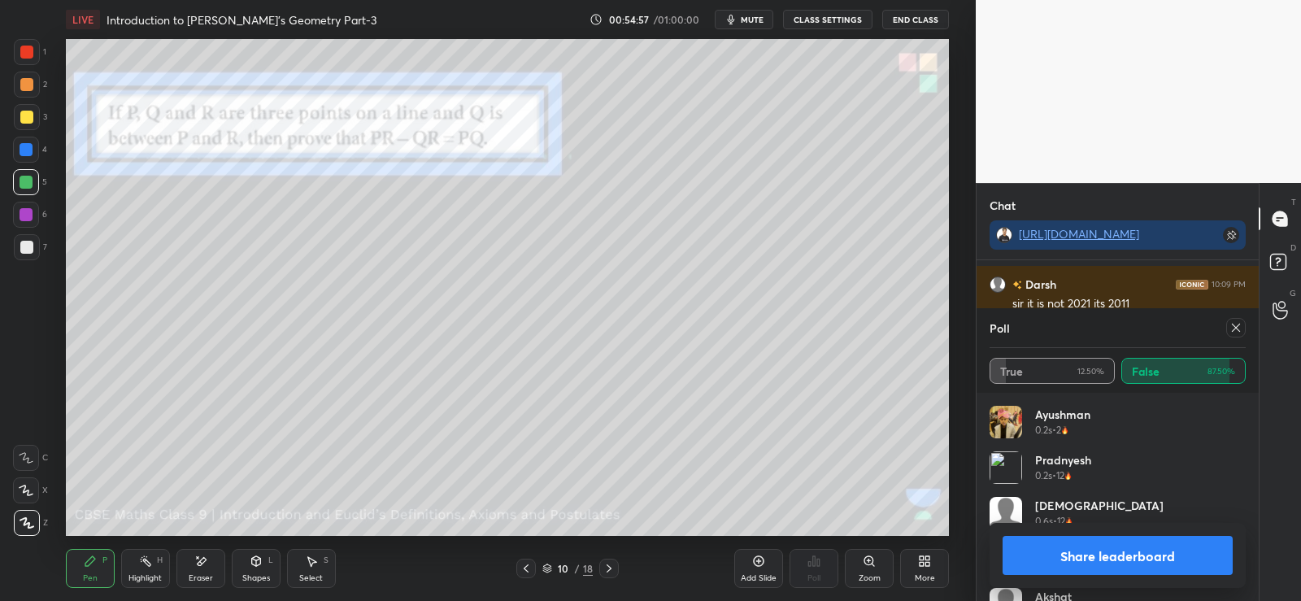
scroll to position [11035, 0]
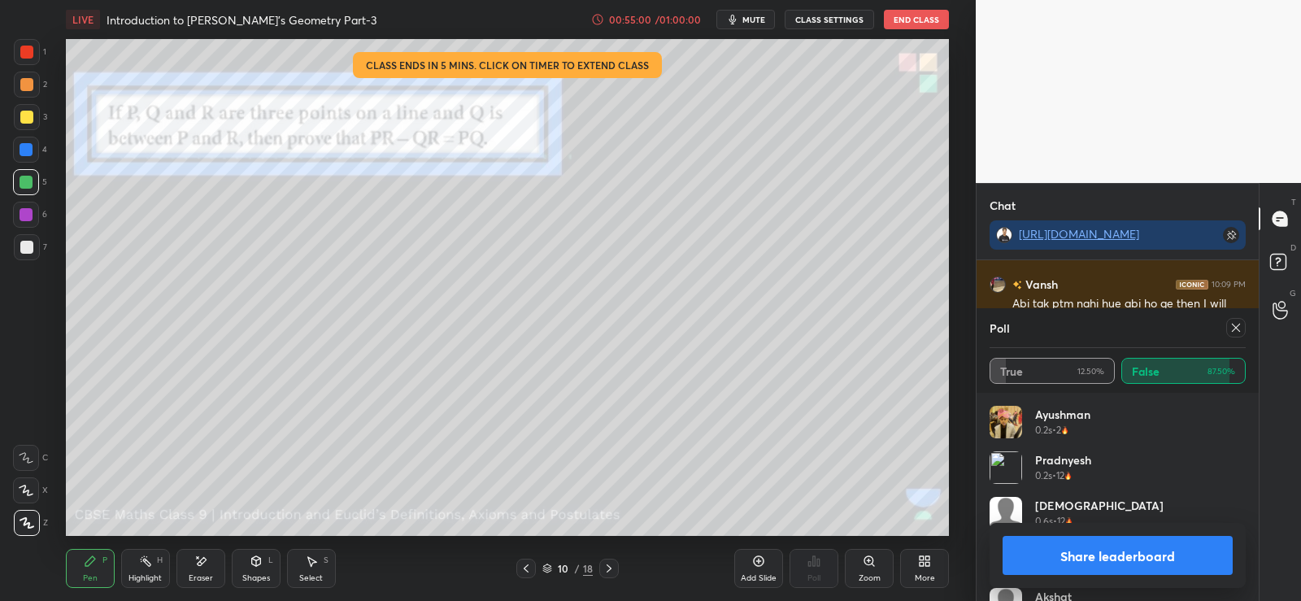
click at [1130, 550] on button "Share leaderboard" at bounding box center [1118, 555] width 230 height 39
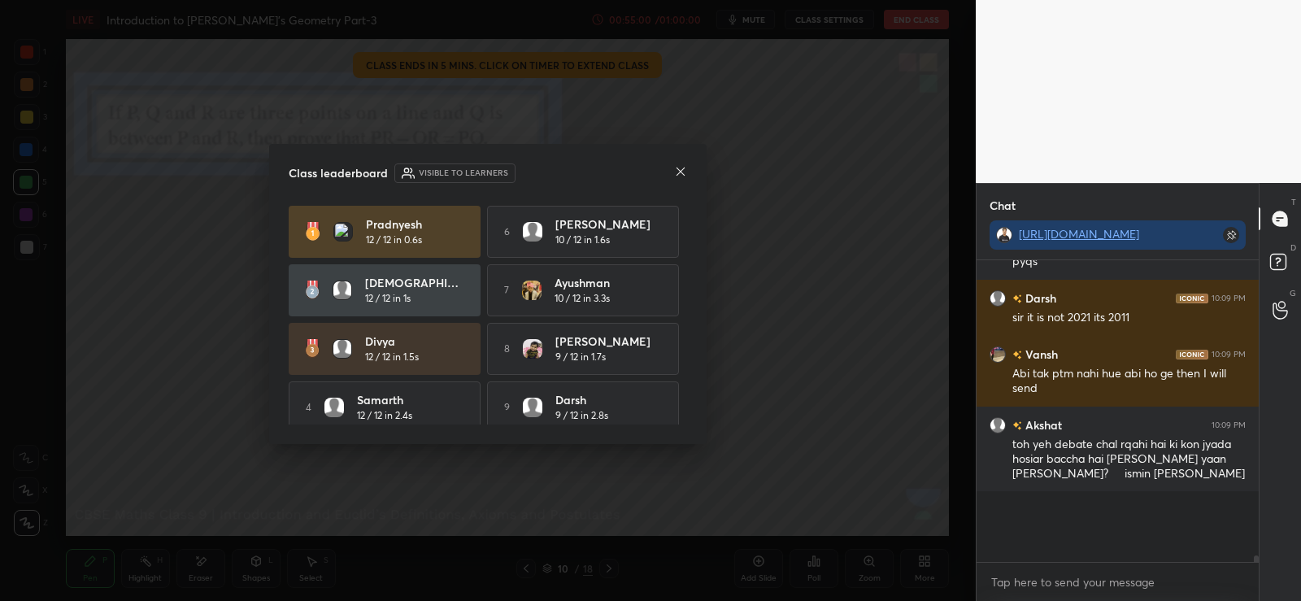
scroll to position [10951, 0]
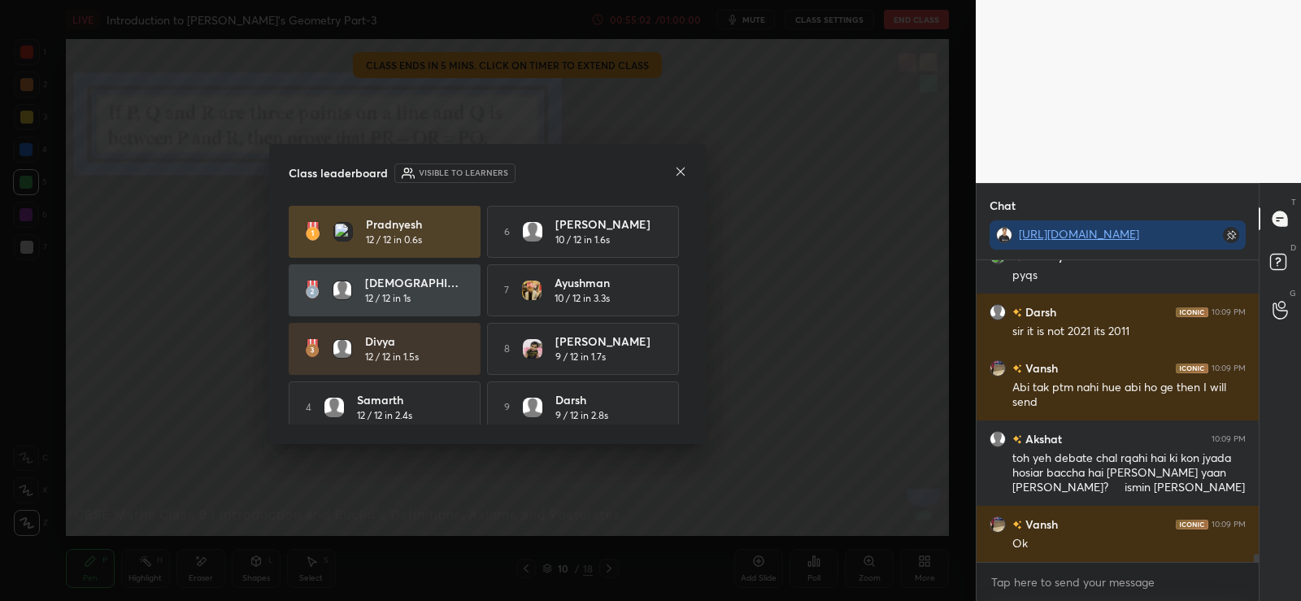
click at [679, 169] on icon at bounding box center [680, 171] width 13 height 13
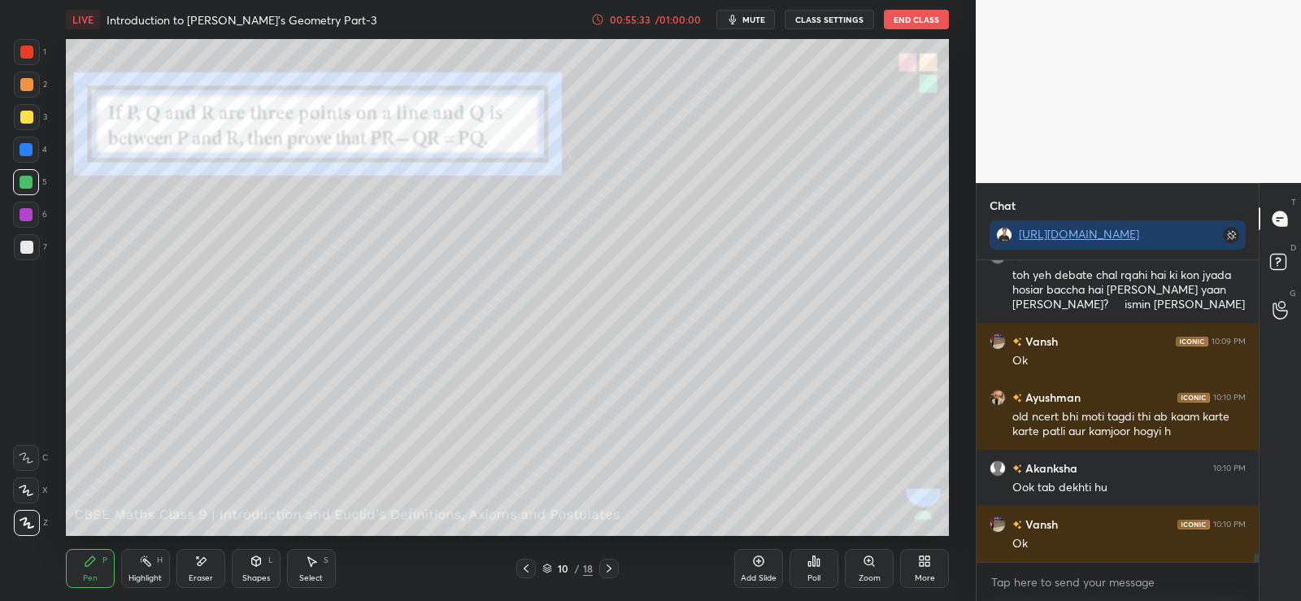
scroll to position [11190, 0]
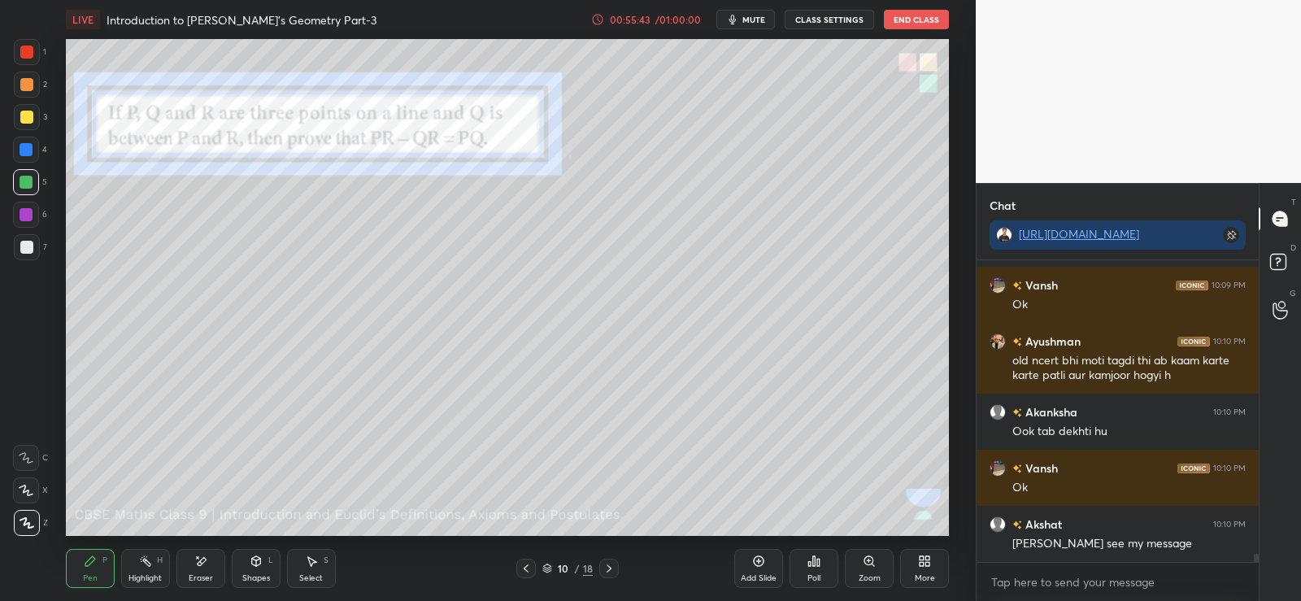
click at [203, 575] on div "Eraser" at bounding box center [201, 578] width 24 height 8
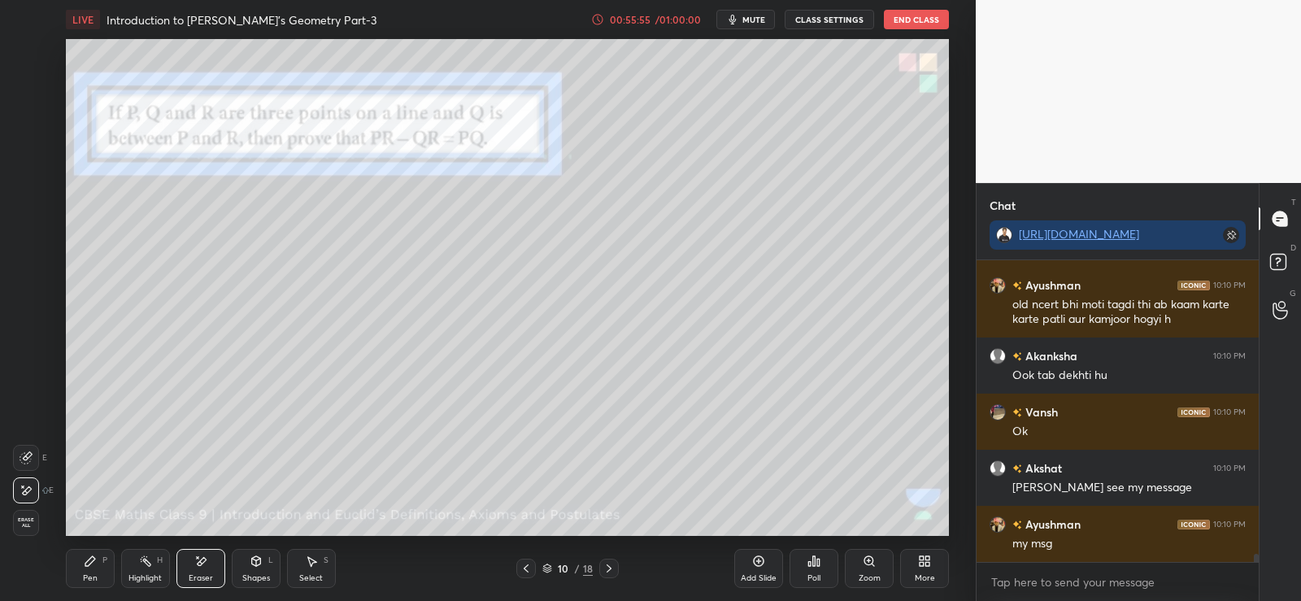
click at [92, 561] on icon at bounding box center [90, 561] width 10 height 10
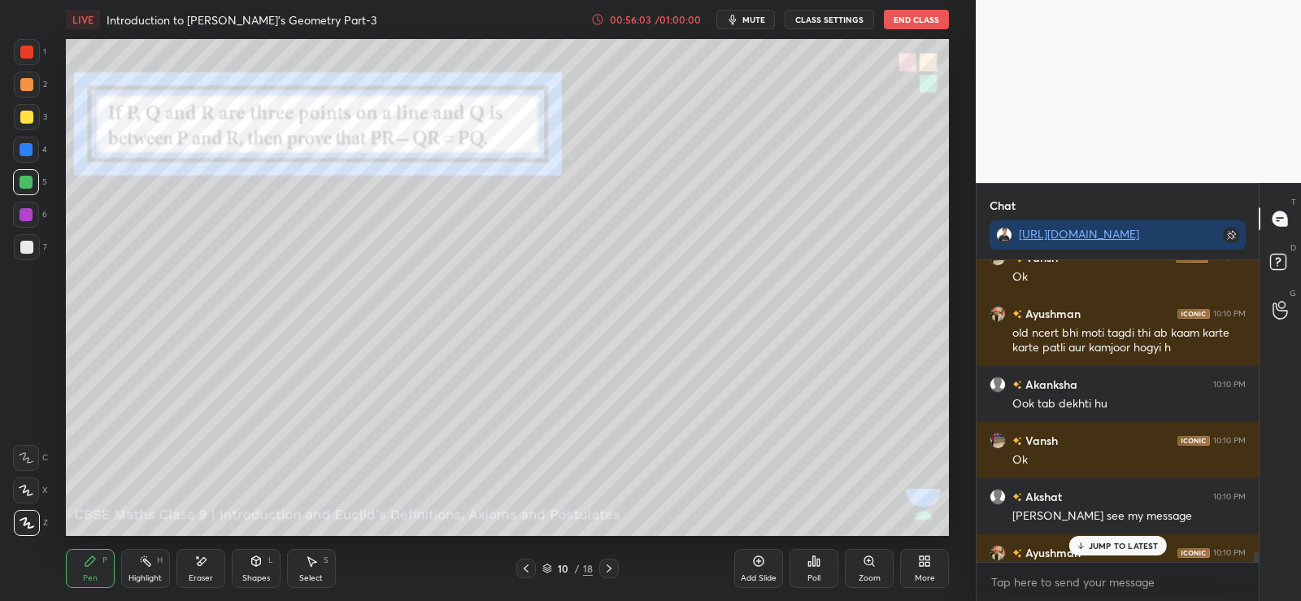
scroll to position [11220, 0]
click at [30, 242] on div at bounding box center [26, 247] width 13 height 13
click at [1116, 538] on div "4 NEW MESSAGES" at bounding box center [1117, 546] width 103 height 20
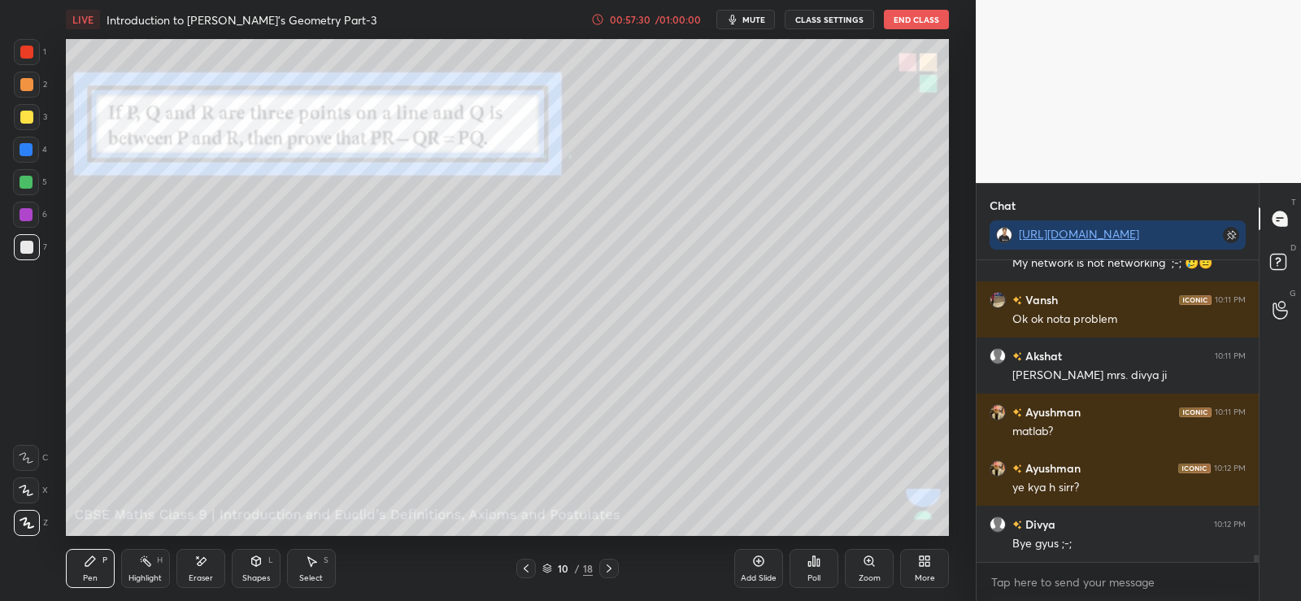
scroll to position [11766, 0]
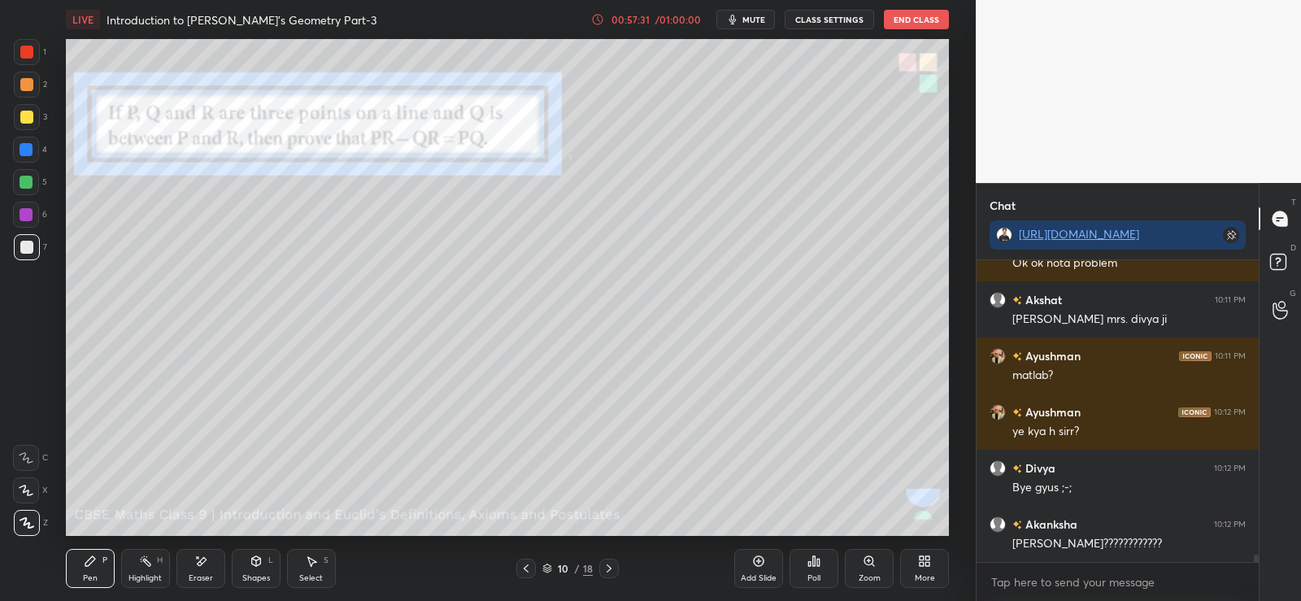
click at [203, 563] on icon at bounding box center [201, 561] width 9 height 8
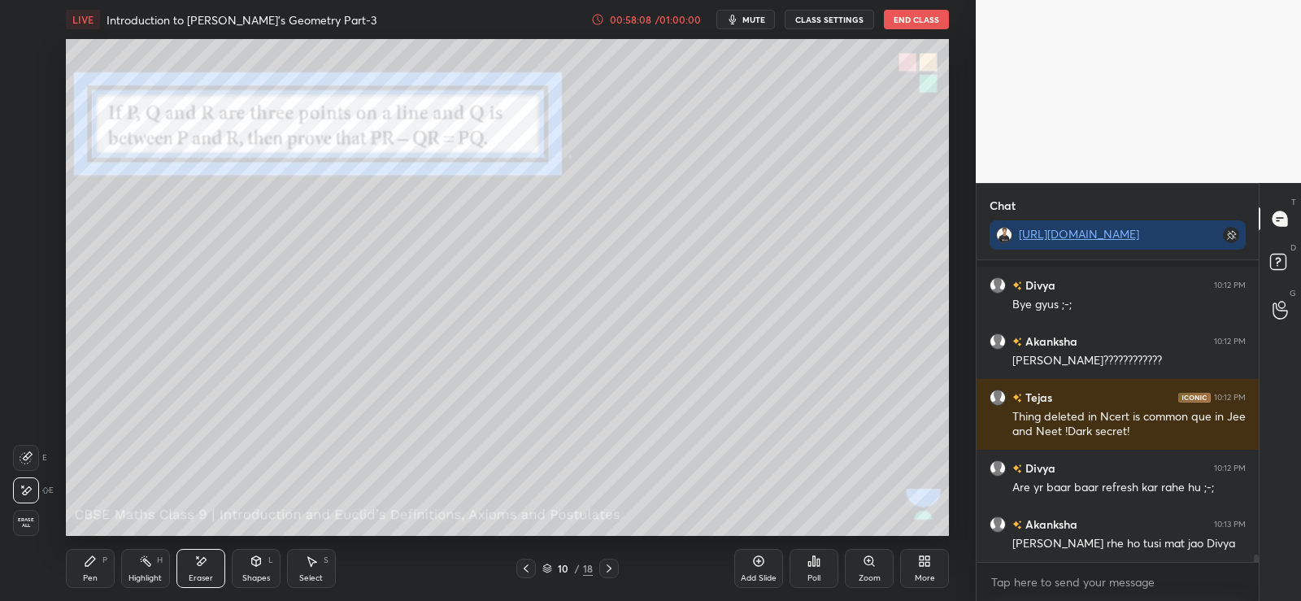
scroll to position [12020, 0]
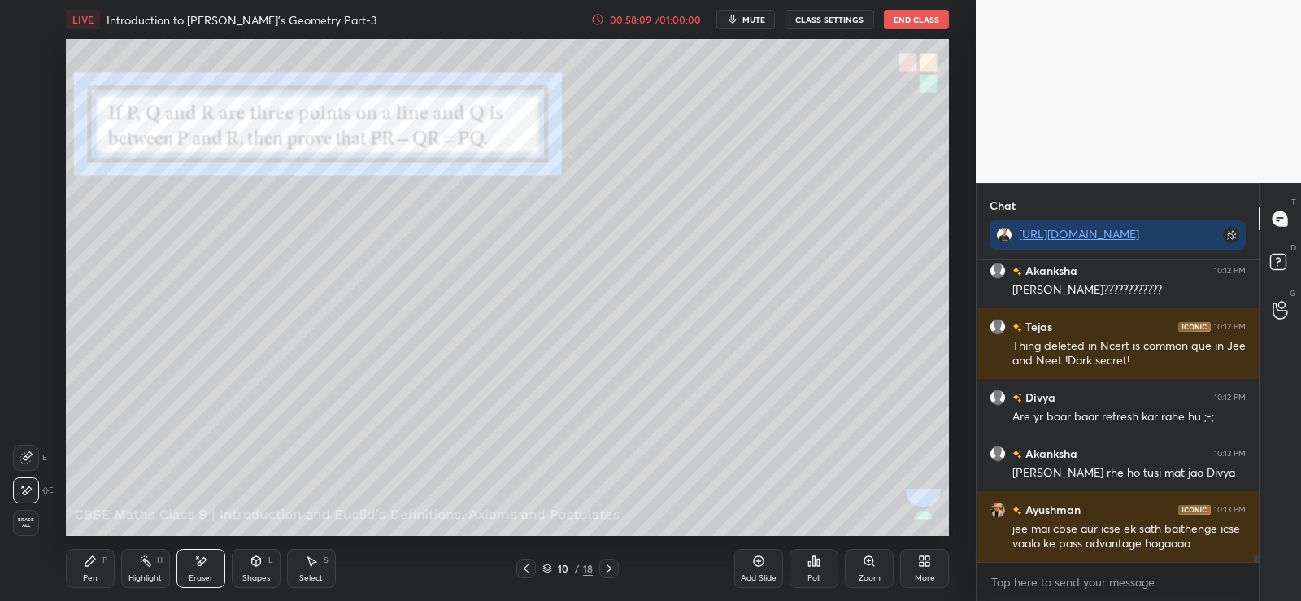
click at [89, 574] on div "Pen" at bounding box center [90, 578] width 15 height 8
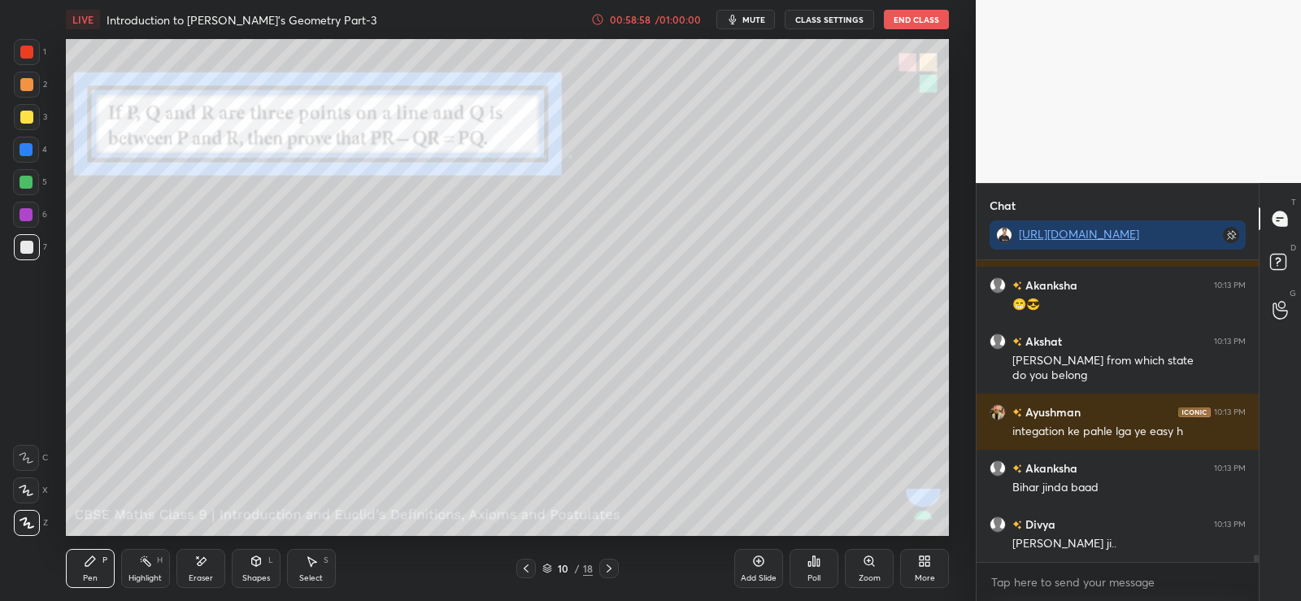
scroll to position [12483, 0]
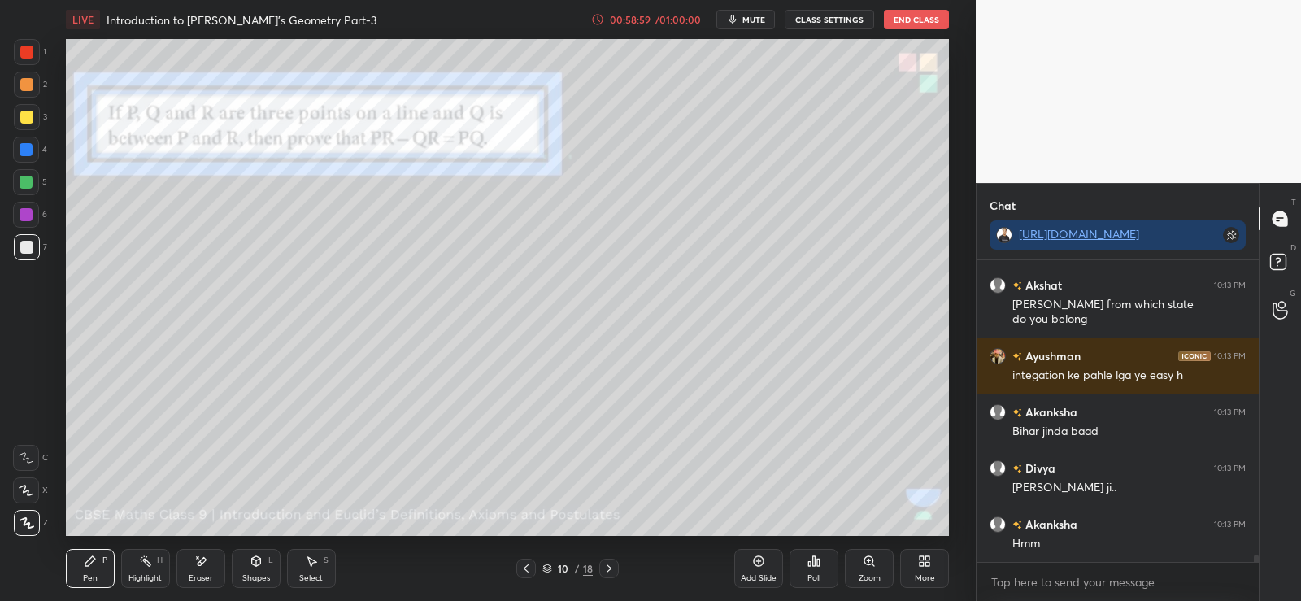
click at [211, 574] on div "Eraser" at bounding box center [201, 578] width 24 height 8
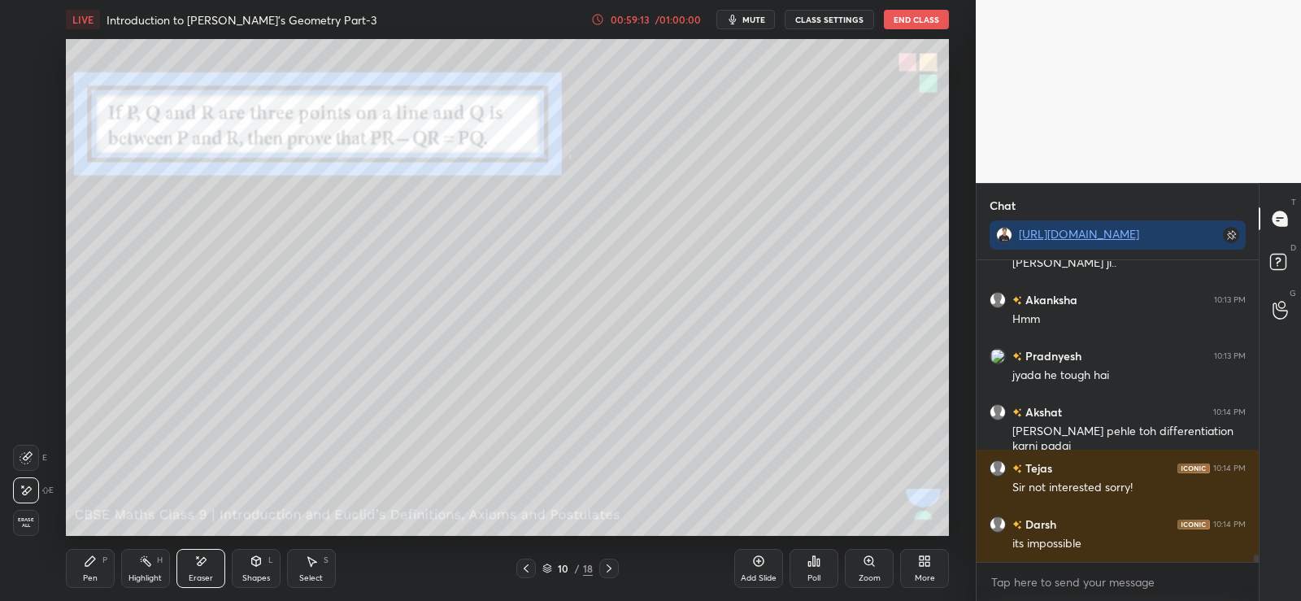
scroll to position [12764, 0]
click at [96, 571] on div "Pen P" at bounding box center [90, 568] width 49 height 39
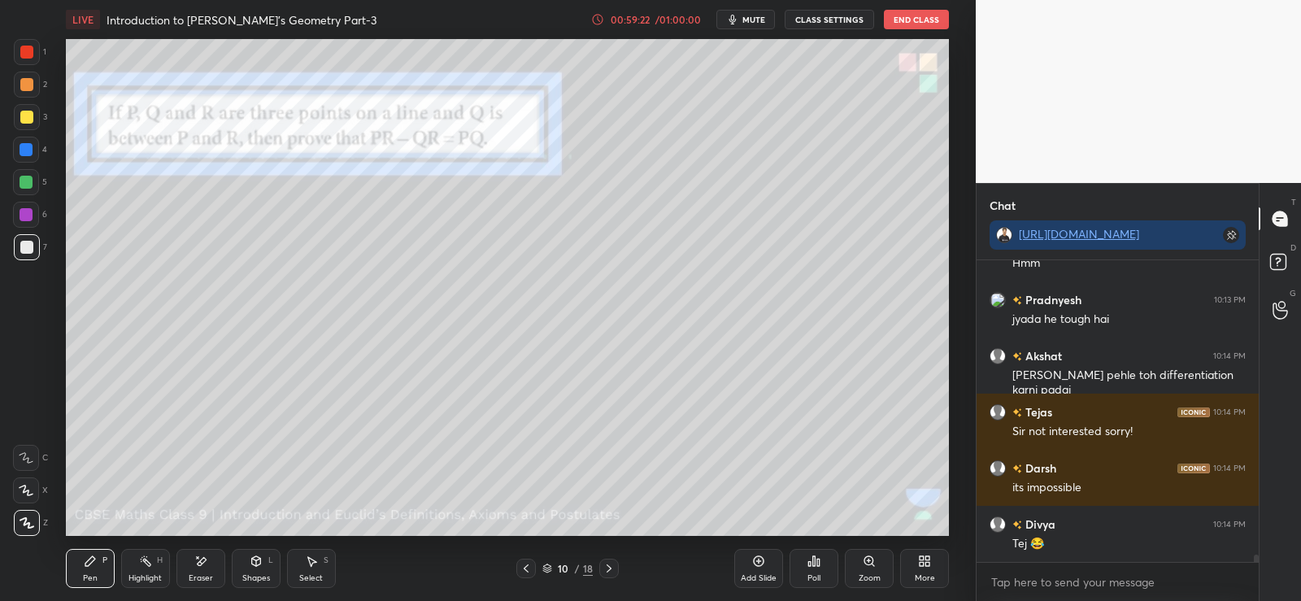
click at [87, 564] on icon at bounding box center [90, 561] width 10 height 10
click at [24, 183] on div at bounding box center [26, 182] width 13 height 13
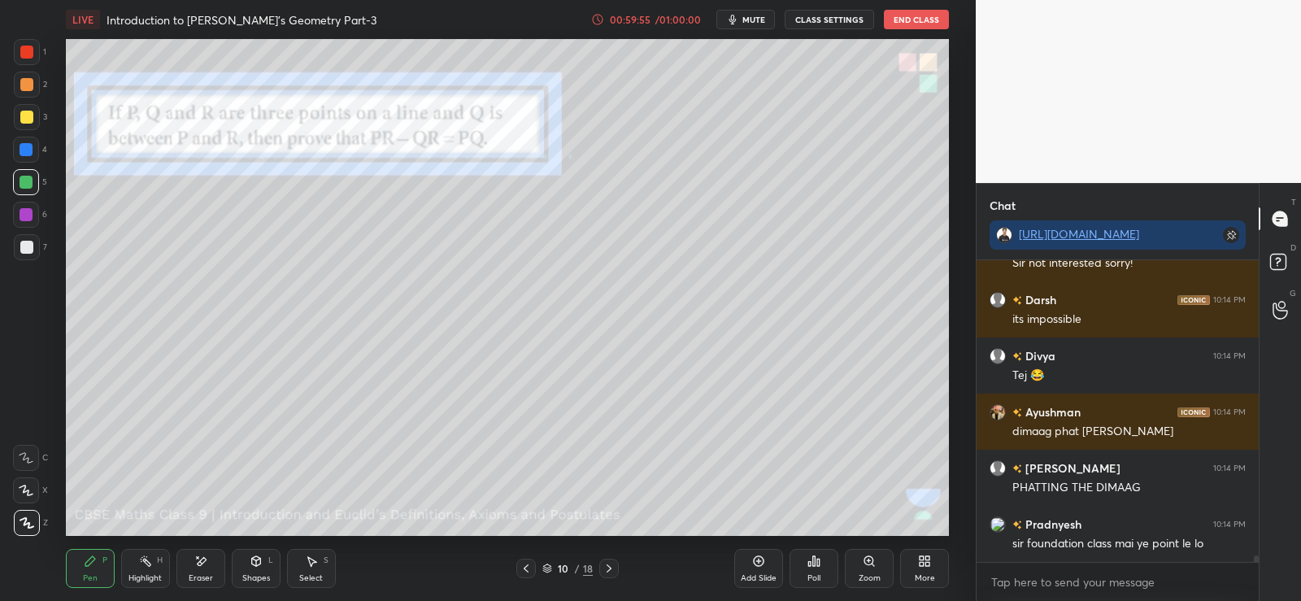
scroll to position [12989, 0]
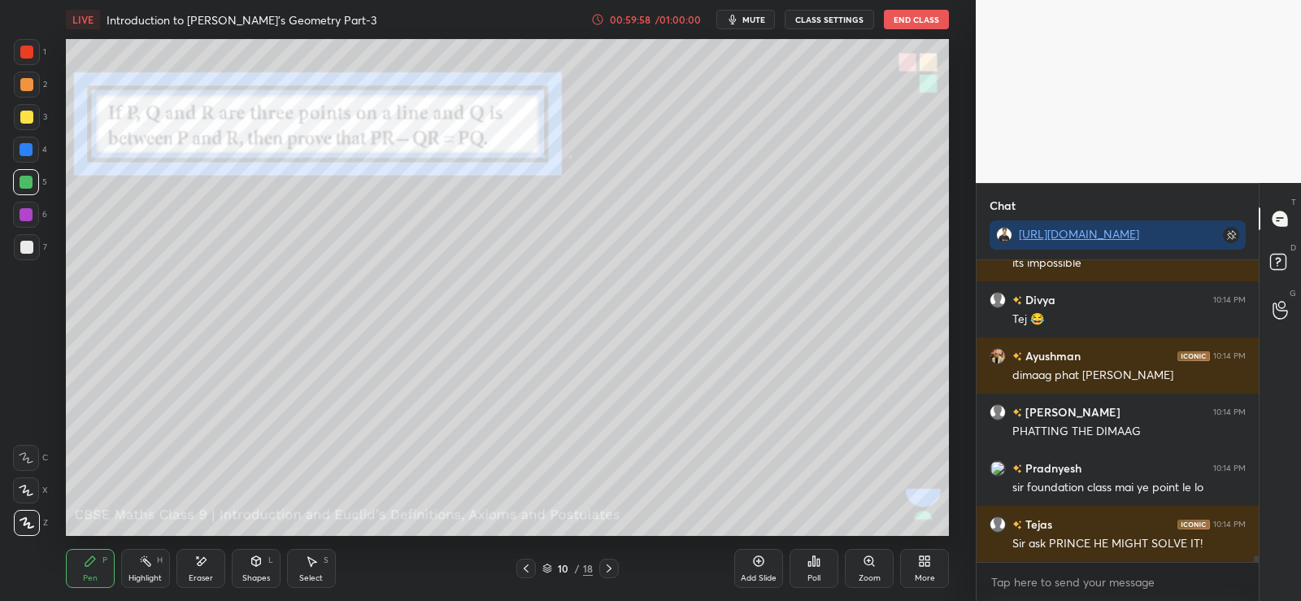
click at [26, 245] on div at bounding box center [26, 247] width 13 height 13
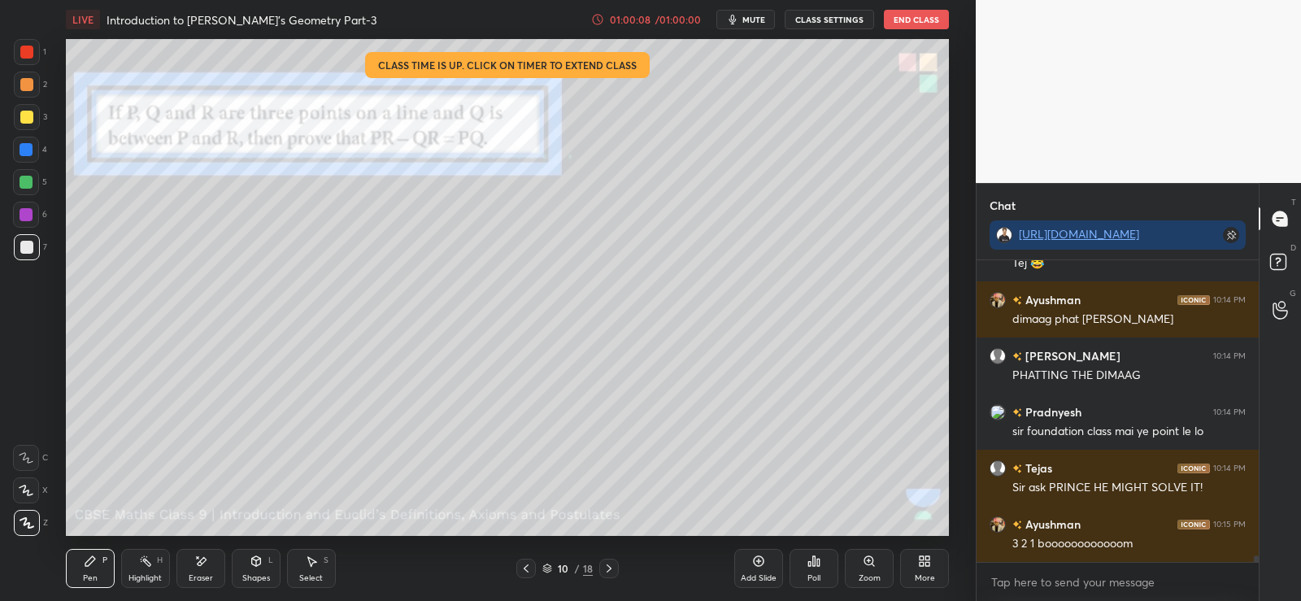
scroll to position [13115, 0]
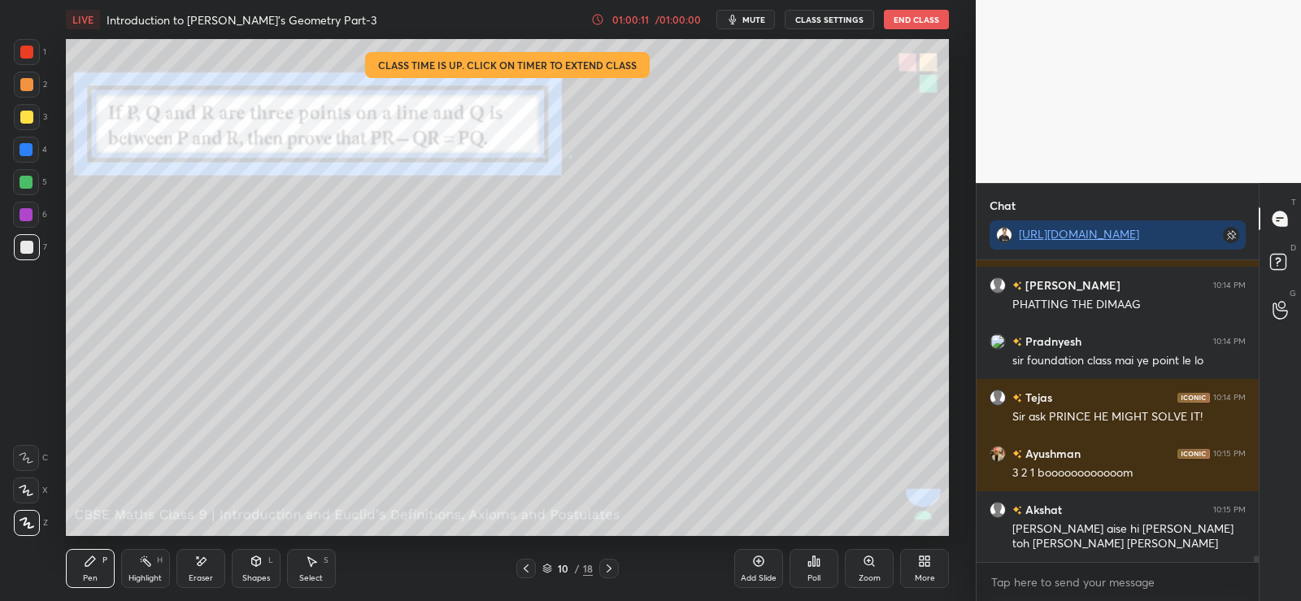
click at [30, 241] on div at bounding box center [26, 247] width 13 height 13
click at [22, 177] on div at bounding box center [26, 182] width 13 height 13
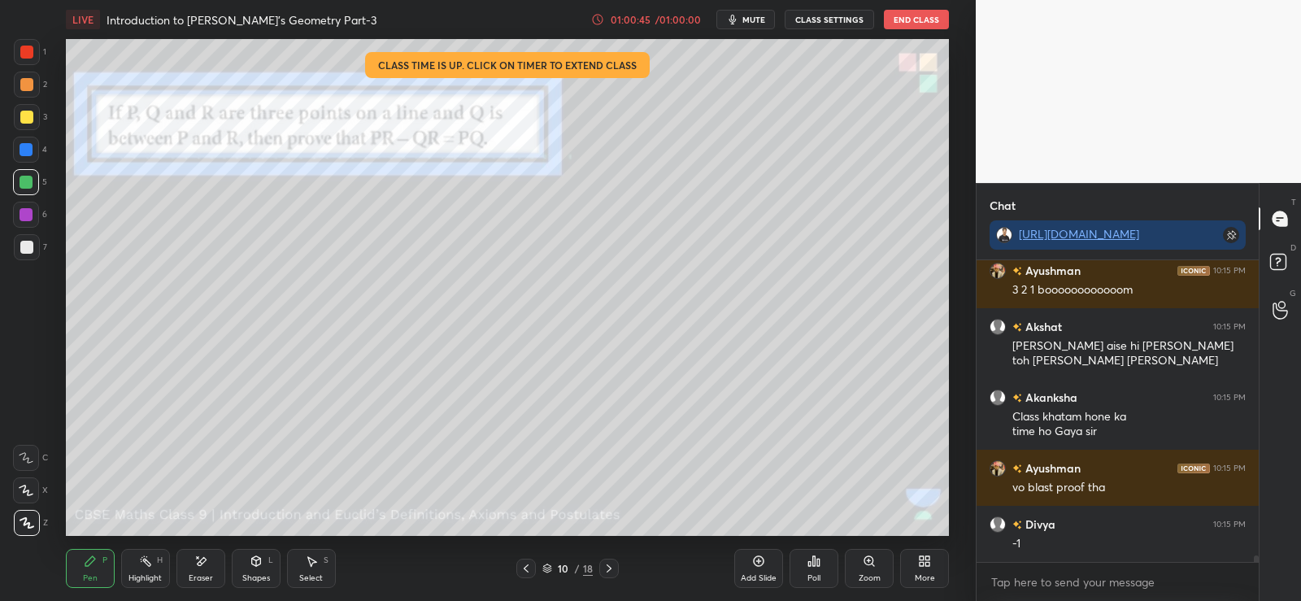
scroll to position [13355, 0]
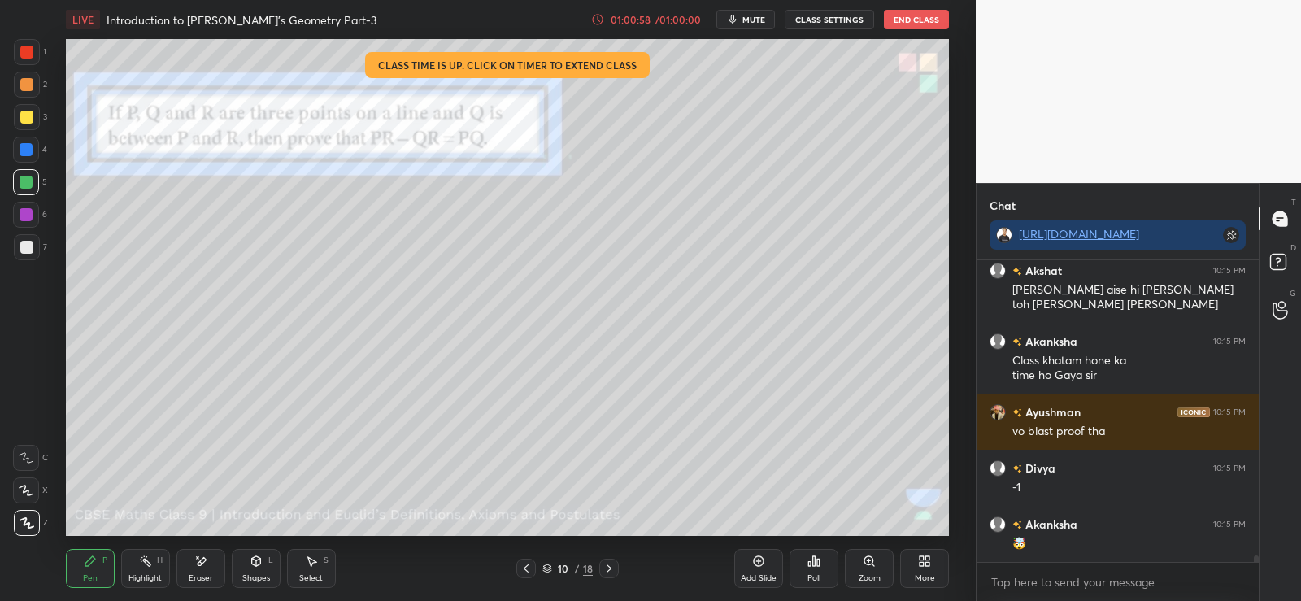
click at [210, 564] on div "Eraser" at bounding box center [200, 568] width 49 height 39
click at [84, 566] on icon at bounding box center [90, 561] width 13 height 13
click at [201, 567] on icon at bounding box center [200, 562] width 13 height 14
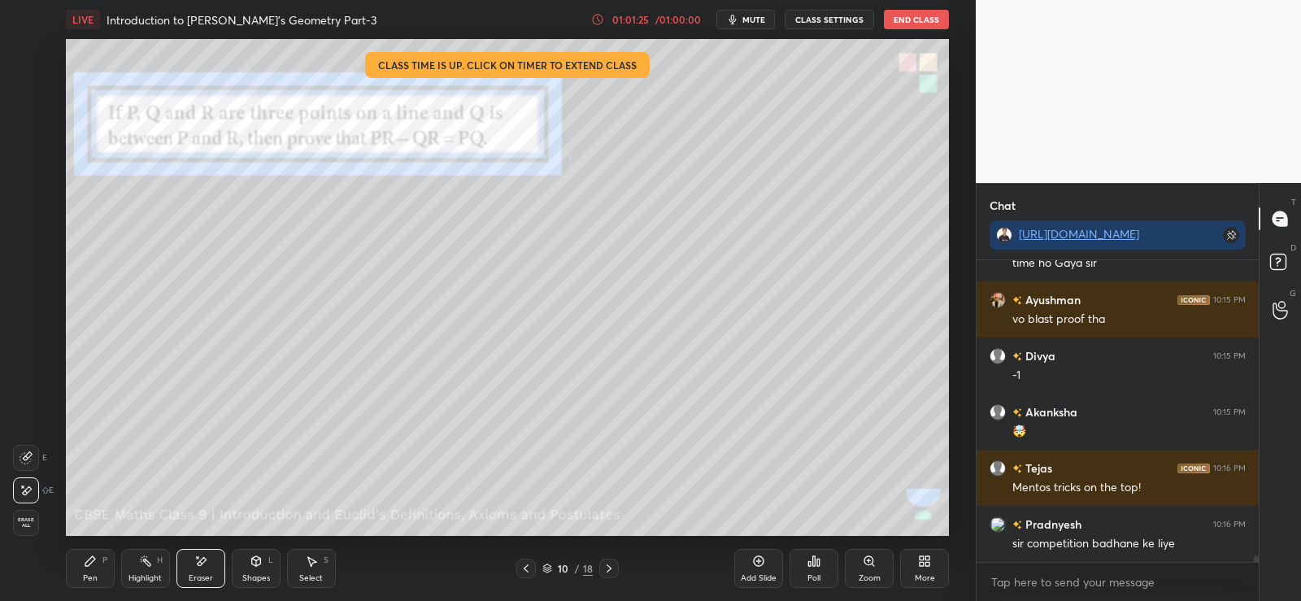
scroll to position [13523, 0]
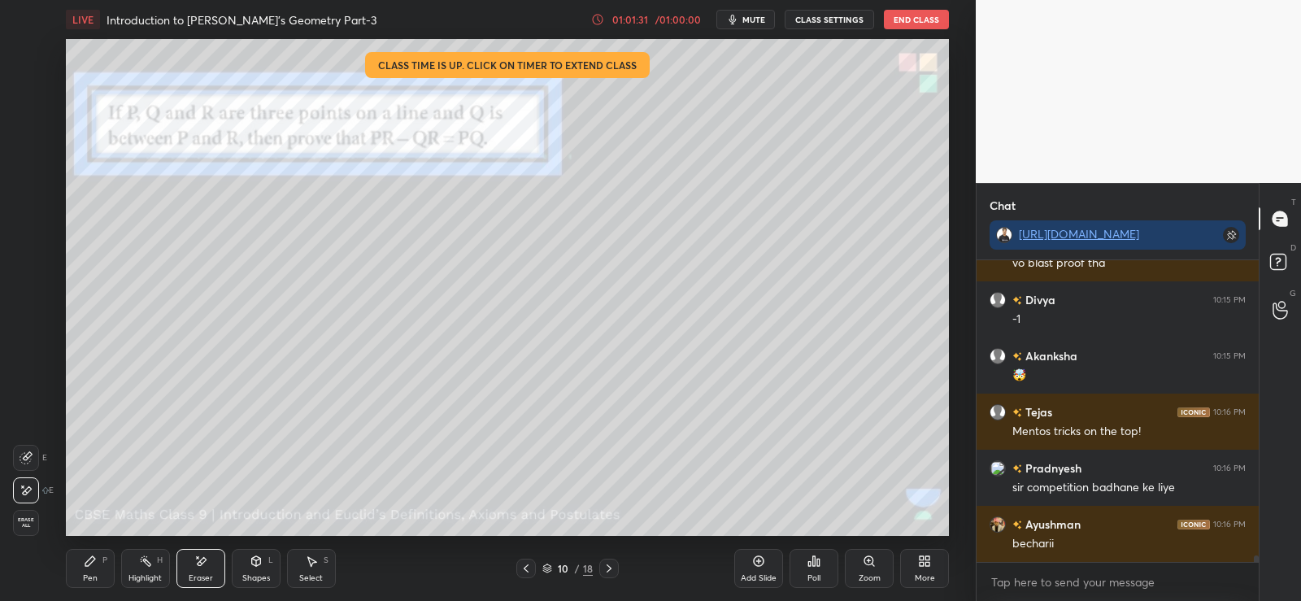
click at [86, 570] on div "Pen P" at bounding box center [90, 568] width 49 height 39
click at [817, 564] on icon at bounding box center [818, 562] width 2 height 7
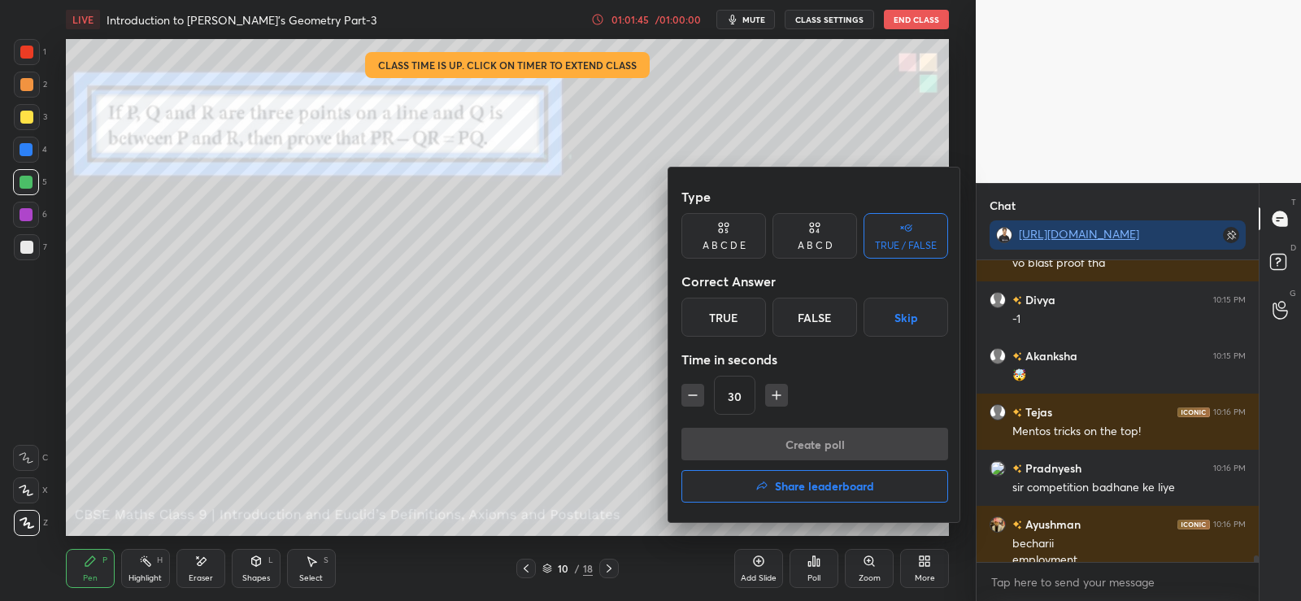
scroll to position [13539, 0]
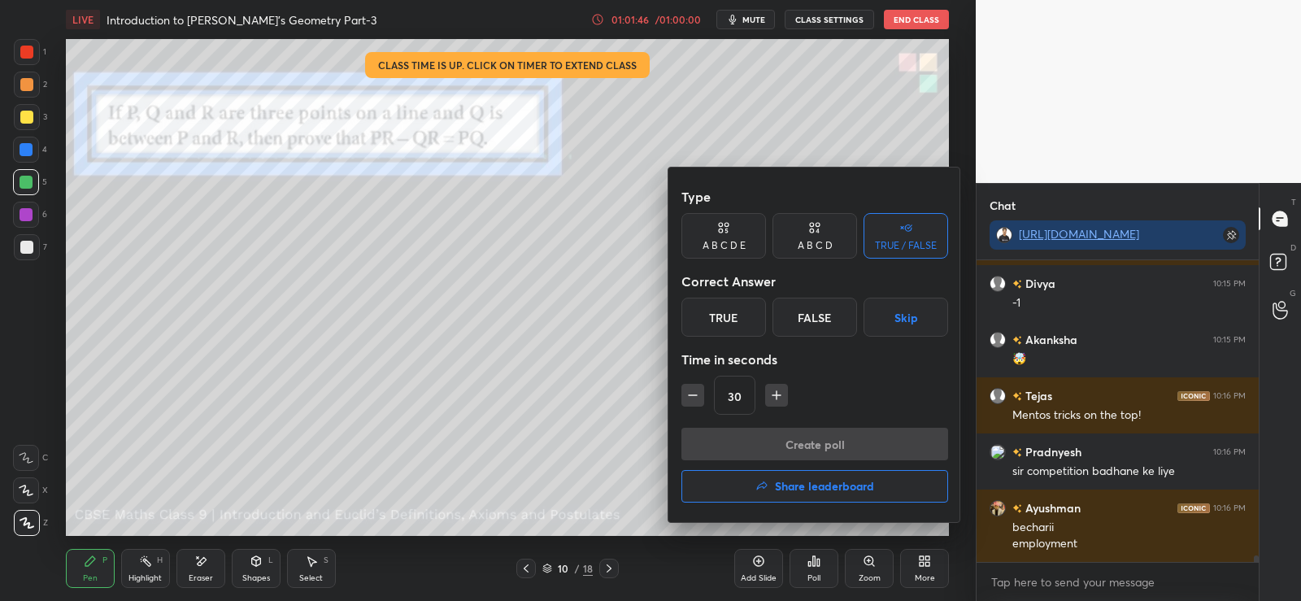
click at [814, 313] on div "False" at bounding box center [815, 317] width 85 height 39
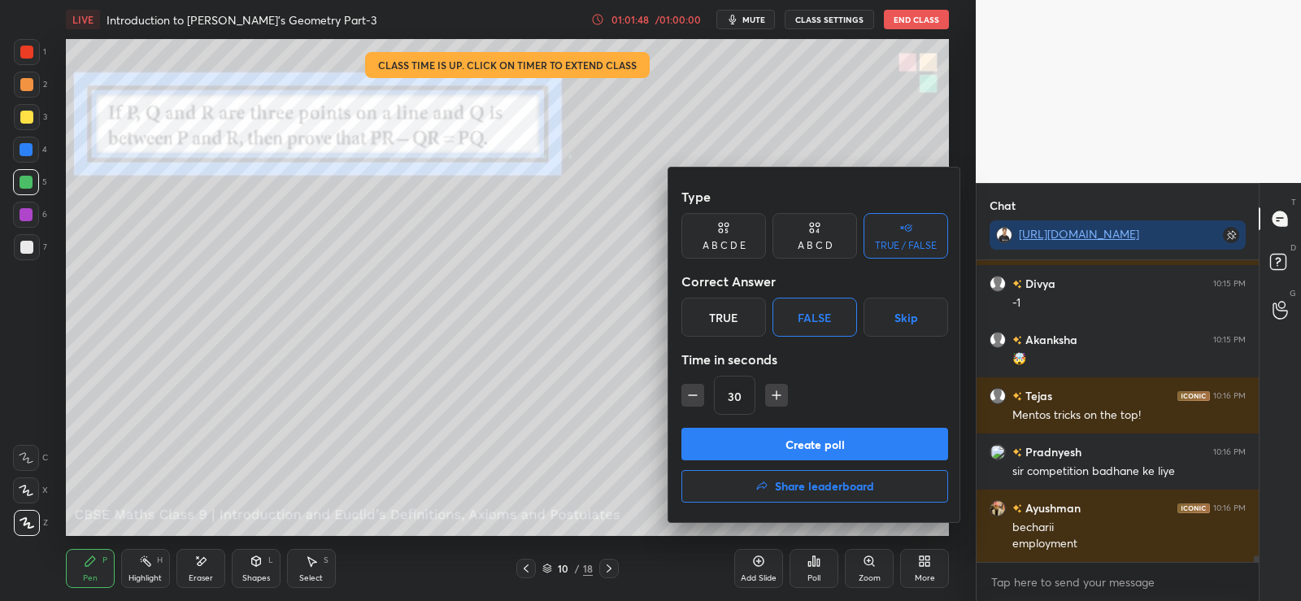
click at [797, 446] on button "Create poll" at bounding box center [815, 444] width 267 height 33
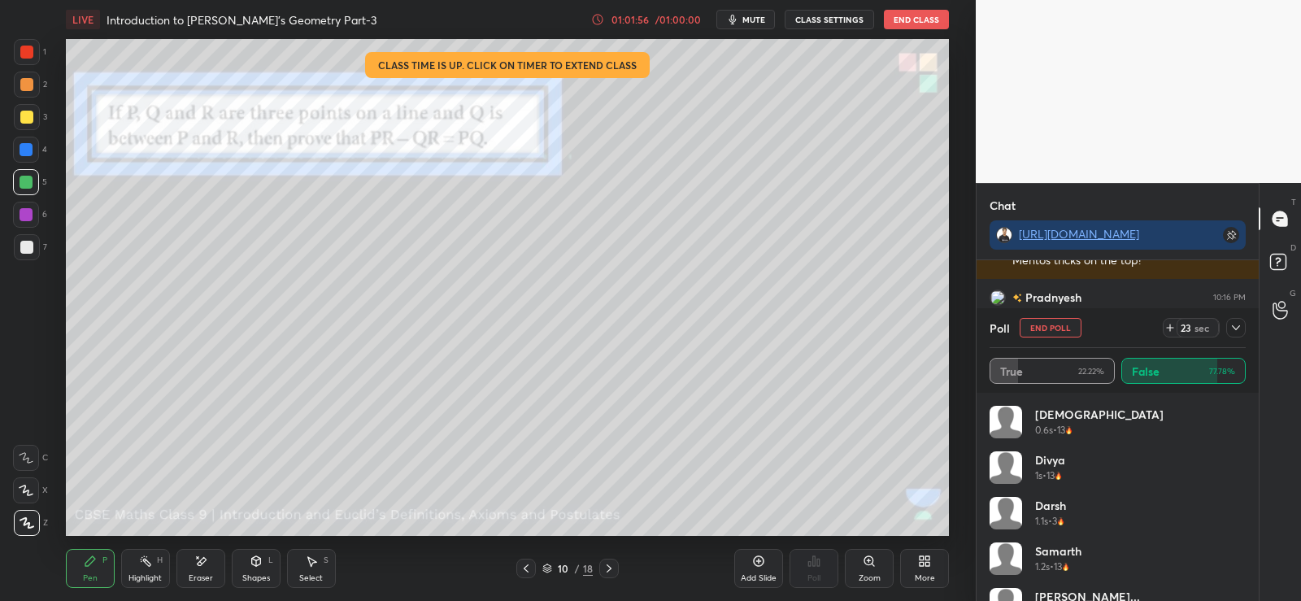
scroll to position [13750, 0]
click at [197, 555] on icon at bounding box center [200, 562] width 13 height 14
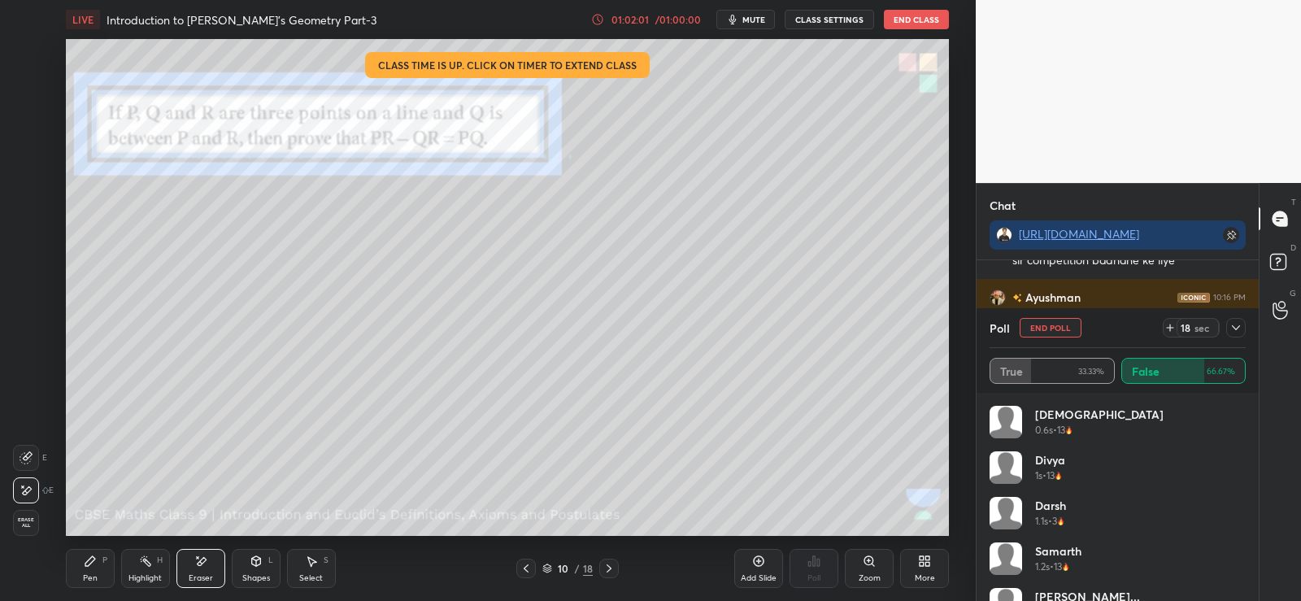
click at [102, 569] on div "Pen P" at bounding box center [90, 568] width 49 height 39
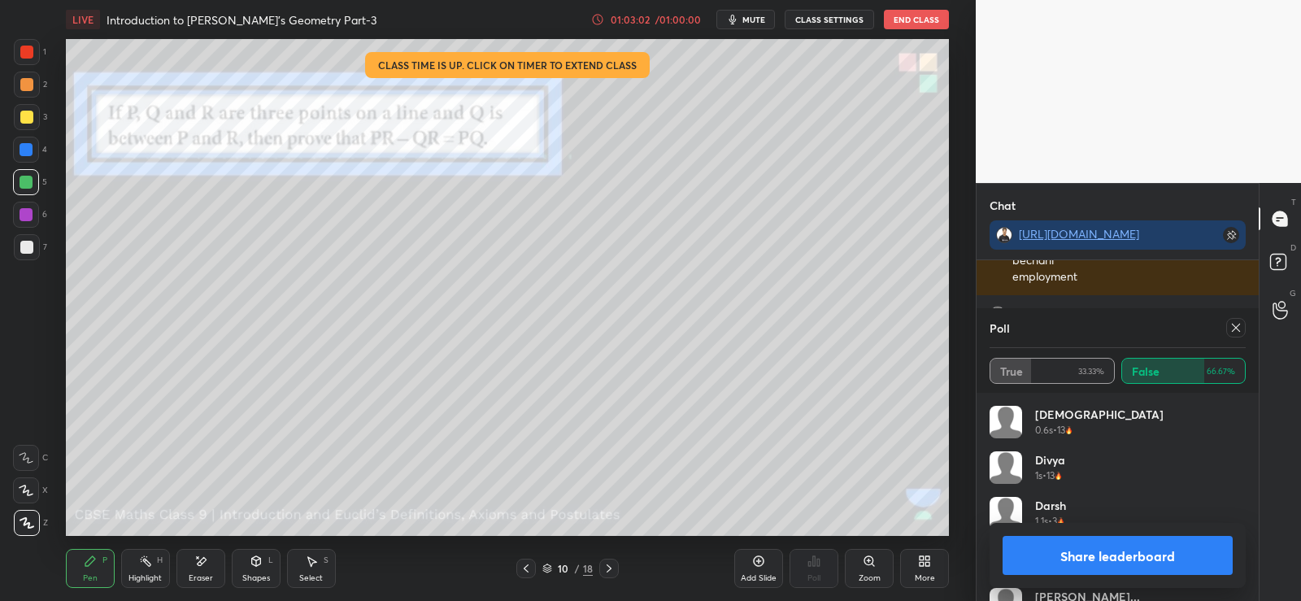
click at [27, 254] on div at bounding box center [27, 247] width 26 height 26
click at [28, 253] on div at bounding box center [26, 247] width 13 height 13
click at [1116, 562] on button "Share leaderboard" at bounding box center [1118, 555] width 230 height 39
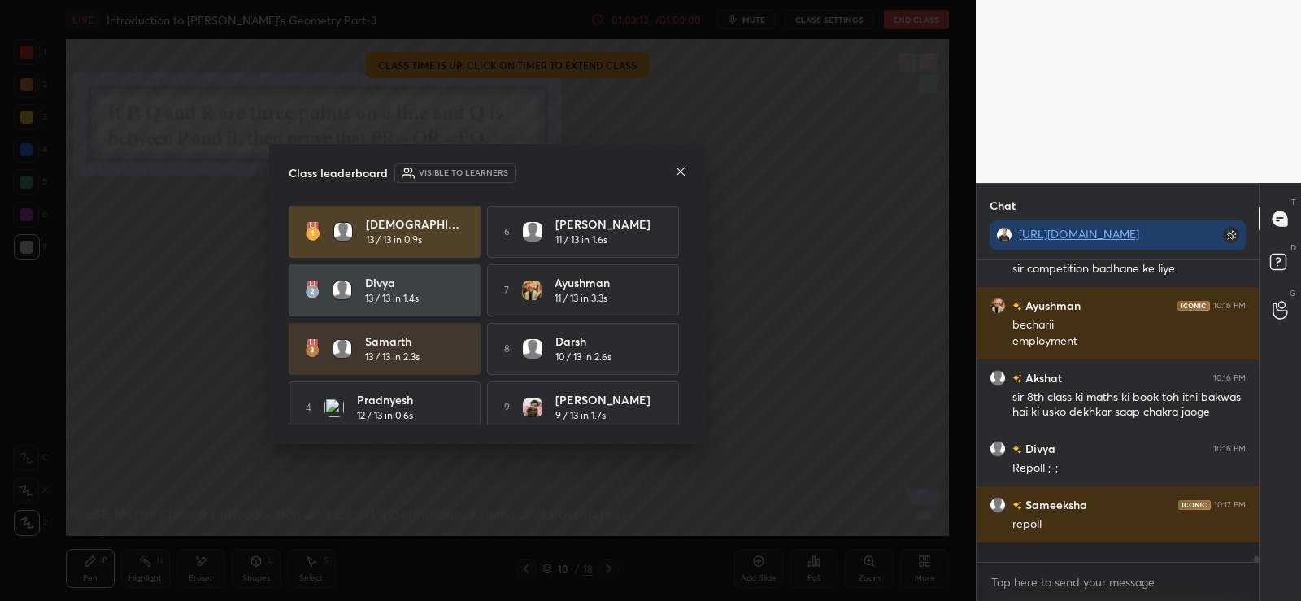
scroll to position [6, 6]
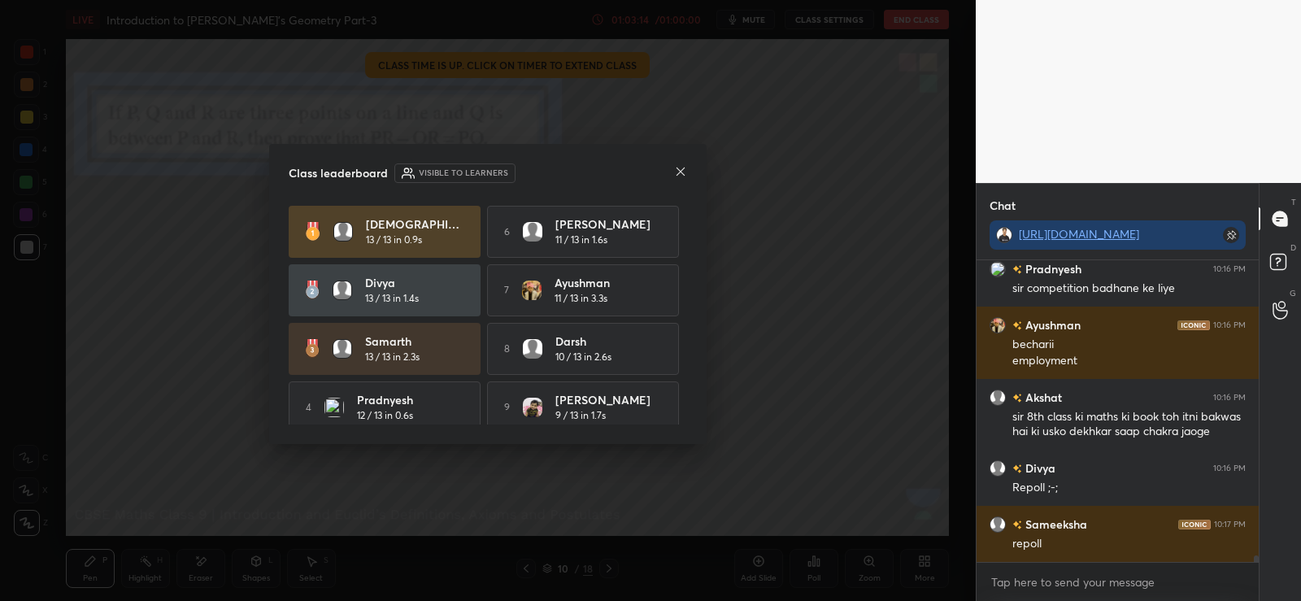
click at [683, 174] on icon at bounding box center [681, 172] width 8 height 8
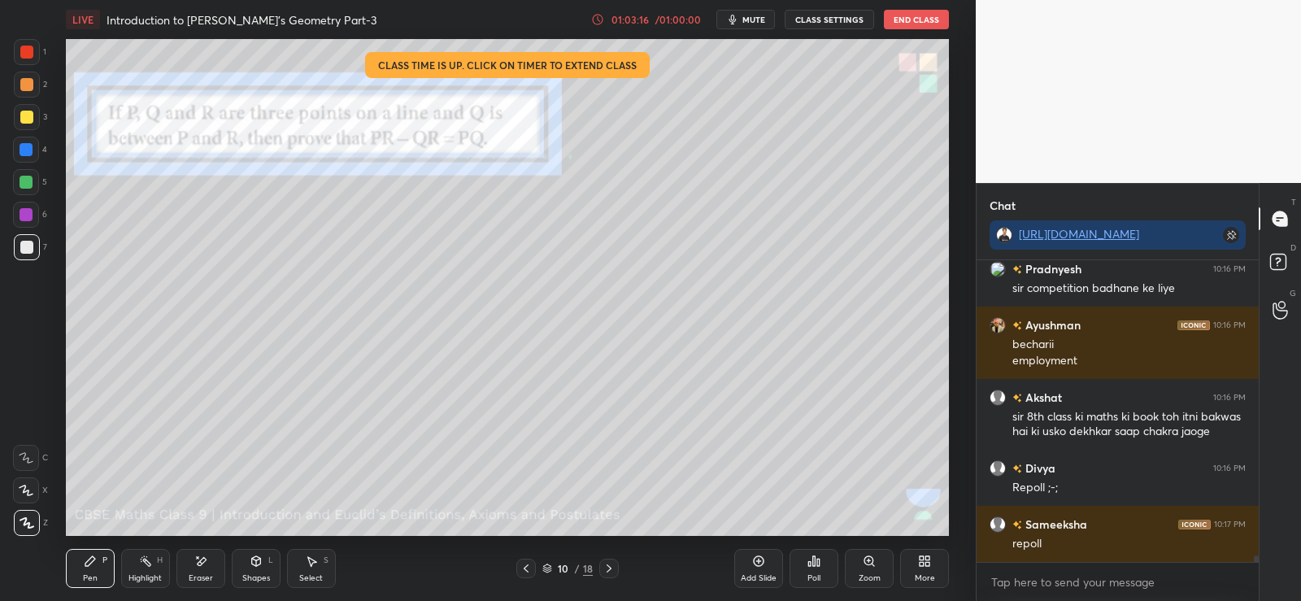
click at [821, 566] on icon at bounding box center [814, 561] width 13 height 13
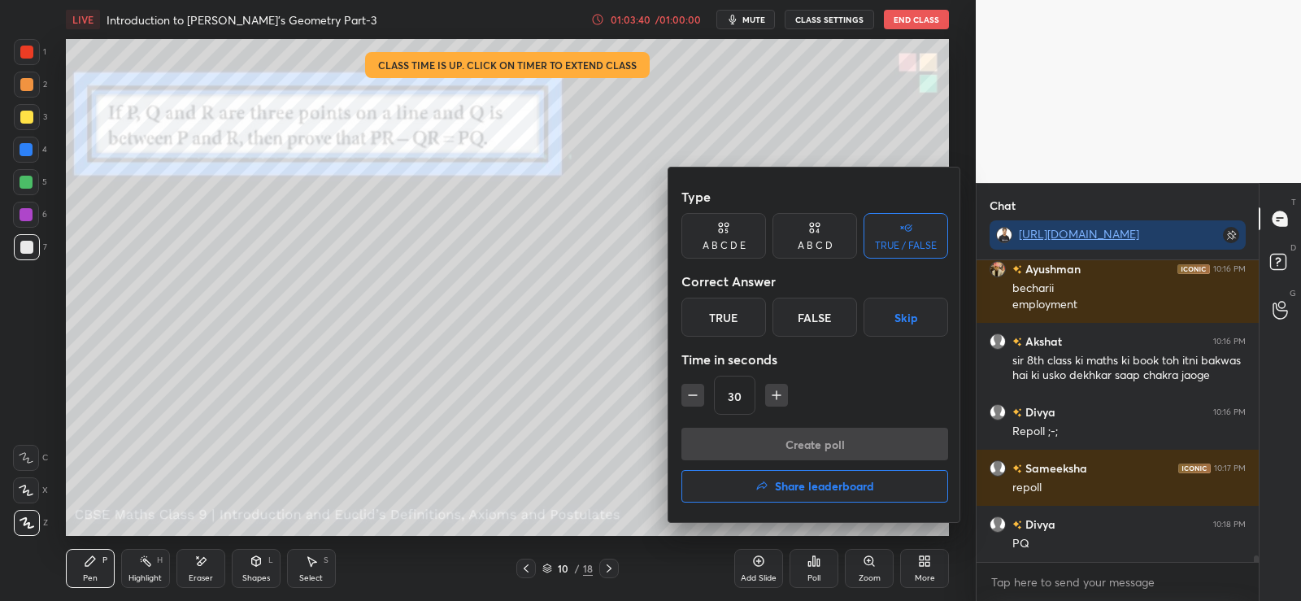
scroll to position [13834, 0]
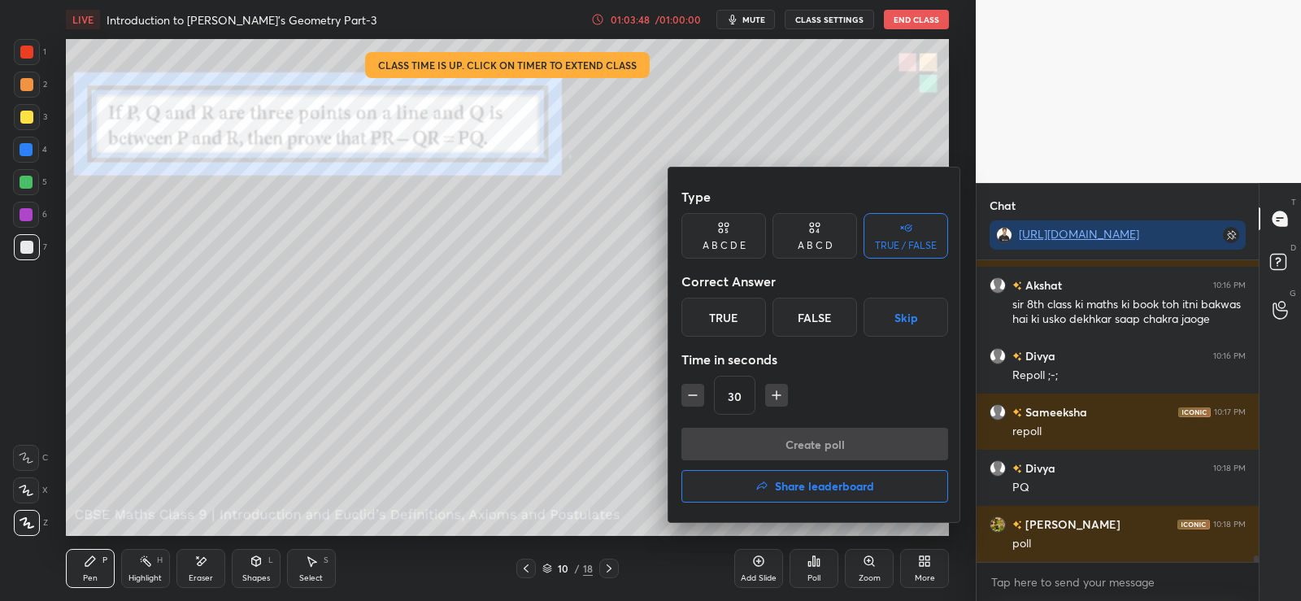
click at [824, 241] on div "A B C D" at bounding box center [815, 246] width 35 height 10
click at [887, 250] on div "TRUE / FALSE" at bounding box center [906, 246] width 62 height 10
click at [735, 317] on div "True" at bounding box center [724, 317] width 85 height 39
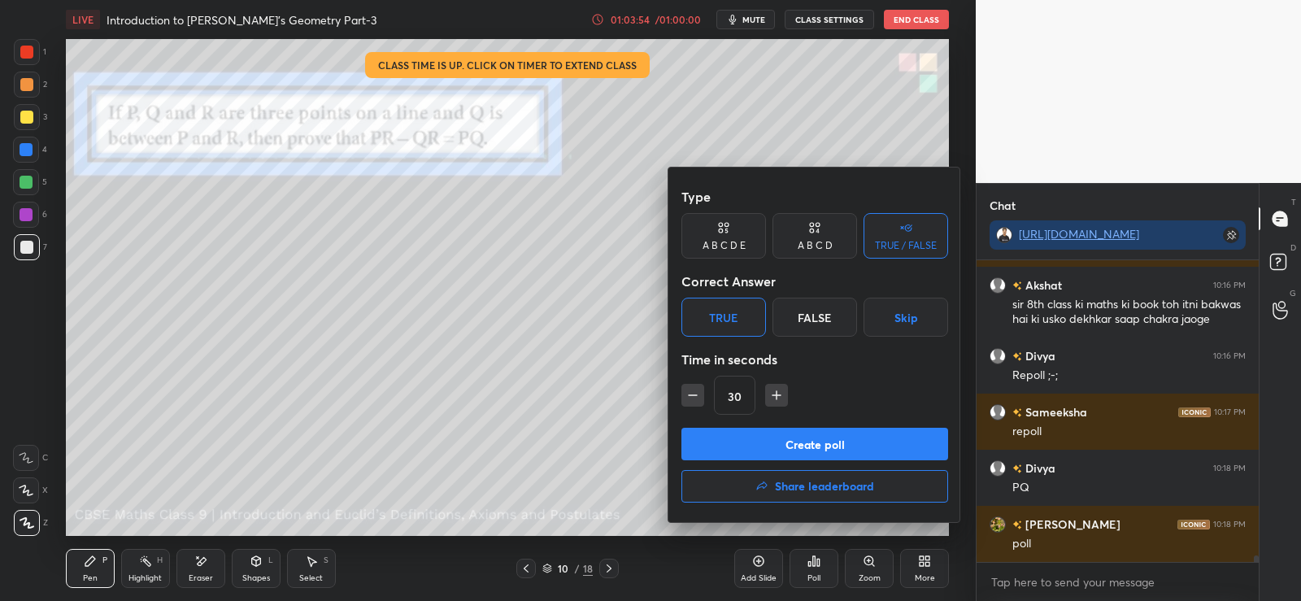
click at [776, 436] on button "Create poll" at bounding box center [815, 444] width 267 height 33
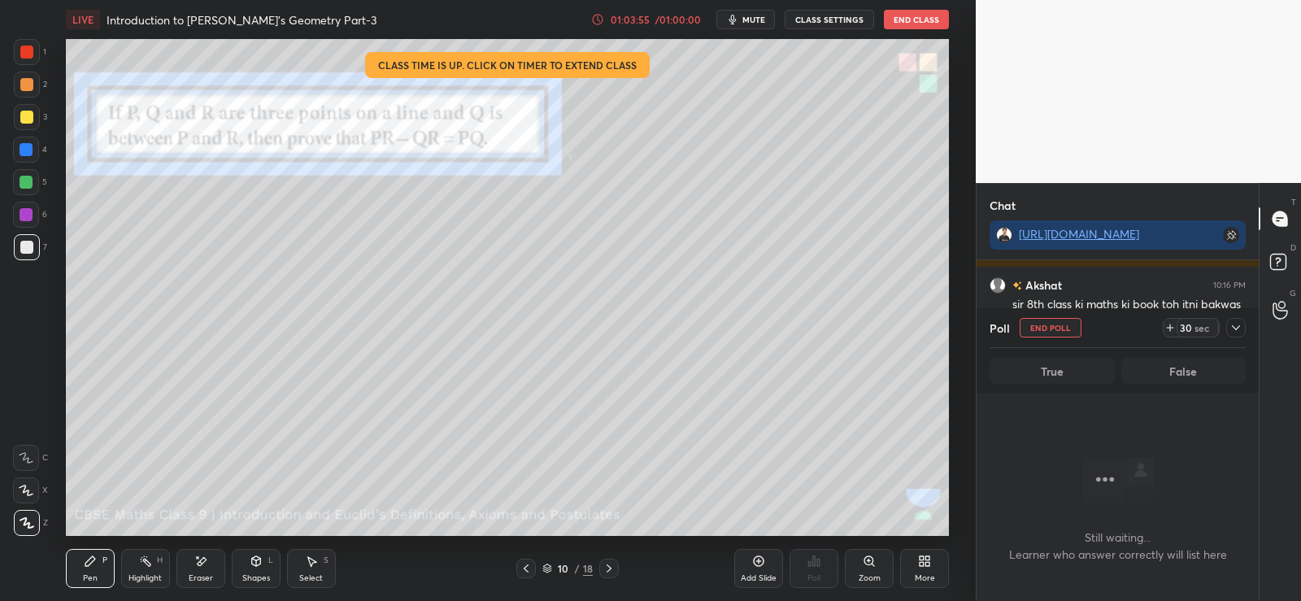
scroll to position [251, 277]
click at [573, 573] on div "10 / 18" at bounding box center [567, 568] width 50 height 15
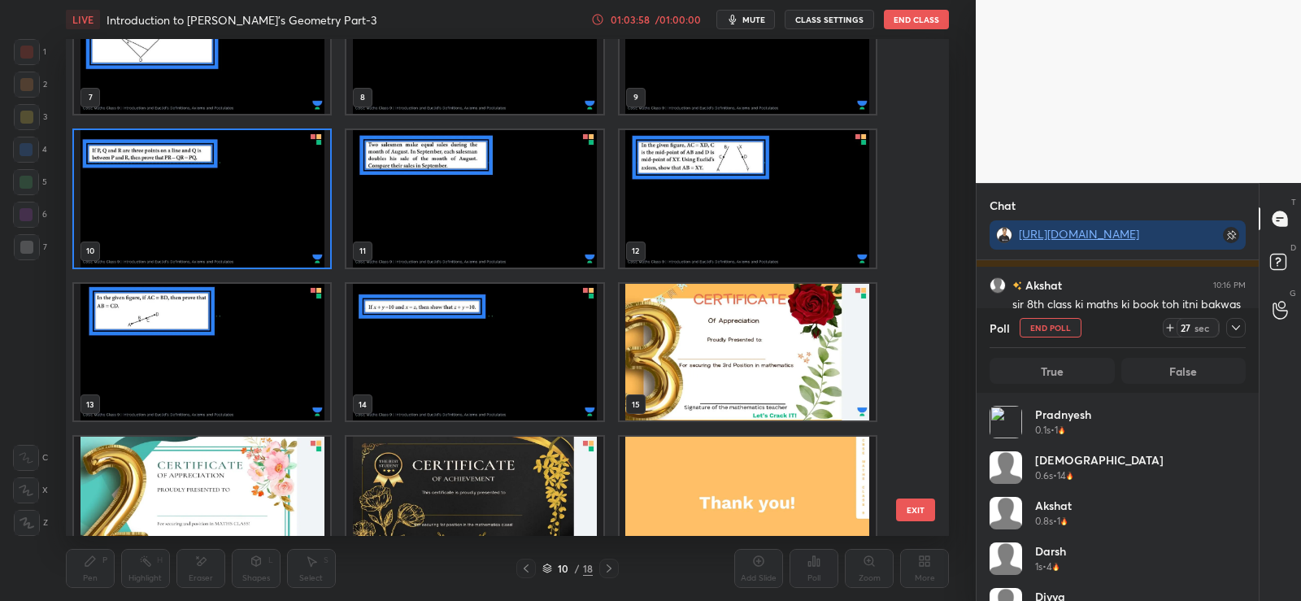
scroll to position [424, 0]
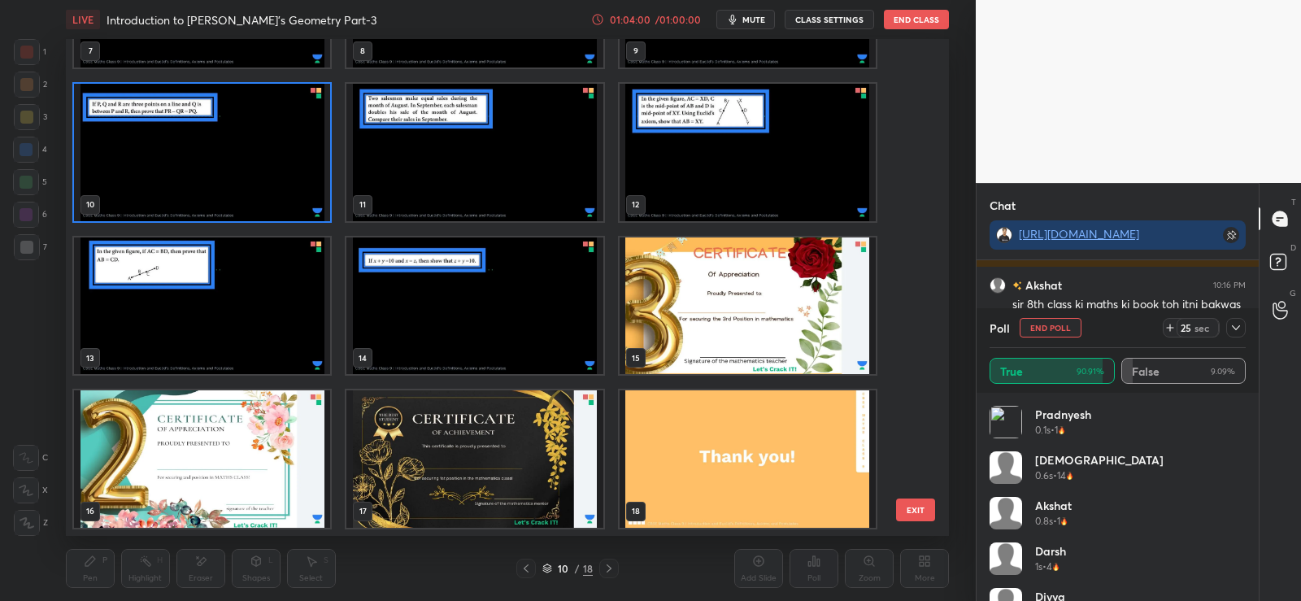
click at [699, 345] on img "grid" at bounding box center [748, 305] width 256 height 137
click at [703, 346] on img "grid" at bounding box center [748, 305] width 256 height 137
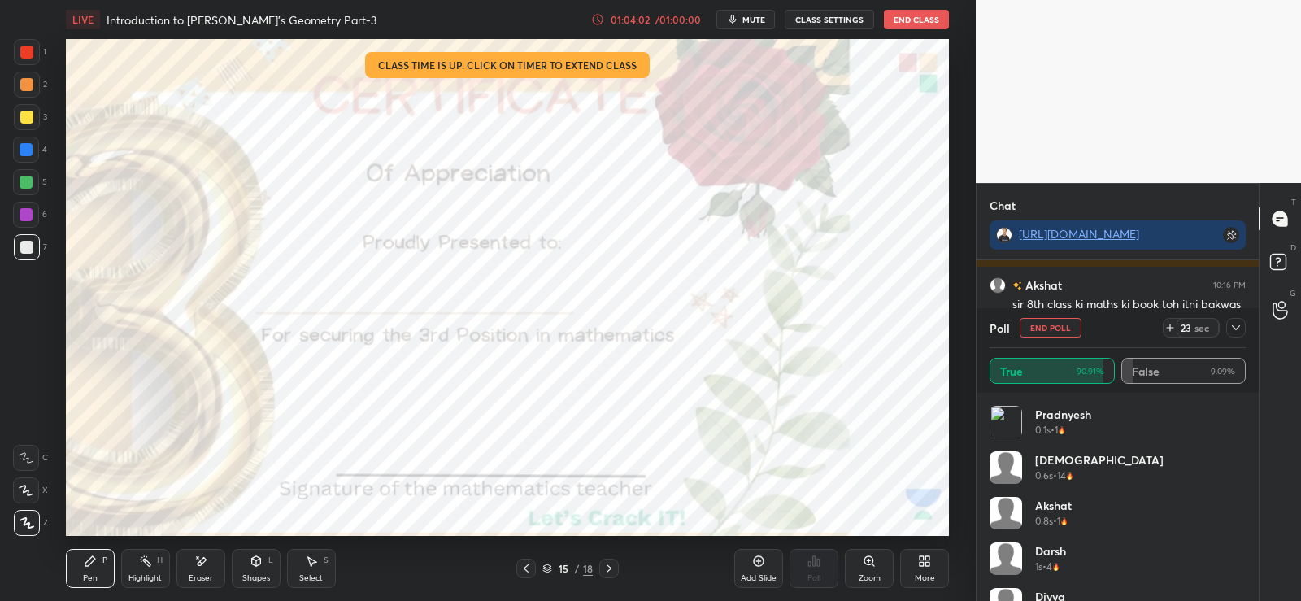
click at [25, 179] on div at bounding box center [26, 182] width 13 height 13
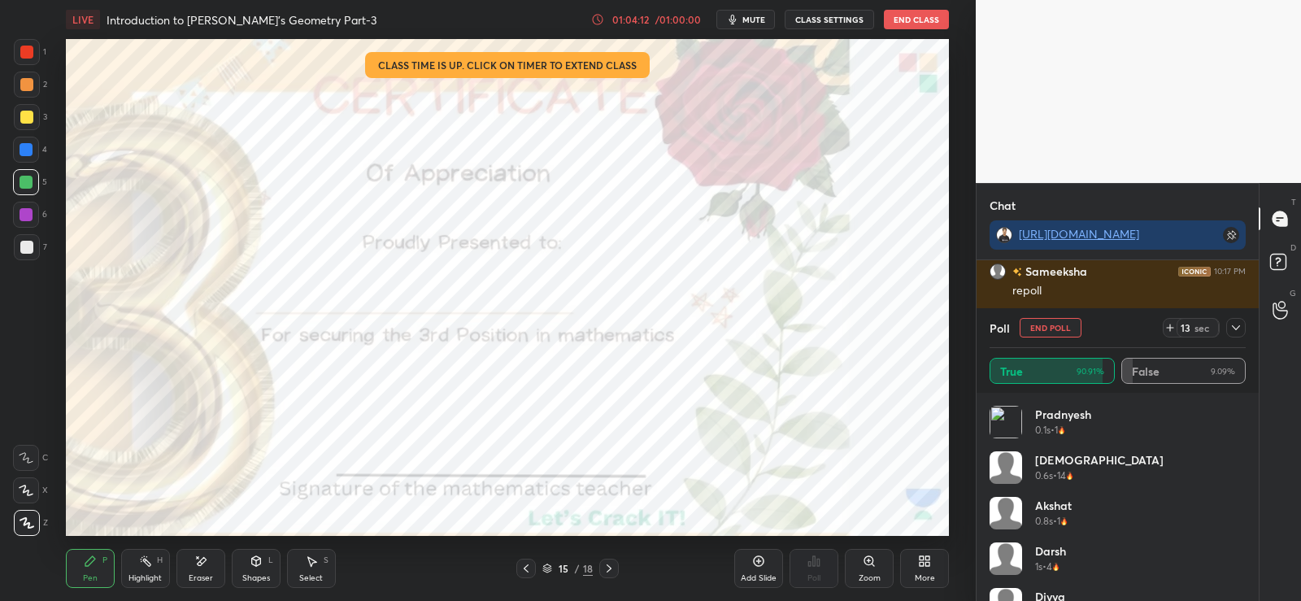
click at [608, 564] on icon at bounding box center [609, 568] width 13 height 13
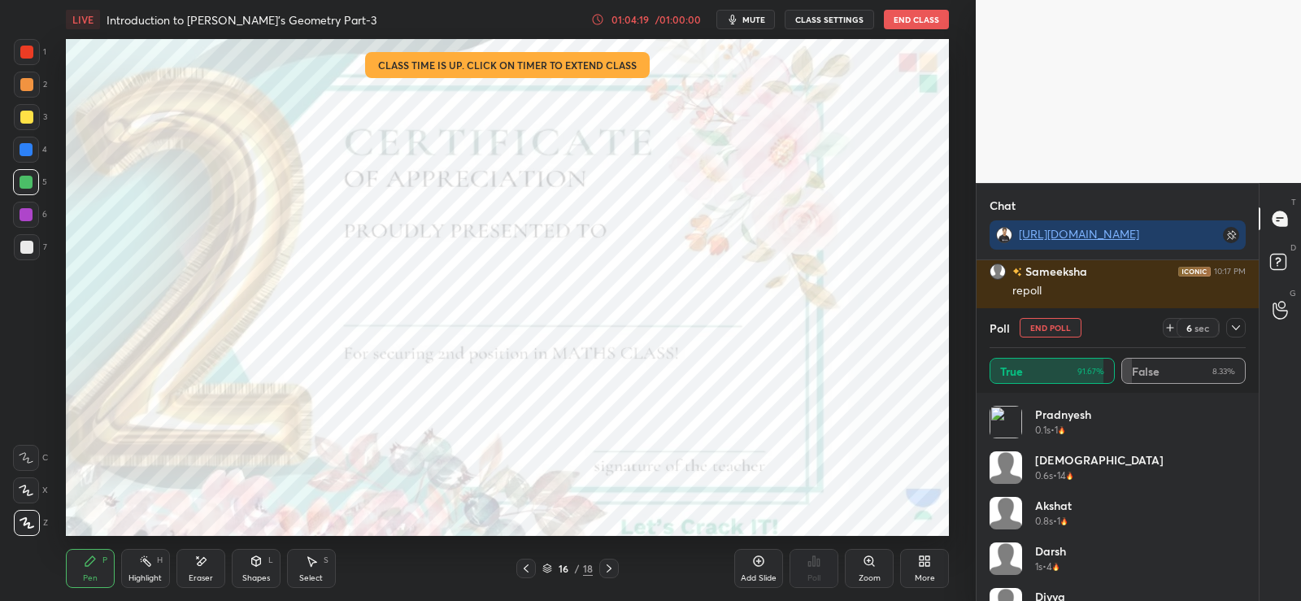
click at [620, 562] on div "16 / 18" at bounding box center [567, 569] width 334 height 20
click at [607, 571] on icon at bounding box center [609, 568] width 13 height 13
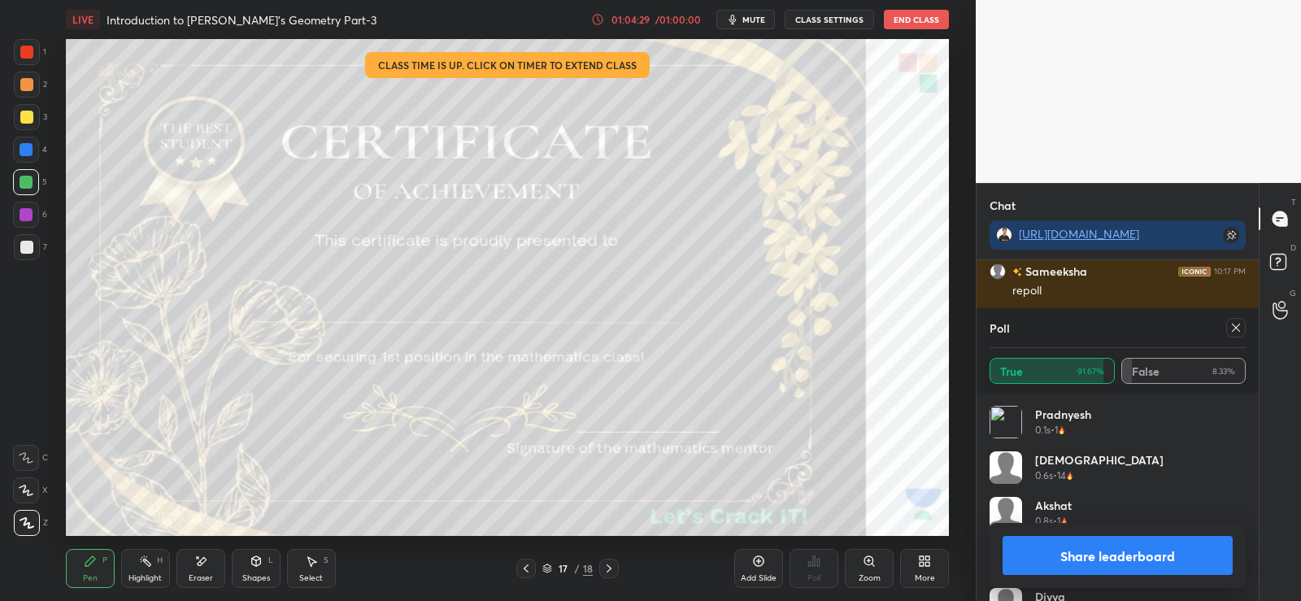
click at [1108, 550] on button "Share leaderboard" at bounding box center [1118, 555] width 230 height 39
type textarea "x"
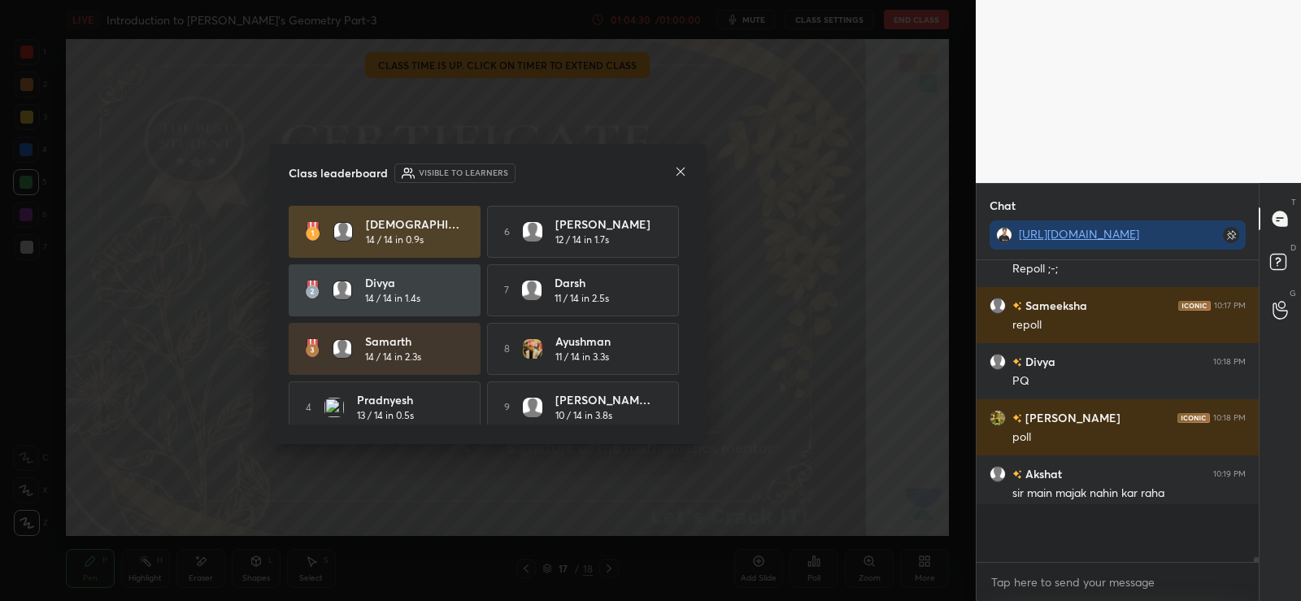
scroll to position [13895, 0]
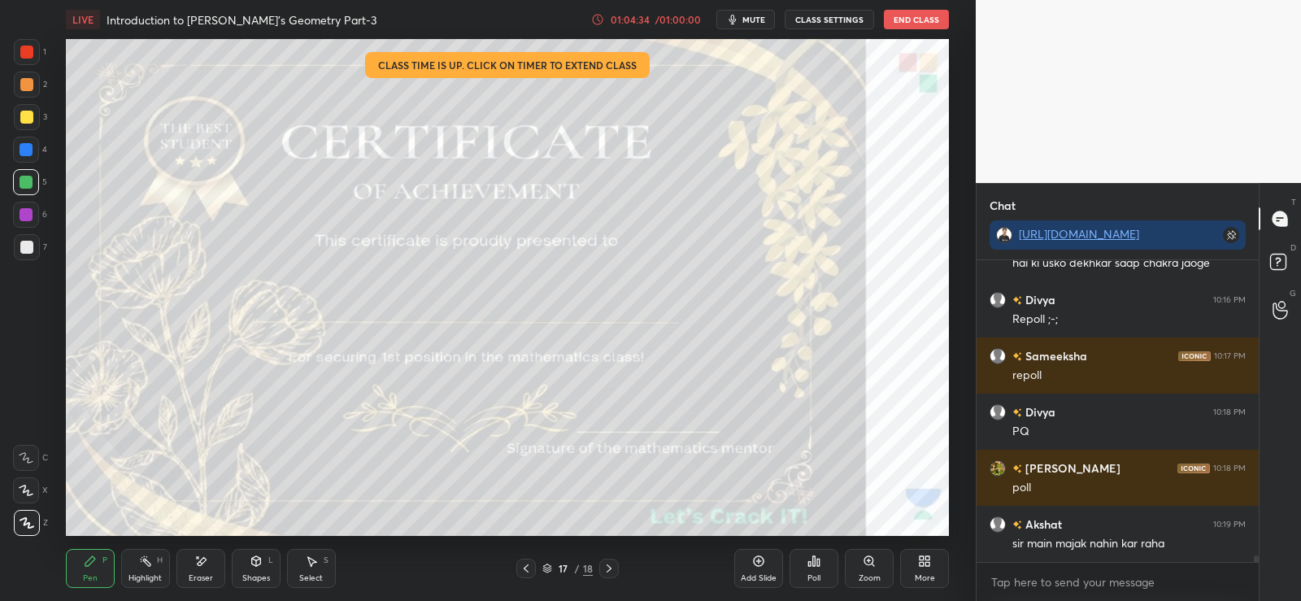
click at [821, 564] on div "Poll" at bounding box center [814, 568] width 49 height 39
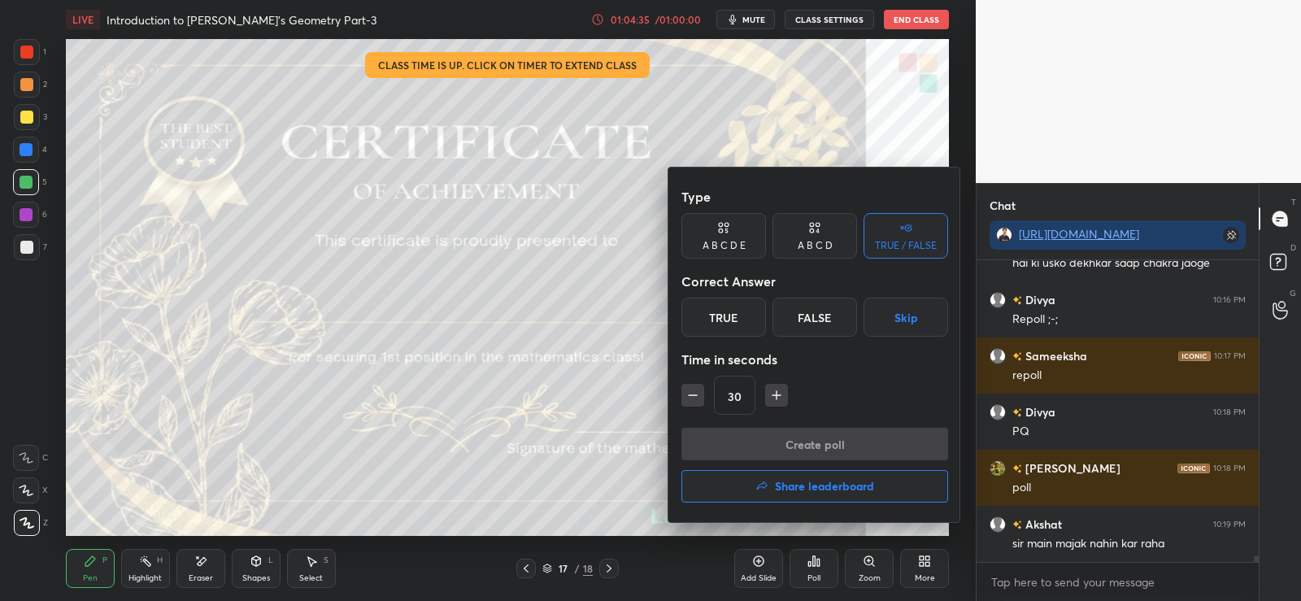
click at [825, 245] on div "A B C D" at bounding box center [815, 246] width 35 height 10
click at [712, 321] on div "A" at bounding box center [706, 317] width 48 height 39
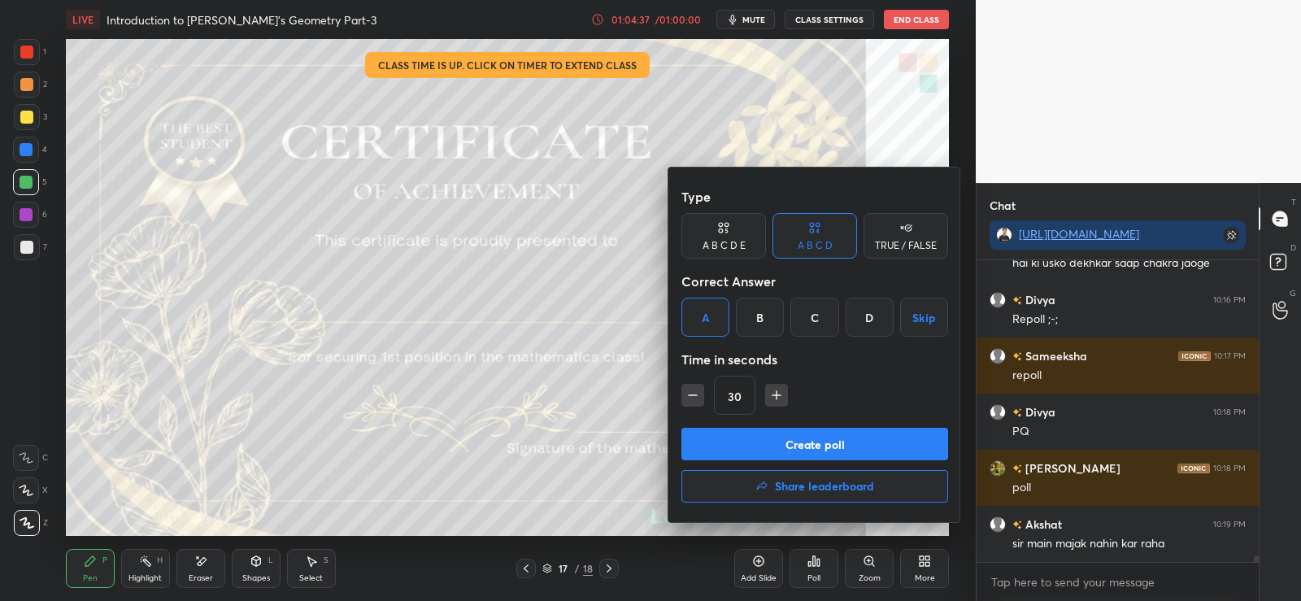
click at [692, 395] on icon "button" at bounding box center [693, 395] width 8 height 0
type input "15"
click at [765, 442] on button "Create poll" at bounding box center [815, 444] width 267 height 33
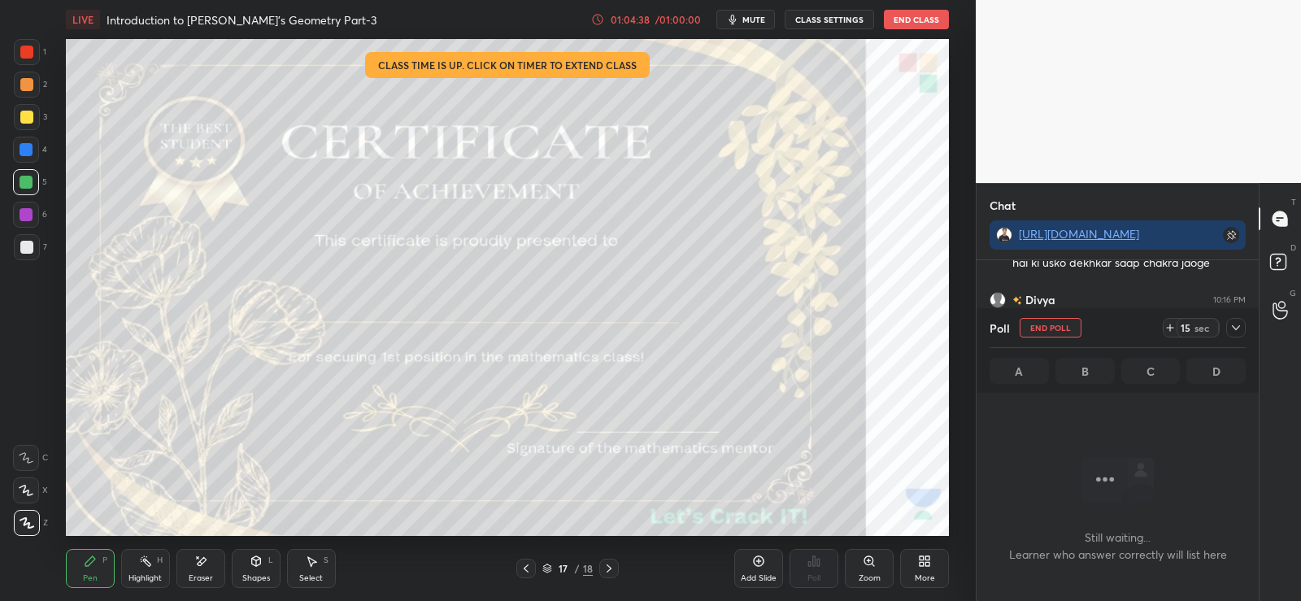
scroll to position [212, 277]
click at [522, 561] on div at bounding box center [526, 569] width 20 height 20
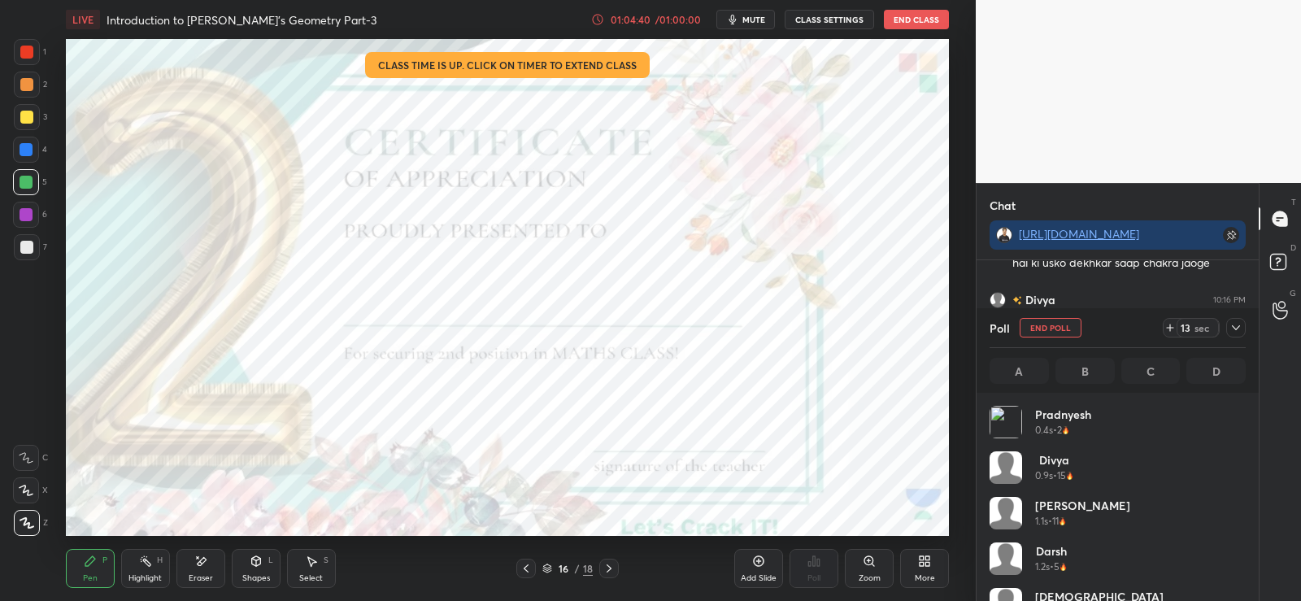
click at [525, 567] on icon at bounding box center [526, 568] width 5 height 8
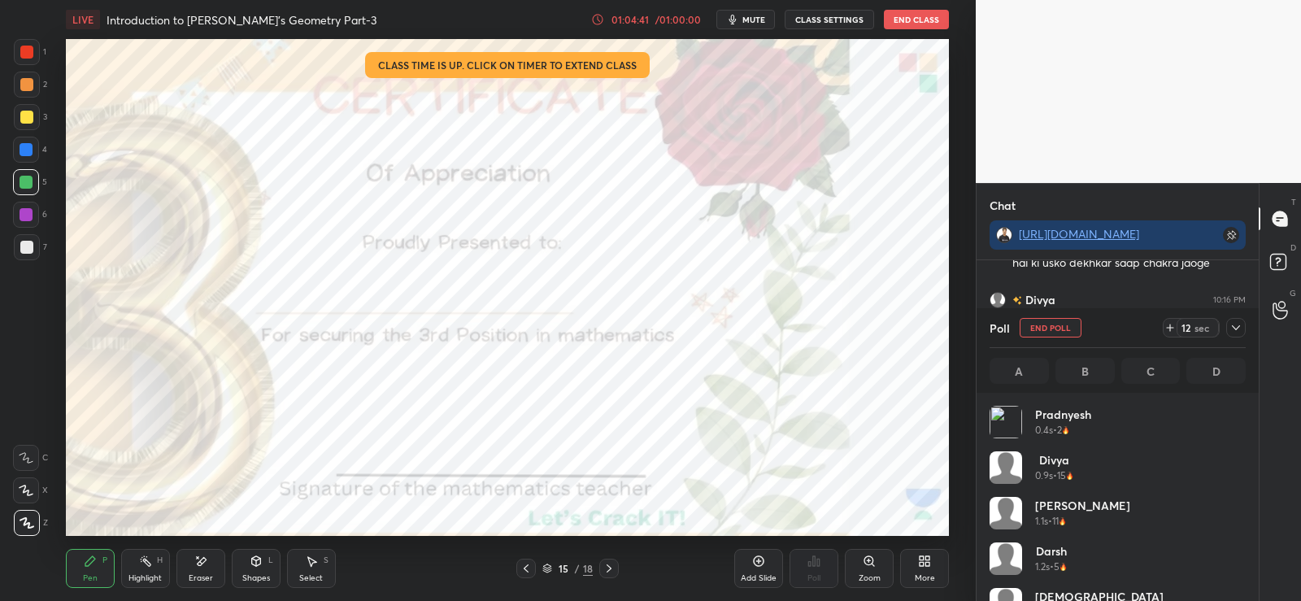
click at [20, 50] on div at bounding box center [26, 52] width 13 height 13
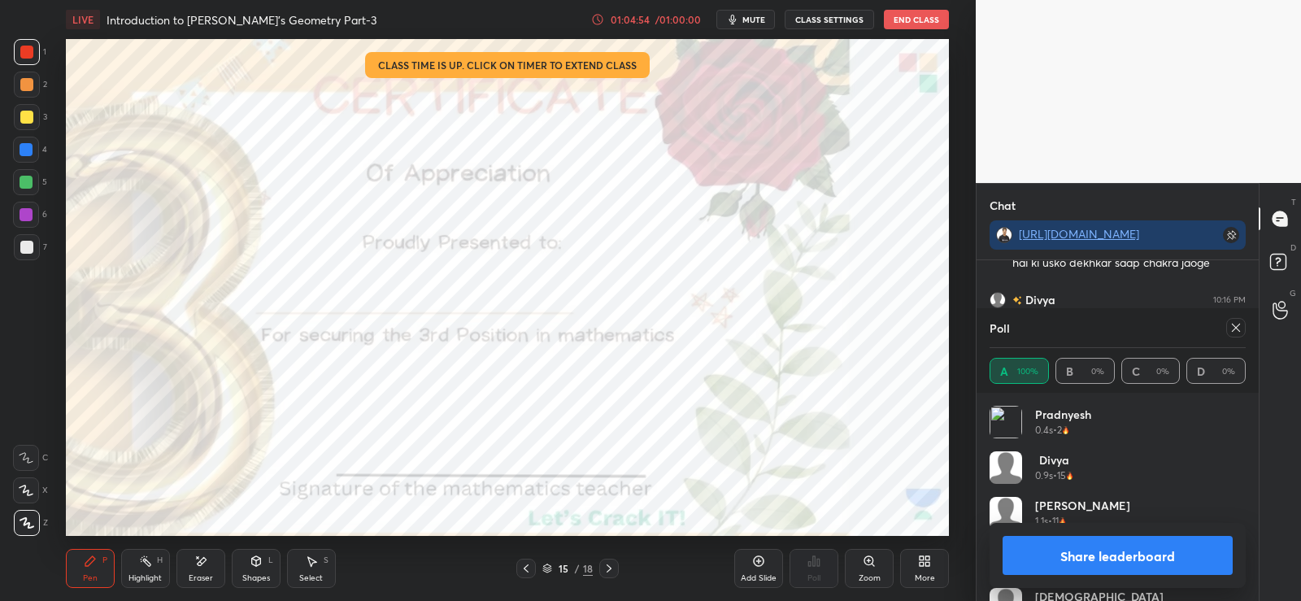
click at [1091, 546] on button "Share leaderboard" at bounding box center [1118, 555] width 230 height 39
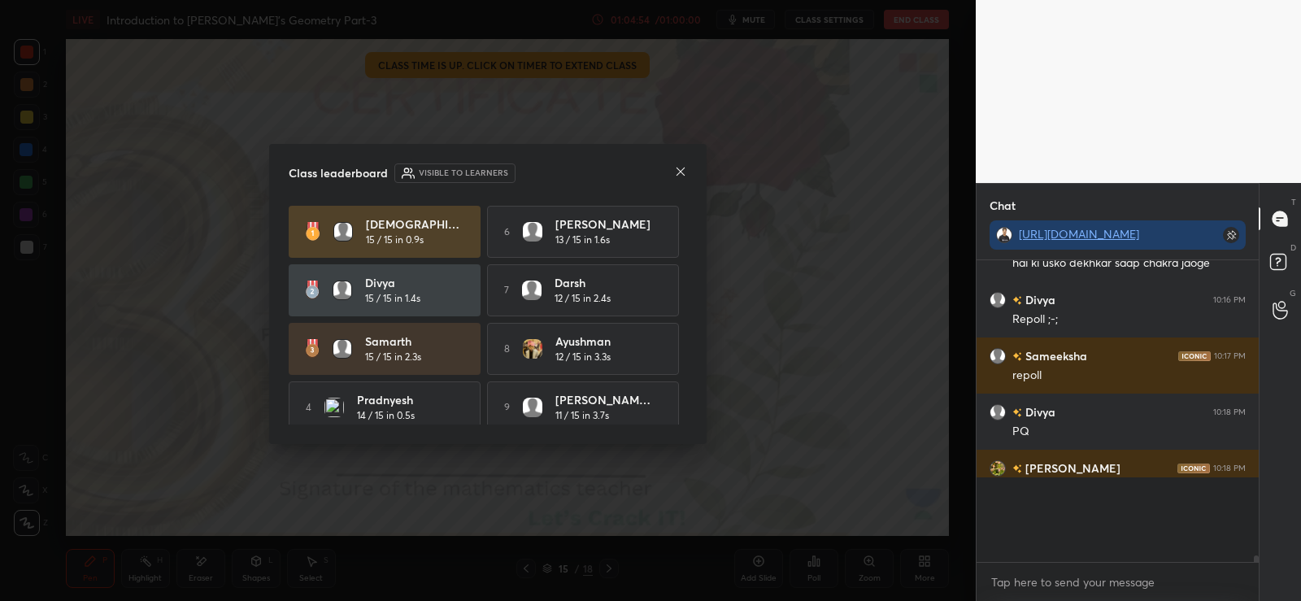
scroll to position [6, 6]
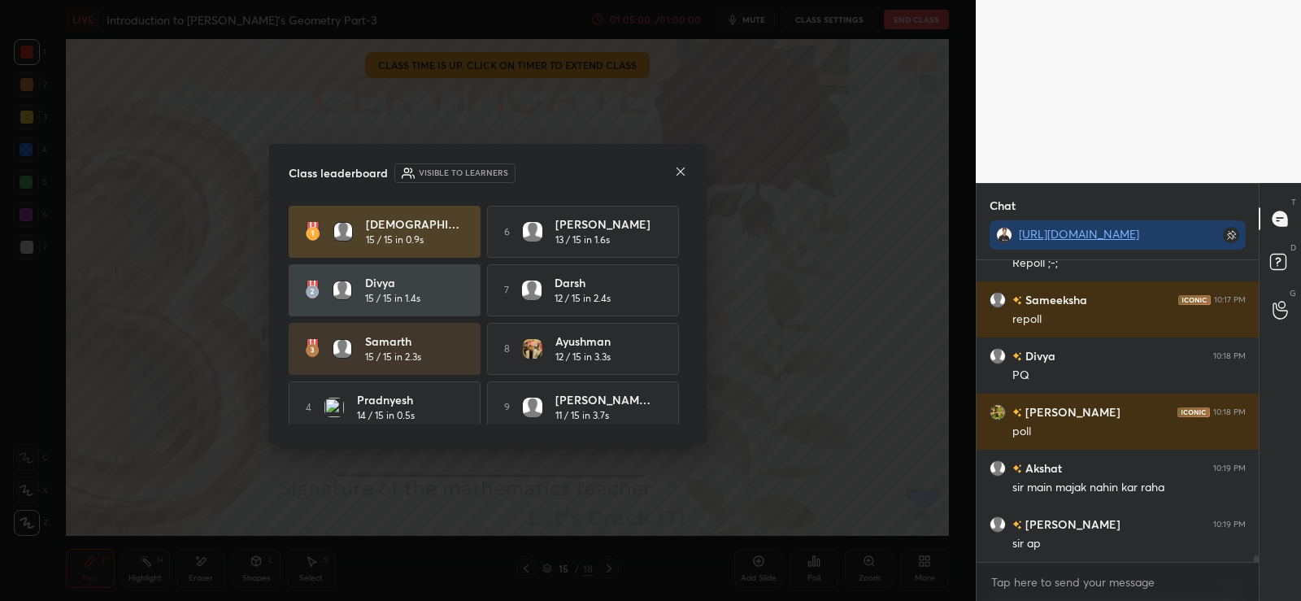
click at [675, 174] on icon at bounding box center [680, 171] width 13 height 13
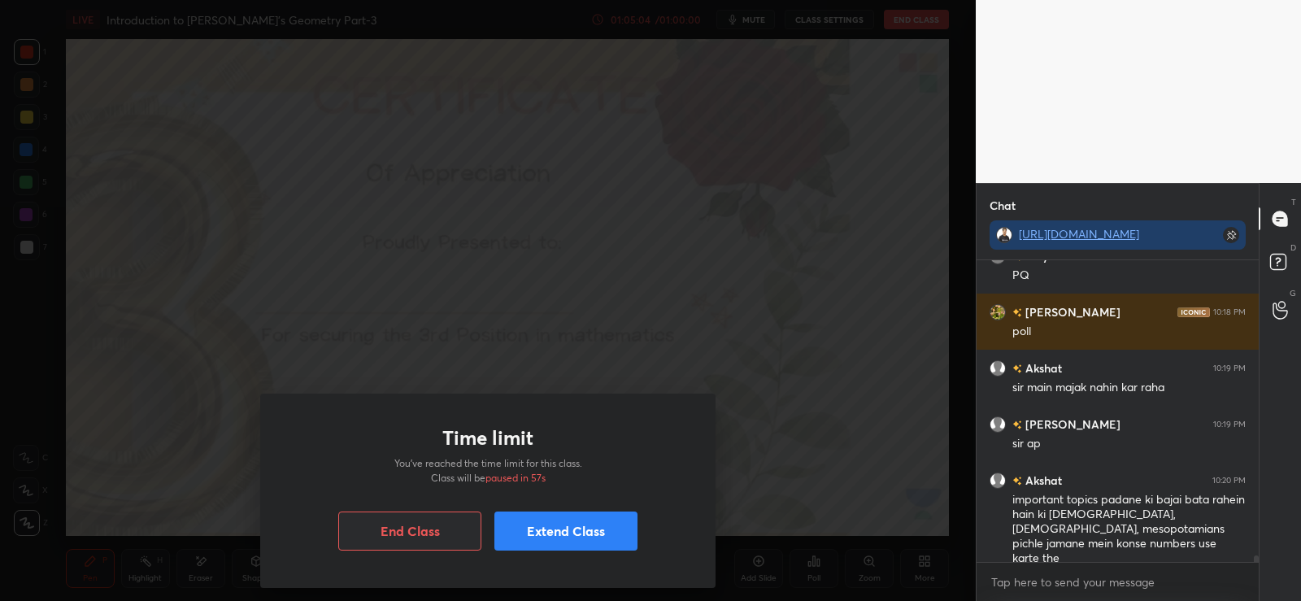
click at [540, 529] on button "Extend Class" at bounding box center [565, 531] width 143 height 39
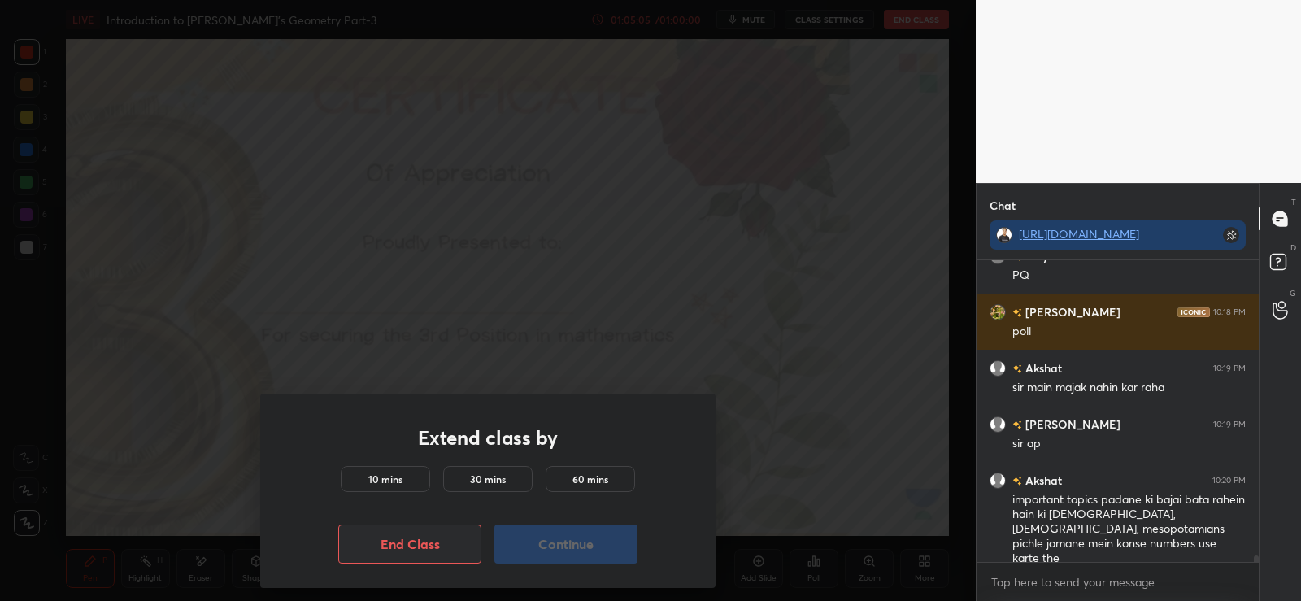
click at [405, 478] on div "10 mins" at bounding box center [385, 479] width 89 height 26
click at [543, 536] on button "Continue" at bounding box center [565, 544] width 143 height 39
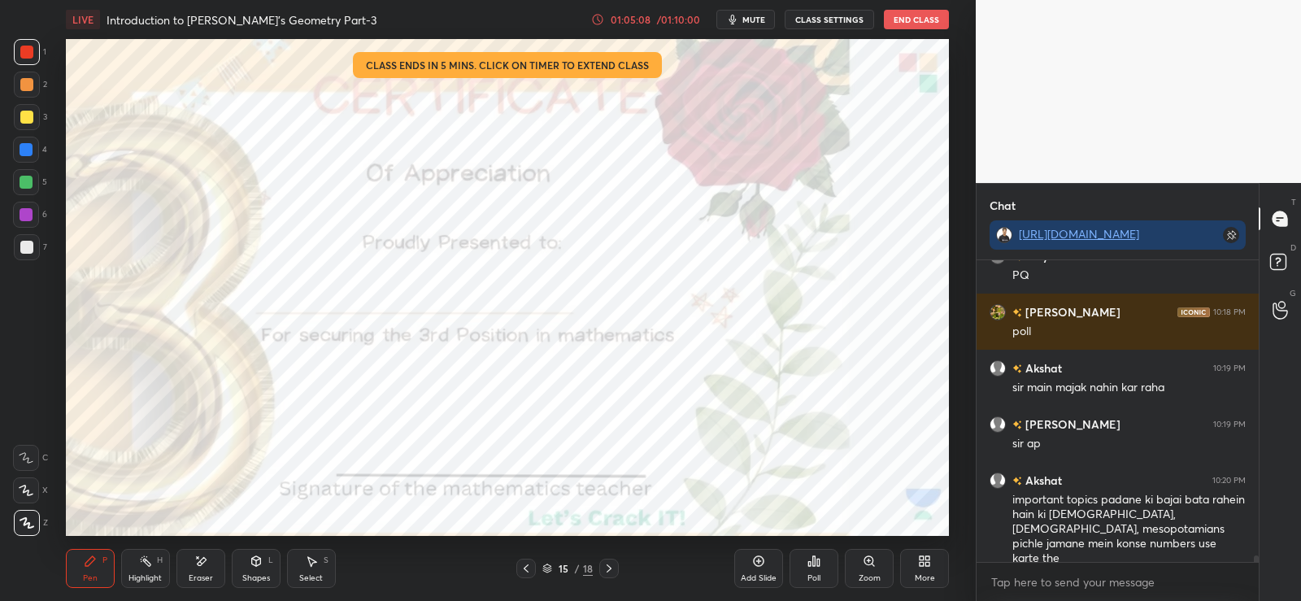
click at [27, 50] on div at bounding box center [26, 52] width 13 height 13
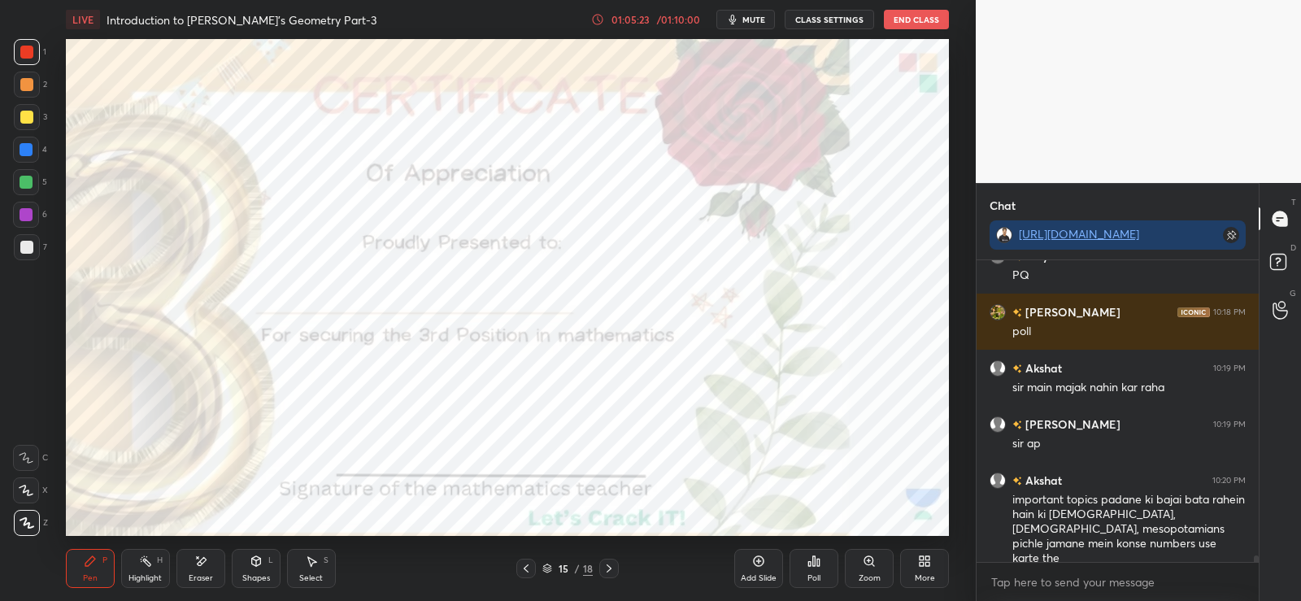
click at [29, 40] on div at bounding box center [27, 52] width 26 height 26
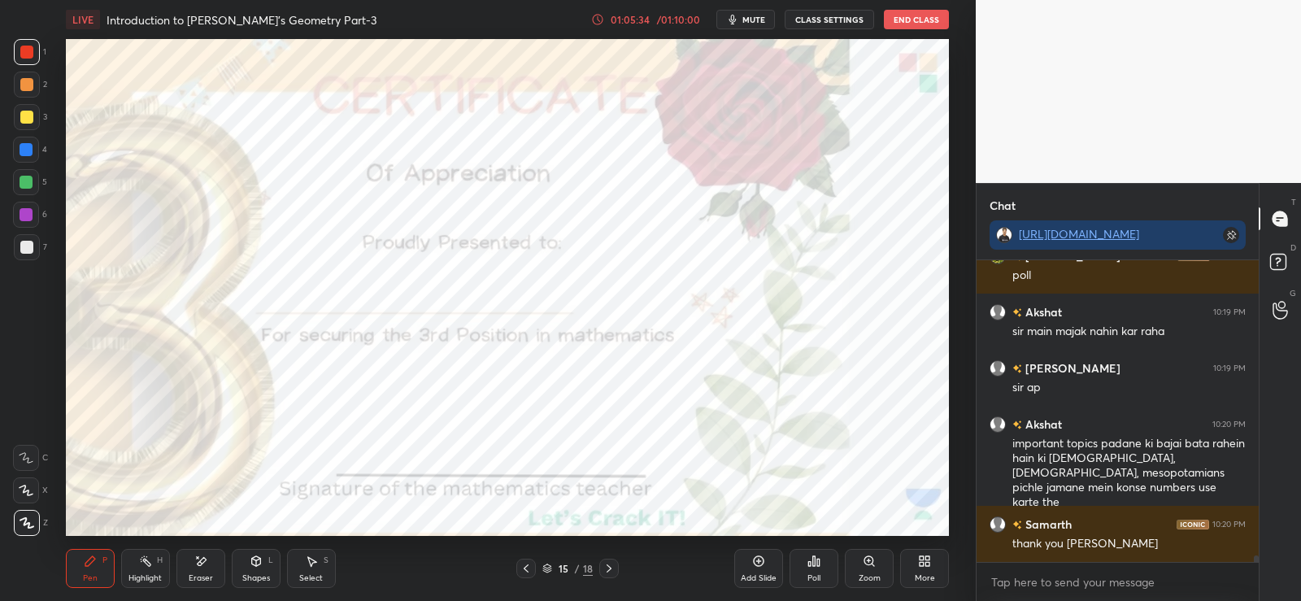
scroll to position [14159, 0]
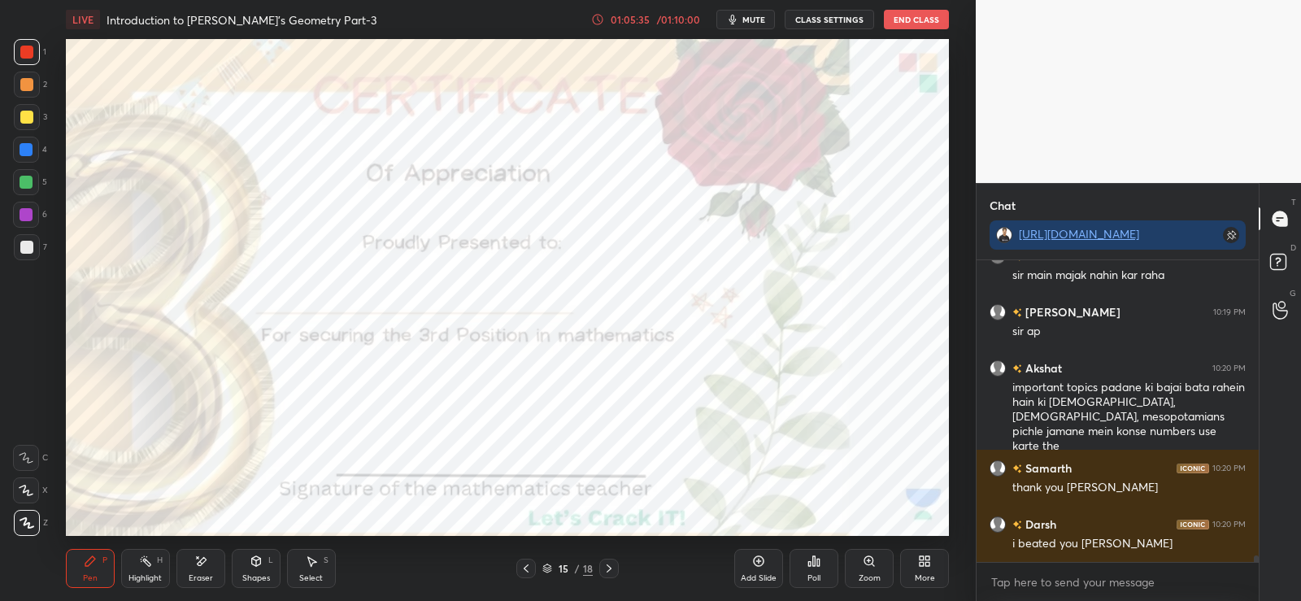
click at [815, 569] on div "Poll" at bounding box center [814, 568] width 49 height 39
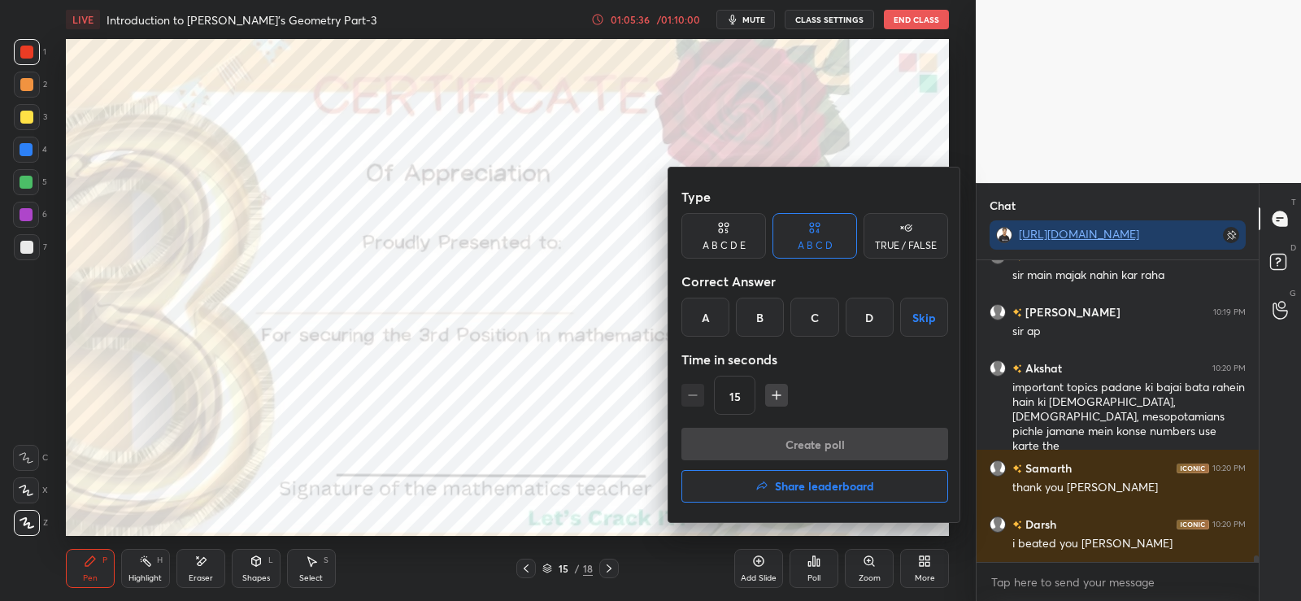
click at [811, 494] on button "Share leaderboard" at bounding box center [815, 486] width 267 height 33
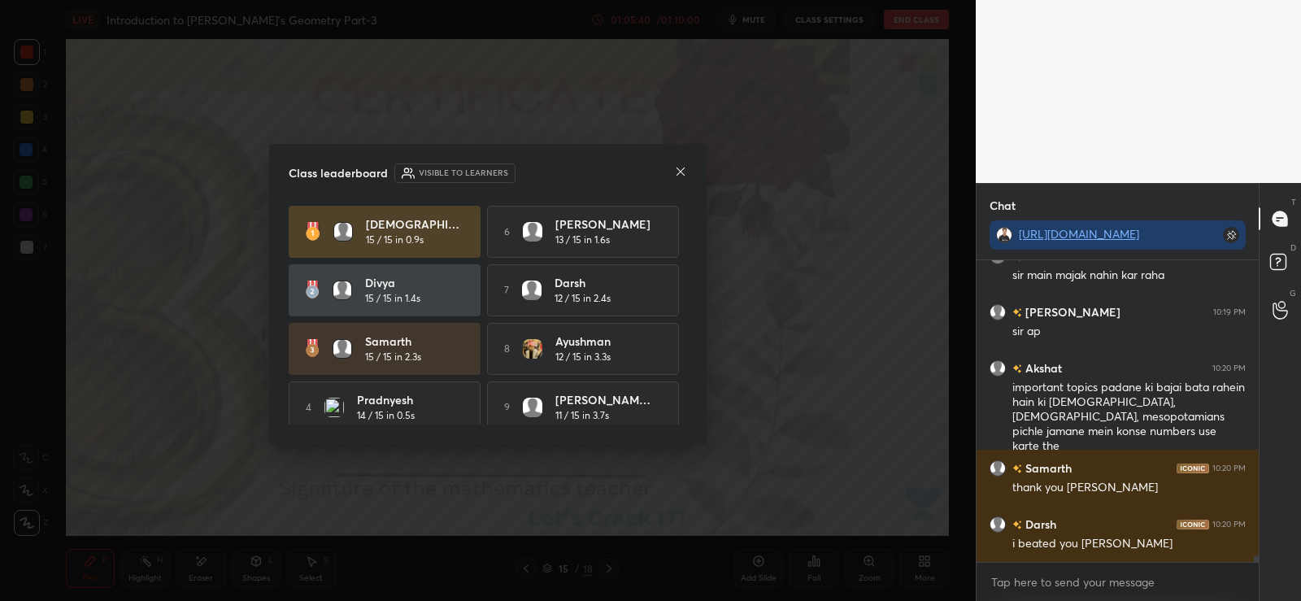
click at [677, 172] on icon at bounding box center [680, 171] width 13 height 13
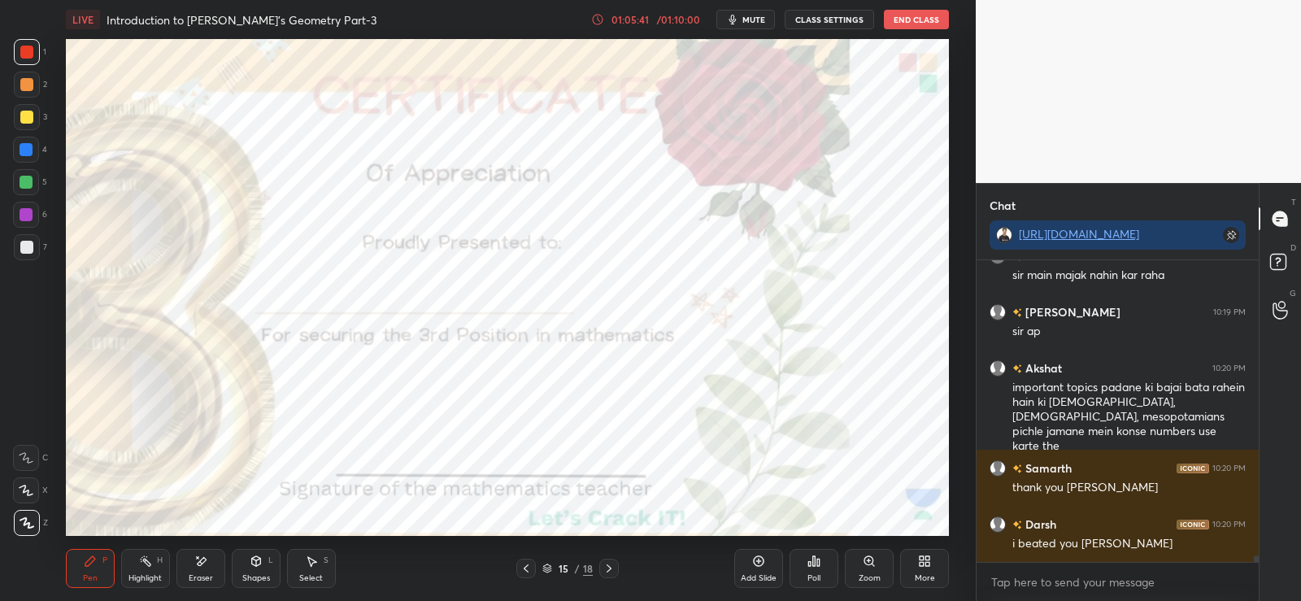
click at [615, 566] on icon at bounding box center [609, 568] width 13 height 13
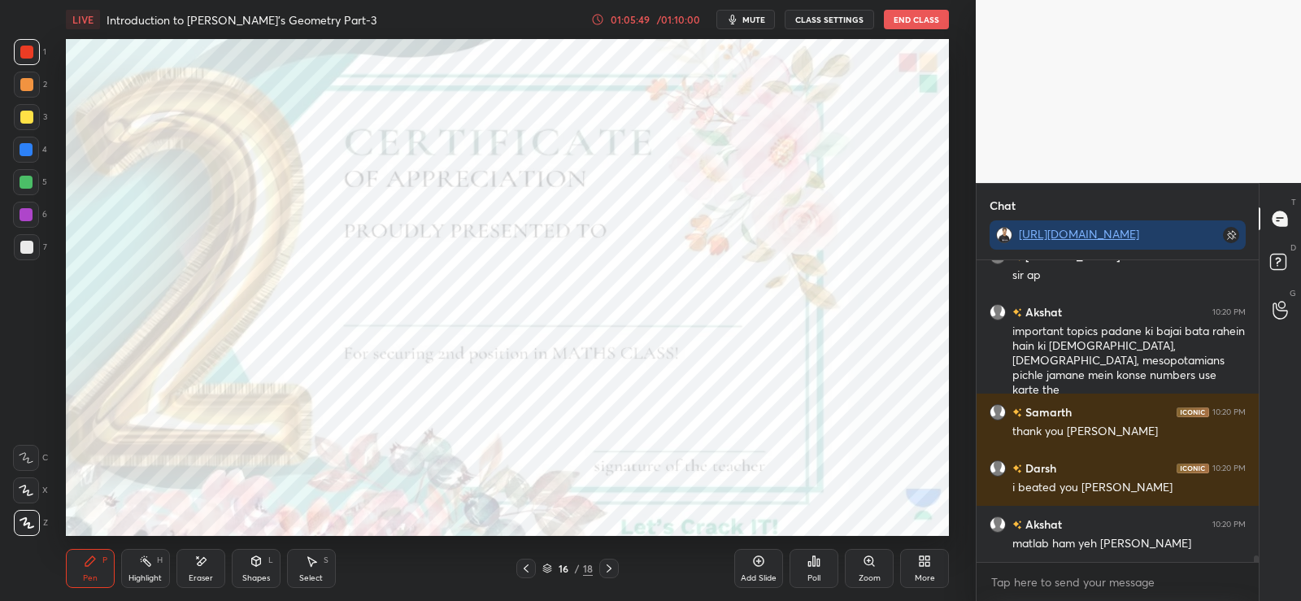
scroll to position [14271, 0]
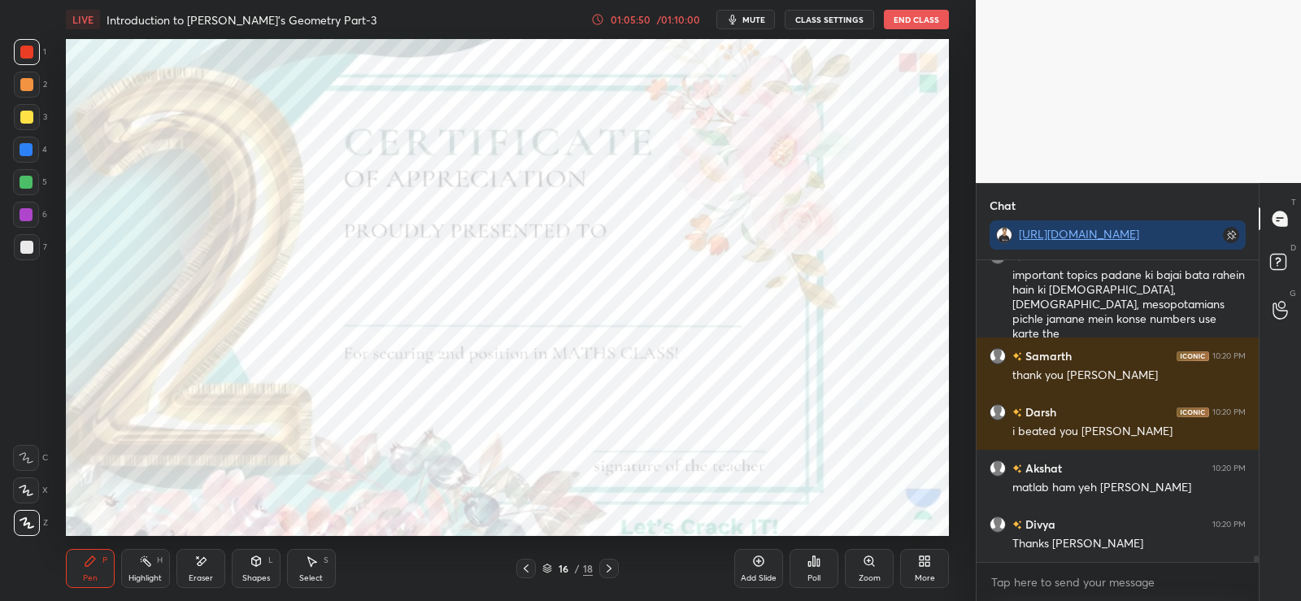
click at [622, 564] on div "16 / 18" at bounding box center [567, 569] width 334 height 20
click at [610, 569] on icon at bounding box center [609, 568] width 13 height 13
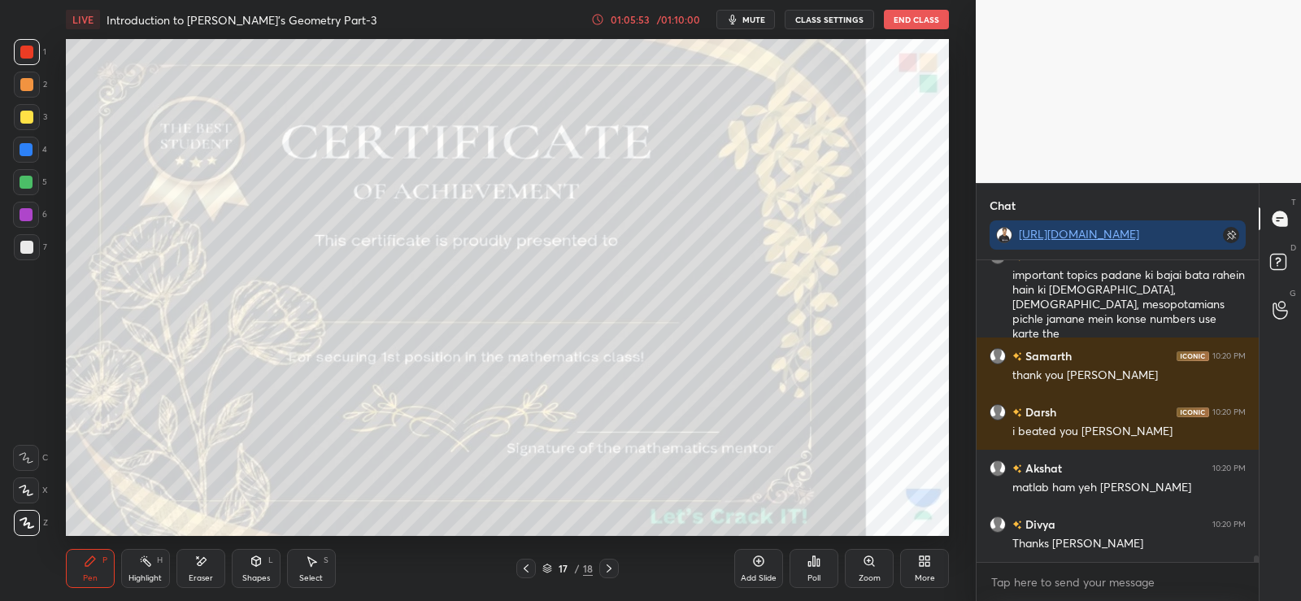
click at [819, 567] on icon at bounding box center [814, 561] width 13 height 13
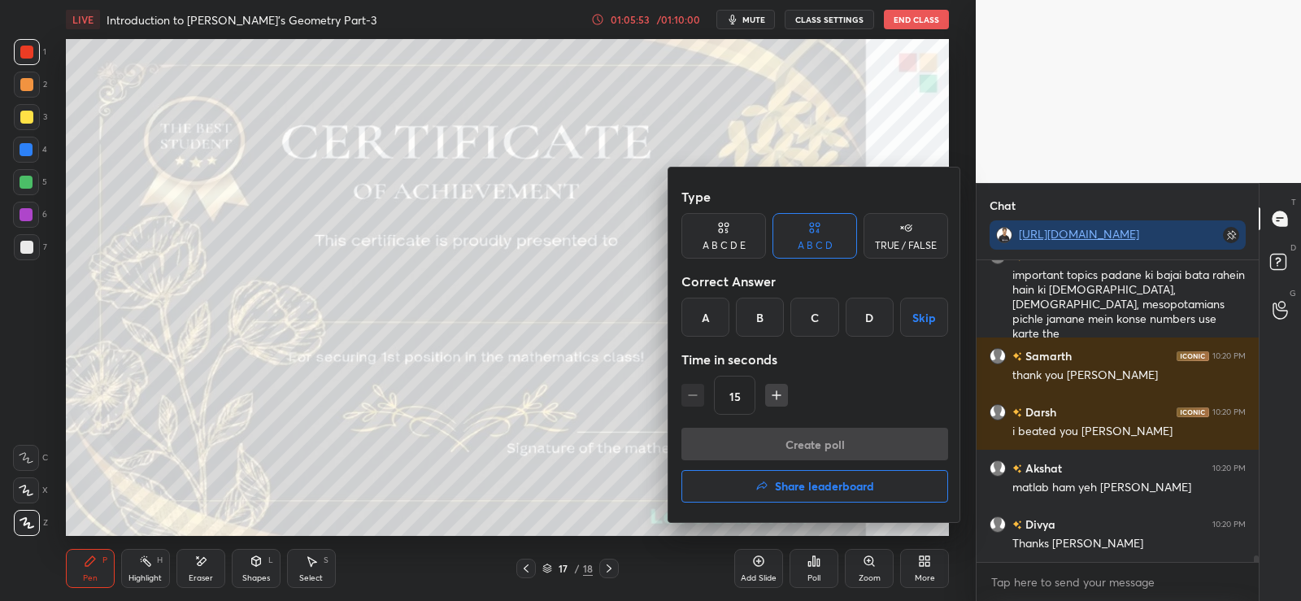
click at [801, 487] on h4 "Share leaderboard" at bounding box center [824, 486] width 99 height 11
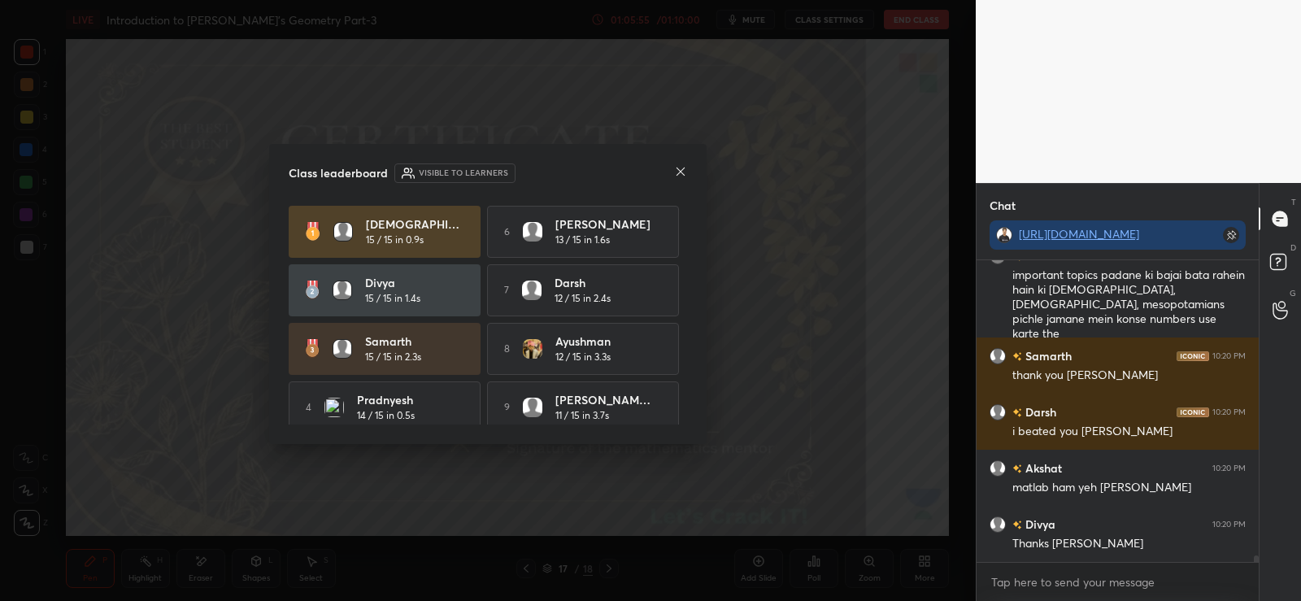
scroll to position [14327, 0]
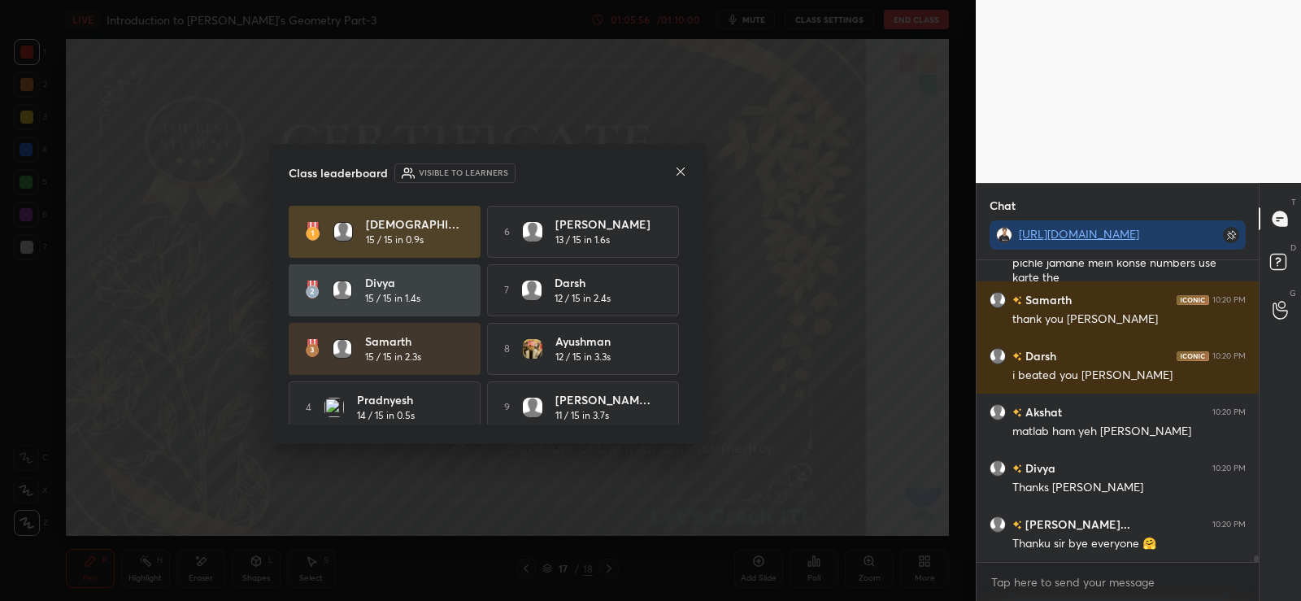
click at [680, 171] on icon at bounding box center [681, 172] width 8 height 8
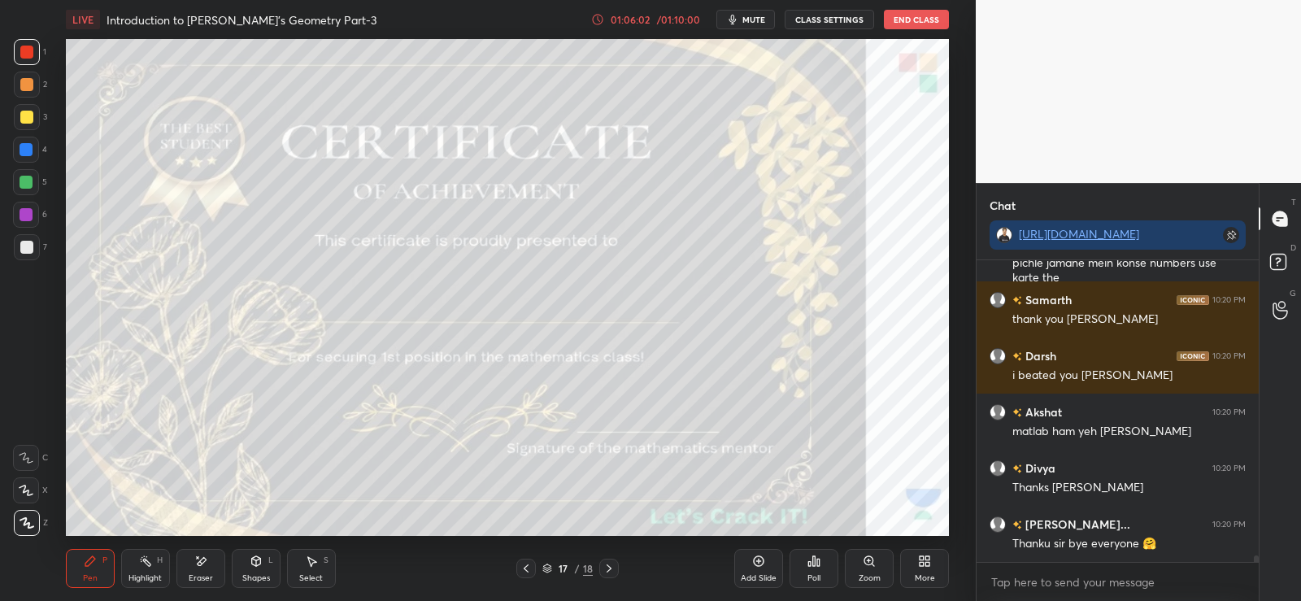
click at [817, 567] on icon at bounding box center [814, 561] width 13 height 13
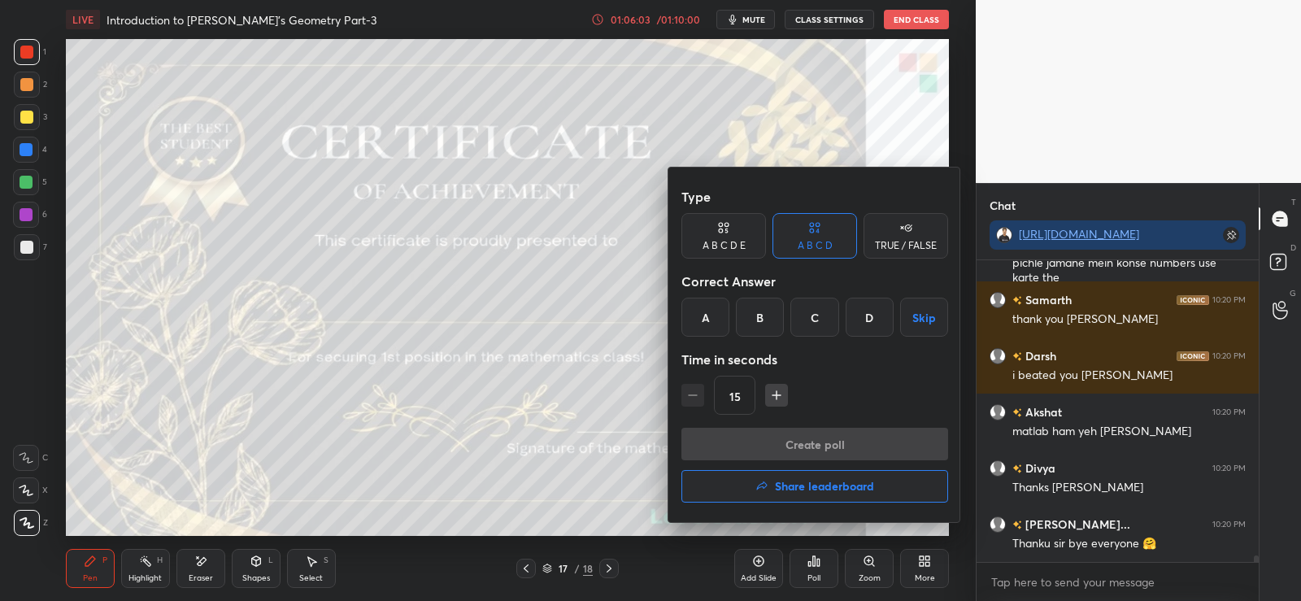
click at [812, 489] on h4 "Share leaderboard" at bounding box center [824, 486] width 99 height 11
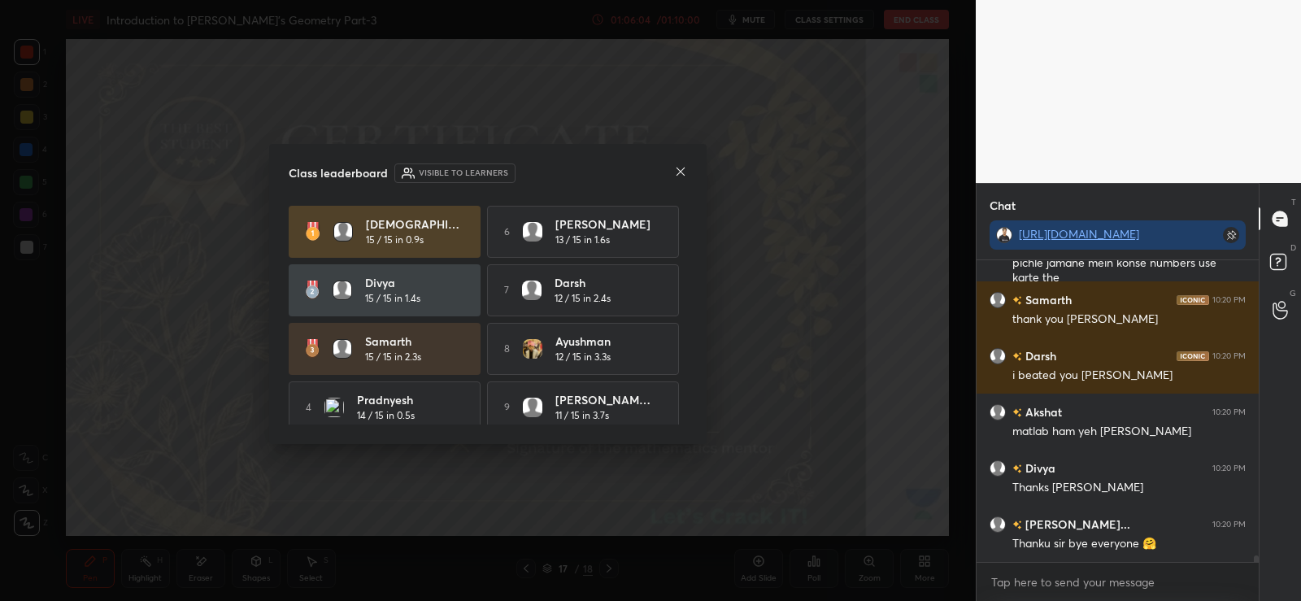
scroll to position [14383, 0]
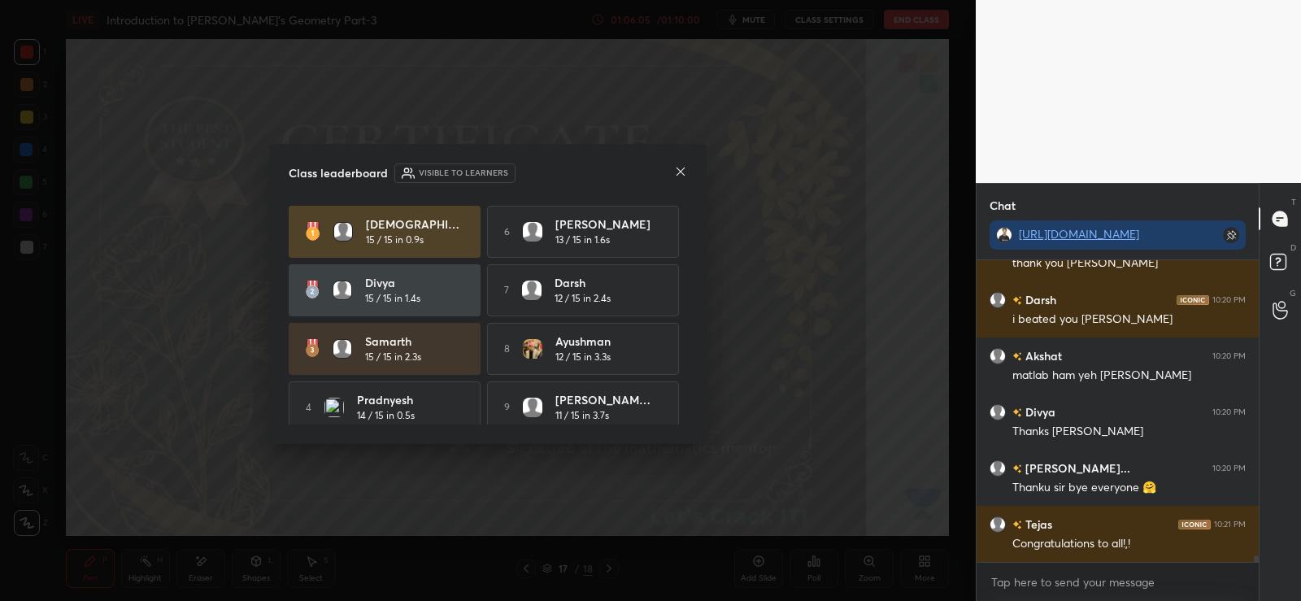
click at [677, 172] on icon at bounding box center [680, 171] width 13 height 13
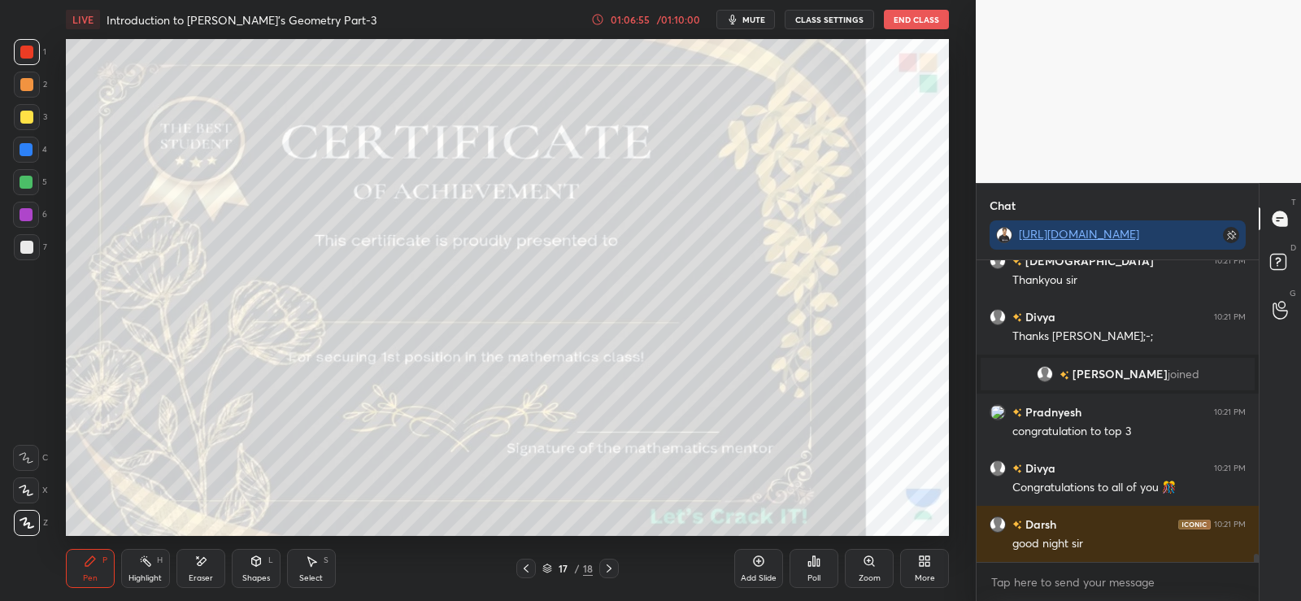
scroll to position [10944, 0]
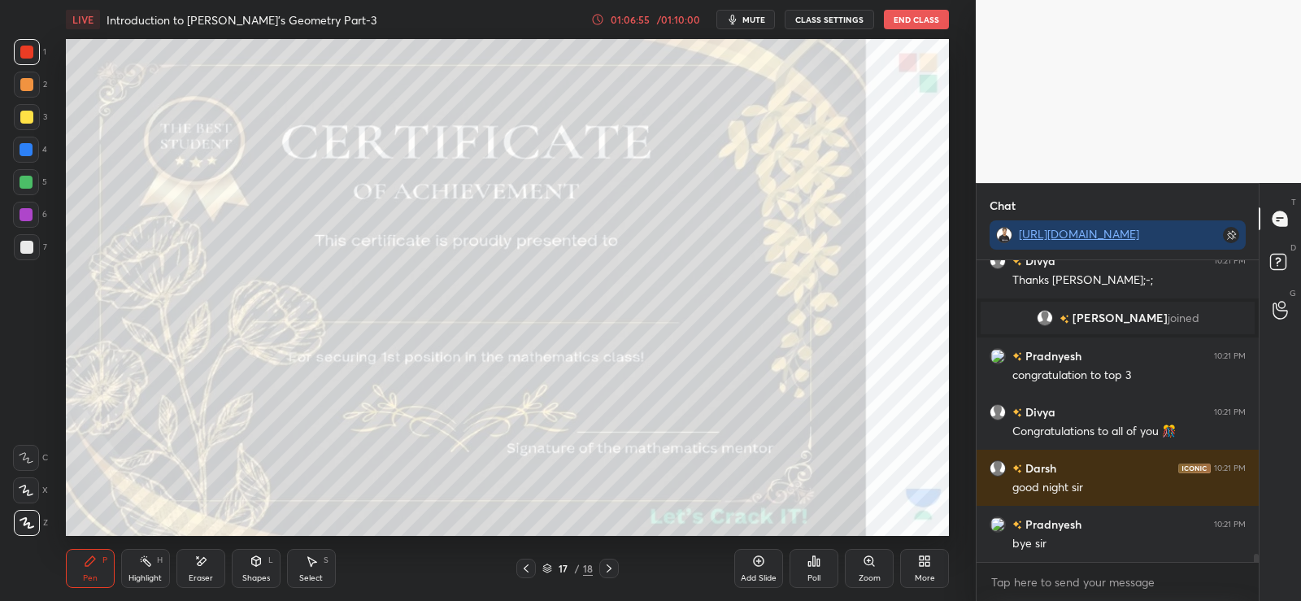
click at [528, 577] on div at bounding box center [526, 569] width 20 height 20
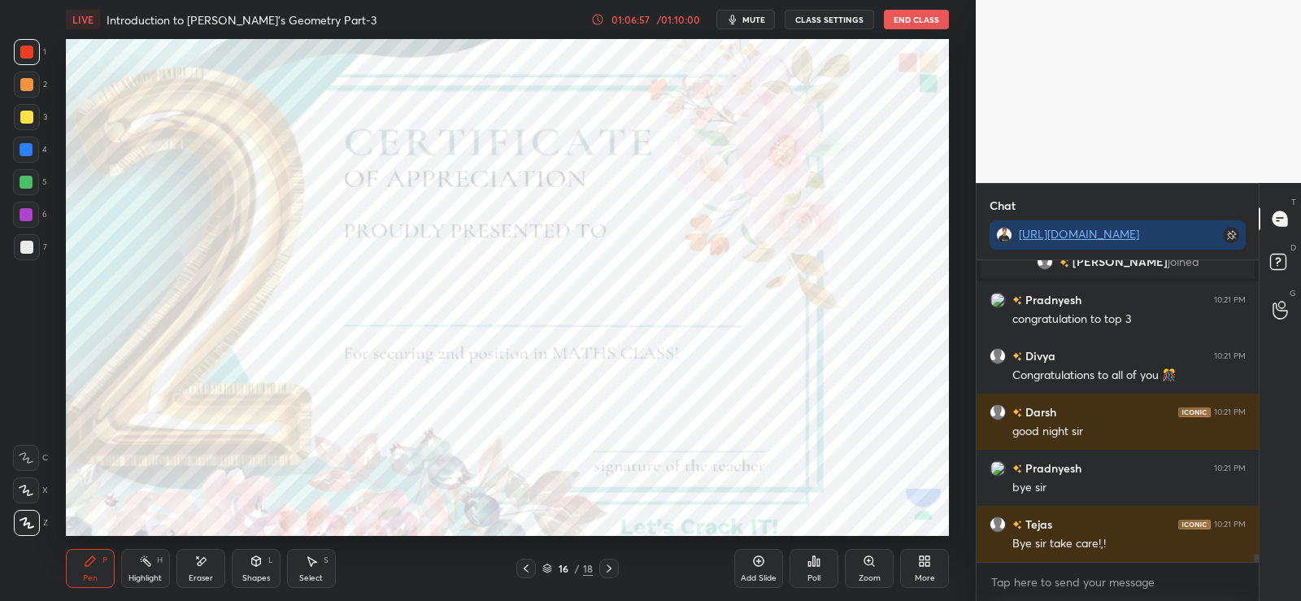
click at [528, 563] on icon at bounding box center [526, 568] width 13 height 13
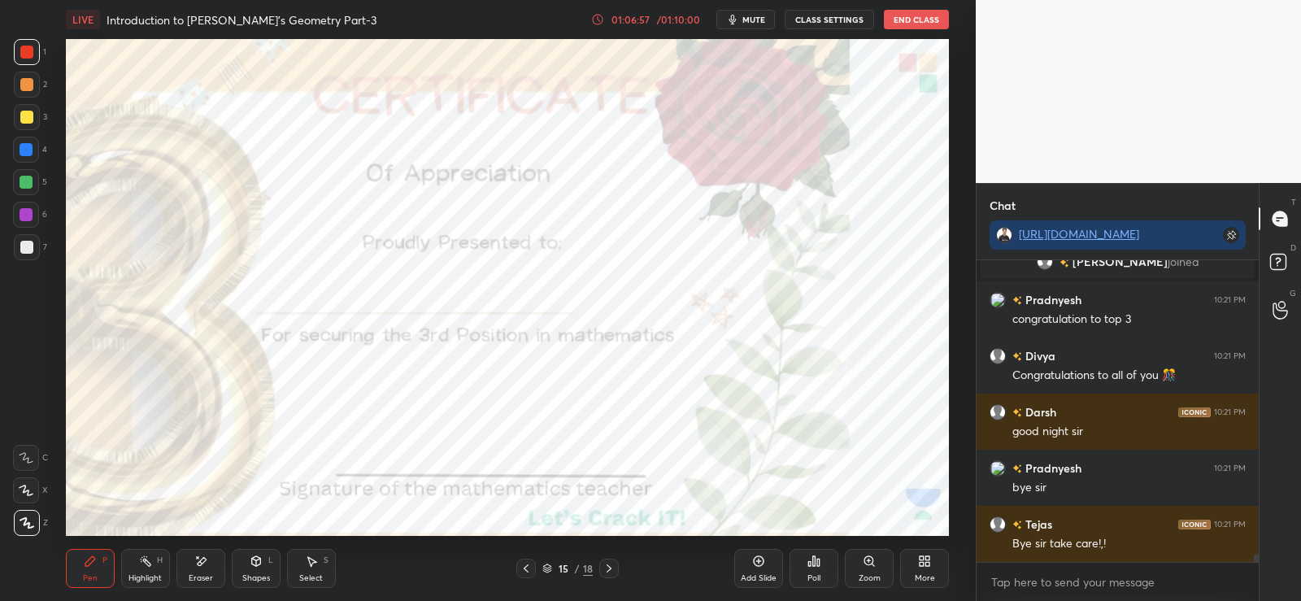
scroll to position [11056, 0]
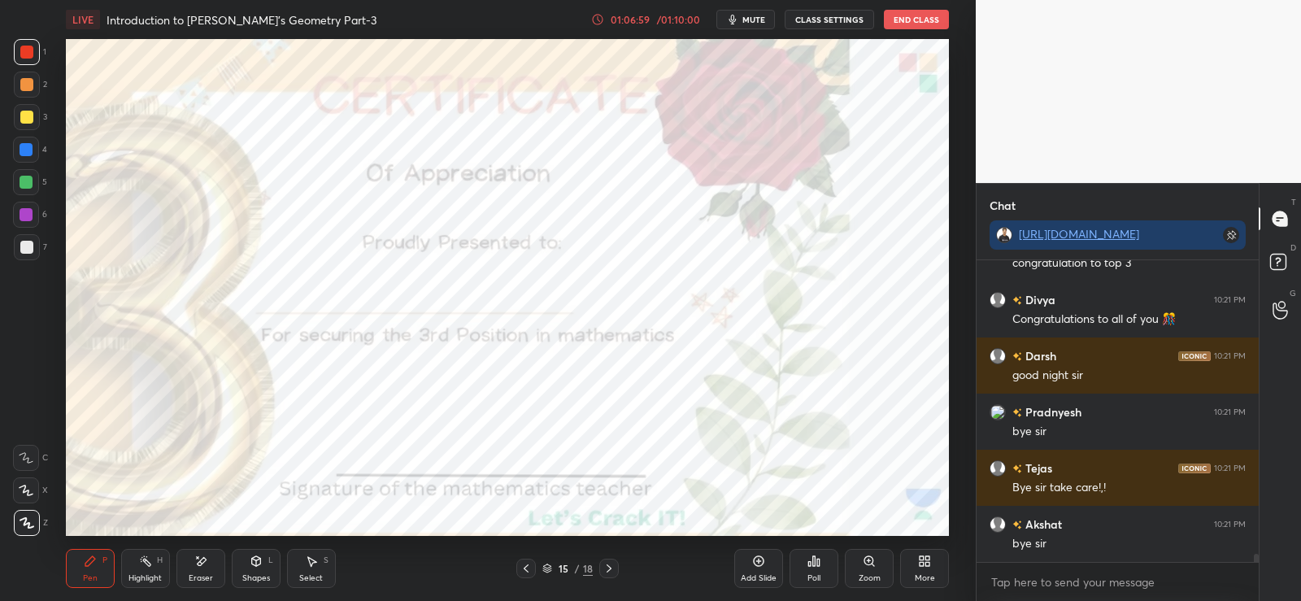
click at [612, 569] on icon at bounding box center [609, 568] width 13 height 13
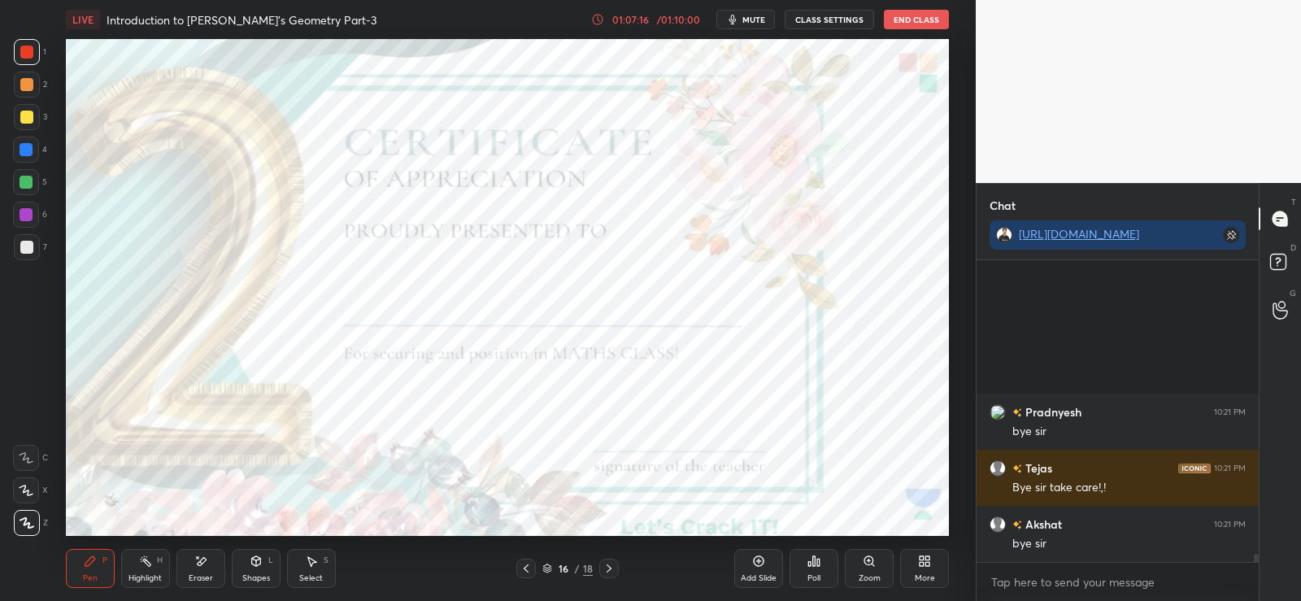
scroll to position [11281, 0]
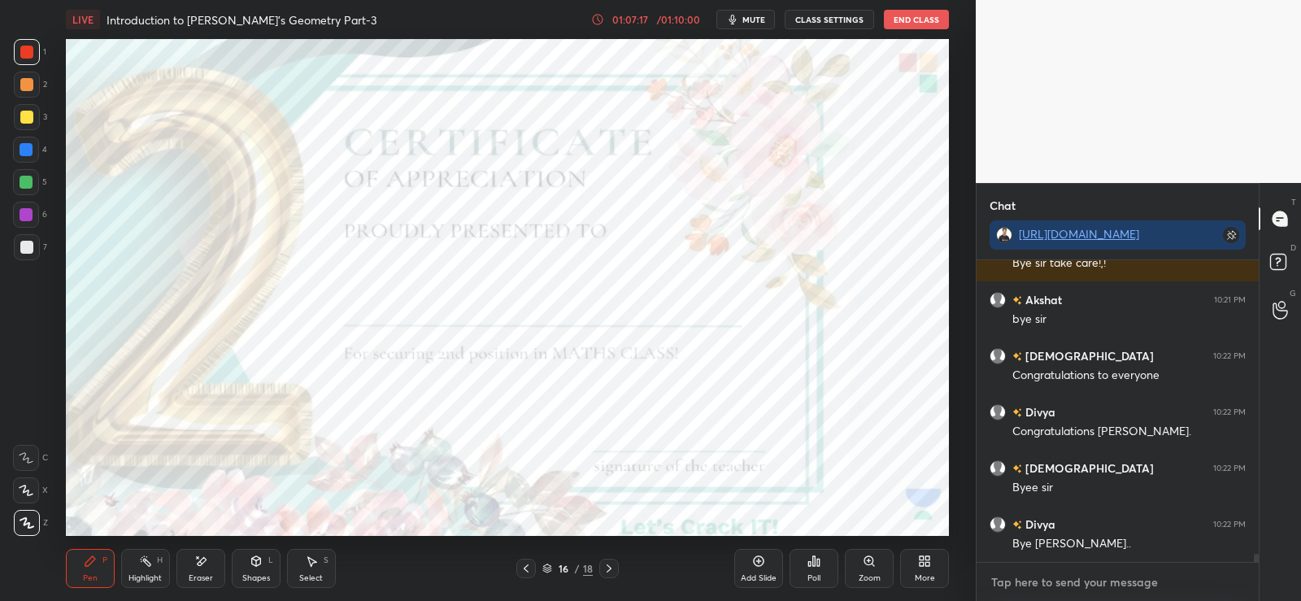
type textarea "x"
paste textarea "[URL][DOMAIN_NAME]"
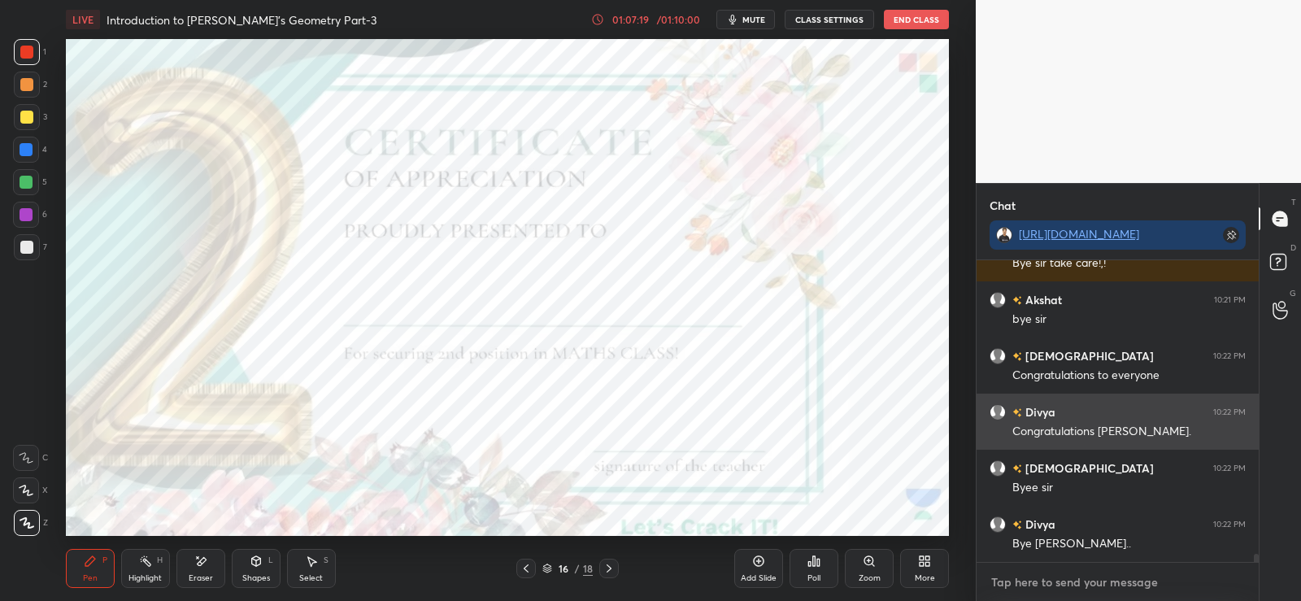
type textarea "[URL][DOMAIN_NAME]"
type textarea "x"
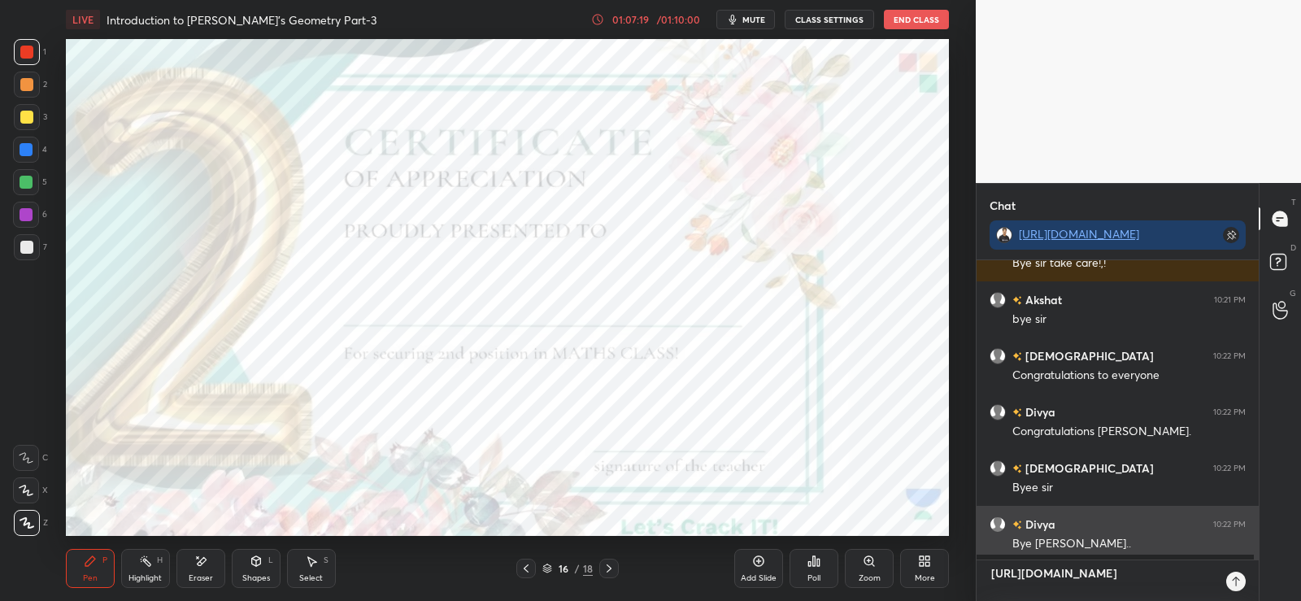
scroll to position [336, 277]
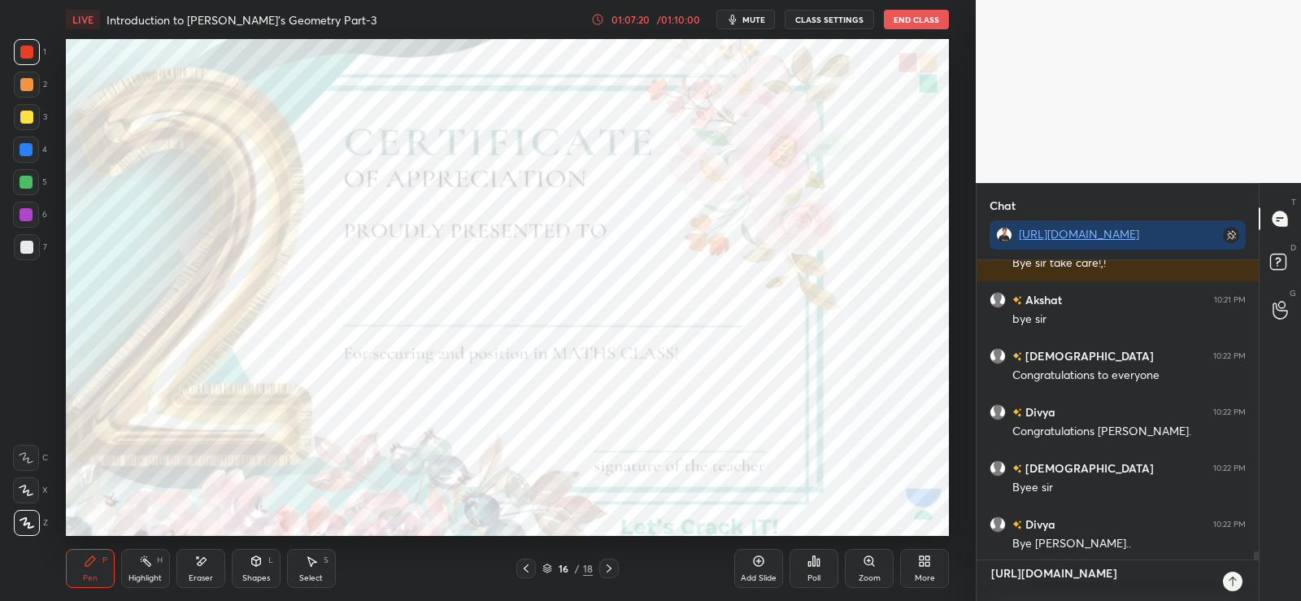
type textarea "[URL][DOMAIN_NAME]"
click at [1235, 581] on icon at bounding box center [1232, 581] width 13 height 13
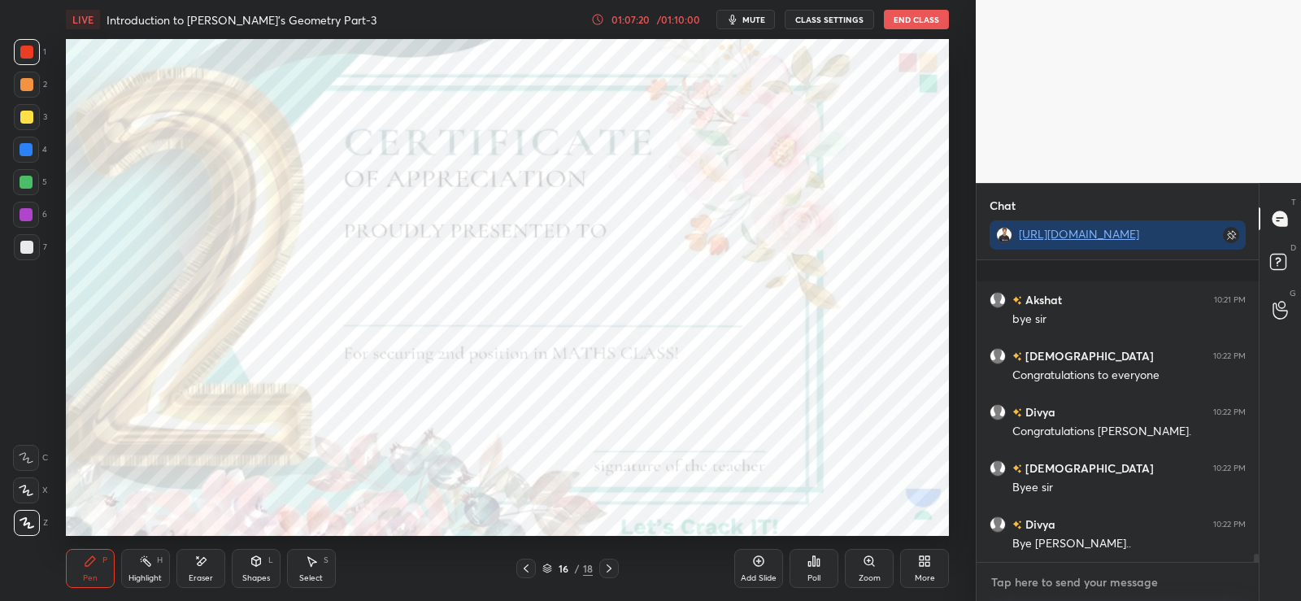
scroll to position [11386, 0]
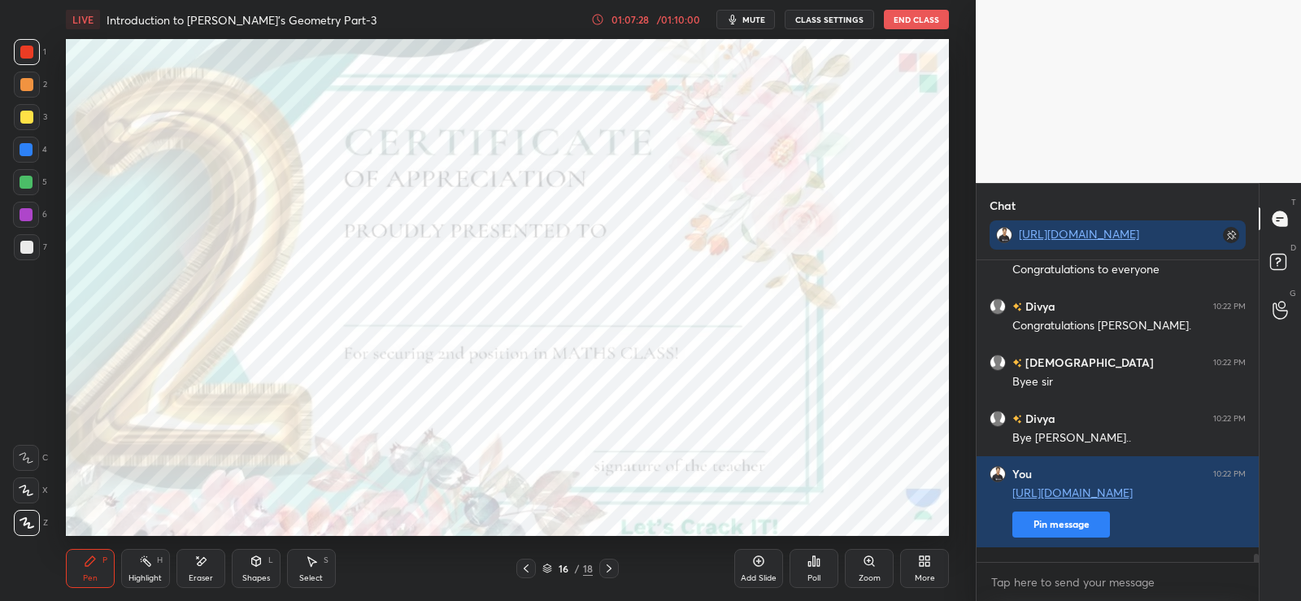
click at [907, 20] on button "End Class" at bounding box center [916, 20] width 65 height 20
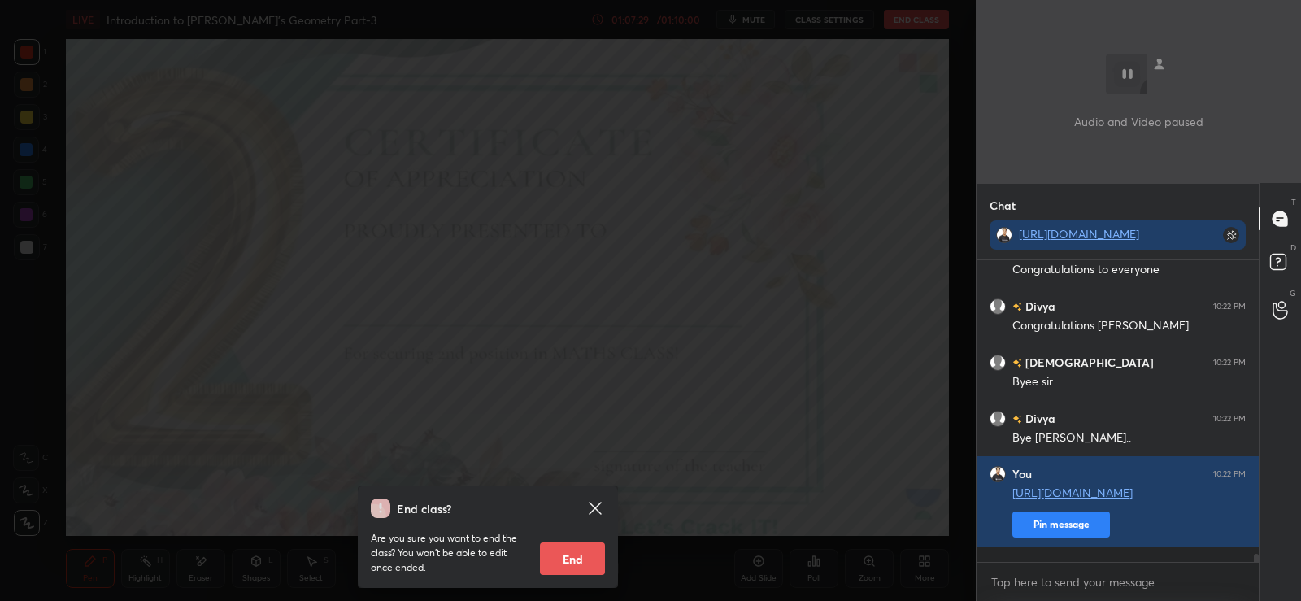
click at [575, 559] on button "End" at bounding box center [572, 558] width 65 height 33
type textarea "x"
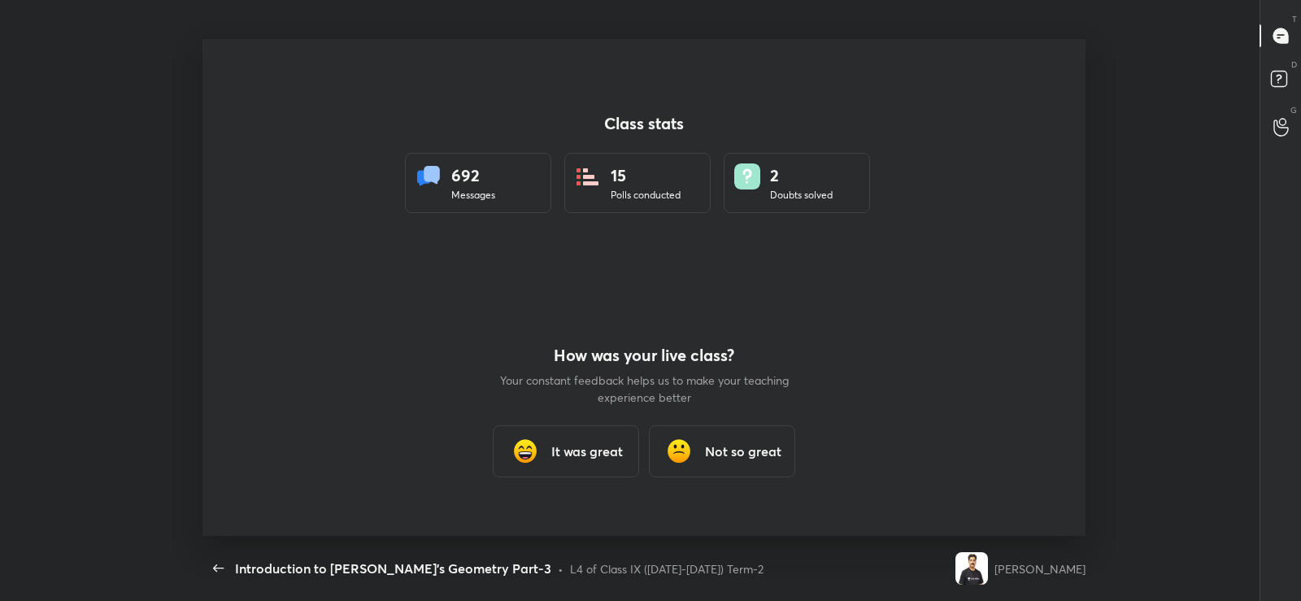
scroll to position [0, 0]
click at [582, 454] on h3 "It was great" at bounding box center [587, 452] width 72 height 20
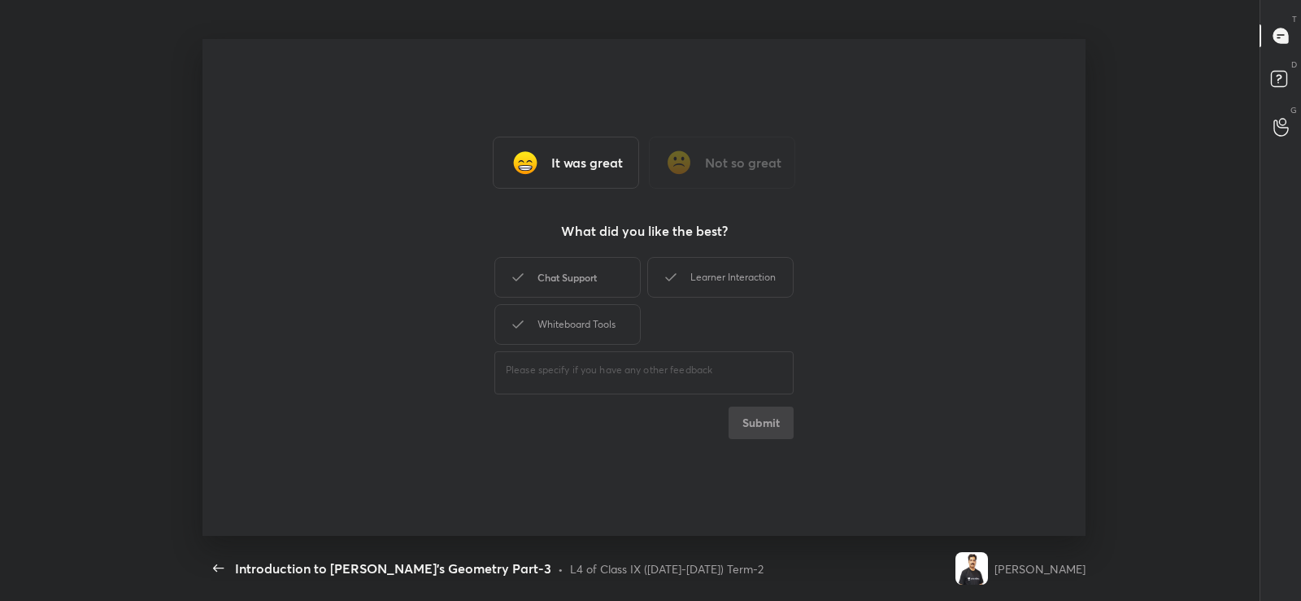
click at [582, 285] on div "Chat Support" at bounding box center [567, 277] width 146 height 41
click at [704, 285] on div "Learner Interaction" at bounding box center [720, 277] width 146 height 41
click at [565, 338] on div "Whiteboard Tools" at bounding box center [567, 324] width 146 height 41
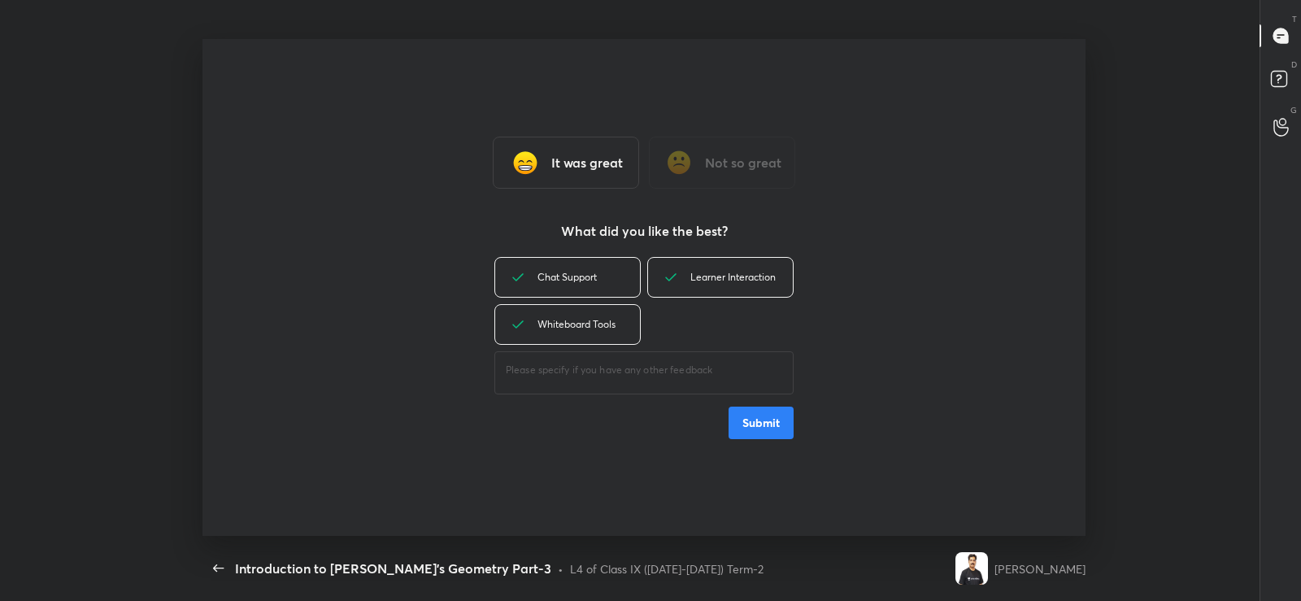
click at [747, 412] on button "Submit" at bounding box center [761, 423] width 65 height 33
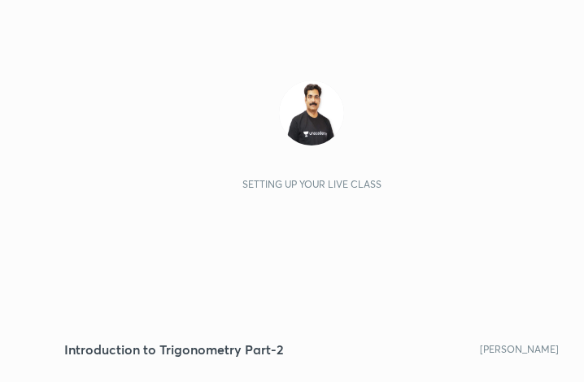
scroll to position [278, 519]
